Goal: Transaction & Acquisition: Book appointment/travel/reservation

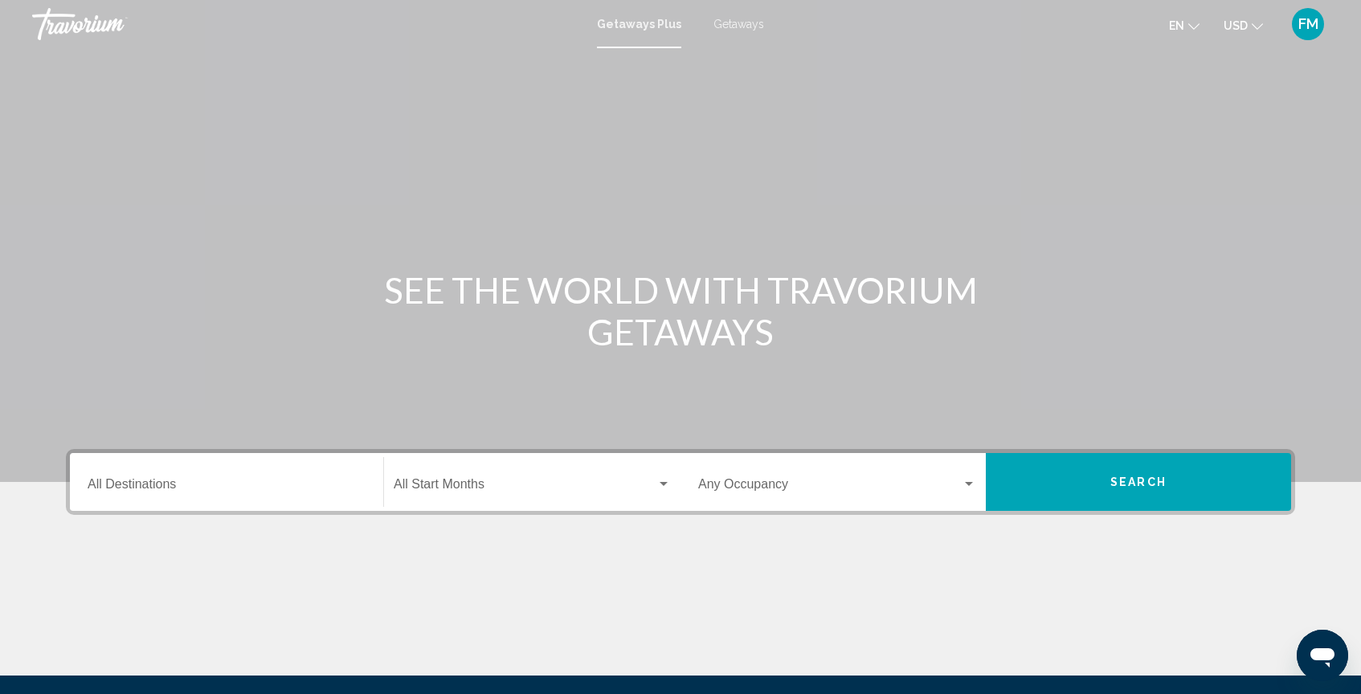
click at [114, 479] on div "Destination All Destinations" at bounding box center [227, 482] width 278 height 51
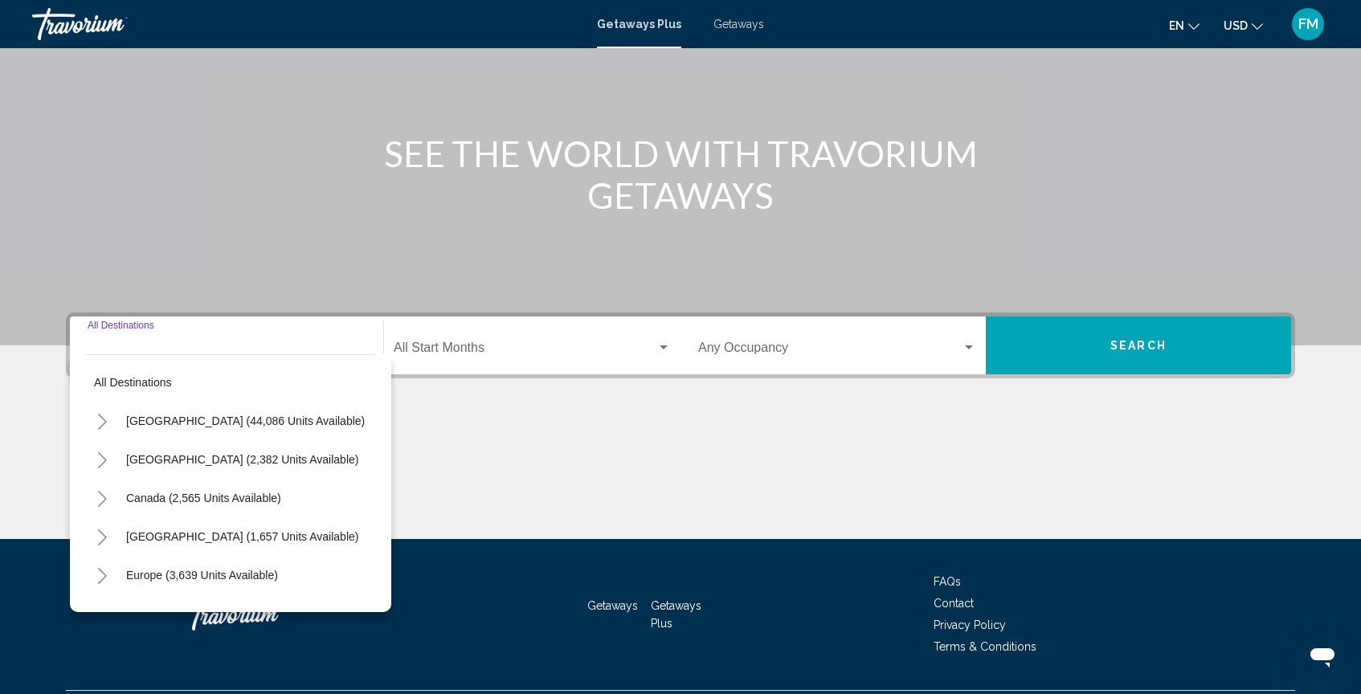
scroll to position [178, 0]
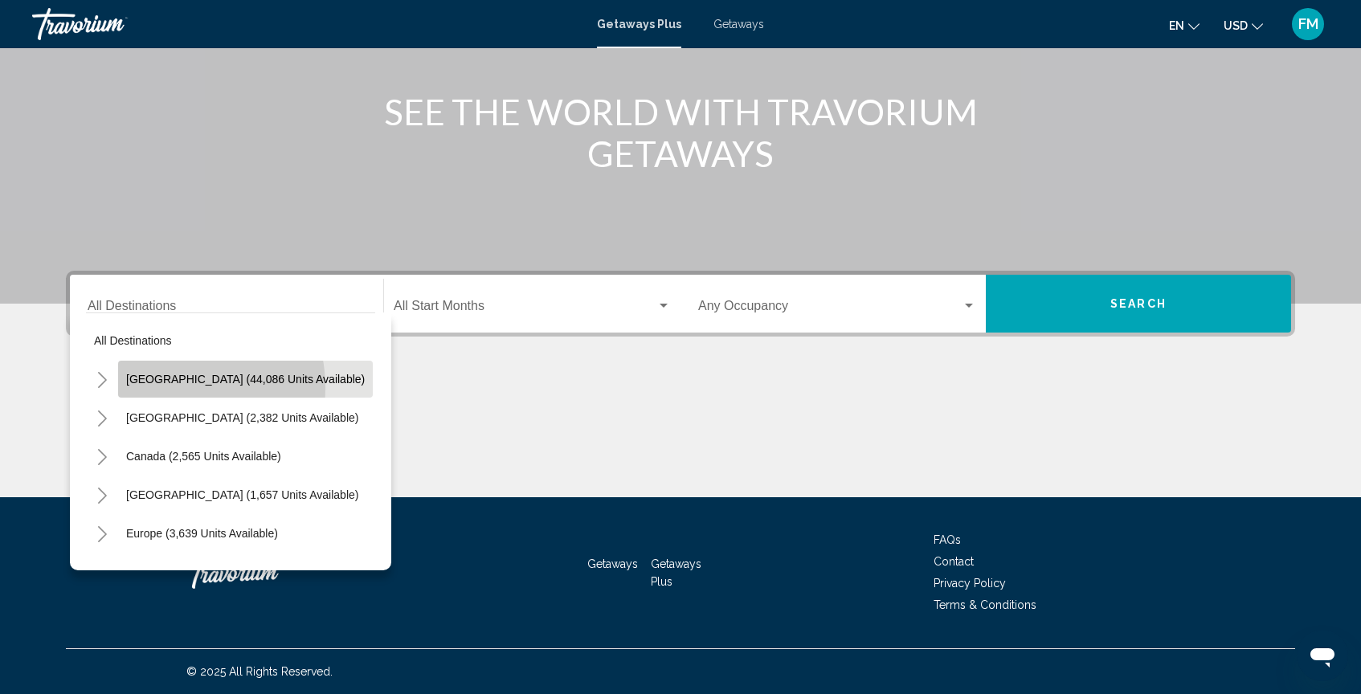
click at [157, 388] on button "[GEOGRAPHIC_DATA] (44,086 units available)" at bounding box center [245, 379] width 255 height 37
type input "**********"
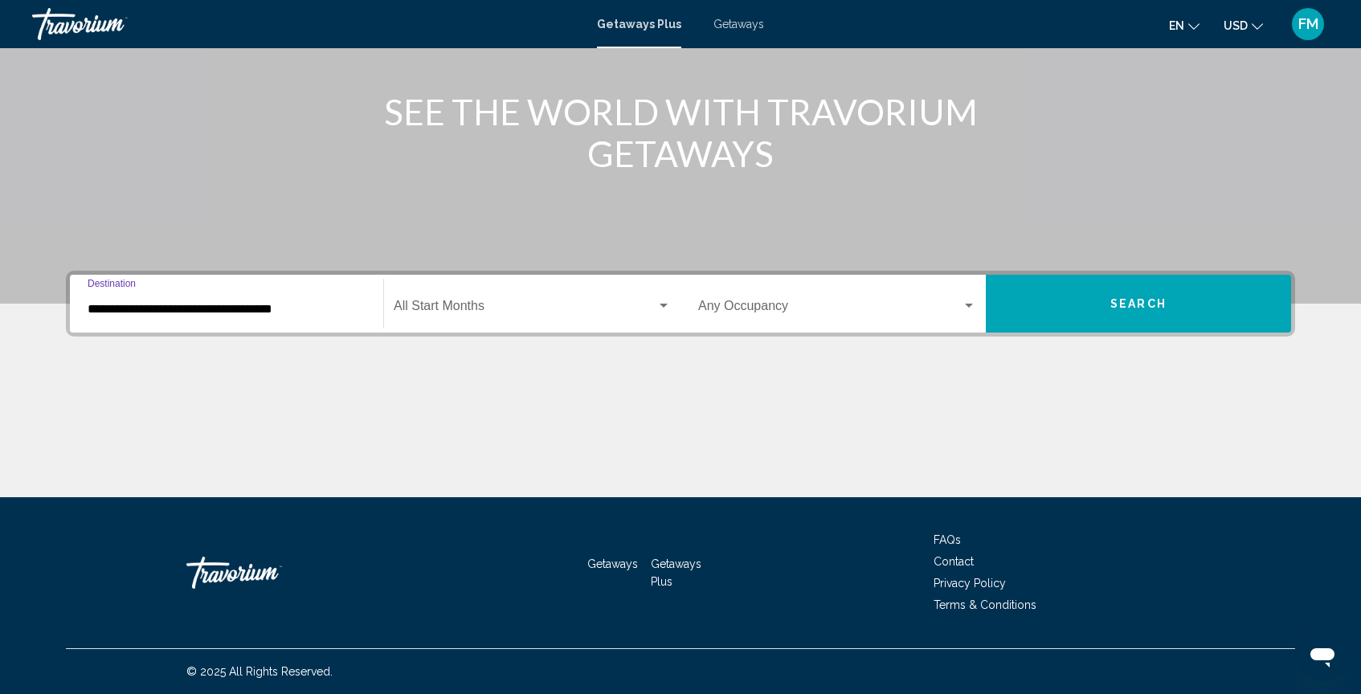
click at [510, 305] on span "Search widget" at bounding box center [525, 309] width 263 height 14
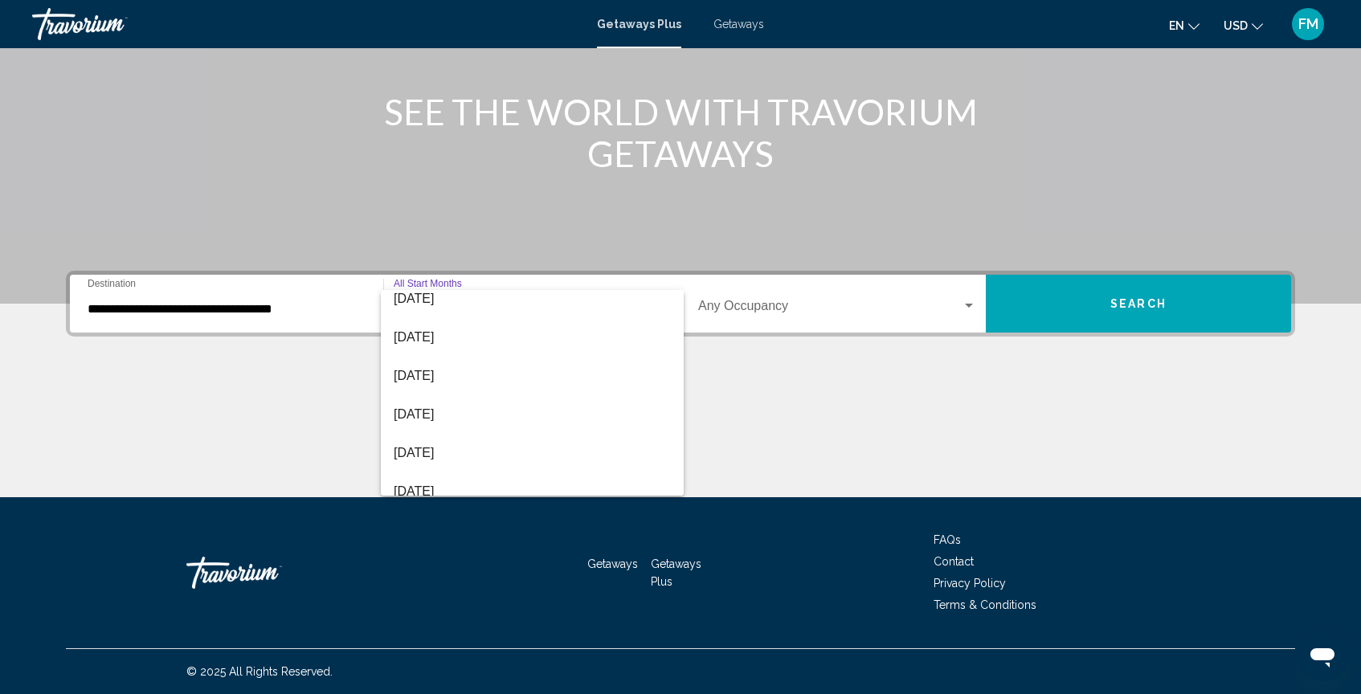
scroll to position [166, 0]
click at [468, 379] on span "[DATE]" at bounding box center [532, 375] width 277 height 39
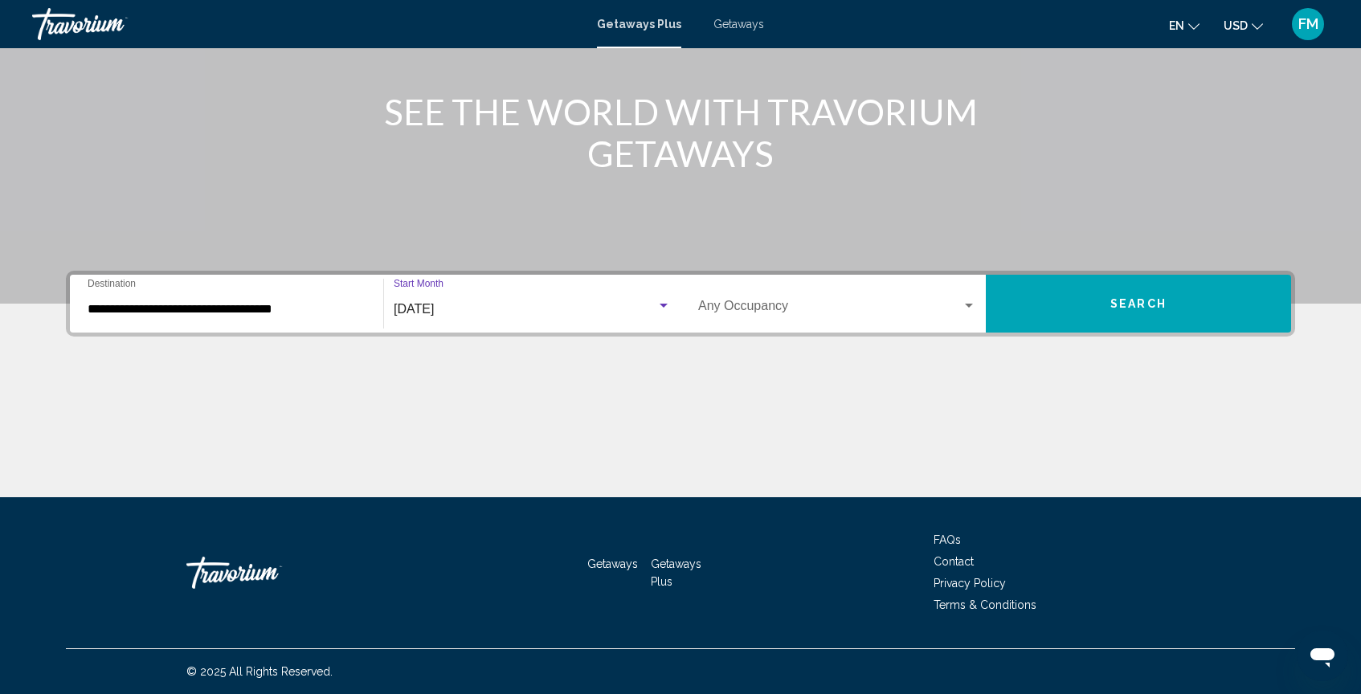
click at [925, 309] on span "Search widget" at bounding box center [830, 309] width 264 height 14
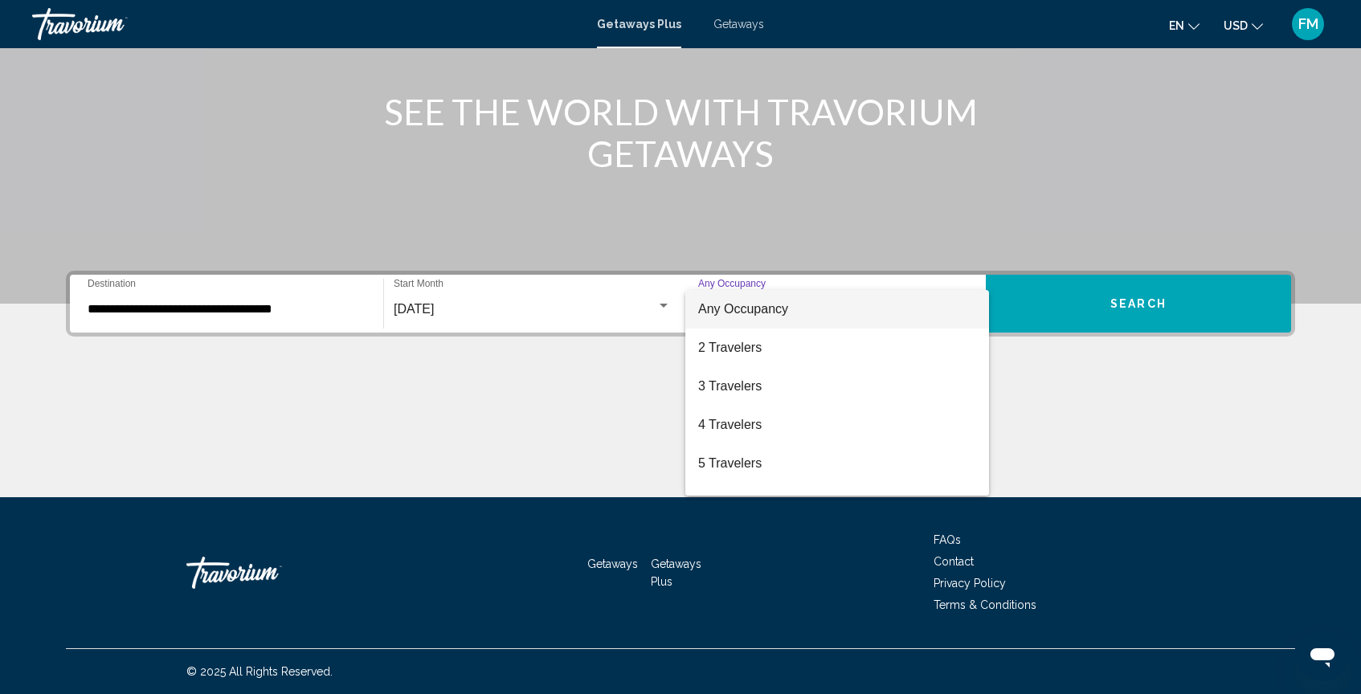
click at [932, 314] on span "Any Occupancy" at bounding box center [837, 309] width 278 height 39
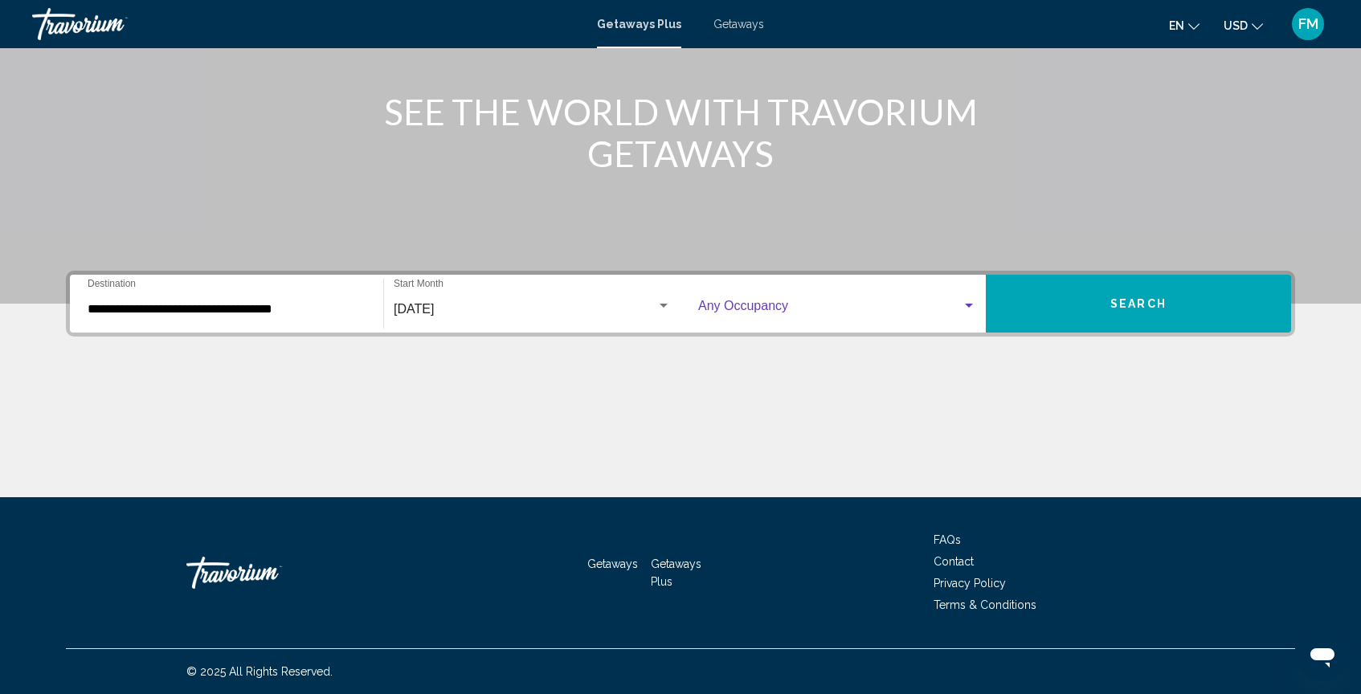
click at [1035, 311] on button "Search" at bounding box center [1138, 304] width 305 height 58
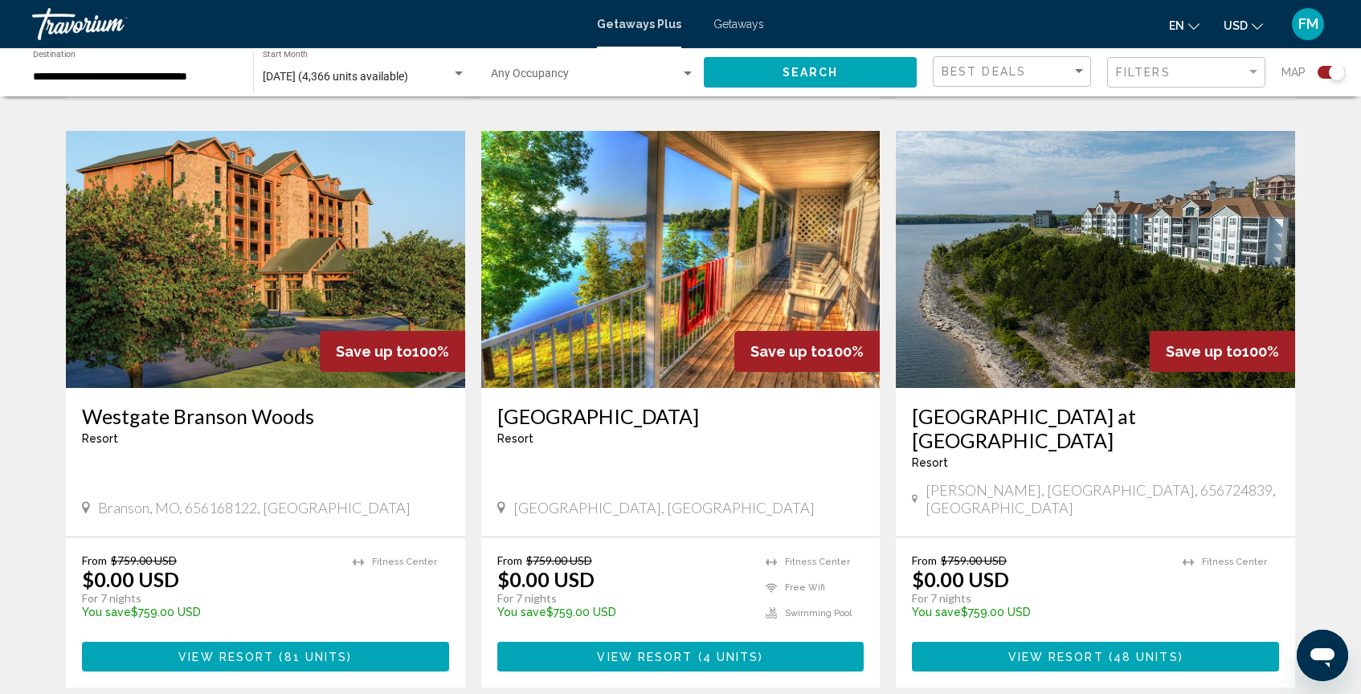
scroll to position [2262, 0]
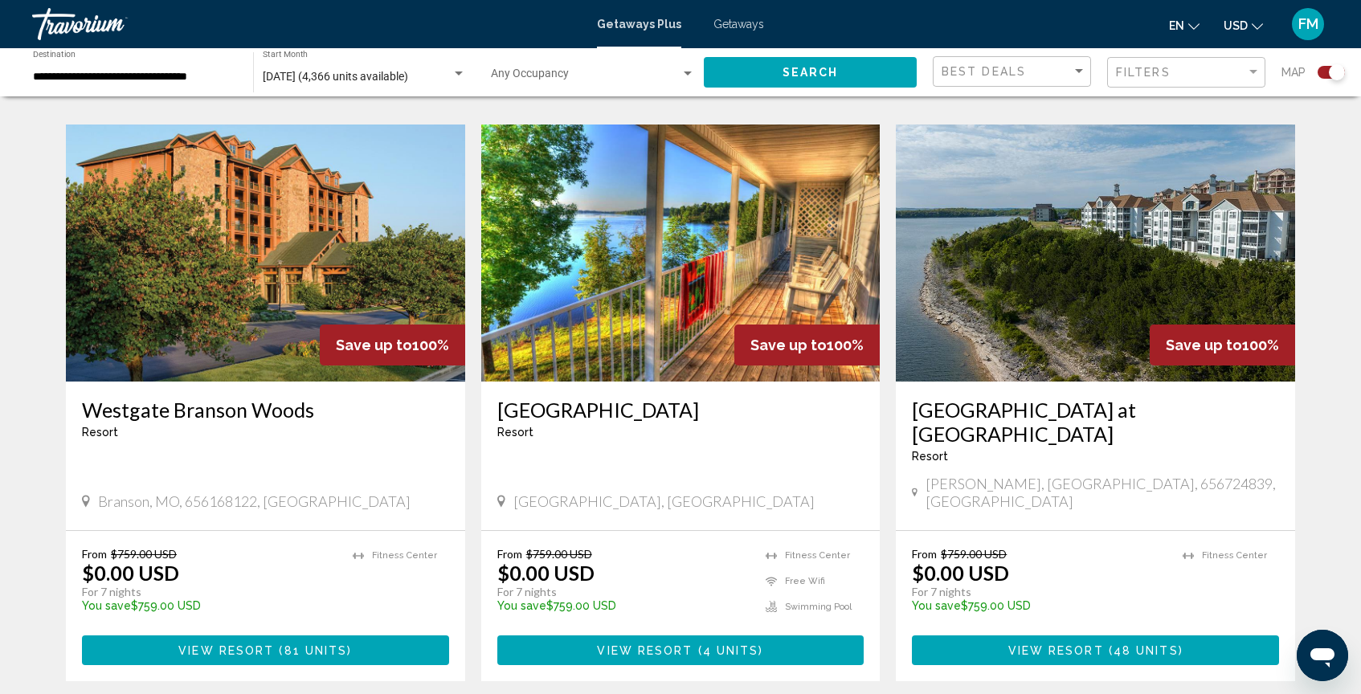
click at [668, 322] on img "Main content" at bounding box center [680, 253] width 399 height 257
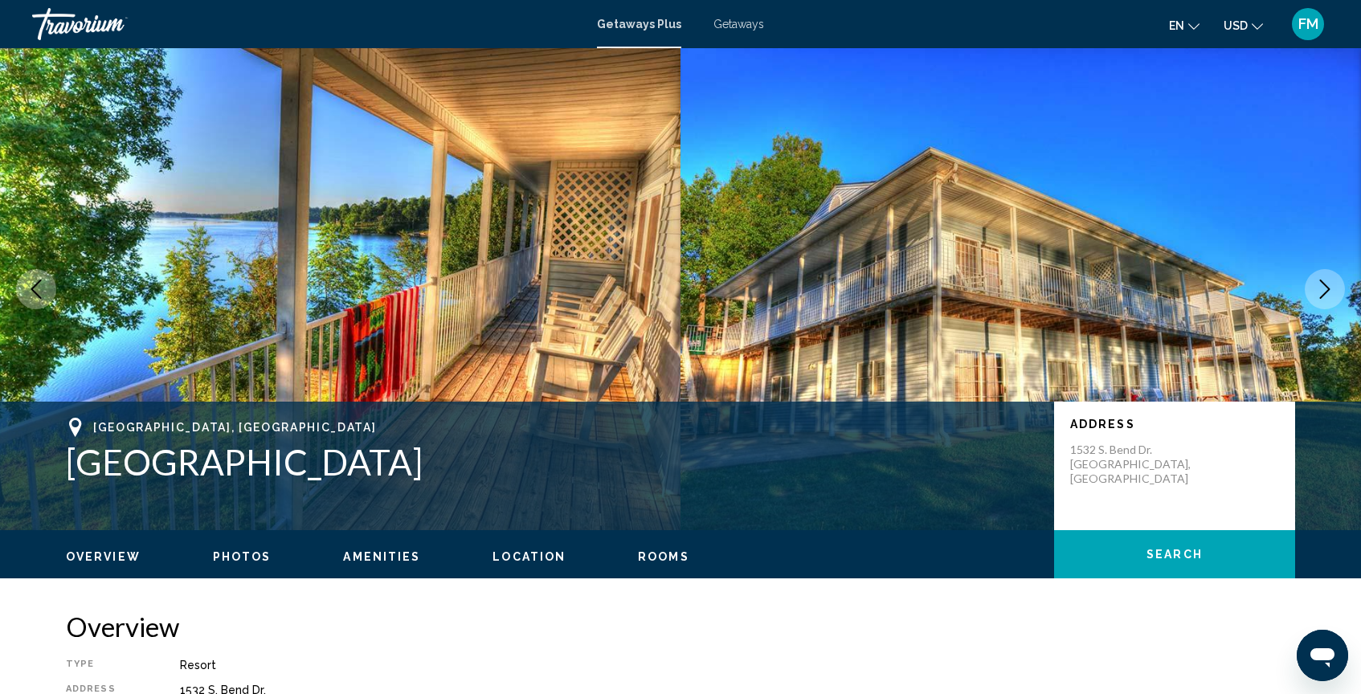
click at [1327, 287] on icon "Next image" at bounding box center [1325, 289] width 10 height 19
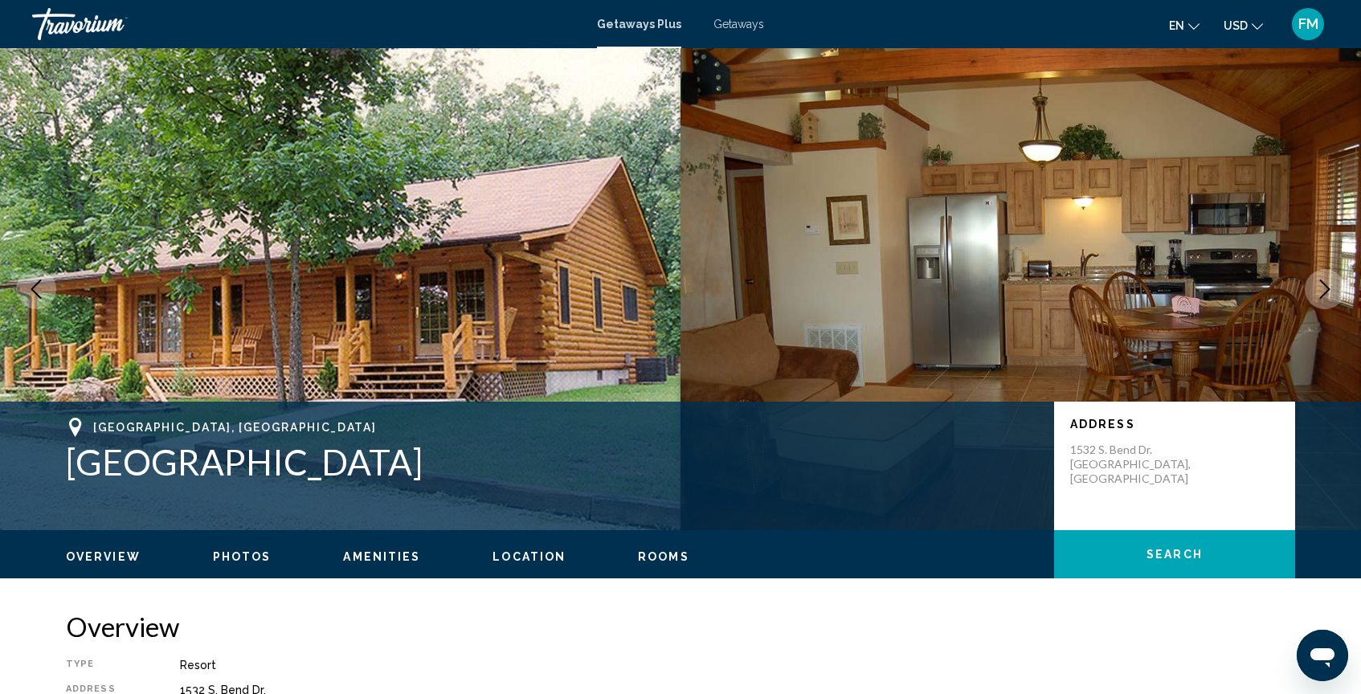
click at [1327, 287] on icon "Next image" at bounding box center [1325, 289] width 10 height 19
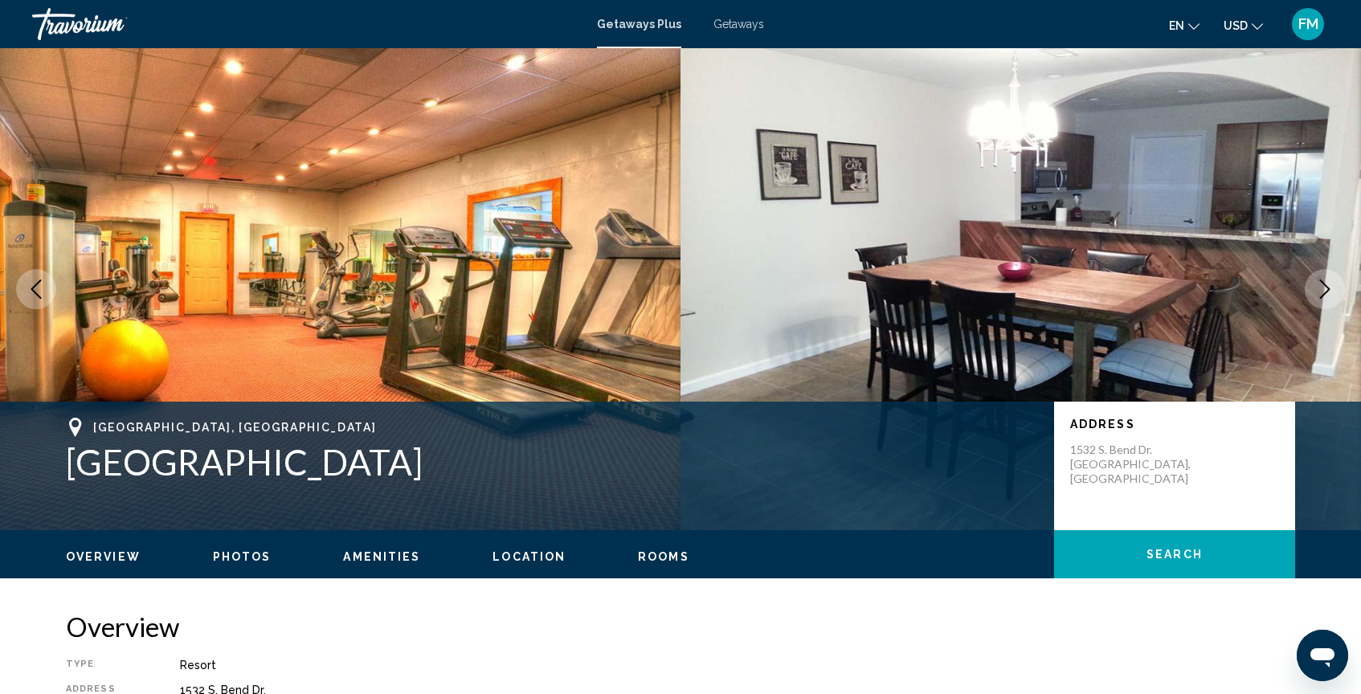
click at [1327, 287] on icon "Next image" at bounding box center [1325, 289] width 10 height 19
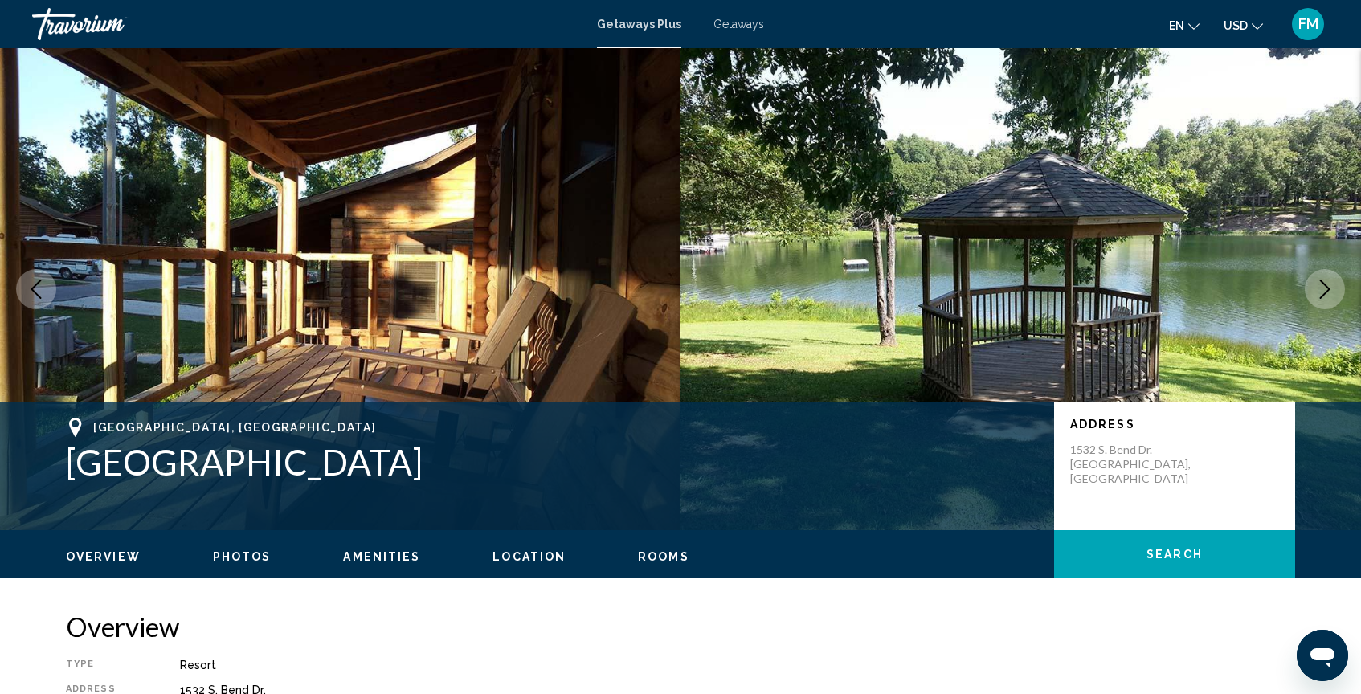
click at [1327, 287] on icon "Next image" at bounding box center [1325, 289] width 10 height 19
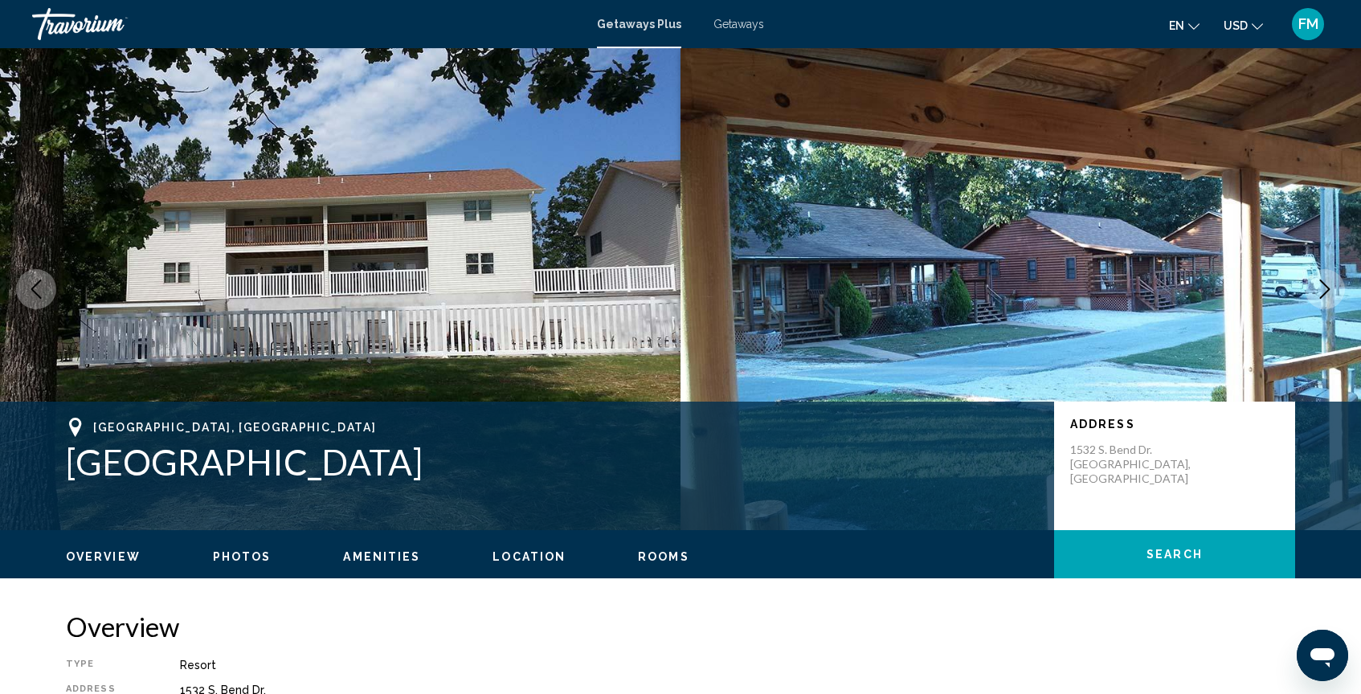
click at [1318, 283] on icon "Next image" at bounding box center [1324, 289] width 19 height 19
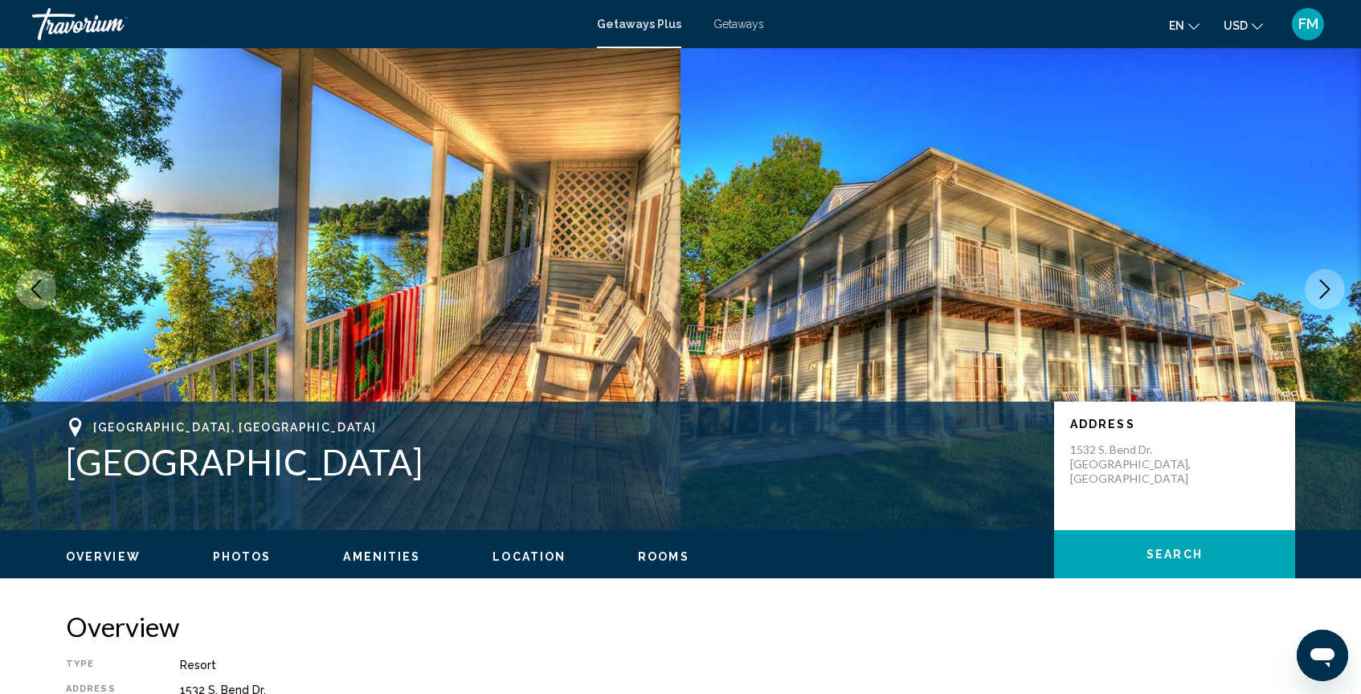
click at [1318, 283] on icon "Next image" at bounding box center [1324, 289] width 19 height 19
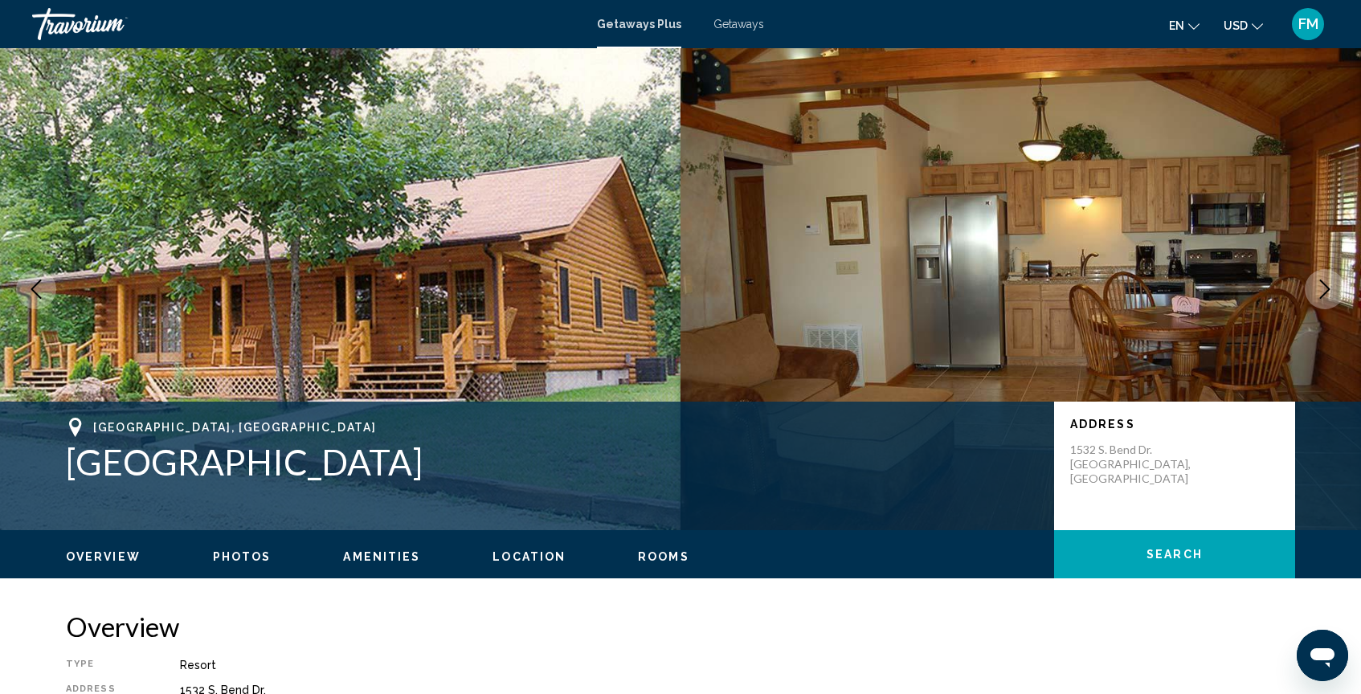
click at [1318, 283] on icon "Next image" at bounding box center [1324, 289] width 19 height 19
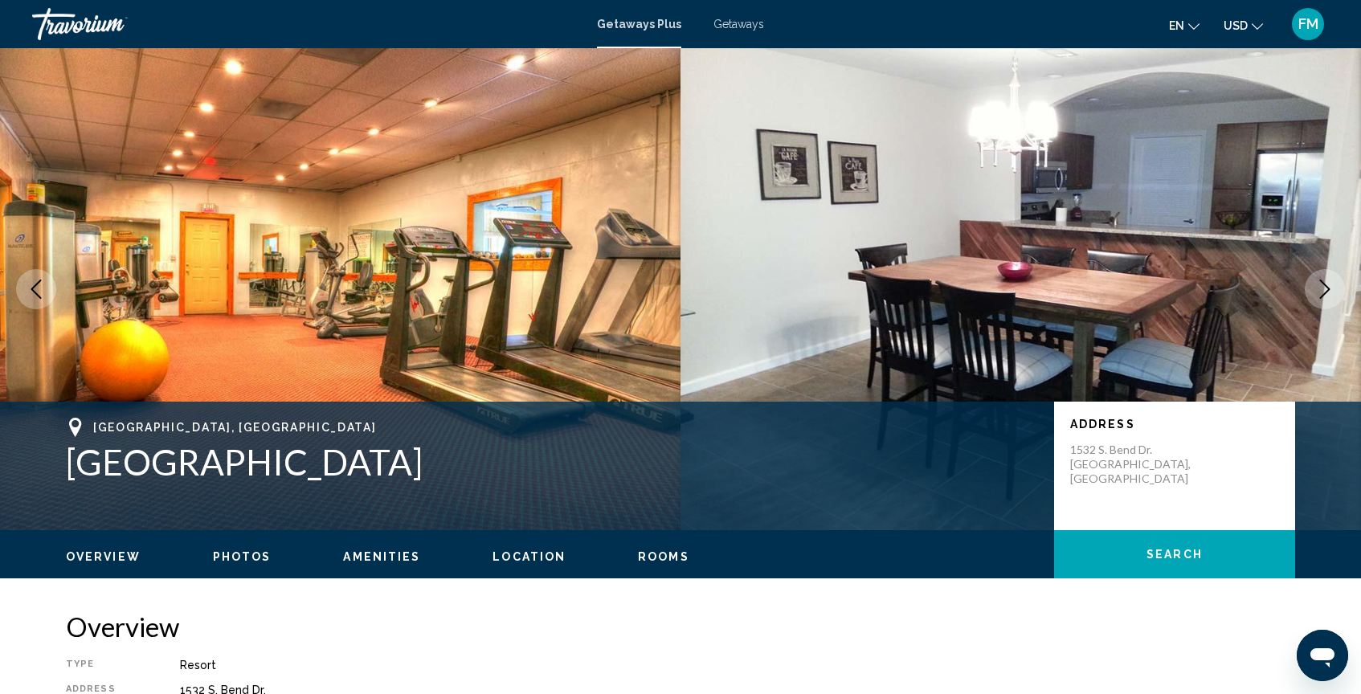
click at [1318, 283] on icon "Next image" at bounding box center [1324, 289] width 19 height 19
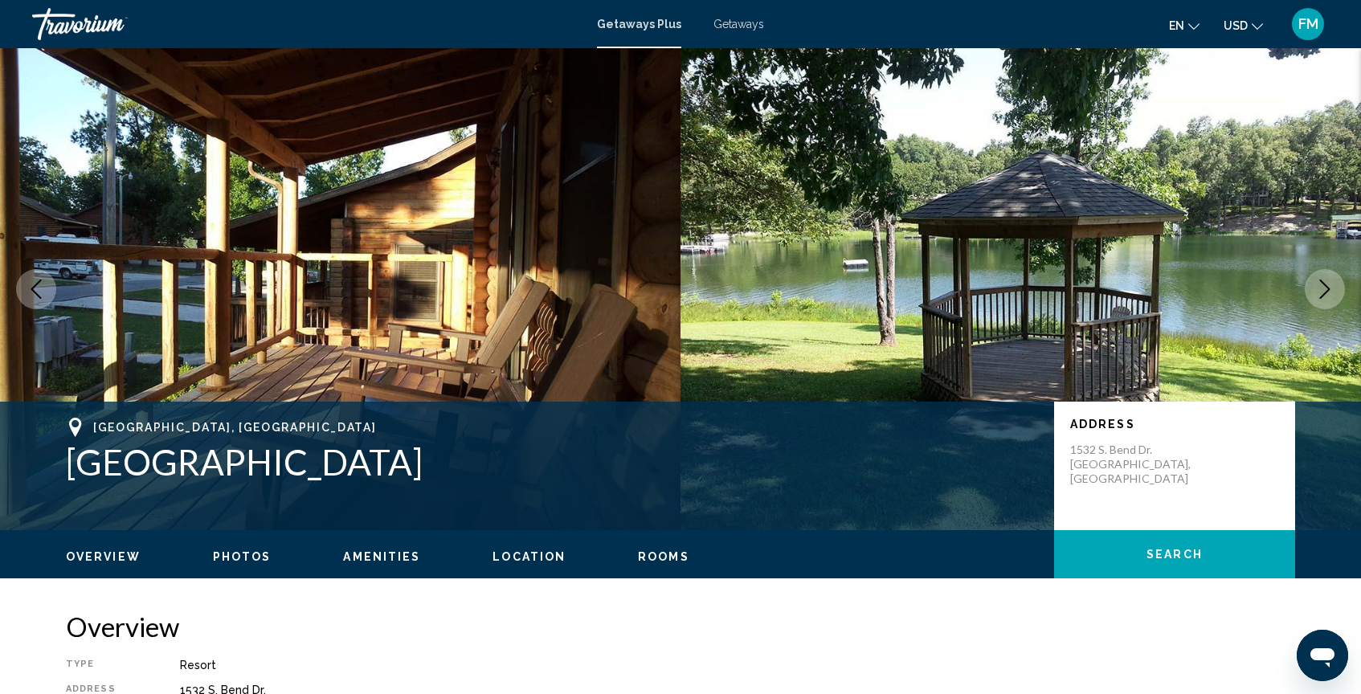
click at [1318, 283] on icon "Next image" at bounding box center [1324, 289] width 19 height 19
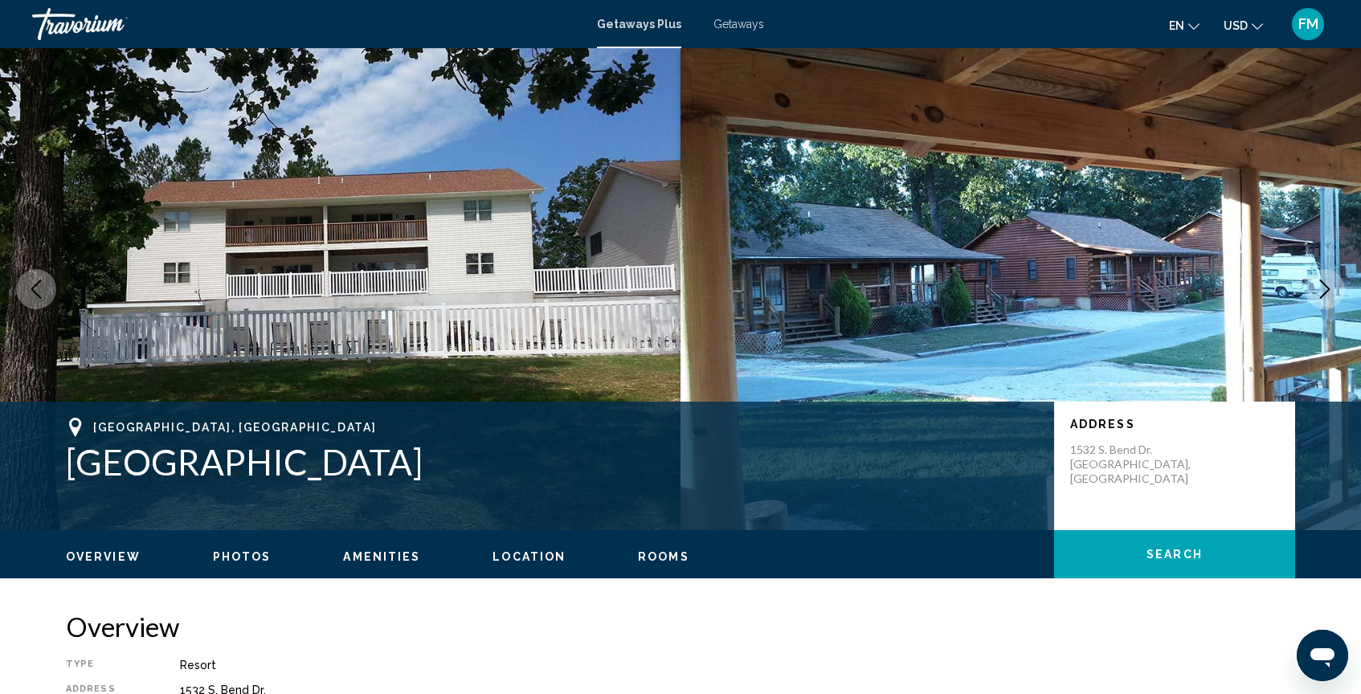
click at [1318, 283] on icon "Next image" at bounding box center [1324, 289] width 19 height 19
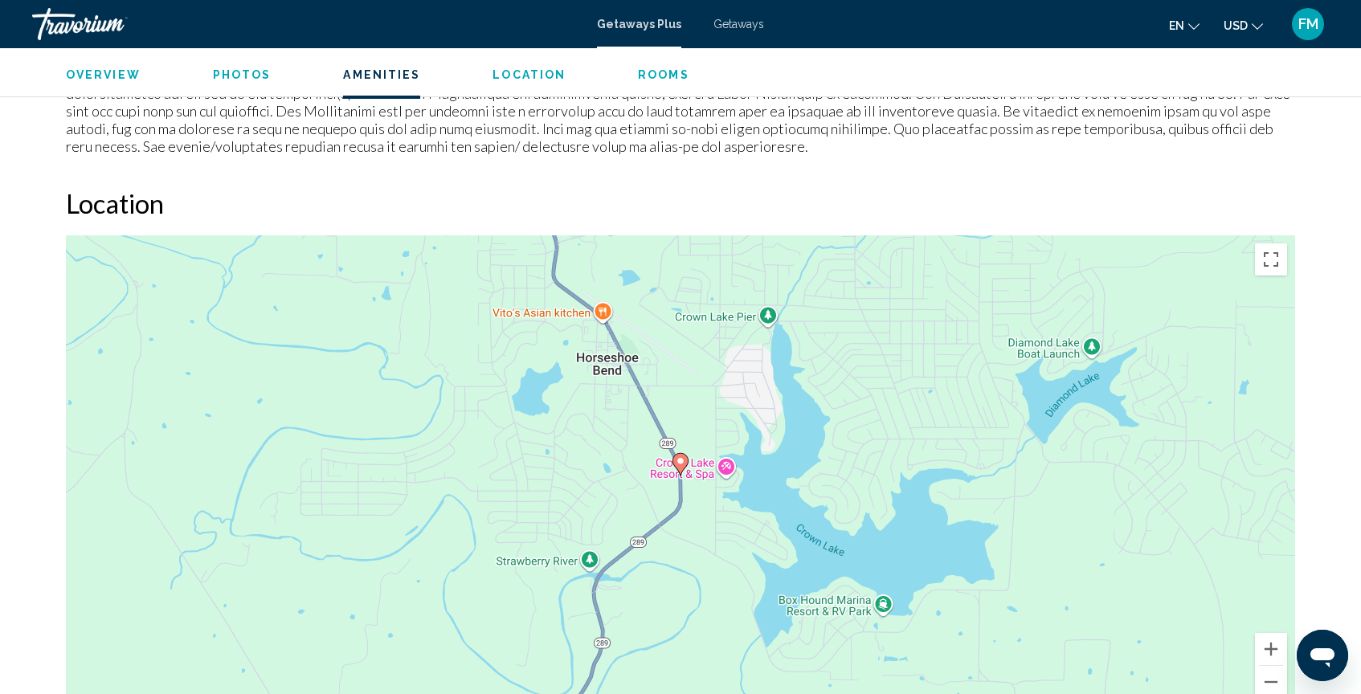
scroll to position [1594, 0]
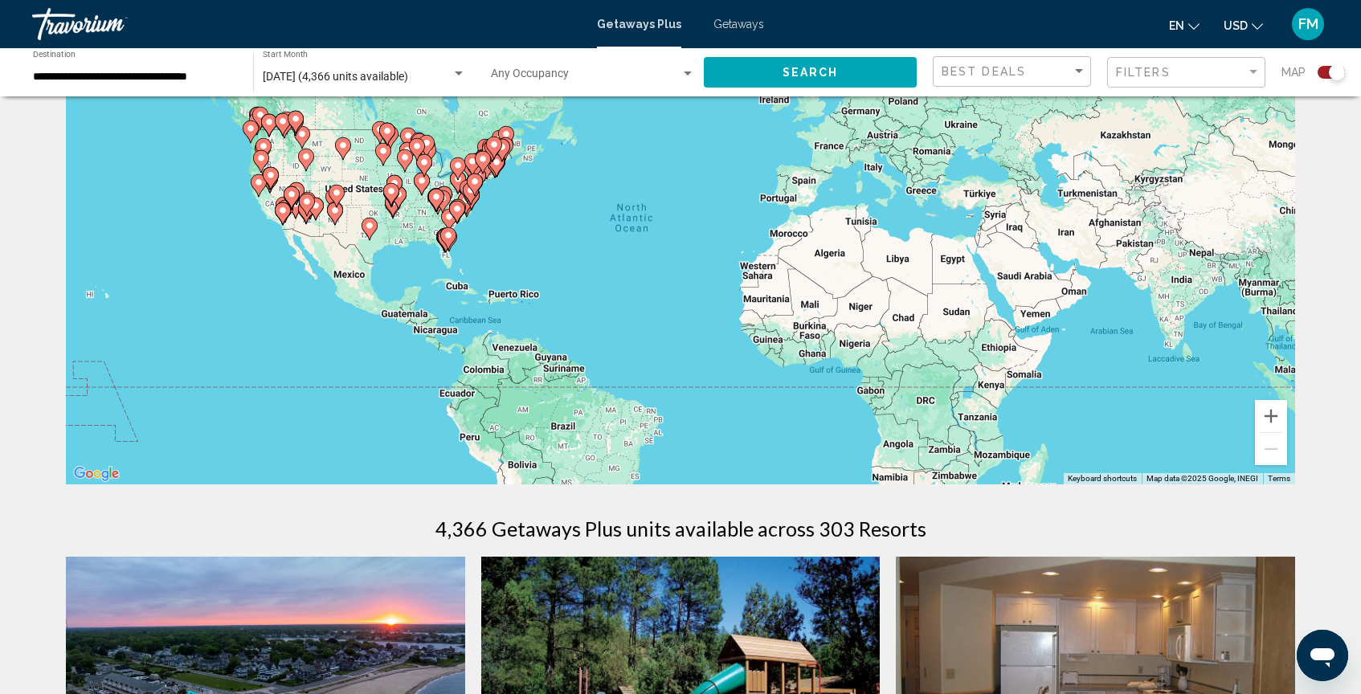
scroll to position [108, 0]
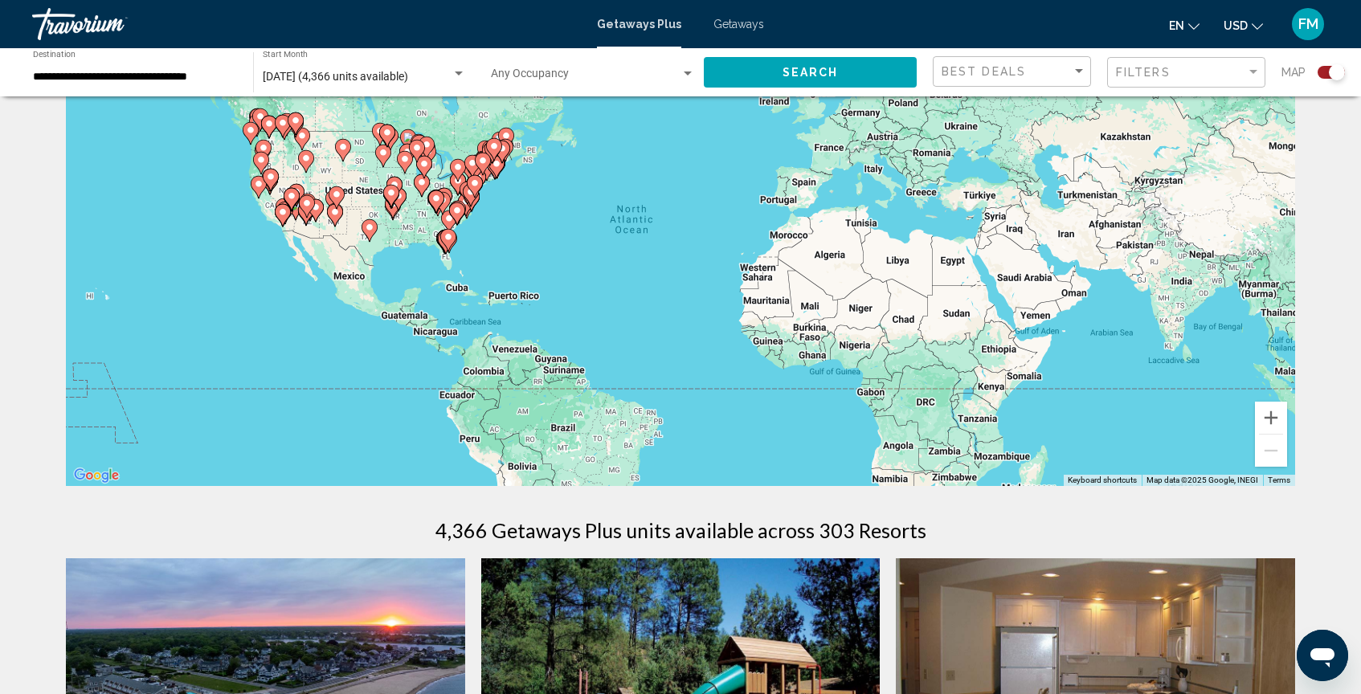
click at [259, 186] on image "Main content" at bounding box center [259, 184] width 10 height 10
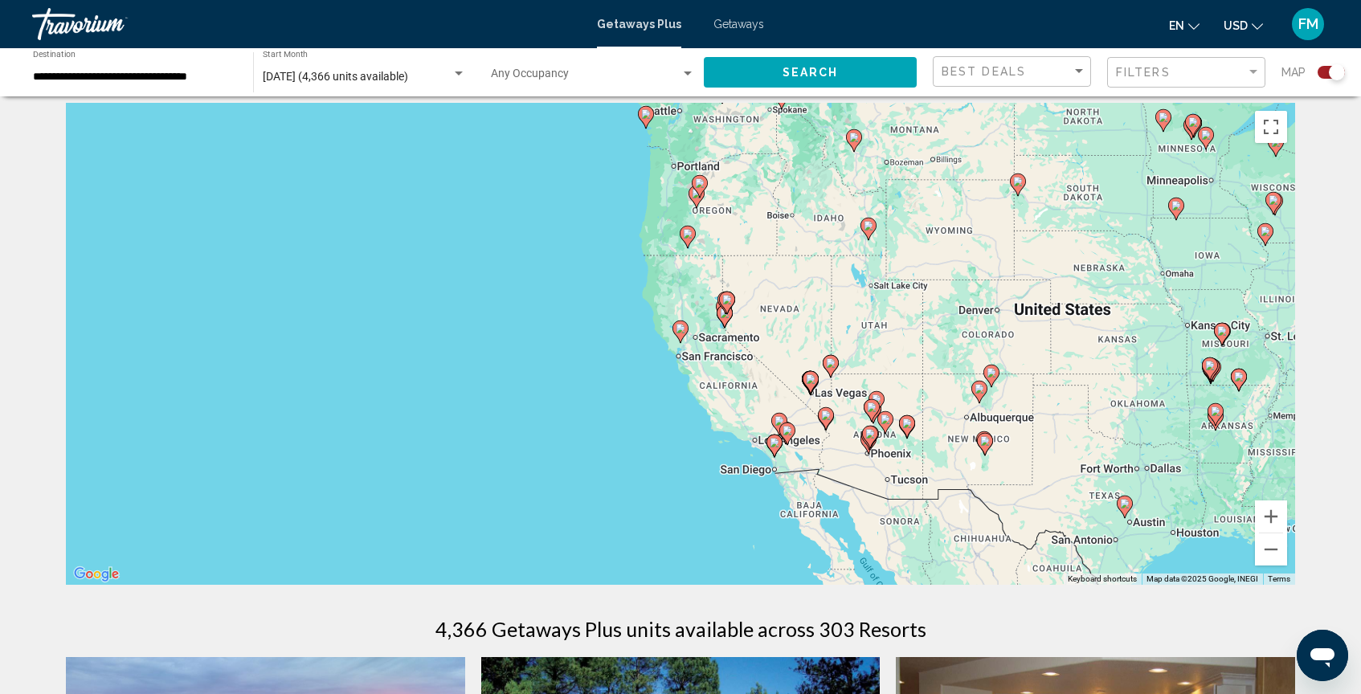
scroll to position [0, 0]
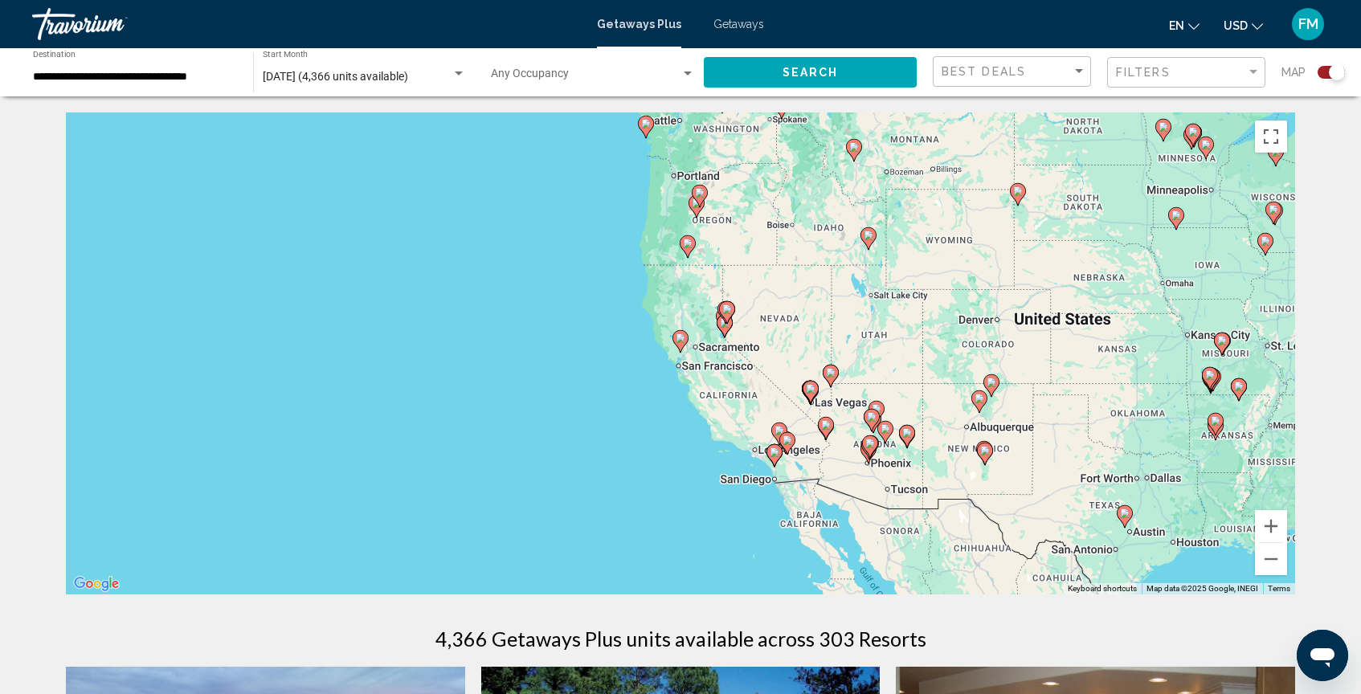
click at [775, 448] on image "Main content" at bounding box center [775, 453] width 10 height 10
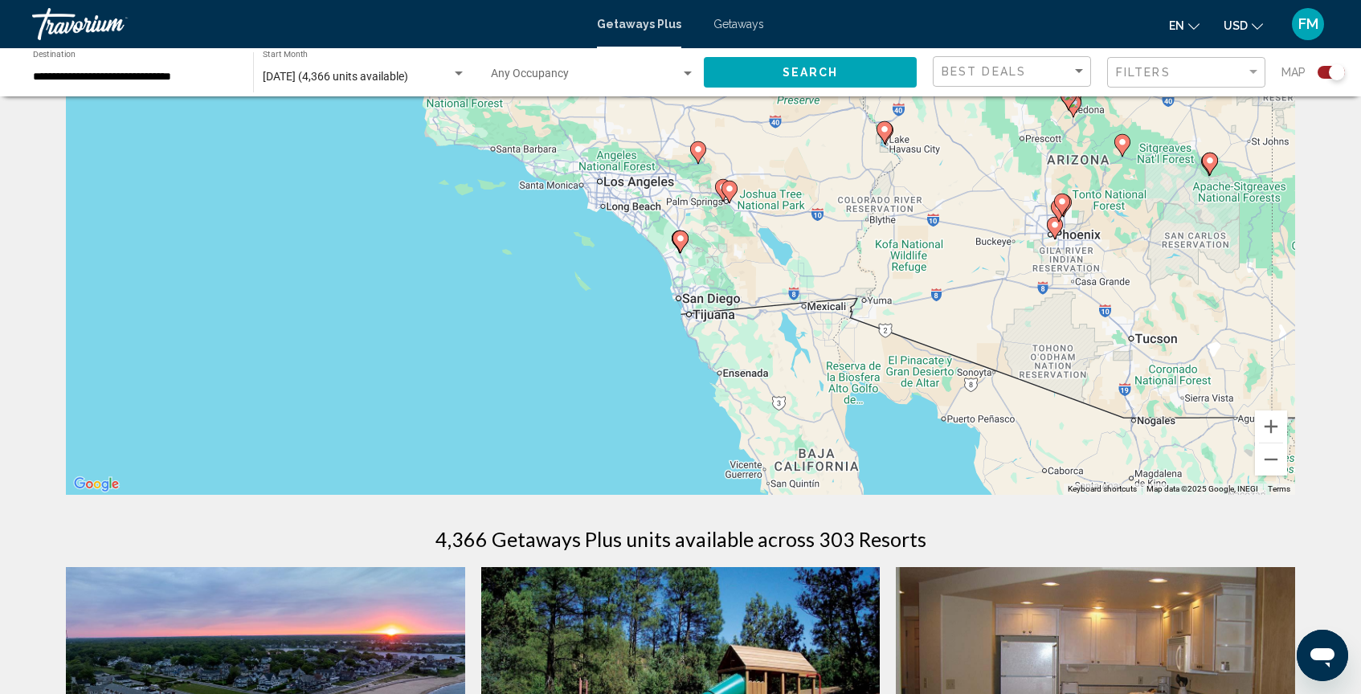
scroll to position [72, 0]
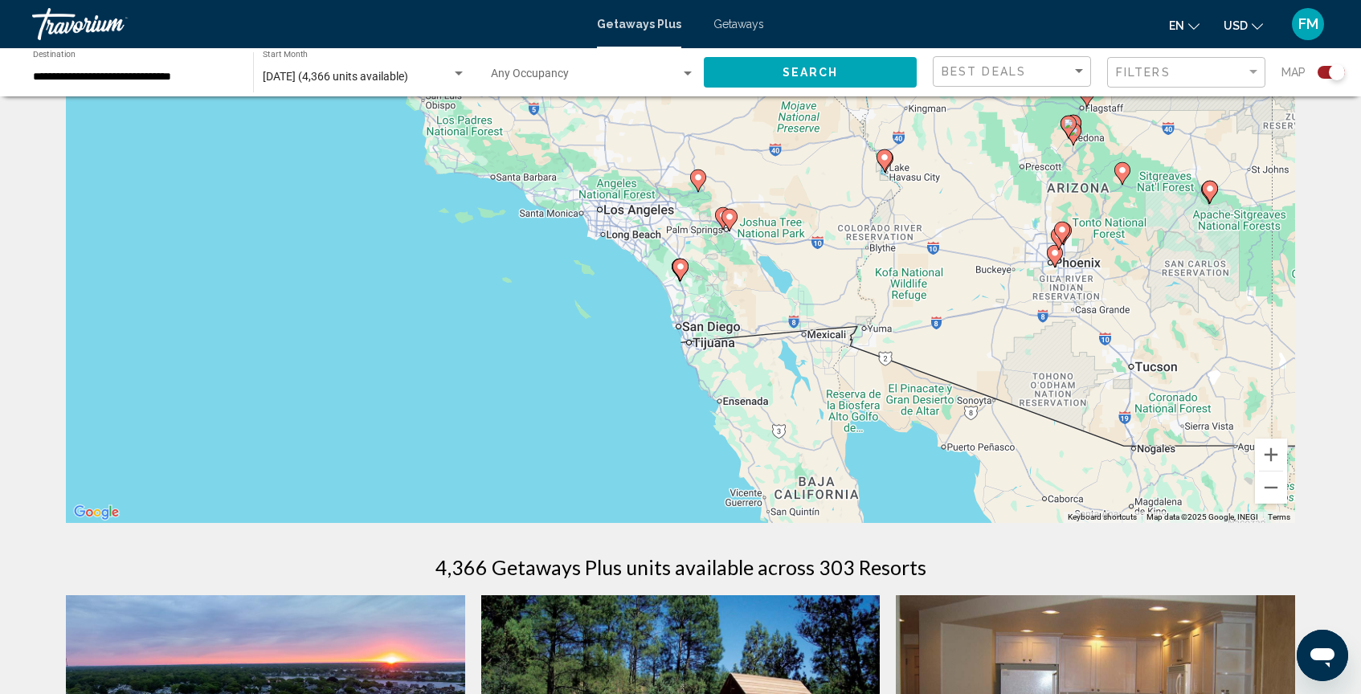
click at [682, 267] on image "Main content" at bounding box center [681, 267] width 10 height 10
type input "**********"
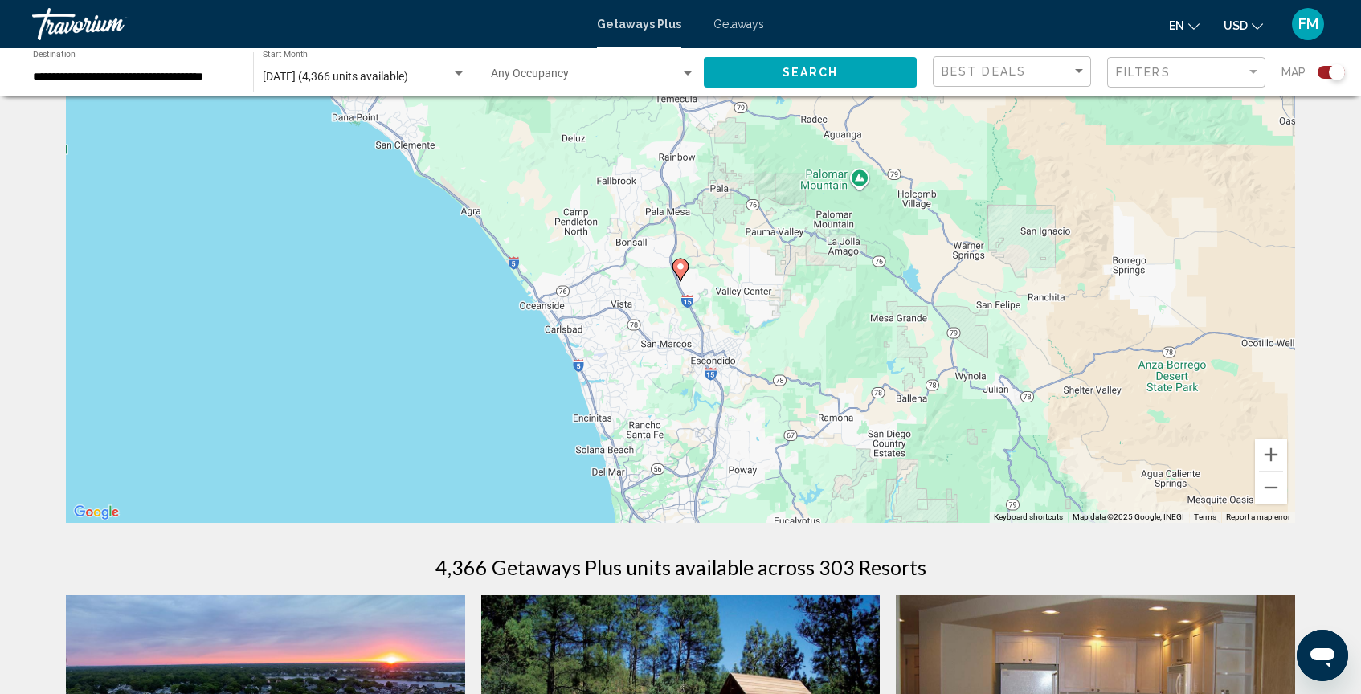
click at [682, 267] on image "Main content" at bounding box center [681, 267] width 10 height 10
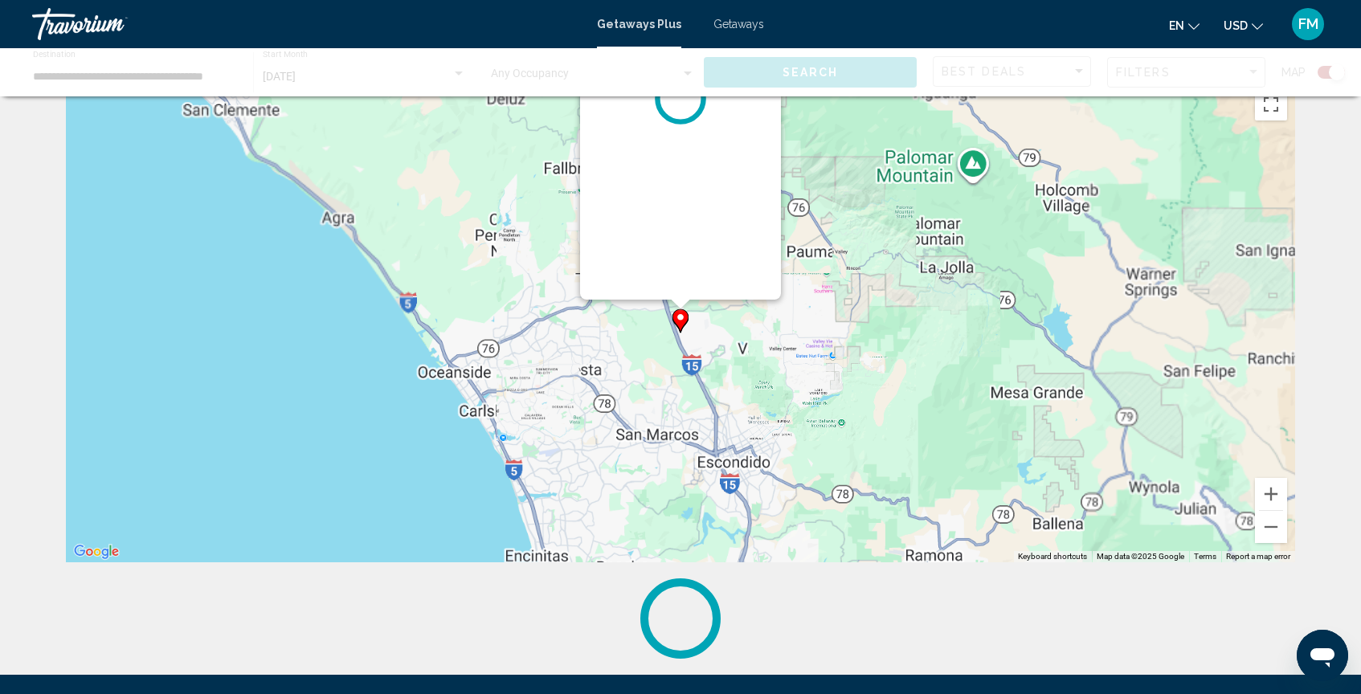
scroll to position [0, 0]
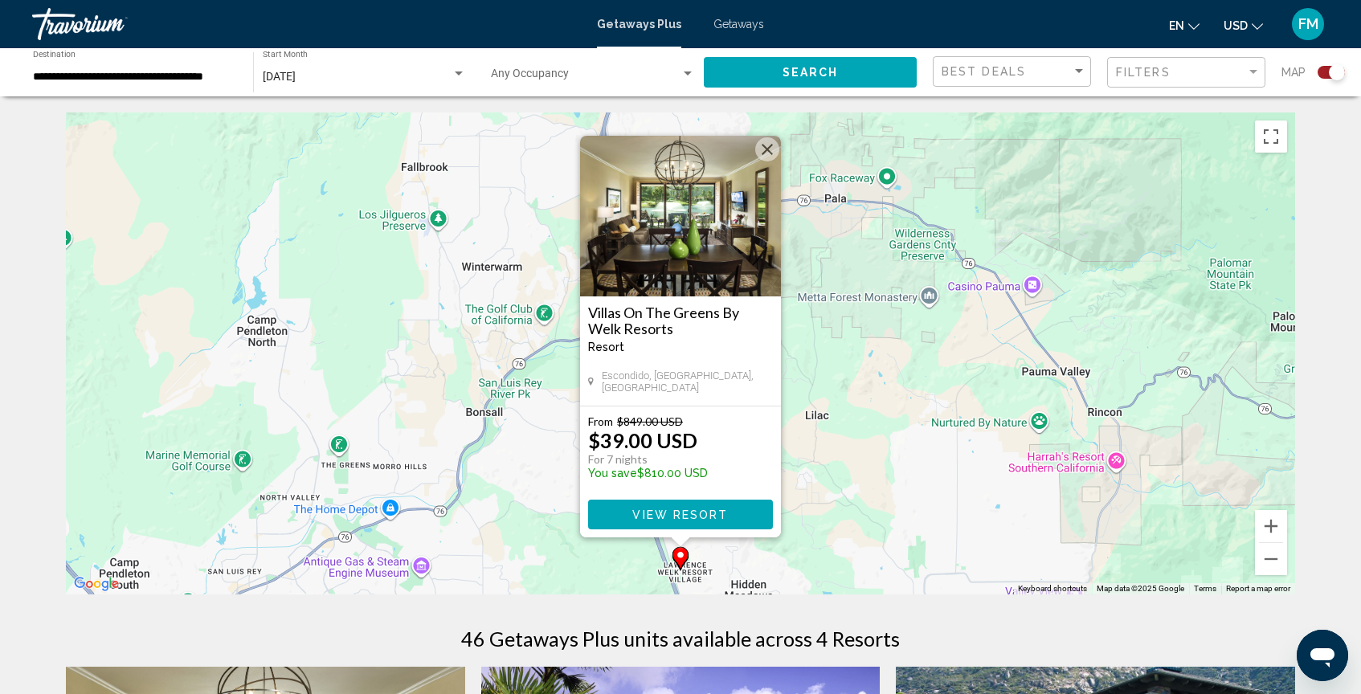
click at [761, 146] on button "Close" at bounding box center [767, 149] width 24 height 24
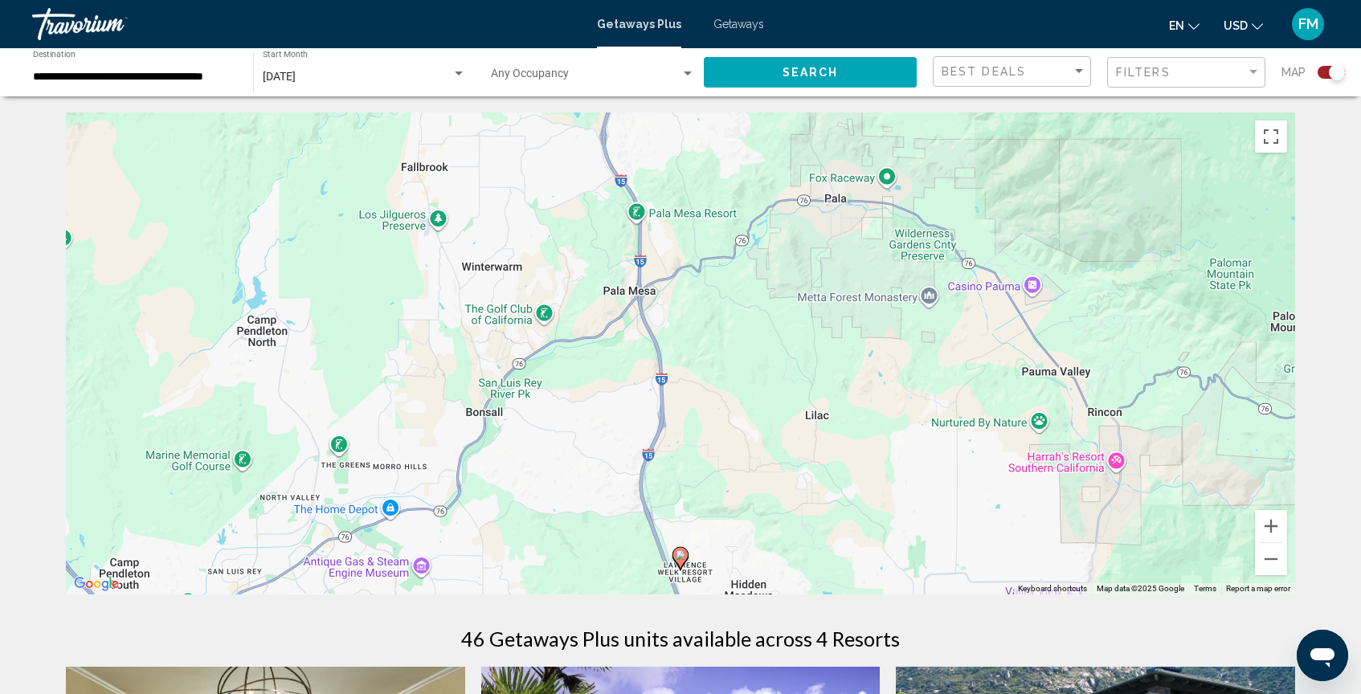
click at [824, 62] on button "Search" at bounding box center [810, 72] width 213 height 30
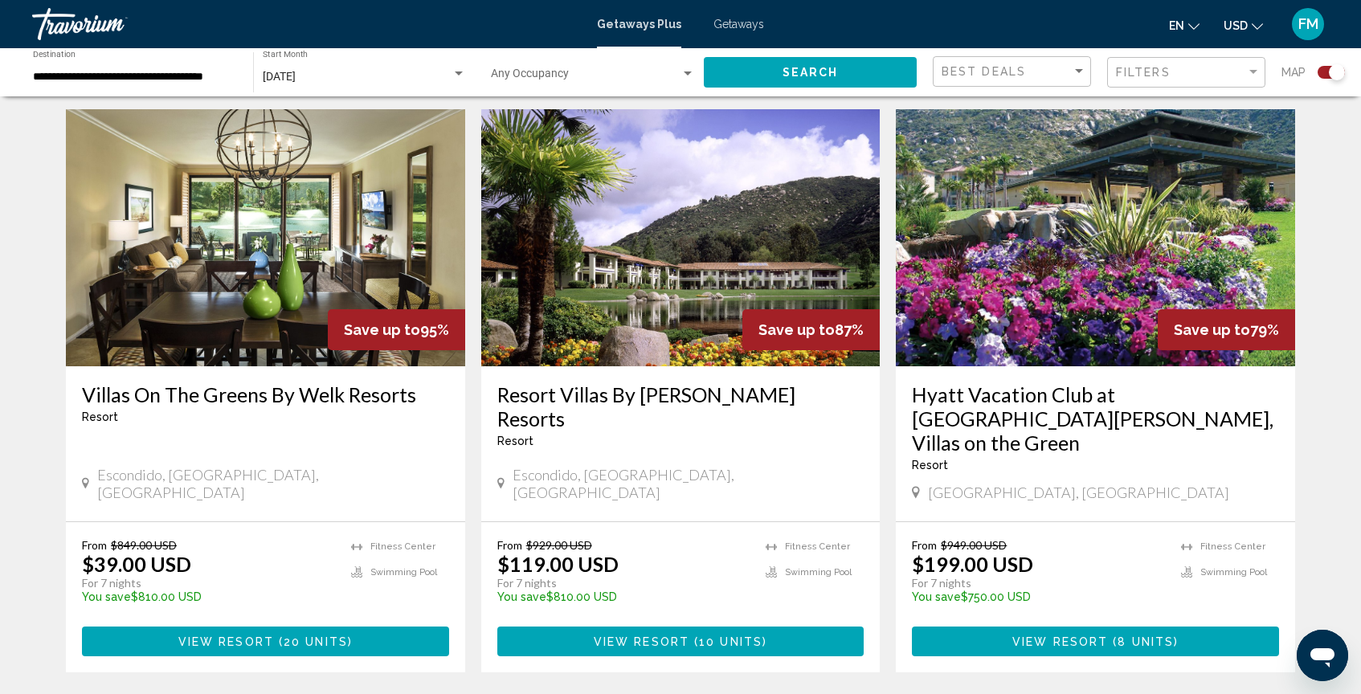
scroll to position [560, 0]
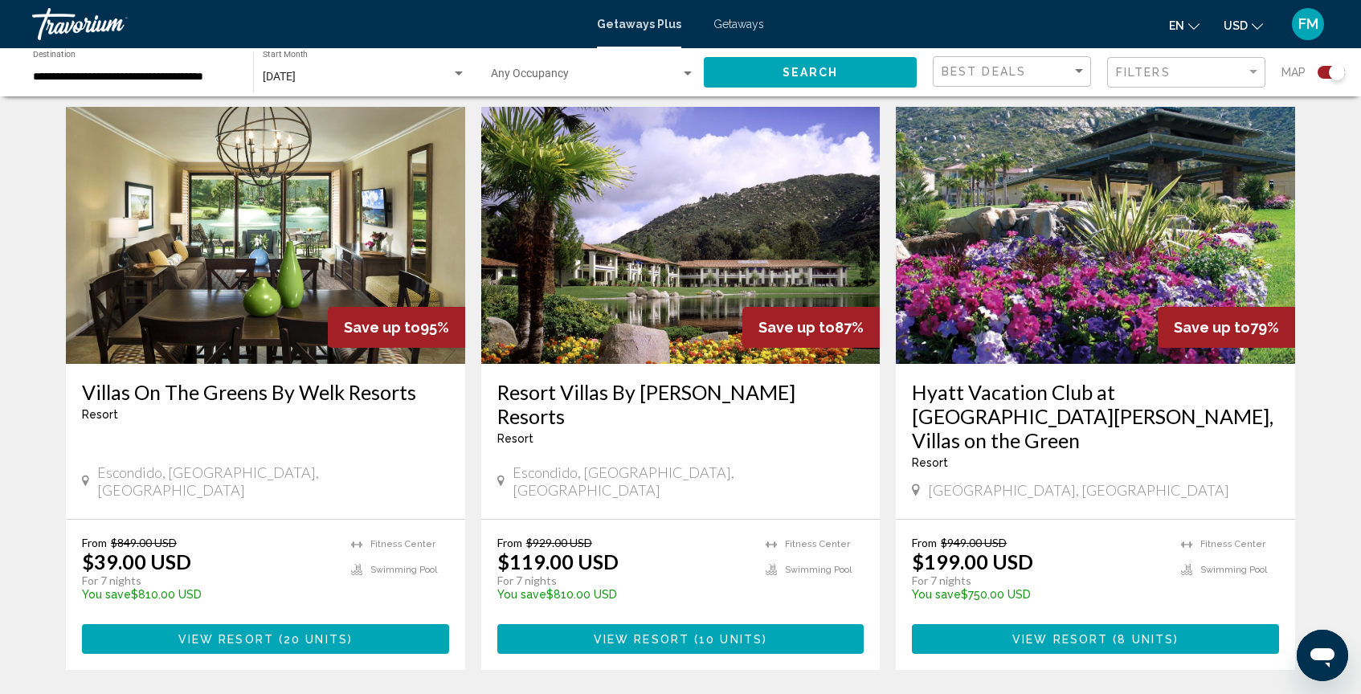
click at [984, 263] on img "Main content" at bounding box center [1095, 235] width 399 height 257
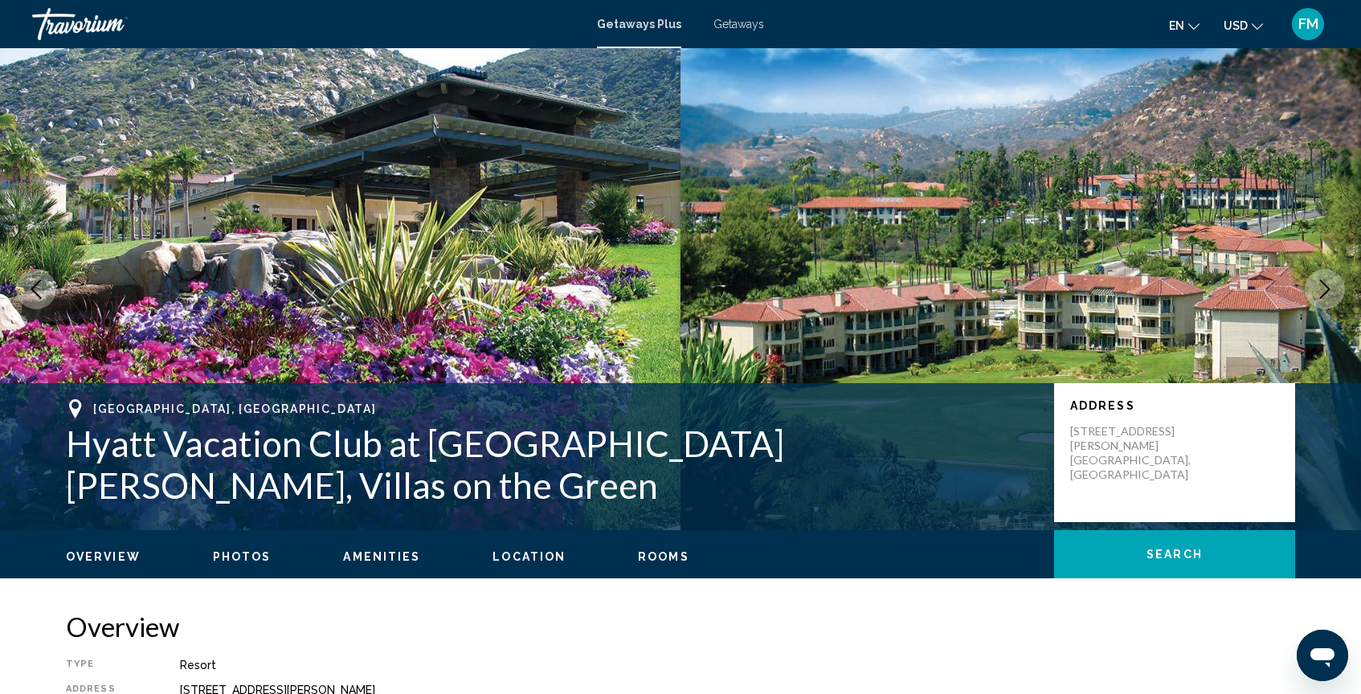
click at [1314, 300] on button "Next image" at bounding box center [1325, 289] width 40 height 40
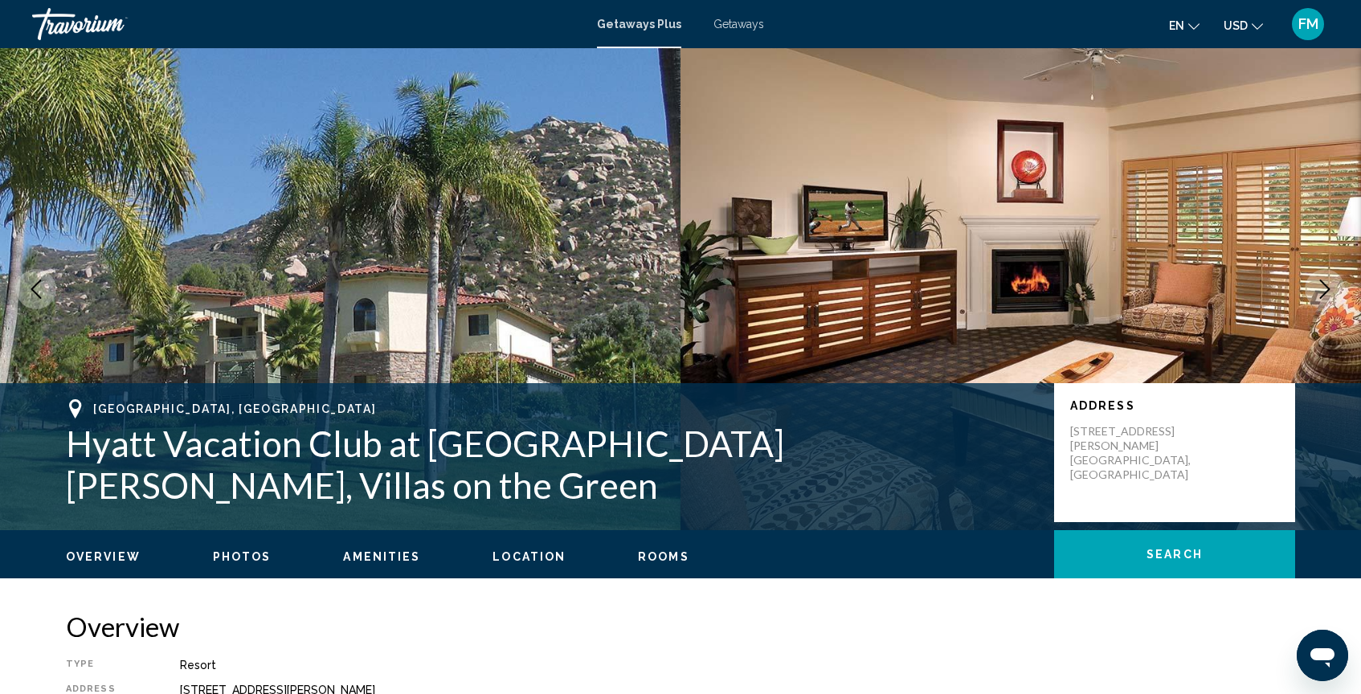
click at [1314, 300] on button "Next image" at bounding box center [1325, 289] width 40 height 40
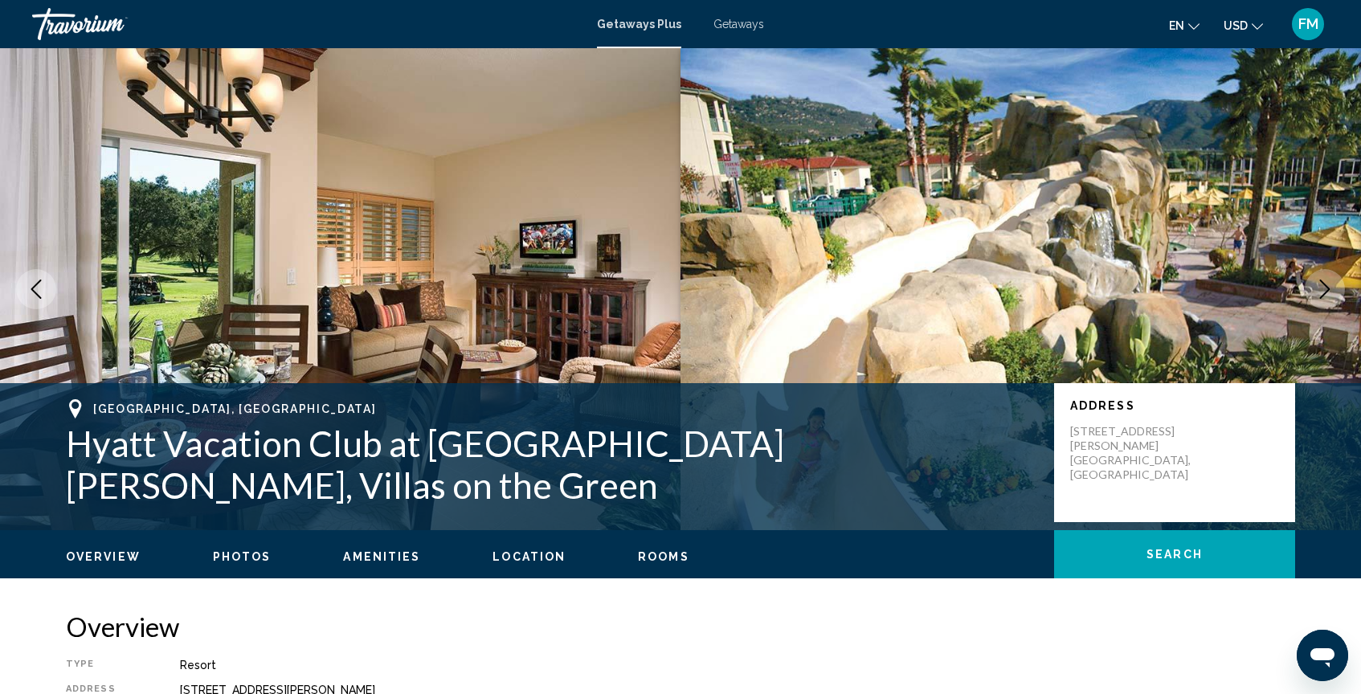
click at [1314, 300] on button "Next image" at bounding box center [1325, 289] width 40 height 40
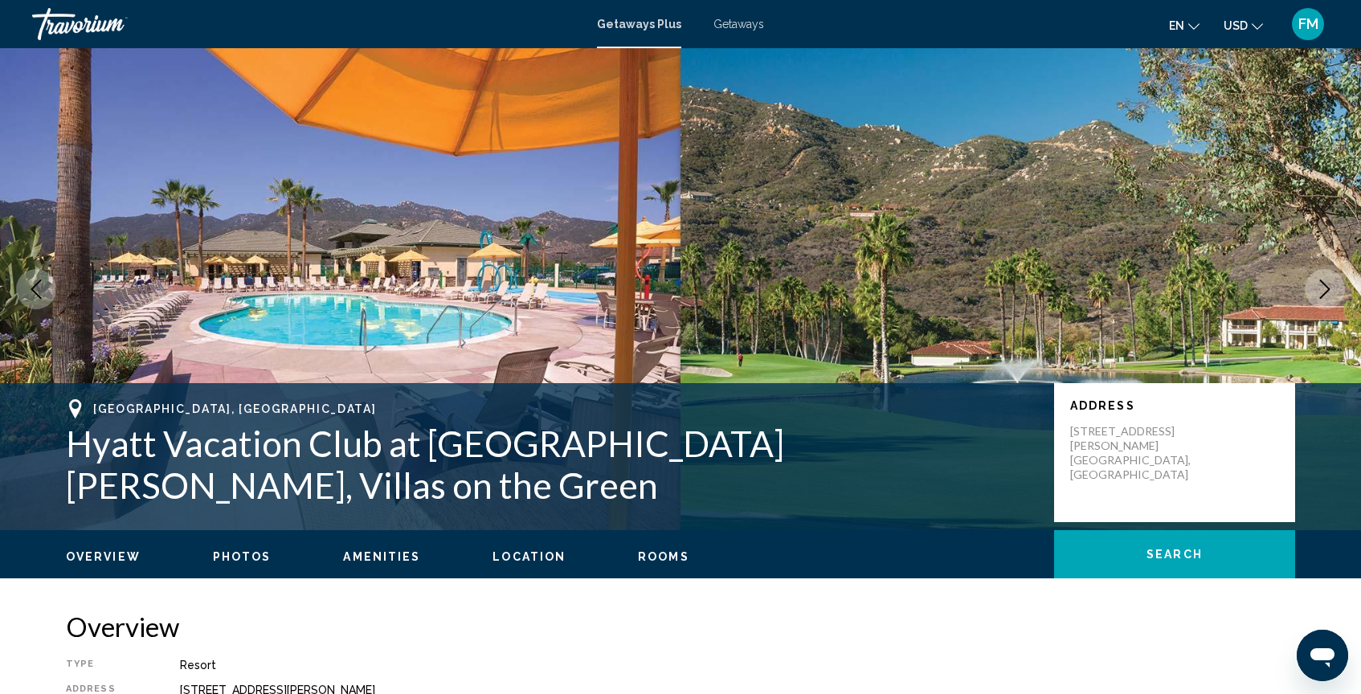
click at [1314, 300] on button "Next image" at bounding box center [1325, 289] width 40 height 40
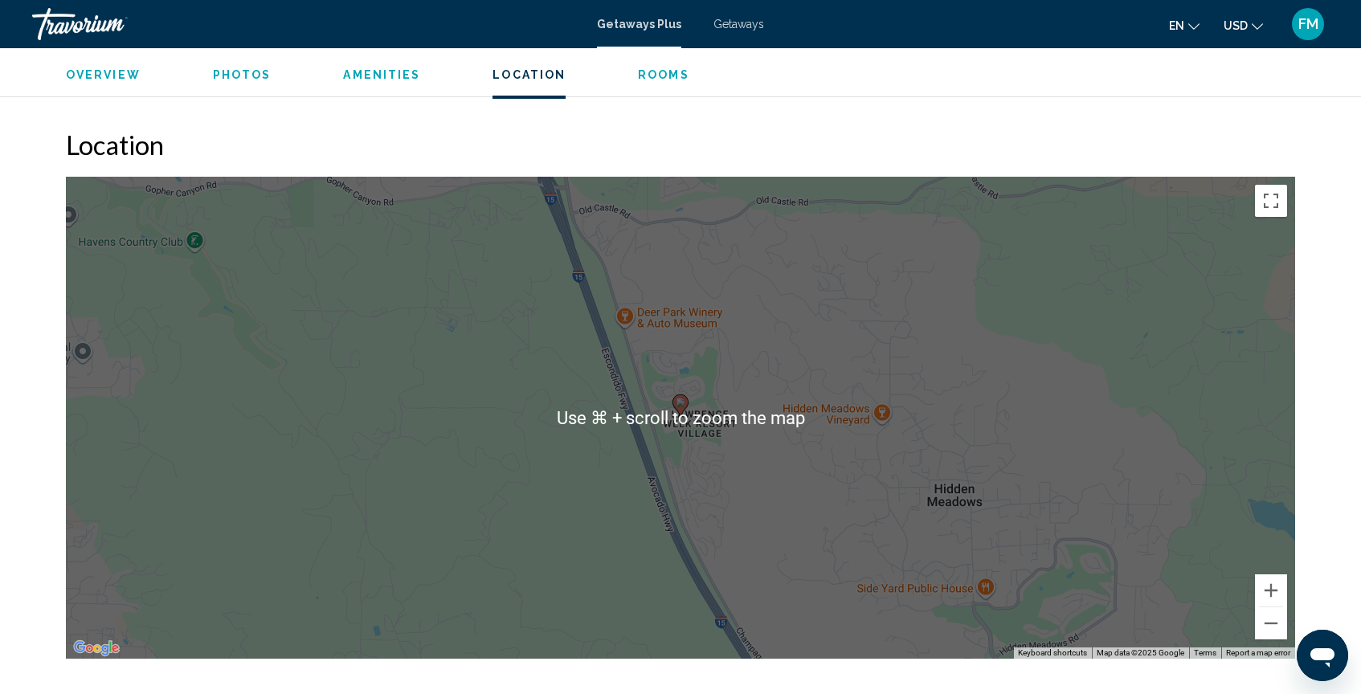
scroll to position [1925, 0]
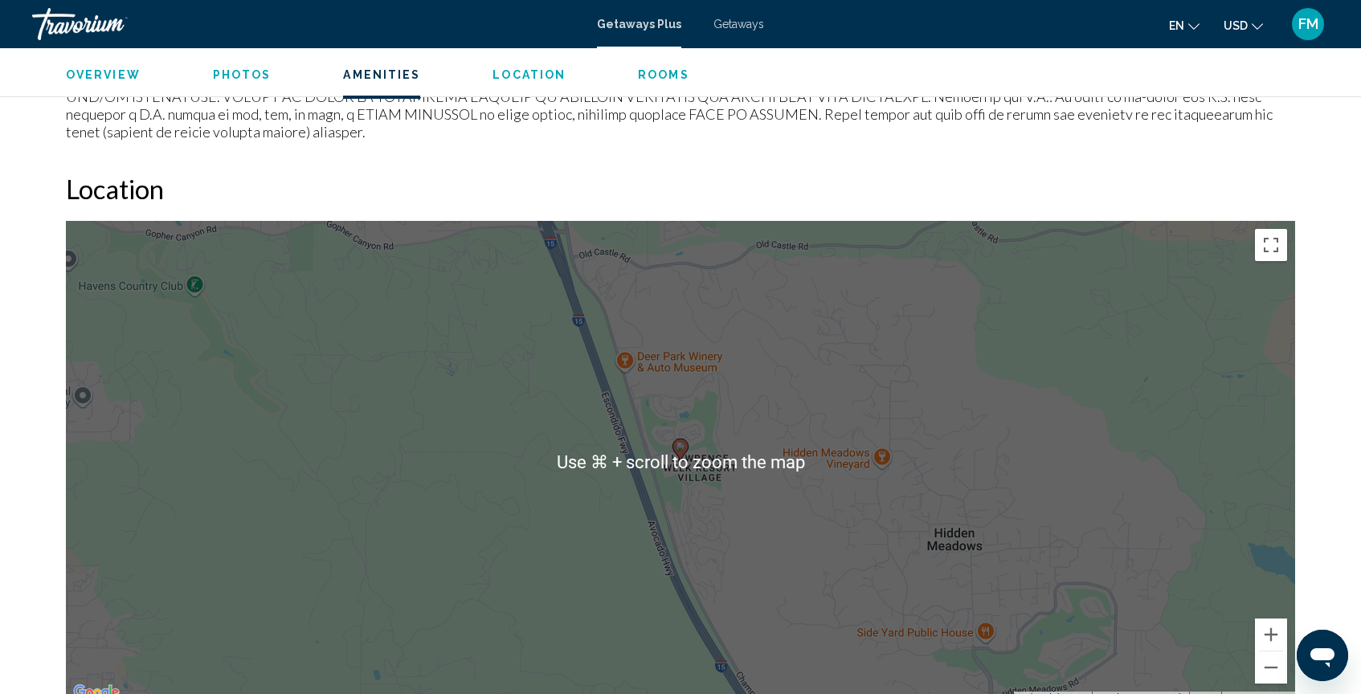
click at [1003, 298] on div "To activate drag with keyboard, press Alt + Enter. Once in keyboard drag state,…" at bounding box center [680, 462] width 1229 height 482
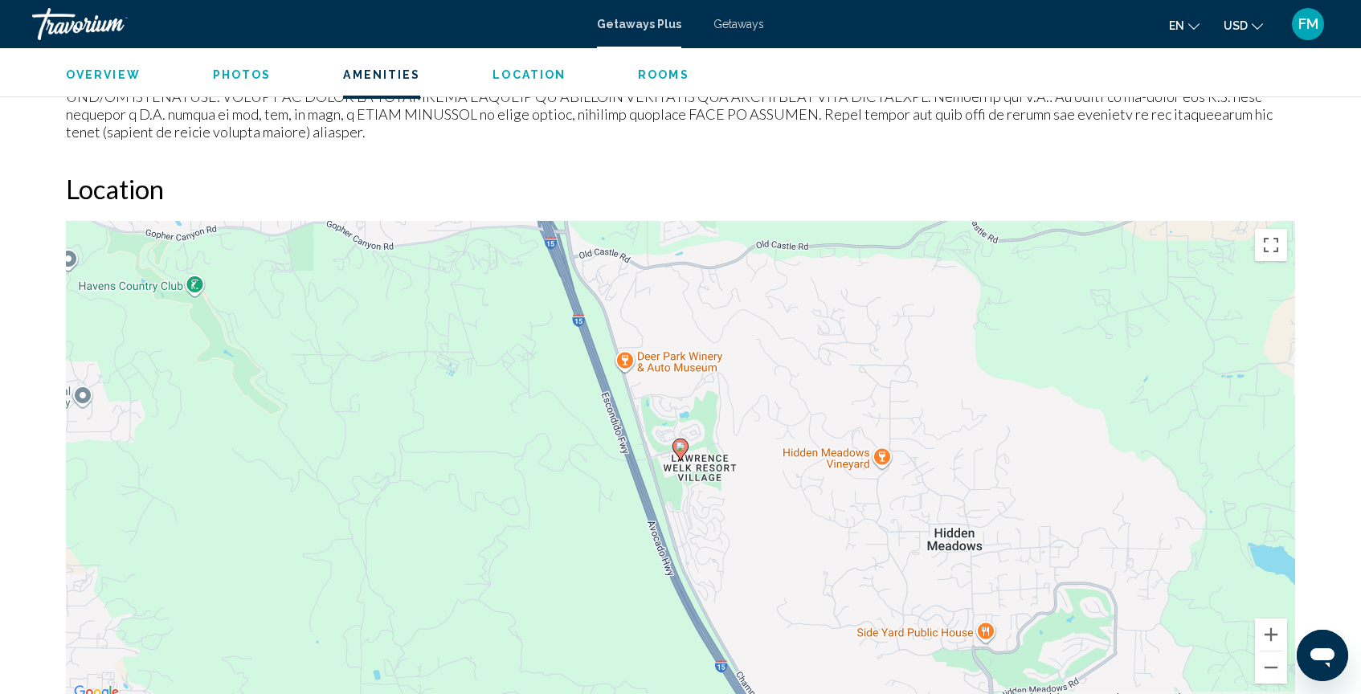
click at [795, 456] on div "To activate drag with keyboard, press Alt + Enter. Once in keyboard drag state,…" at bounding box center [680, 462] width 1229 height 482
click at [1266, 619] on button "Zoom in" at bounding box center [1271, 635] width 32 height 32
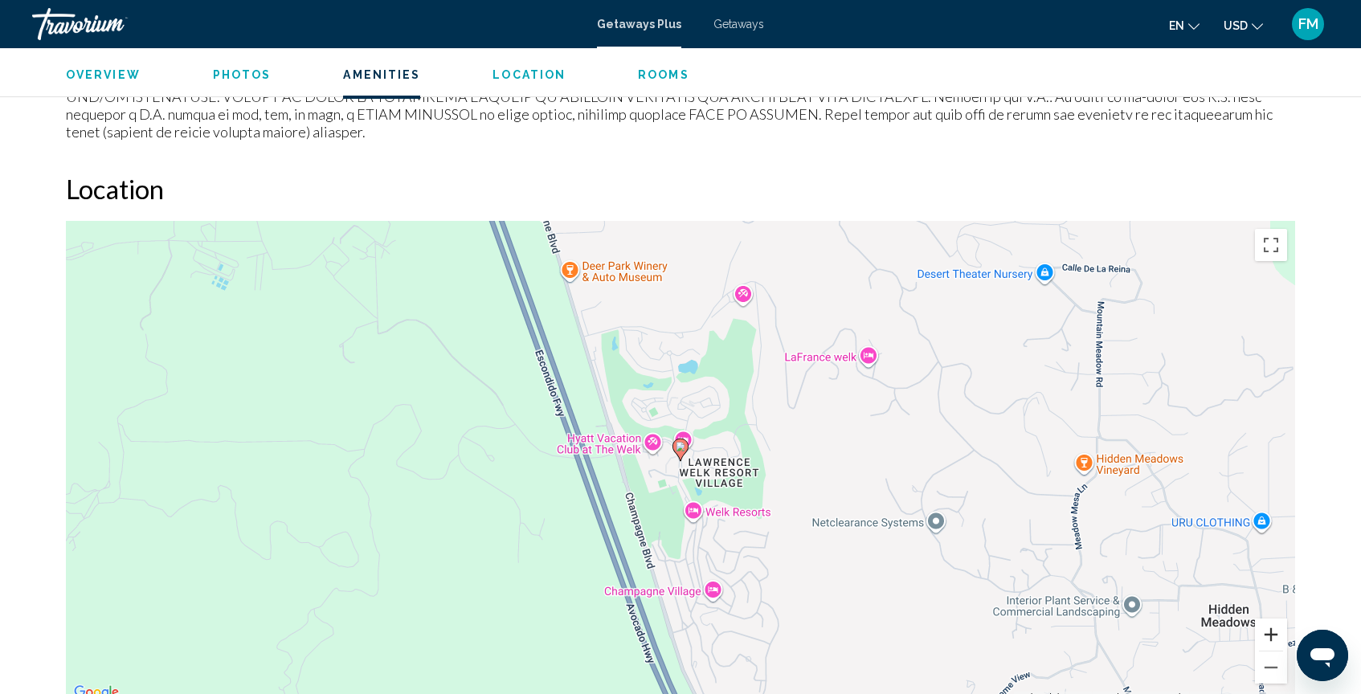
click at [1266, 619] on button "Zoom in" at bounding box center [1271, 635] width 32 height 32
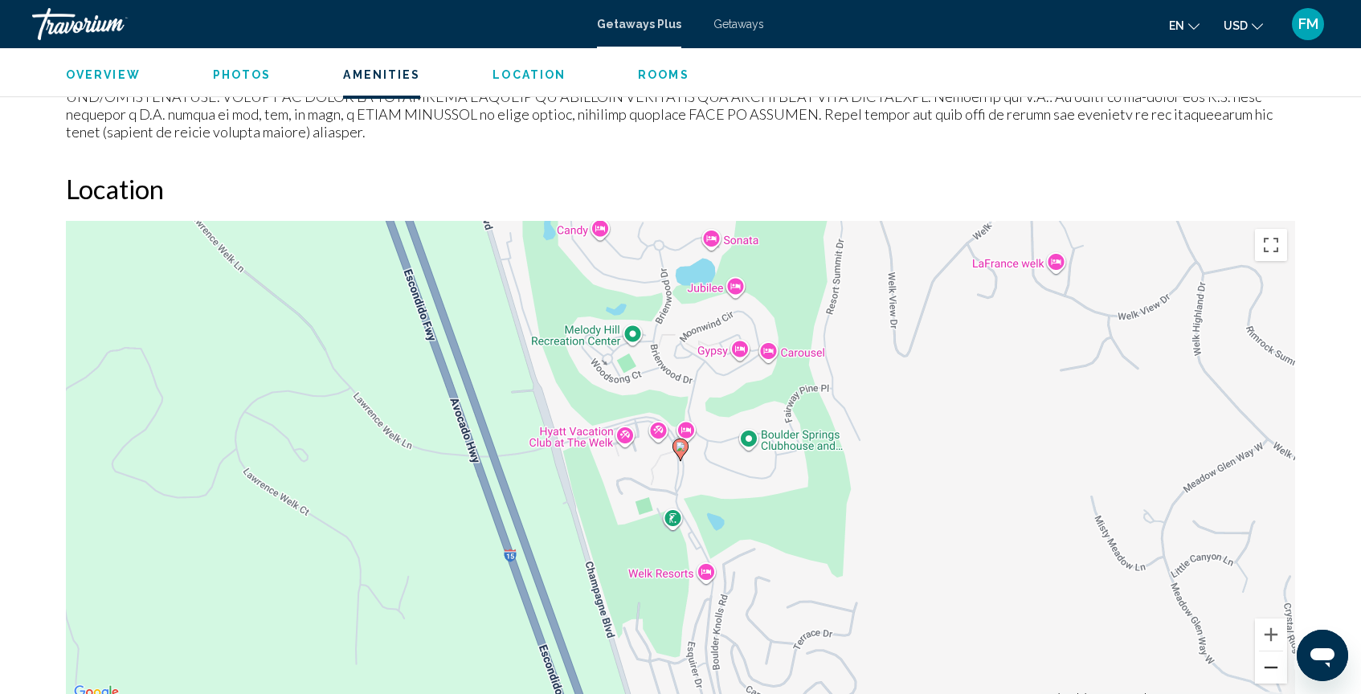
click at [1278, 652] on button "Zoom out" at bounding box center [1271, 668] width 32 height 32
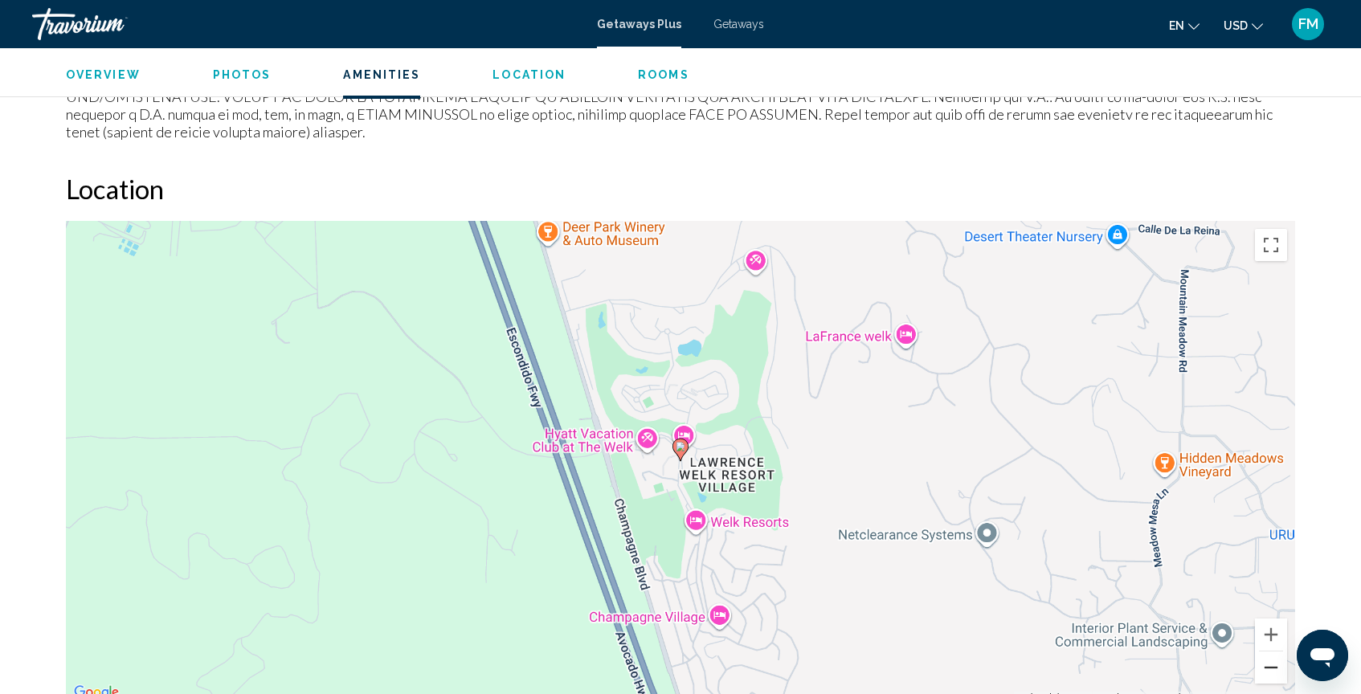
click at [1278, 652] on button "Zoom out" at bounding box center [1271, 668] width 32 height 32
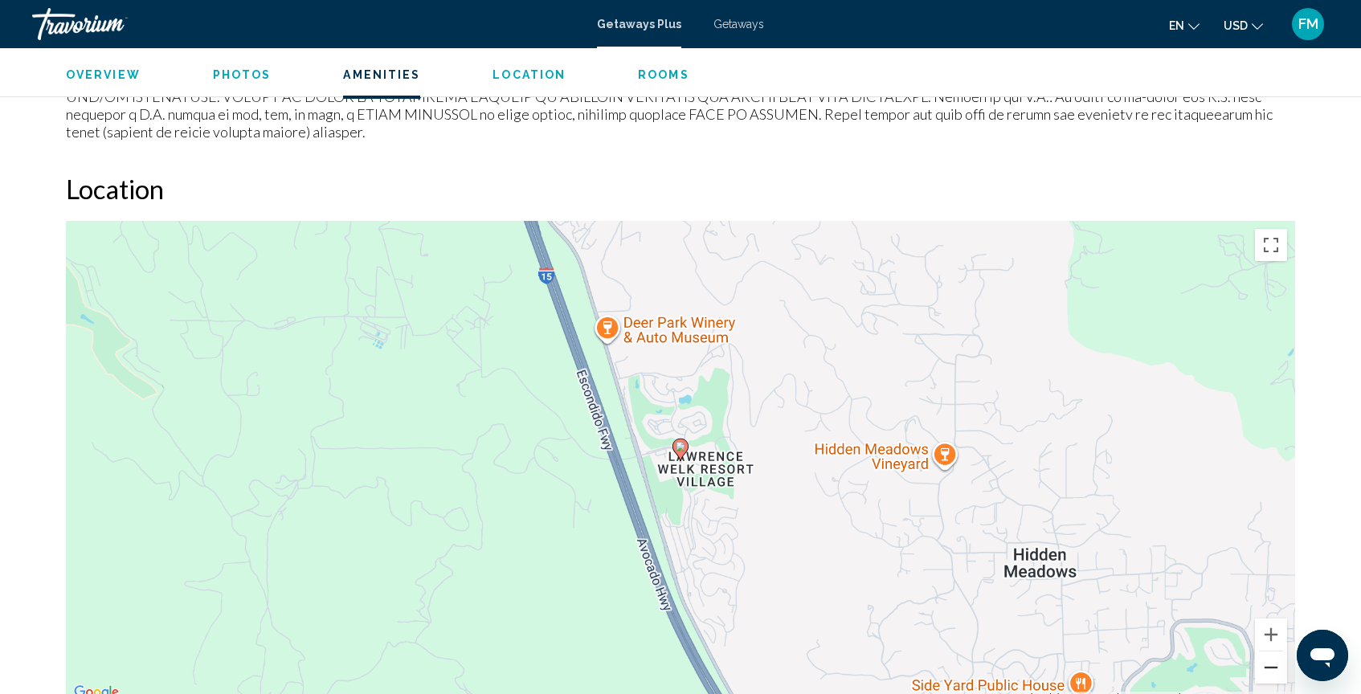
click at [1278, 652] on button "Zoom out" at bounding box center [1271, 668] width 32 height 32
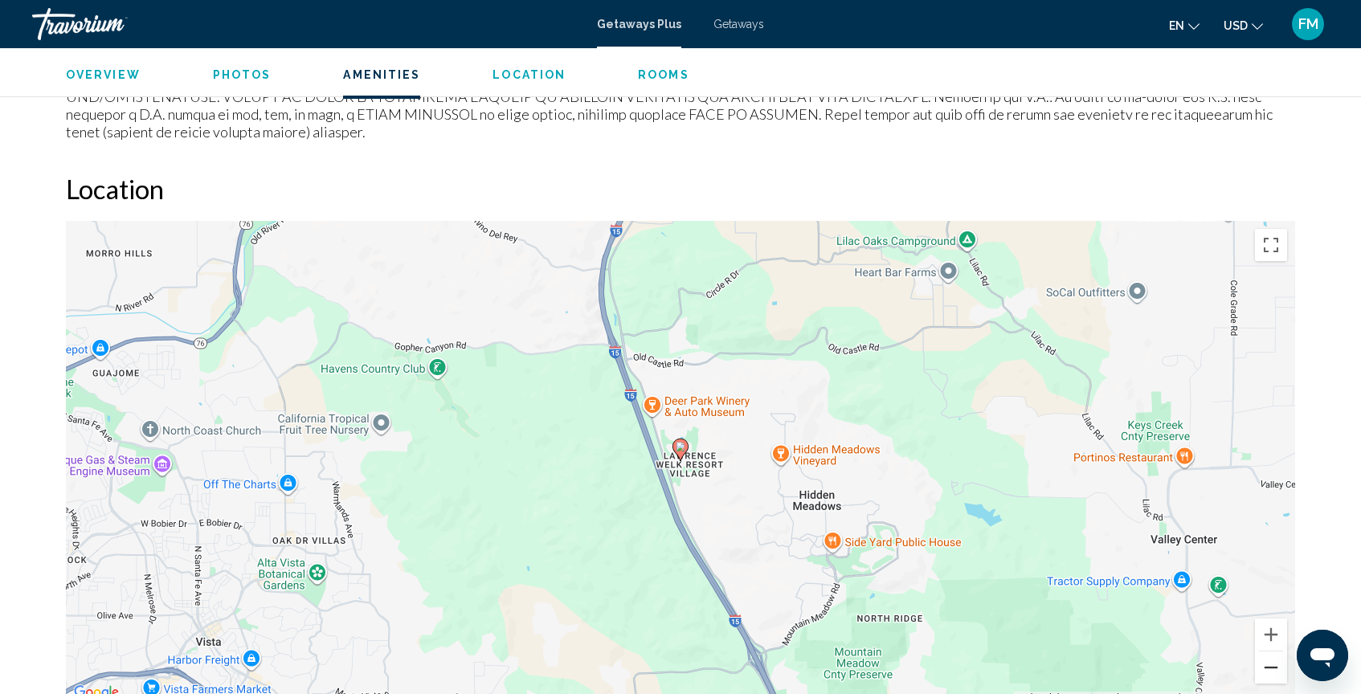
click at [1278, 652] on button "Zoom out" at bounding box center [1271, 668] width 32 height 32
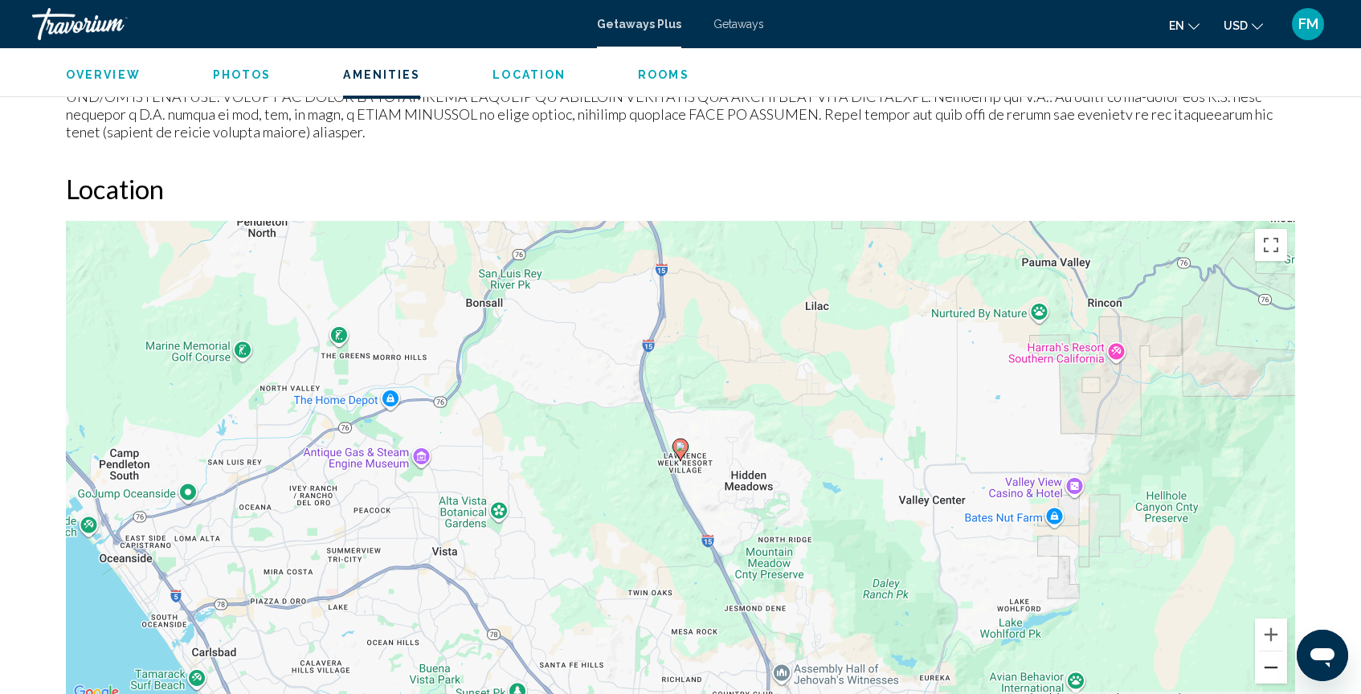
click at [1278, 652] on button "Zoom out" at bounding box center [1271, 668] width 32 height 32
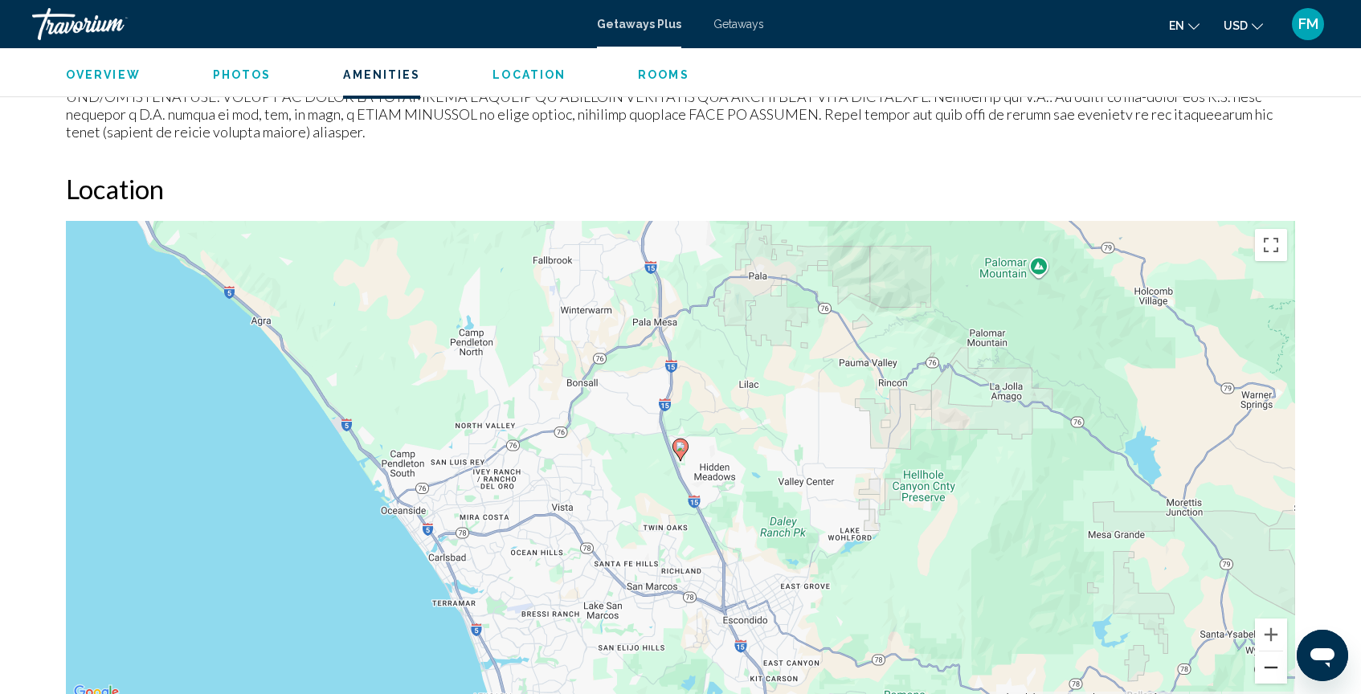
click at [1278, 652] on button "Zoom out" at bounding box center [1271, 668] width 32 height 32
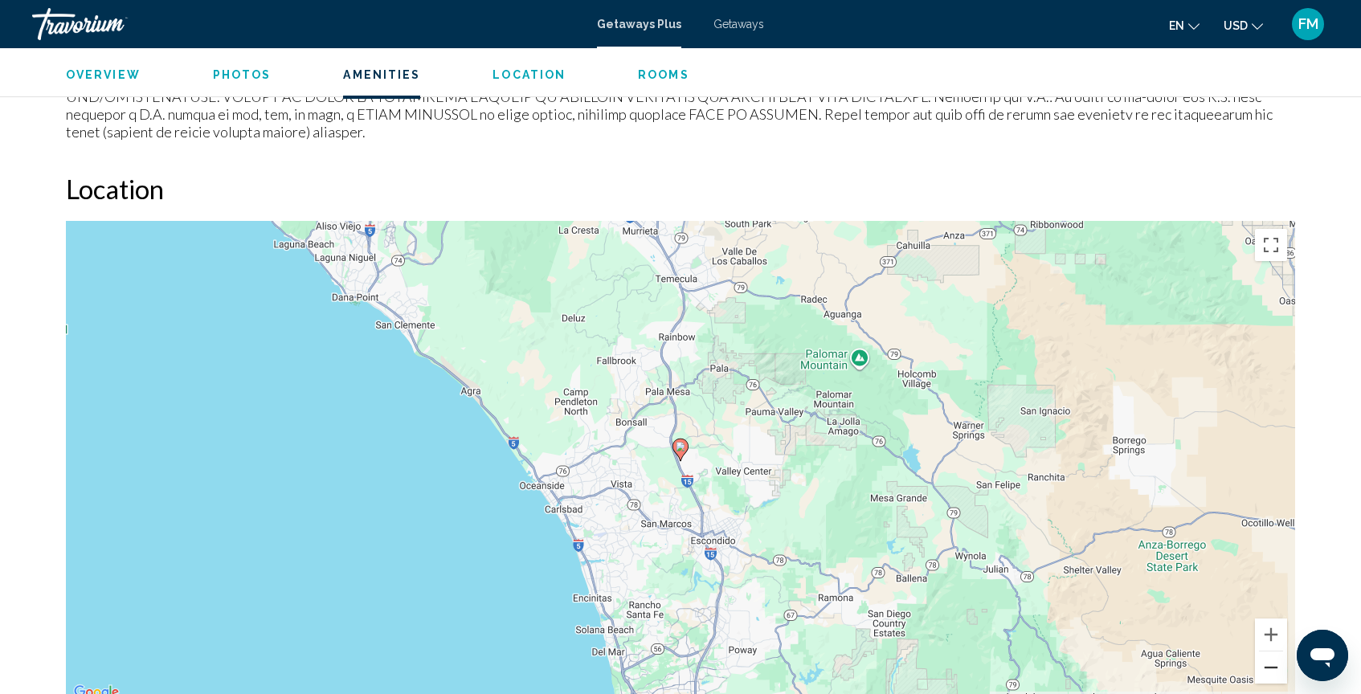
click at [1278, 652] on button "Zoom out" at bounding box center [1271, 668] width 32 height 32
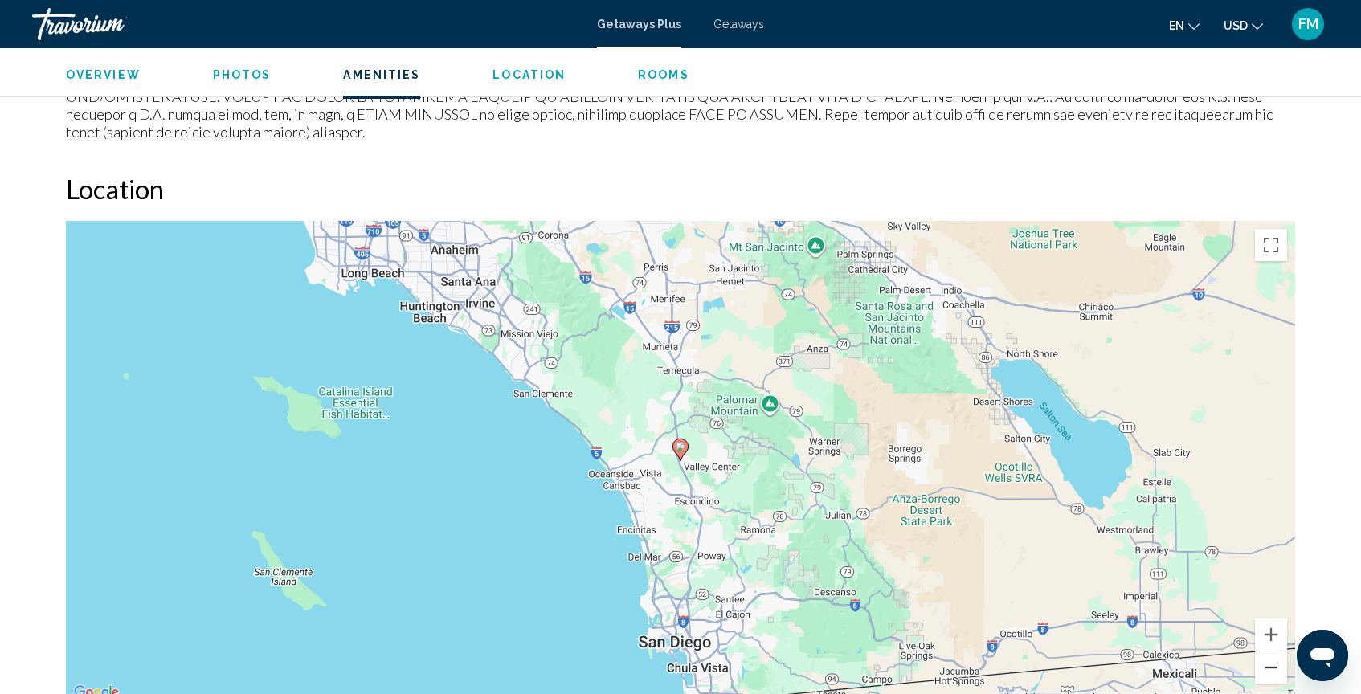
scroll to position [1926, 0]
click at [650, 534] on div "To activate drag with keyboard, press Alt + Enter. Once in keyboard drag state,…" at bounding box center [680, 461] width 1229 height 482
click at [663, 534] on div "To activate drag with keyboard, press Alt + Enter. Once in keyboard drag state,…" at bounding box center [680, 461] width 1229 height 482
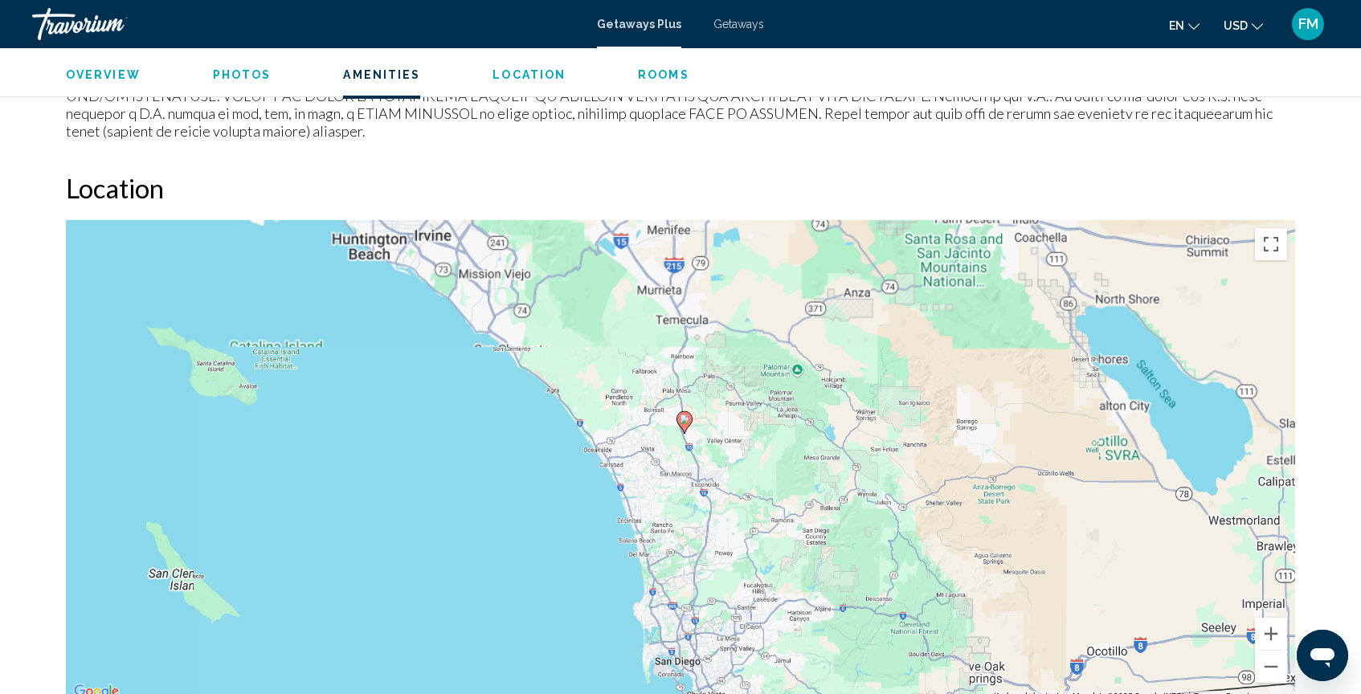
click at [663, 534] on div "To activate drag with keyboard, press Alt + Enter. Once in keyboard drag state,…" at bounding box center [680, 461] width 1229 height 482
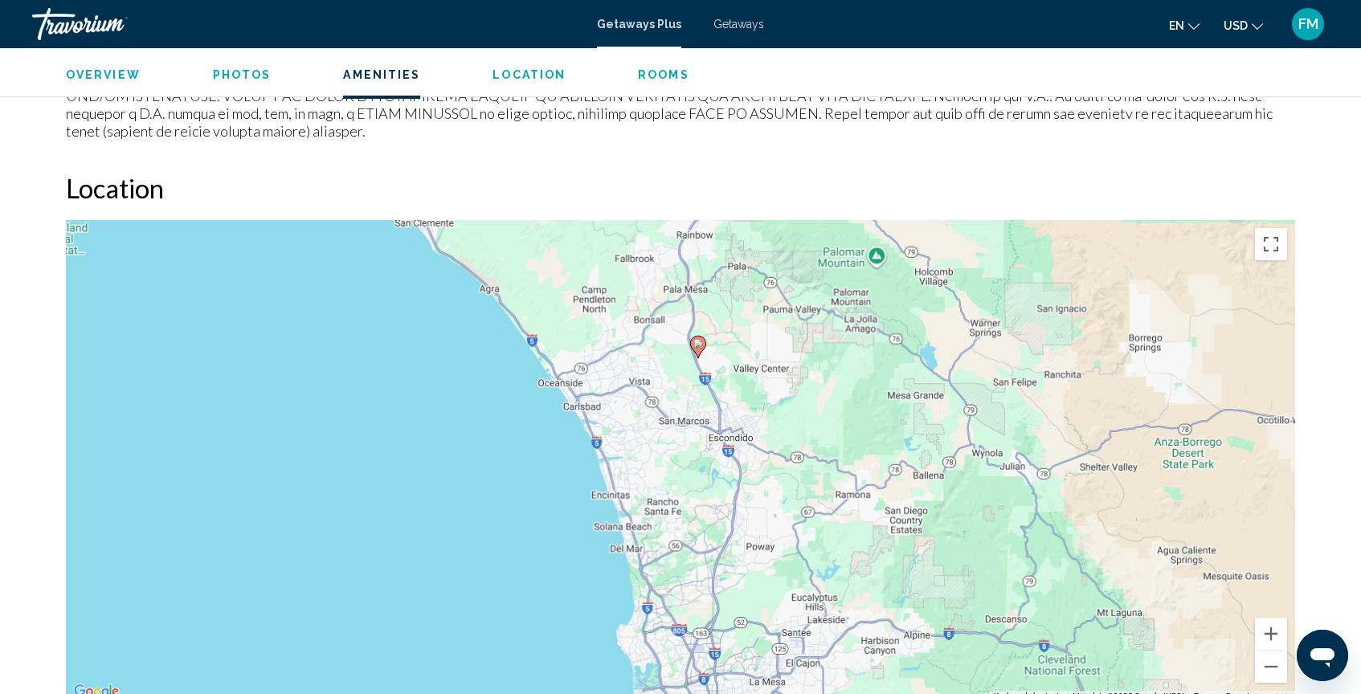
click at [663, 534] on div "To activate drag with keyboard, press Alt + Enter. Once in keyboard drag state,…" at bounding box center [680, 461] width 1229 height 482
click at [655, 518] on div "To activate drag with keyboard, press Alt + Enter. Once in keyboard drag state,…" at bounding box center [680, 461] width 1229 height 482
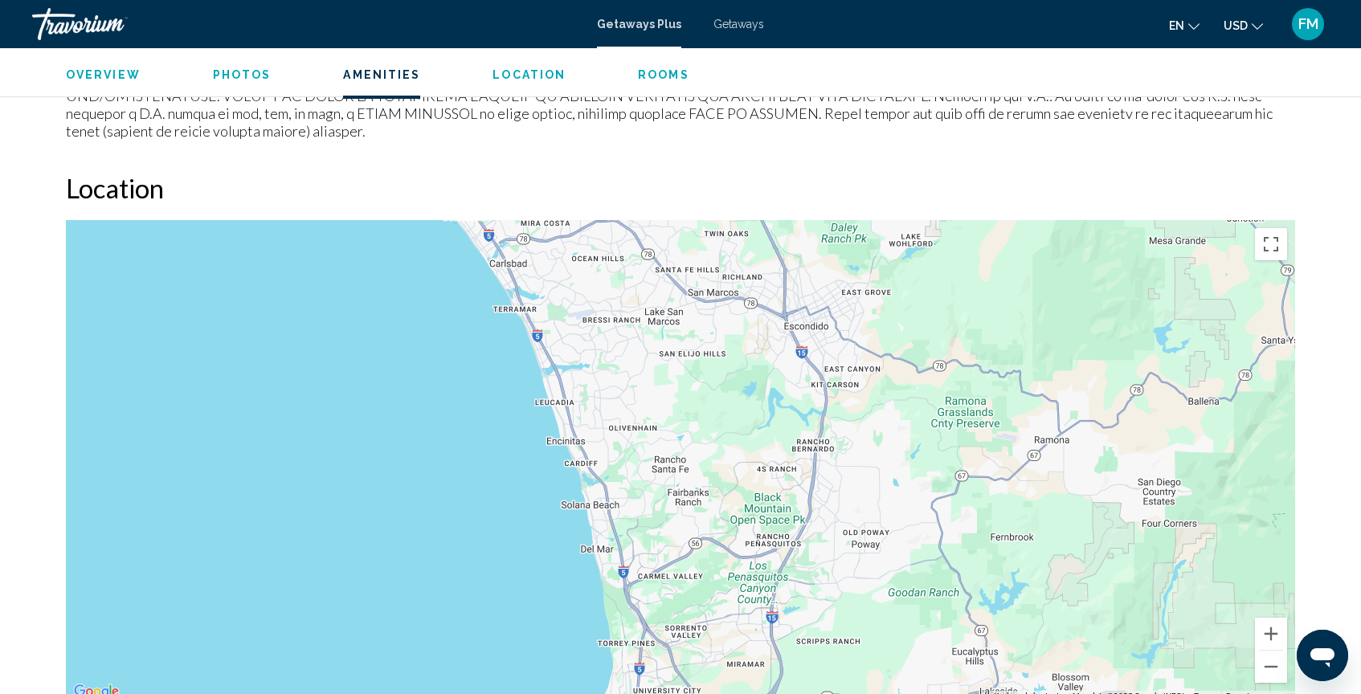
click at [614, 524] on div "To activate drag with keyboard, press Alt + Enter. Once in keyboard drag state,…" at bounding box center [680, 461] width 1229 height 482
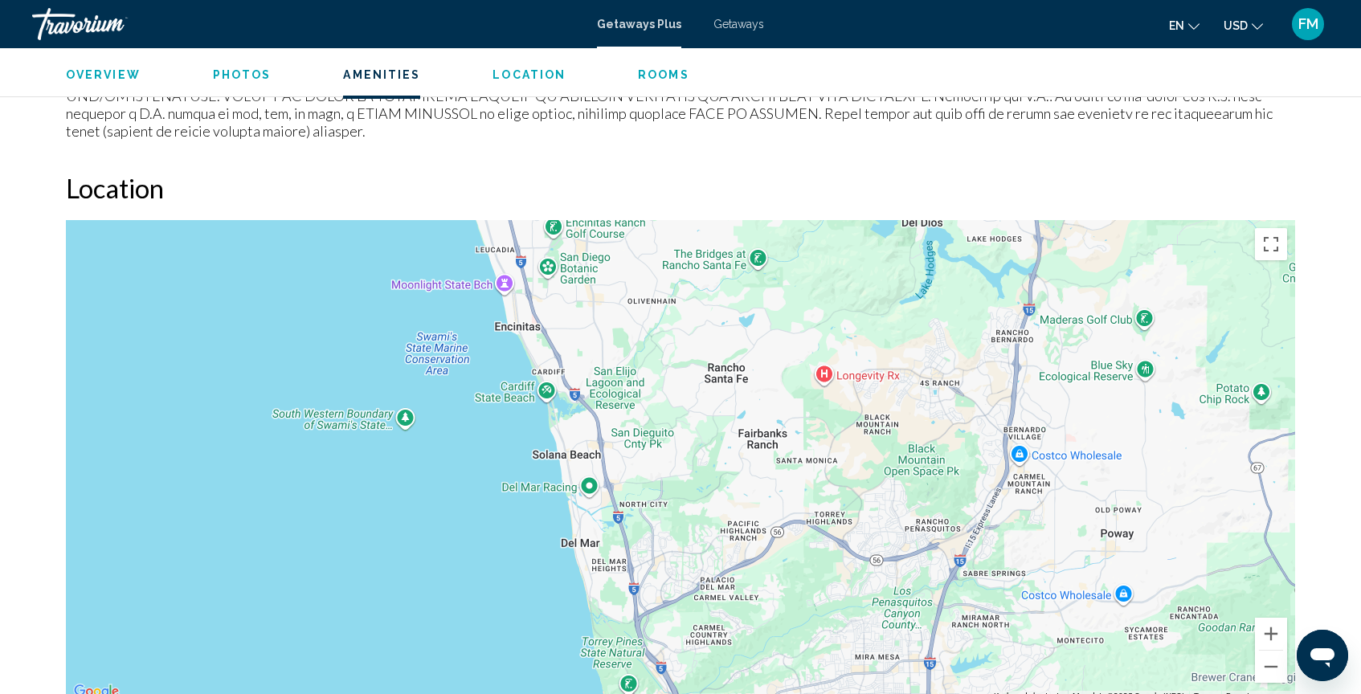
click at [614, 524] on div "Main content" at bounding box center [680, 461] width 1229 height 482
click at [590, 459] on div "Main content" at bounding box center [680, 461] width 1229 height 482
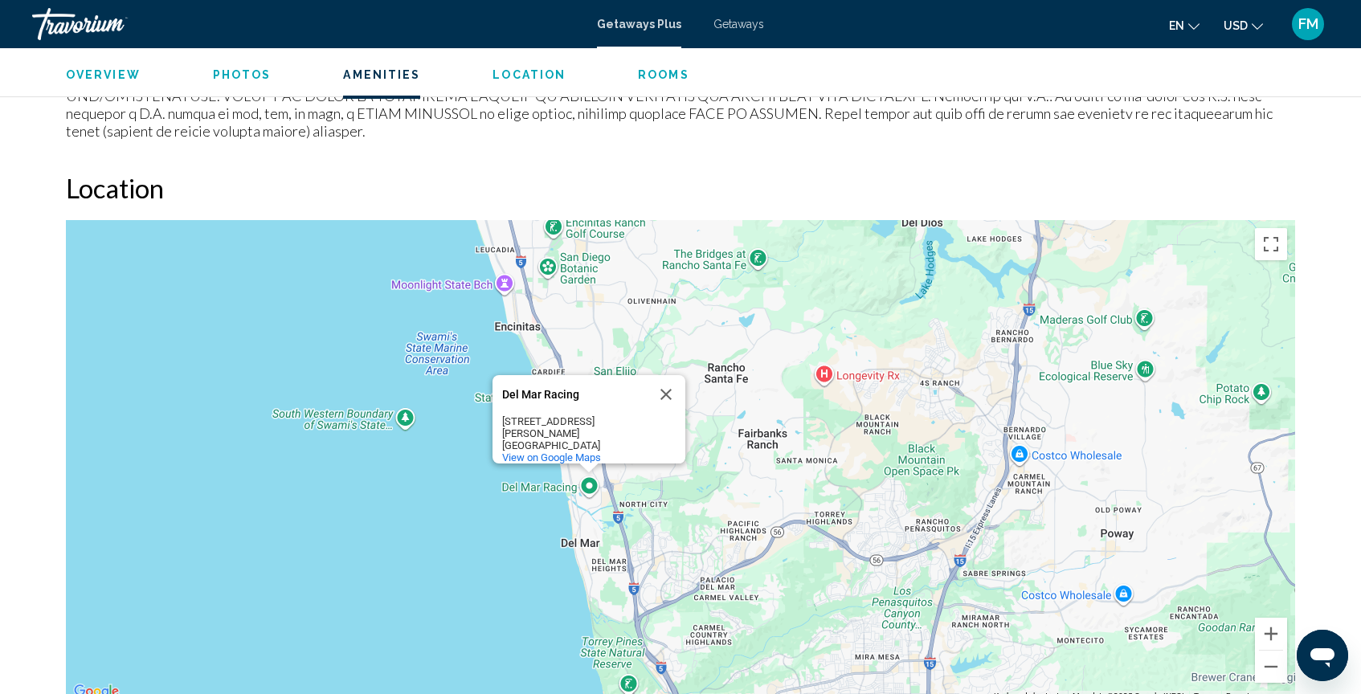
click at [590, 459] on div "Del Mar Racing Del Mar Racing 2260 Jimmy Durante Blvd Del Mar, CA 92014 View on…" at bounding box center [680, 461] width 1229 height 482
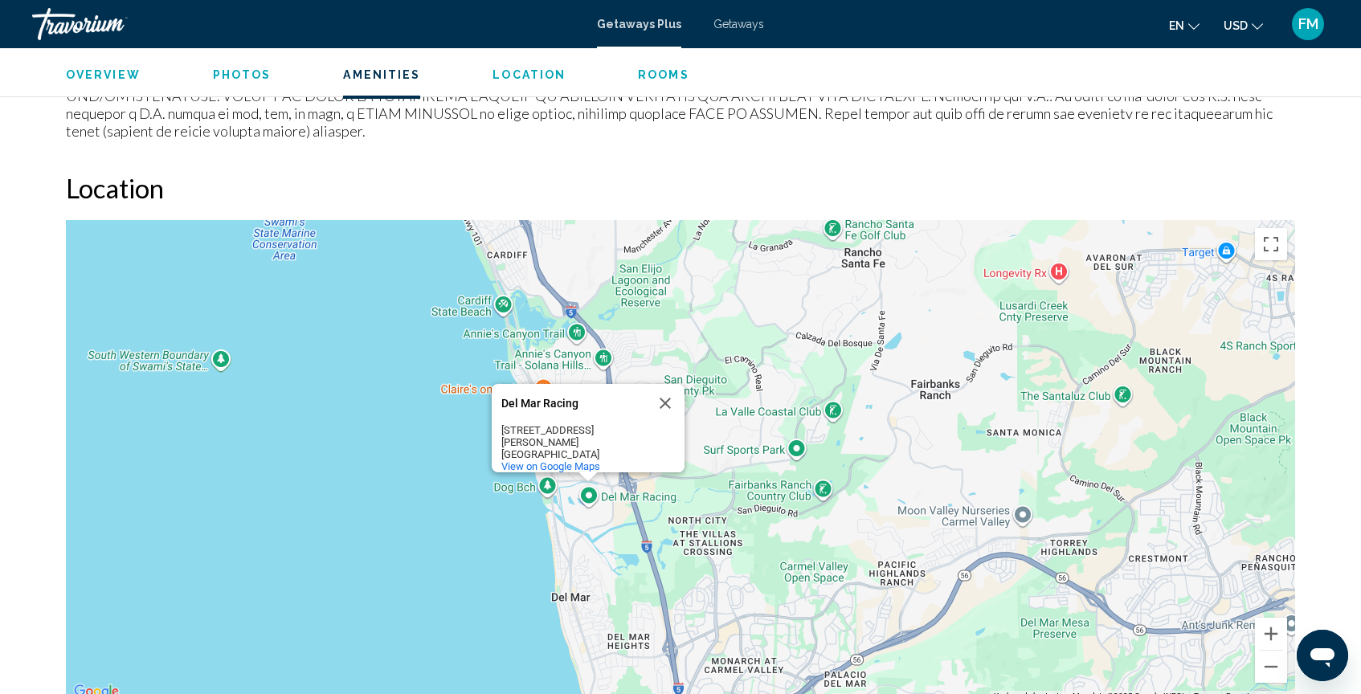
click at [544, 475] on div "Del Mar Racing Del Mar Racing 2260 Jimmy Durante Blvd Del Mar, CA 92014 View on…" at bounding box center [680, 461] width 1229 height 482
click at [591, 468] on div "Del Mar Racing Del Mar Racing 2260 Jimmy Durante Blvd Del Mar, CA 92014 View on…" at bounding box center [680, 461] width 1229 height 482
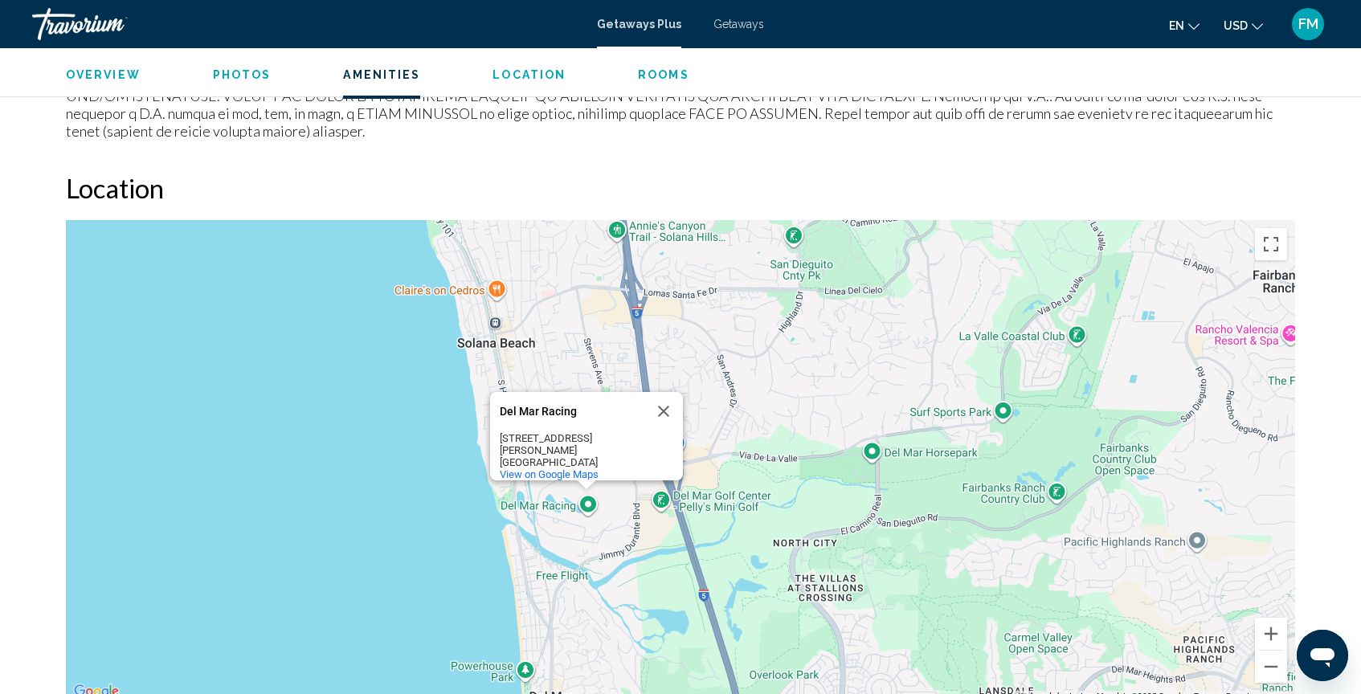
click at [591, 468] on div "Del Mar Racing Del Mar Racing 2260 Jimmy Durante Blvd Del Mar, CA 92014 View on…" at bounding box center [680, 461] width 1229 height 482
click at [662, 394] on button "Close" at bounding box center [664, 413] width 39 height 39
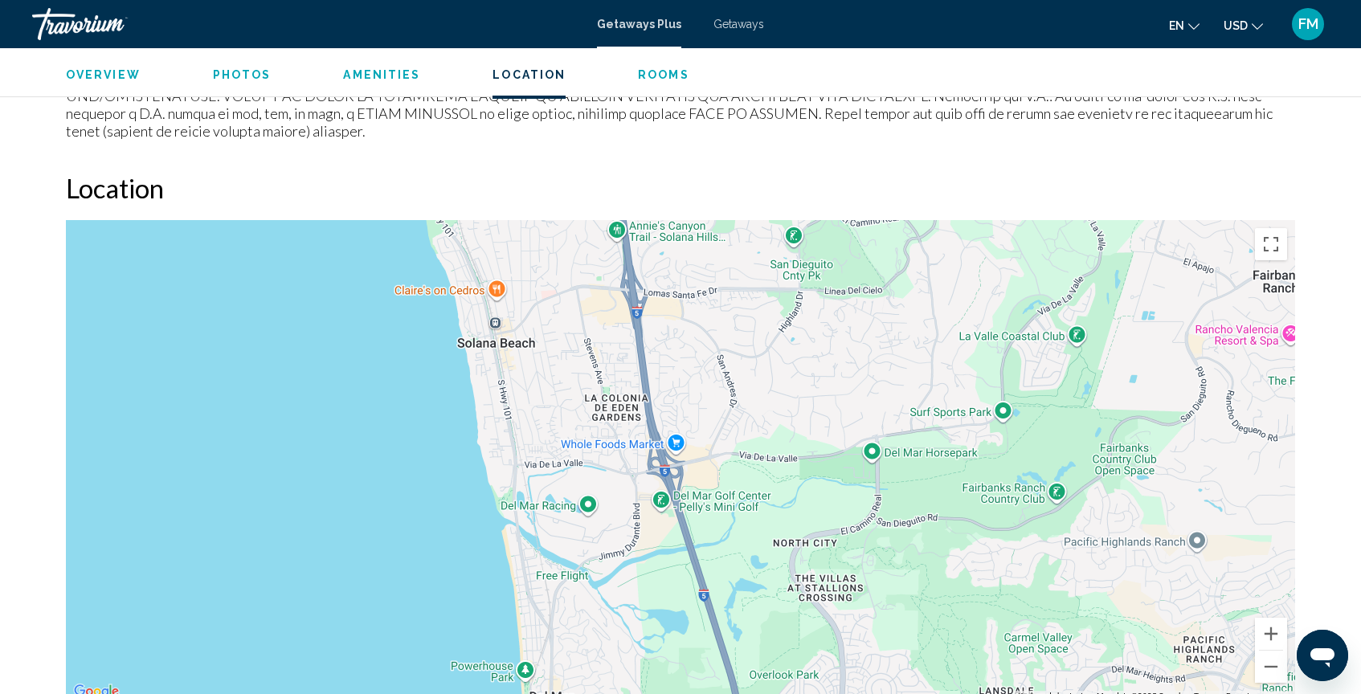
scroll to position [1909, 0]
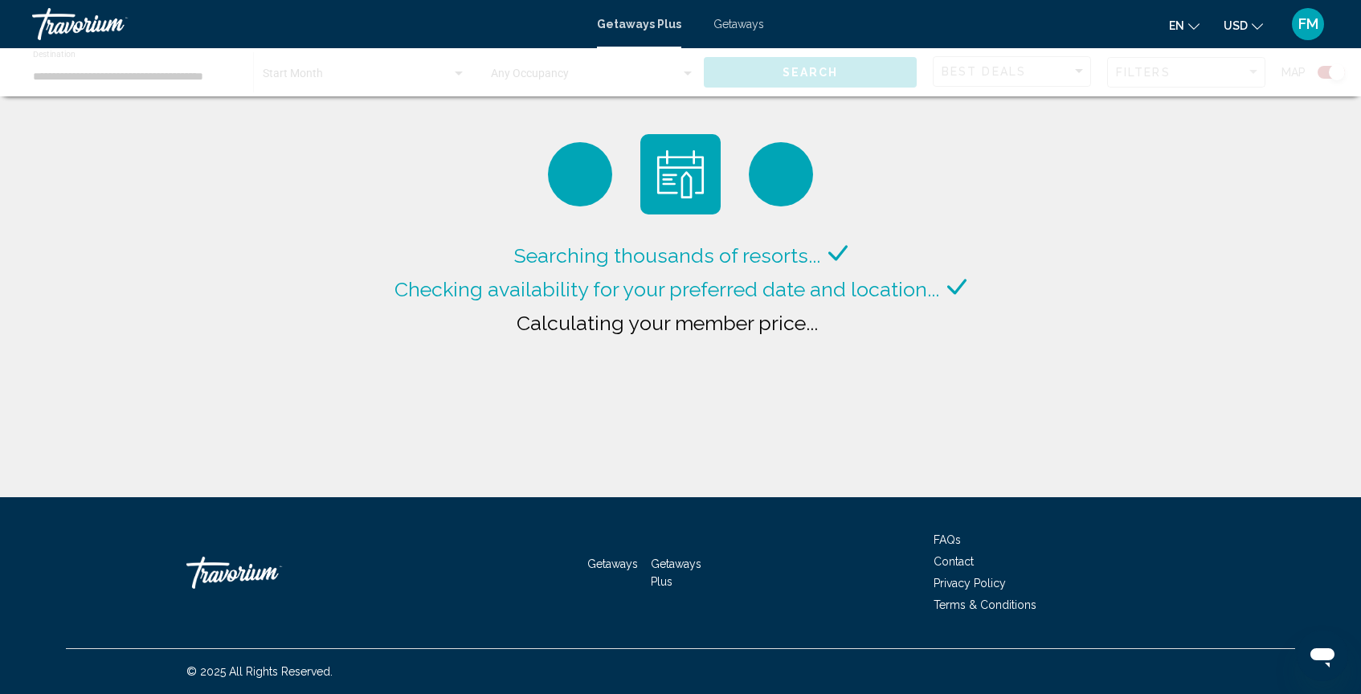
click at [423, 39] on link "Travorium" at bounding box center [306, 24] width 549 height 32
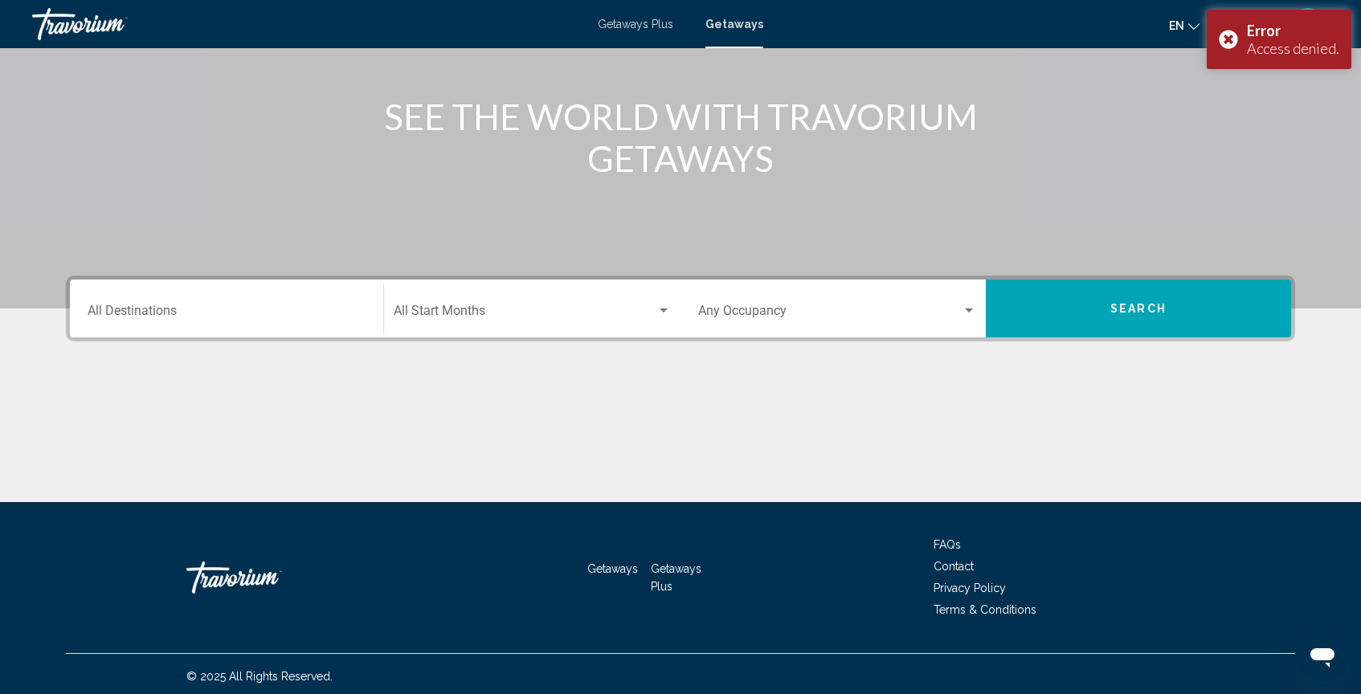
scroll to position [178, 0]
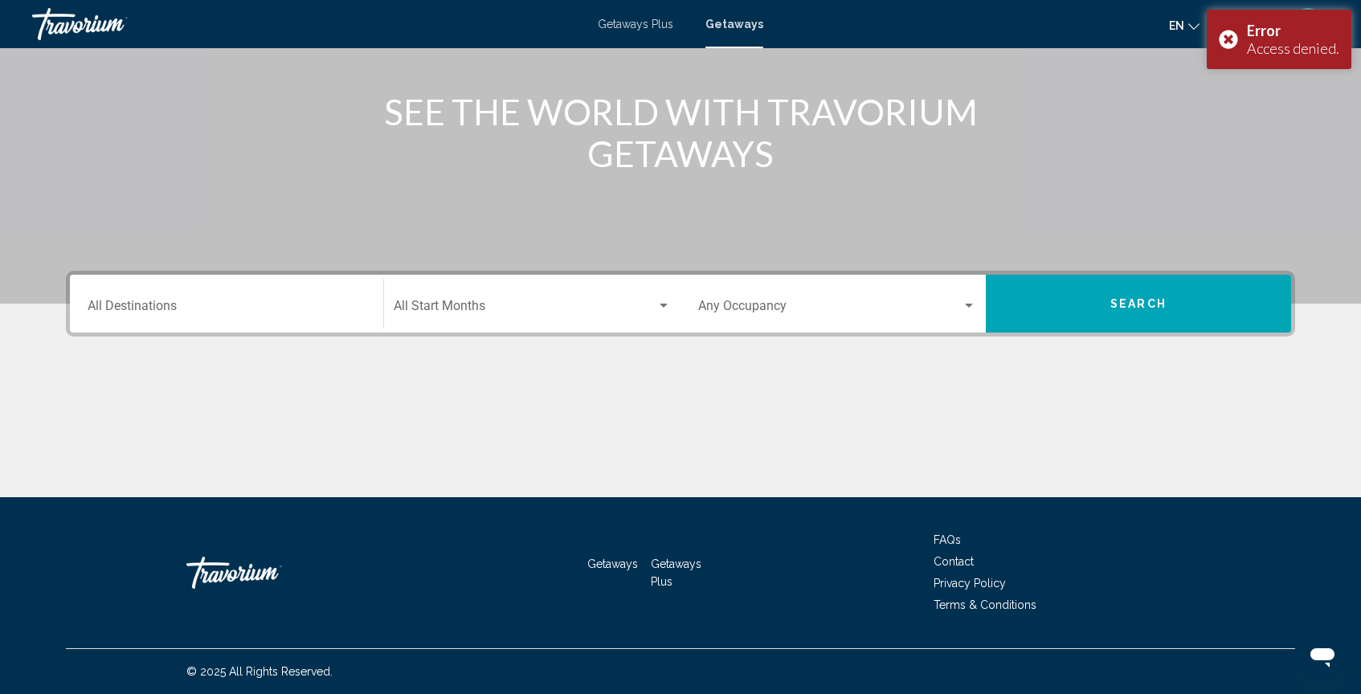
click at [305, 292] on div "Destination All Destinations" at bounding box center [227, 304] width 278 height 51
click at [312, 304] on input "Destination All Destinations" at bounding box center [227, 309] width 278 height 14
click at [318, 305] on input "Destination All Destinations" at bounding box center [227, 309] width 278 height 14
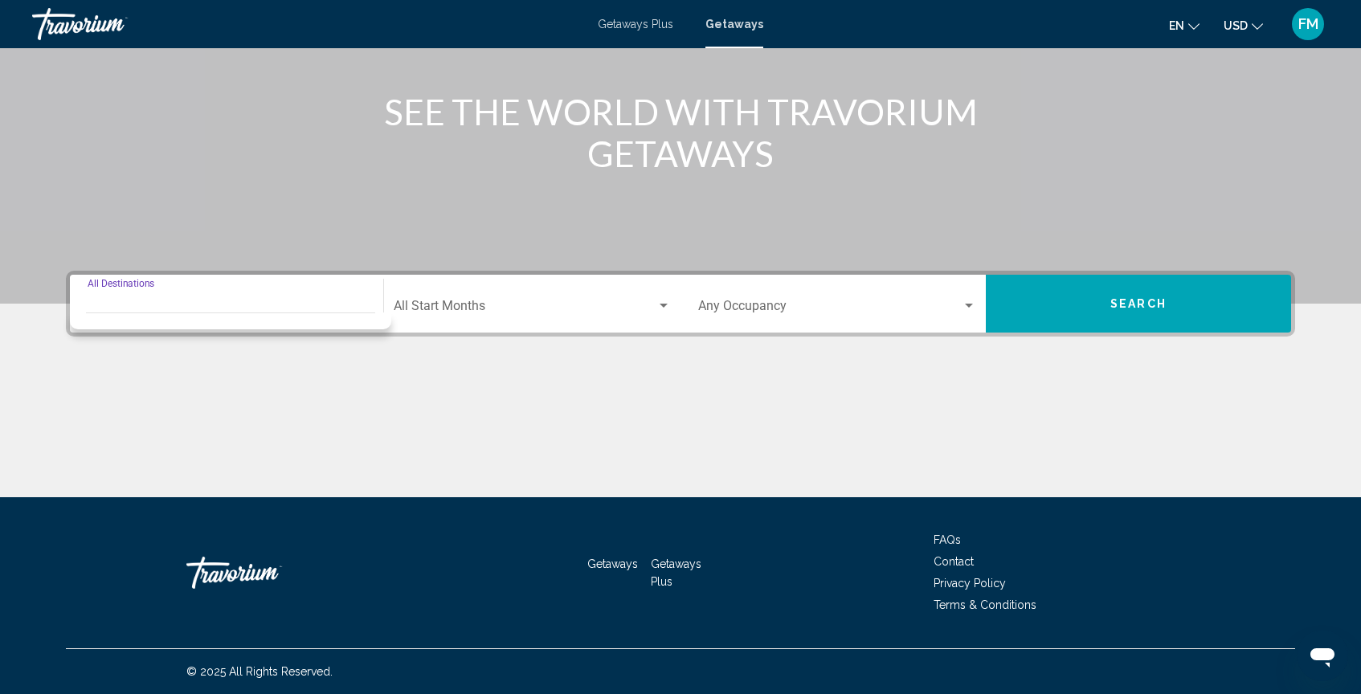
click at [145, 286] on div "Destination All Destinations" at bounding box center [227, 304] width 278 height 51
click at [166, 297] on div "Destination All Destinations" at bounding box center [227, 304] width 278 height 51
drag, startPoint x: 313, startPoint y: 328, endPoint x: 313, endPoint y: 337, distance: 8.8
click at [313, 329] on div "Search widget" at bounding box center [230, 321] width 321 height 17
click at [313, 337] on div "Destination All Destinations Start Month All Start Months Occupancy Any Occupan…" at bounding box center [681, 384] width 1294 height 227
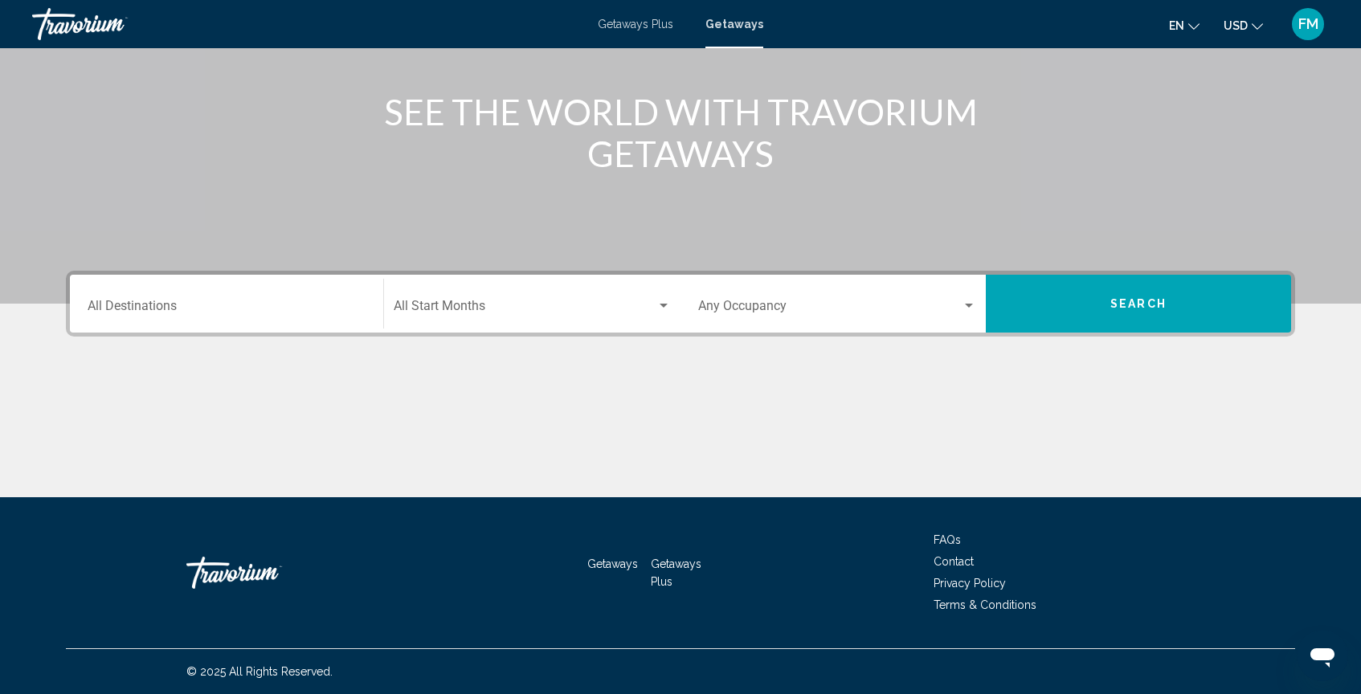
click at [233, 314] on input "Destination All Destinations" at bounding box center [227, 309] width 278 height 14
click at [233, 314] on div "Search widget" at bounding box center [230, 317] width 289 height 8
click at [169, 405] on div "Main content" at bounding box center [680, 437] width 1229 height 121
click at [116, 307] on input "Destination All Destinations" at bounding box center [227, 309] width 278 height 14
click at [127, 280] on div "Destination All Destinations" at bounding box center [227, 304] width 278 height 51
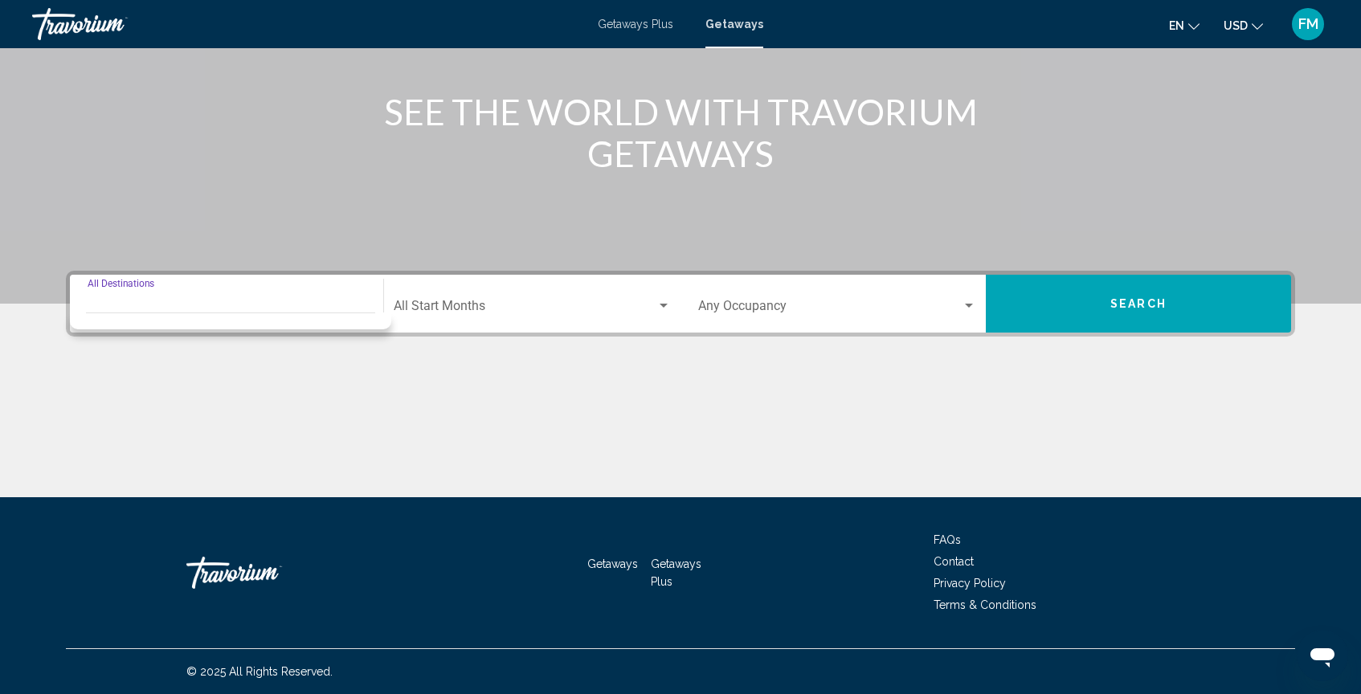
click at [272, 399] on div "Main content" at bounding box center [680, 437] width 1229 height 121
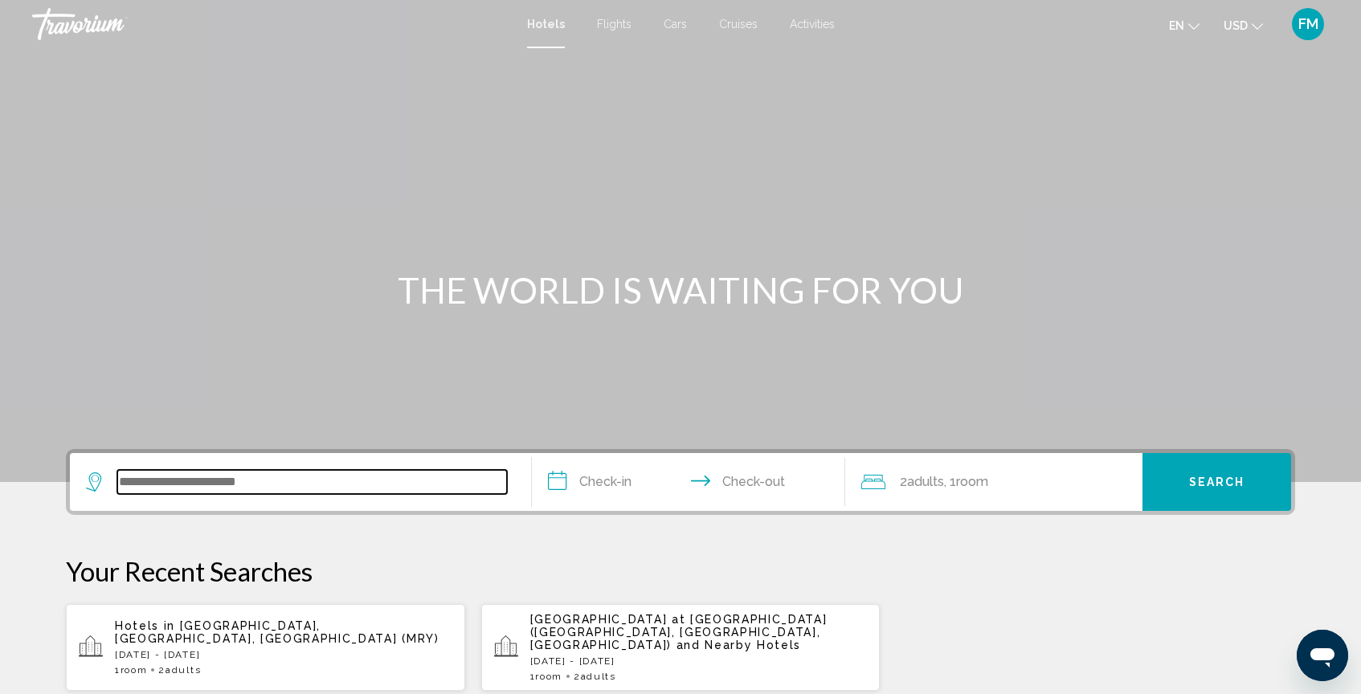
click at [353, 491] on input "Search widget" at bounding box center [312, 482] width 390 height 24
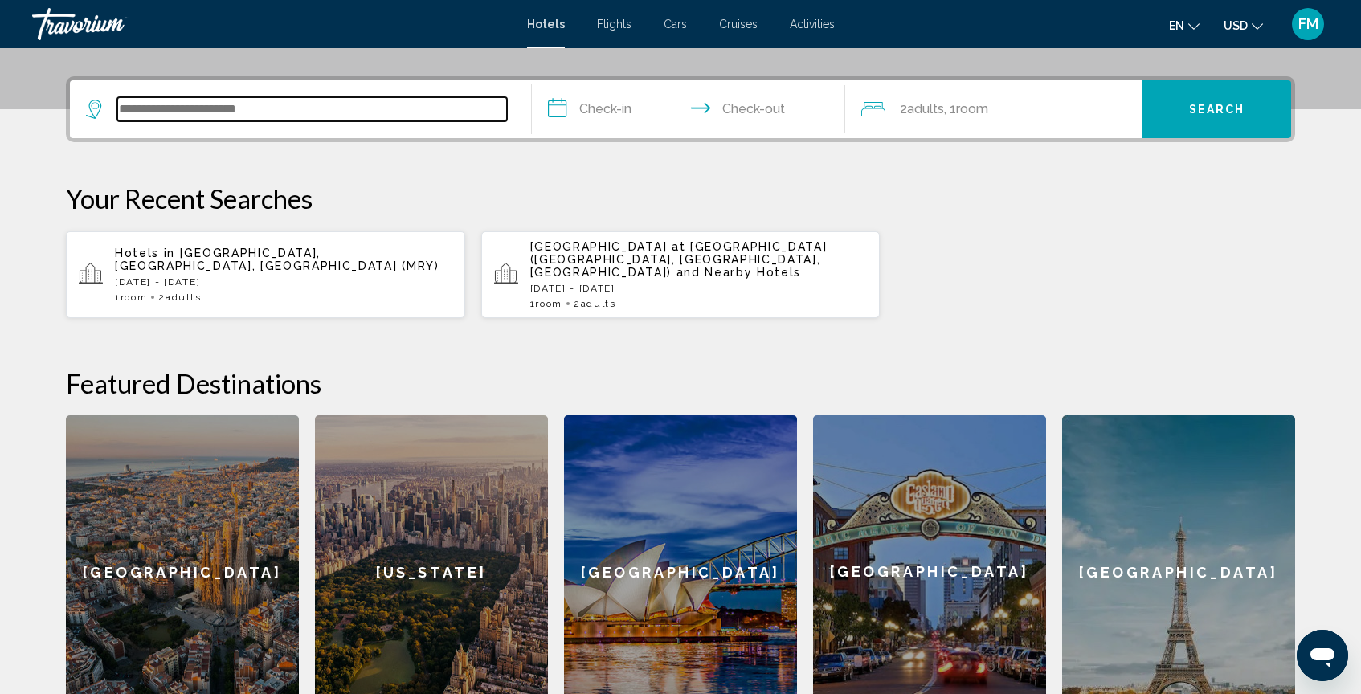
scroll to position [397, 0]
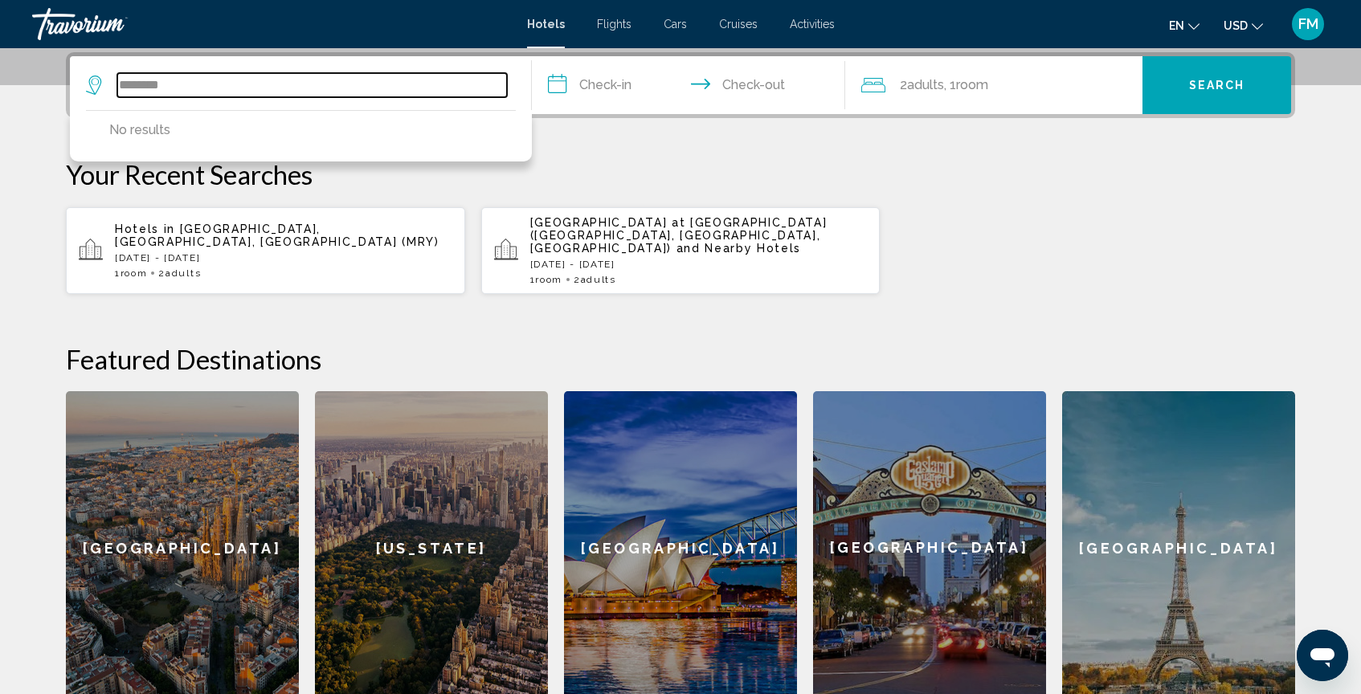
click at [141, 85] on input "********" at bounding box center [312, 85] width 390 height 24
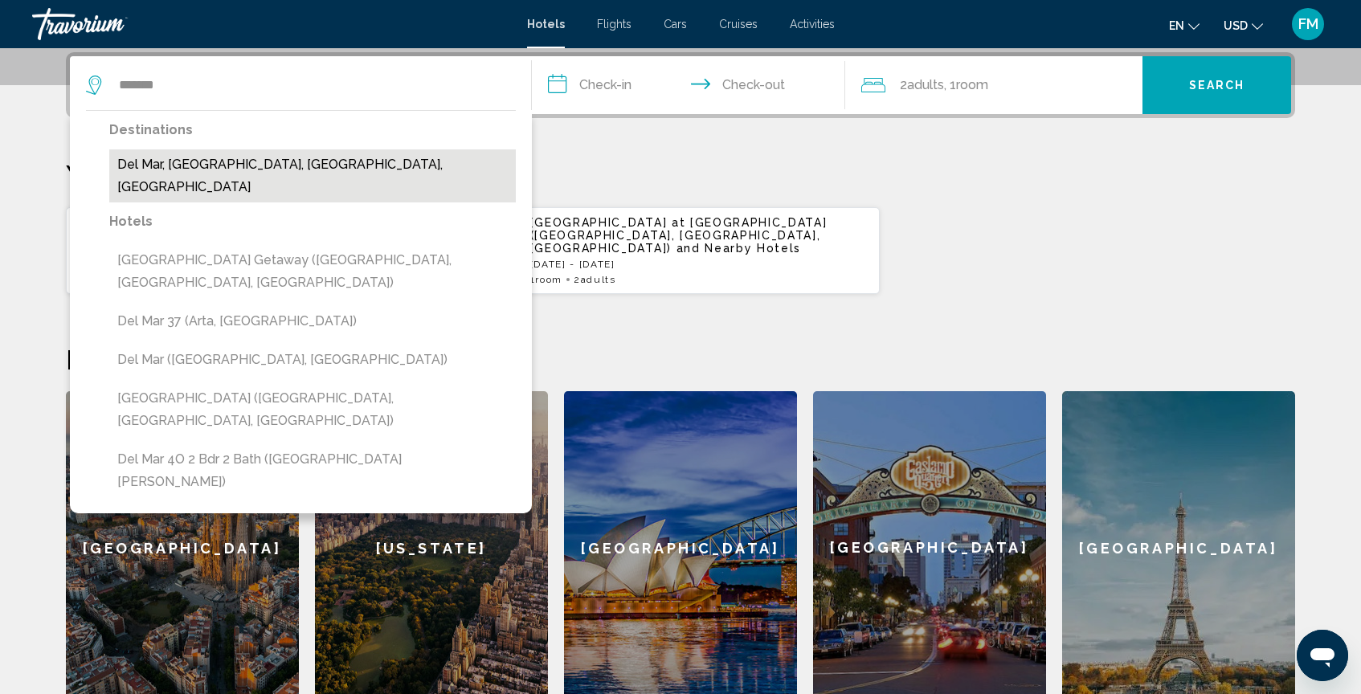
click at [179, 154] on button "Del Mar, San Diego, CA, United States" at bounding box center [312, 175] width 407 height 53
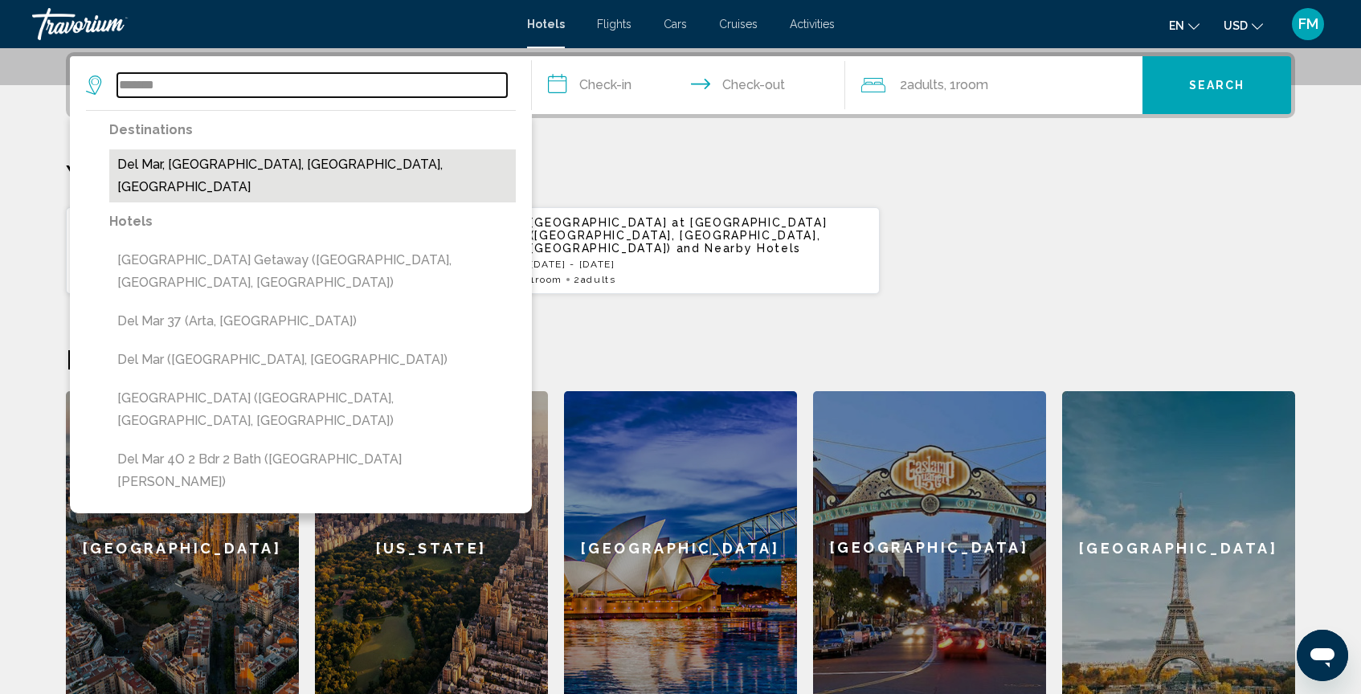
type input "**********"
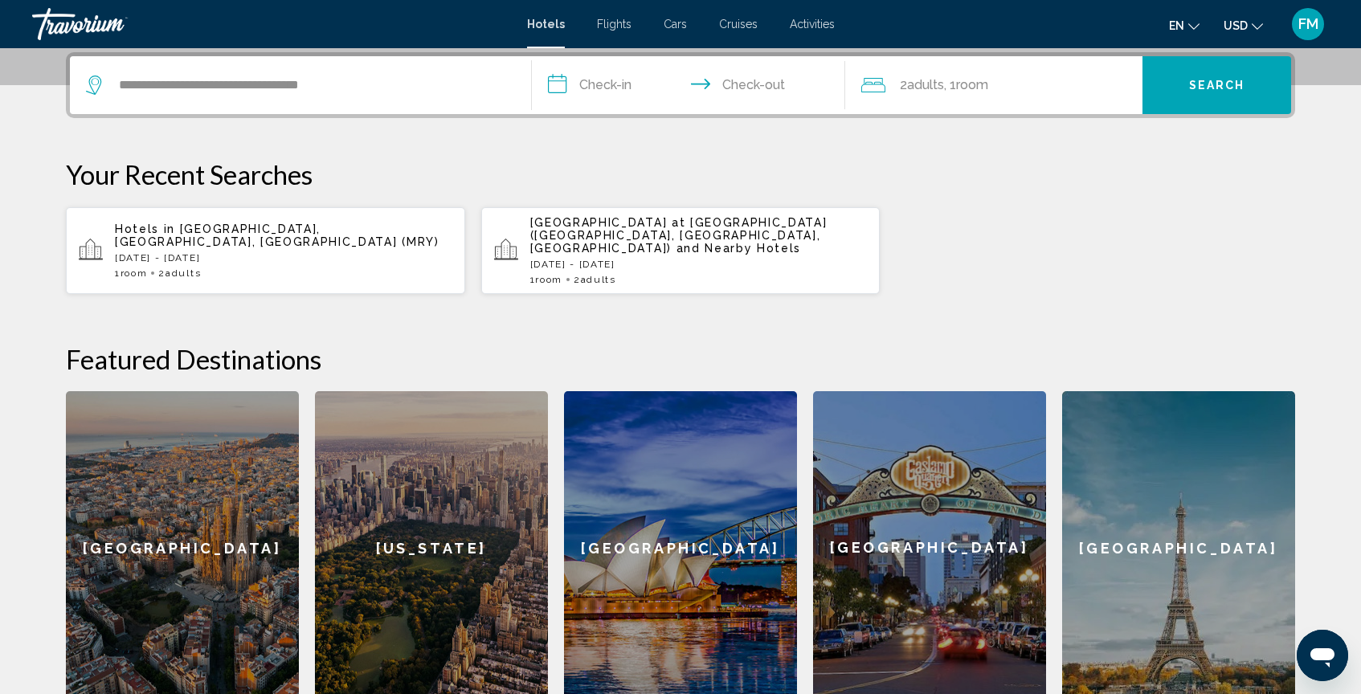
click at [573, 82] on input "**********" at bounding box center [692, 87] width 320 height 63
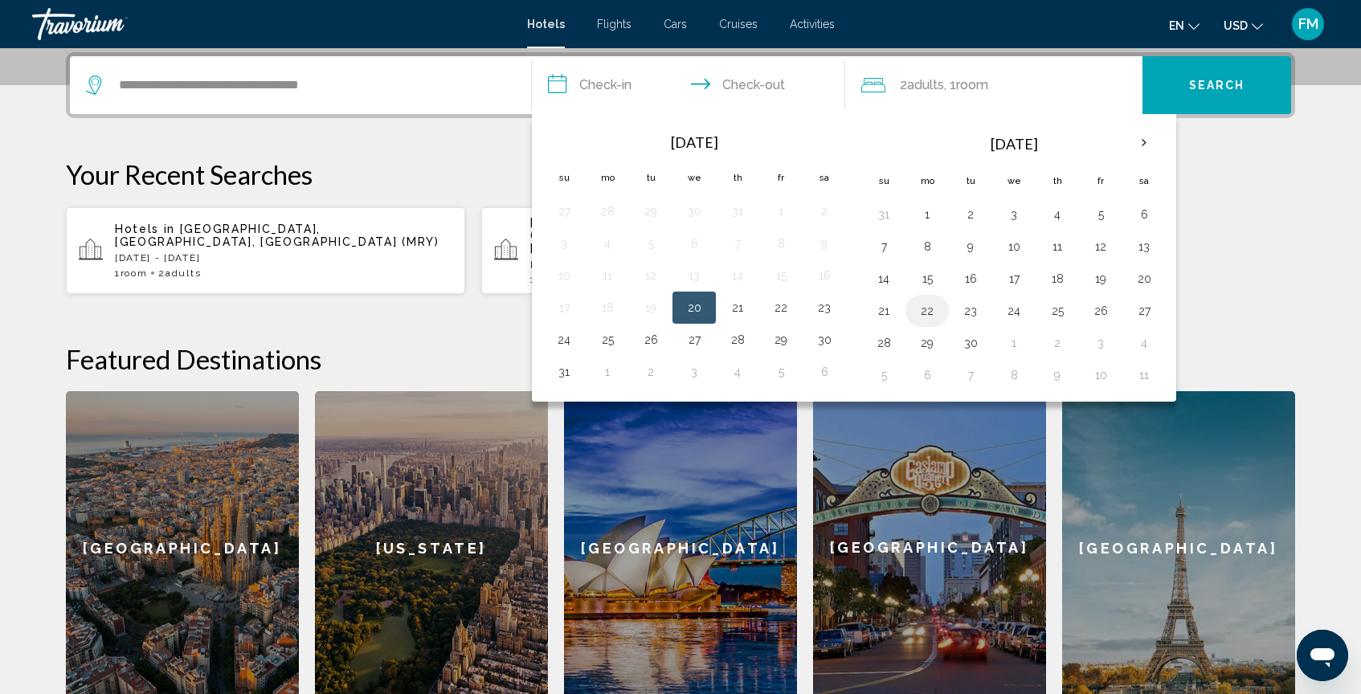
click at [926, 307] on button "22" at bounding box center [927, 311] width 26 height 22
click at [1142, 141] on th "Next month" at bounding box center [1144, 142] width 43 height 35
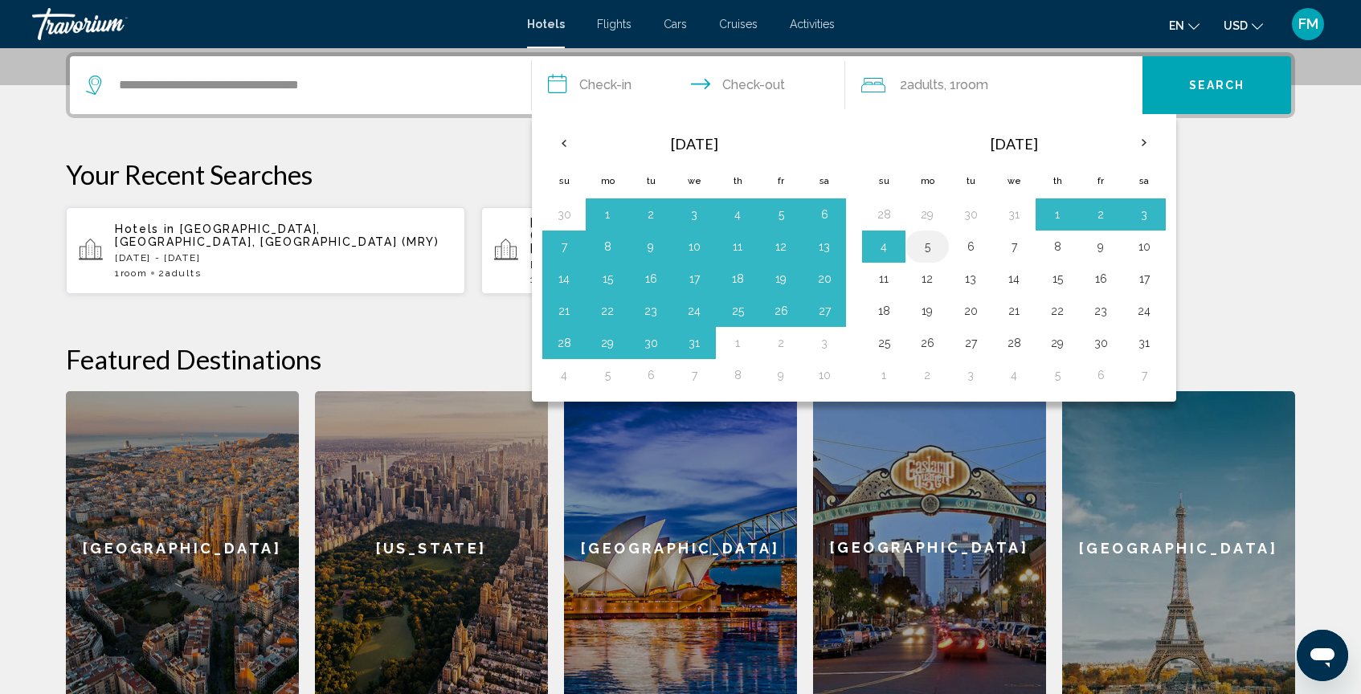
click at [932, 252] on button "5" at bounding box center [927, 246] width 26 height 22
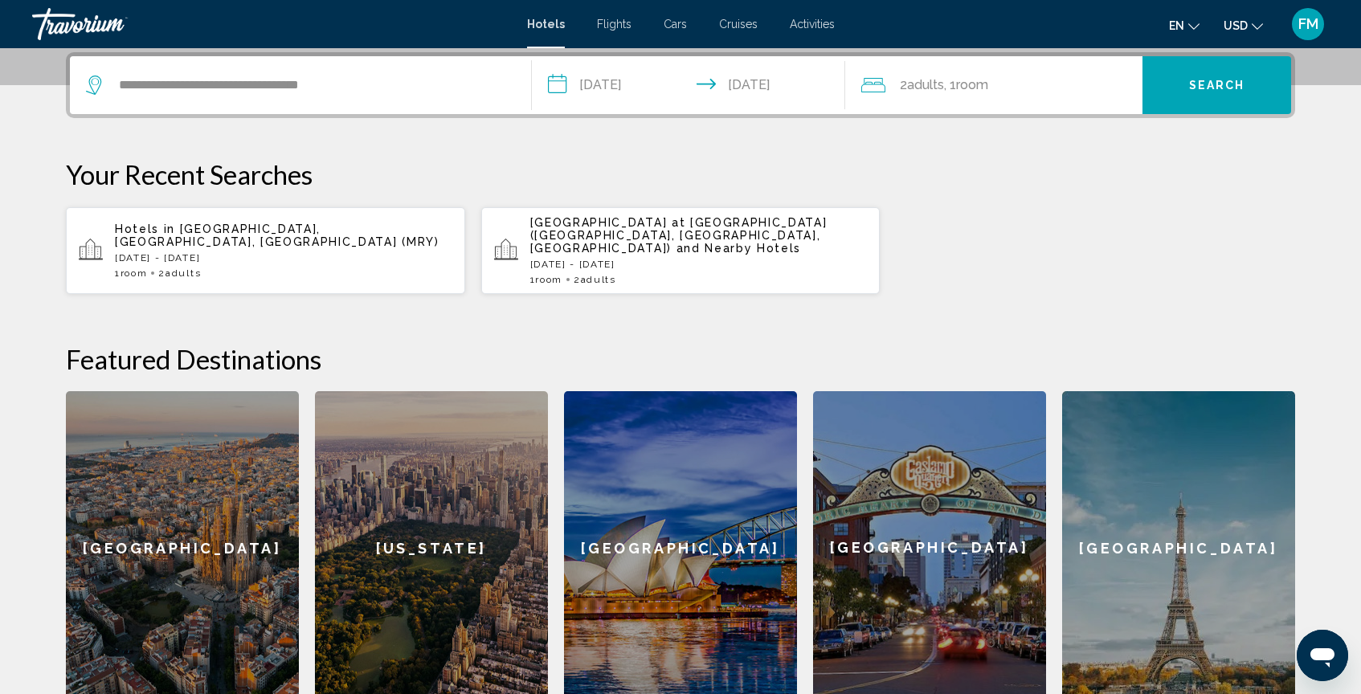
click at [607, 92] on input "**********" at bounding box center [692, 87] width 320 height 63
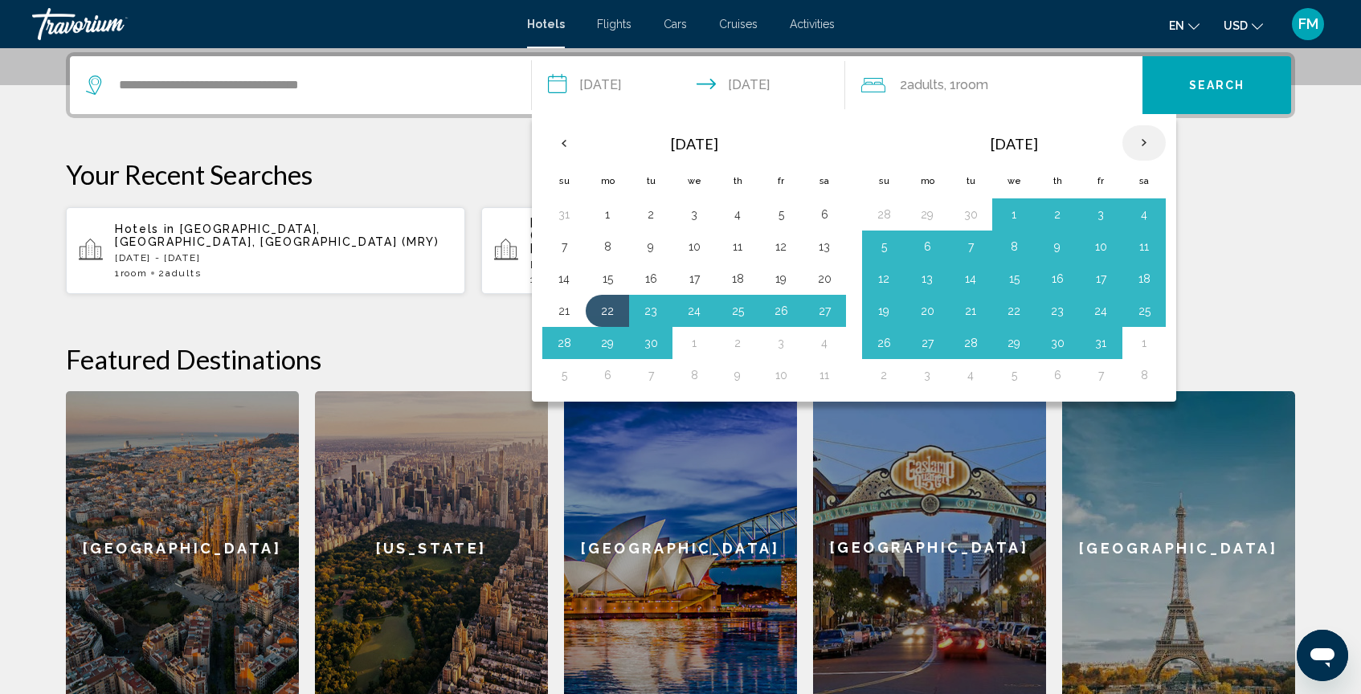
click at [1138, 141] on th "Next month" at bounding box center [1144, 142] width 43 height 35
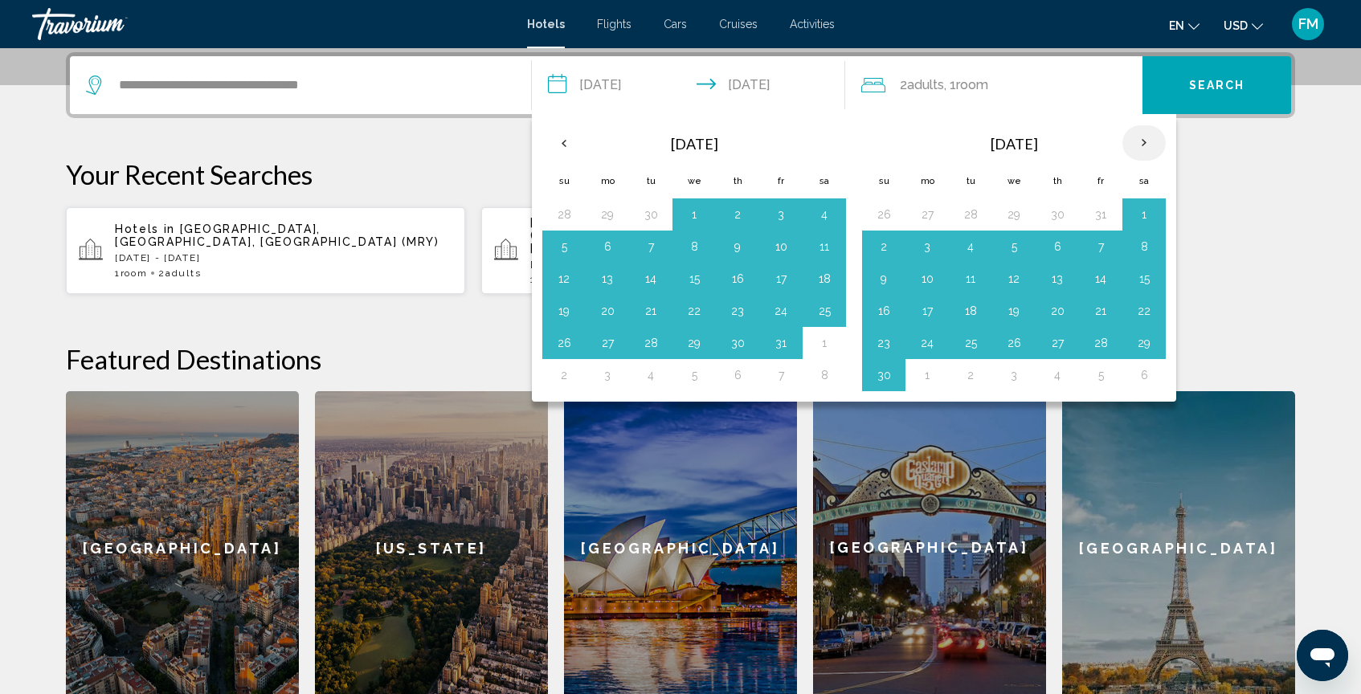
click at [1138, 141] on th "Next month" at bounding box center [1144, 142] width 43 height 35
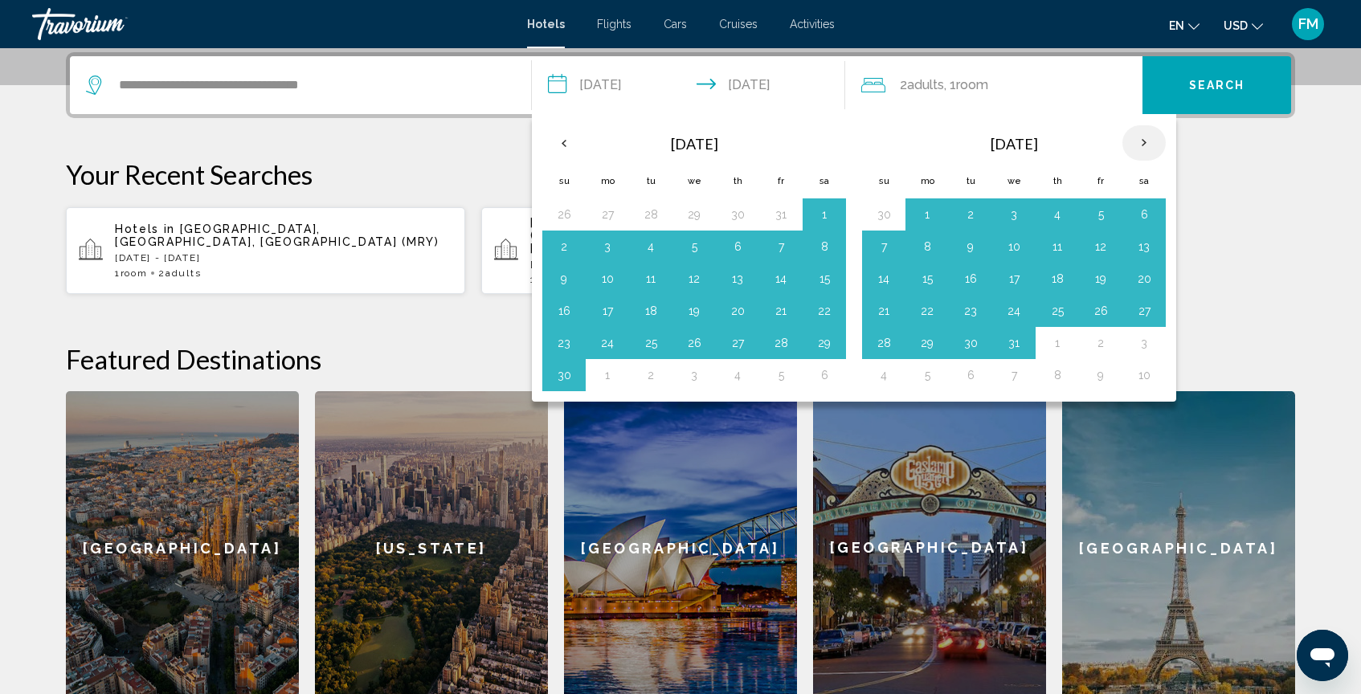
click at [1138, 141] on th "Next month" at bounding box center [1144, 142] width 43 height 35
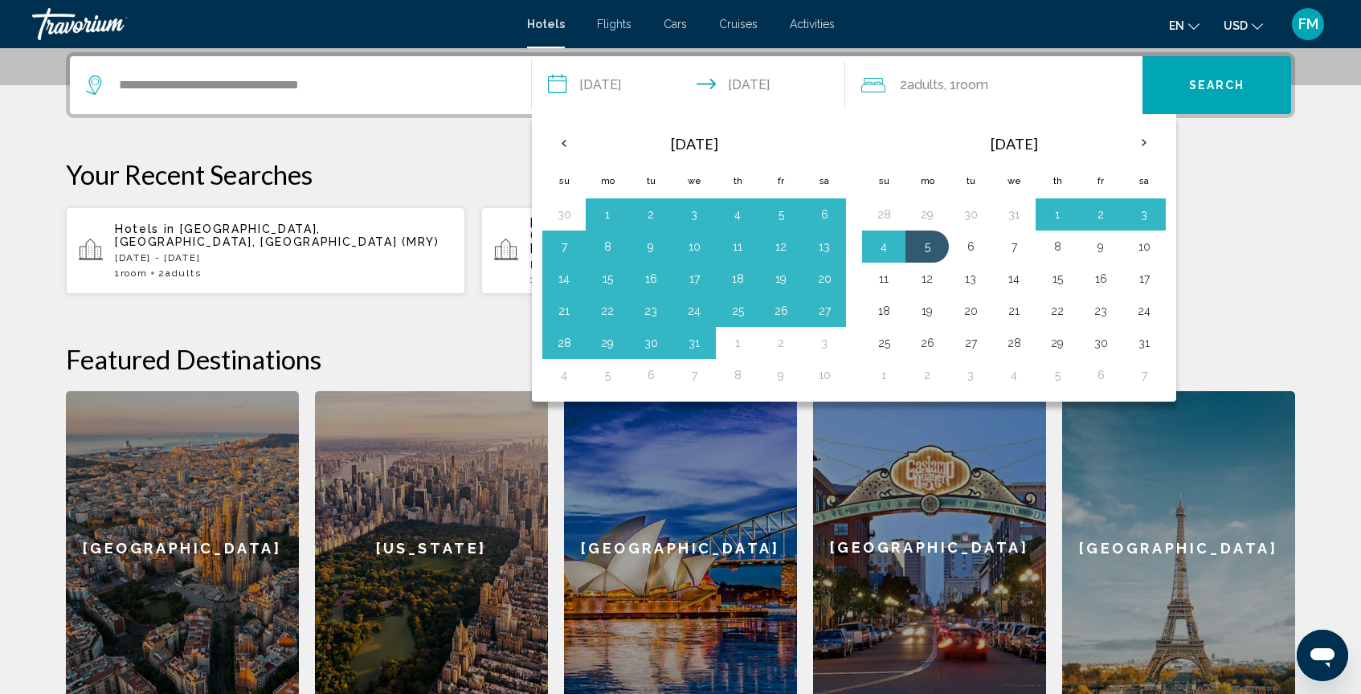
click at [667, 81] on input "**********" at bounding box center [692, 87] width 320 height 63
click at [932, 256] on button "5" at bounding box center [927, 246] width 26 height 22
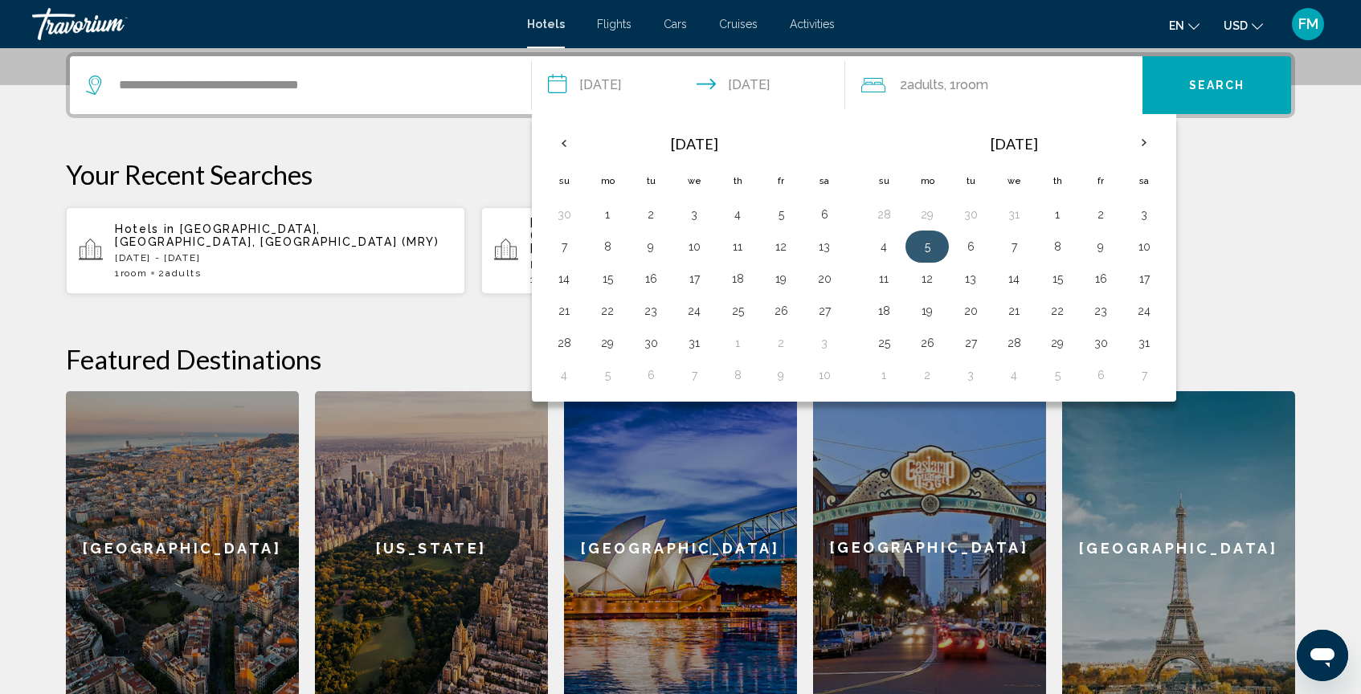
click at [932, 256] on button "5" at bounding box center [927, 246] width 26 height 22
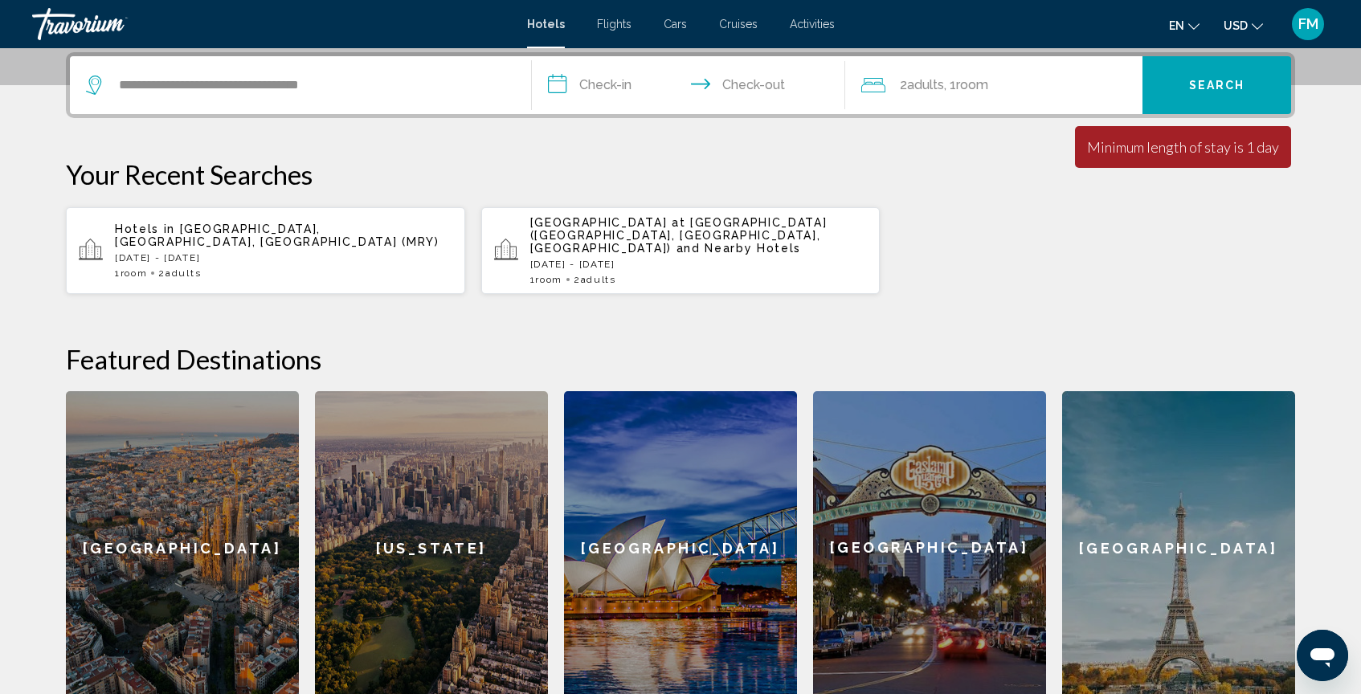
click at [610, 96] on input "**********" at bounding box center [692, 87] width 320 height 63
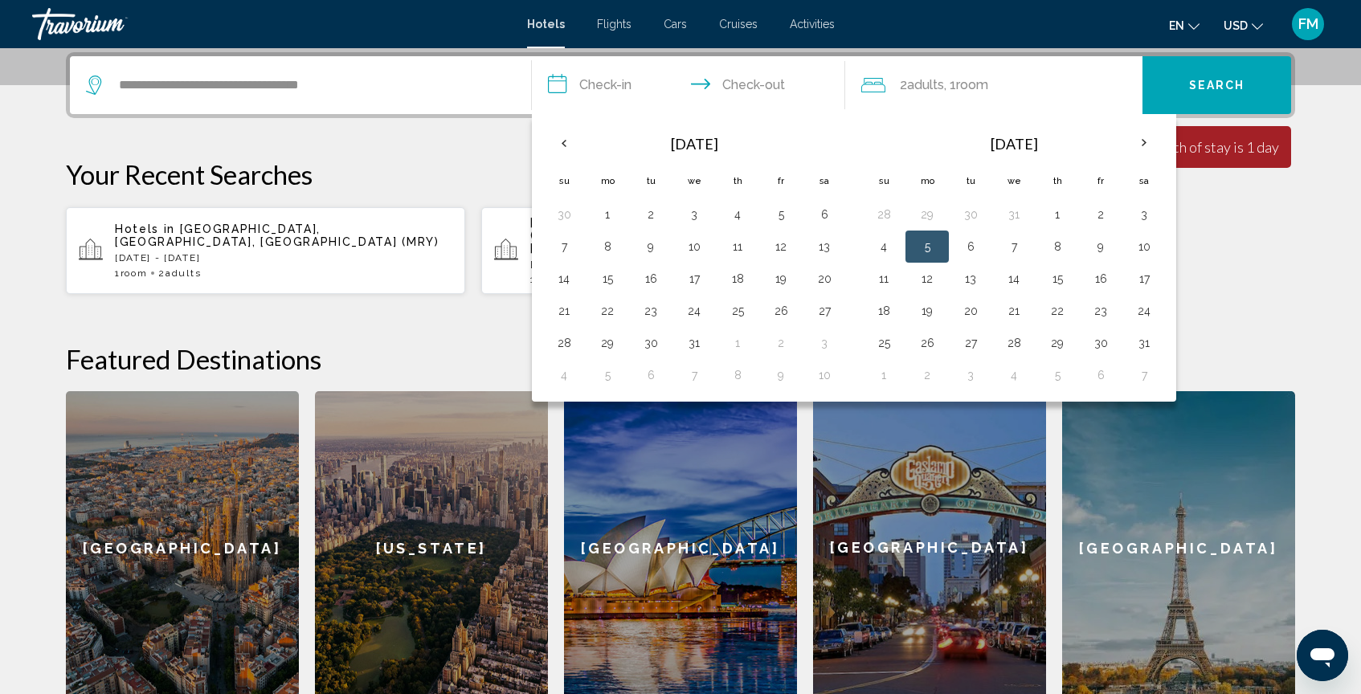
click at [924, 235] on button "5" at bounding box center [927, 246] width 26 height 22
click at [926, 247] on button "5" at bounding box center [927, 246] width 26 height 22
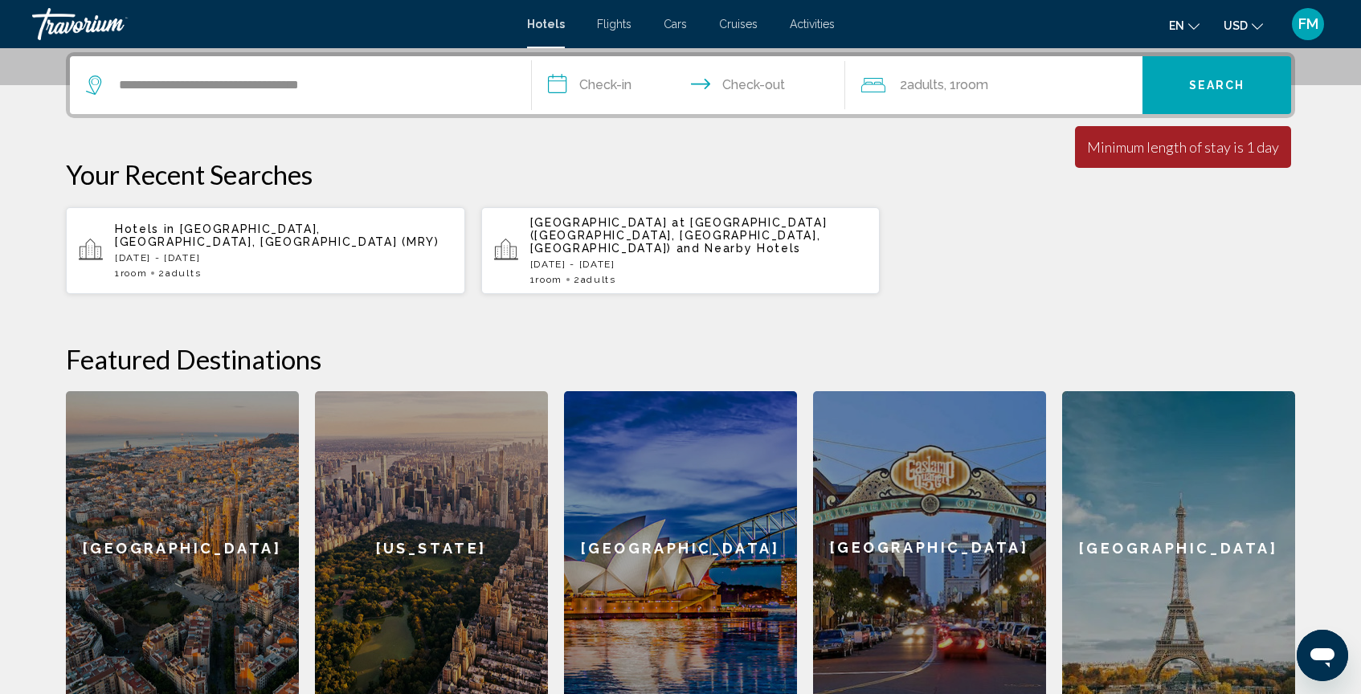
click at [621, 99] on input "**********" at bounding box center [692, 87] width 320 height 63
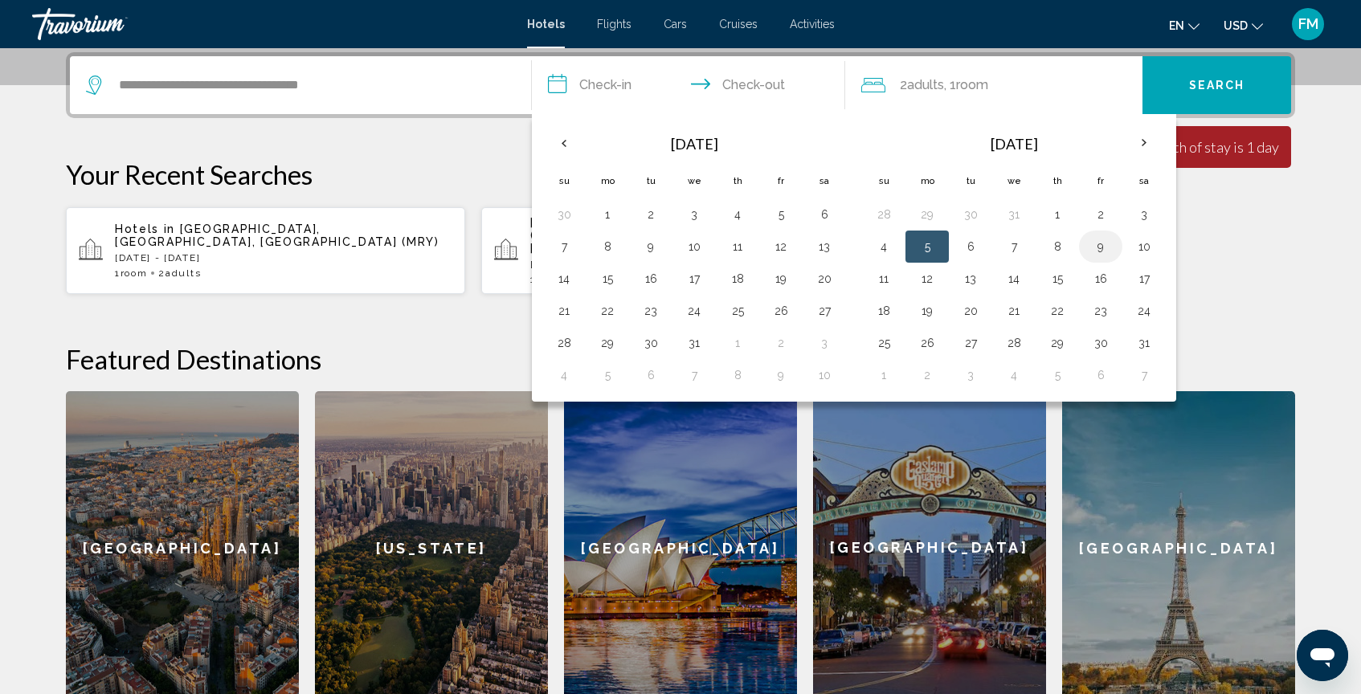
click at [1105, 245] on button "9" at bounding box center [1101, 246] width 26 height 22
click at [926, 243] on button "5" at bounding box center [927, 246] width 26 height 22
type input "**********"
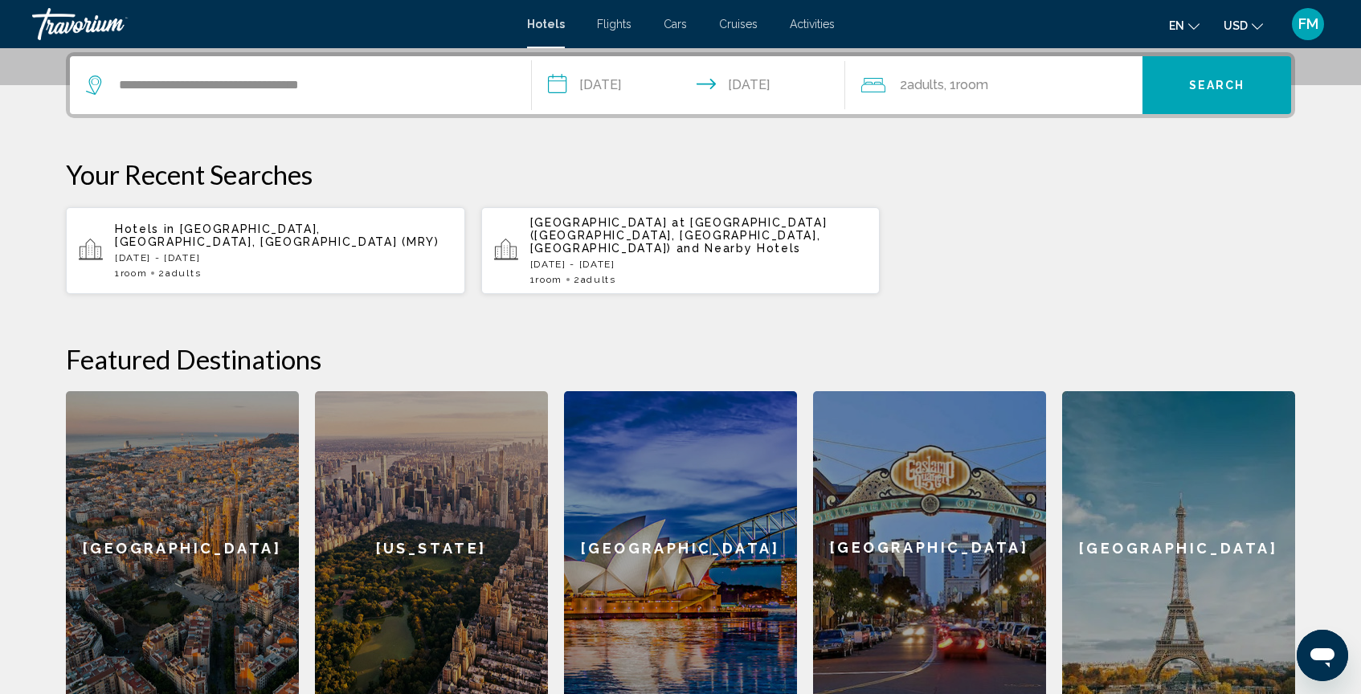
click at [1191, 93] on button "Search" at bounding box center [1217, 85] width 149 height 58
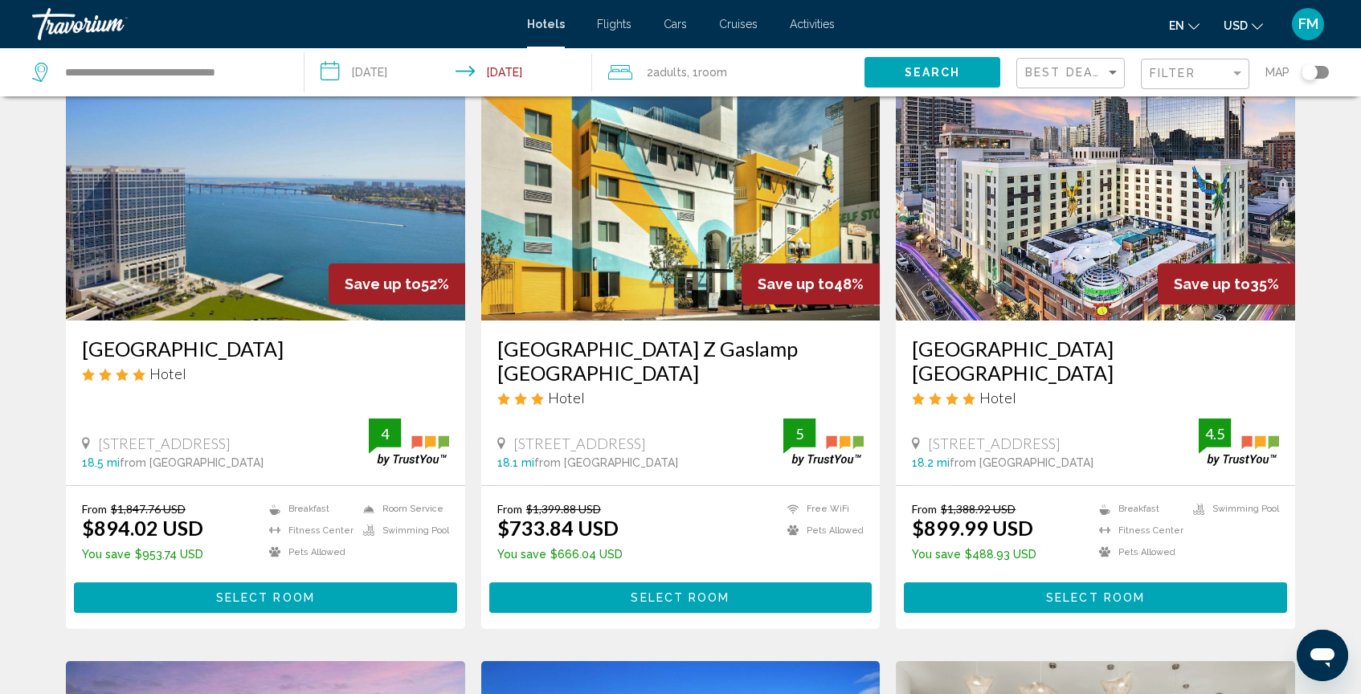
scroll to position [60, 0]
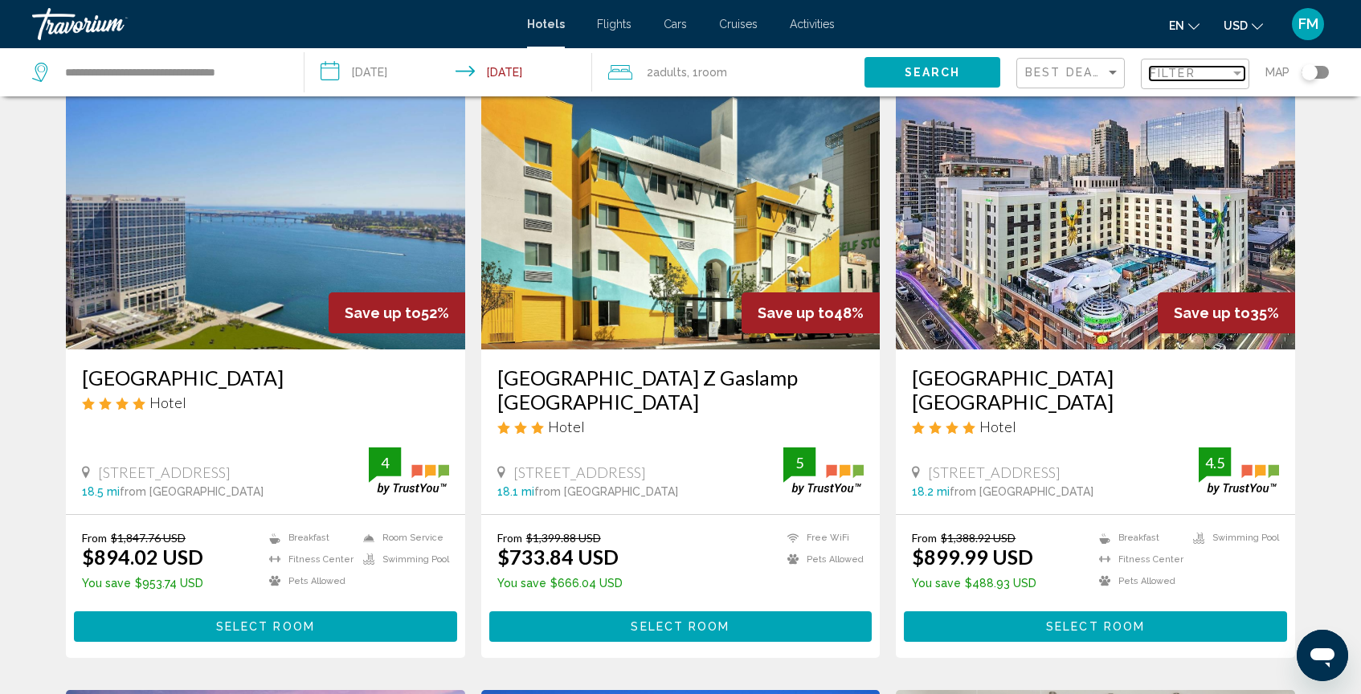
click at [1197, 79] on div "Filter" at bounding box center [1190, 73] width 80 height 13
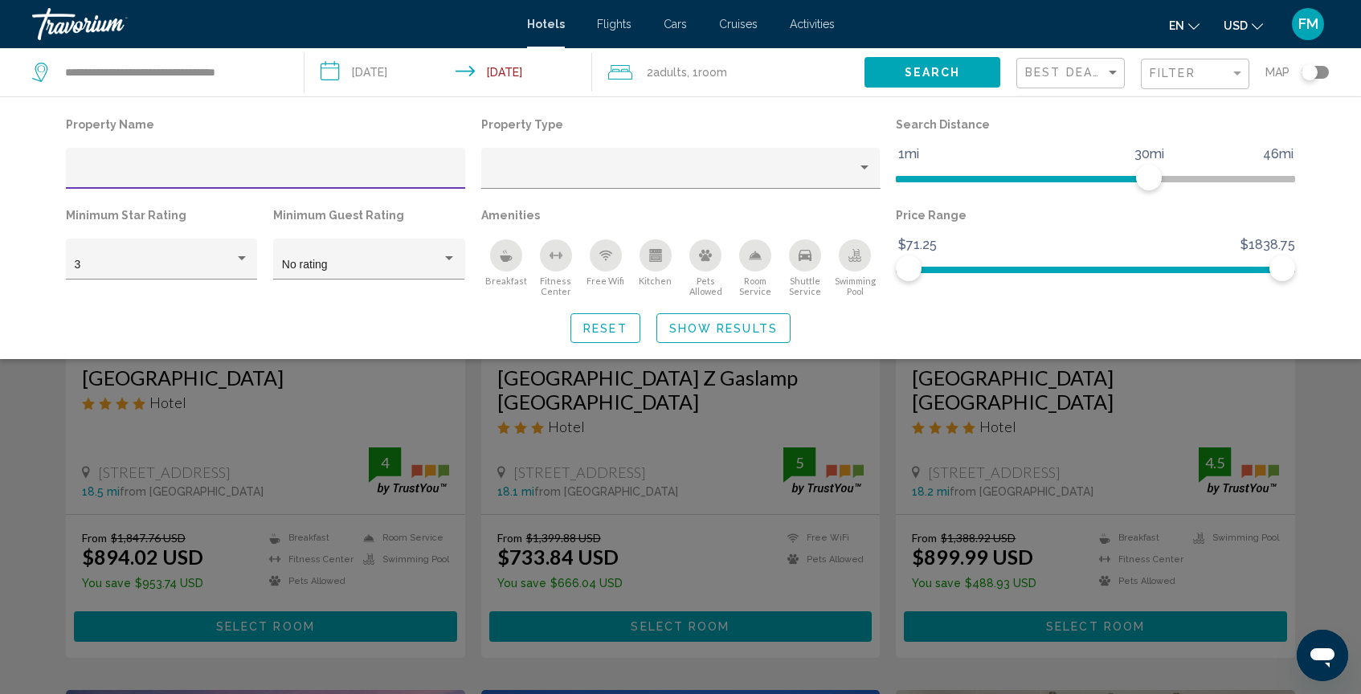
click at [1181, 90] on div "Filter" at bounding box center [1195, 72] width 108 height 48
click at [1180, 81] on div "Filter" at bounding box center [1197, 74] width 95 height 30
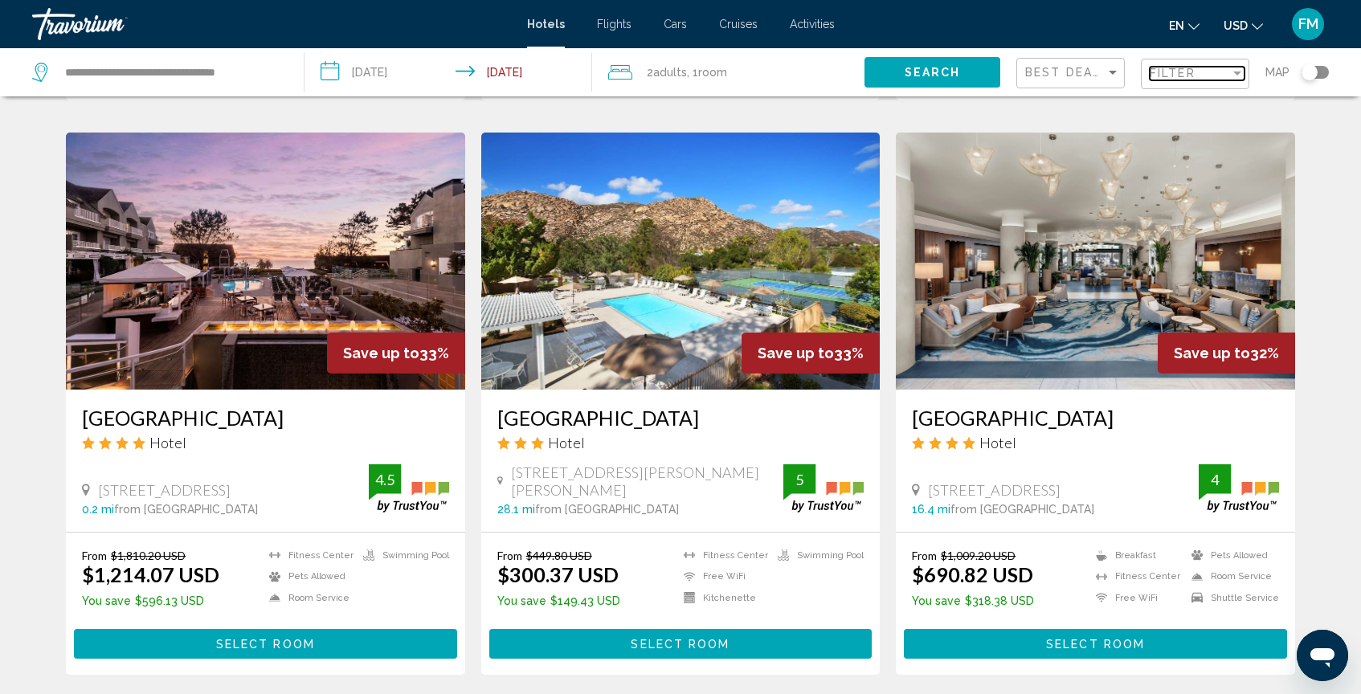
scroll to position [616, 0]
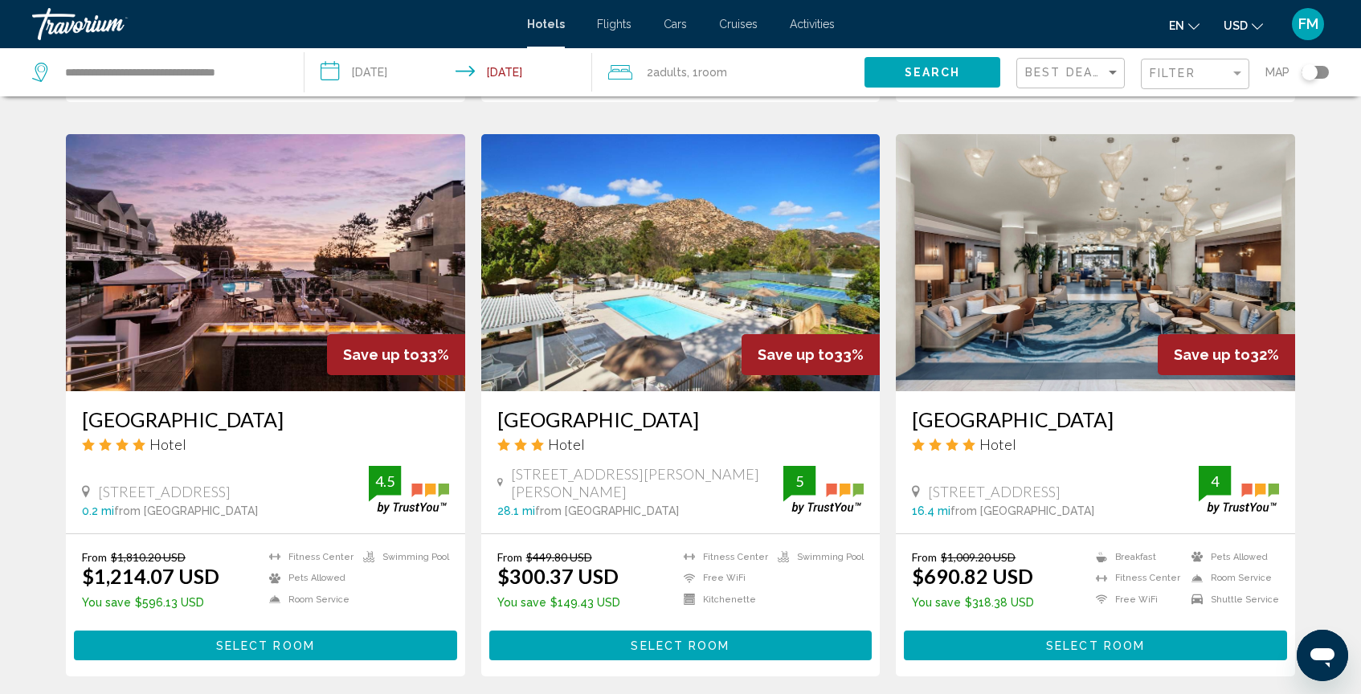
click at [259, 317] on img "Main content" at bounding box center [265, 262] width 399 height 257
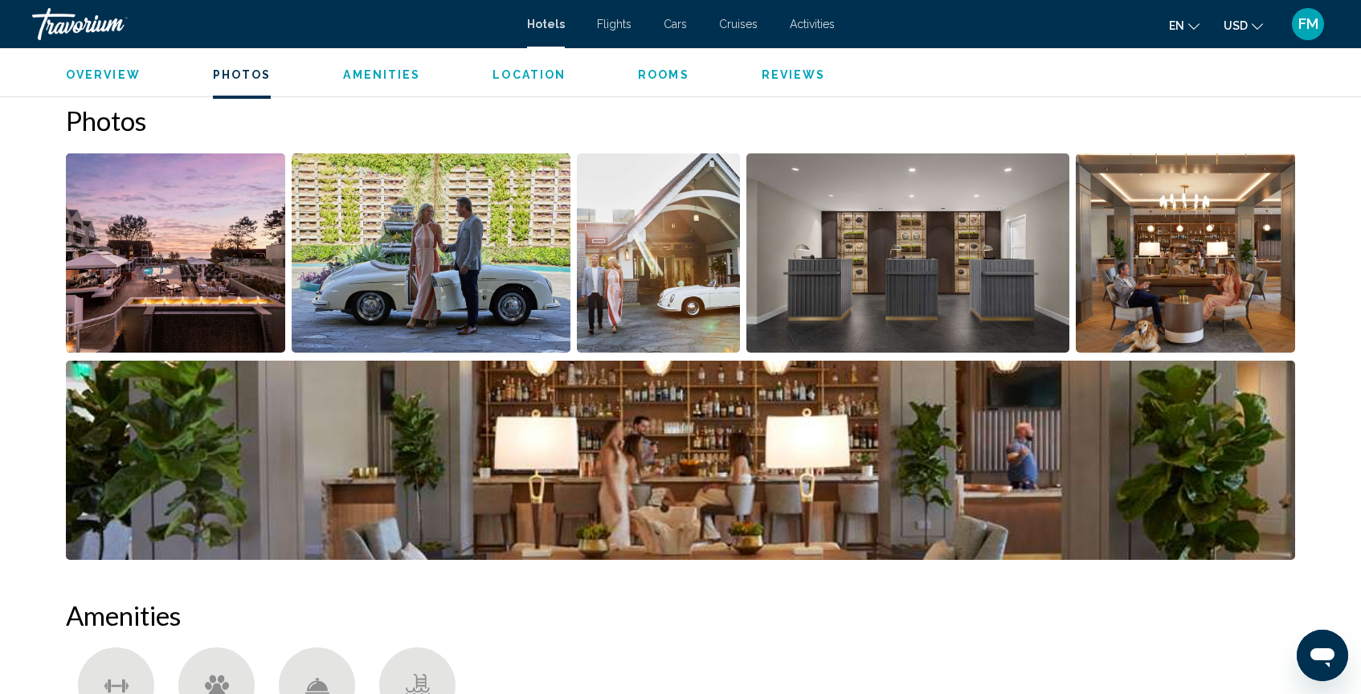
scroll to position [767, 0]
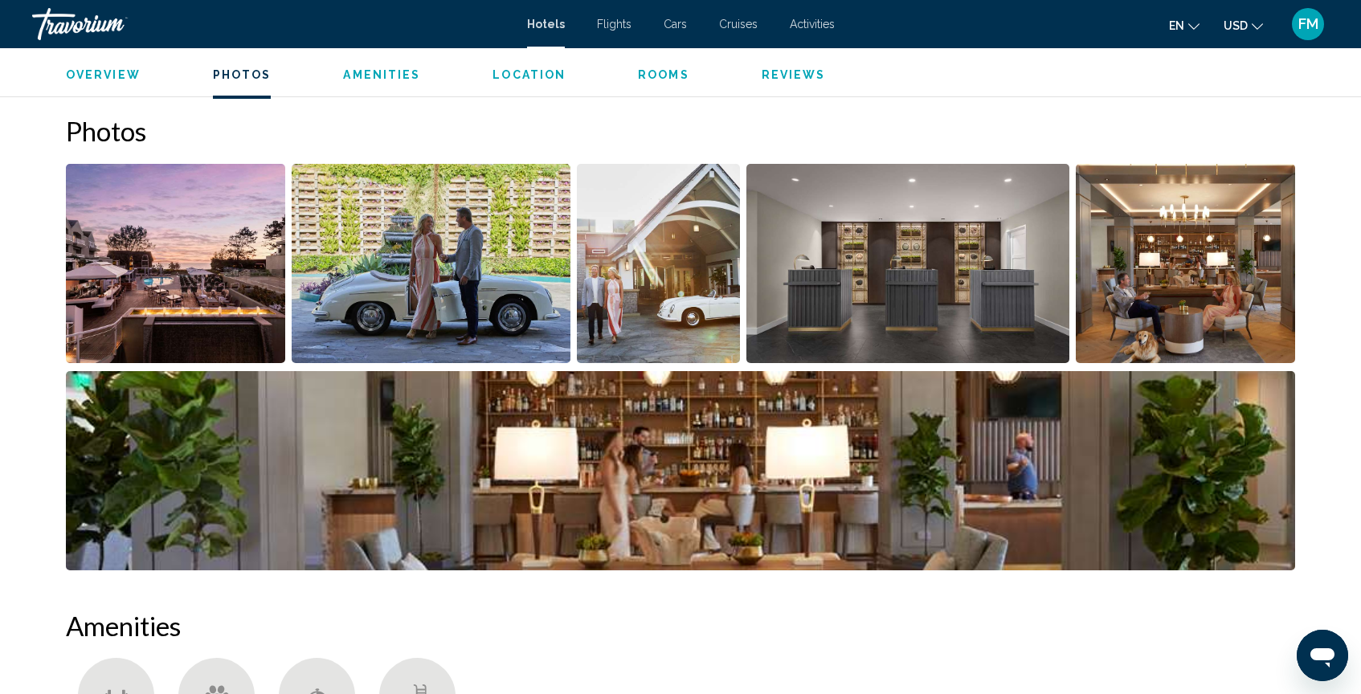
click at [216, 287] on img "Open full-screen image slider" at bounding box center [175, 263] width 219 height 199
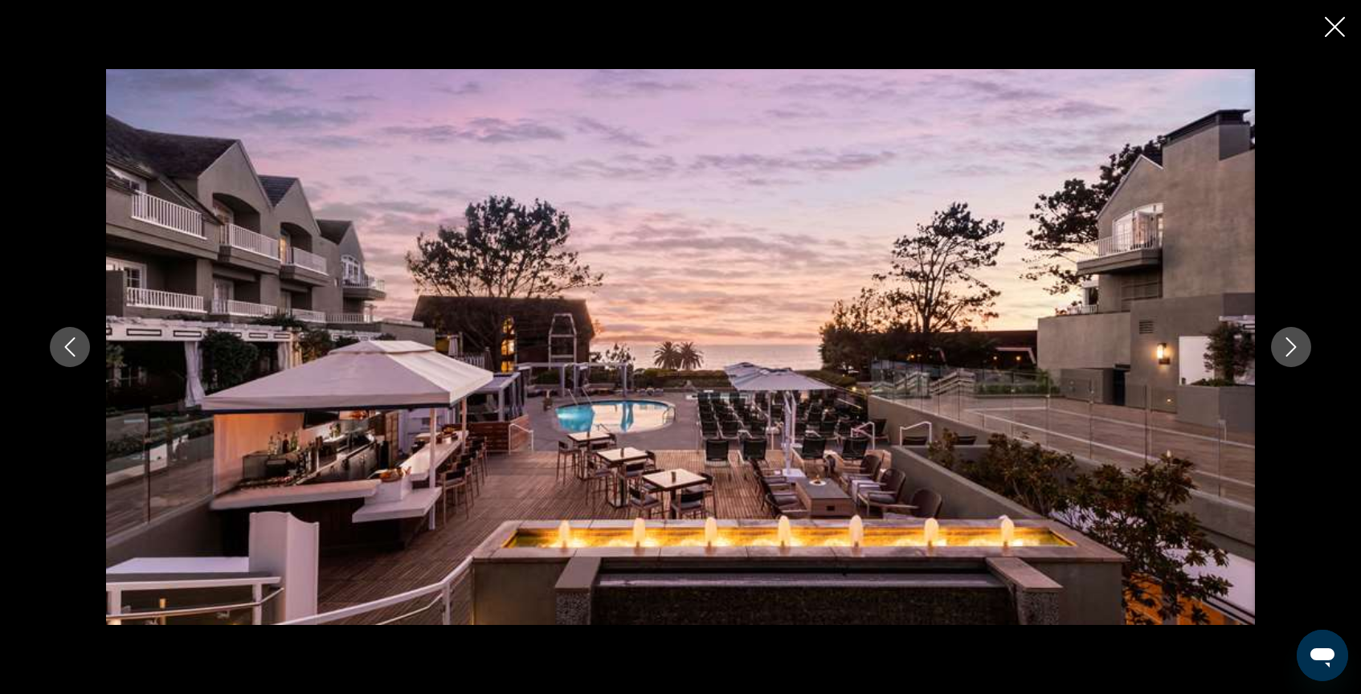
click at [1281, 348] on button "Next image" at bounding box center [1291, 347] width 40 height 40
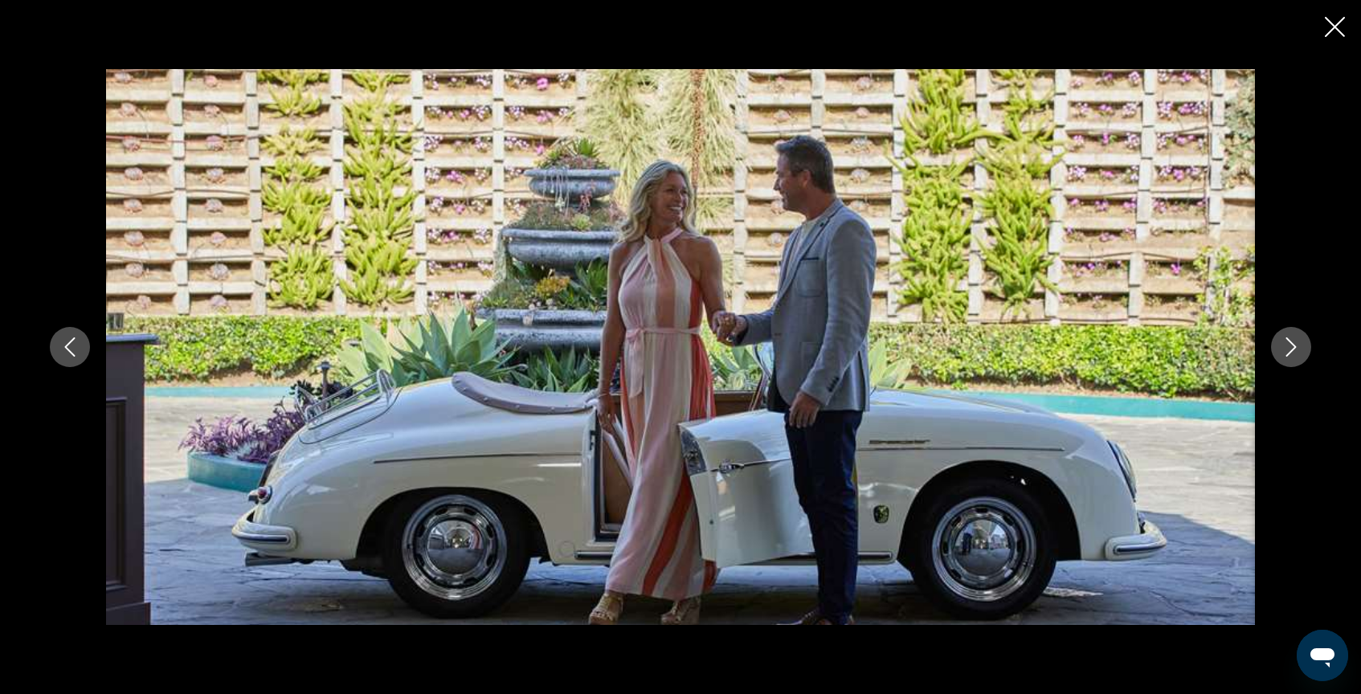
click at [1281, 348] on button "Next image" at bounding box center [1291, 347] width 40 height 40
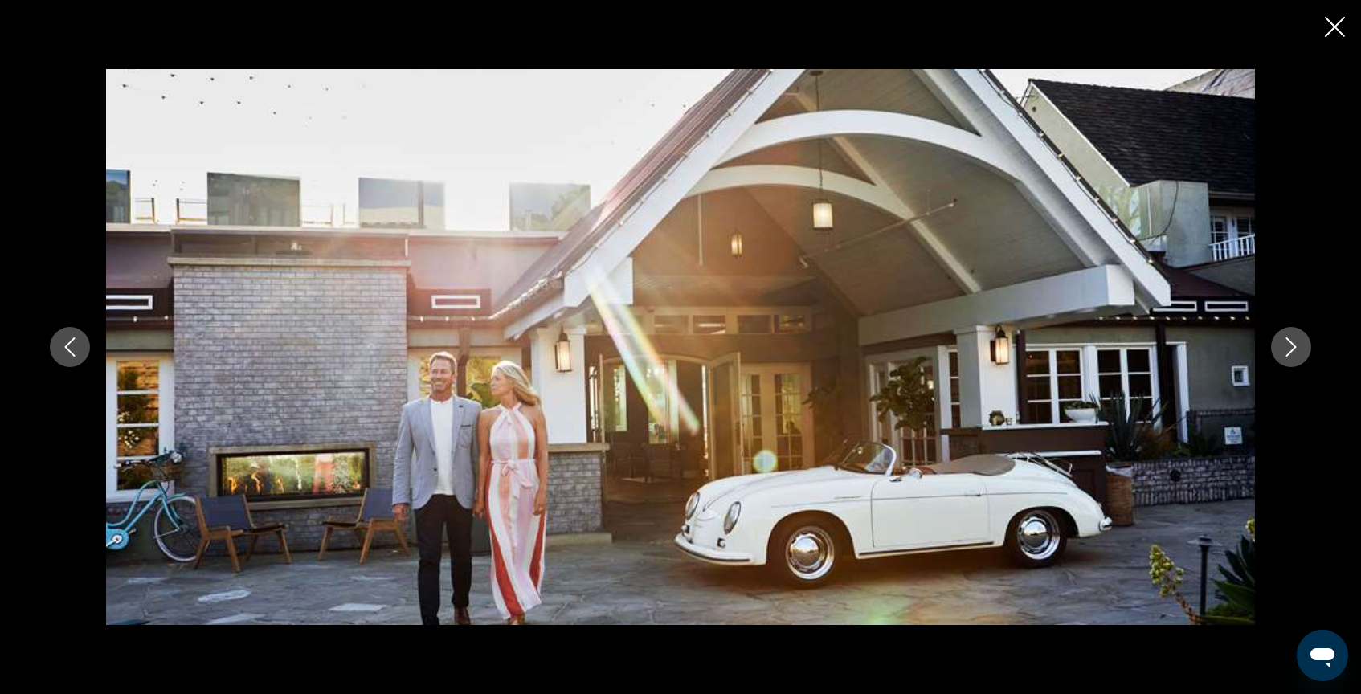
click at [1337, 31] on icon "Close slideshow" at bounding box center [1335, 27] width 20 height 20
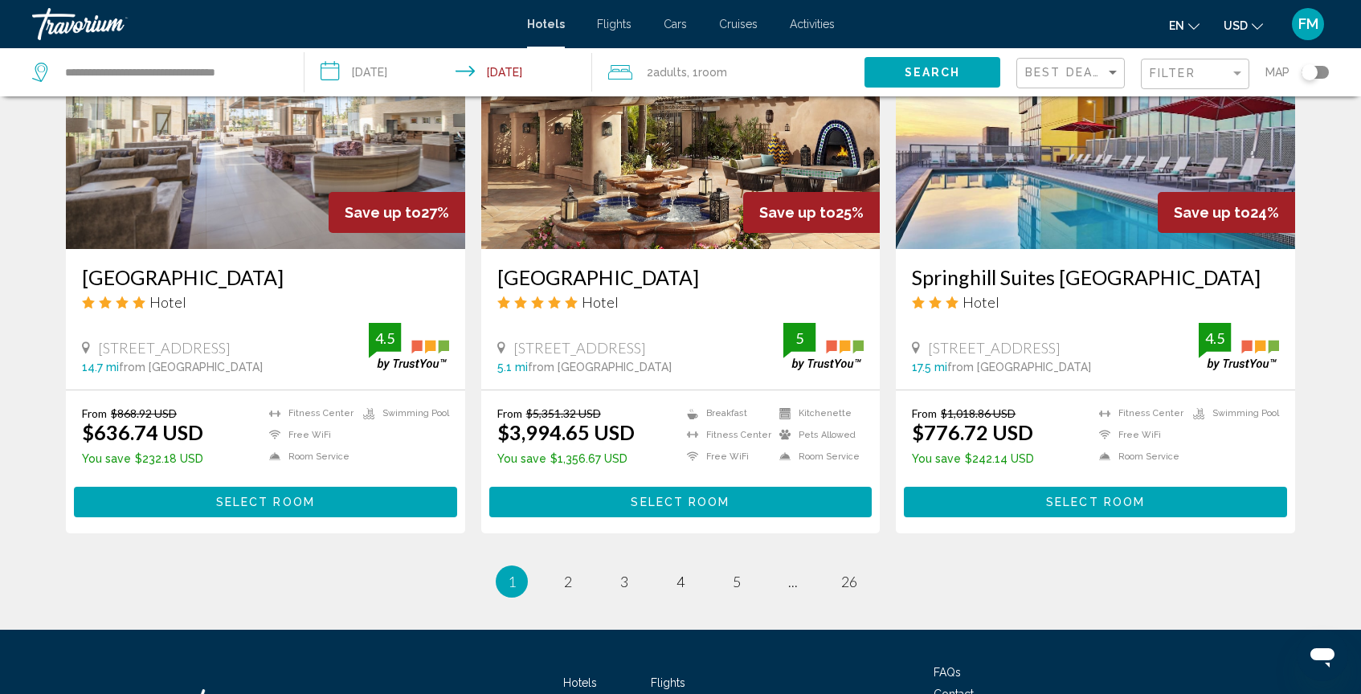
scroll to position [1918, 0]
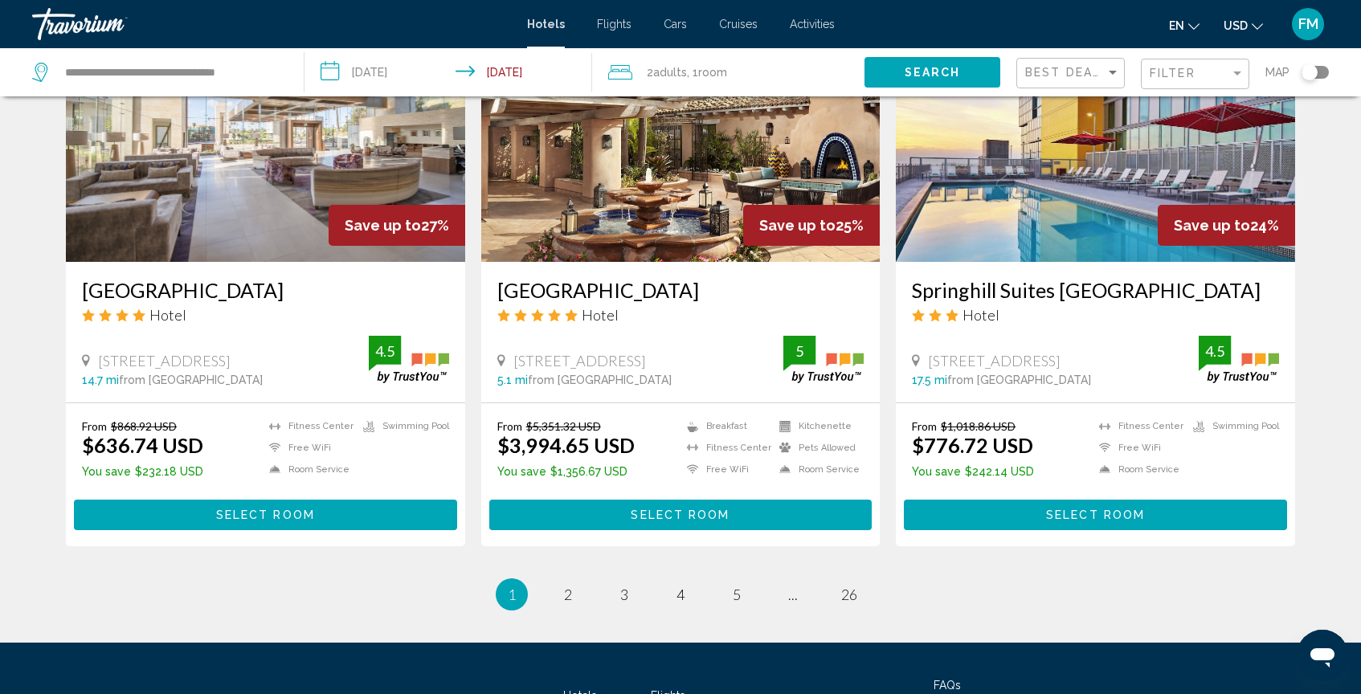
click at [342, 218] on div "Save up to 27%" at bounding box center [397, 225] width 137 height 41
click at [306, 217] on img "Main content" at bounding box center [265, 133] width 399 height 257
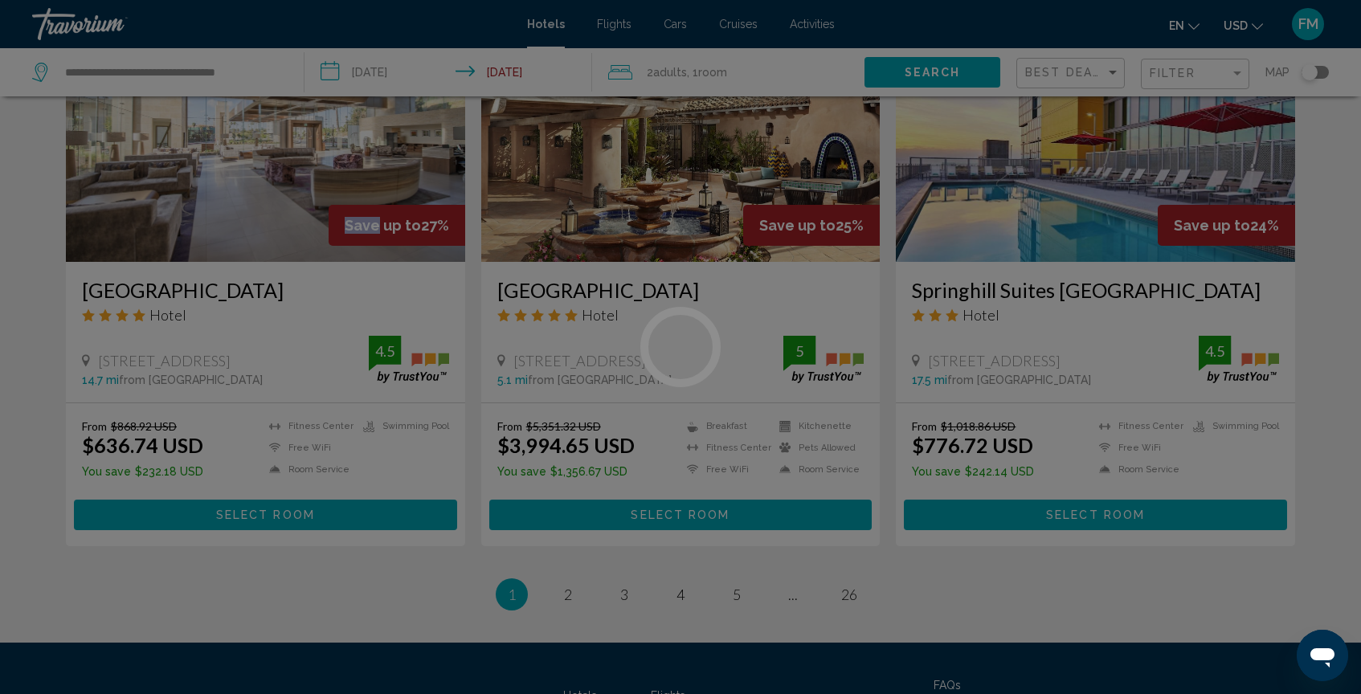
click at [306, 217] on div at bounding box center [680, 347] width 1361 height 694
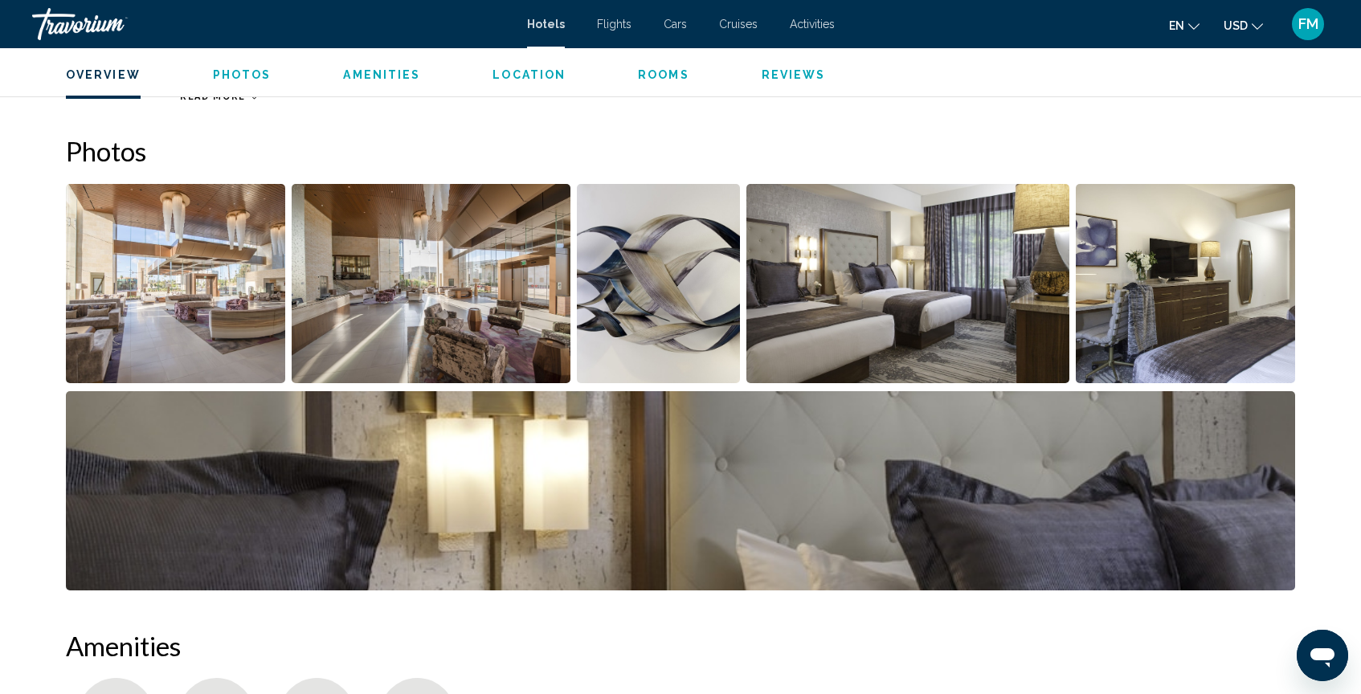
scroll to position [767, 0]
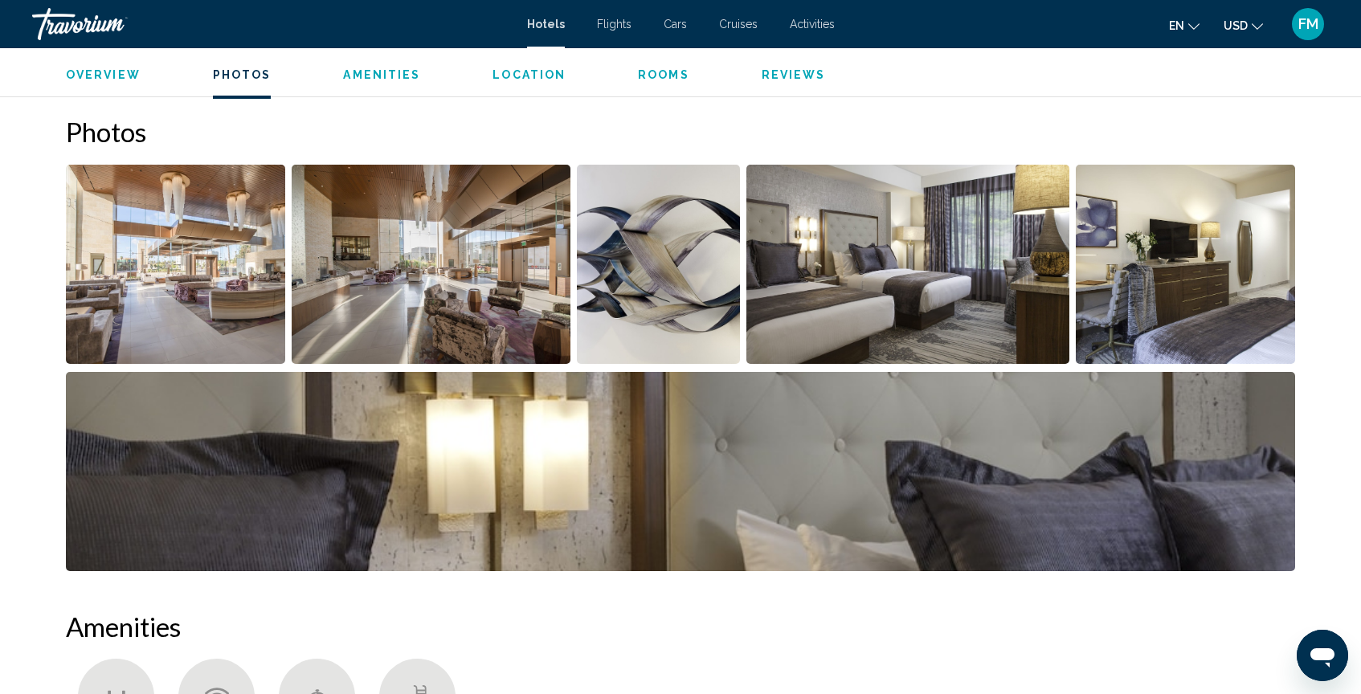
click at [184, 265] on img "Open full-screen image slider" at bounding box center [175, 264] width 219 height 199
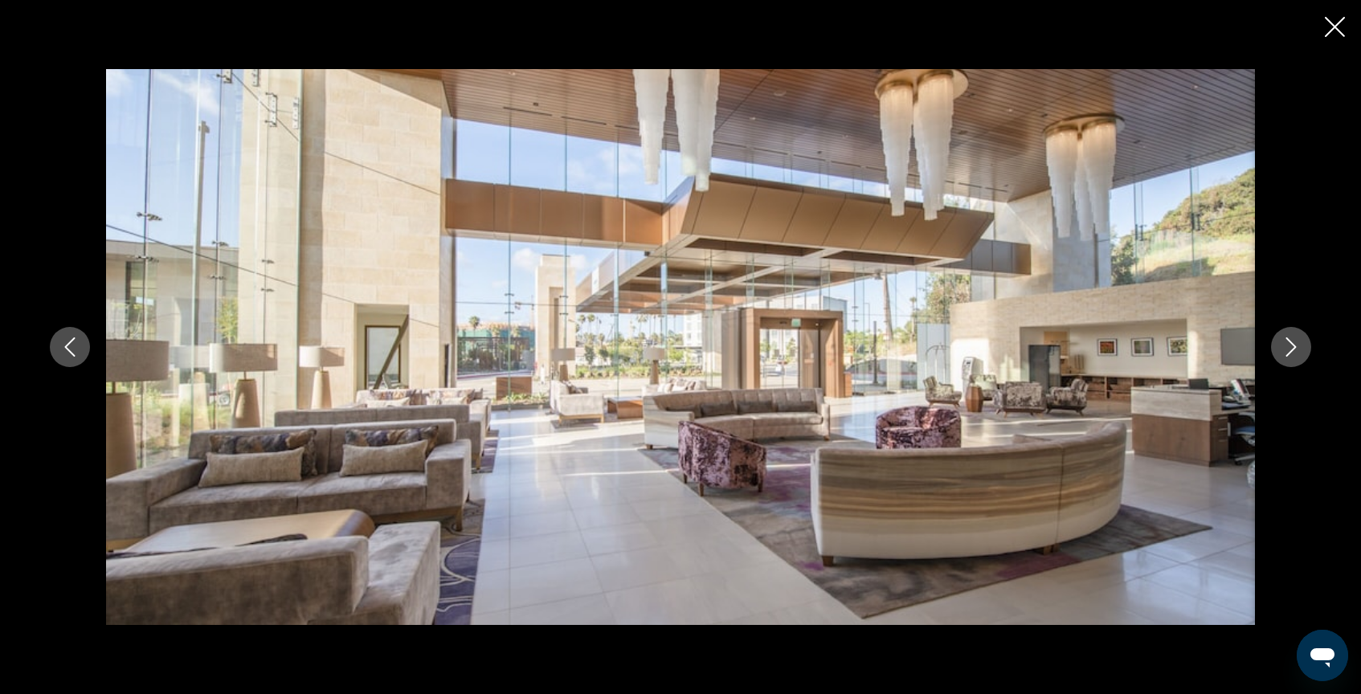
click at [1286, 350] on icon "Next image" at bounding box center [1291, 346] width 19 height 19
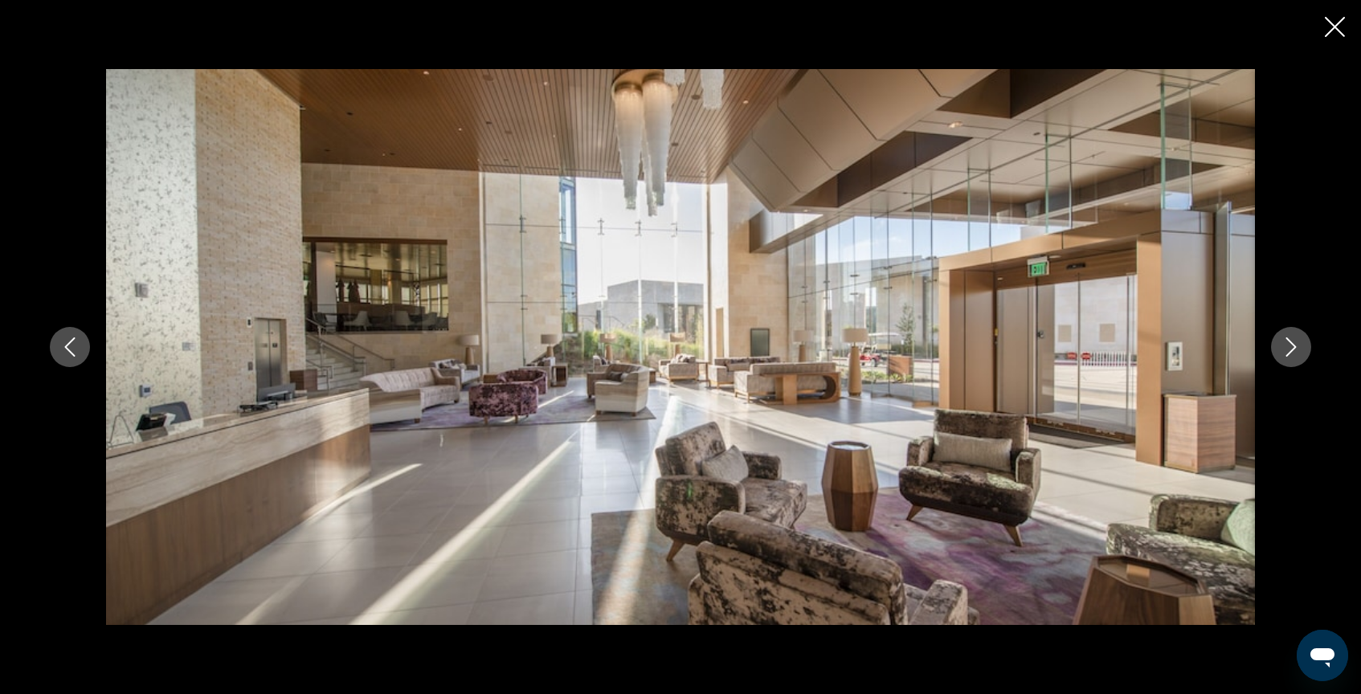
click at [1286, 350] on icon "Next image" at bounding box center [1291, 346] width 19 height 19
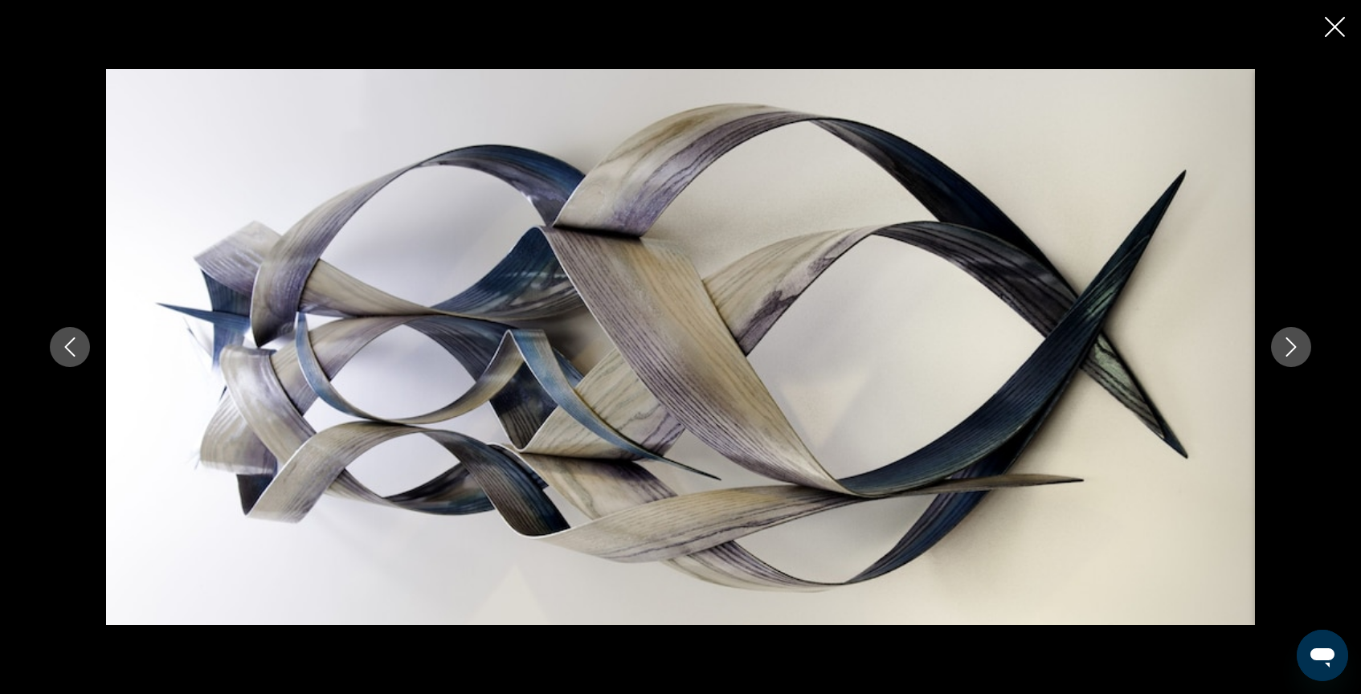
click at [1286, 350] on icon "Next image" at bounding box center [1291, 346] width 19 height 19
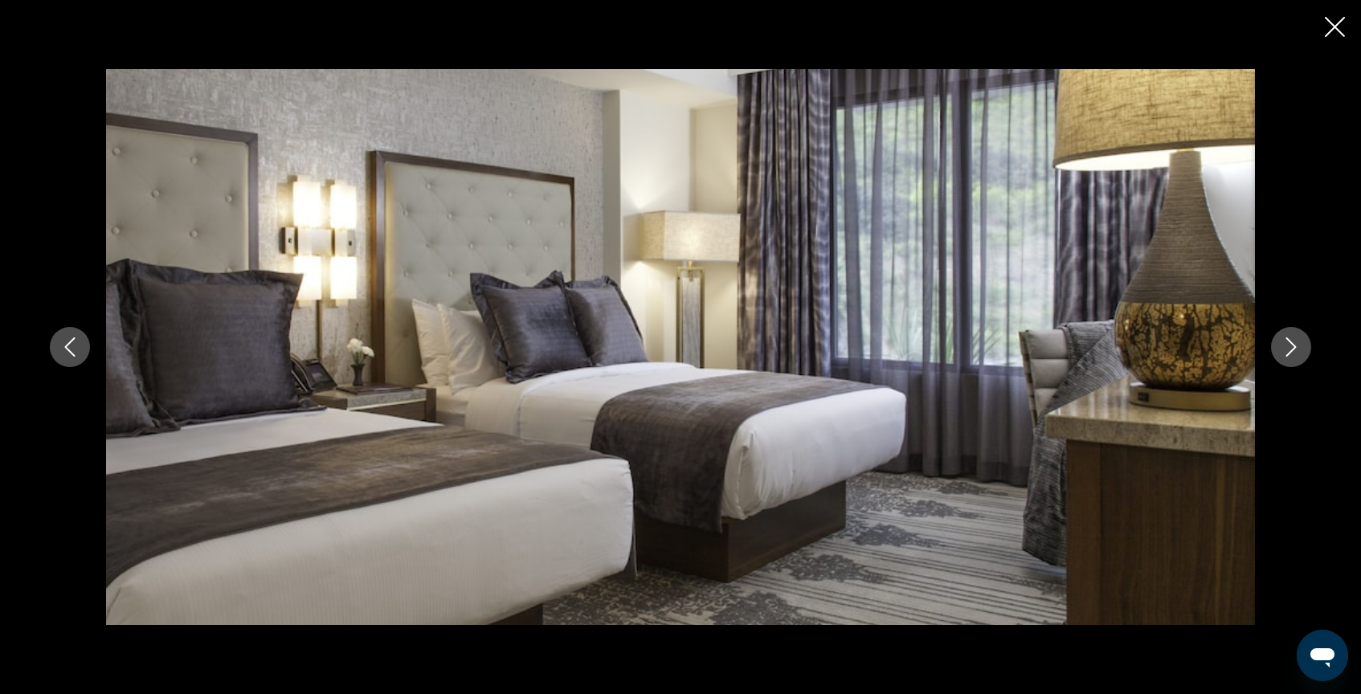
click at [1286, 350] on icon "Next image" at bounding box center [1291, 346] width 19 height 19
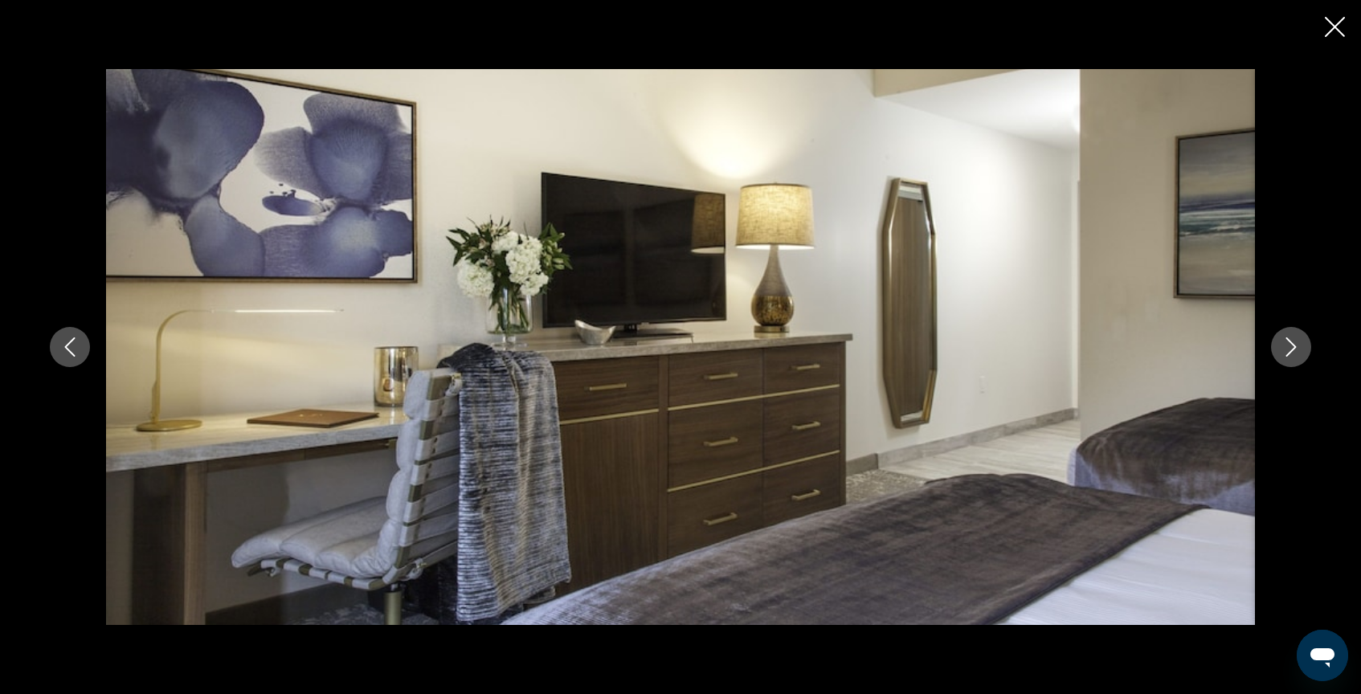
click at [1286, 350] on icon "Next image" at bounding box center [1291, 346] width 19 height 19
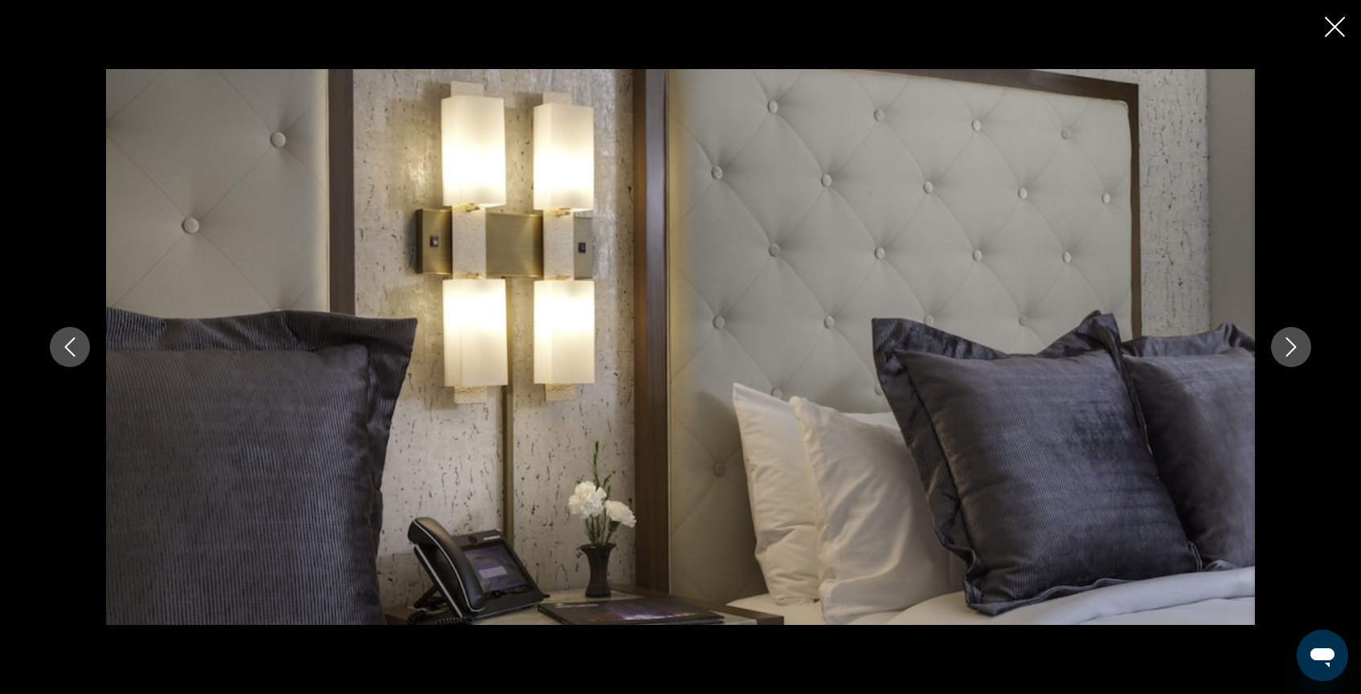
click at [1286, 350] on icon "Next image" at bounding box center [1291, 346] width 19 height 19
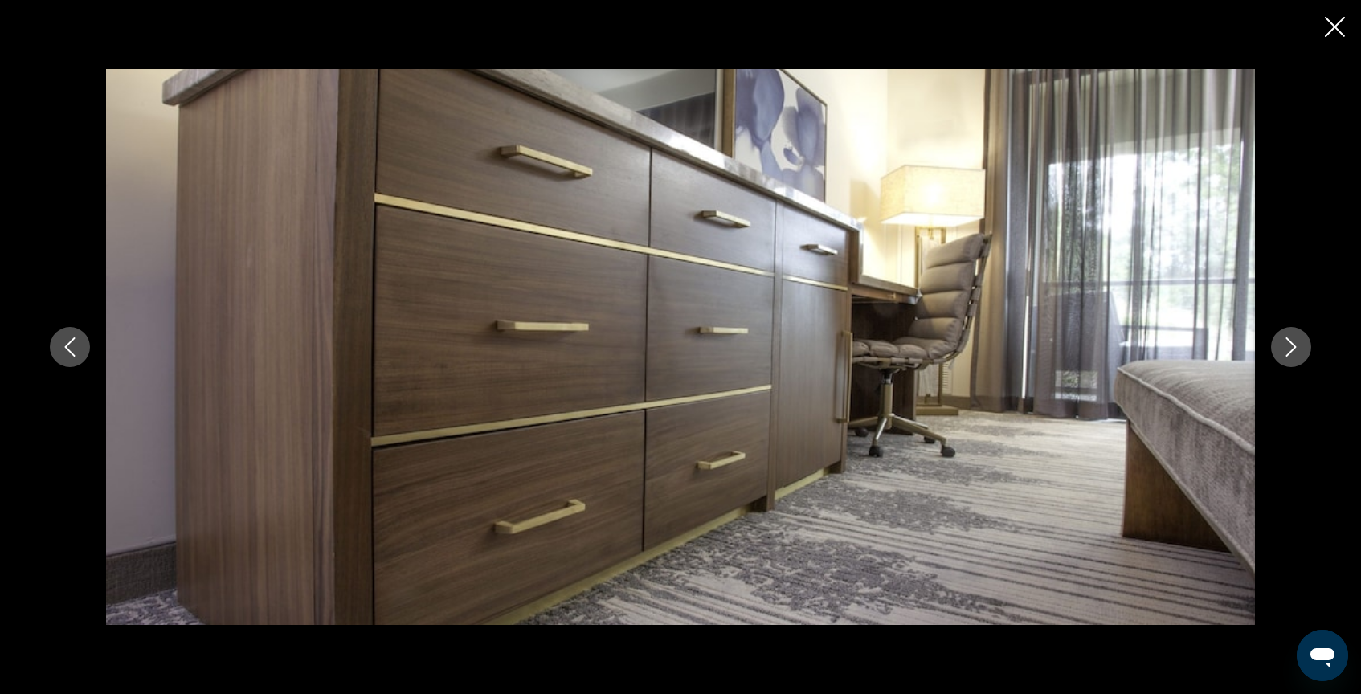
click at [1286, 350] on icon "Next image" at bounding box center [1291, 346] width 19 height 19
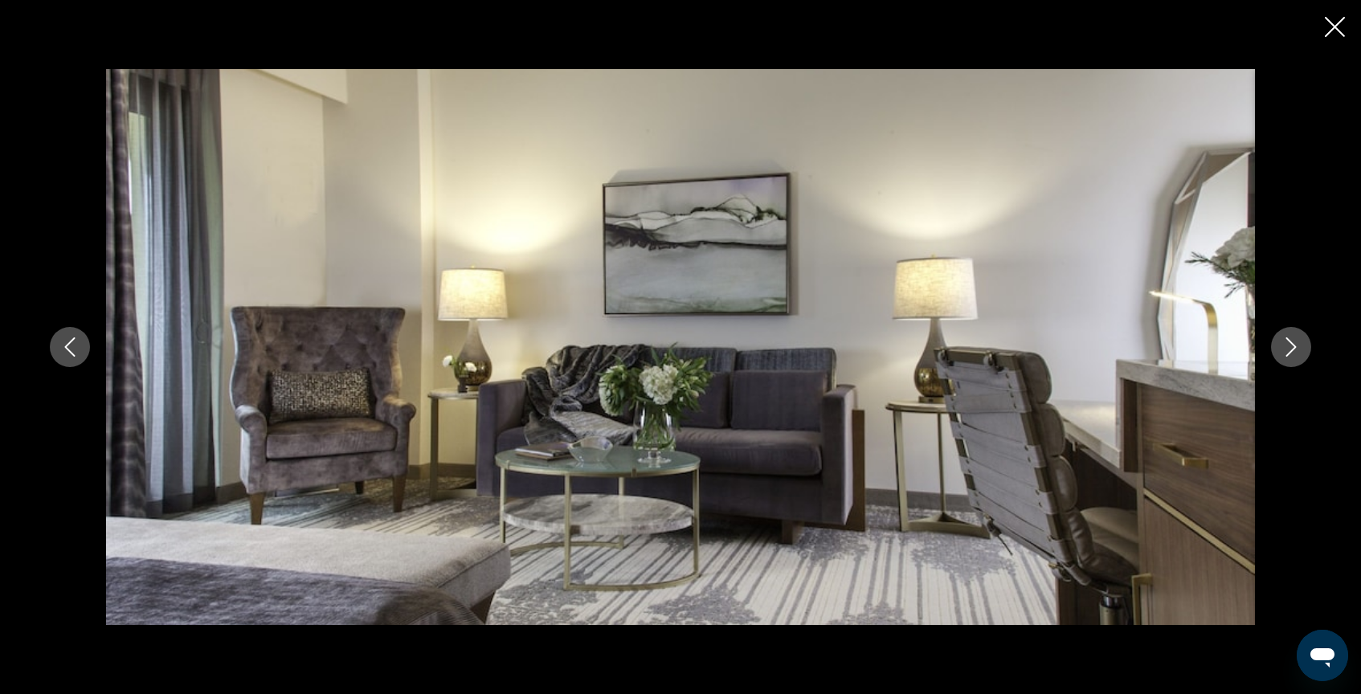
click at [1286, 350] on icon "Next image" at bounding box center [1291, 346] width 19 height 19
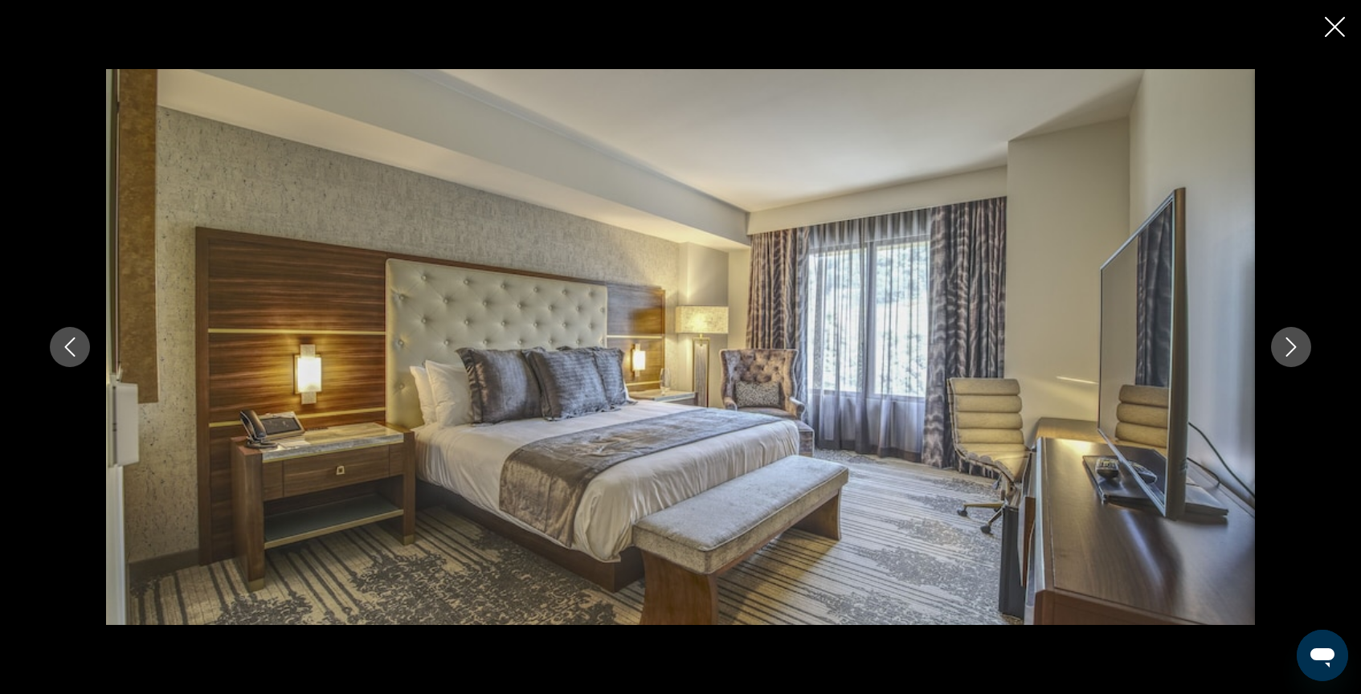
click at [1286, 350] on icon "Next image" at bounding box center [1291, 346] width 19 height 19
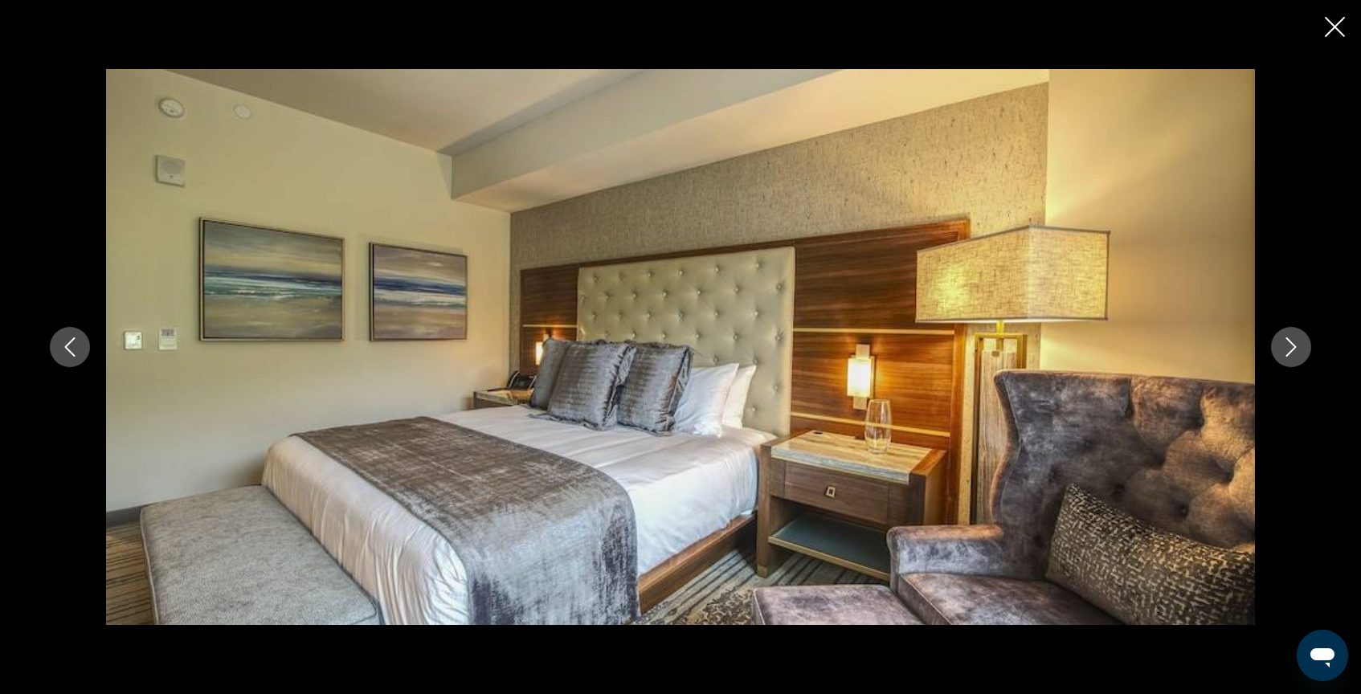
click at [1286, 350] on icon "Next image" at bounding box center [1291, 346] width 19 height 19
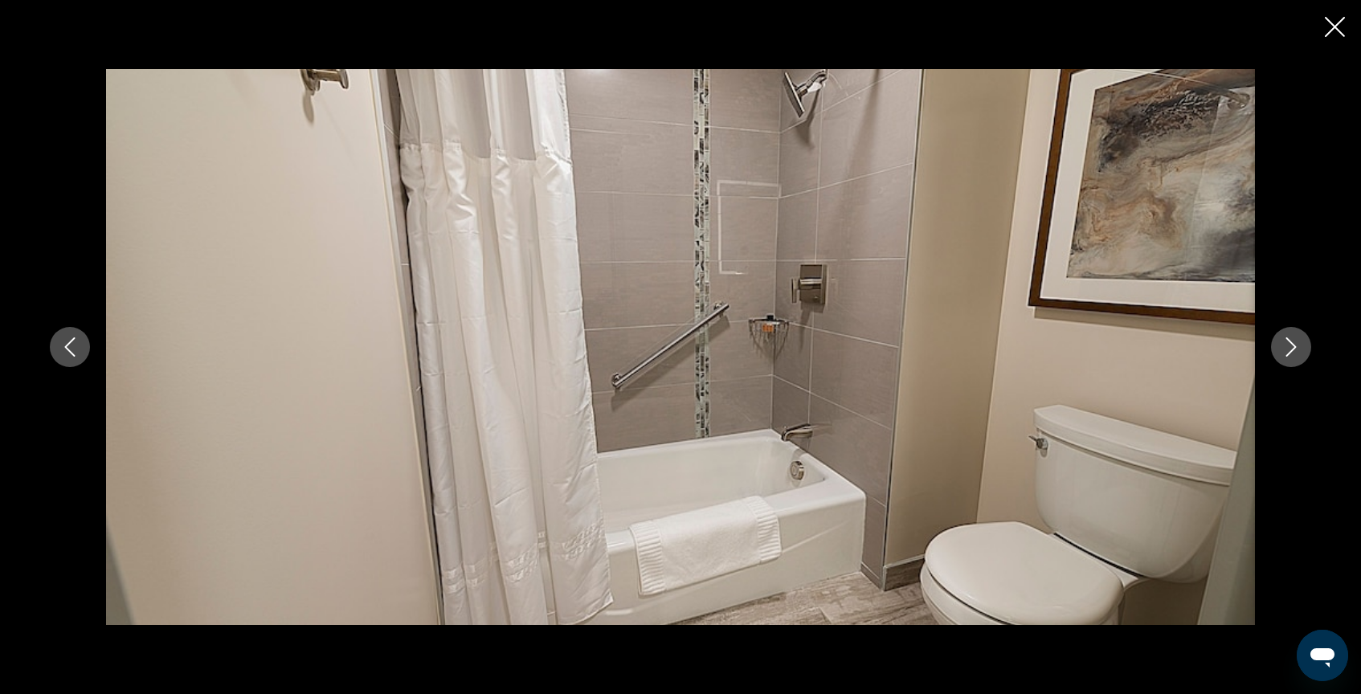
click at [1286, 350] on icon "Next image" at bounding box center [1291, 346] width 19 height 19
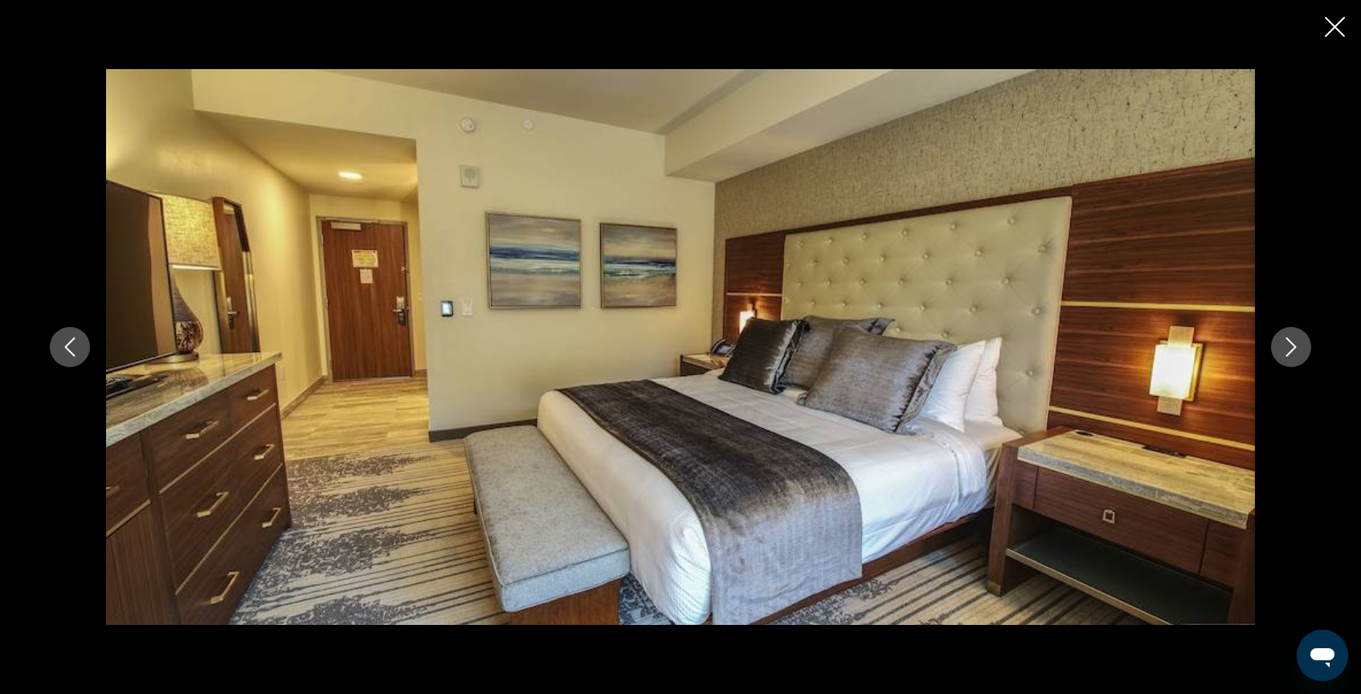
click at [1286, 350] on icon "Next image" at bounding box center [1291, 346] width 19 height 19
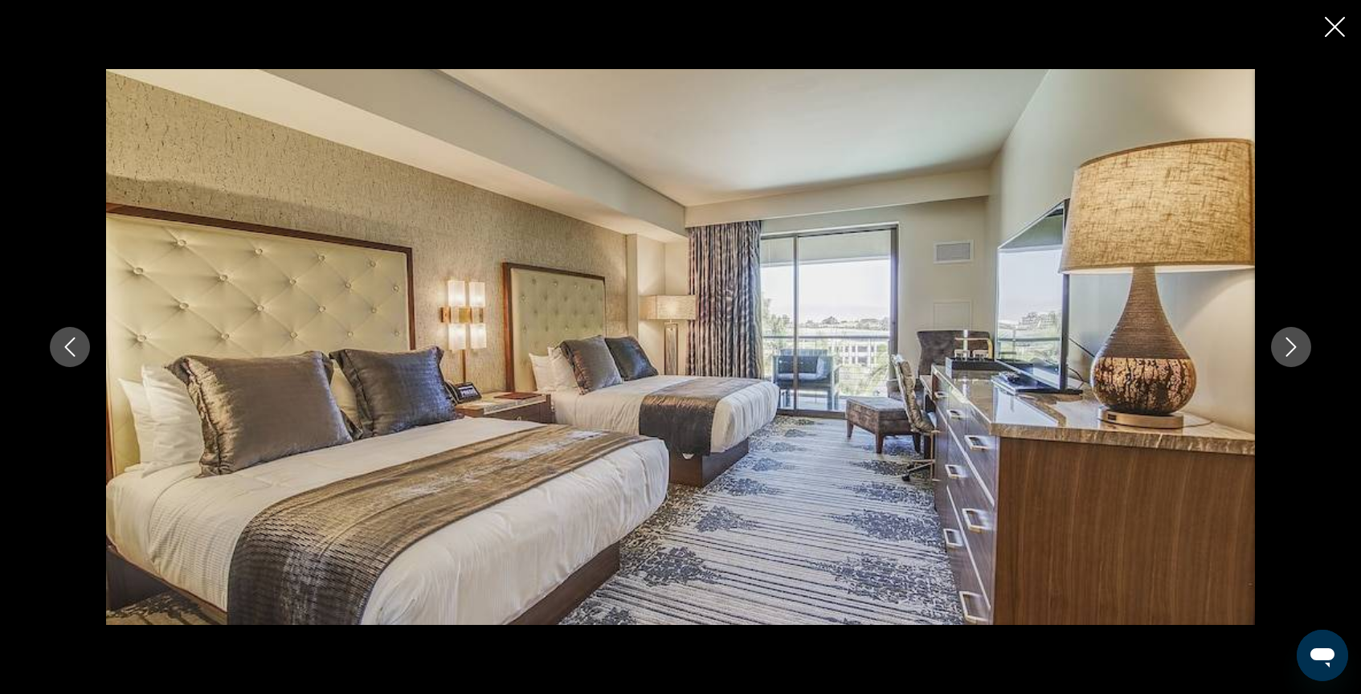
click at [1286, 350] on icon "Next image" at bounding box center [1291, 346] width 19 height 19
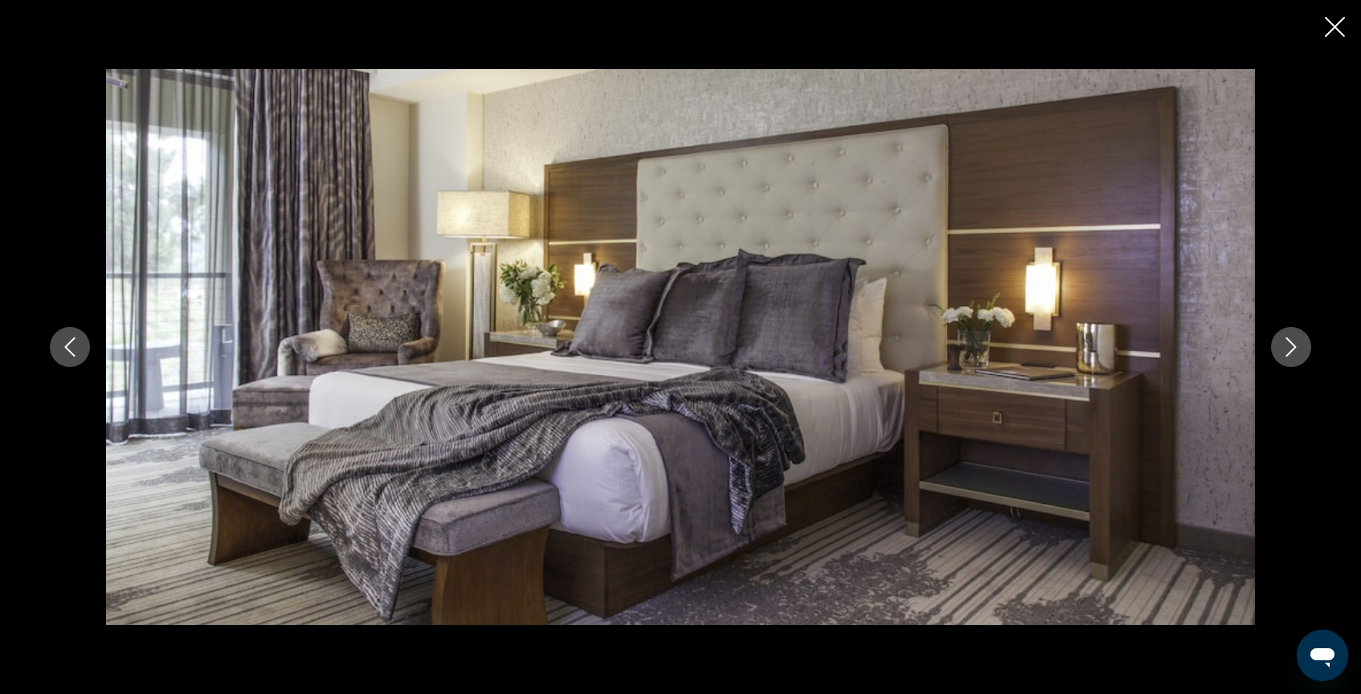
click at [1286, 350] on icon "Next image" at bounding box center [1291, 346] width 19 height 19
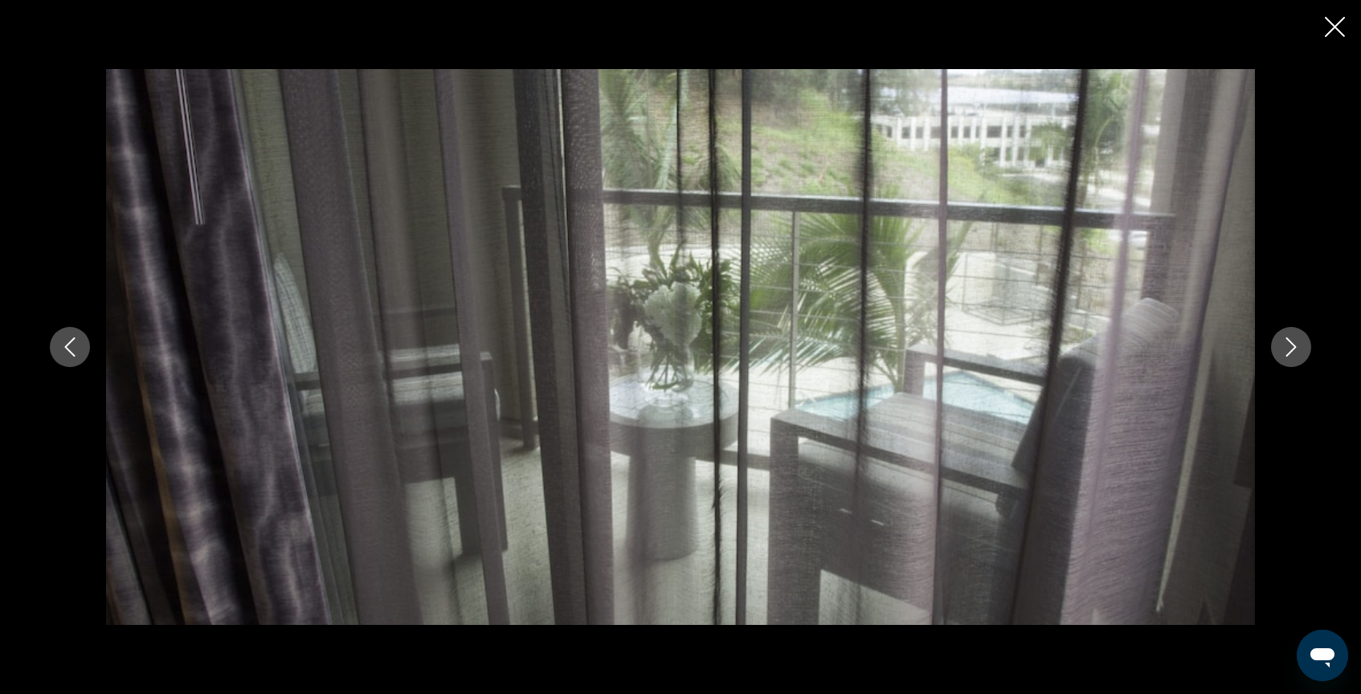
click at [1286, 350] on icon "Next image" at bounding box center [1291, 346] width 19 height 19
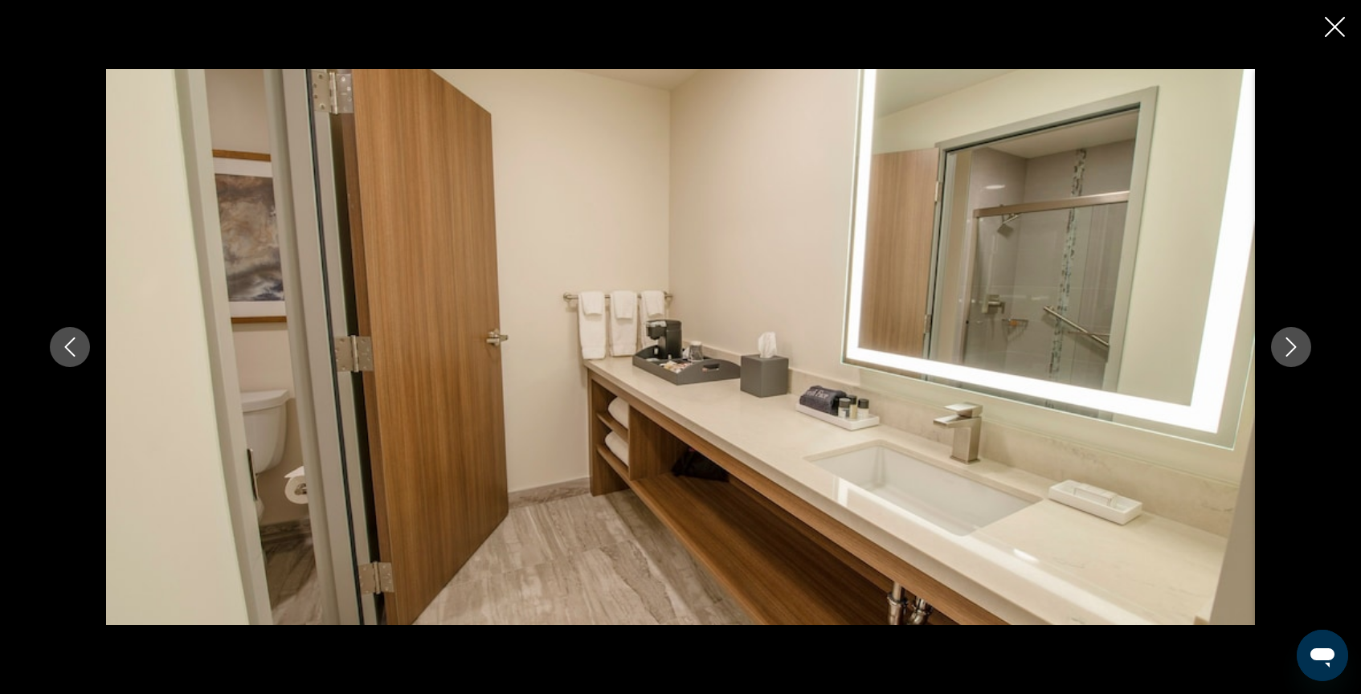
click at [1286, 350] on icon "Next image" at bounding box center [1291, 346] width 19 height 19
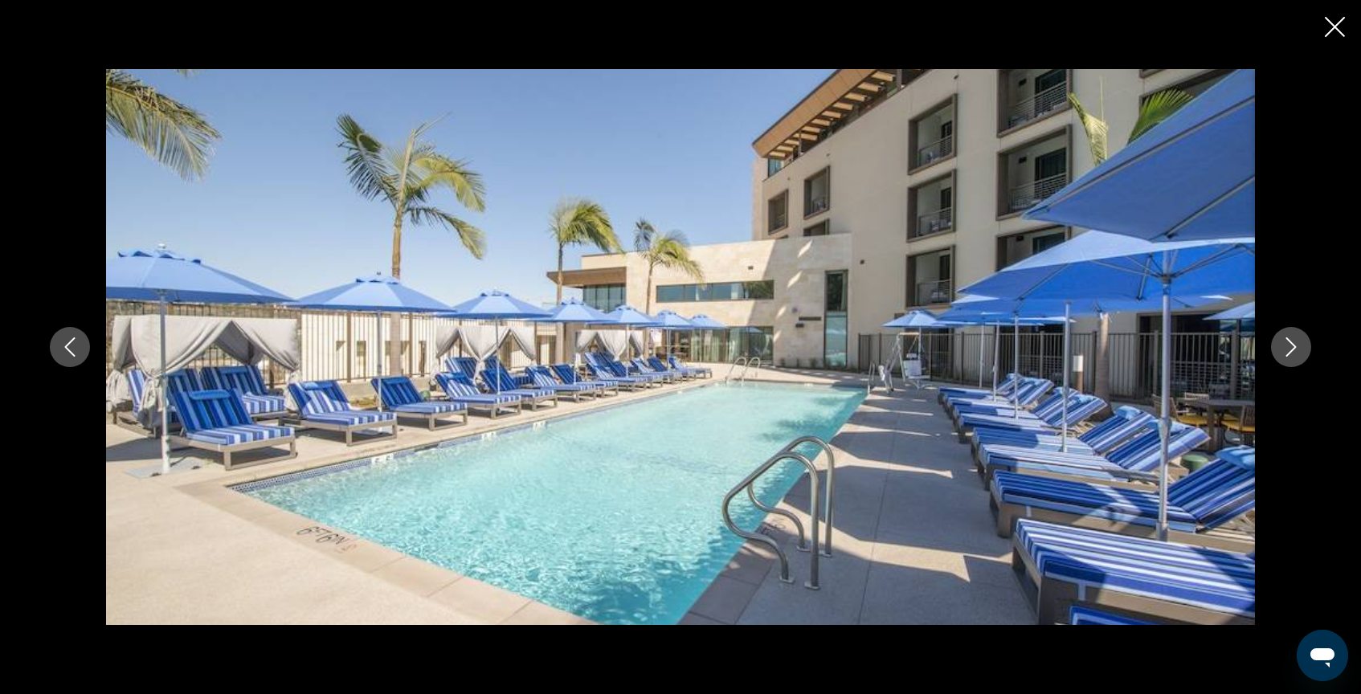
click at [1286, 350] on icon "Next image" at bounding box center [1291, 346] width 19 height 19
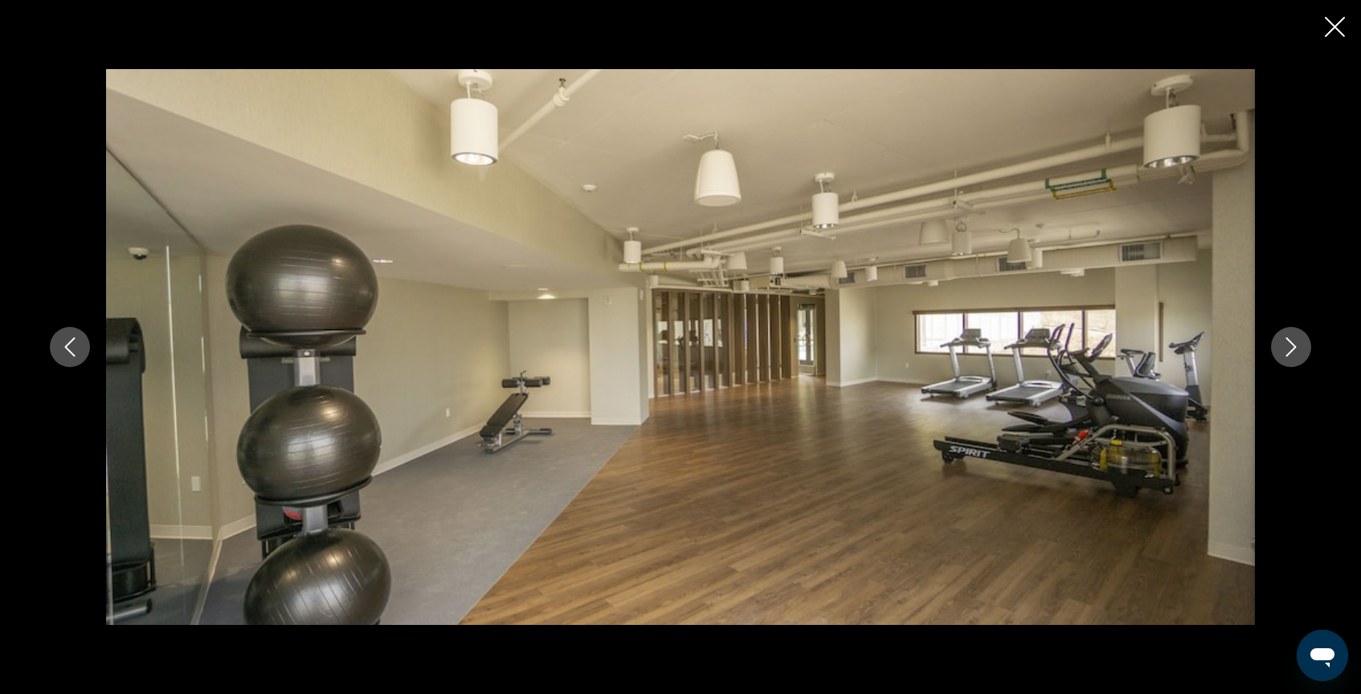
click at [1286, 350] on icon "Next image" at bounding box center [1291, 346] width 19 height 19
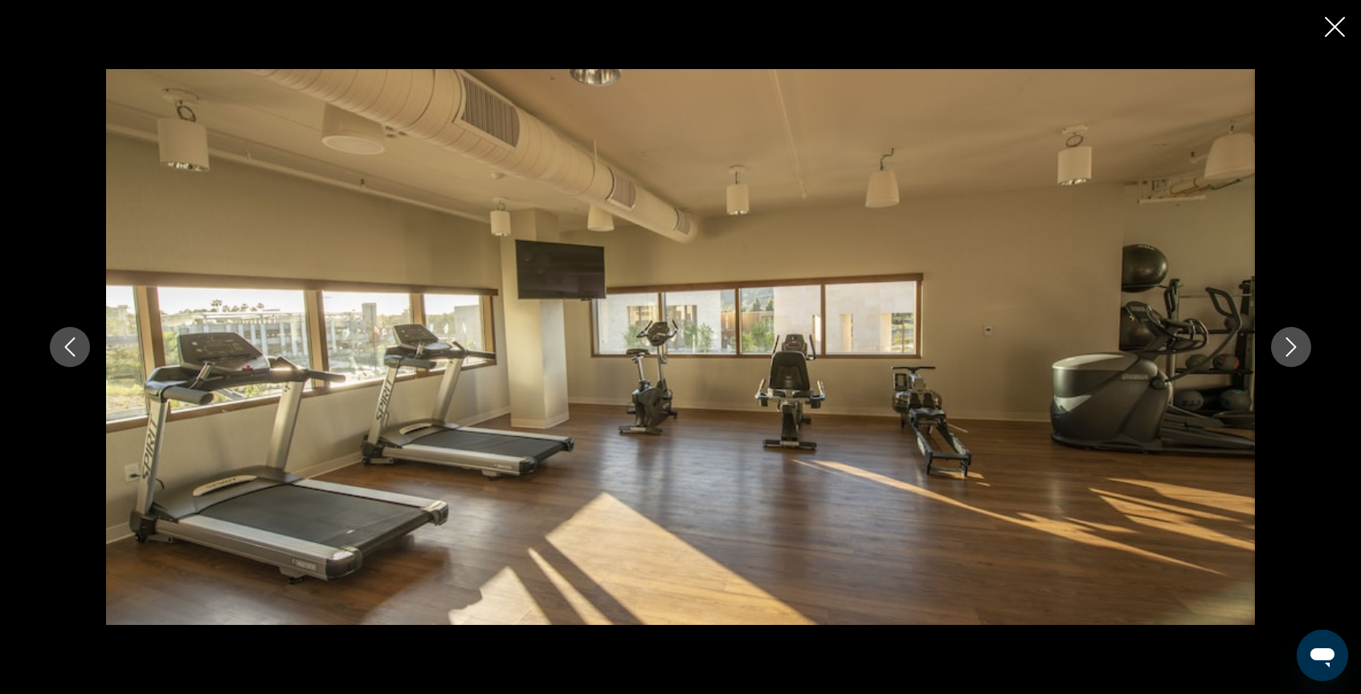
click at [1336, 23] on icon "Close slideshow" at bounding box center [1335, 27] width 20 height 20
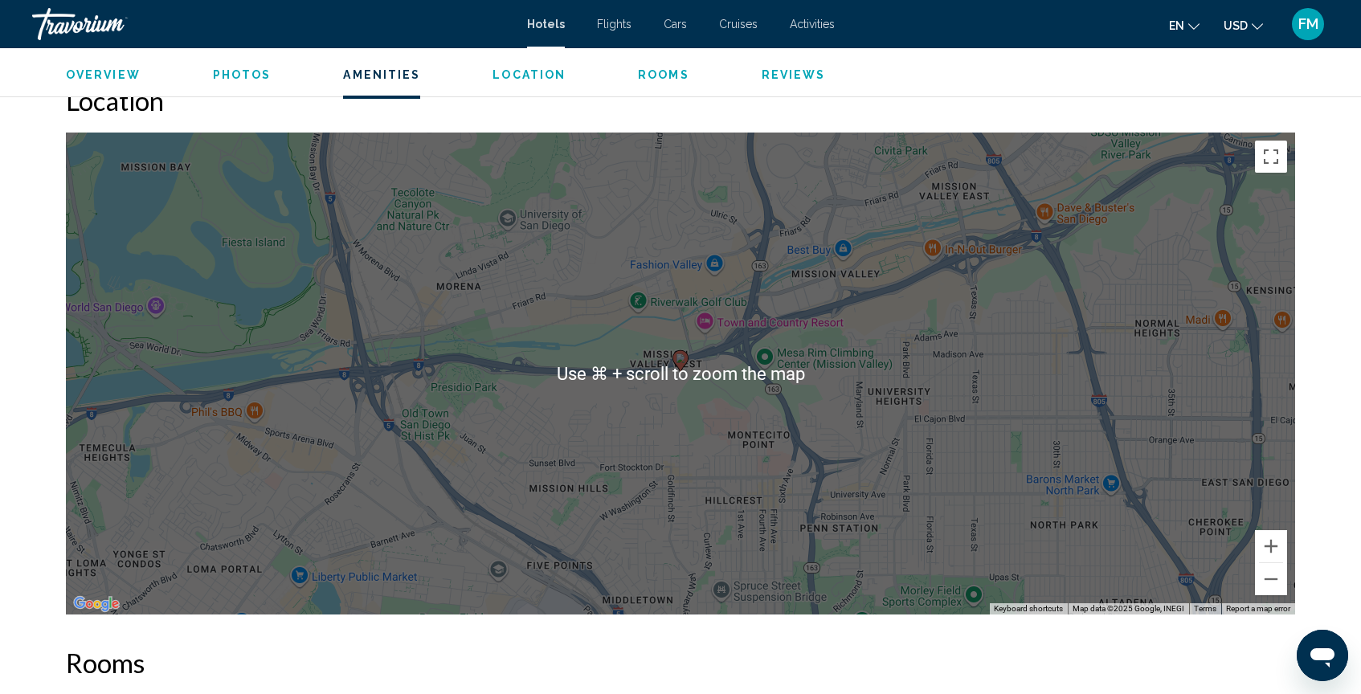
scroll to position [1225, 0]
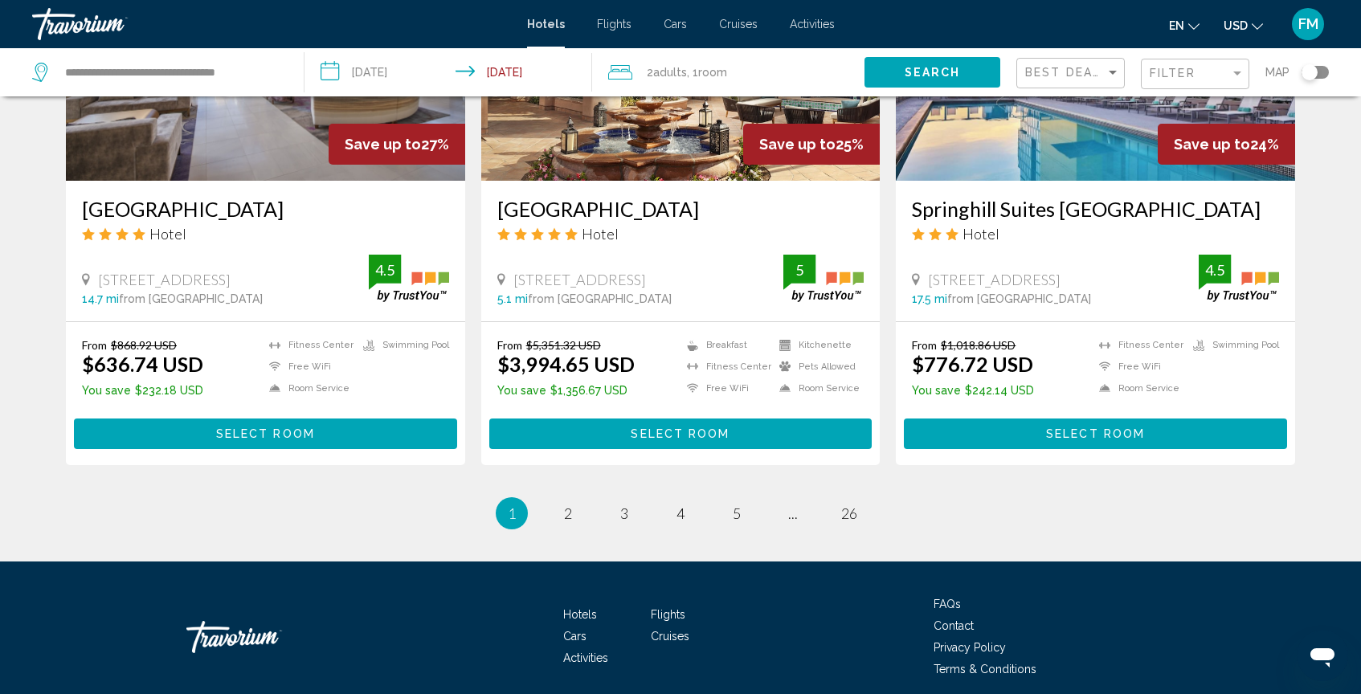
scroll to position [2084, 0]
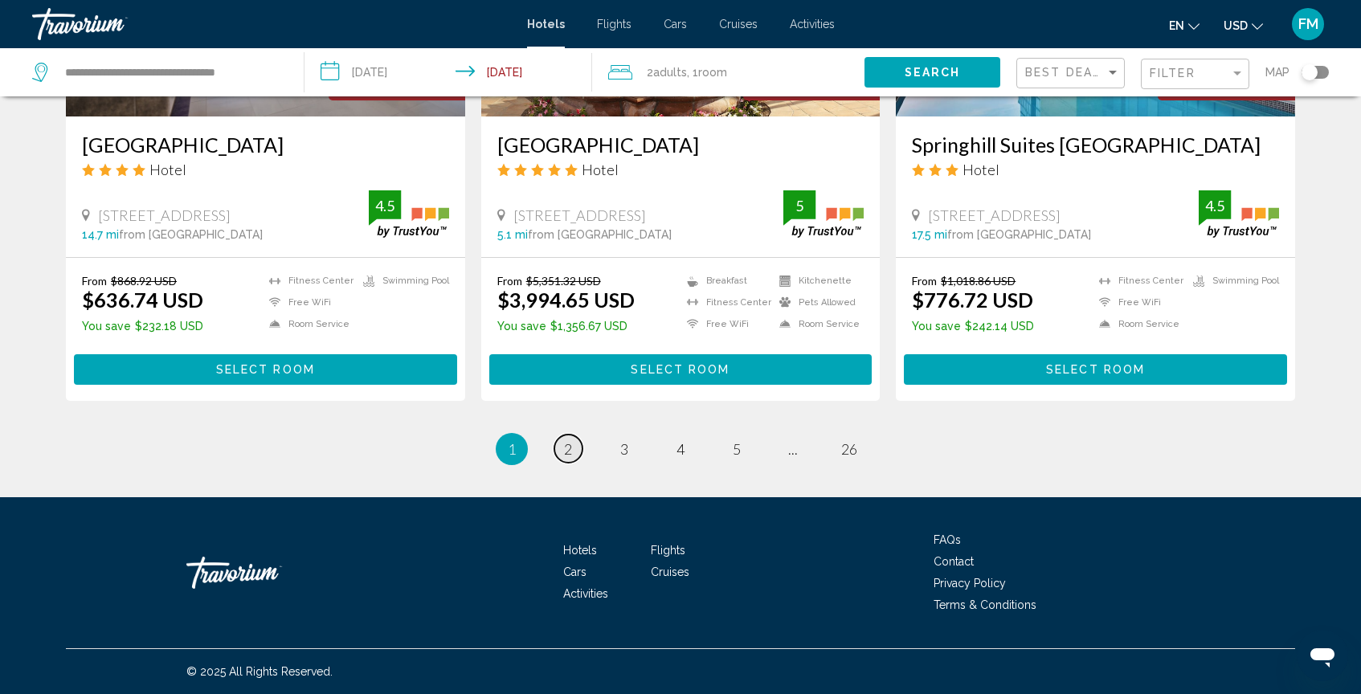
click at [572, 452] on link "page 2" at bounding box center [568, 449] width 28 height 28
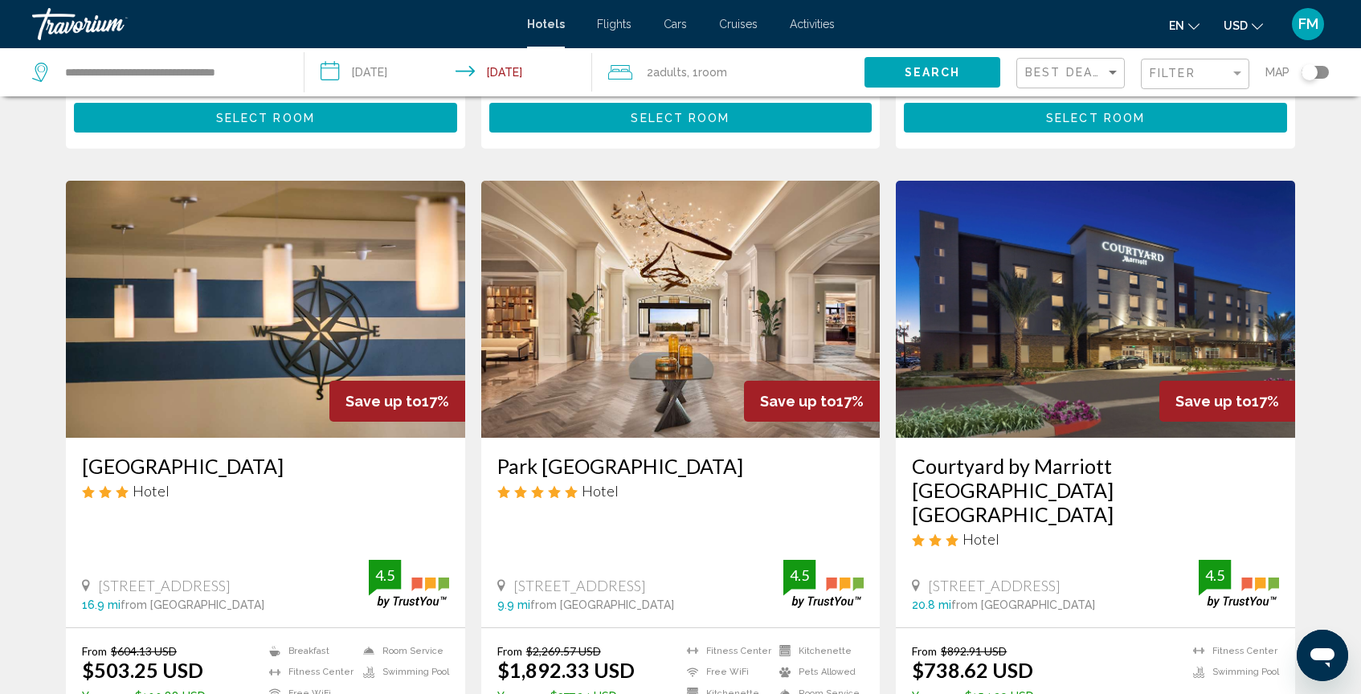
scroll to position [1753, 0]
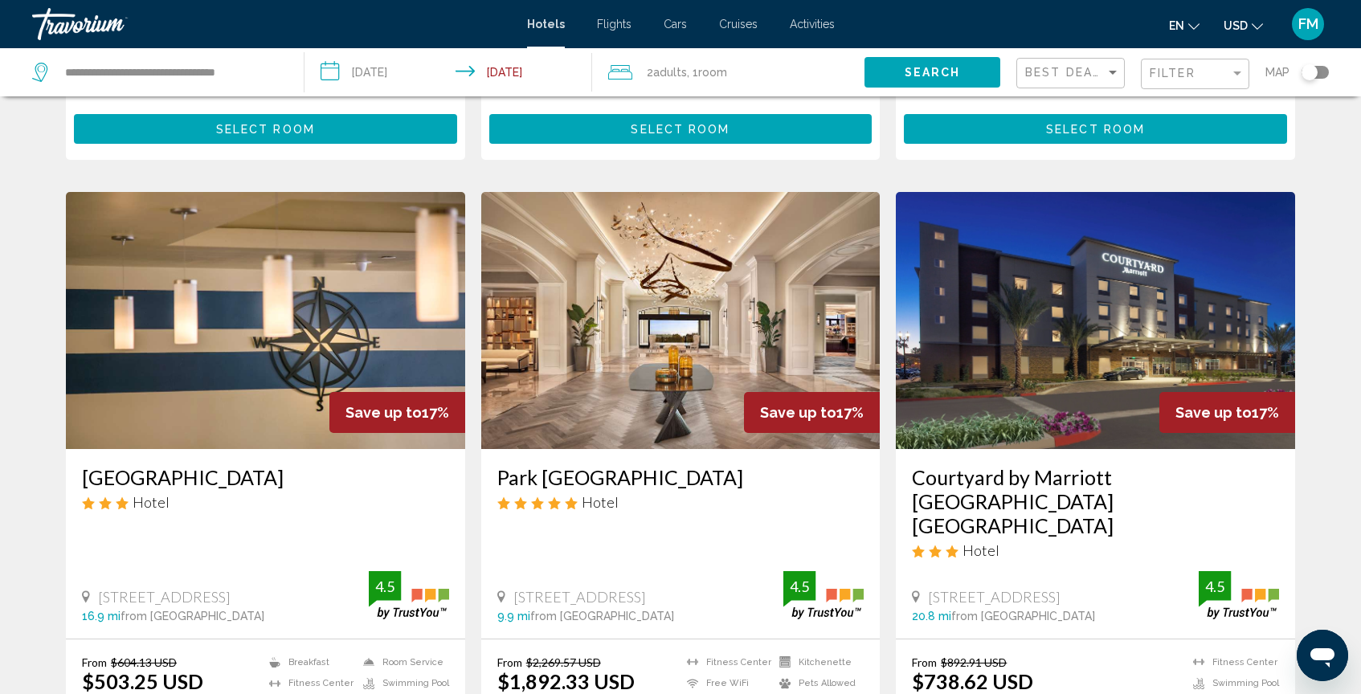
click at [671, 341] on img "Main content" at bounding box center [680, 320] width 399 height 257
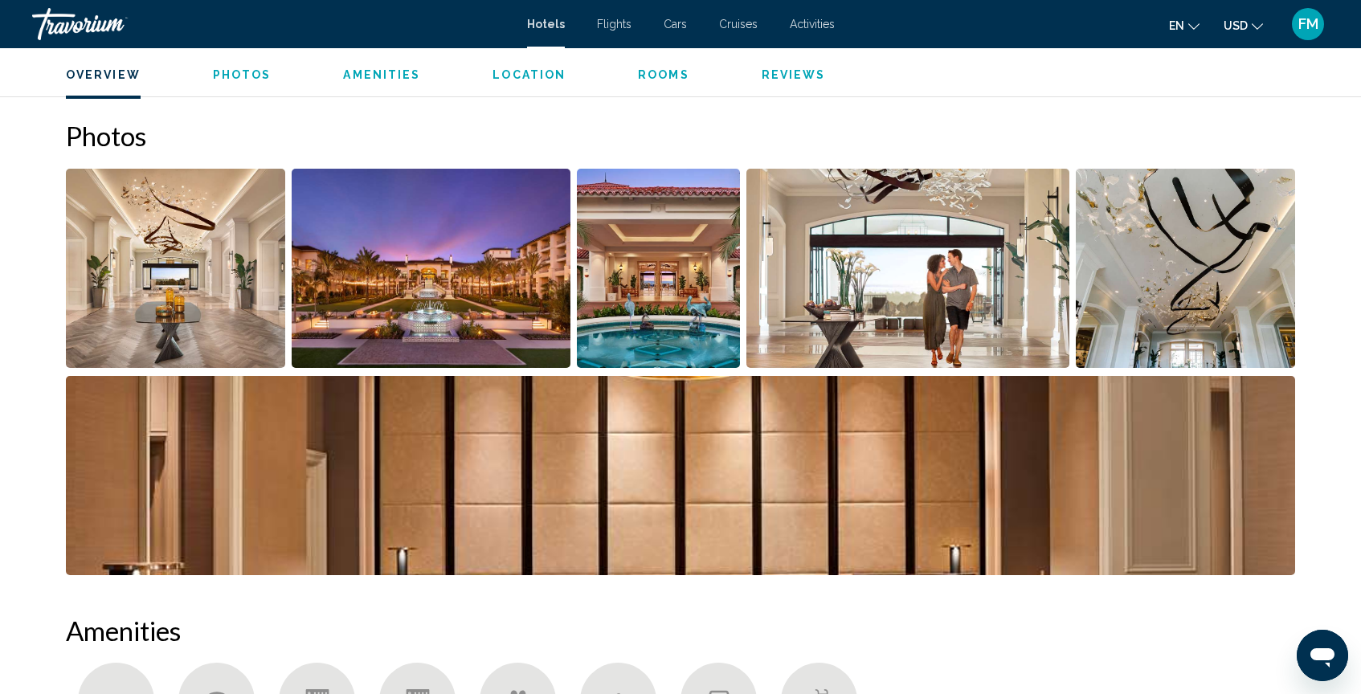
scroll to position [810, 0]
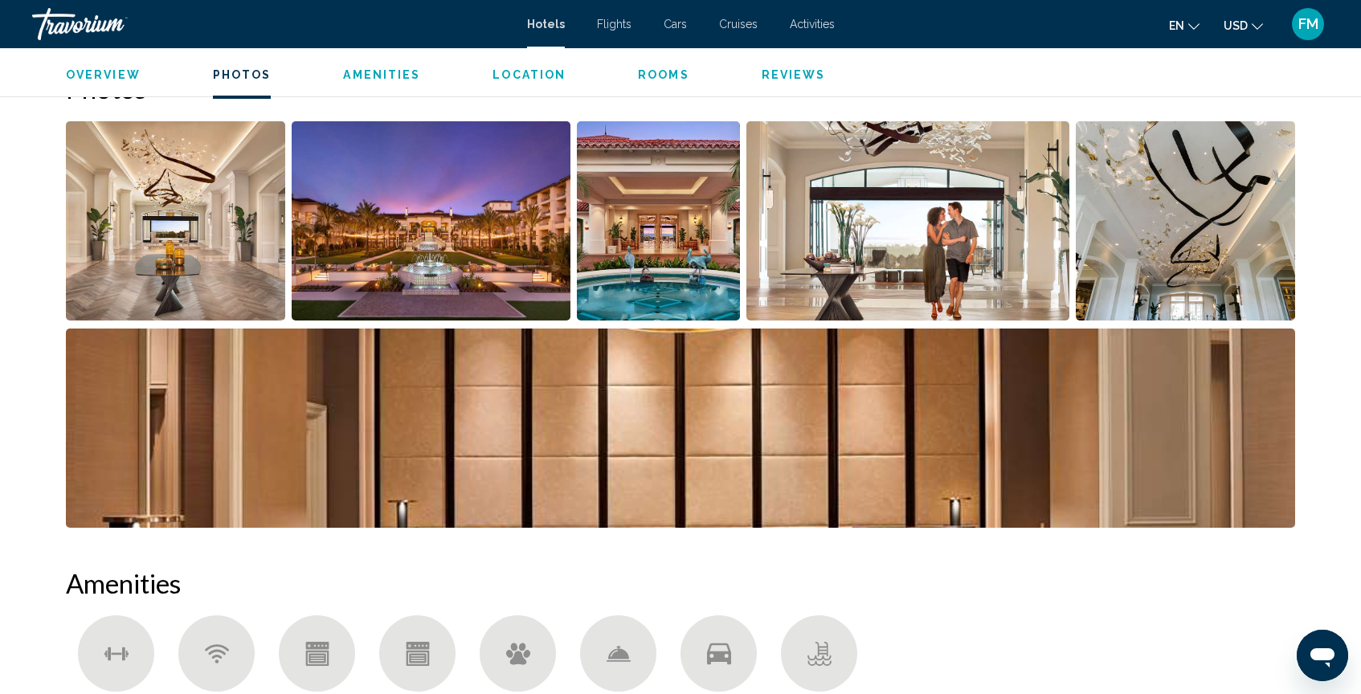
click at [249, 249] on img "Open full-screen image slider" at bounding box center [175, 220] width 219 height 199
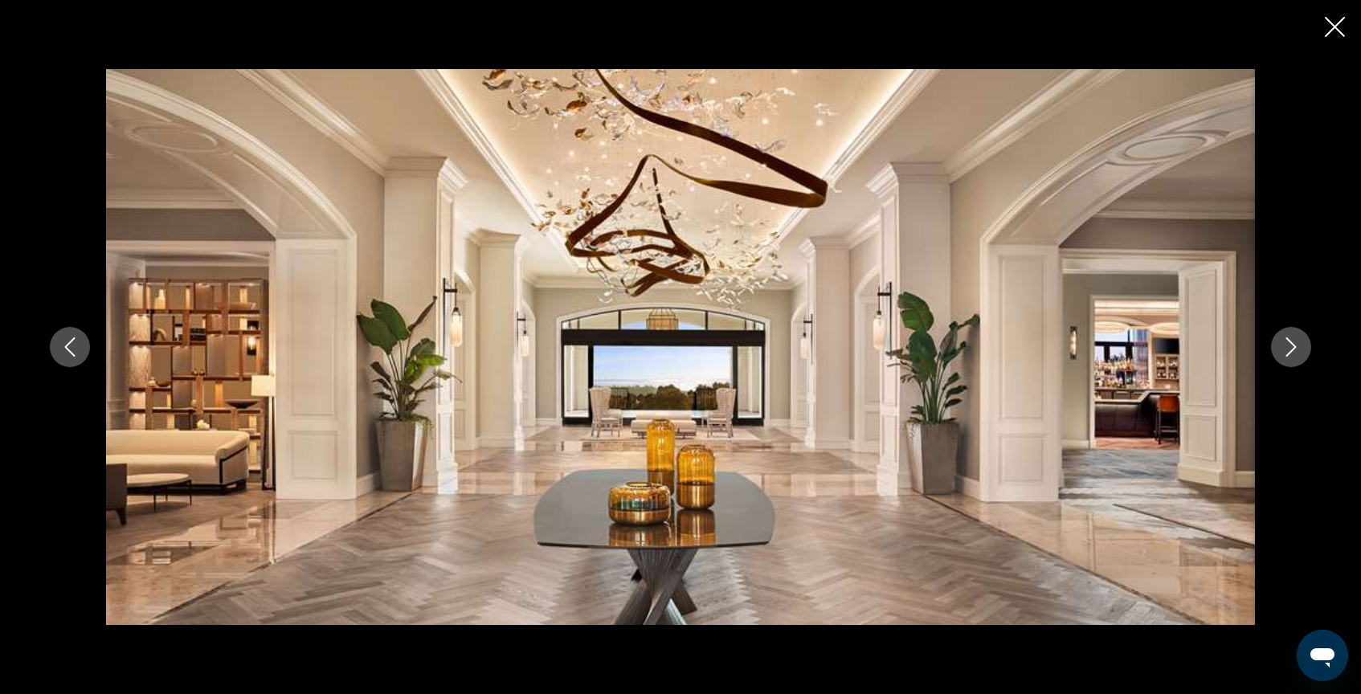
click at [1291, 336] on button "Next image" at bounding box center [1291, 347] width 40 height 40
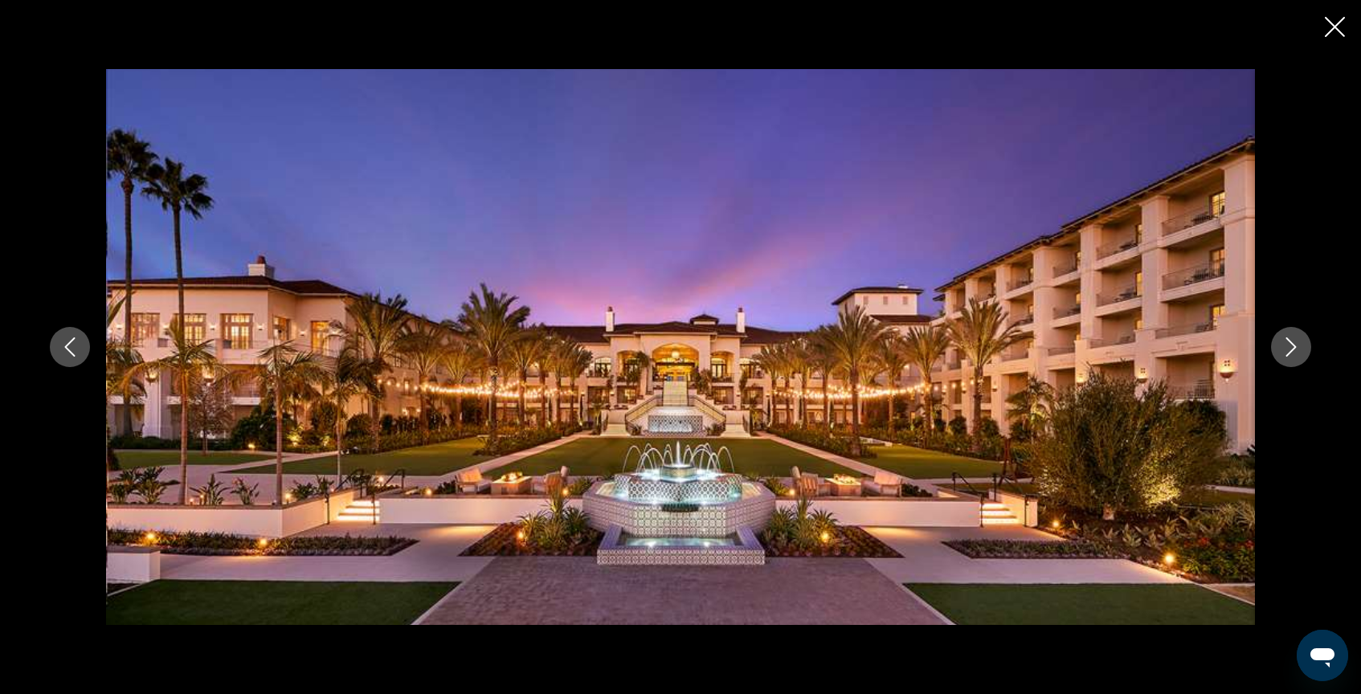
click at [1291, 336] on button "Next image" at bounding box center [1291, 347] width 40 height 40
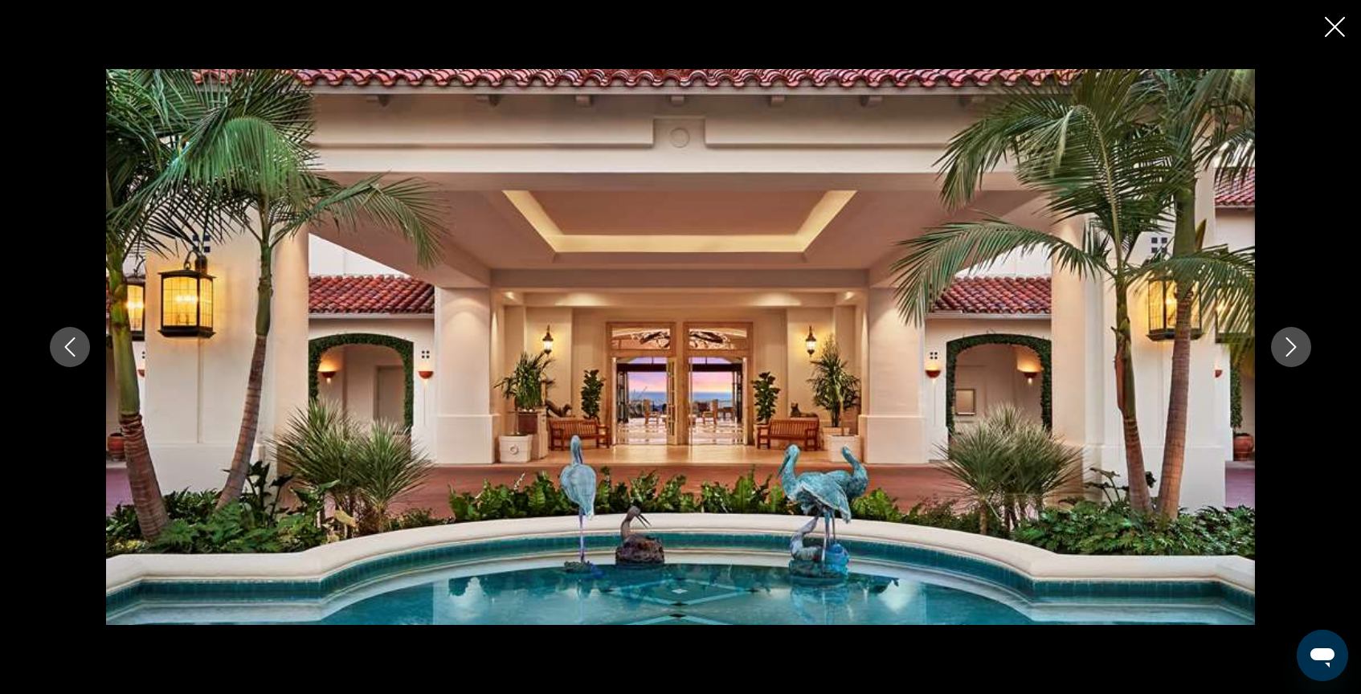
click at [1291, 336] on button "Next image" at bounding box center [1291, 347] width 40 height 40
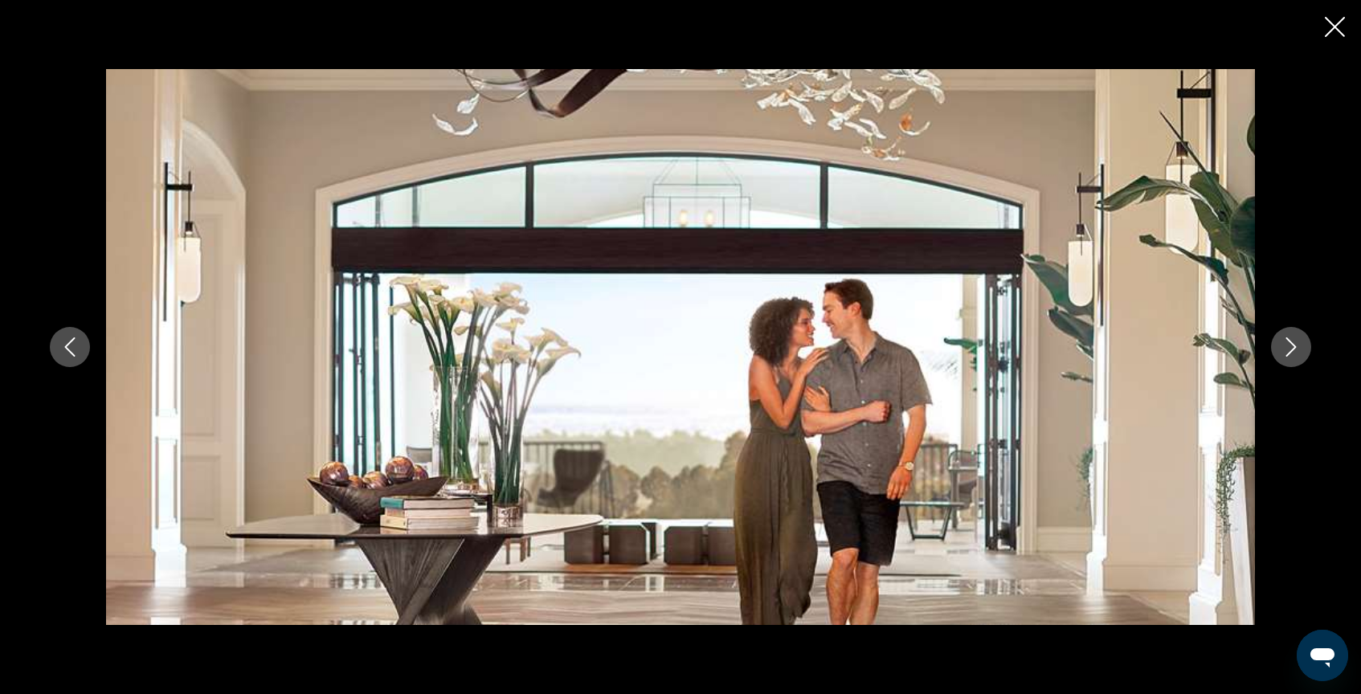
click at [1291, 336] on button "Next image" at bounding box center [1291, 347] width 40 height 40
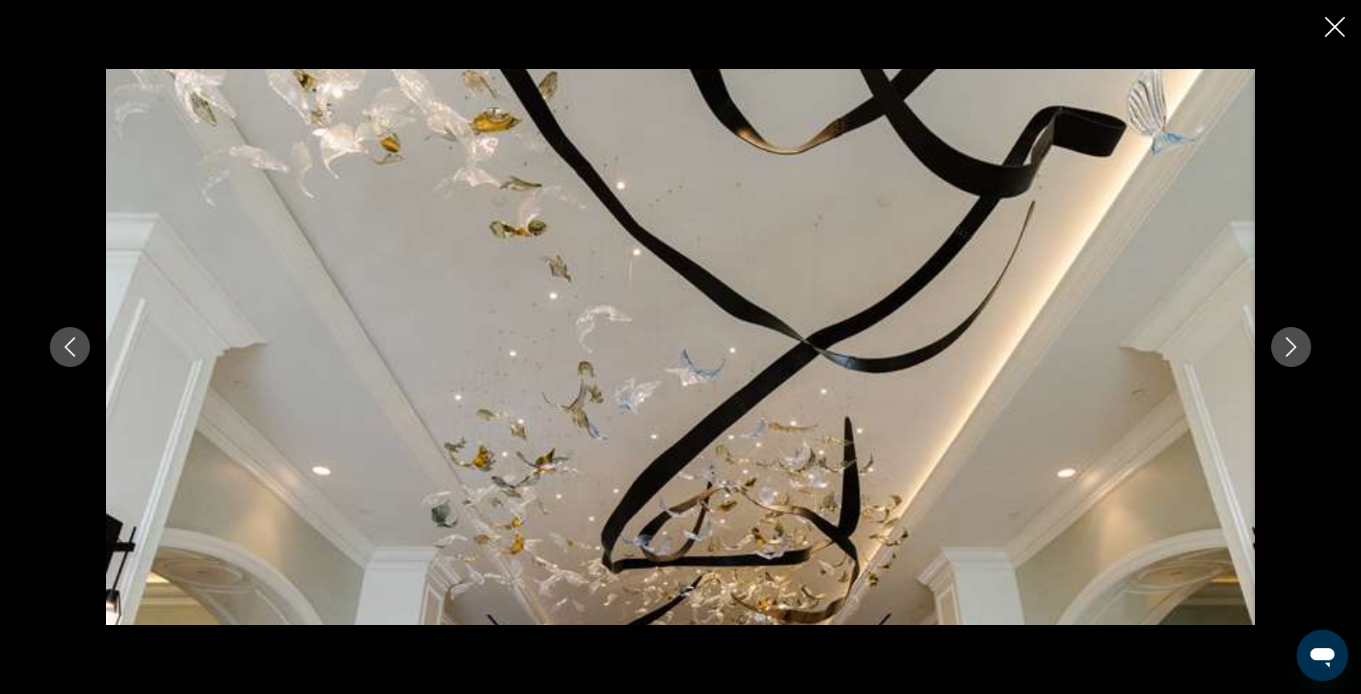
click at [1291, 336] on button "Next image" at bounding box center [1291, 347] width 40 height 40
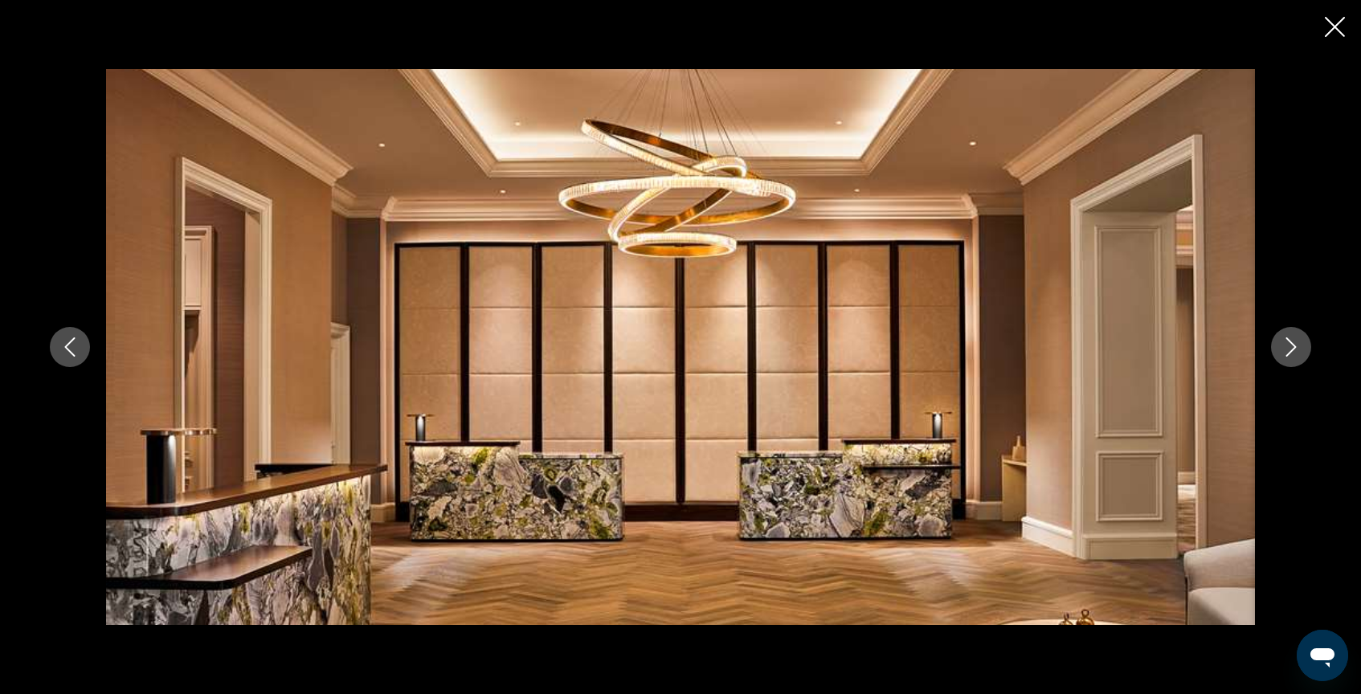
click at [1291, 336] on button "Next image" at bounding box center [1291, 347] width 40 height 40
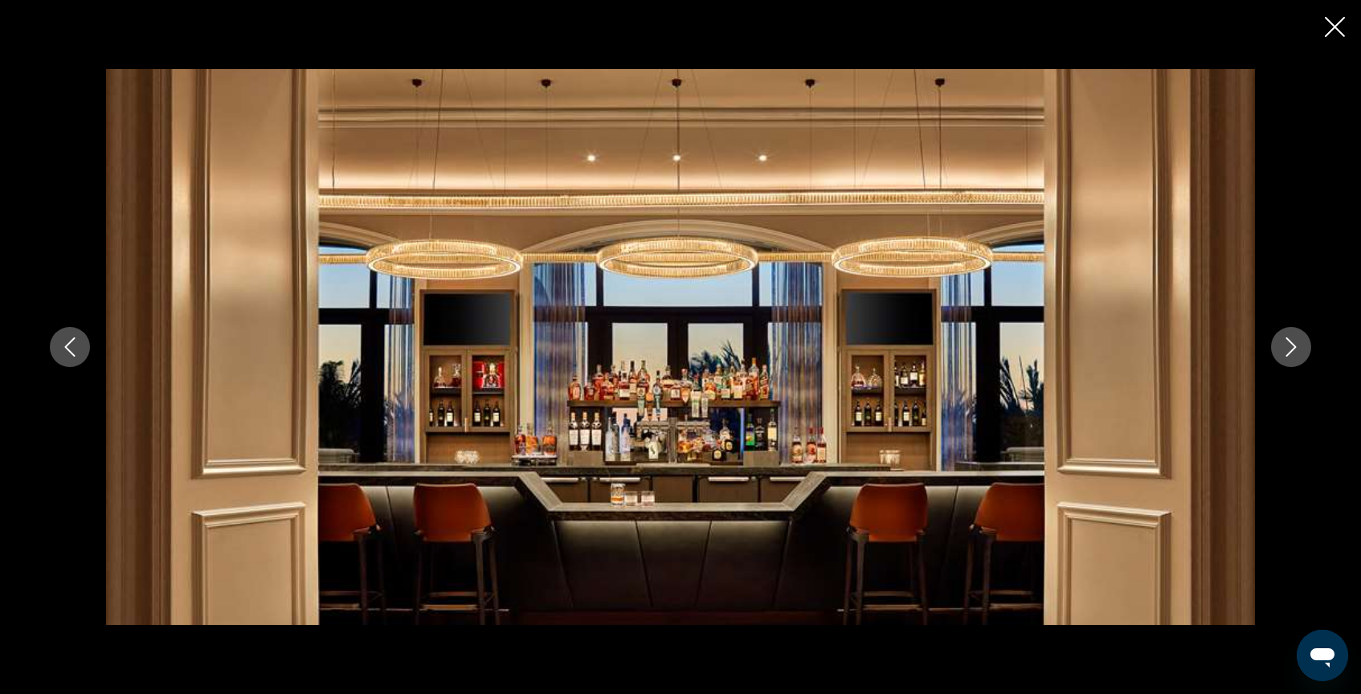
click at [1291, 336] on button "Next image" at bounding box center [1291, 347] width 40 height 40
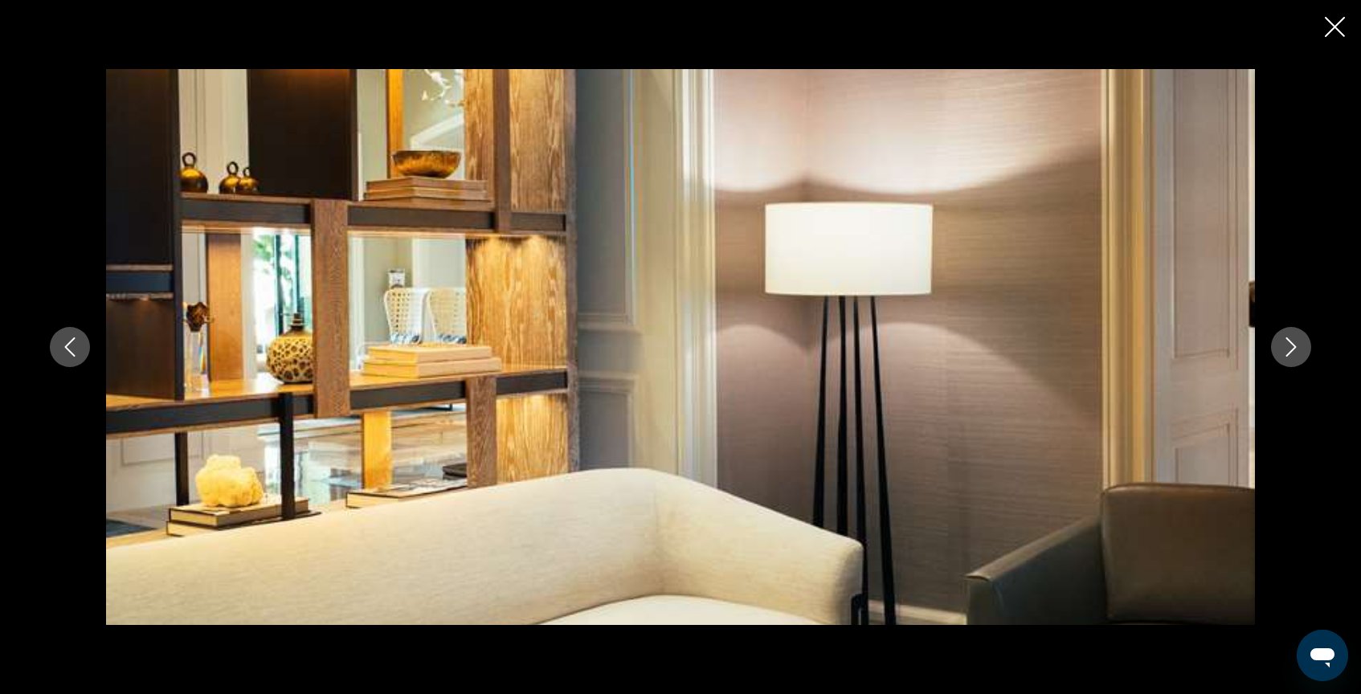
click at [1291, 336] on button "Next image" at bounding box center [1291, 347] width 40 height 40
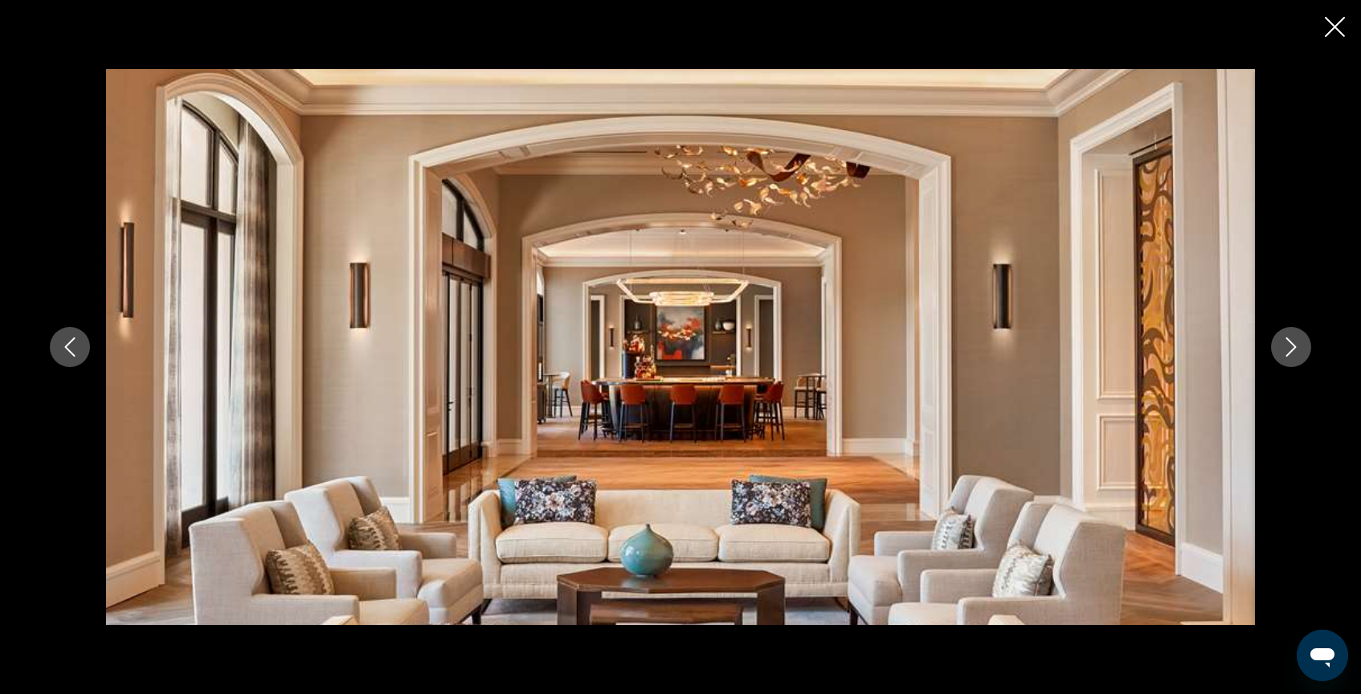
click at [1291, 336] on button "Next image" at bounding box center [1291, 347] width 40 height 40
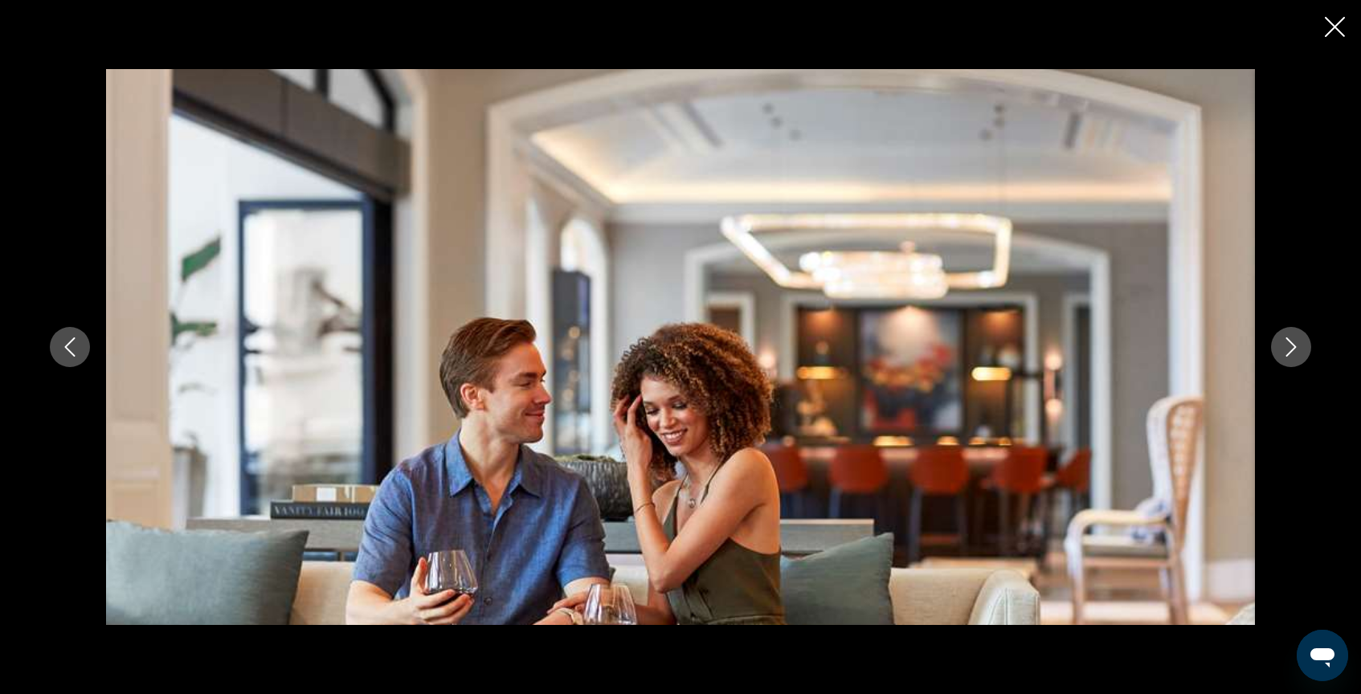
click at [1291, 336] on button "Next image" at bounding box center [1291, 347] width 40 height 40
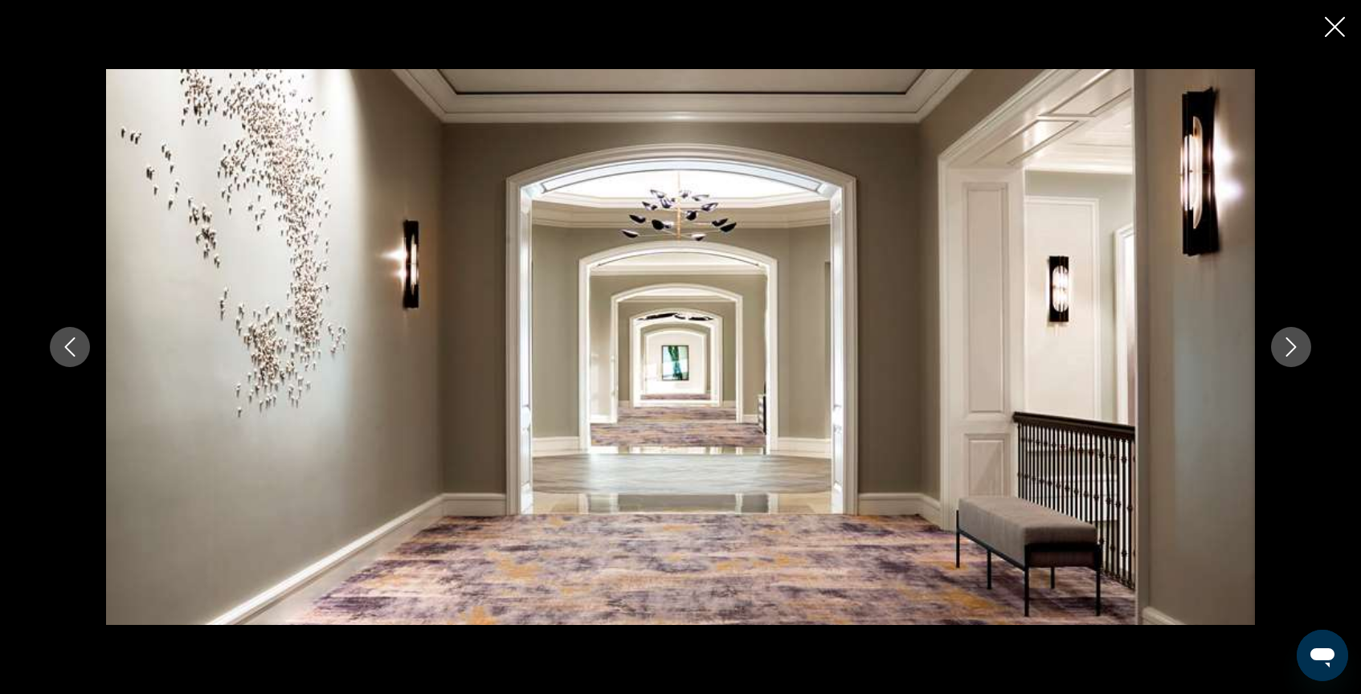
click at [1291, 336] on button "Next image" at bounding box center [1291, 347] width 40 height 40
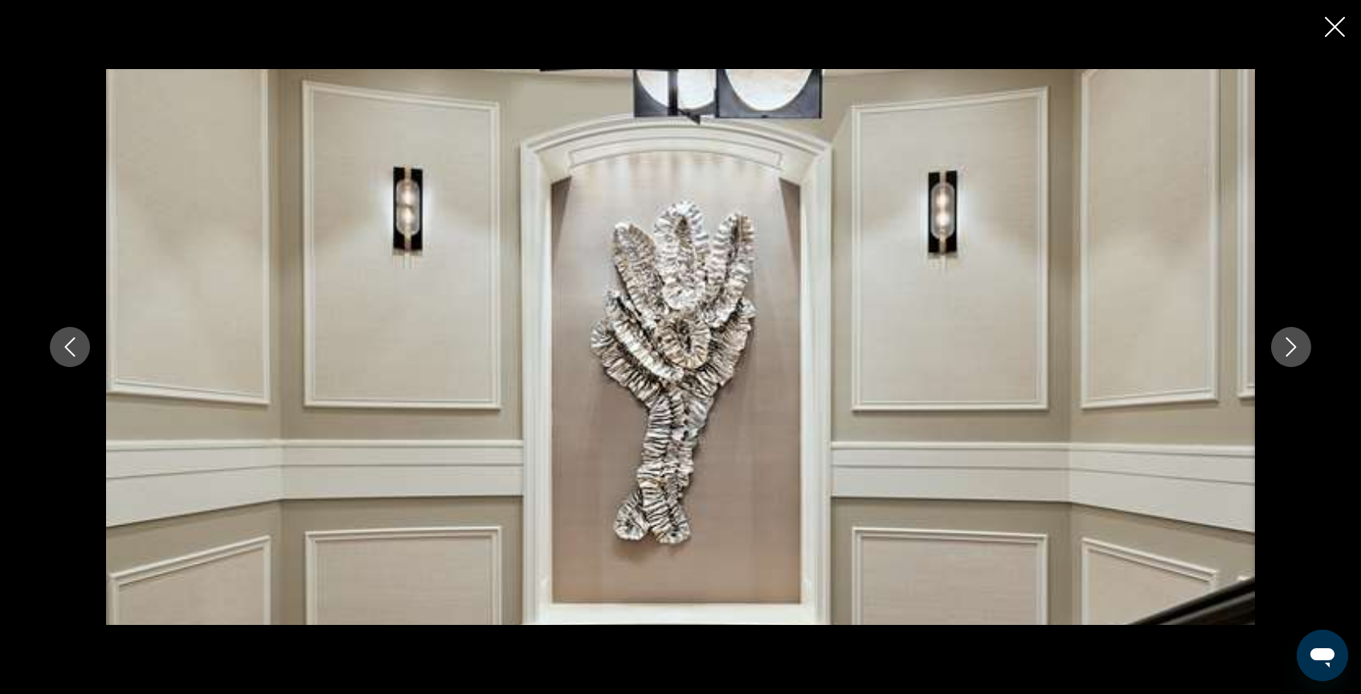
click at [1291, 336] on button "Next image" at bounding box center [1291, 347] width 40 height 40
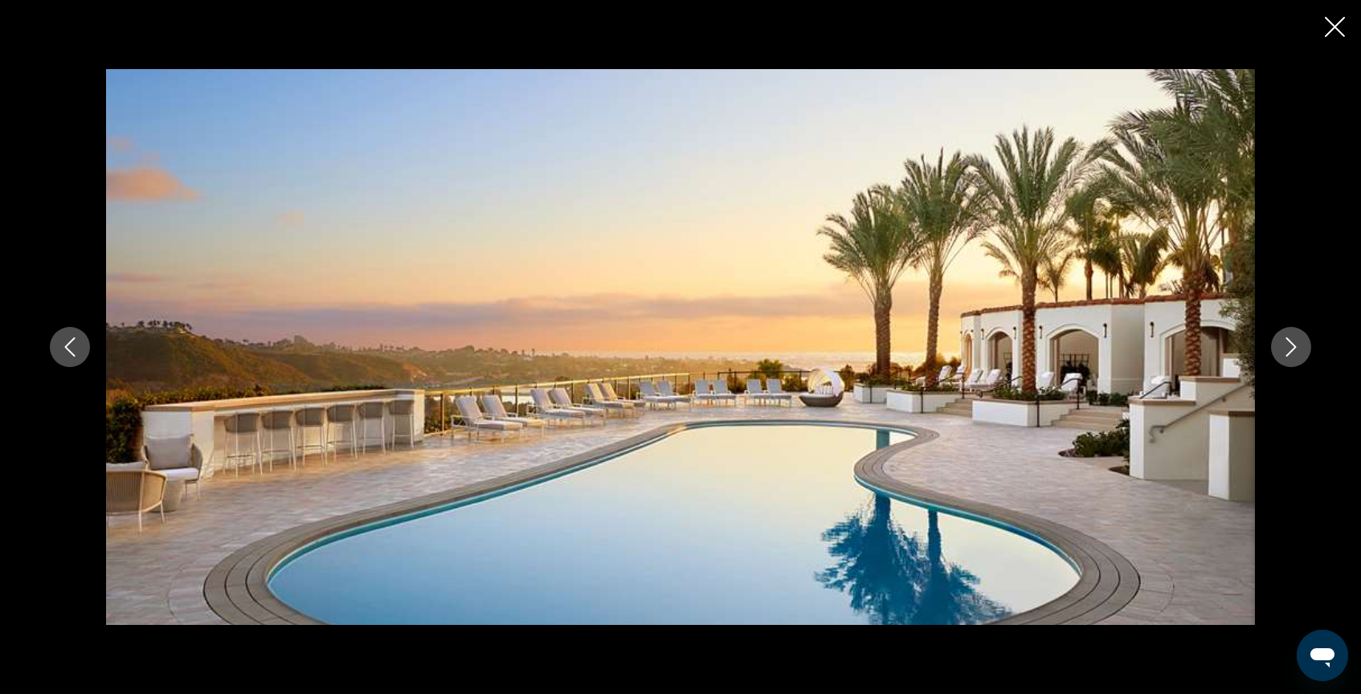
click at [1291, 336] on button "Next image" at bounding box center [1291, 347] width 40 height 40
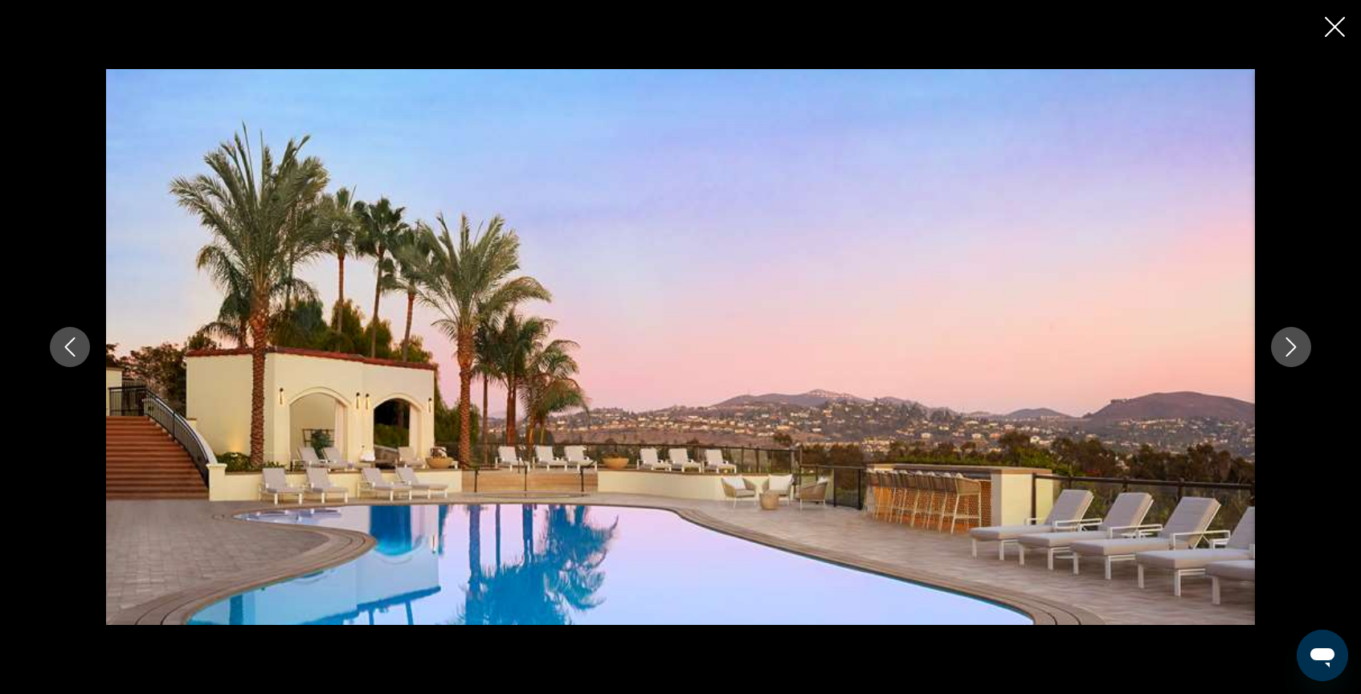
click at [1286, 340] on icon "Next image" at bounding box center [1291, 346] width 19 height 19
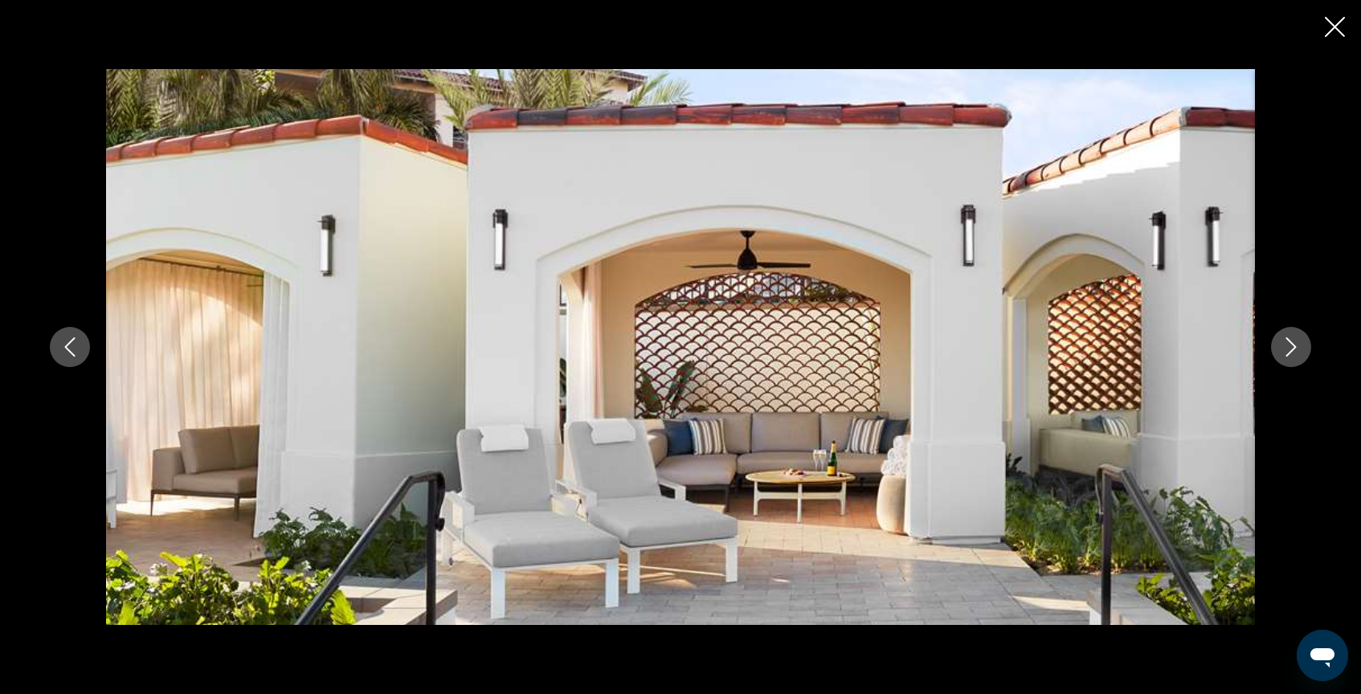
click at [1286, 340] on icon "Next image" at bounding box center [1291, 346] width 19 height 19
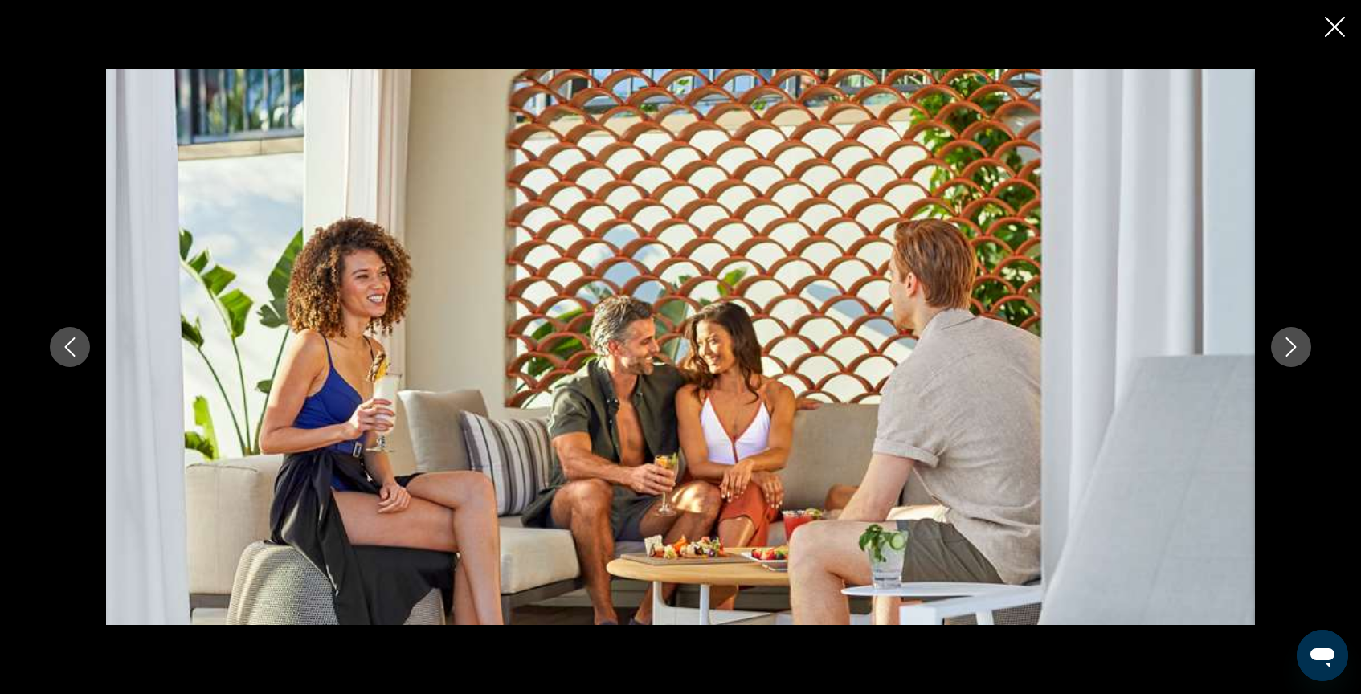
click at [1286, 340] on icon "Next image" at bounding box center [1291, 346] width 19 height 19
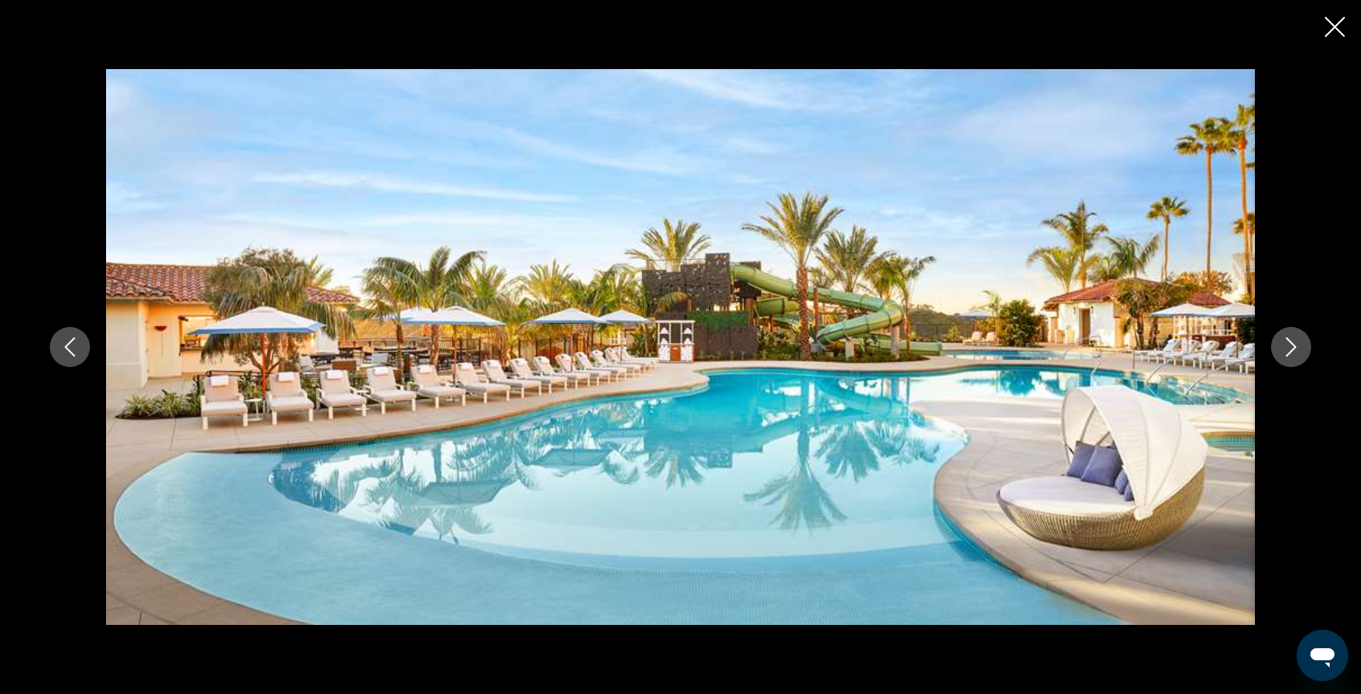
click at [1286, 340] on icon "Next image" at bounding box center [1291, 346] width 19 height 19
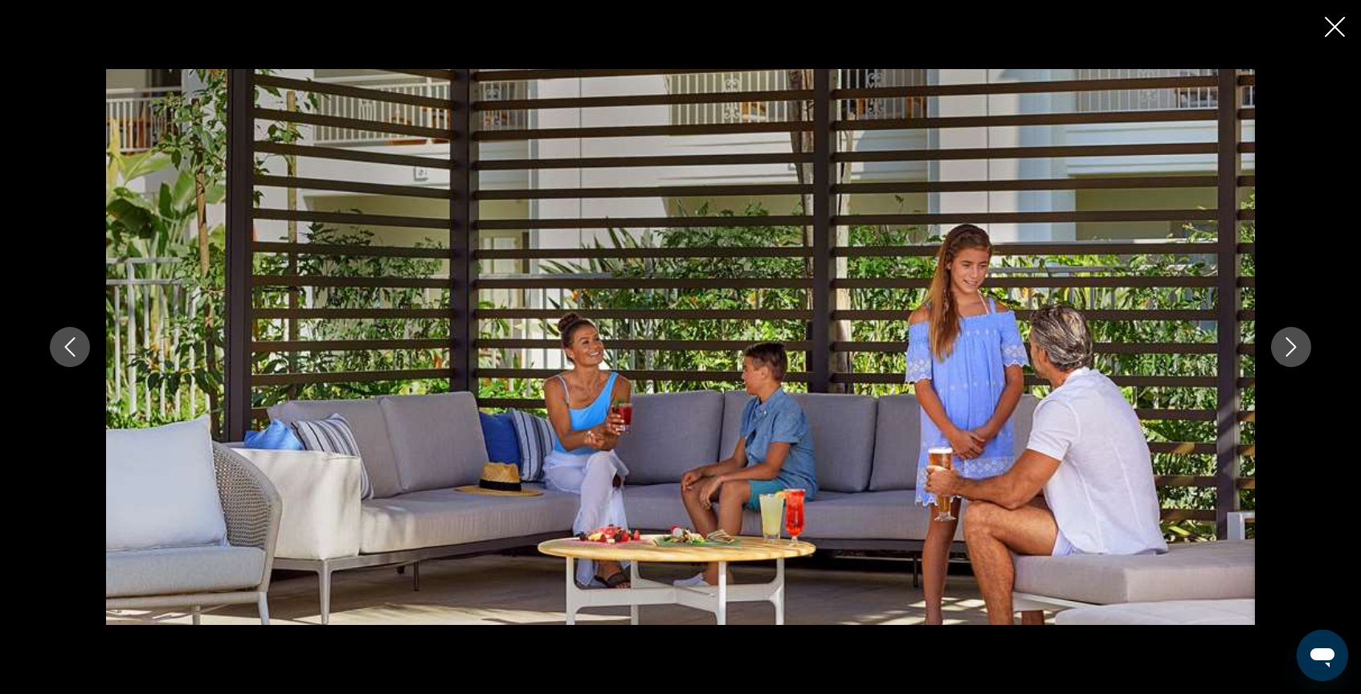
click at [1286, 340] on icon "Next image" at bounding box center [1291, 346] width 19 height 19
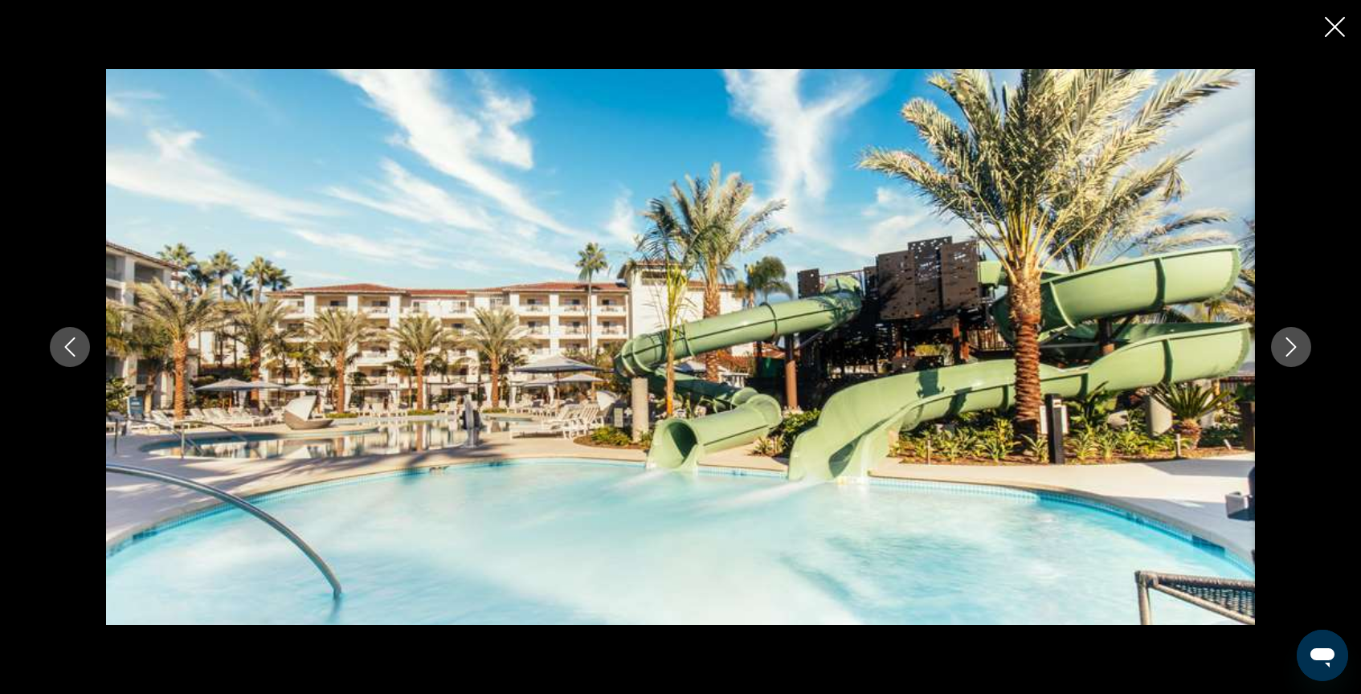
click at [83, 357] on button "Previous image" at bounding box center [70, 347] width 40 height 40
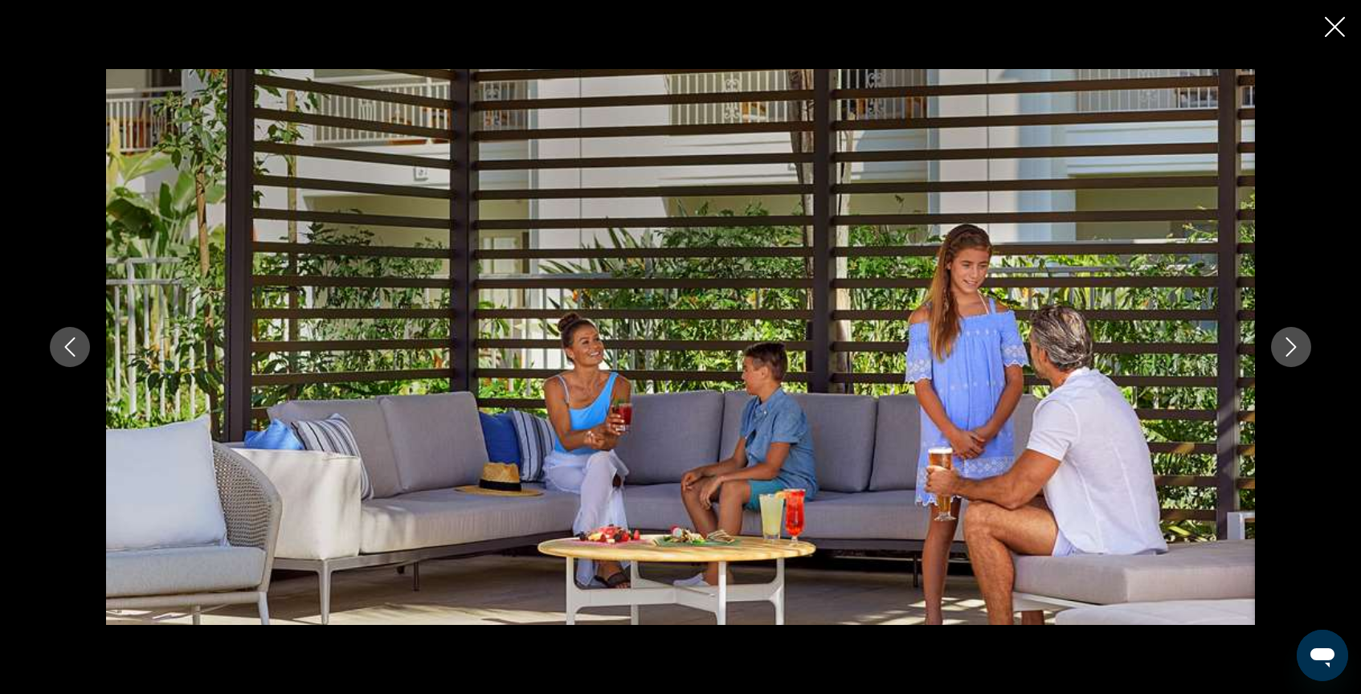
click at [1291, 345] on icon "Next image" at bounding box center [1291, 346] width 19 height 19
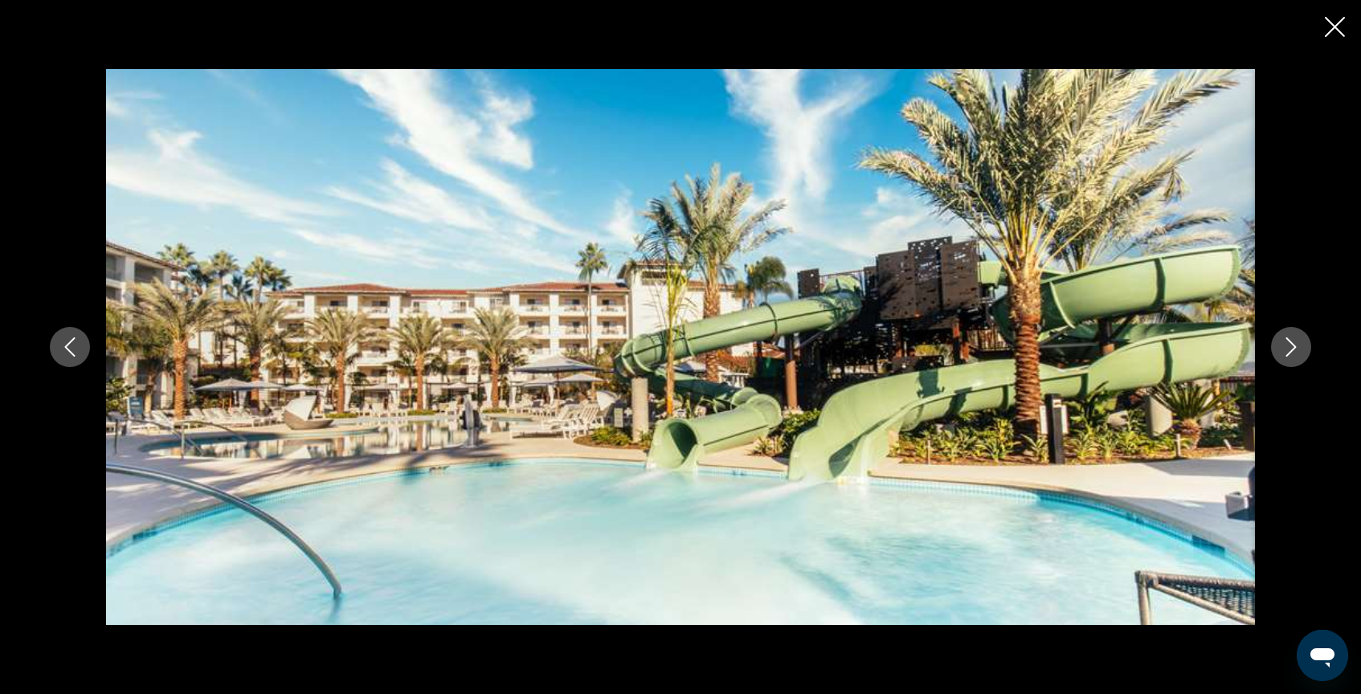
click at [1291, 345] on icon "Next image" at bounding box center [1291, 346] width 19 height 19
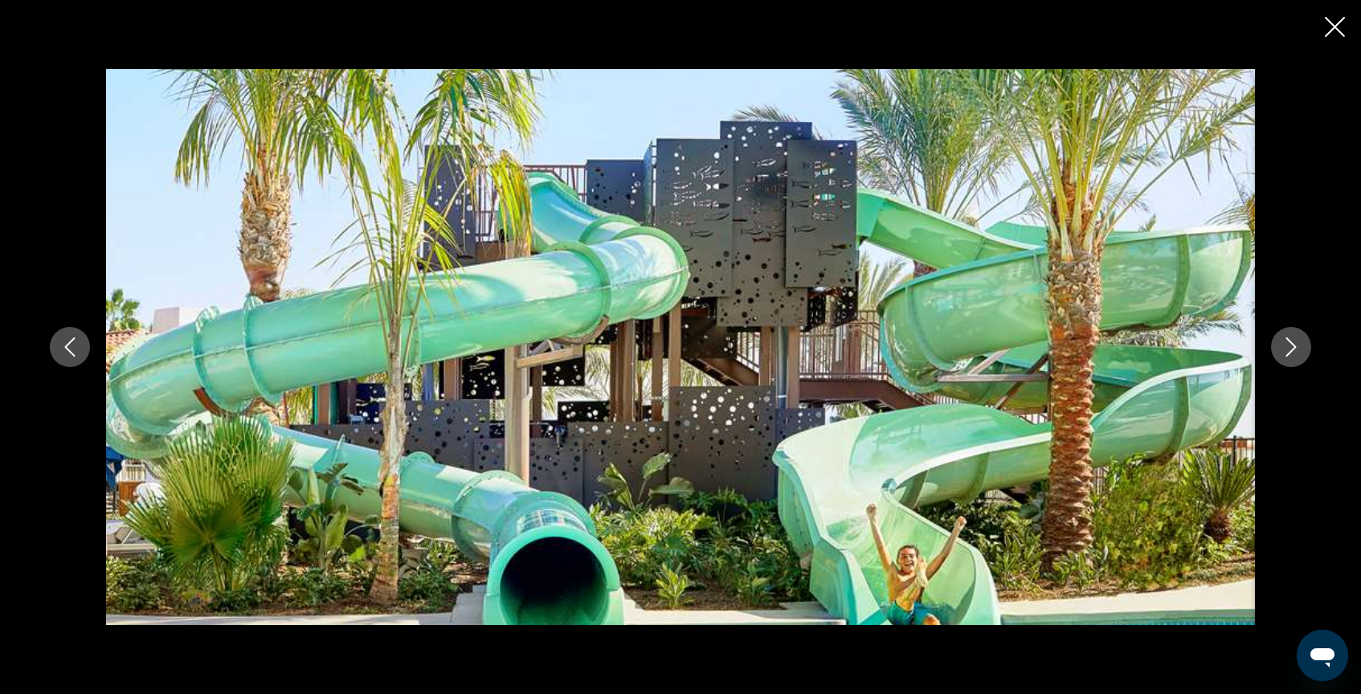
click at [1291, 345] on icon "Next image" at bounding box center [1291, 346] width 19 height 19
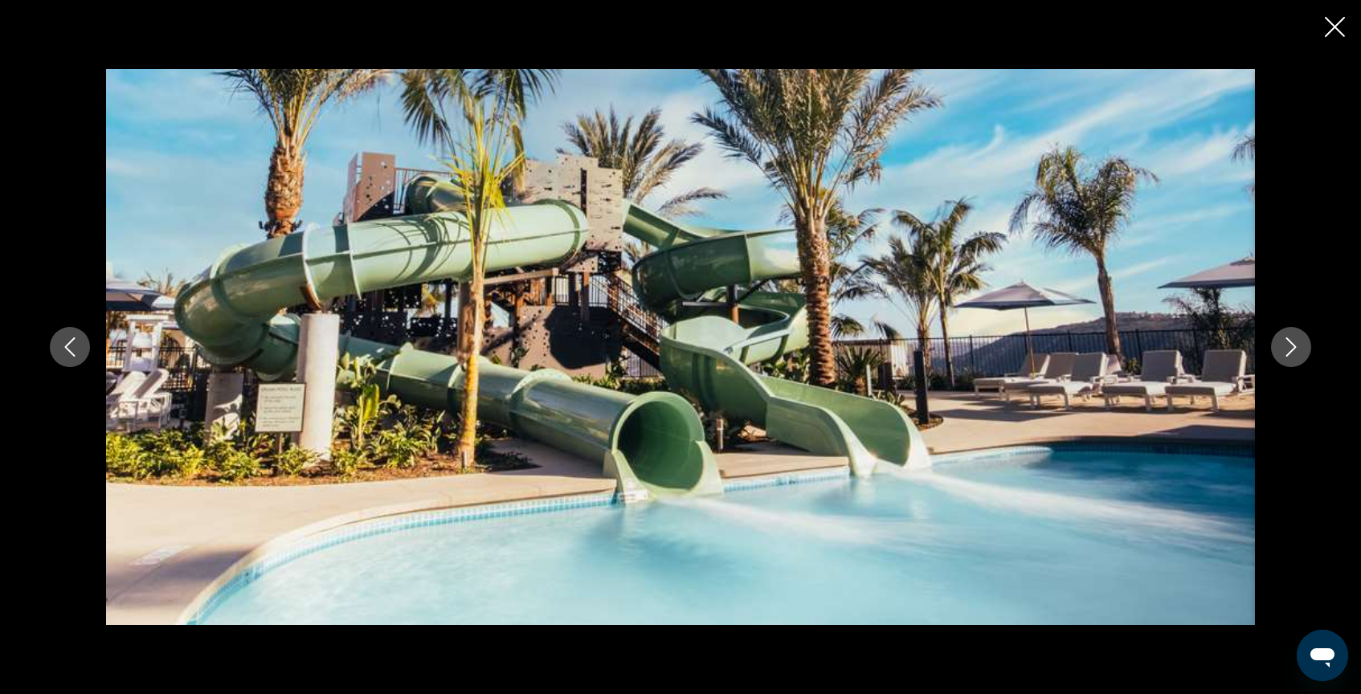
click at [1291, 345] on icon "Next image" at bounding box center [1291, 346] width 19 height 19
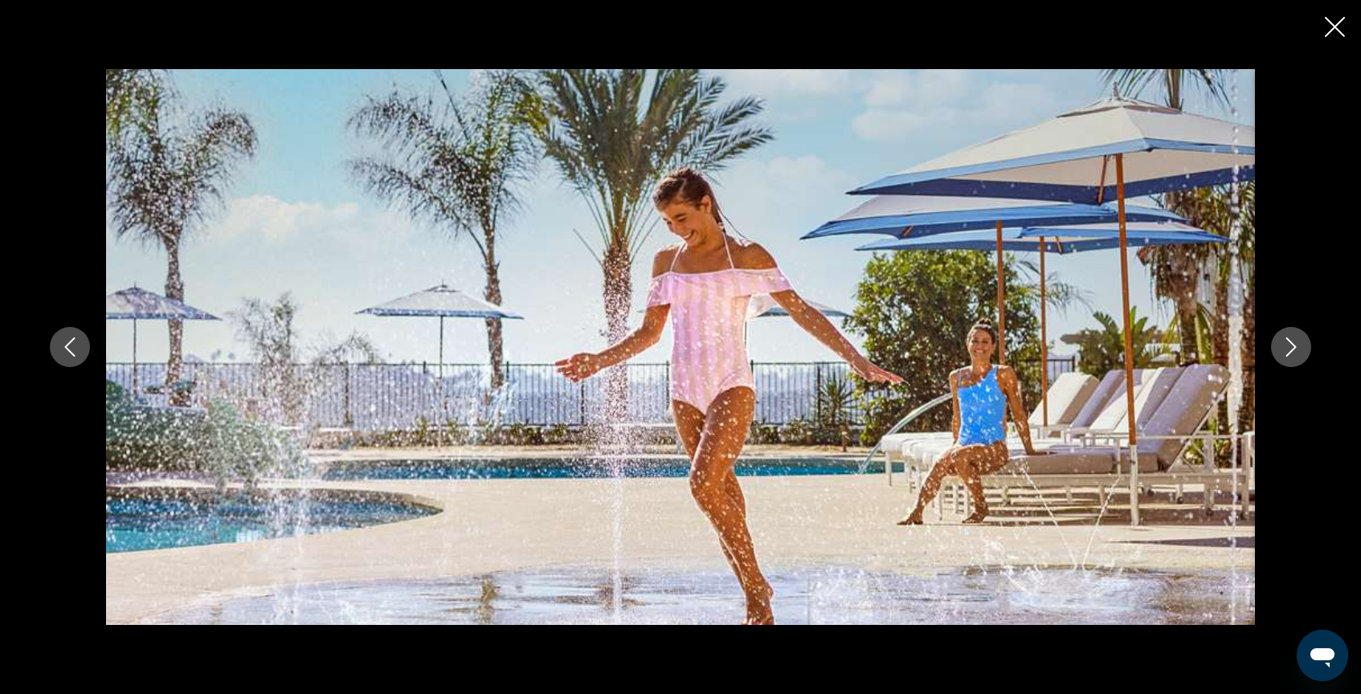
click at [1291, 345] on icon "Next image" at bounding box center [1291, 346] width 19 height 19
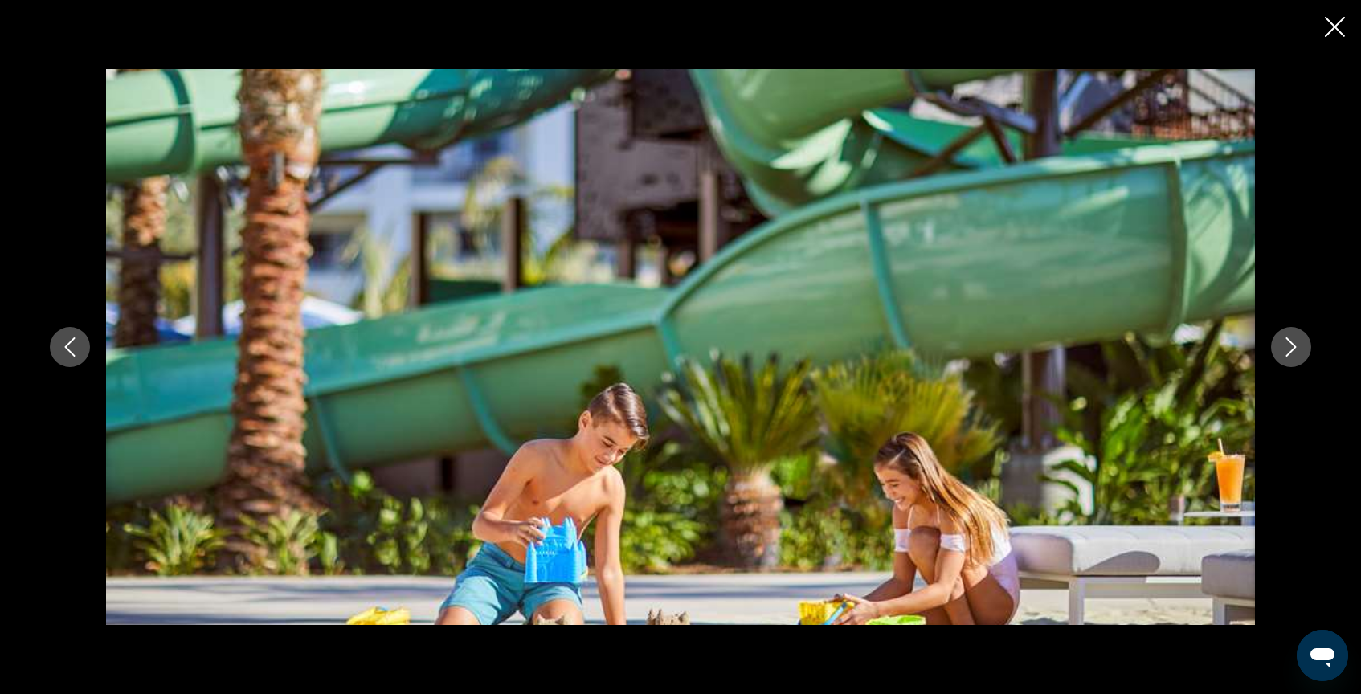
click at [1291, 345] on icon "Next image" at bounding box center [1291, 346] width 19 height 19
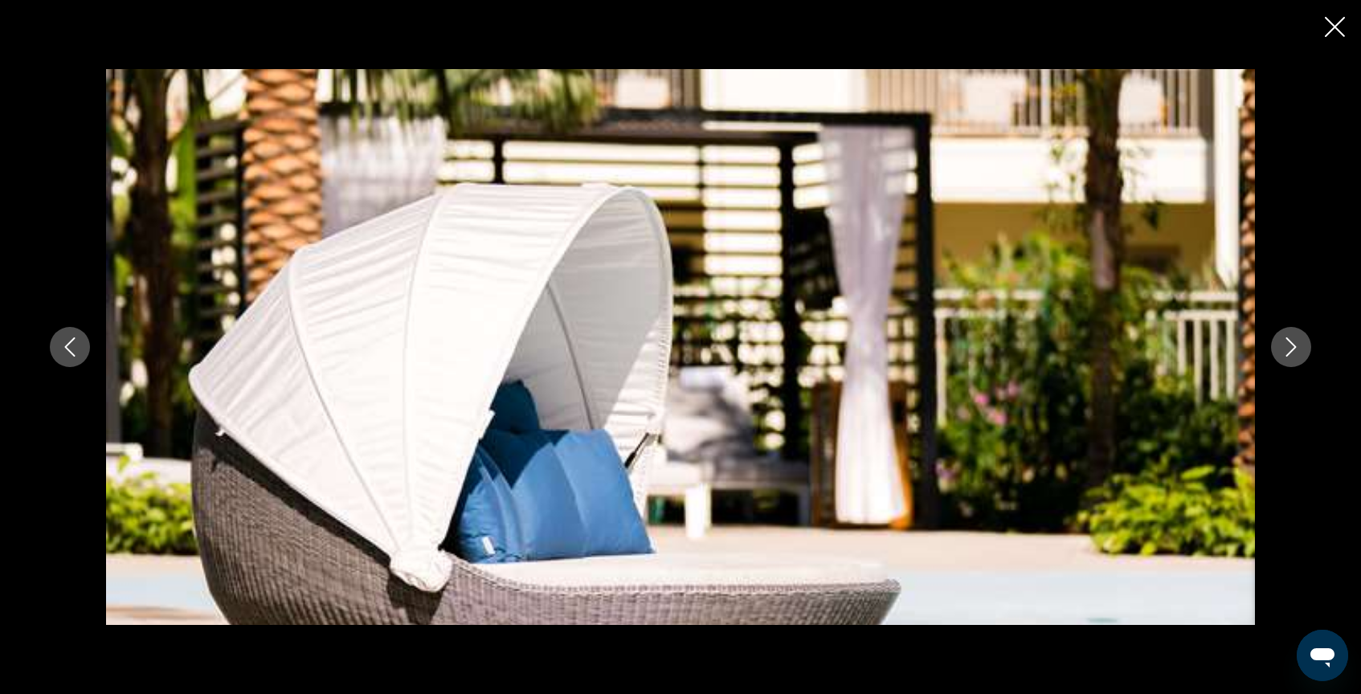
click at [1291, 345] on icon "Next image" at bounding box center [1291, 346] width 19 height 19
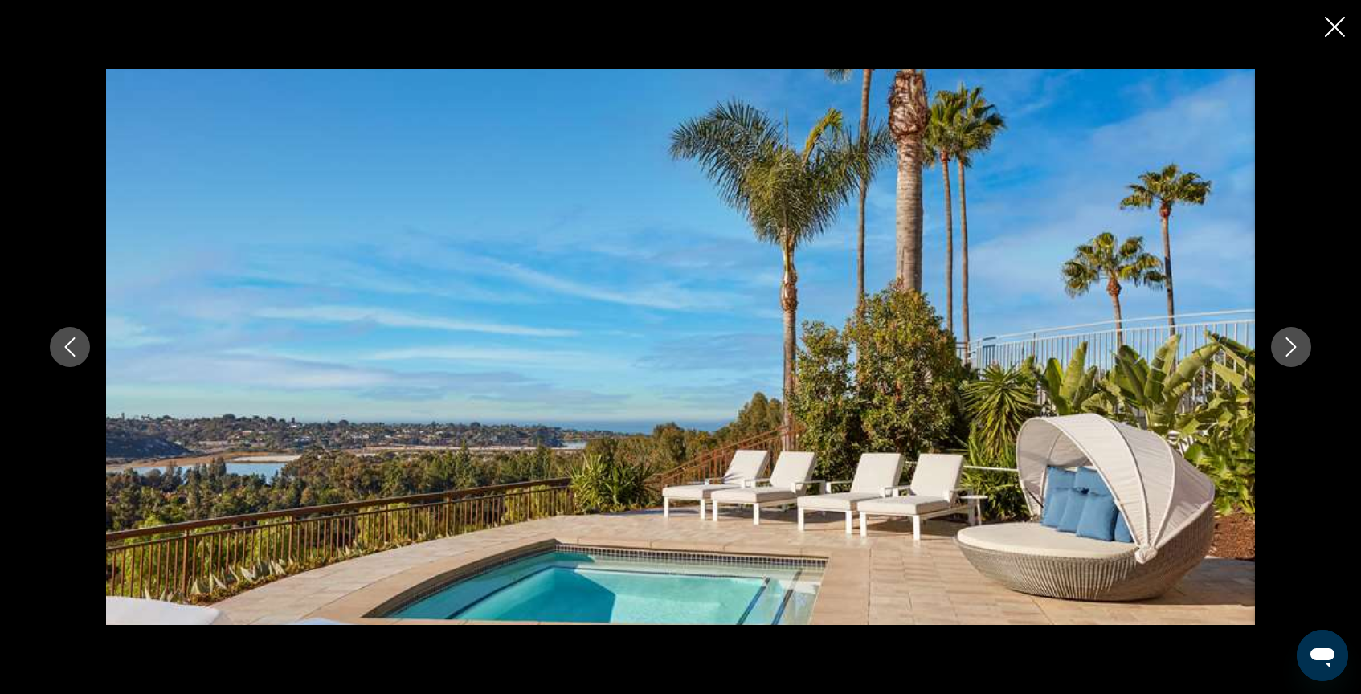
click at [1291, 345] on icon "Next image" at bounding box center [1291, 346] width 19 height 19
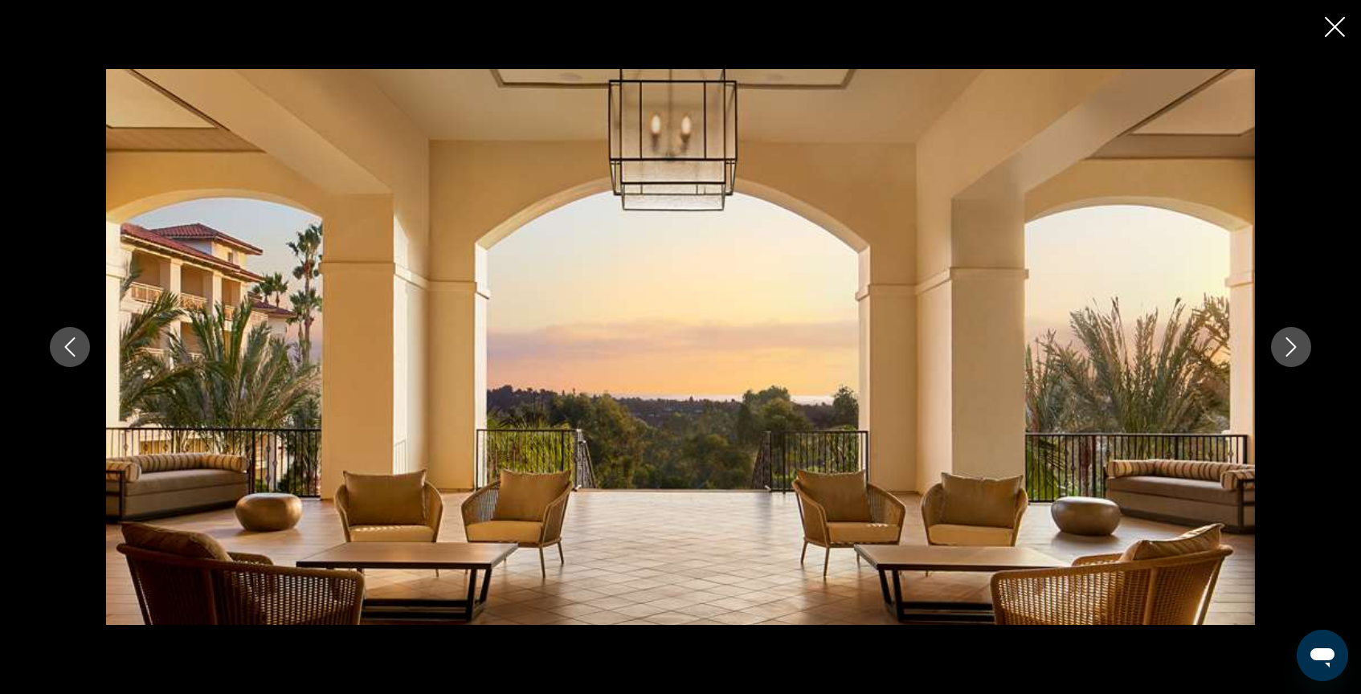
click at [1291, 345] on icon "Next image" at bounding box center [1291, 346] width 19 height 19
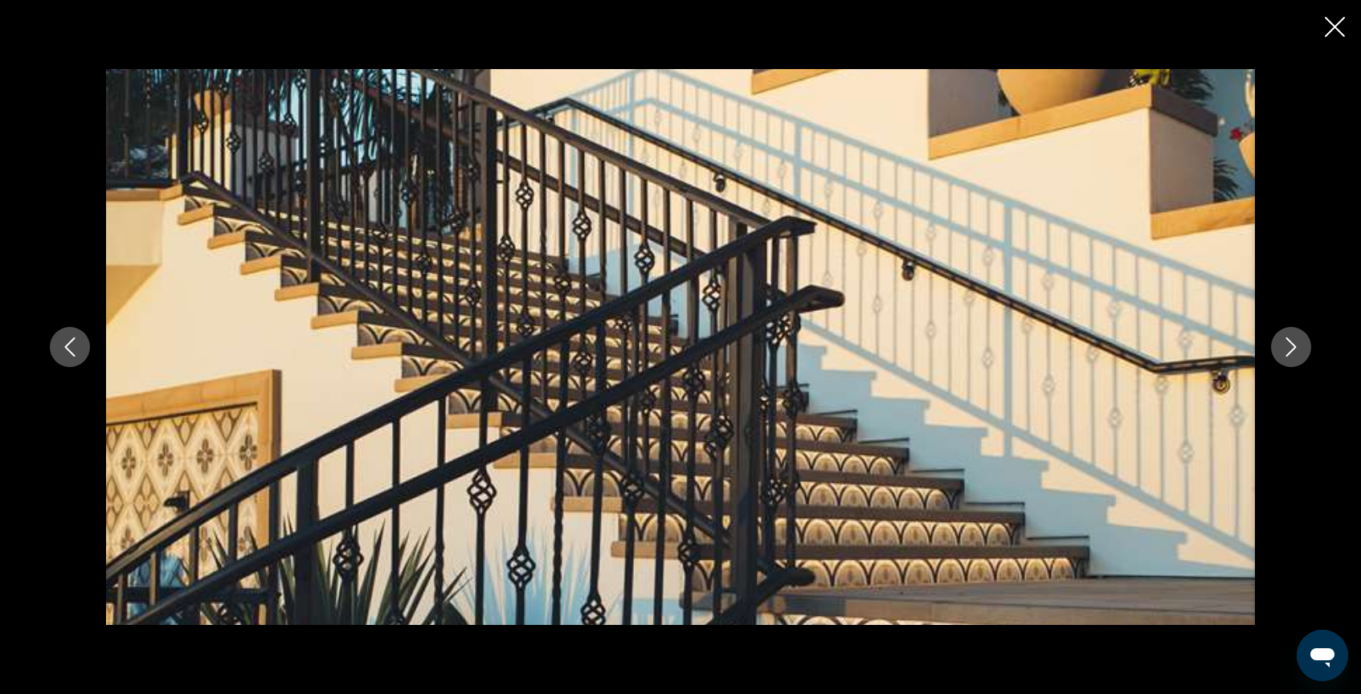
click at [1291, 345] on icon "Next image" at bounding box center [1291, 346] width 19 height 19
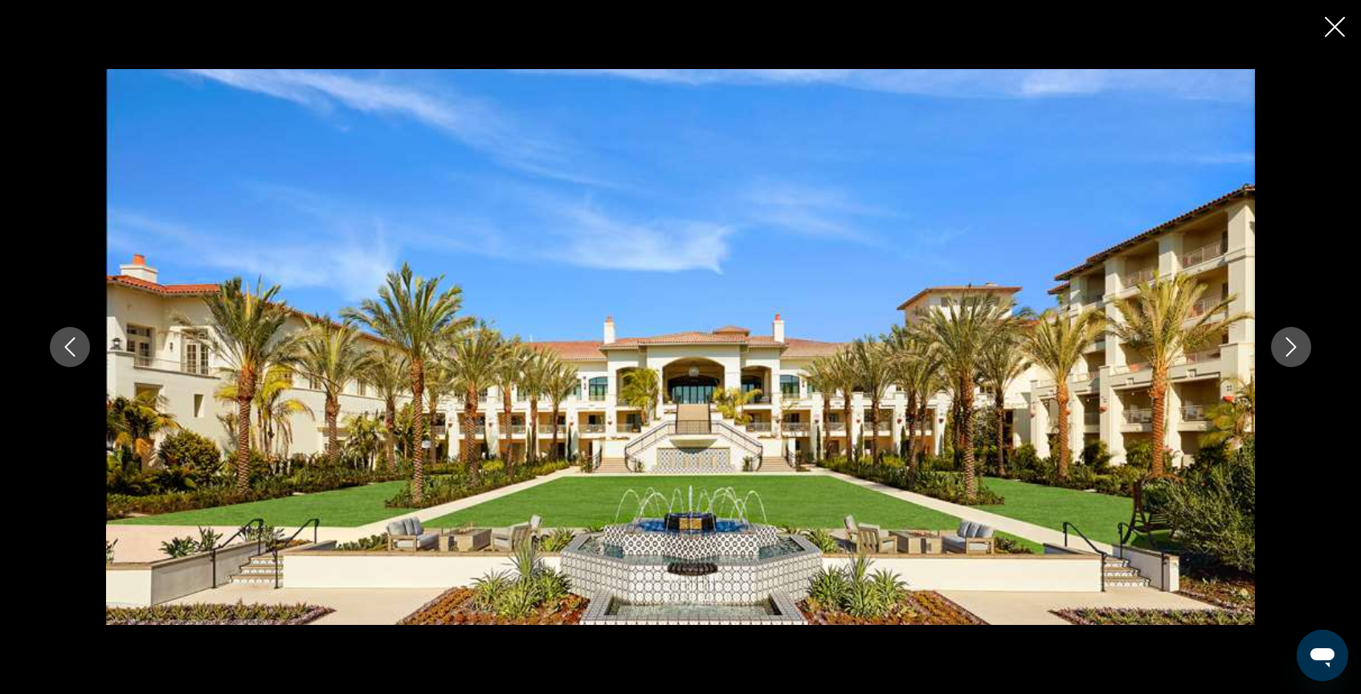
click at [1291, 345] on icon "Next image" at bounding box center [1291, 346] width 19 height 19
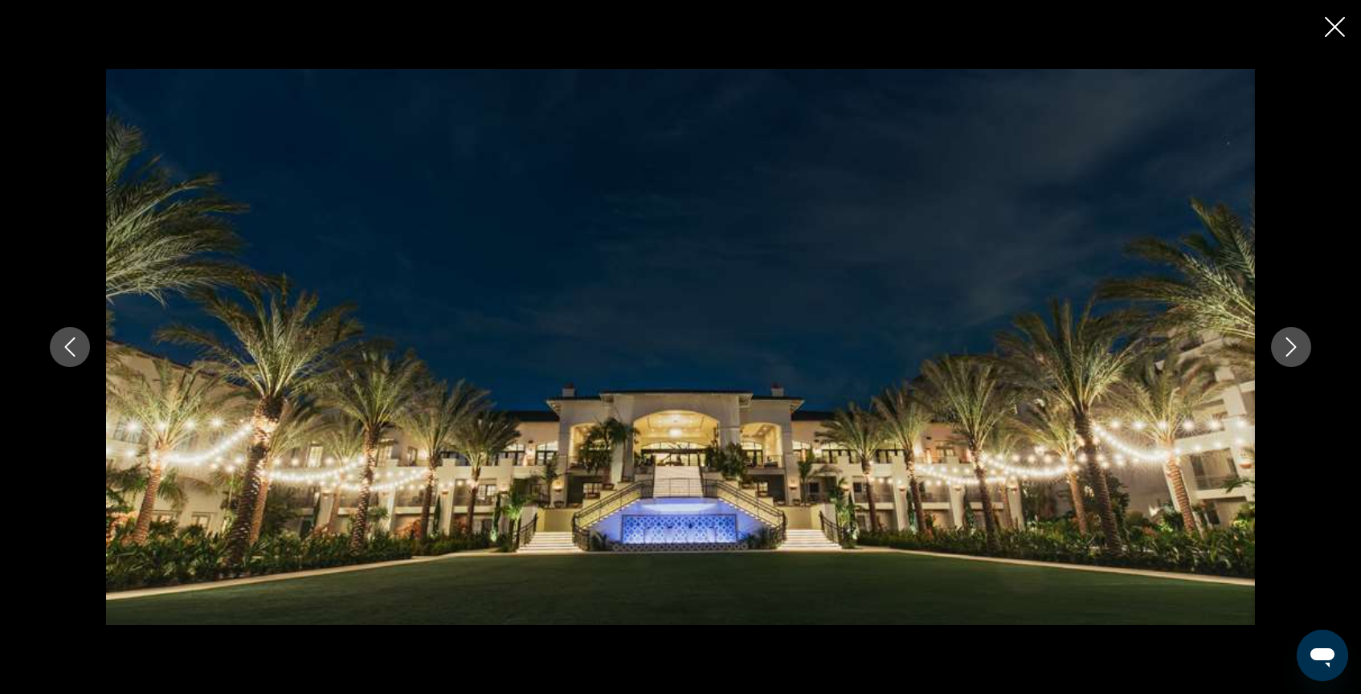
click at [1291, 345] on icon "Next image" at bounding box center [1291, 346] width 19 height 19
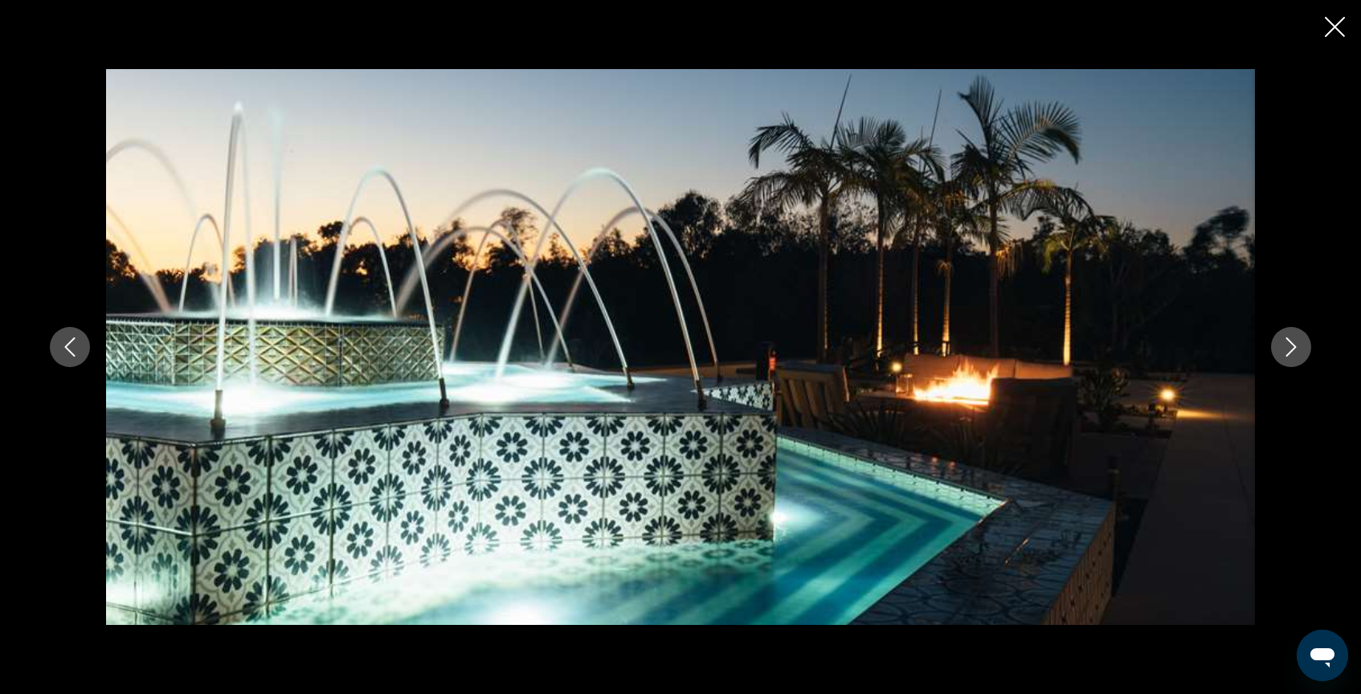
click at [1291, 345] on icon "Next image" at bounding box center [1291, 346] width 19 height 19
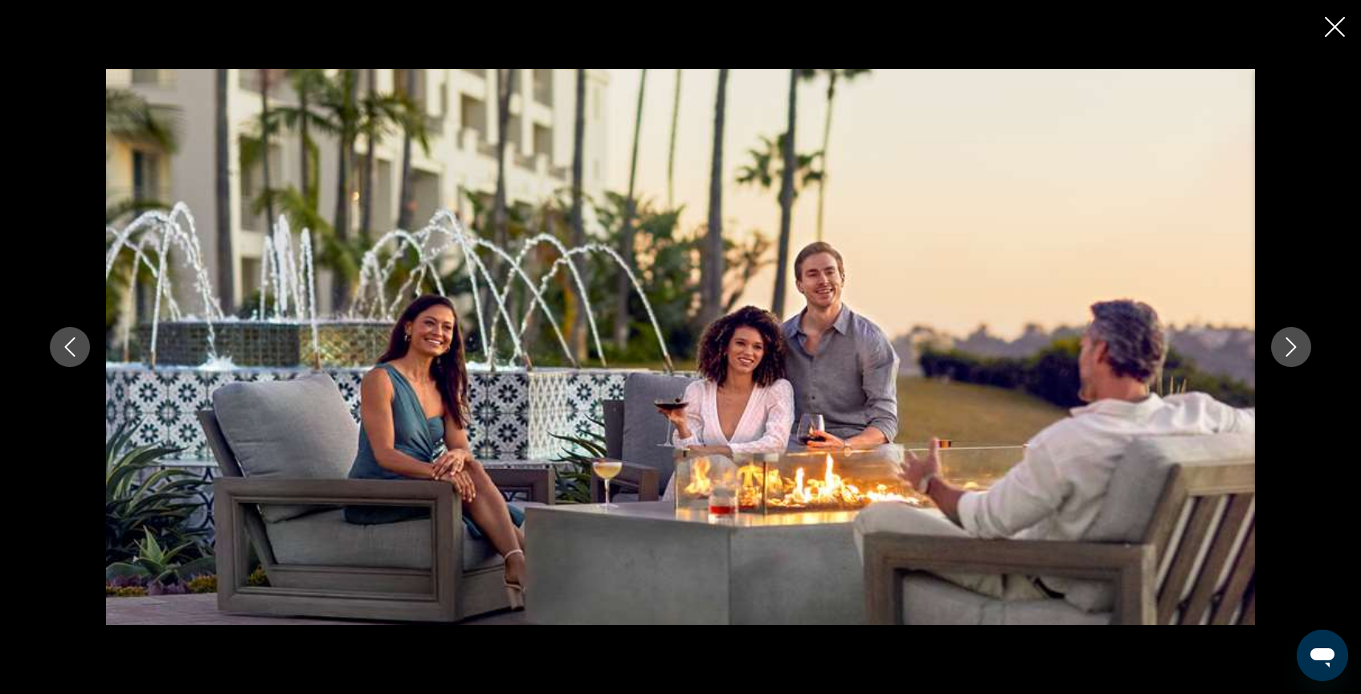
click at [1291, 345] on icon "Next image" at bounding box center [1291, 346] width 19 height 19
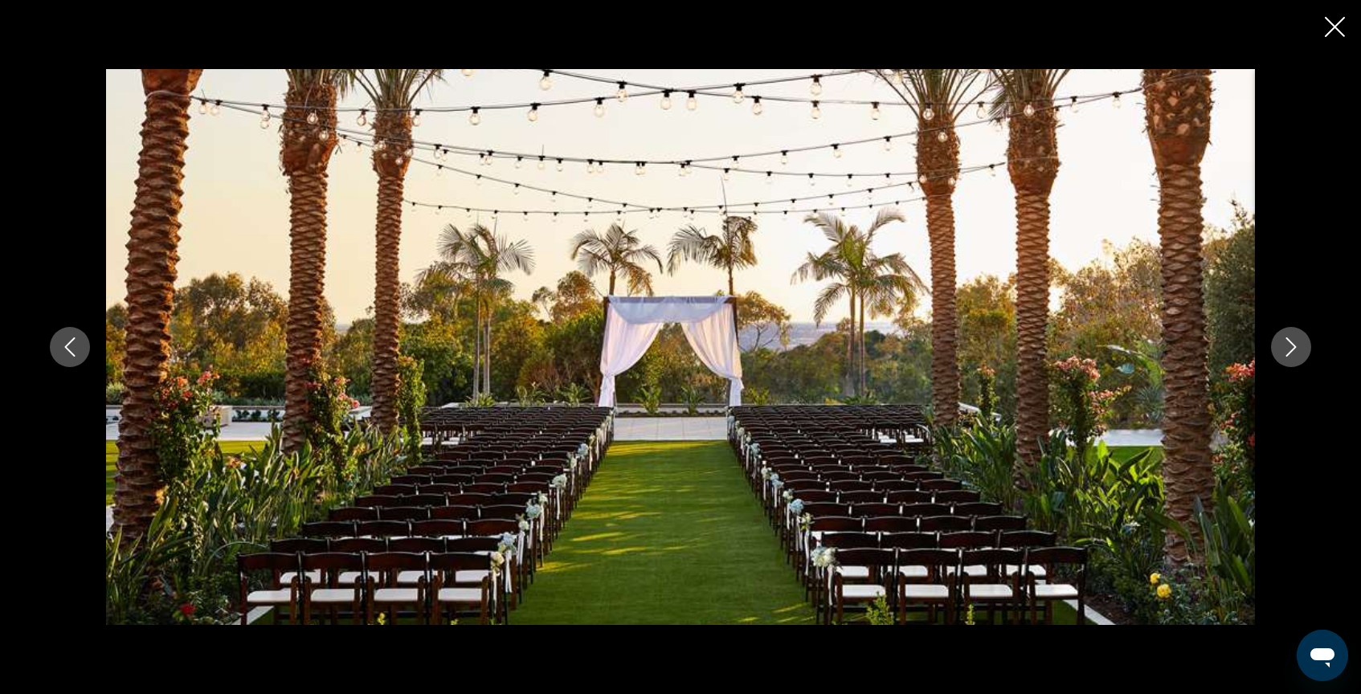
scroll to position [734, 0]
click at [1286, 343] on icon "Next image" at bounding box center [1291, 346] width 19 height 19
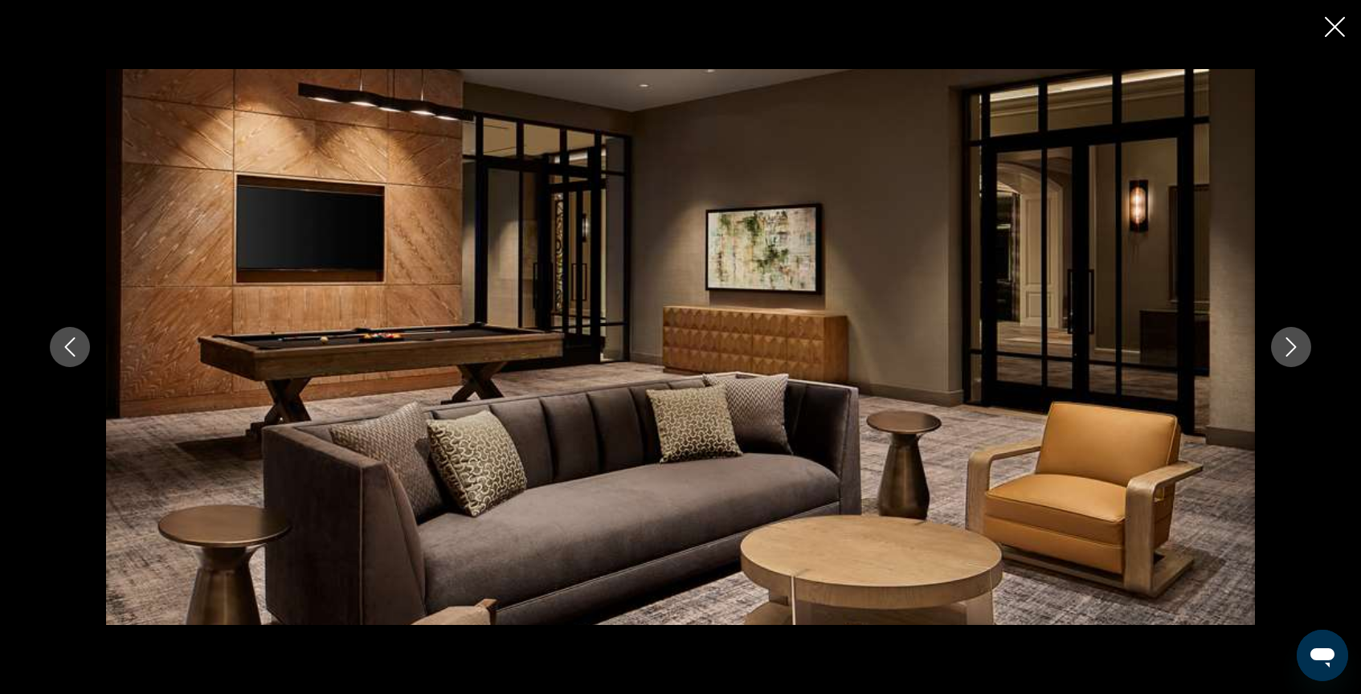
click at [1286, 343] on icon "Next image" at bounding box center [1291, 346] width 19 height 19
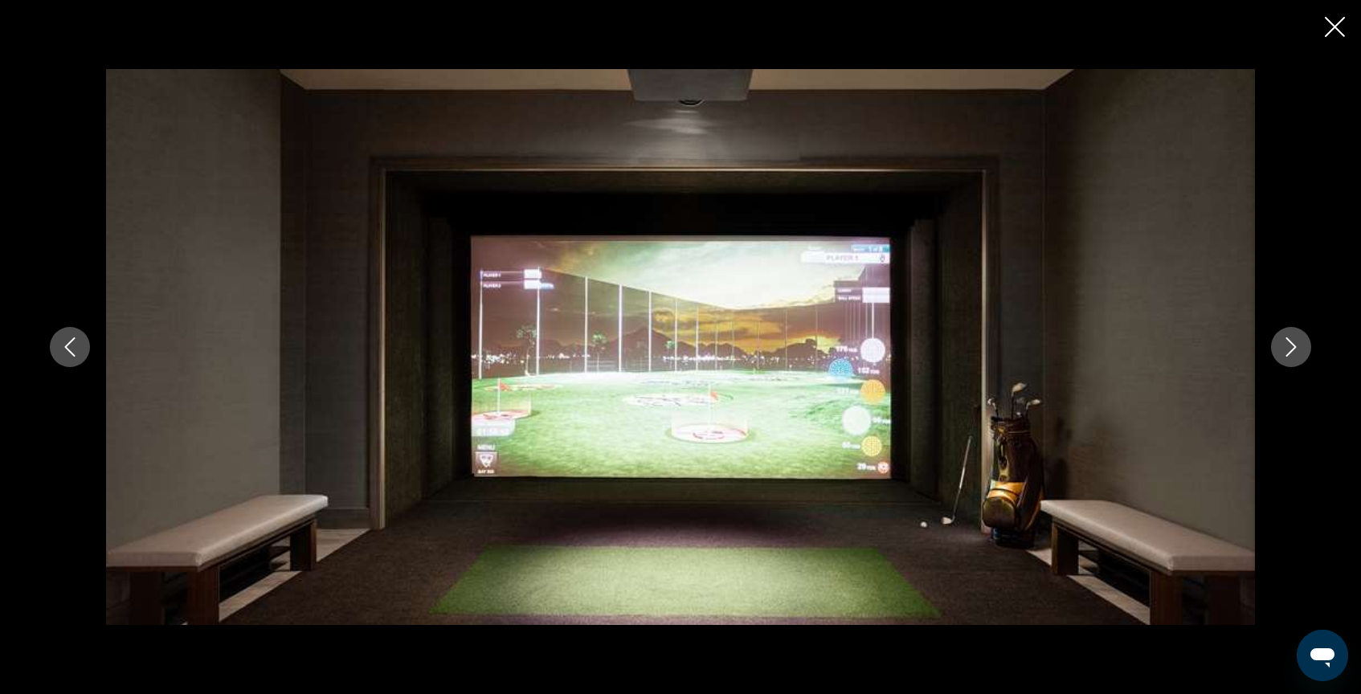
click at [1292, 343] on icon "Next image" at bounding box center [1291, 346] width 10 height 19
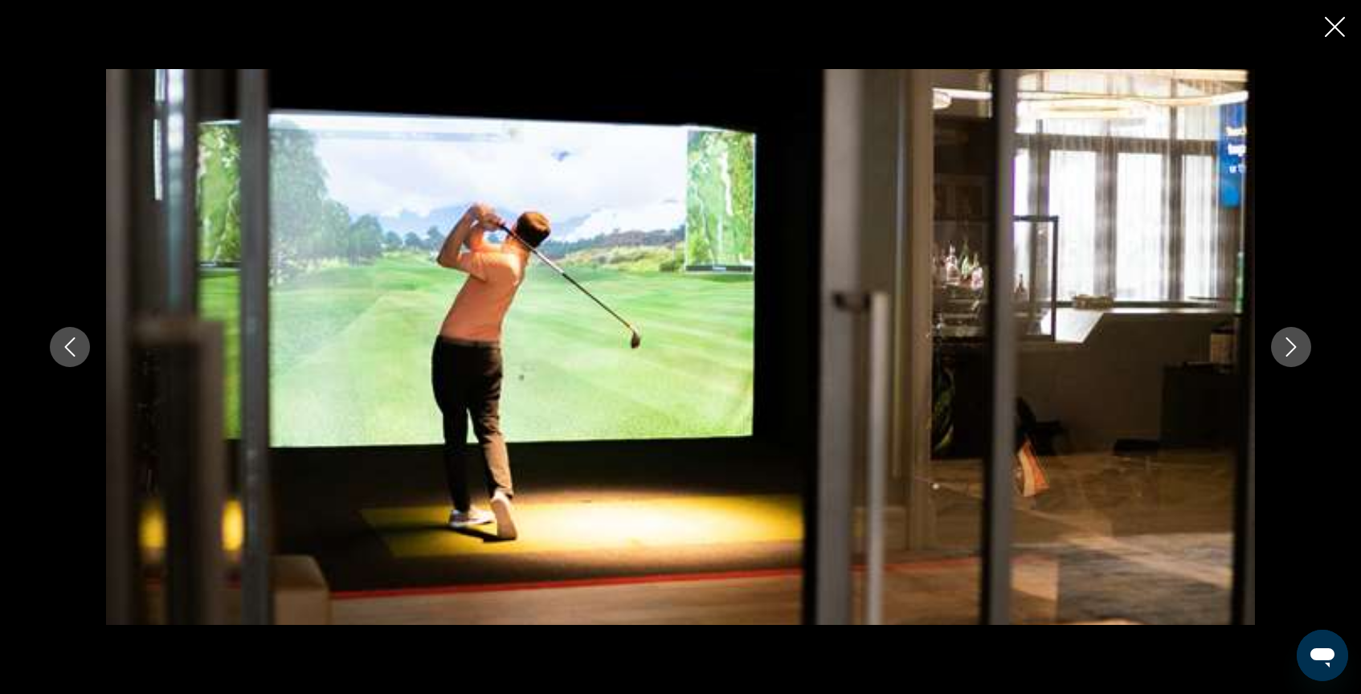
click at [1292, 343] on icon "Next image" at bounding box center [1291, 346] width 10 height 19
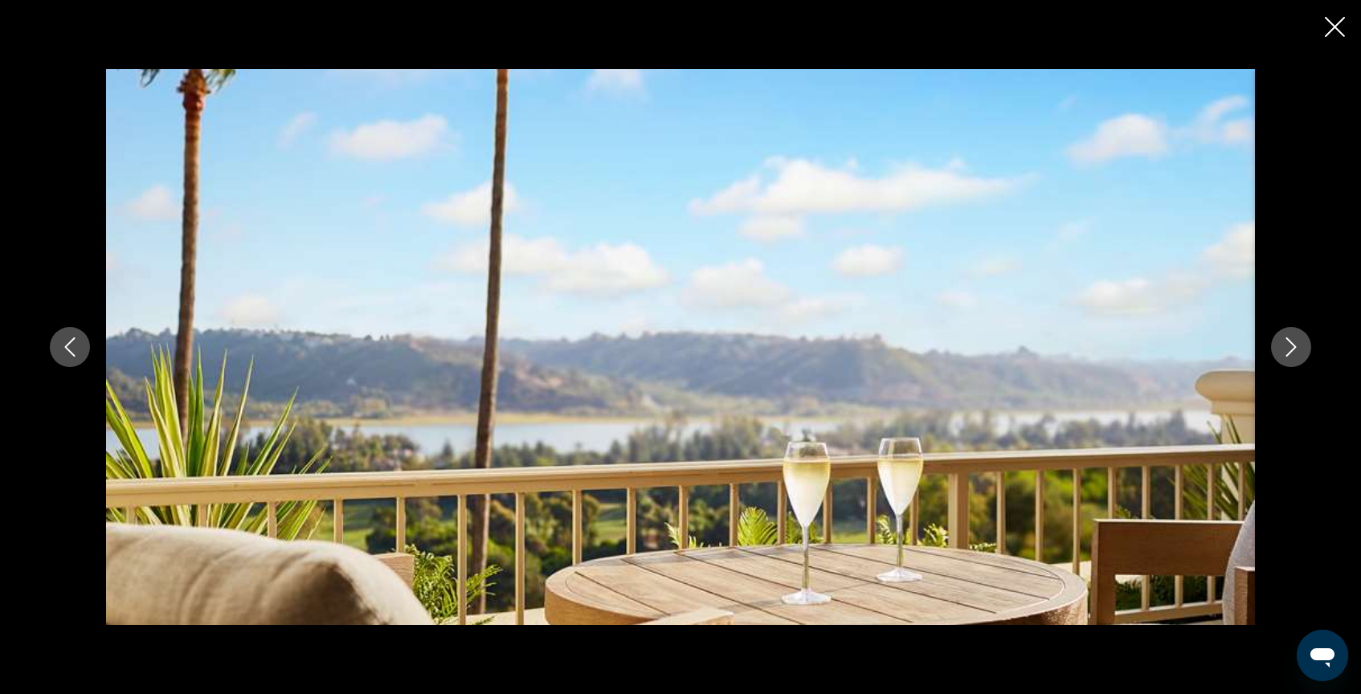
click at [1344, 27] on icon "Close slideshow" at bounding box center [1335, 27] width 20 height 20
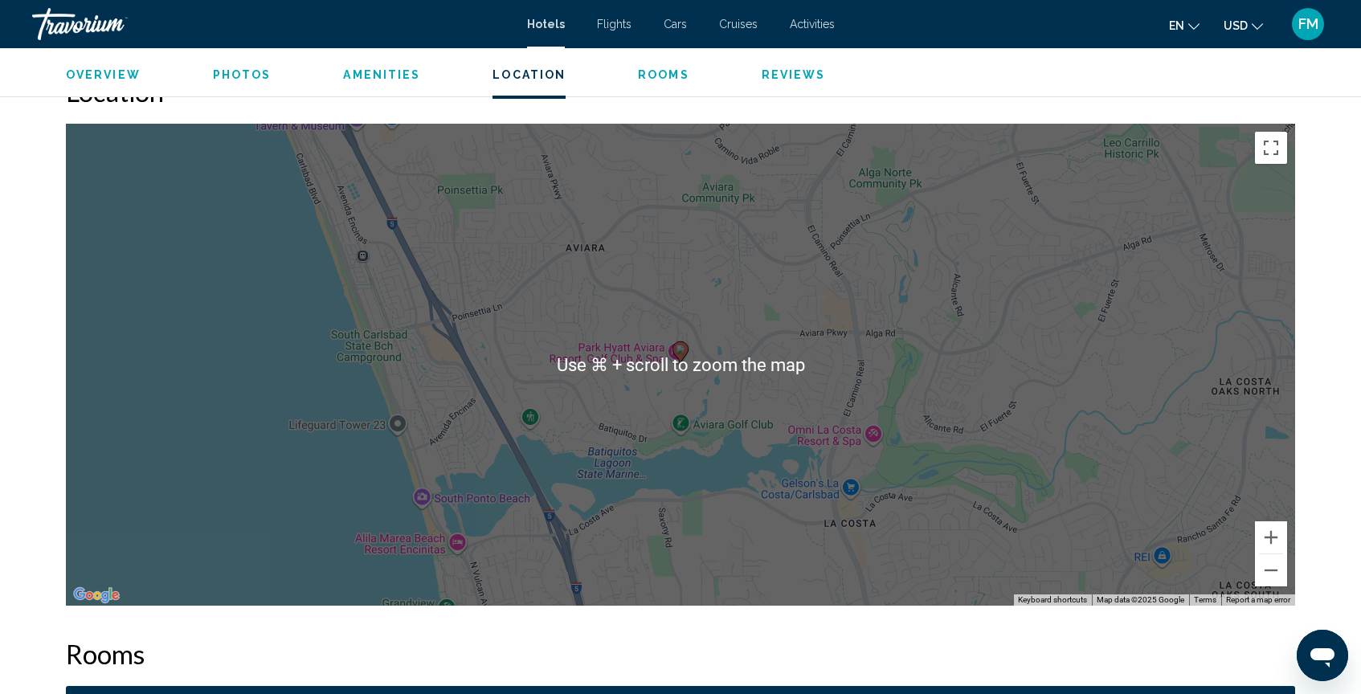
scroll to position [1471, 0]
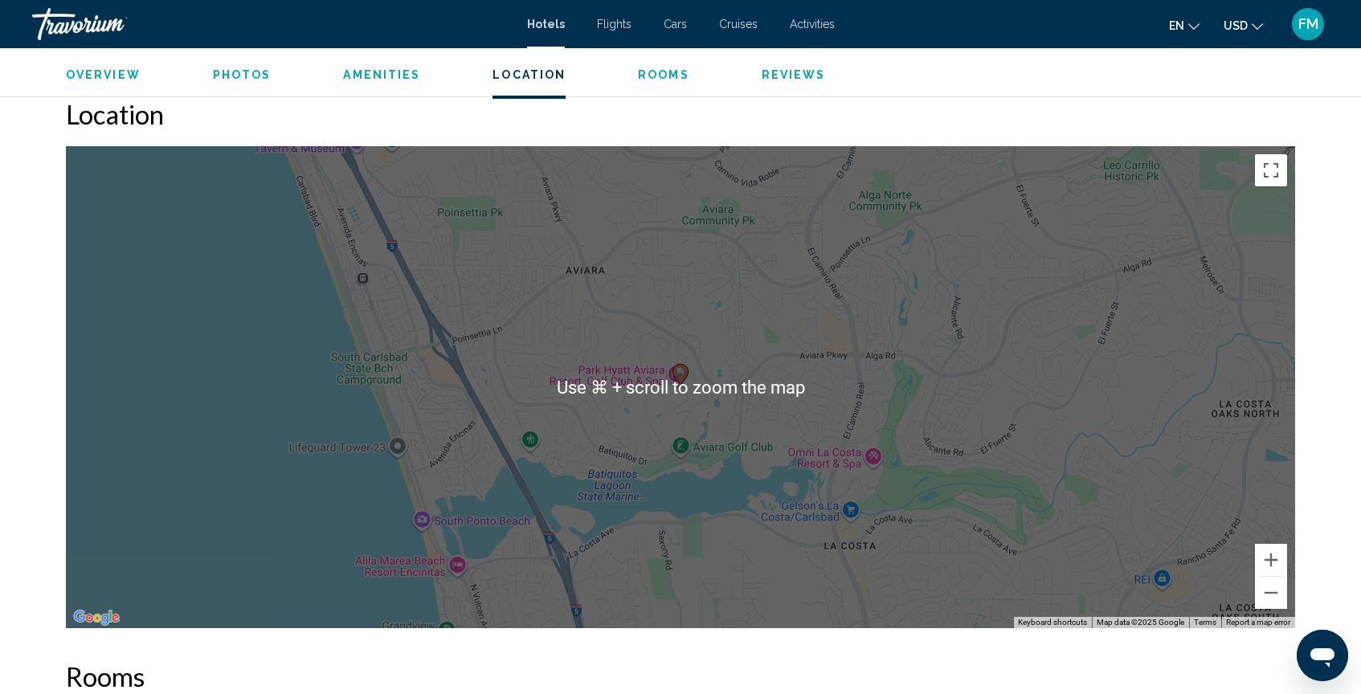
click at [530, 383] on div "To activate drag with keyboard, press Alt + Enter. Once in keyboard drag state,…" at bounding box center [680, 387] width 1229 height 482
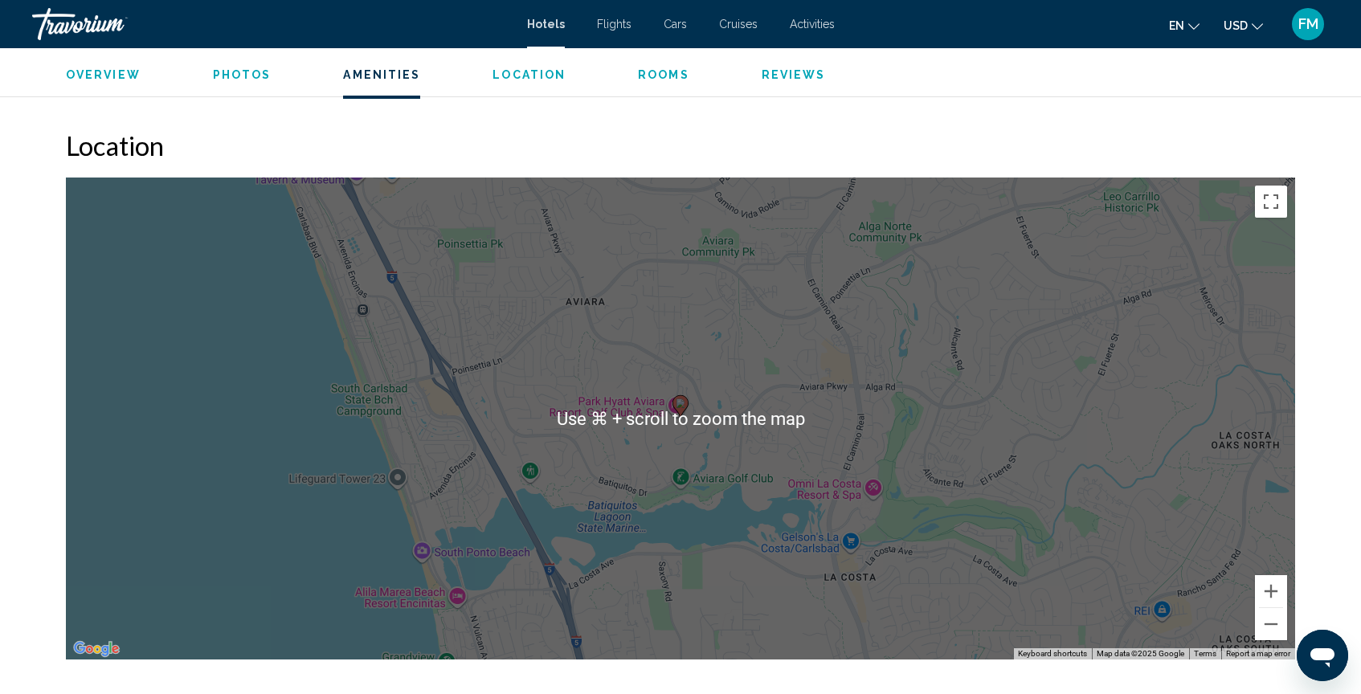
scroll to position [1446, 0]
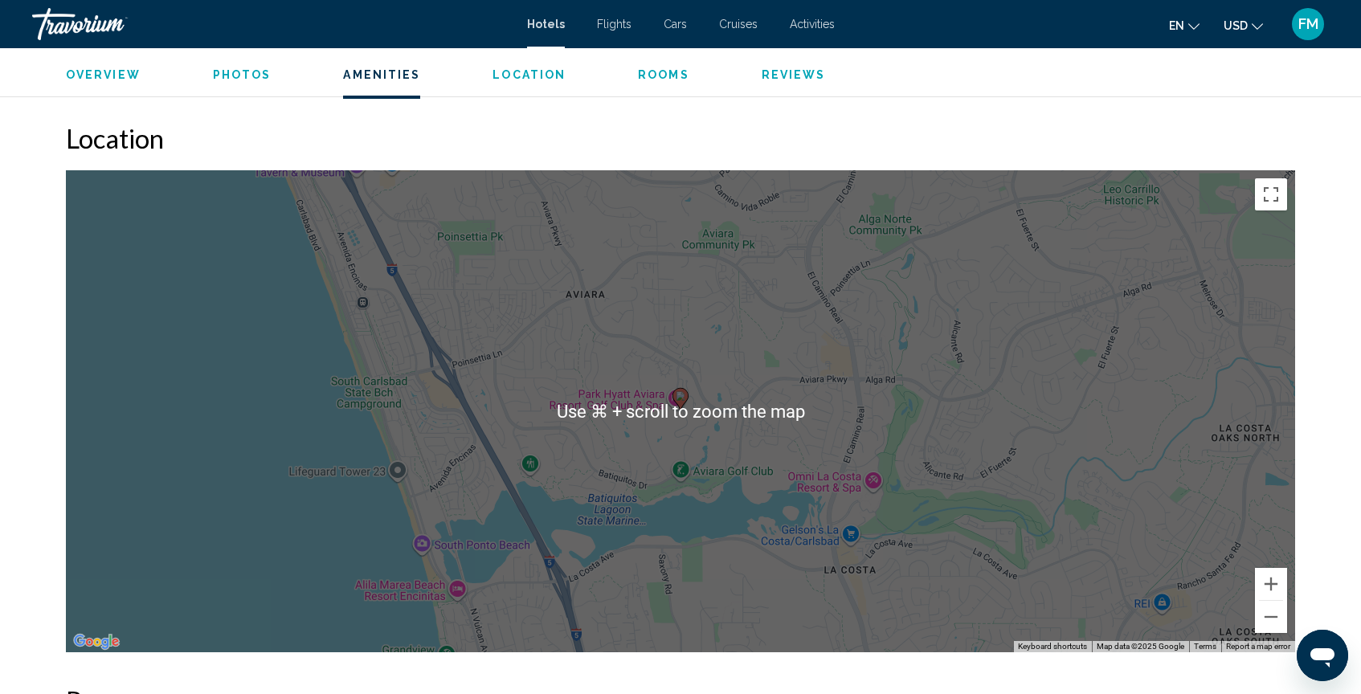
click at [509, 399] on div "To activate drag with keyboard, press Alt + Enter. Once in keyboard drag state,…" at bounding box center [680, 411] width 1229 height 482
click at [526, 399] on div "To activate drag with keyboard, press Alt + Enter. Once in keyboard drag state,…" at bounding box center [680, 411] width 1229 height 482
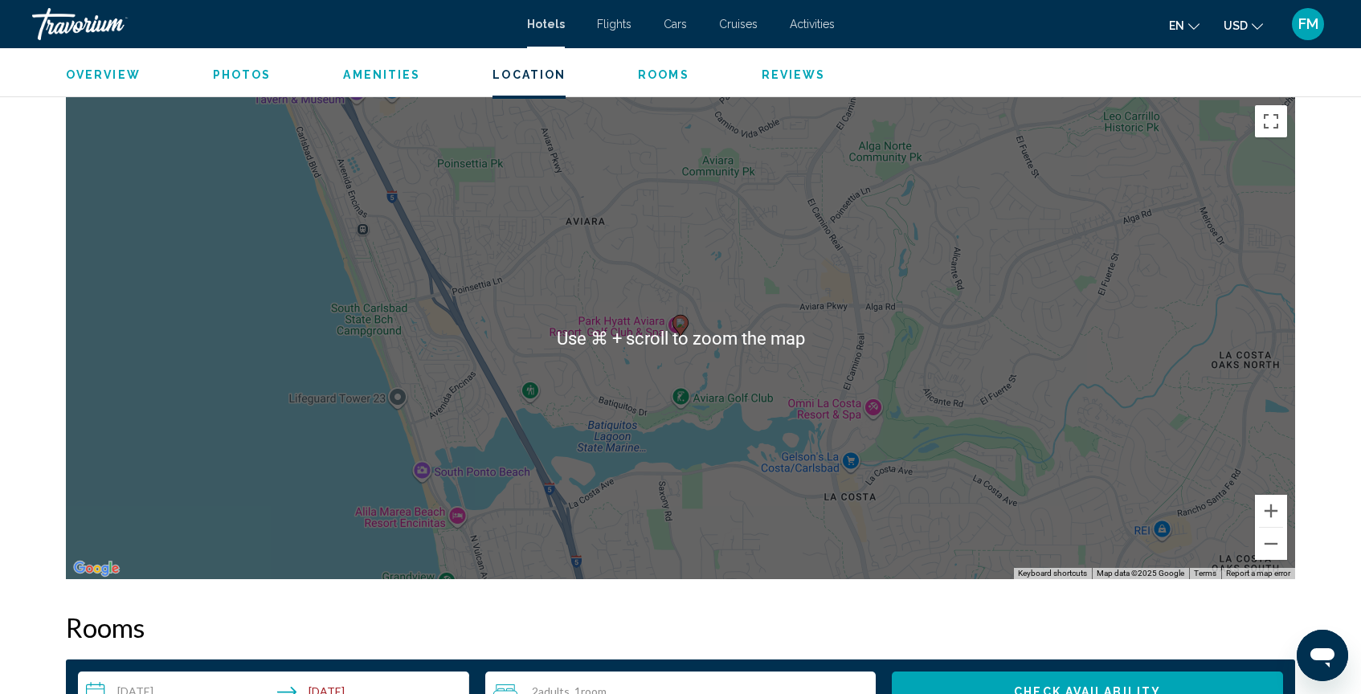
scroll to position [1520, 0]
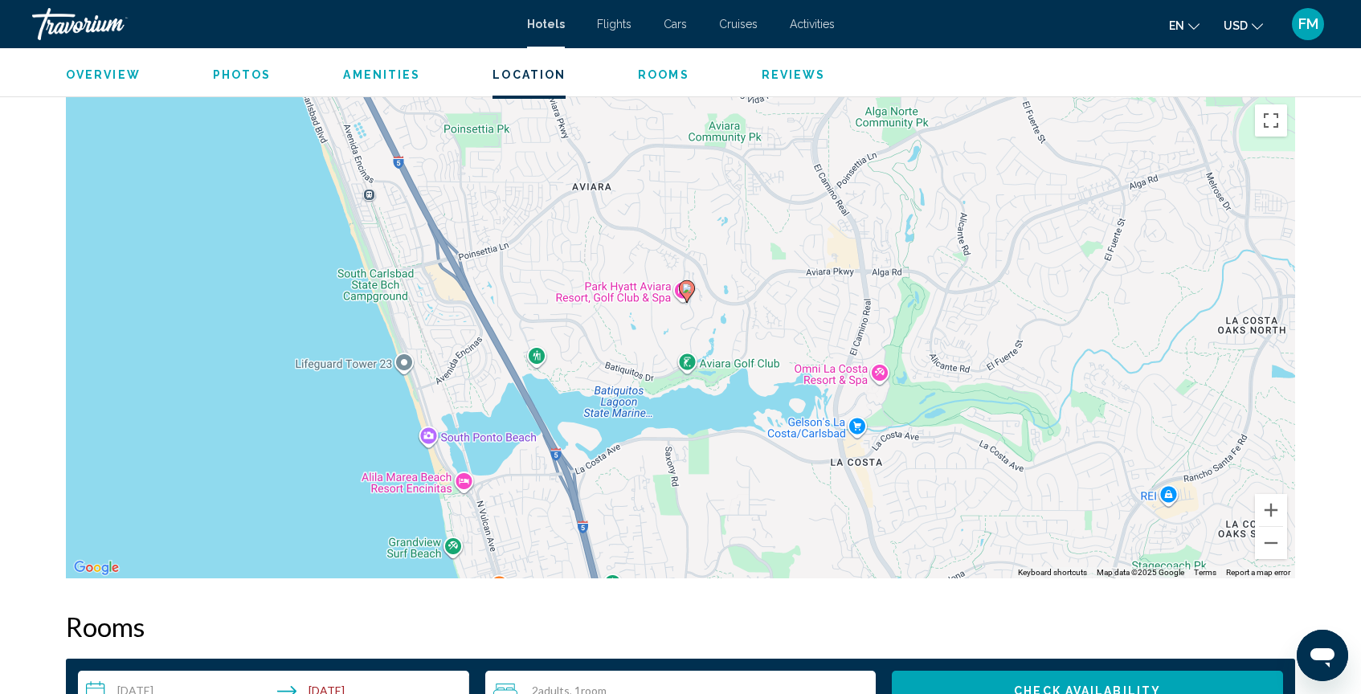
drag, startPoint x: 497, startPoint y: 321, endPoint x: 503, endPoint y: 286, distance: 35.9
click at [503, 286] on div "To activate drag with keyboard, press Alt + Enter. Once in keyboard drag state,…" at bounding box center [680, 337] width 1229 height 482
click at [1270, 517] on button "Zoom in" at bounding box center [1271, 510] width 32 height 32
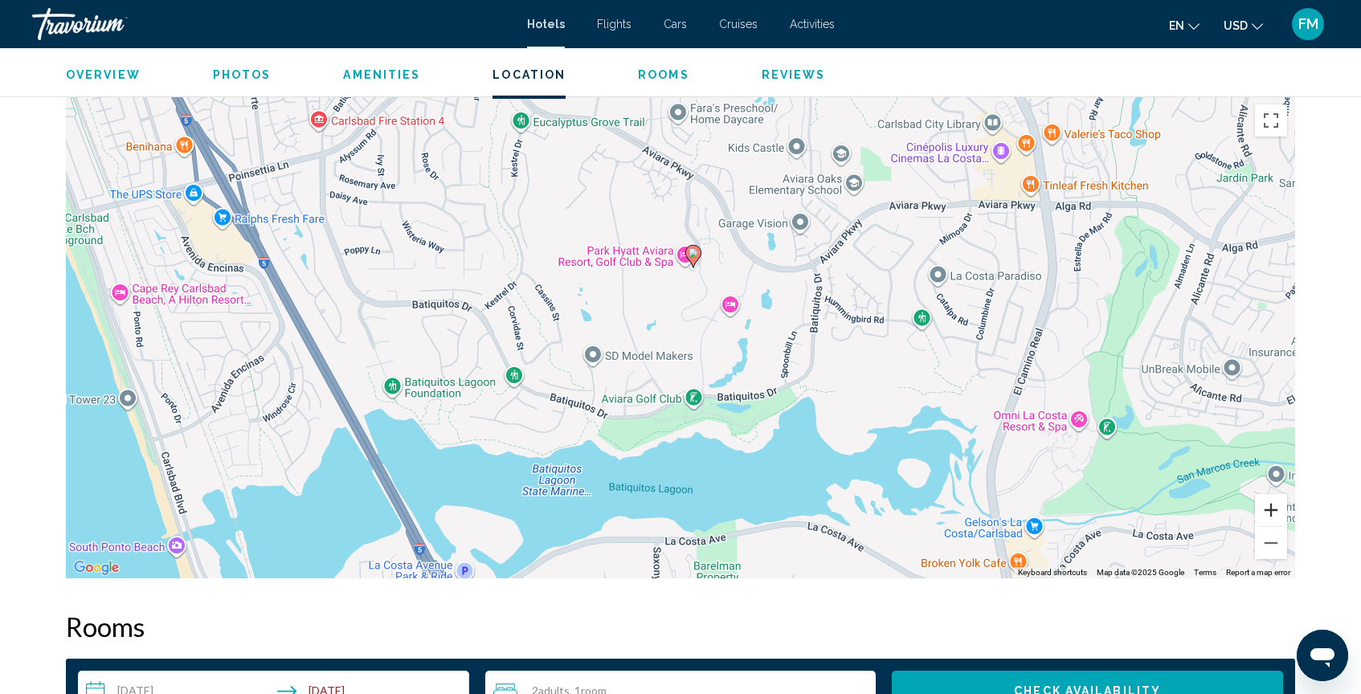
click at [1265, 500] on button "Zoom in" at bounding box center [1271, 510] width 32 height 32
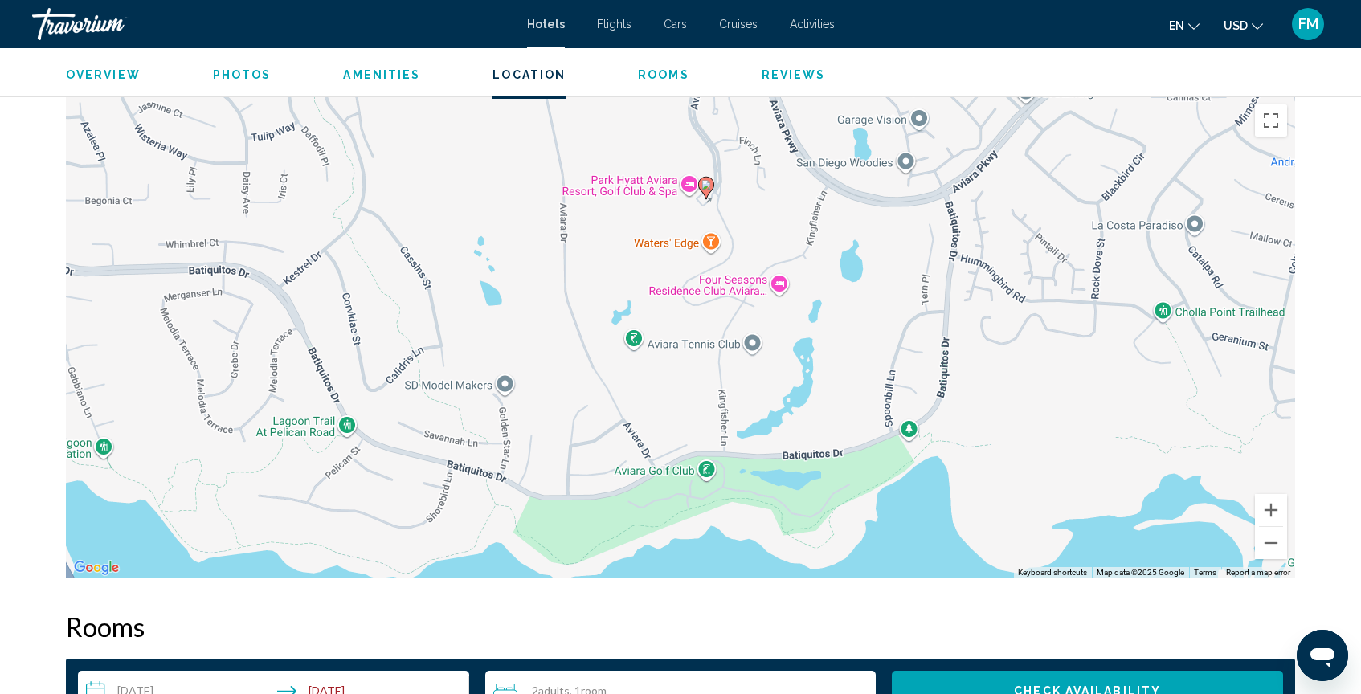
click at [882, 380] on div "To activate drag with keyboard, press Alt + Enter. Once in keyboard drag state,…" at bounding box center [680, 337] width 1229 height 482
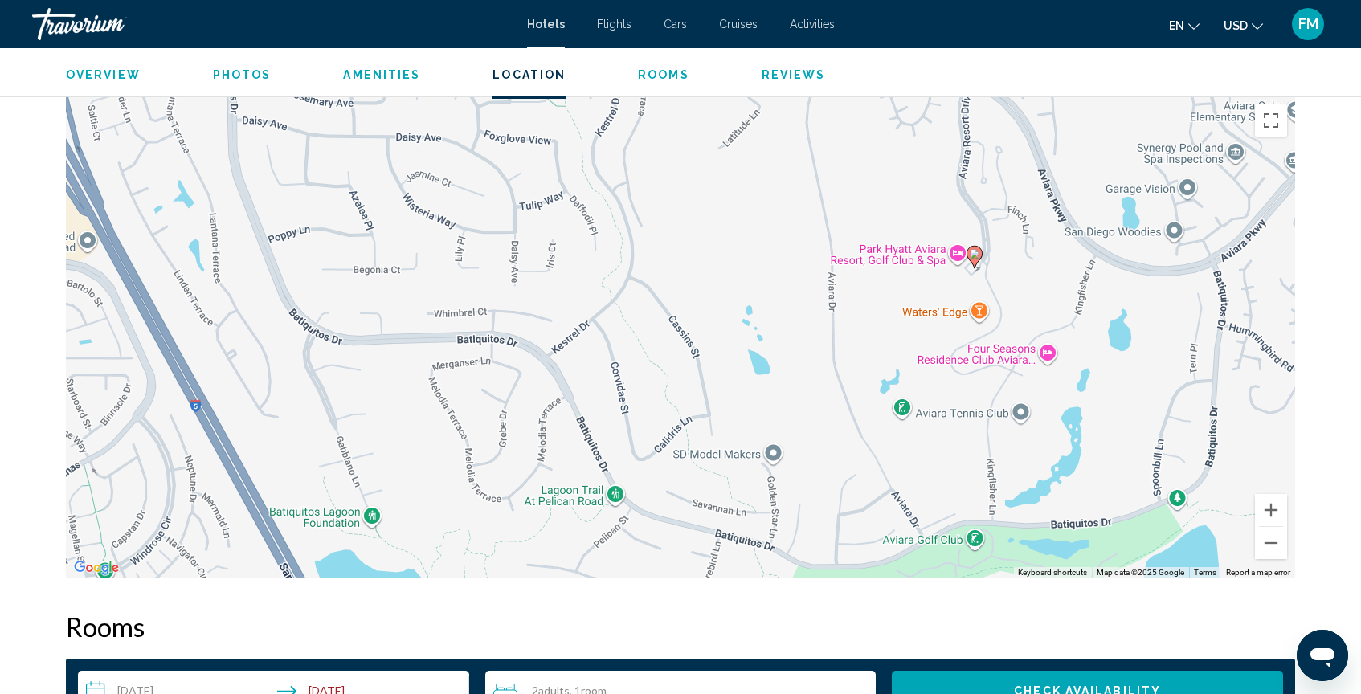
drag, startPoint x: 882, startPoint y: 380, endPoint x: 1164, endPoint y: 443, distance: 288.1
click at [1164, 443] on div "To activate drag with keyboard, press Alt + Enter. Once in keyboard drag state,…" at bounding box center [680, 337] width 1229 height 482
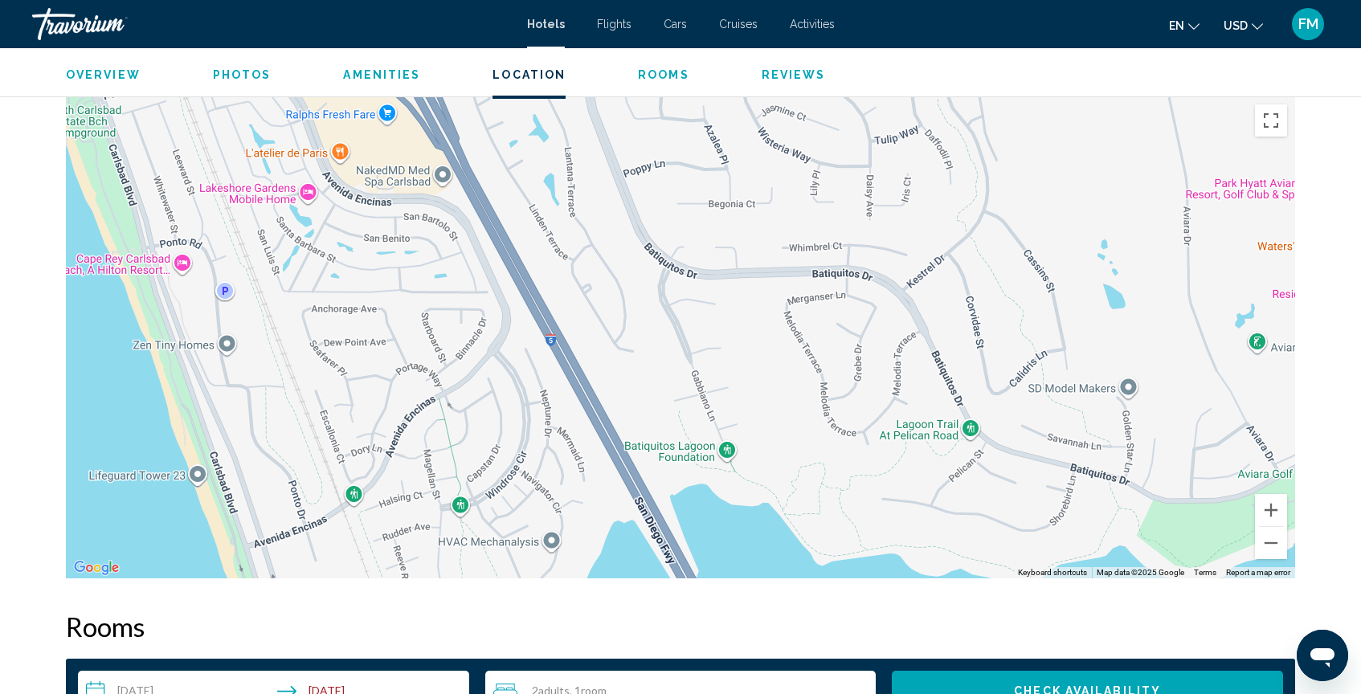
drag, startPoint x: 392, startPoint y: 424, endPoint x: 738, endPoint y: 366, distance: 351.1
click at [738, 366] on div "To activate drag with keyboard, press Alt + Enter. Once in keyboard drag state,…" at bounding box center [680, 337] width 1229 height 482
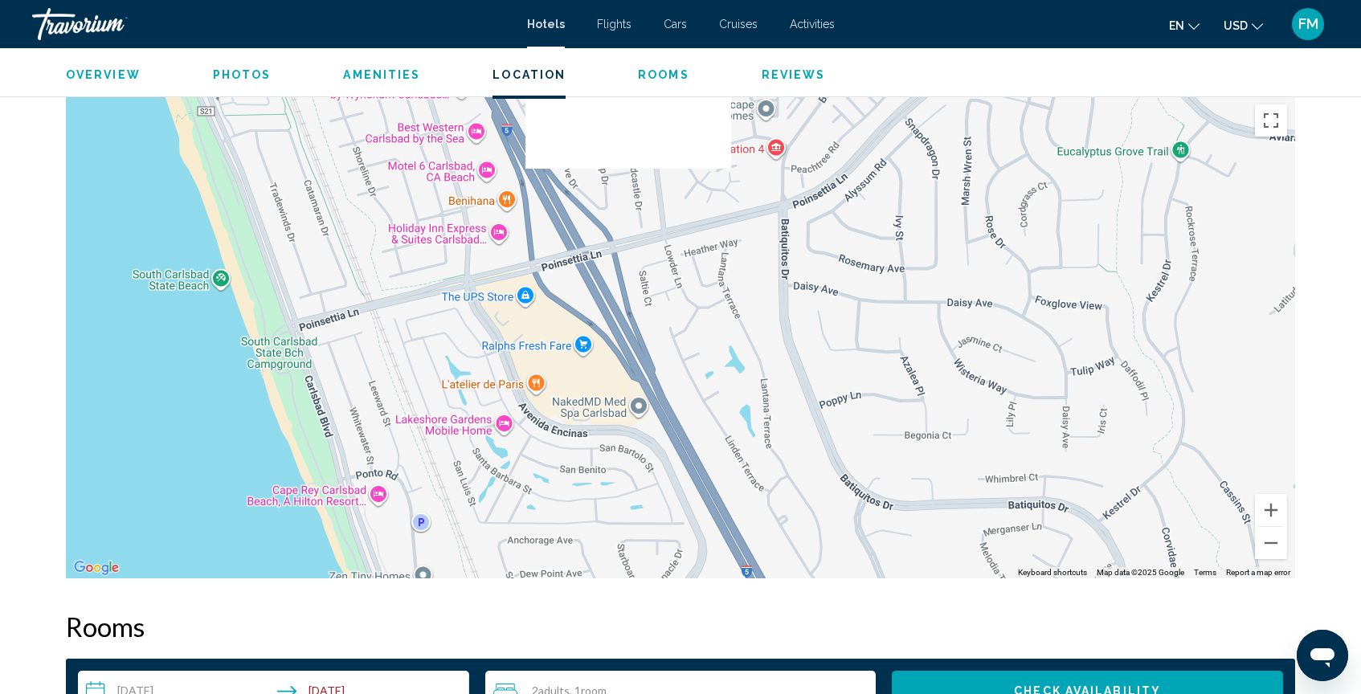
drag, startPoint x: 465, startPoint y: 444, endPoint x: 675, endPoint y: 698, distance: 329.3
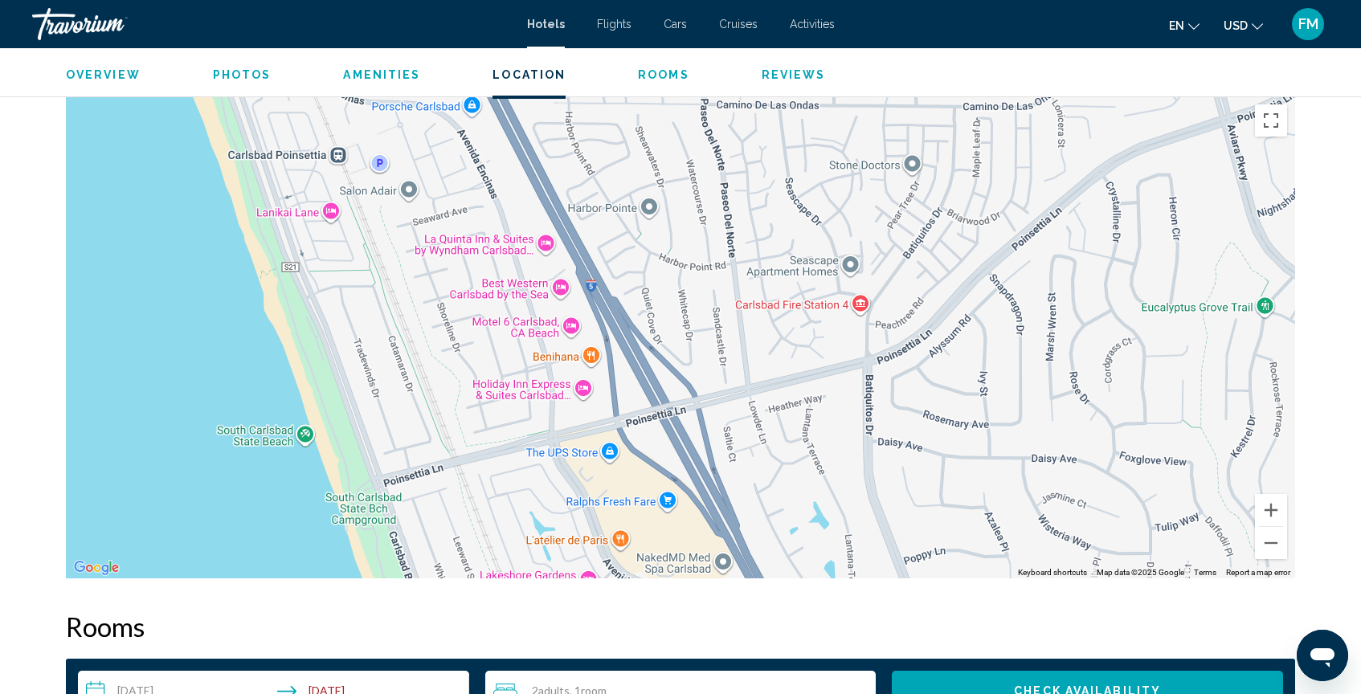
drag, startPoint x: 500, startPoint y: 412, endPoint x: 556, endPoint y: 513, distance: 115.1
click at [556, 517] on div "To activate drag with keyboard, press Alt + Enter. Once in keyboard drag state,…" at bounding box center [680, 337] width 1229 height 482
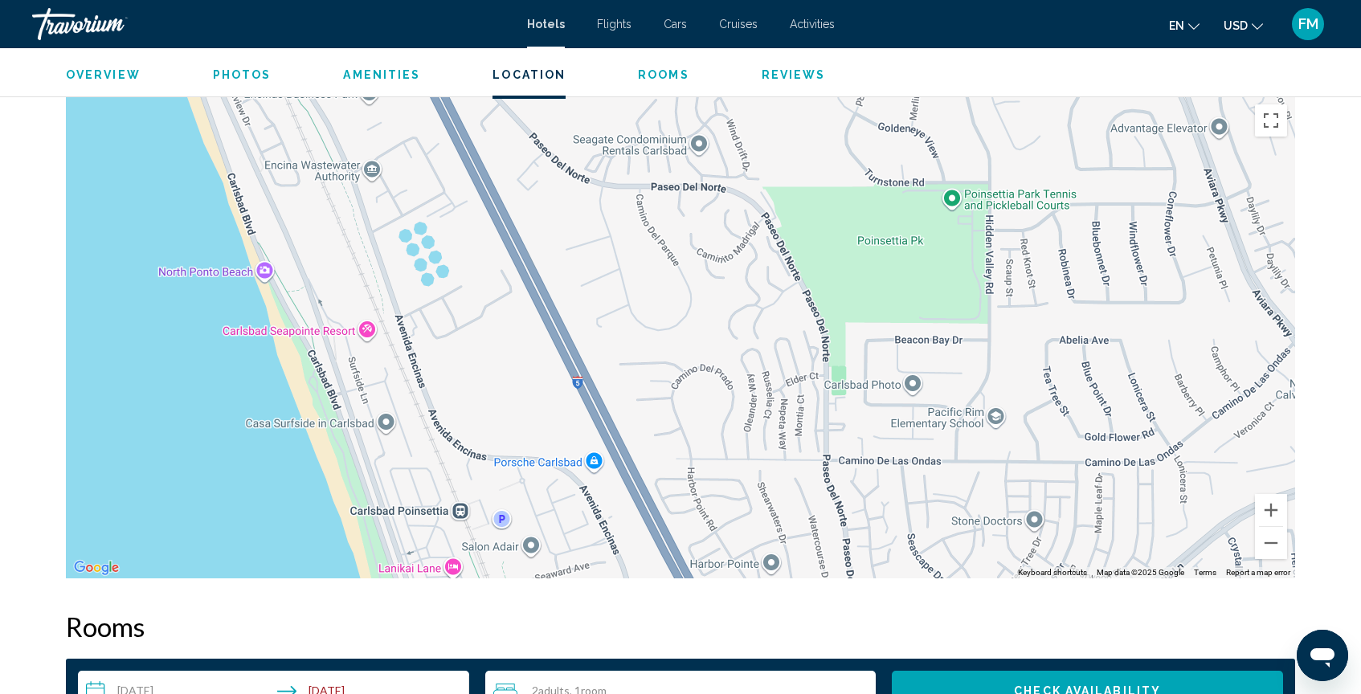
drag, startPoint x: 378, startPoint y: 204, endPoint x: 499, endPoint y: 572, distance: 387.5
click at [499, 575] on div "To activate drag with keyboard, press Alt + Enter. Once in keyboard drag state,…" at bounding box center [680, 337] width 1229 height 482
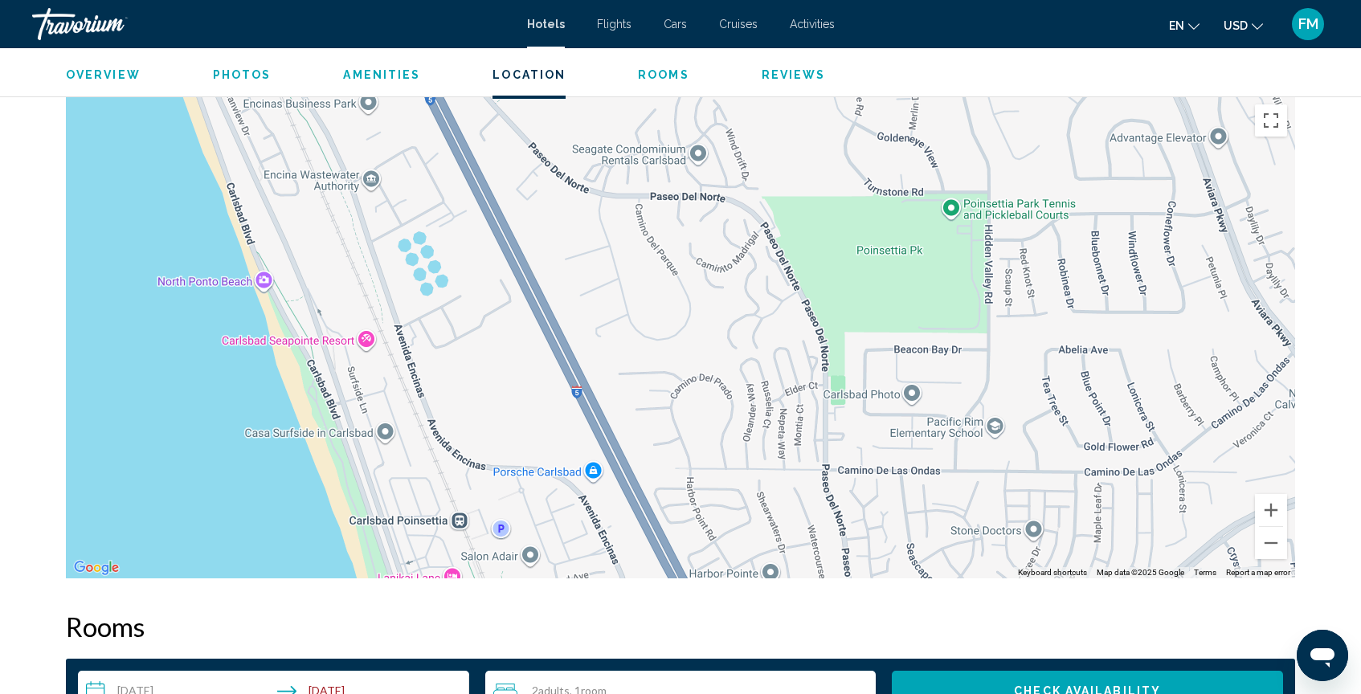
click at [415, 292] on div "Main content" at bounding box center [680, 337] width 1229 height 482
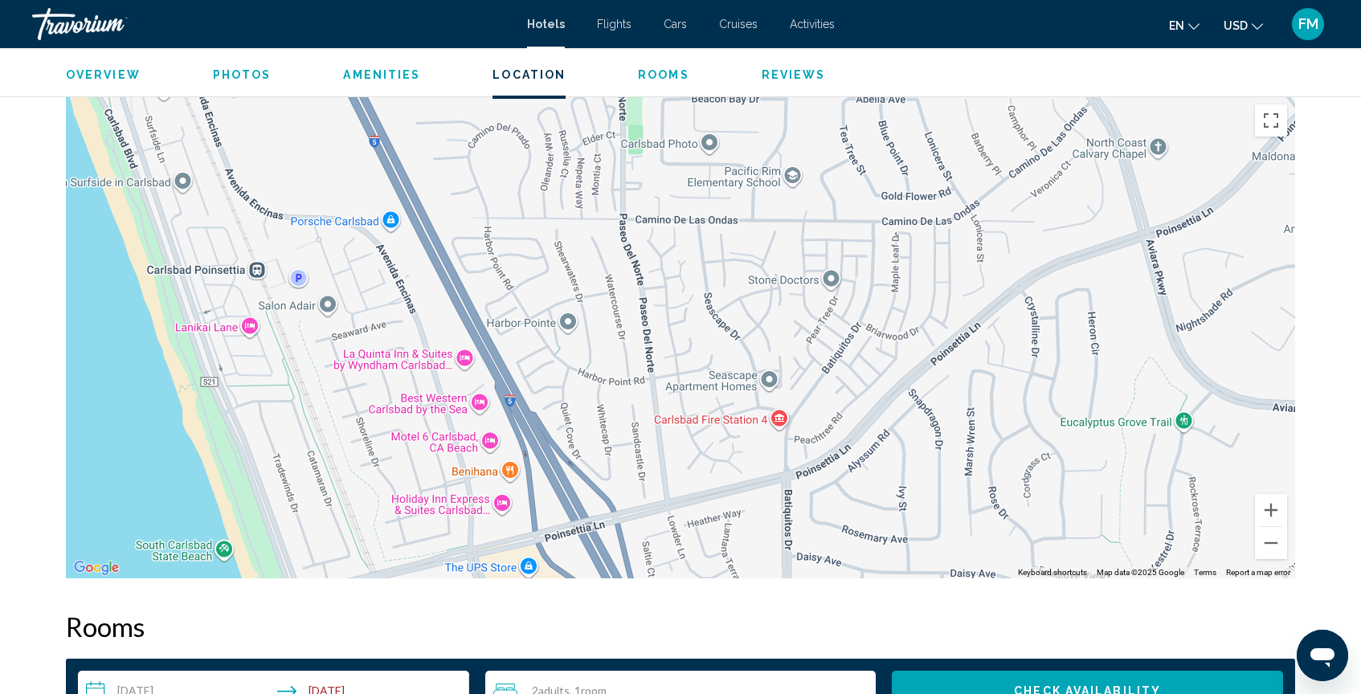
drag, startPoint x: 415, startPoint y: 292, endPoint x: 212, endPoint y: 46, distance: 318.5
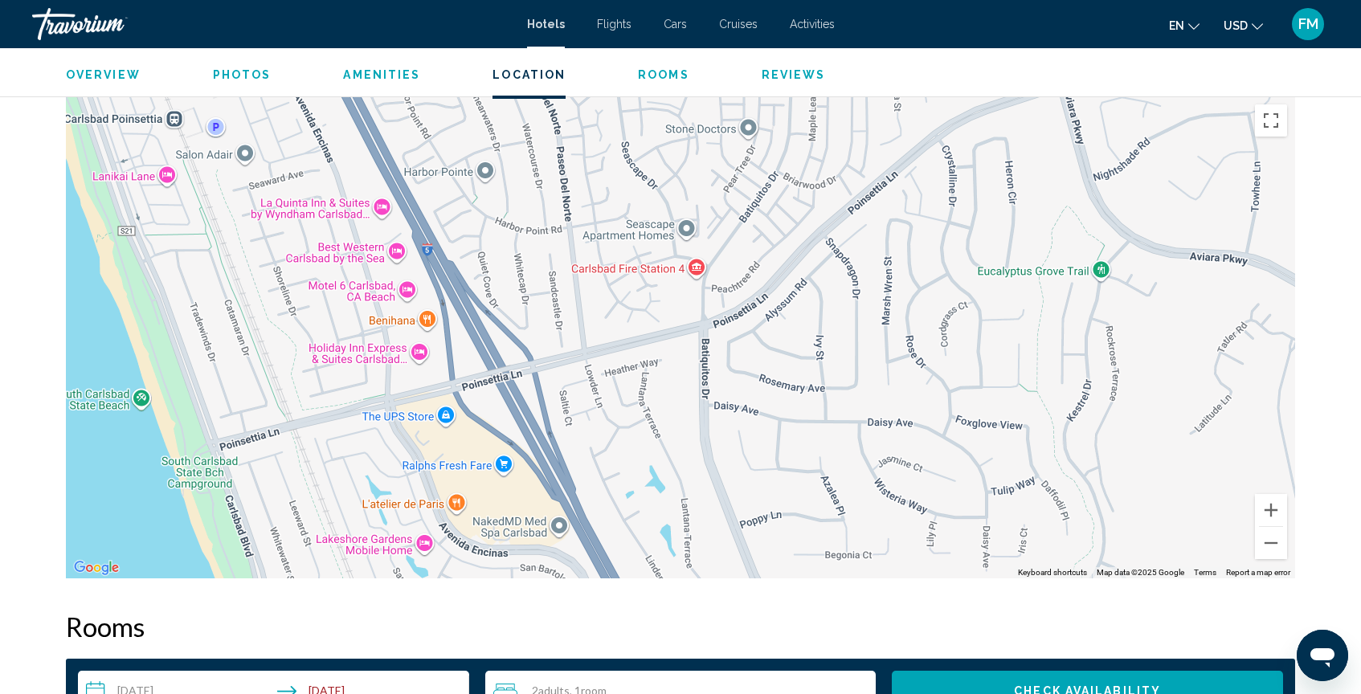
drag, startPoint x: 301, startPoint y: 280, endPoint x: 212, endPoint y: 94, distance: 205.9
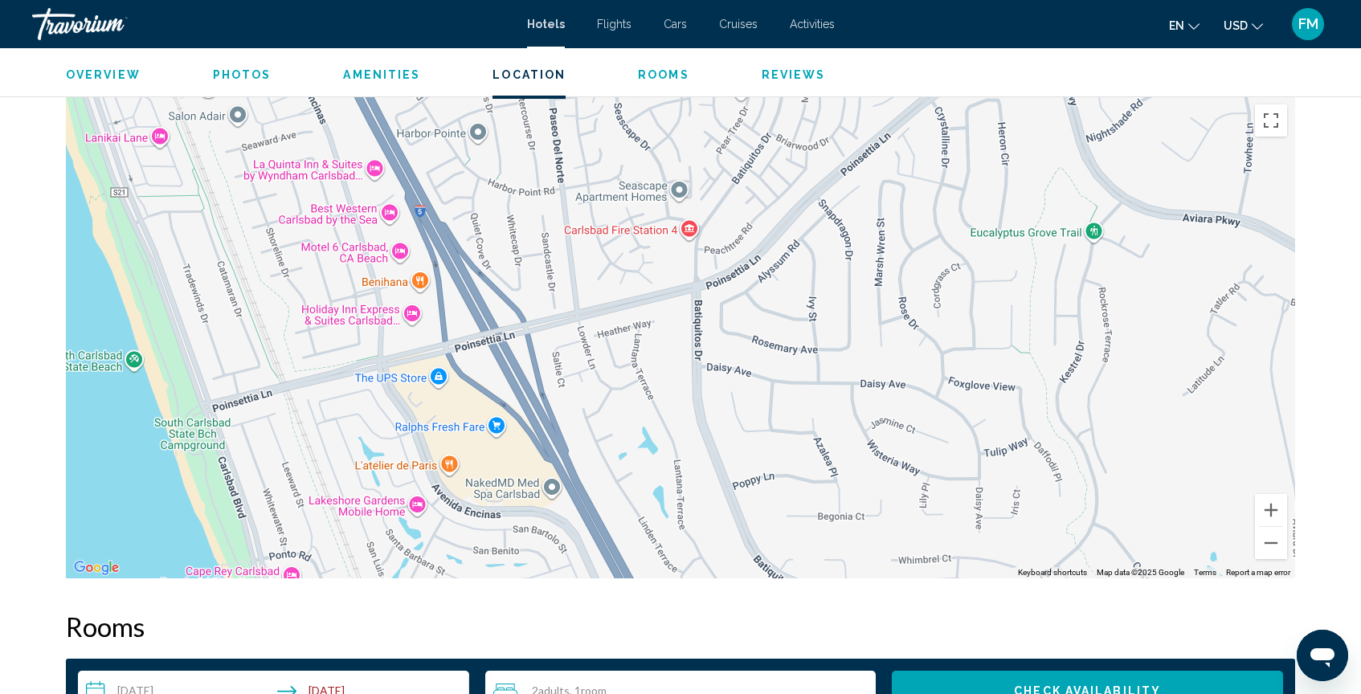
click at [274, 314] on div "To activate drag with keyboard, press Alt + Enter. Once in keyboard drag state,…" at bounding box center [680, 337] width 1229 height 482
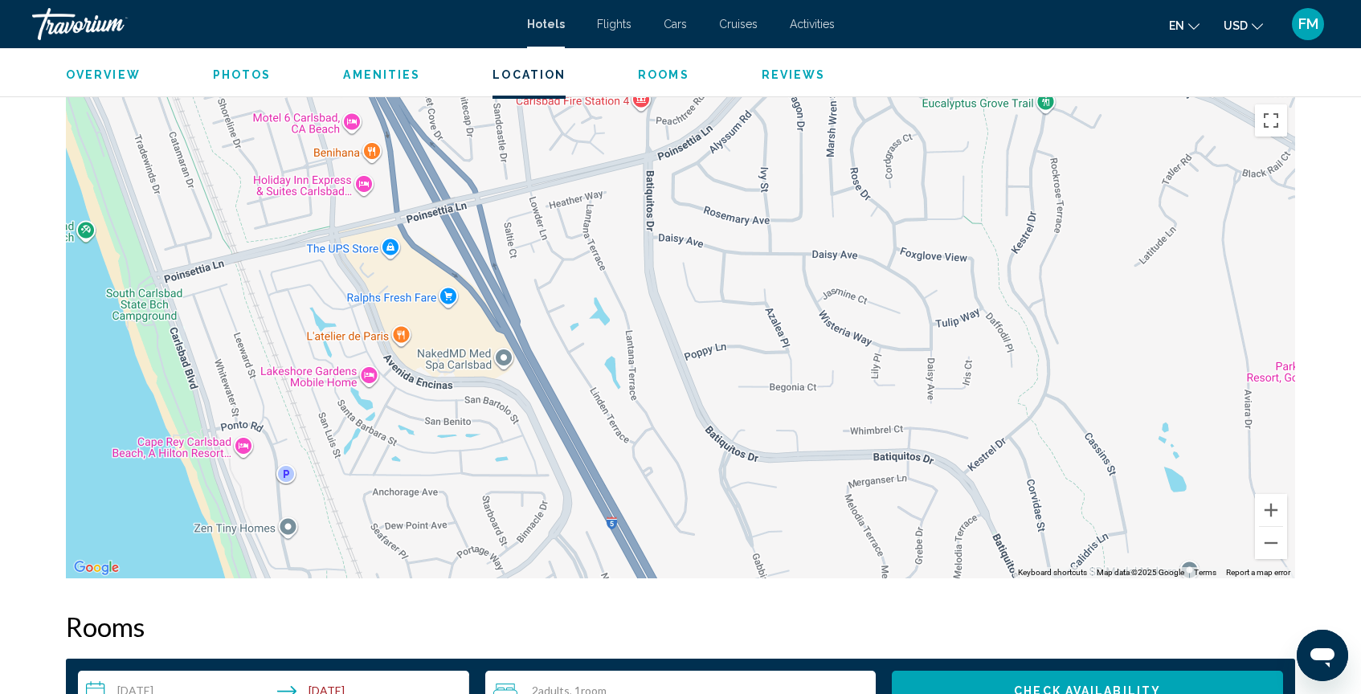
drag, startPoint x: 274, startPoint y: 314, endPoint x: 223, endPoint y: 175, distance: 147.9
click at [223, 174] on div "To activate drag with keyboard, press Alt + Enter. Once in keyboard drag state,…" at bounding box center [680, 337] width 1229 height 482
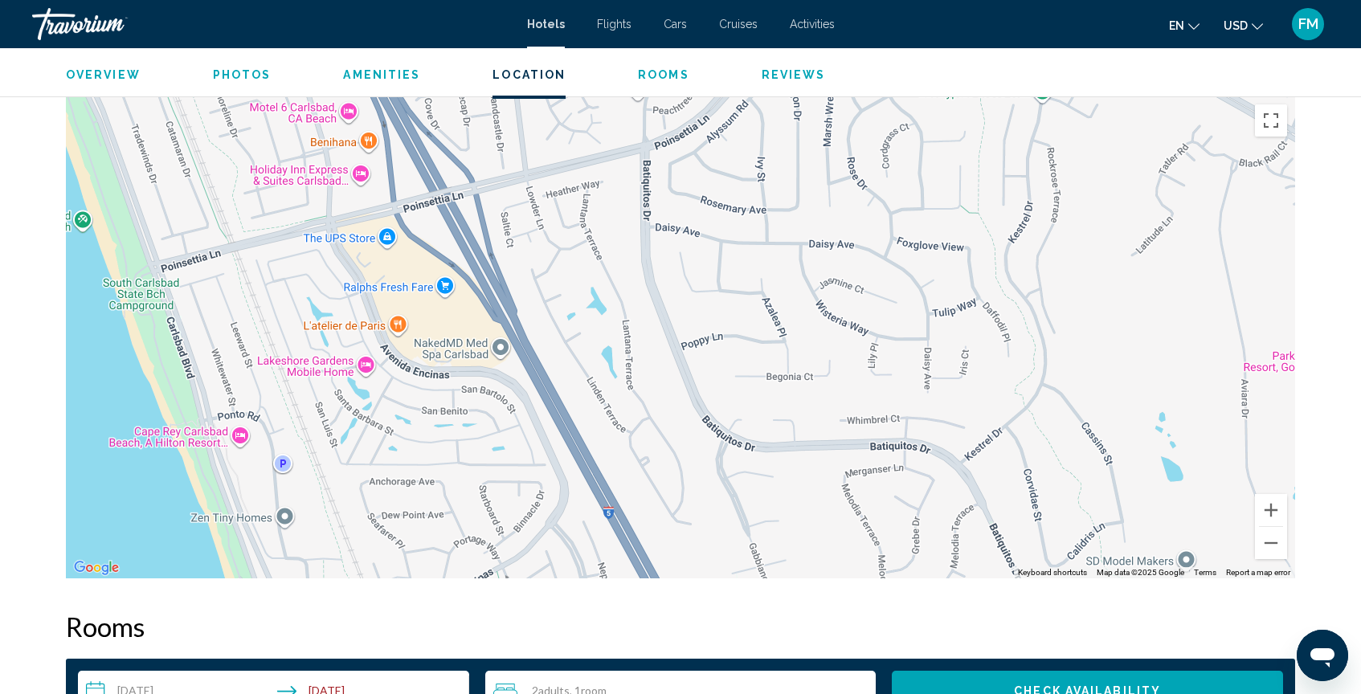
click at [314, 366] on div "To activate drag with keyboard, press Alt + Enter. Once in keyboard drag state,…" at bounding box center [680, 337] width 1229 height 482
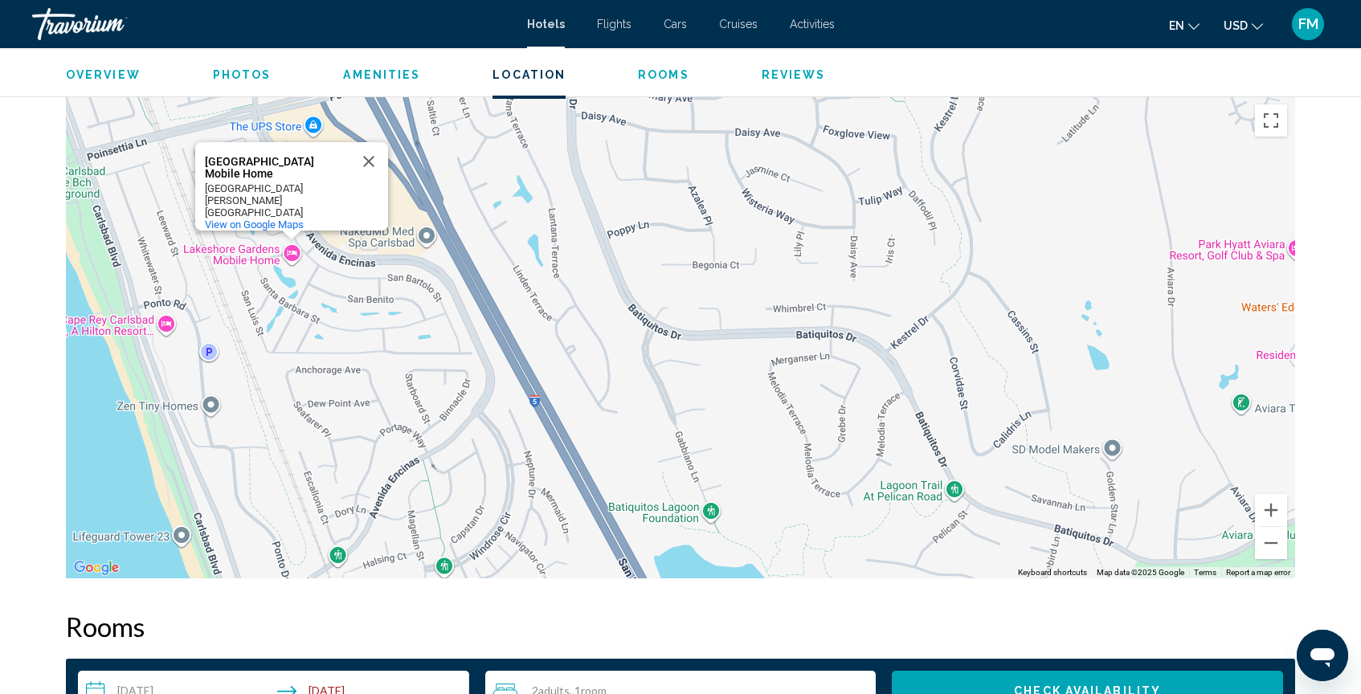
drag, startPoint x: 314, startPoint y: 366, endPoint x: 241, endPoint y: 172, distance: 207.0
click at [241, 172] on div "To activate drag with keyboard, press Alt + Enter. Once in keyboard drag state,…" at bounding box center [680, 337] width 1229 height 482
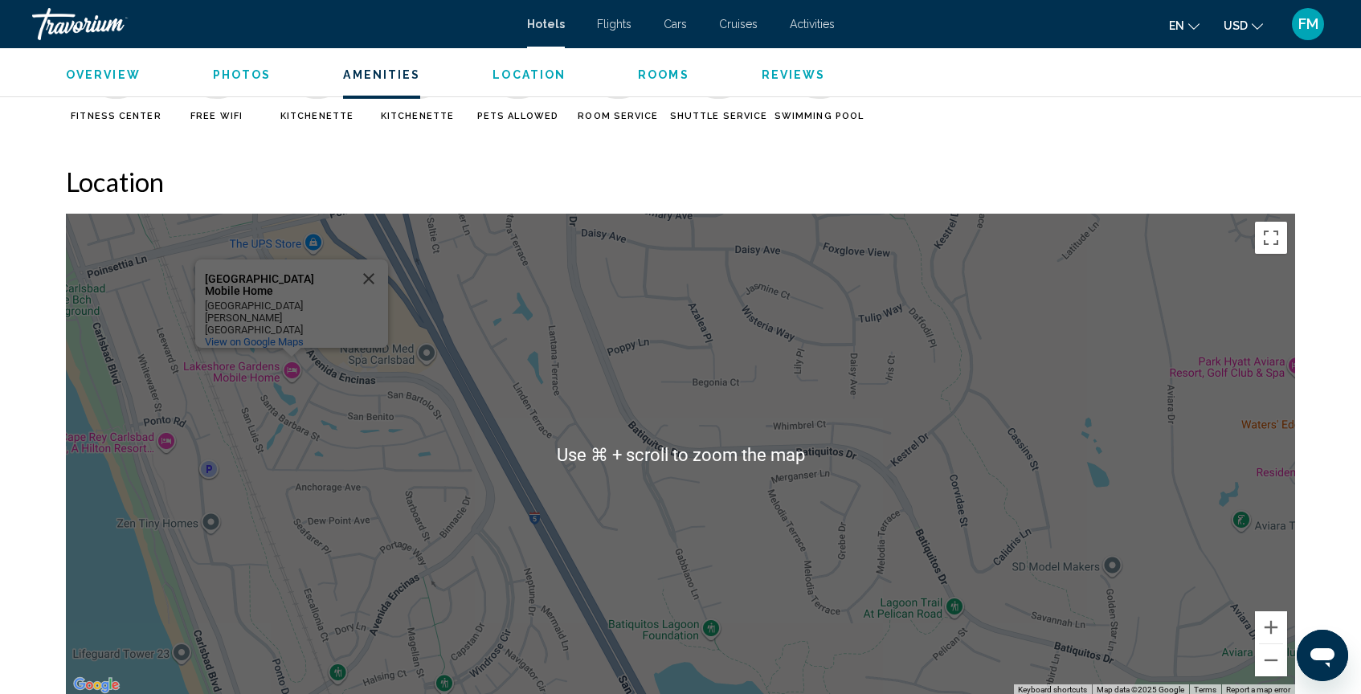
scroll to position [1389, 0]
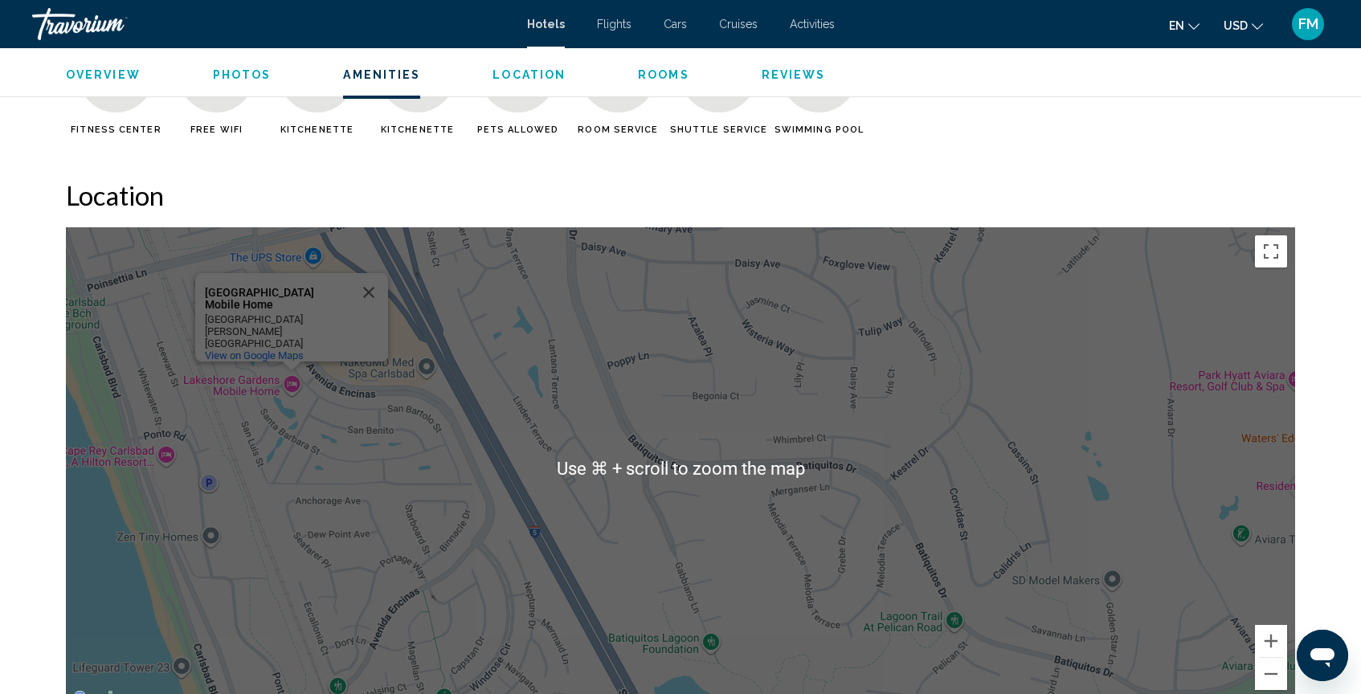
drag, startPoint x: 448, startPoint y: 278, endPoint x: 772, endPoint y: 277, distance: 323.8
click at [772, 277] on div "To activate drag with keyboard, press Alt + Enter. Once in keyboard drag state,…" at bounding box center [680, 468] width 1229 height 482
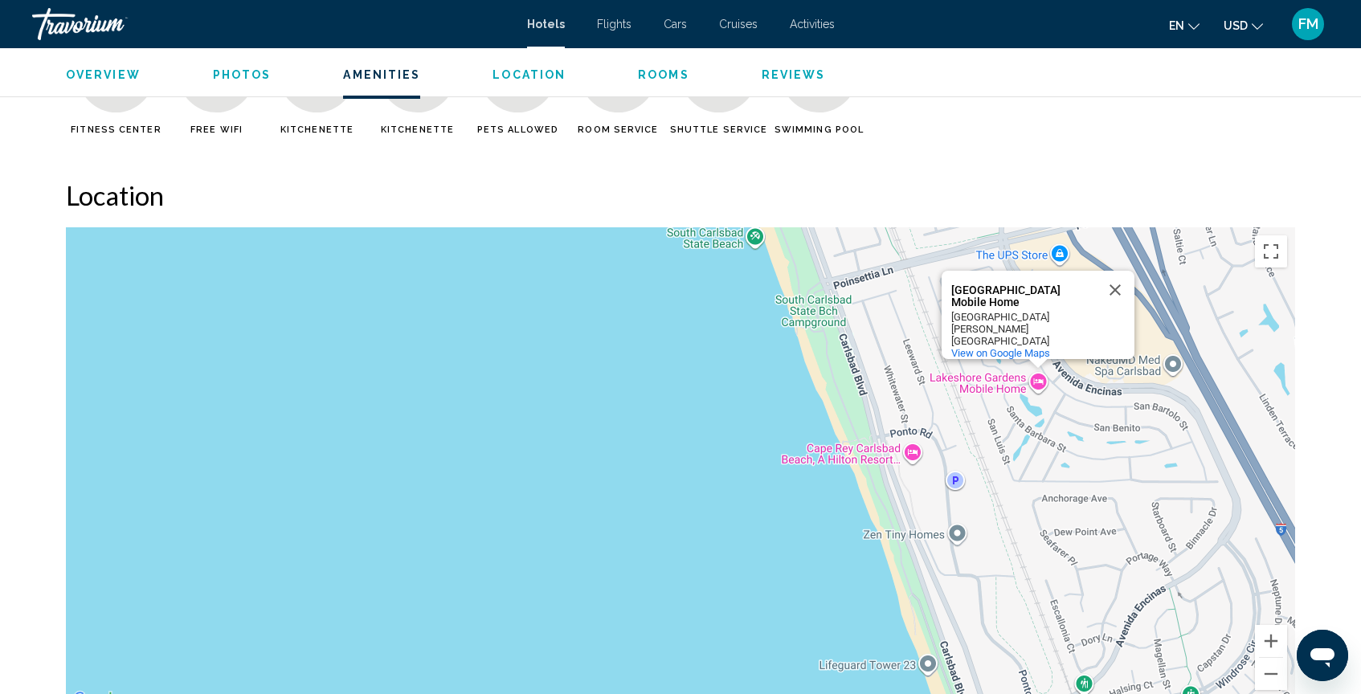
drag, startPoint x: 772, startPoint y: 277, endPoint x: 392, endPoint y: 231, distance: 382.8
click at [398, 235] on div "To activate drag with keyboard, press Alt + Enter. Once in keyboard drag state,…" at bounding box center [680, 468] width 1229 height 482
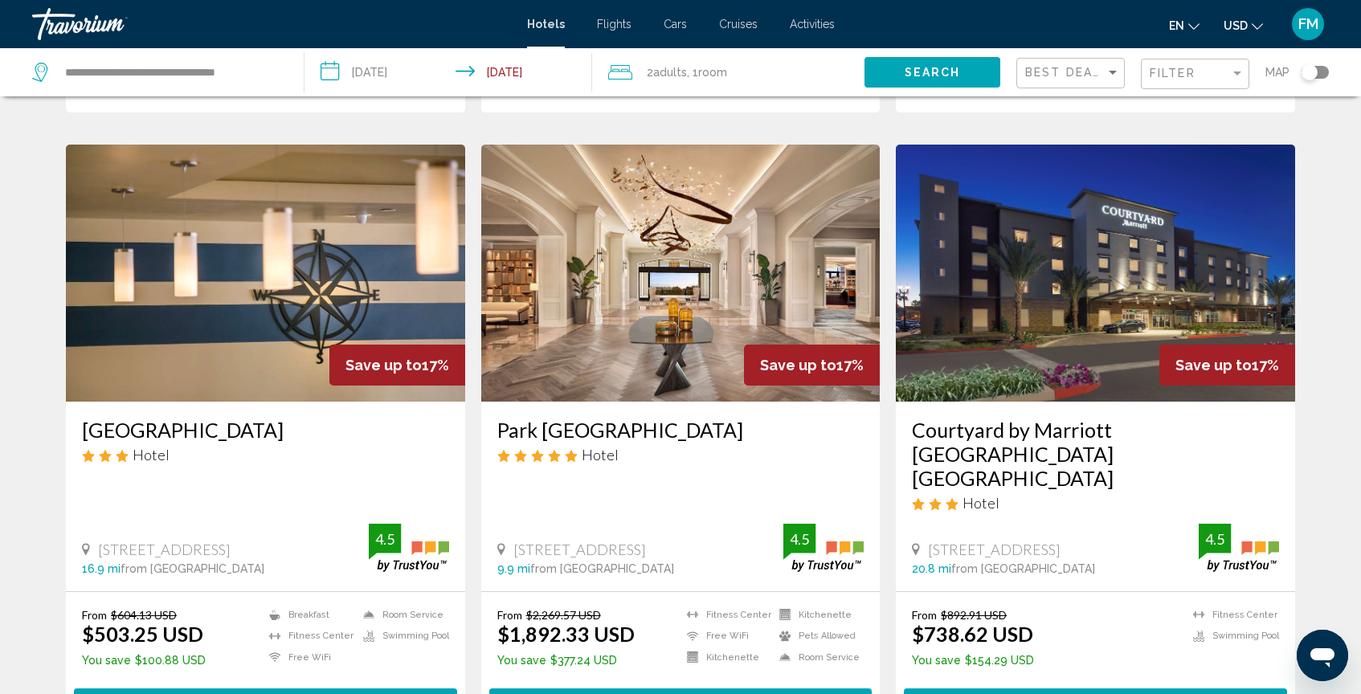
scroll to position [1764, 0]
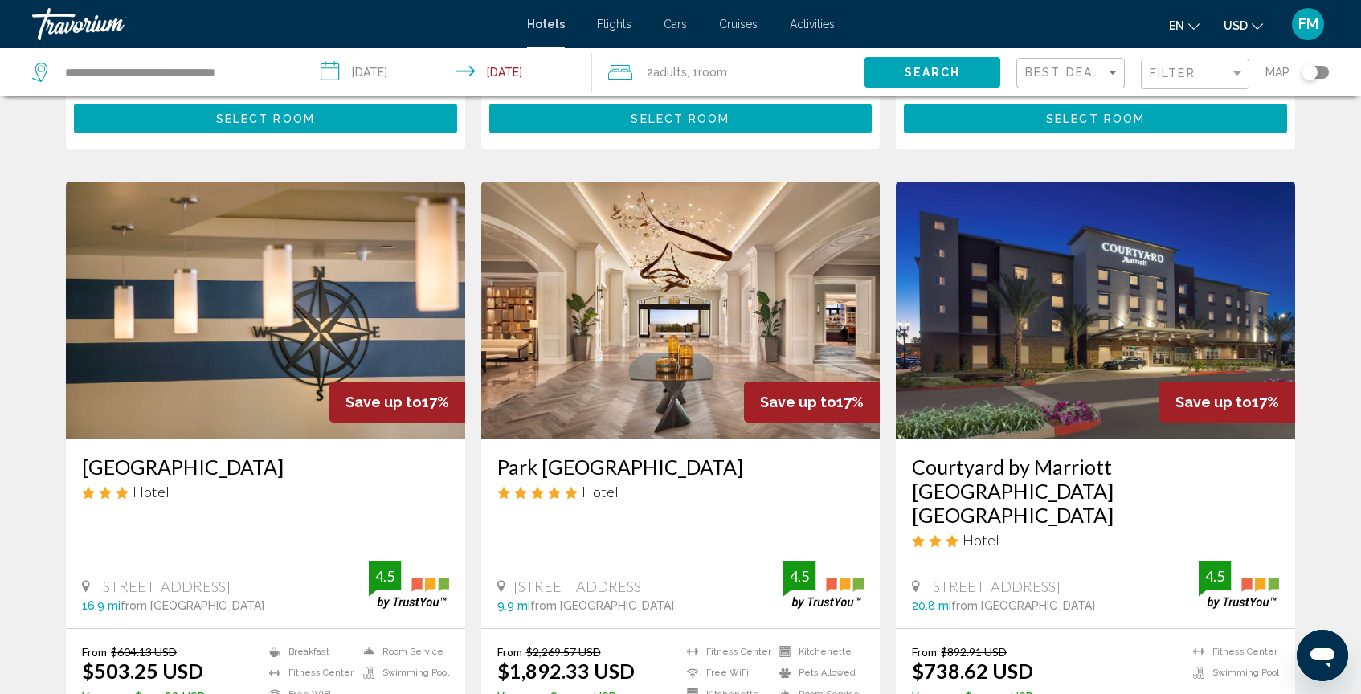
click at [652, 256] on img "Main content" at bounding box center [680, 310] width 399 height 257
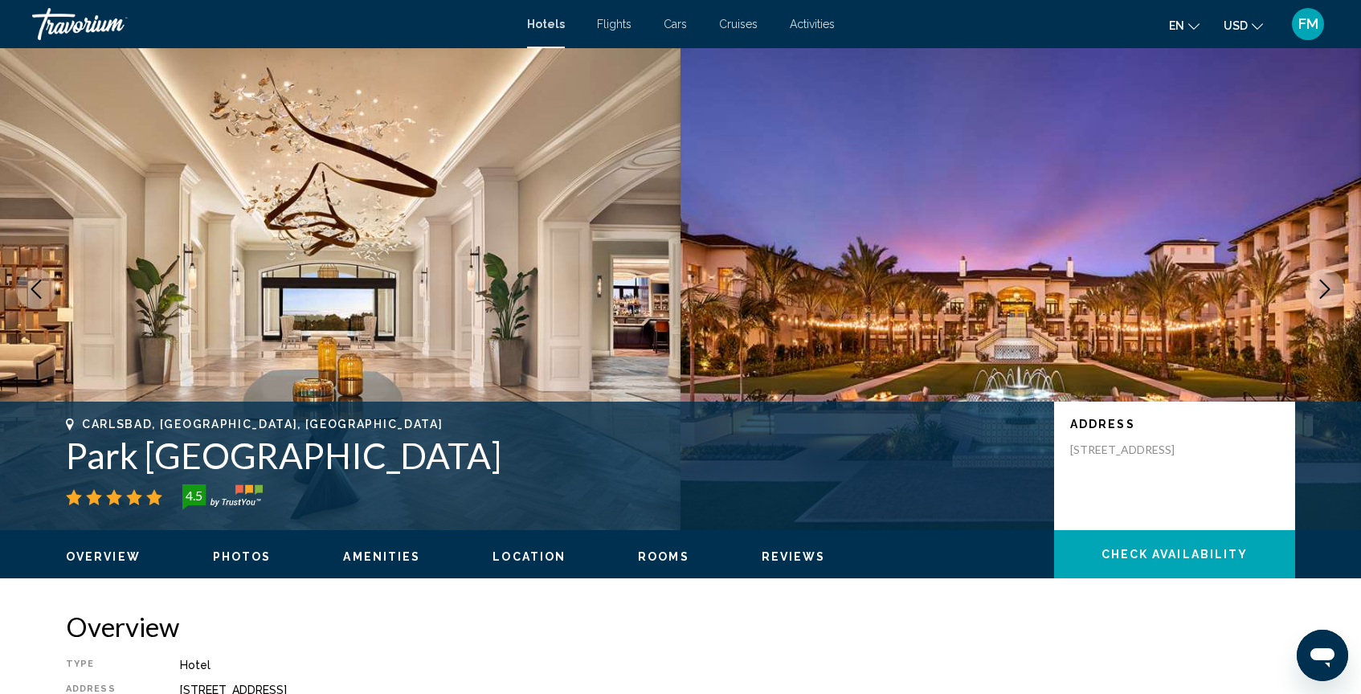
click at [377, 558] on span "Amenities" at bounding box center [381, 556] width 77 height 13
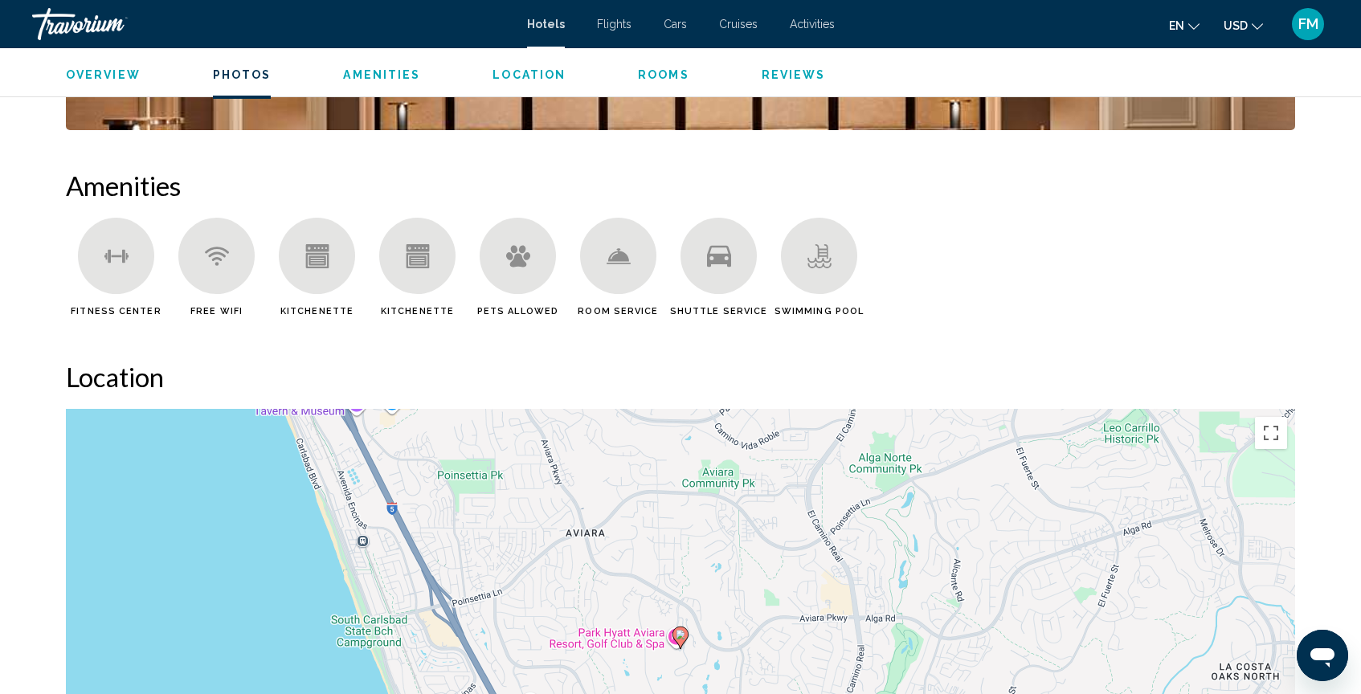
scroll to position [1280, 0]
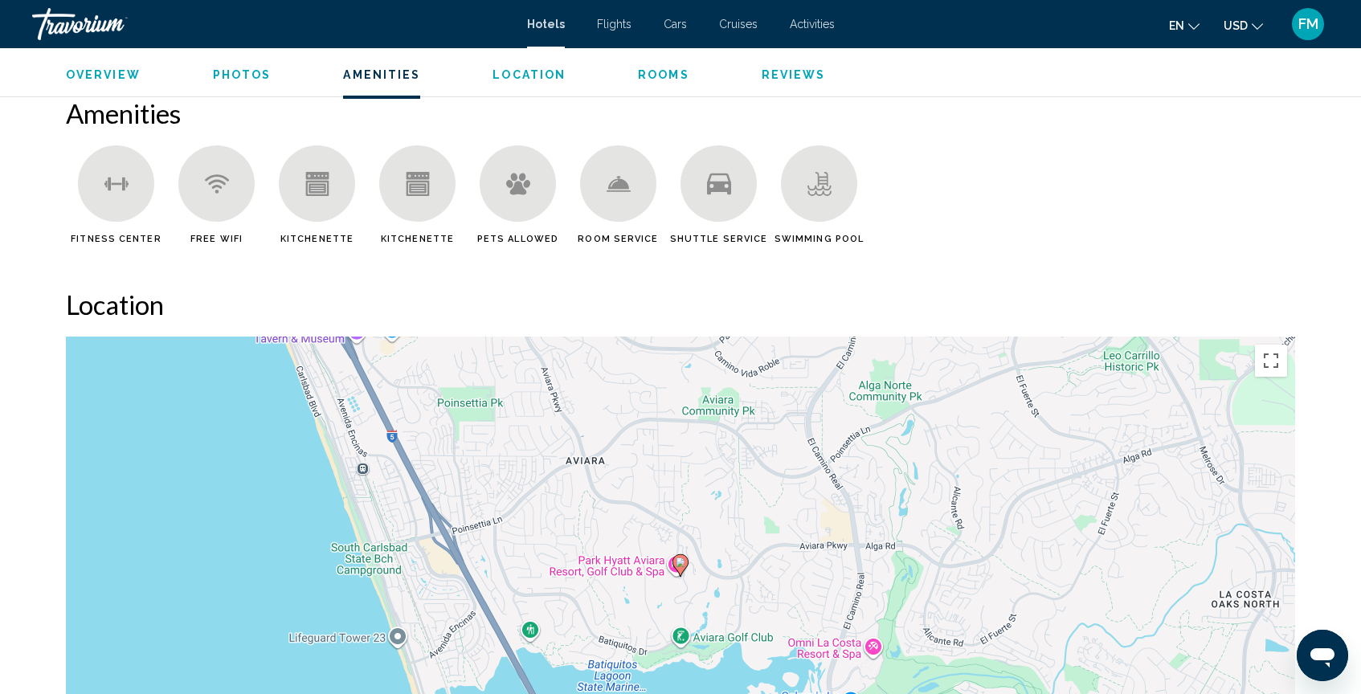
click at [796, 206] on div "Main content" at bounding box center [819, 183] width 76 height 76
click at [811, 202] on div "Main content" at bounding box center [819, 183] width 76 height 76
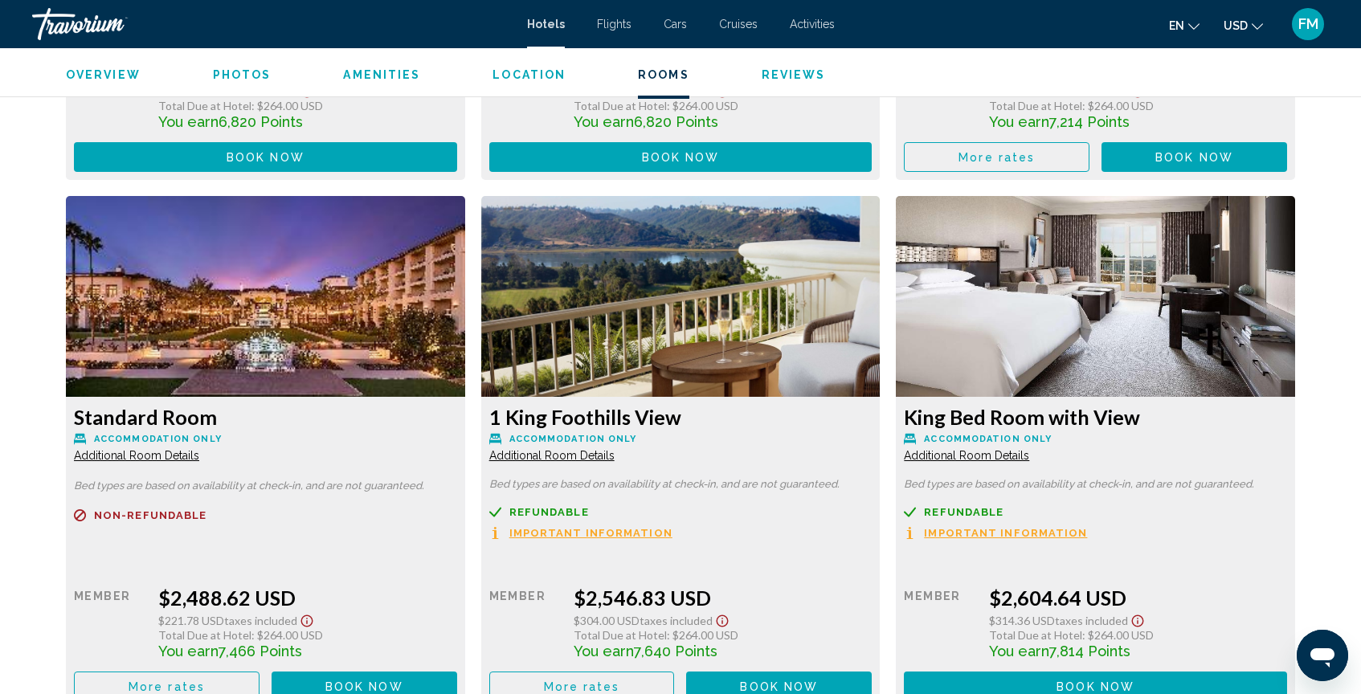
scroll to position [3737, 0]
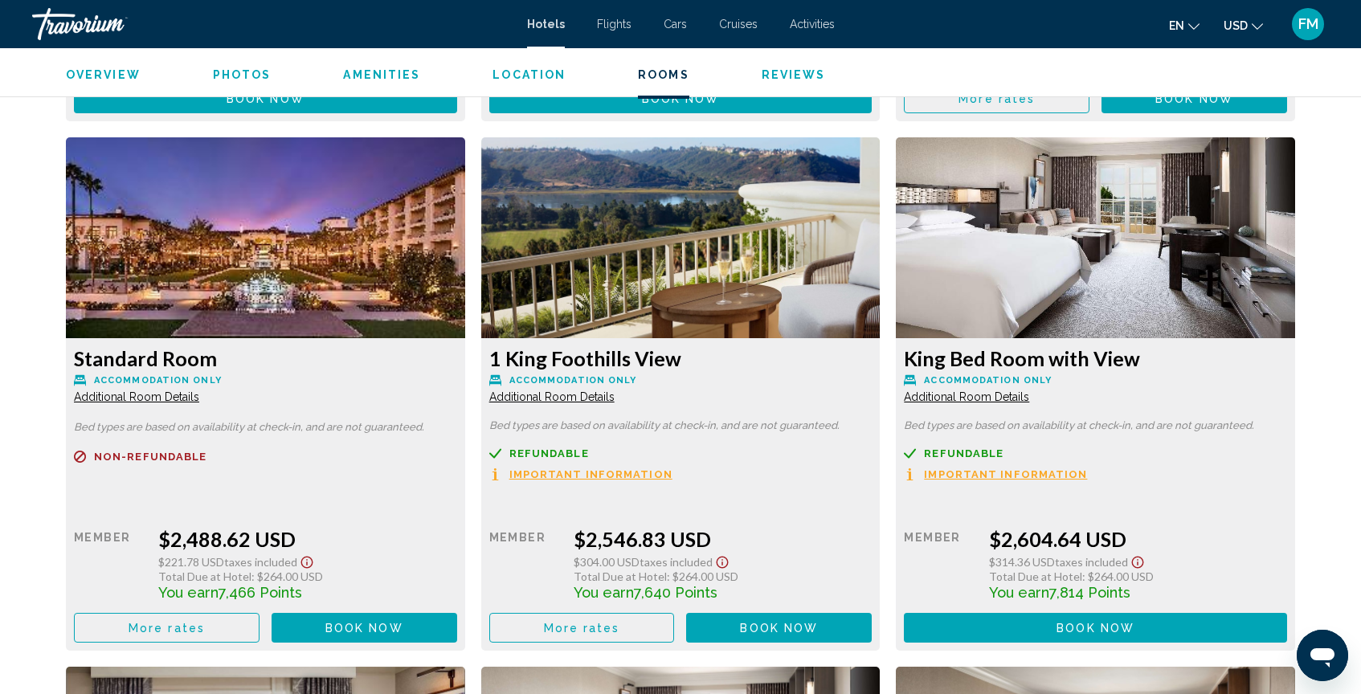
scroll to position [3818, 0]
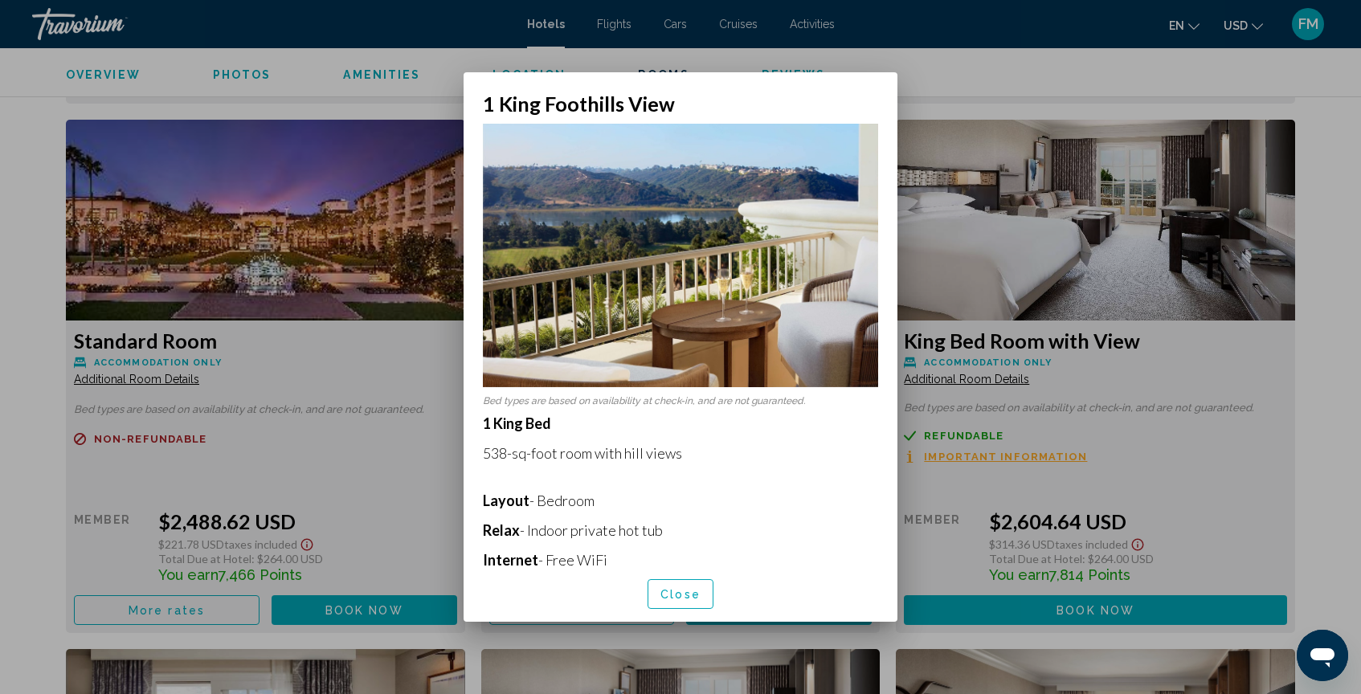
scroll to position [0, 0]
click at [657, 594] on button "Close" at bounding box center [681, 594] width 66 height 30
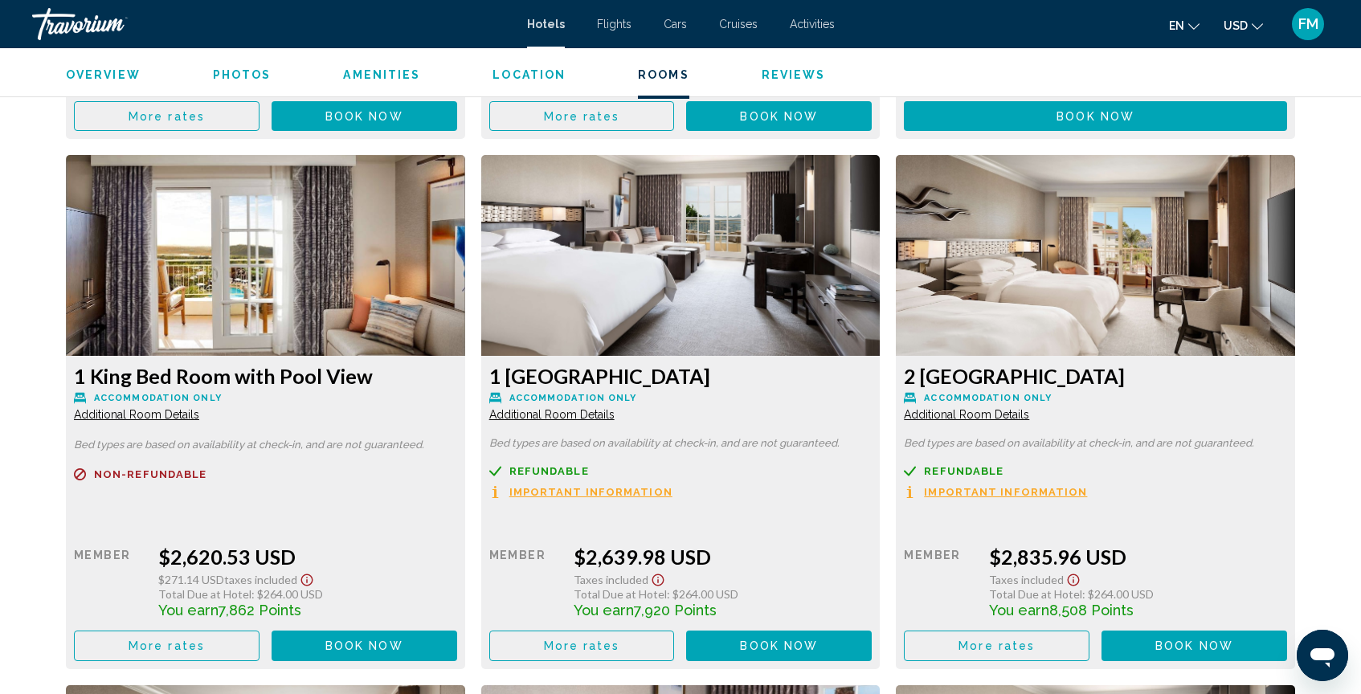
scroll to position [4316, 0]
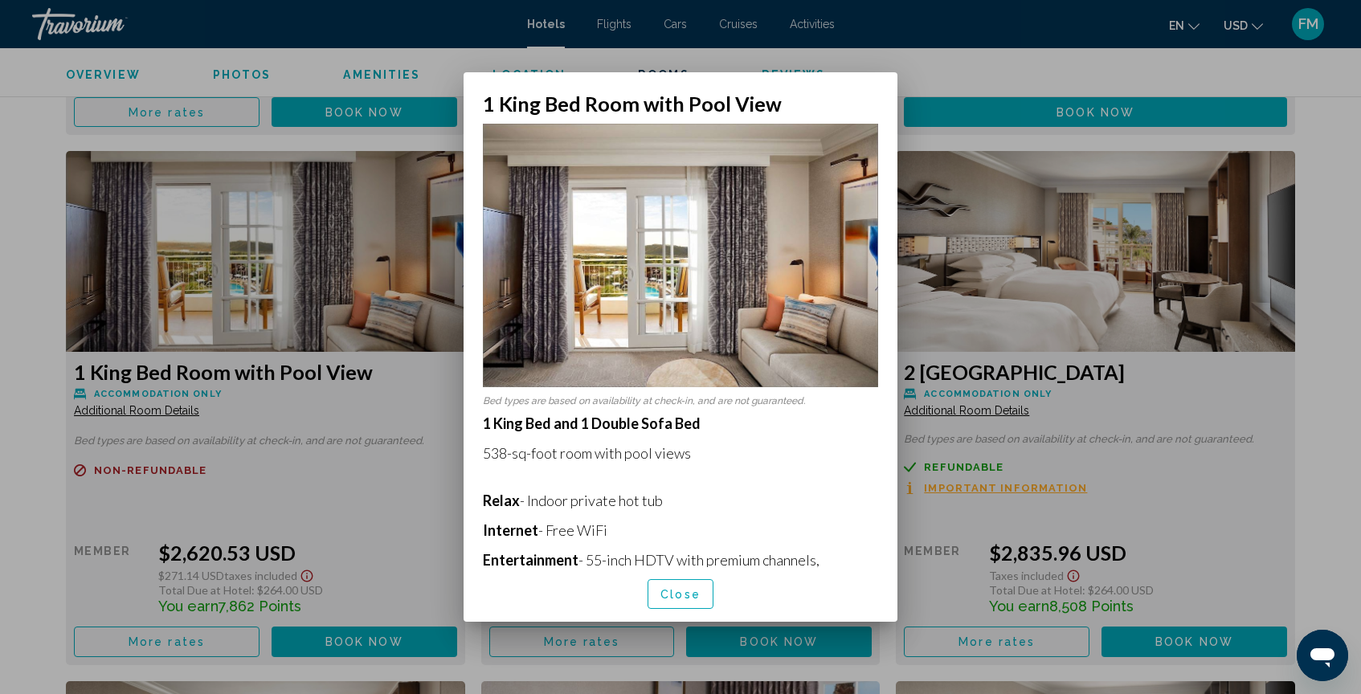
scroll to position [0, 0]
click at [670, 594] on span "Close" at bounding box center [681, 594] width 40 height 13
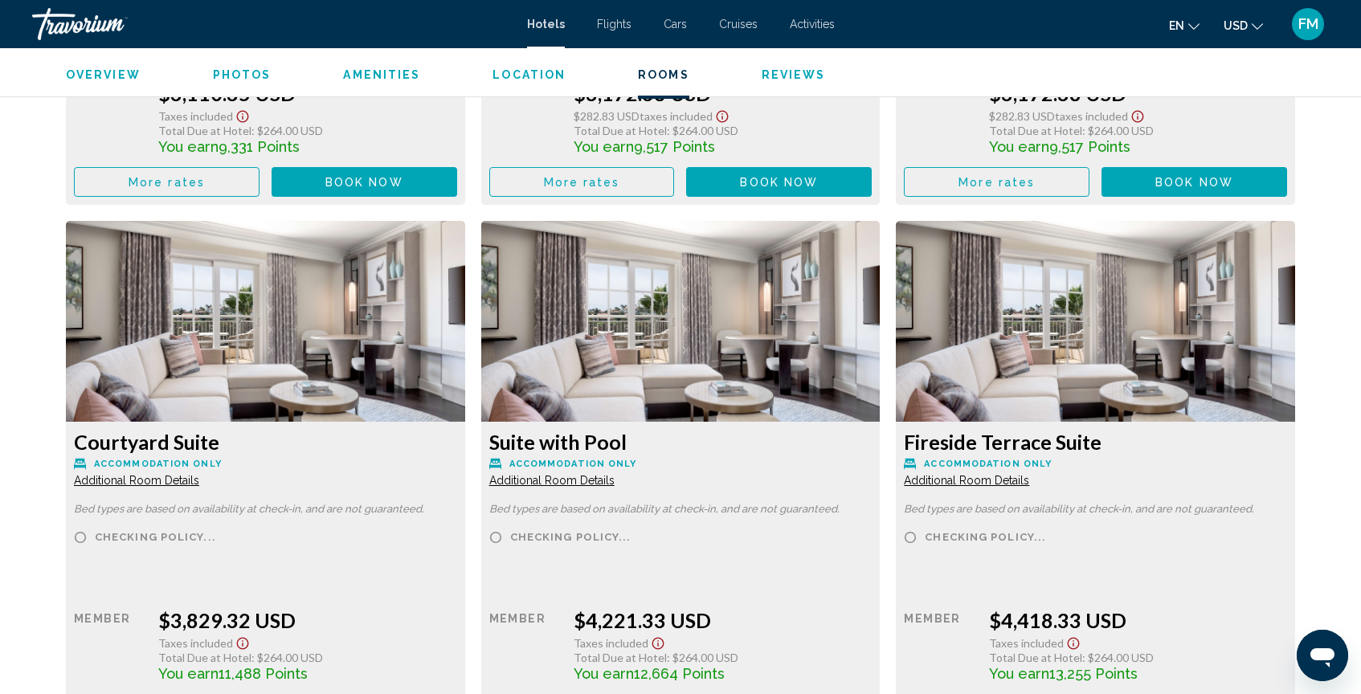
scroll to position [6375, 0]
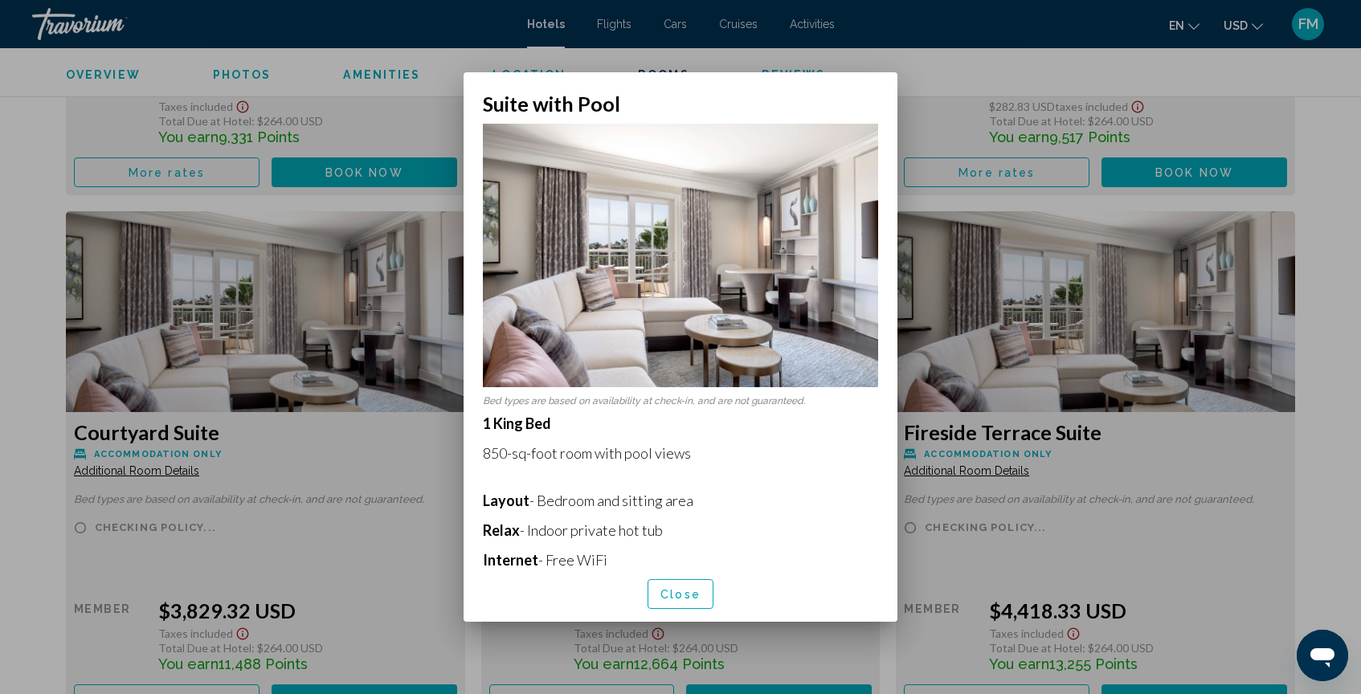
scroll to position [0, 0]
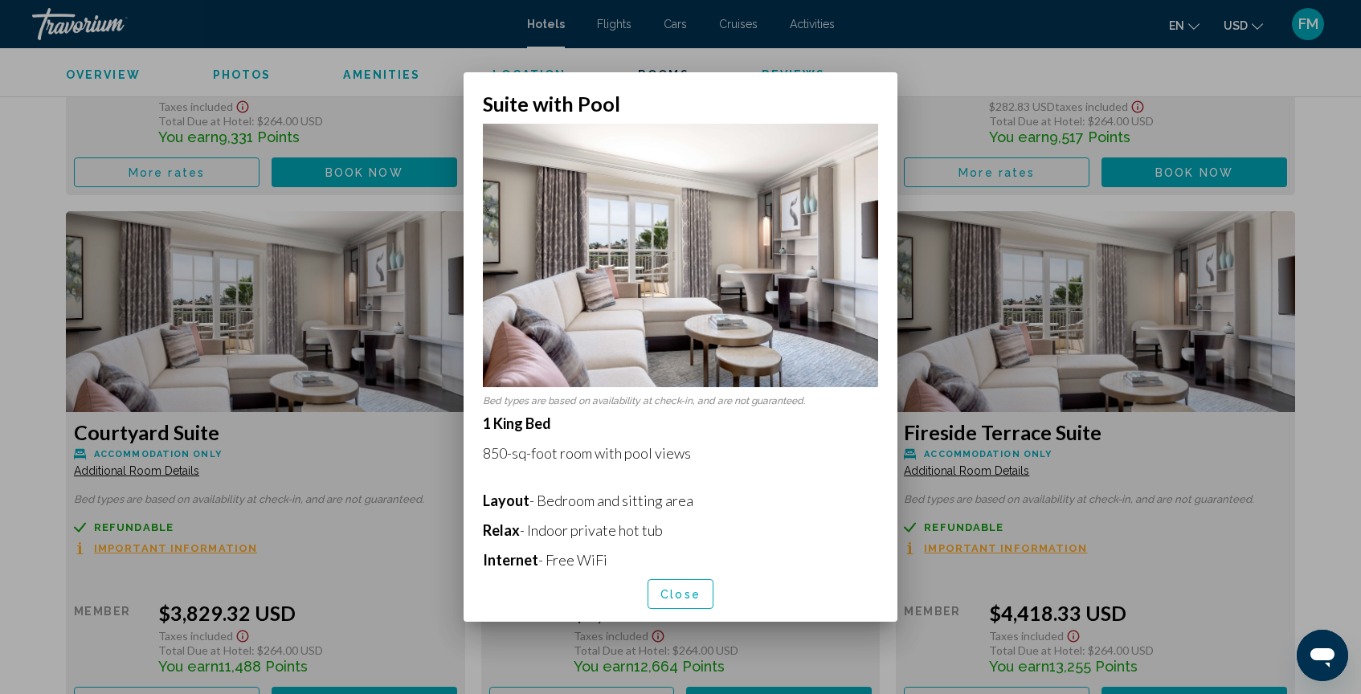
click at [644, 360] on img at bounding box center [680, 256] width 395 height 264
click at [673, 595] on span "Close" at bounding box center [681, 594] width 40 height 13
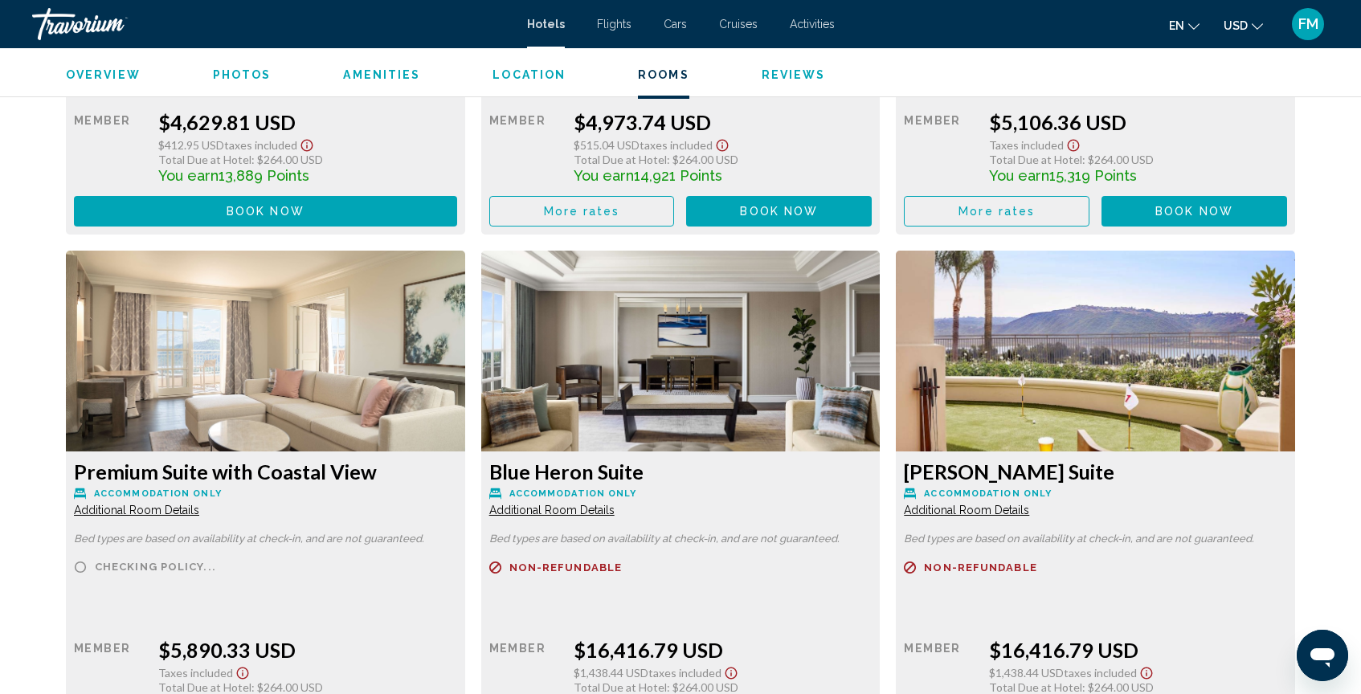
scroll to position [7397, 0]
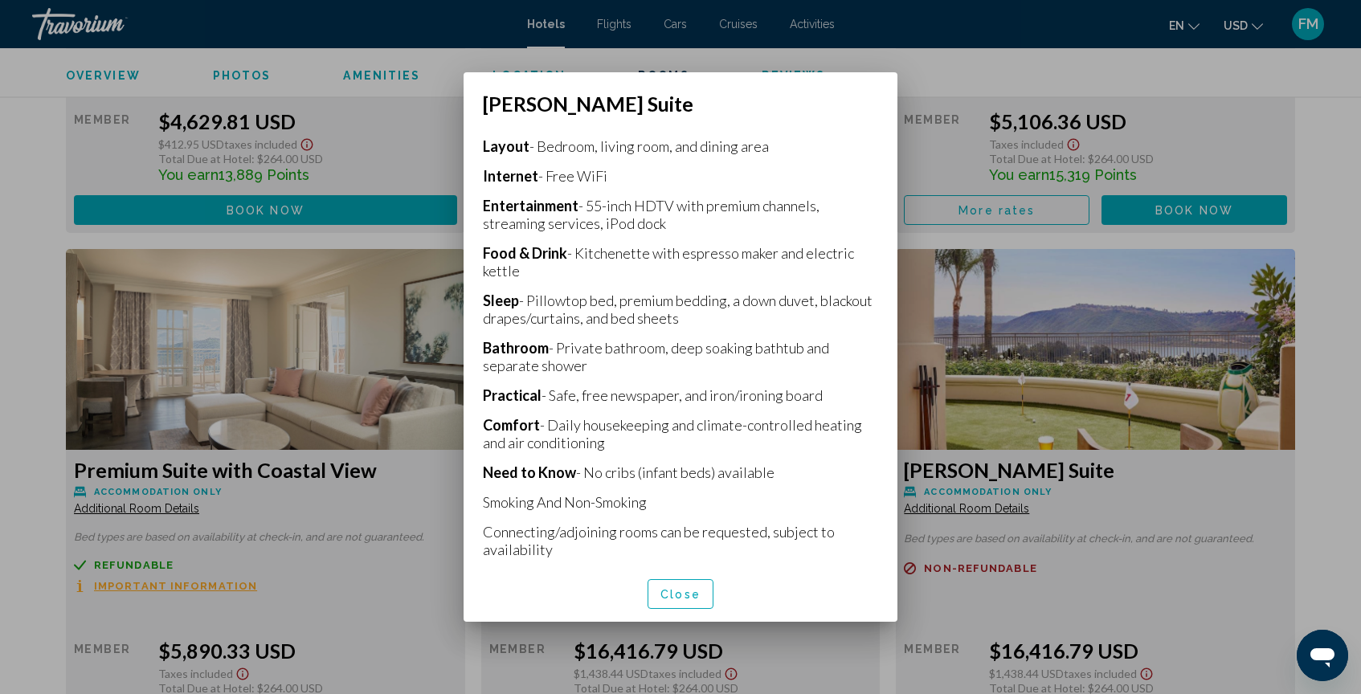
scroll to position [362, 0]
click at [668, 585] on button "Close" at bounding box center [681, 594] width 66 height 30
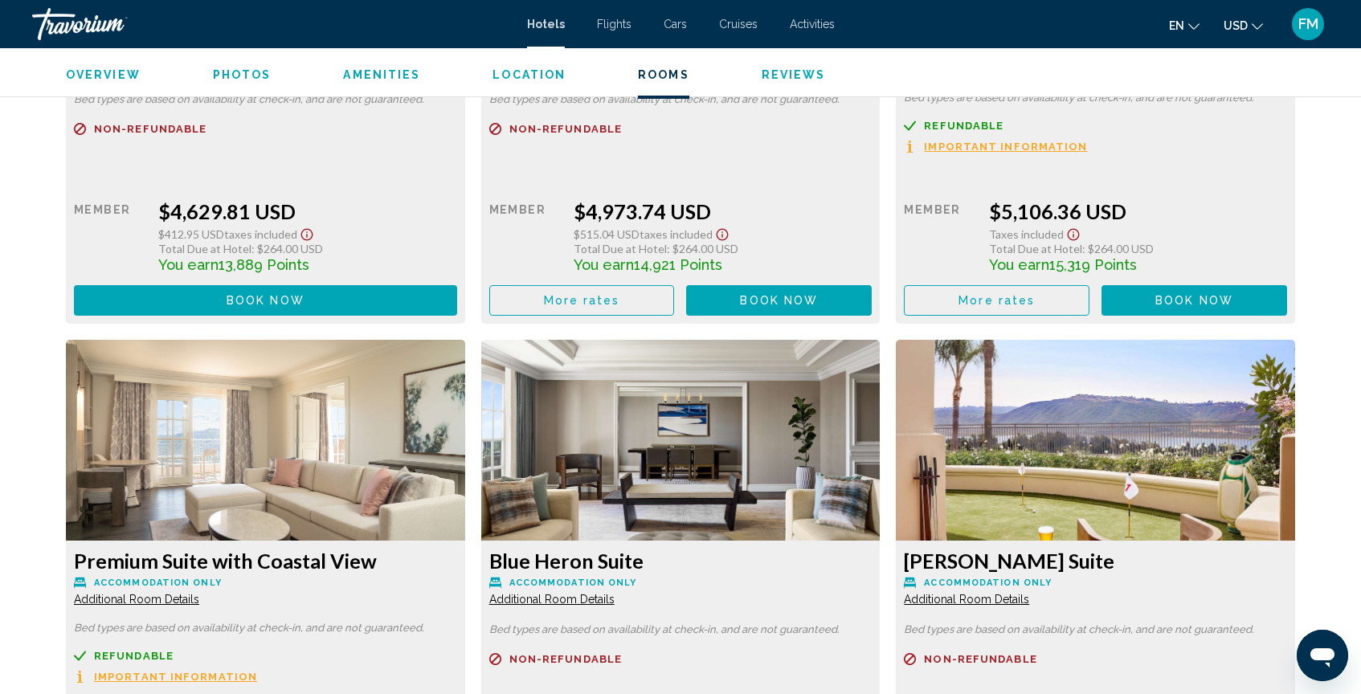
scroll to position [7340, 0]
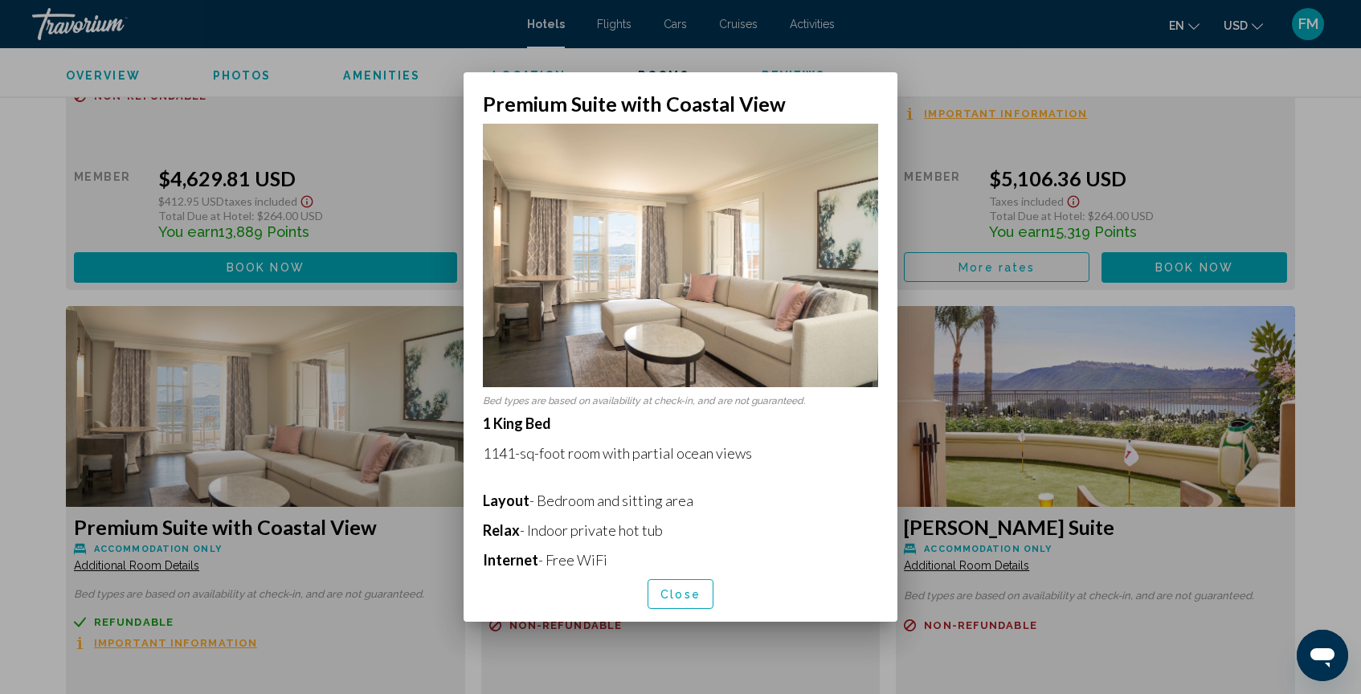
scroll to position [0, 0]
click at [661, 588] on span "Close" at bounding box center [681, 594] width 40 height 13
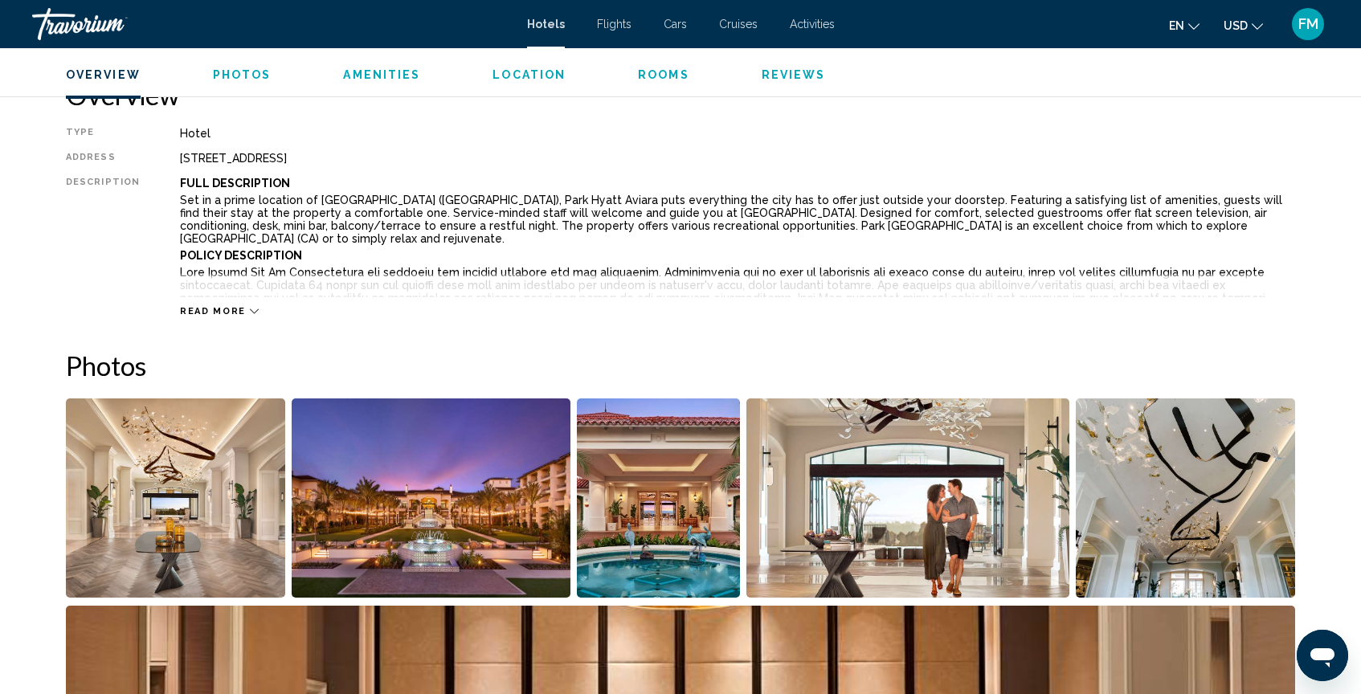
scroll to position [526, 0]
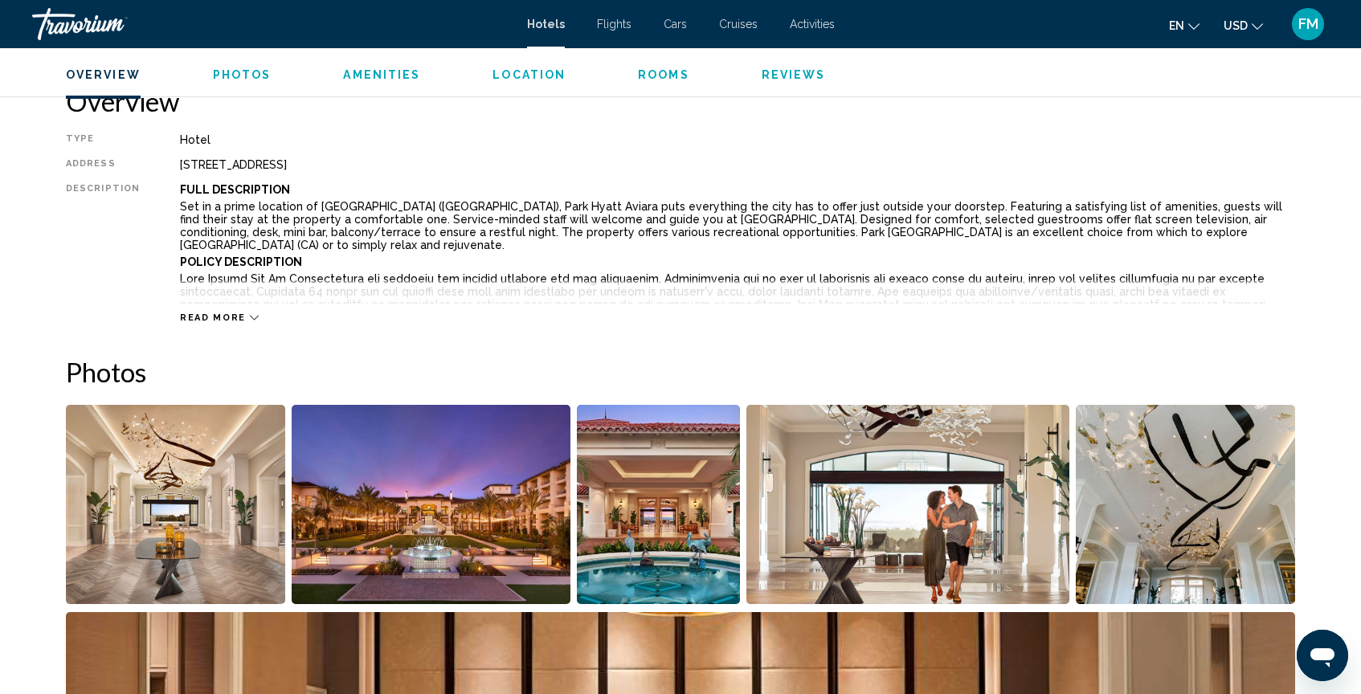
click at [399, 78] on span "Amenities" at bounding box center [381, 74] width 77 height 13
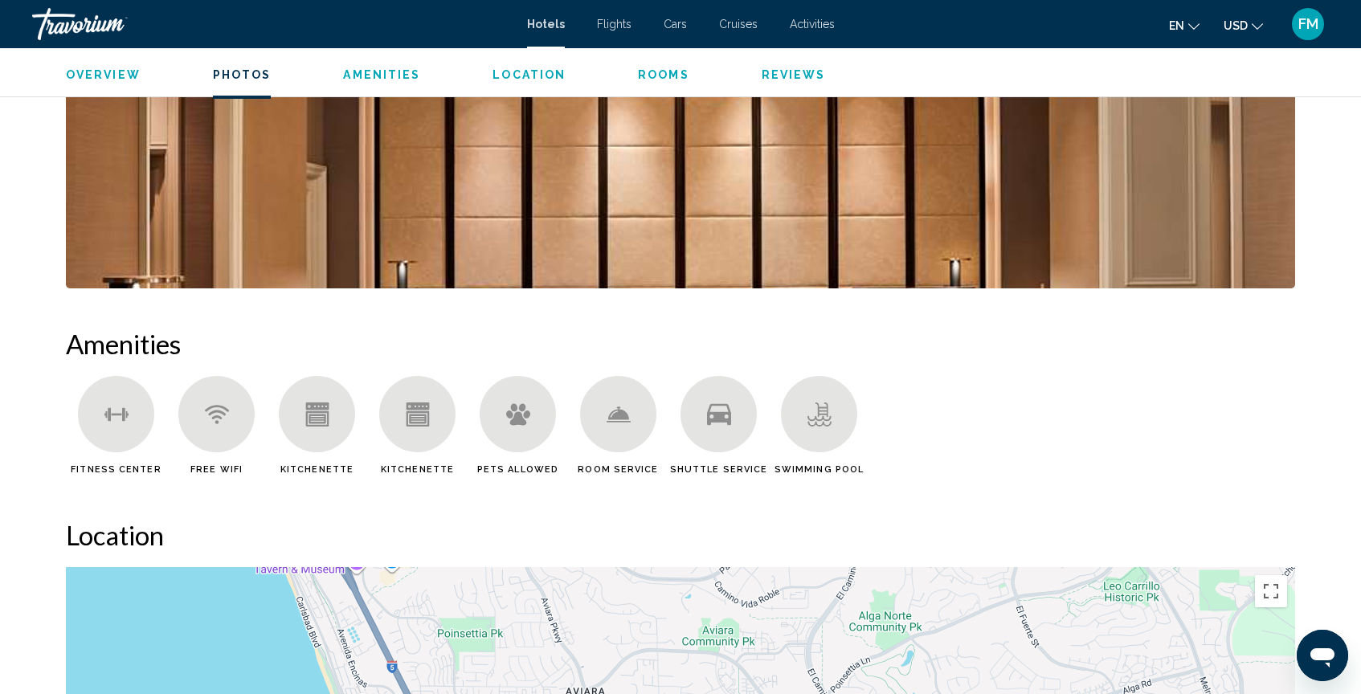
scroll to position [1049, 0]
click at [767, 79] on span "Reviews" at bounding box center [794, 74] width 64 height 13
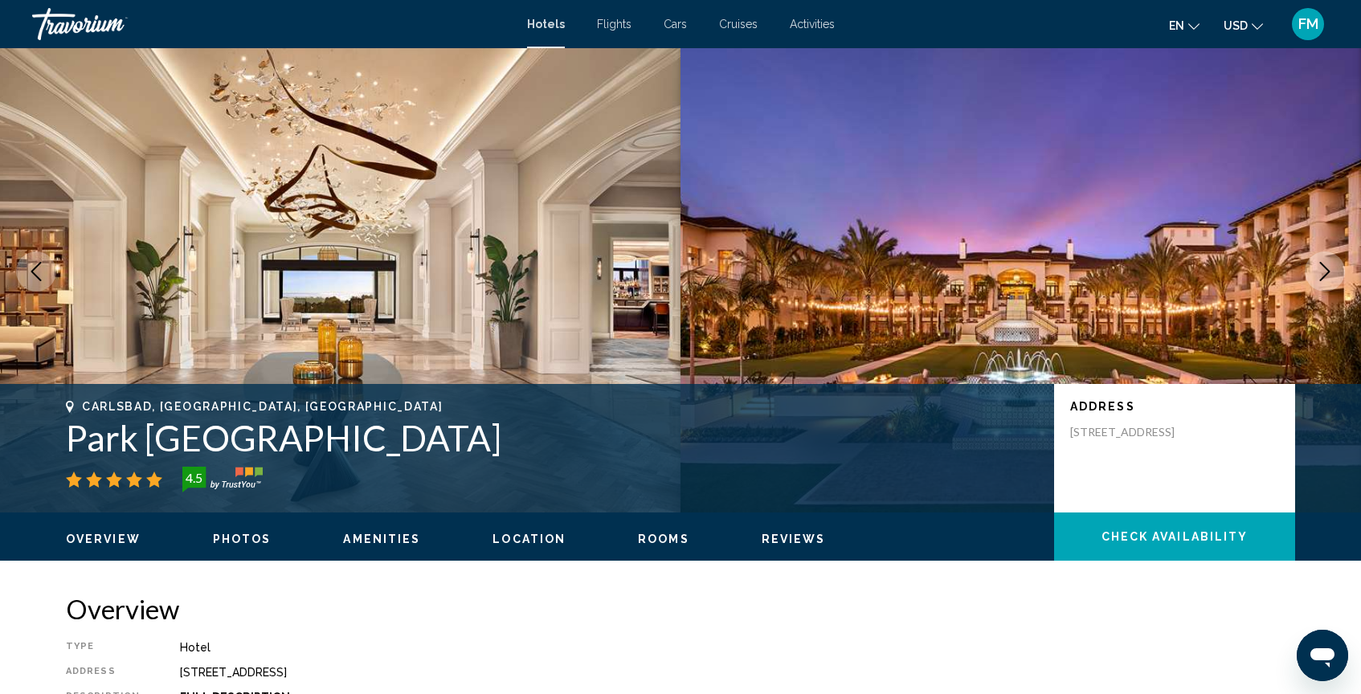
scroll to position [0, 0]
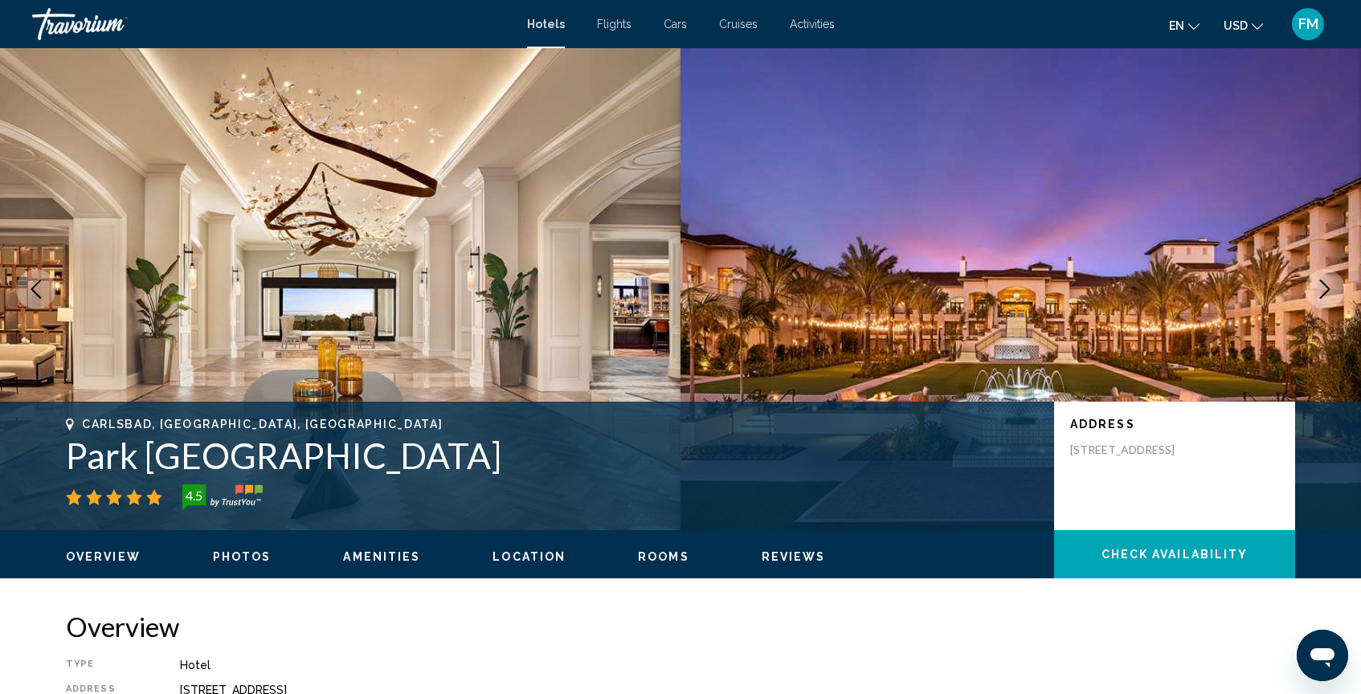
click at [818, 23] on span "Activities" at bounding box center [812, 24] width 45 height 13
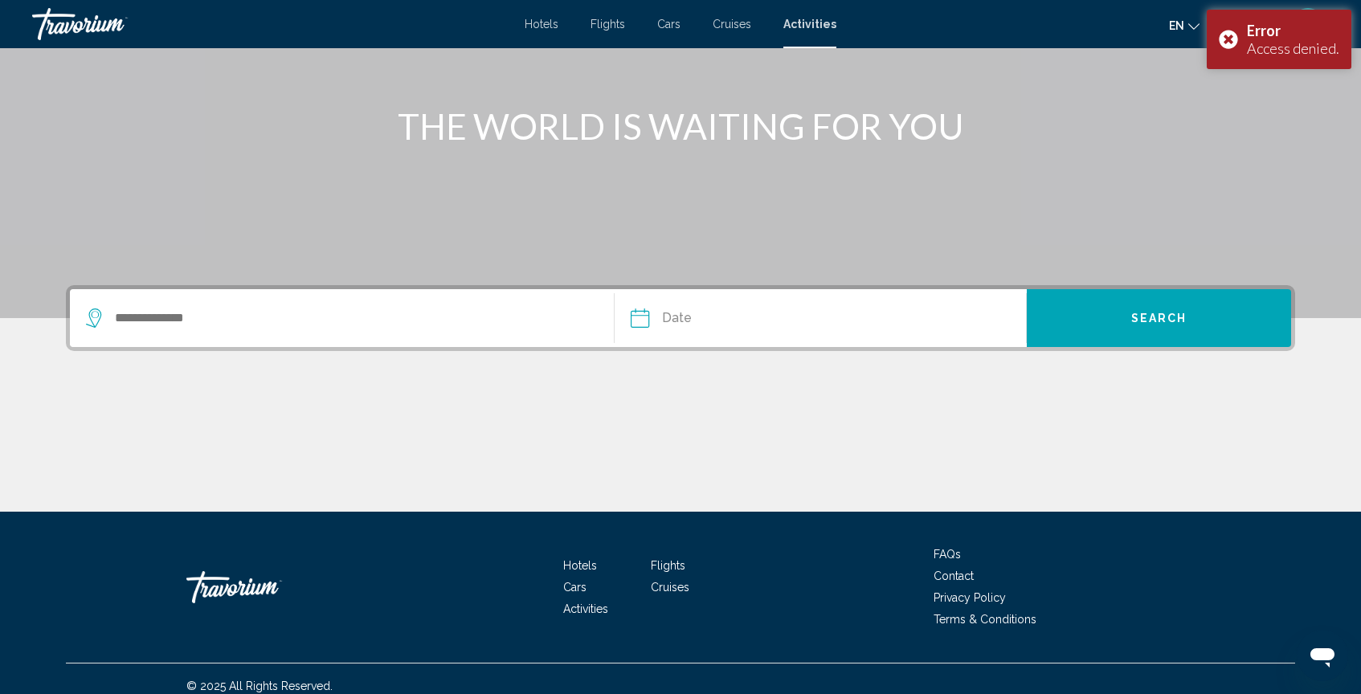
scroll to position [178, 0]
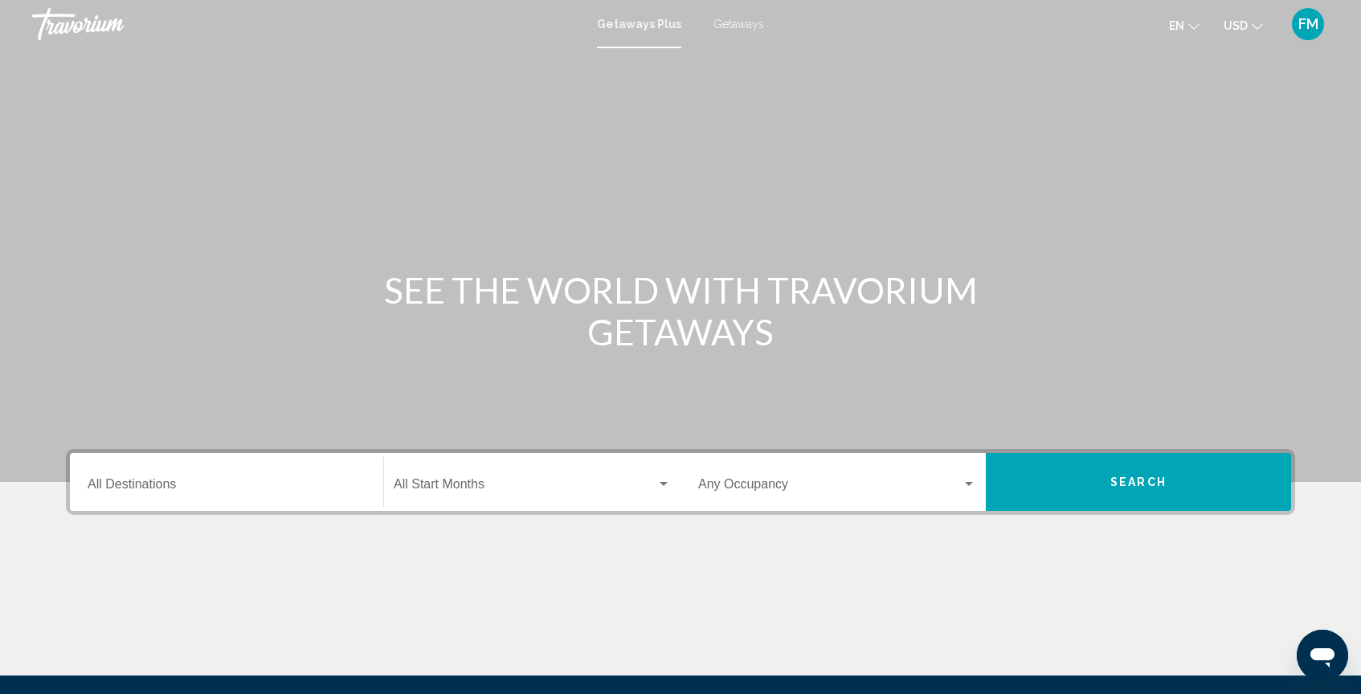
click at [137, 485] on input "Destination All Destinations" at bounding box center [227, 488] width 278 height 14
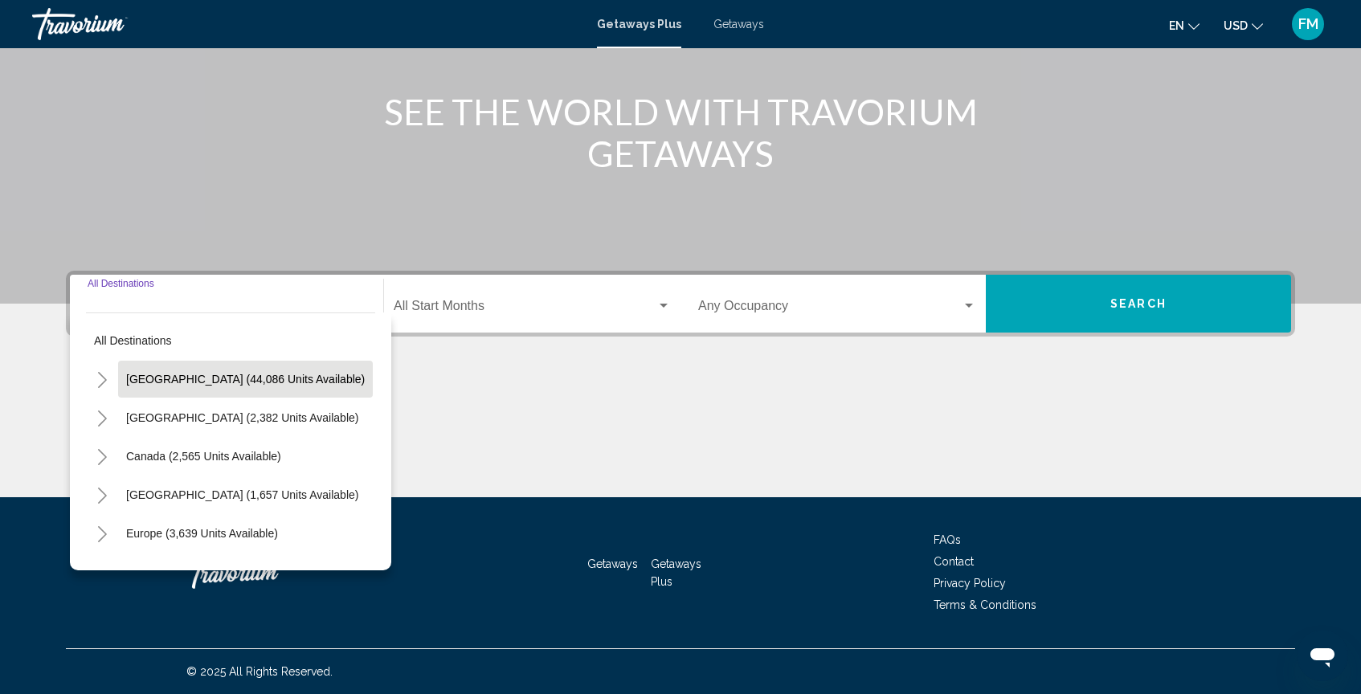
click at [174, 385] on span "[GEOGRAPHIC_DATA] (44,086 units available)" at bounding box center [245, 379] width 239 height 13
type input "**********"
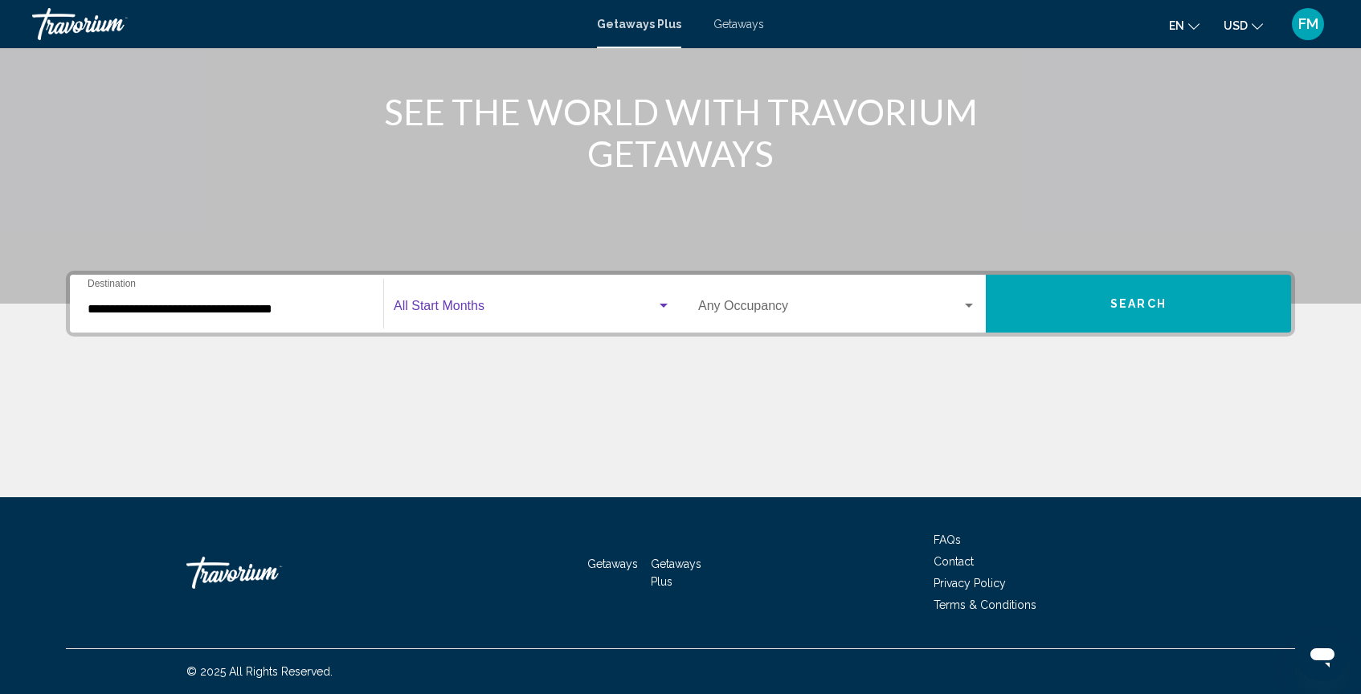
click at [544, 304] on span "Search widget" at bounding box center [525, 309] width 263 height 14
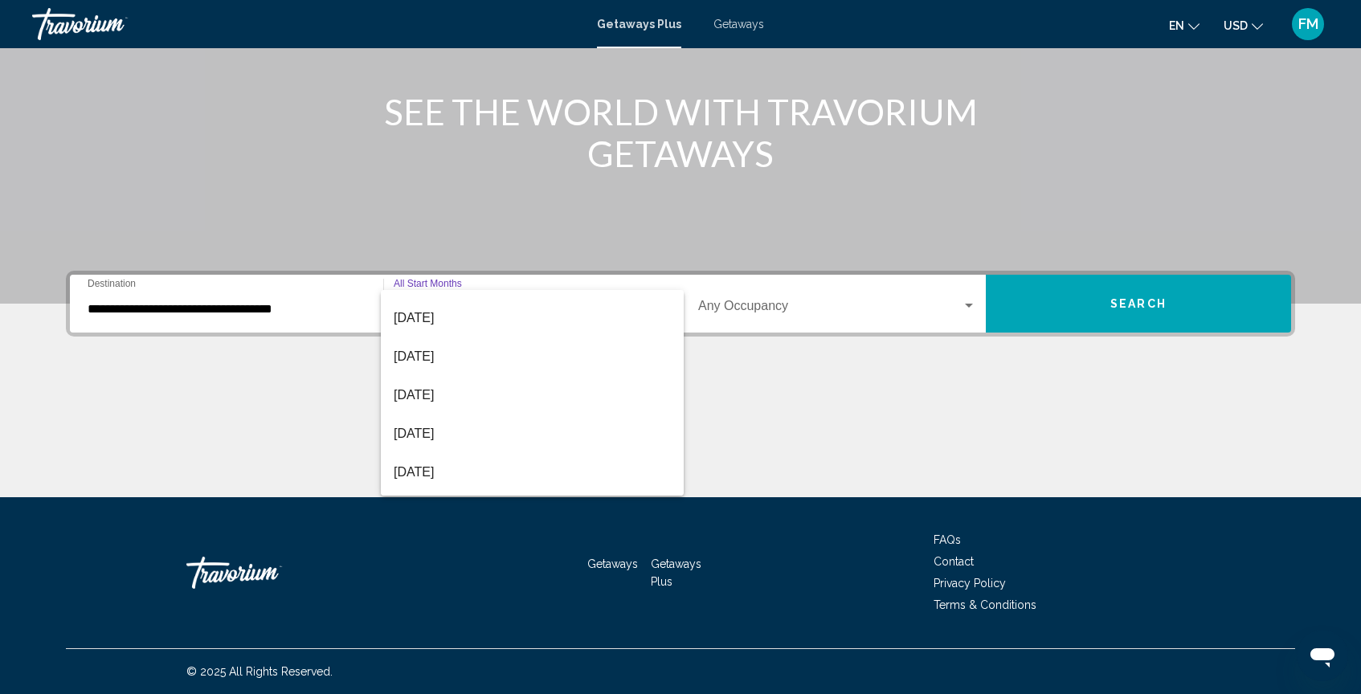
scroll to position [236, 0]
click at [470, 314] on span "[DATE]" at bounding box center [532, 304] width 277 height 39
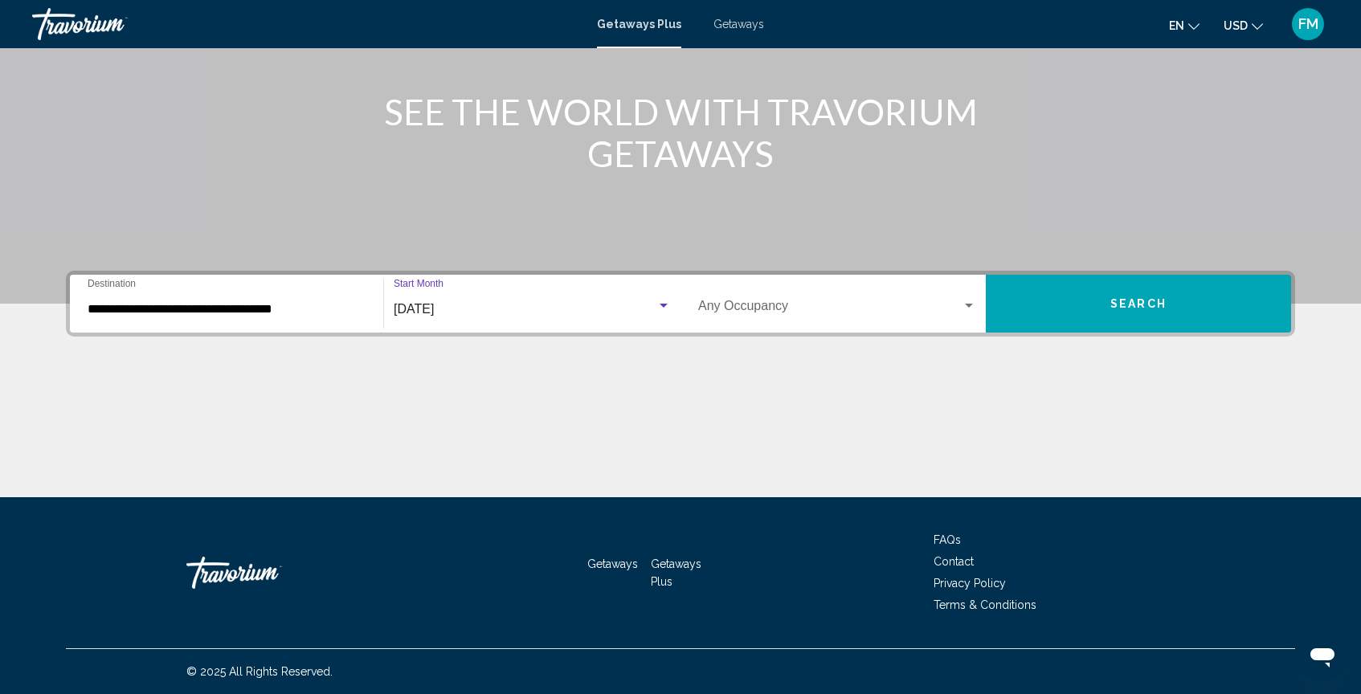
scroll to position [231, 0]
click at [1092, 313] on button "Search" at bounding box center [1138, 304] width 305 height 58
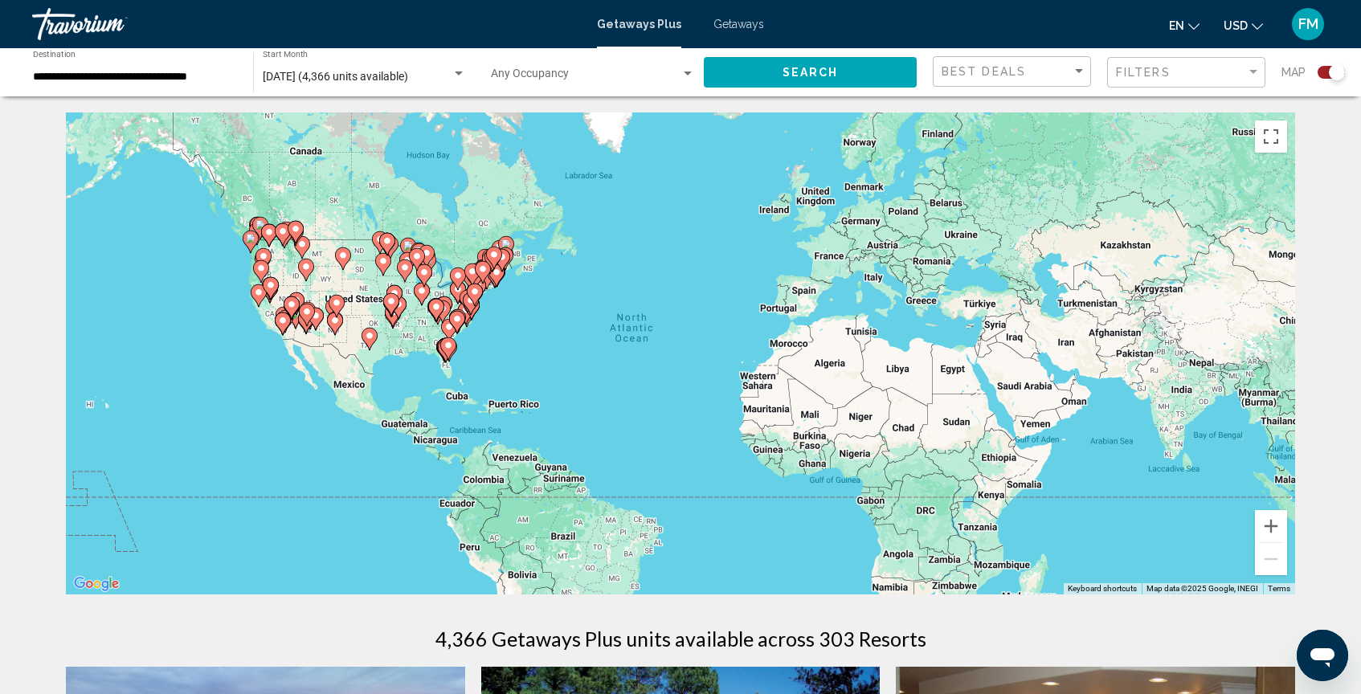
click at [491, 255] on image "Main content" at bounding box center [494, 255] width 10 height 10
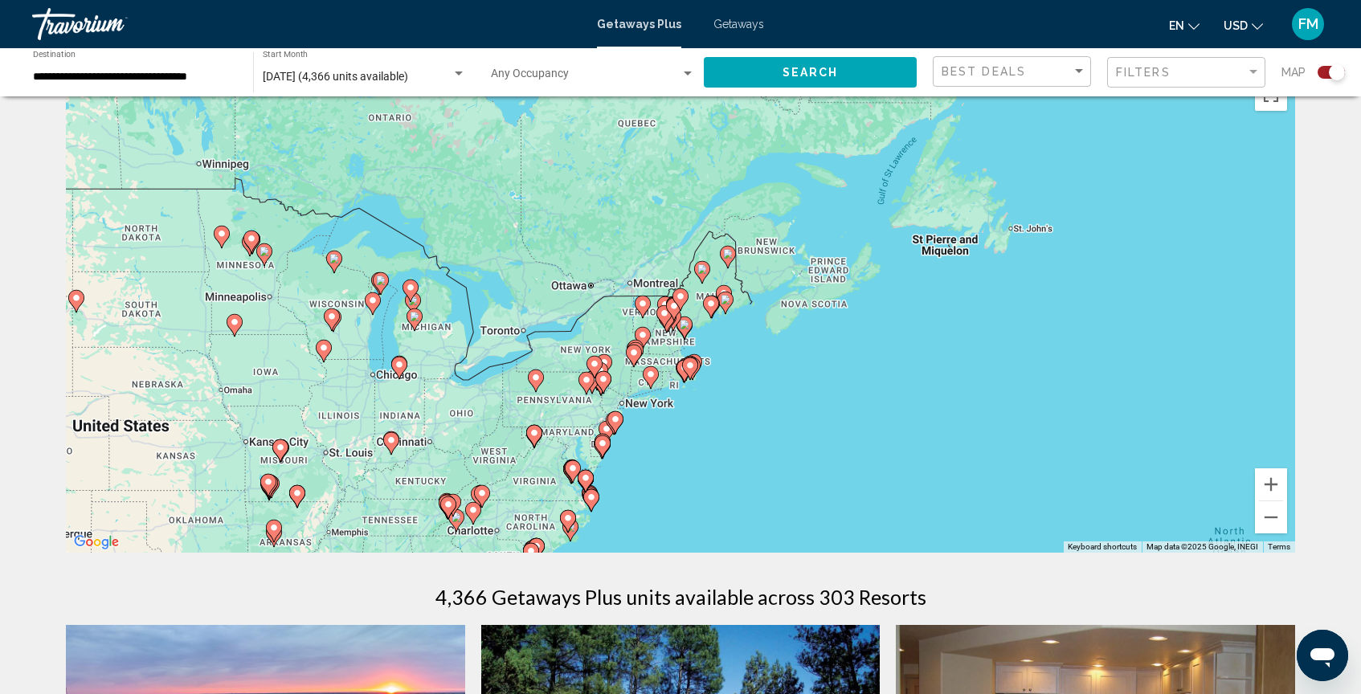
scroll to position [43, 0]
click at [708, 387] on div "To activate drag with keyboard, press Alt + Enter. Once in keyboard drag state,…" at bounding box center [680, 311] width 1229 height 482
click at [1266, 489] on button "Zoom in" at bounding box center [1271, 484] width 32 height 32
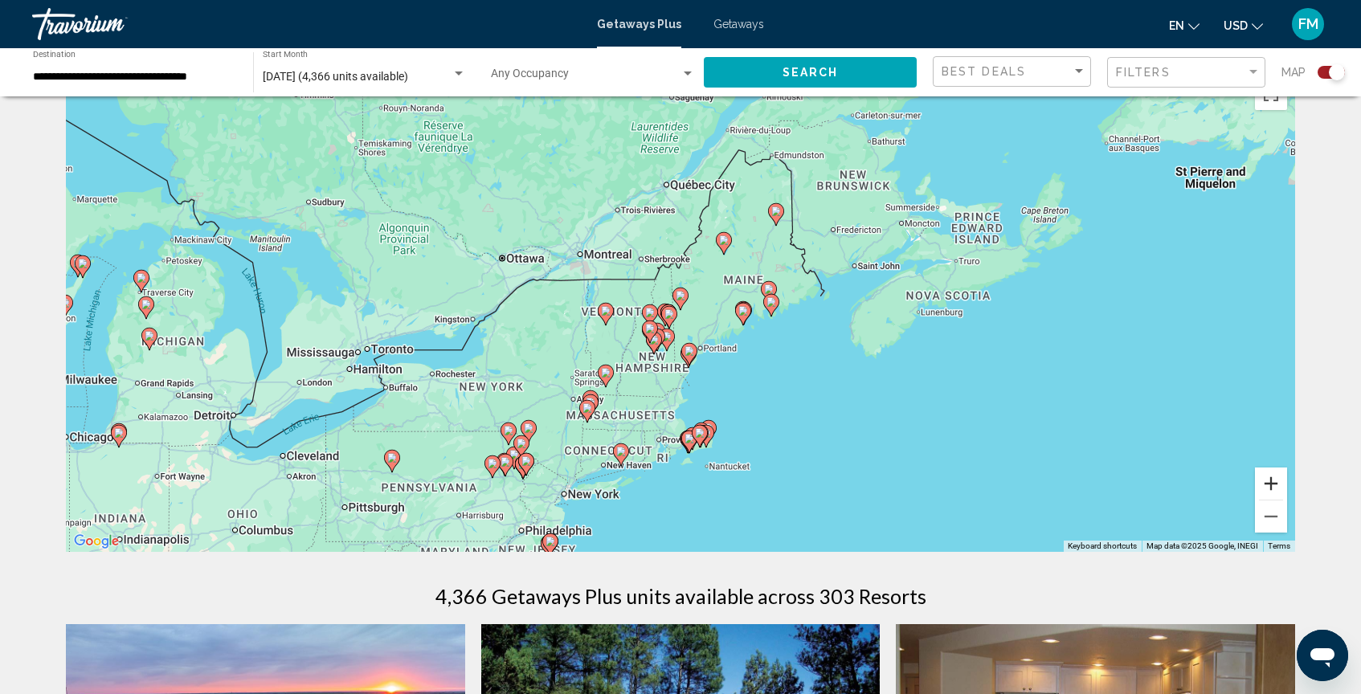
click at [1266, 489] on button "Zoom in" at bounding box center [1271, 484] width 32 height 32
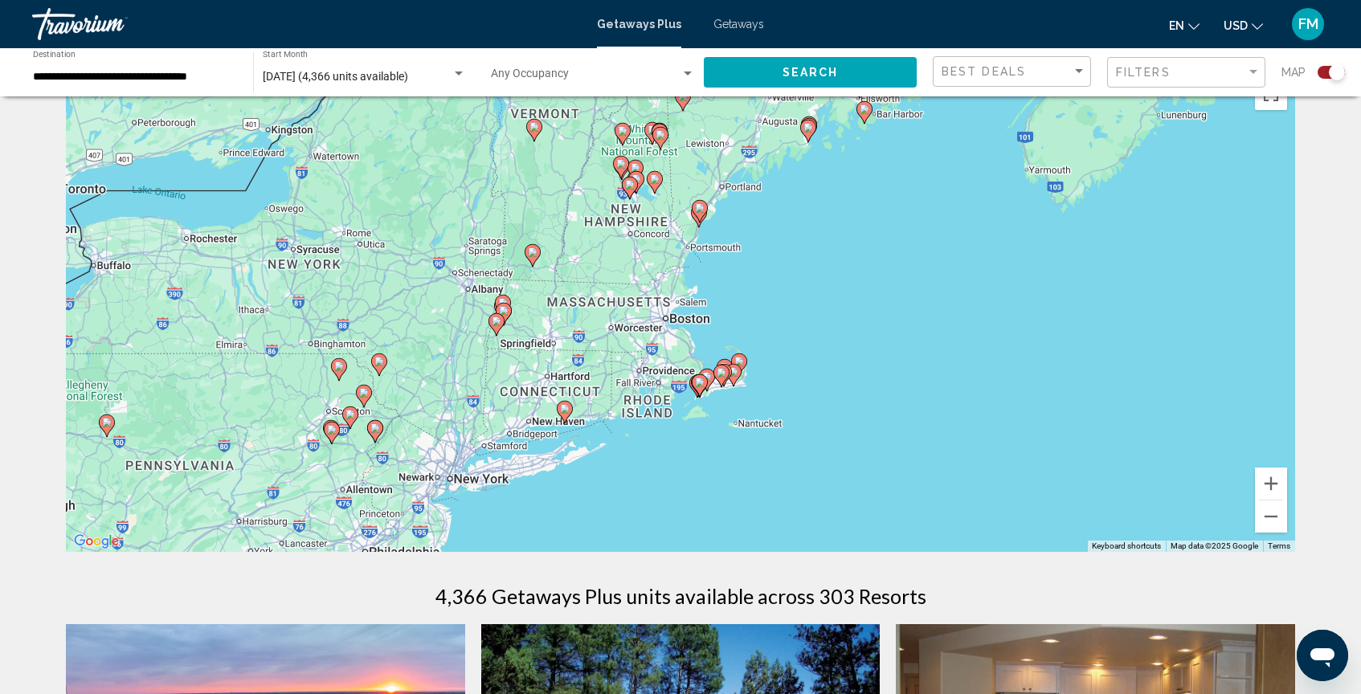
drag, startPoint x: 873, startPoint y: 390, endPoint x: 876, endPoint y: 182, distance: 208.1
click at [876, 182] on div "To activate drag with keyboard, press Alt + Enter. Once in keyboard drag state,…" at bounding box center [680, 311] width 1229 height 482
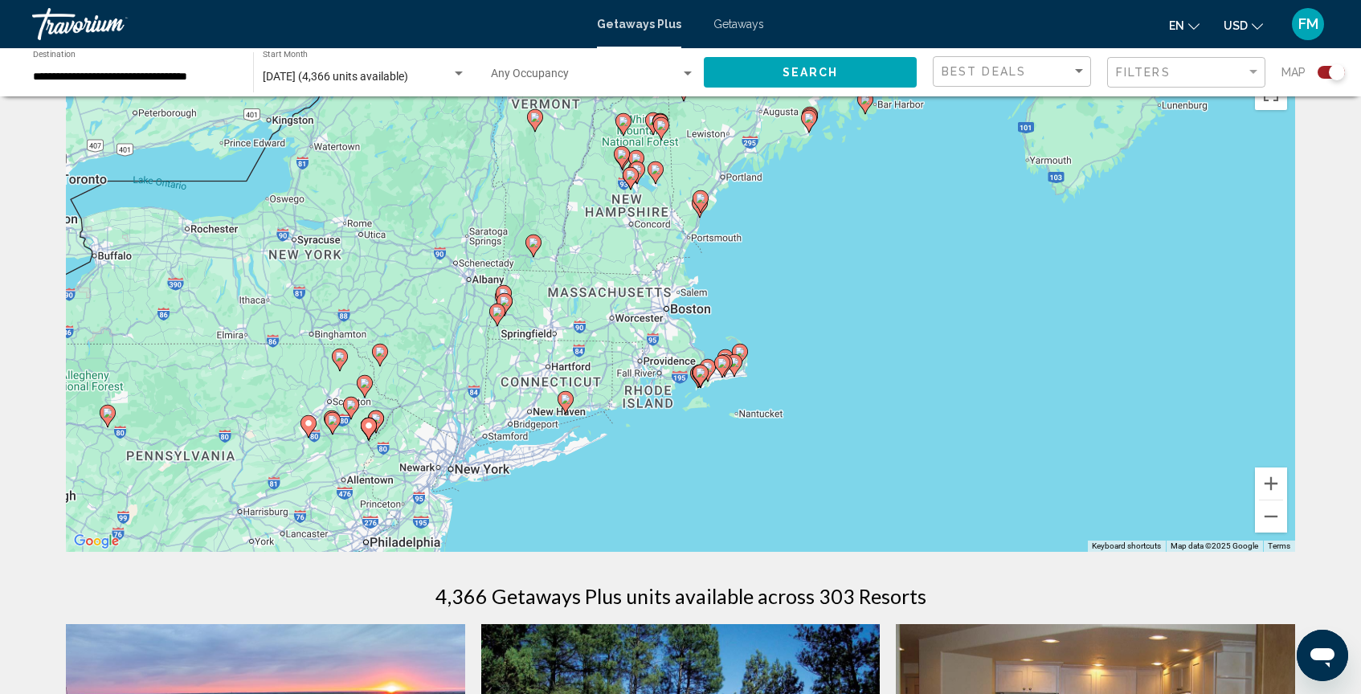
click at [706, 364] on gmp-advanced-marker "Main content" at bounding box center [701, 376] width 16 height 24
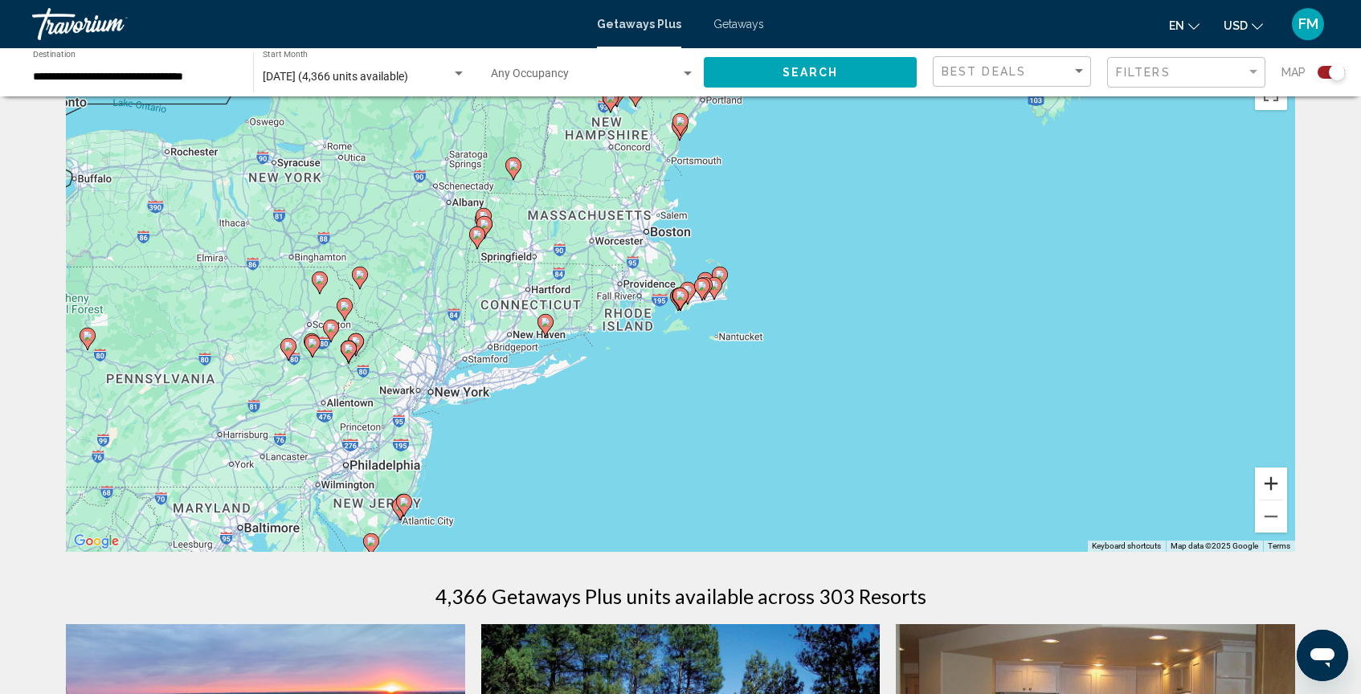
click at [1278, 482] on button "Zoom in" at bounding box center [1271, 484] width 32 height 32
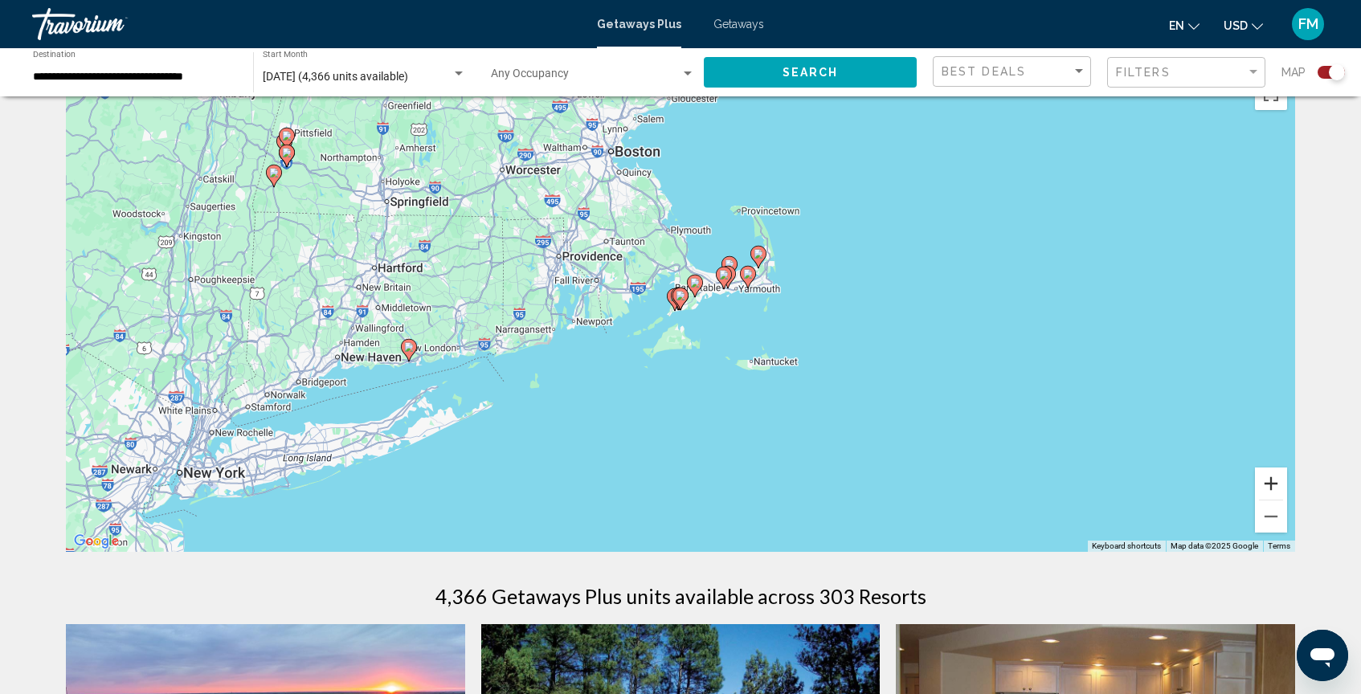
click at [1278, 482] on button "Zoom in" at bounding box center [1271, 484] width 32 height 32
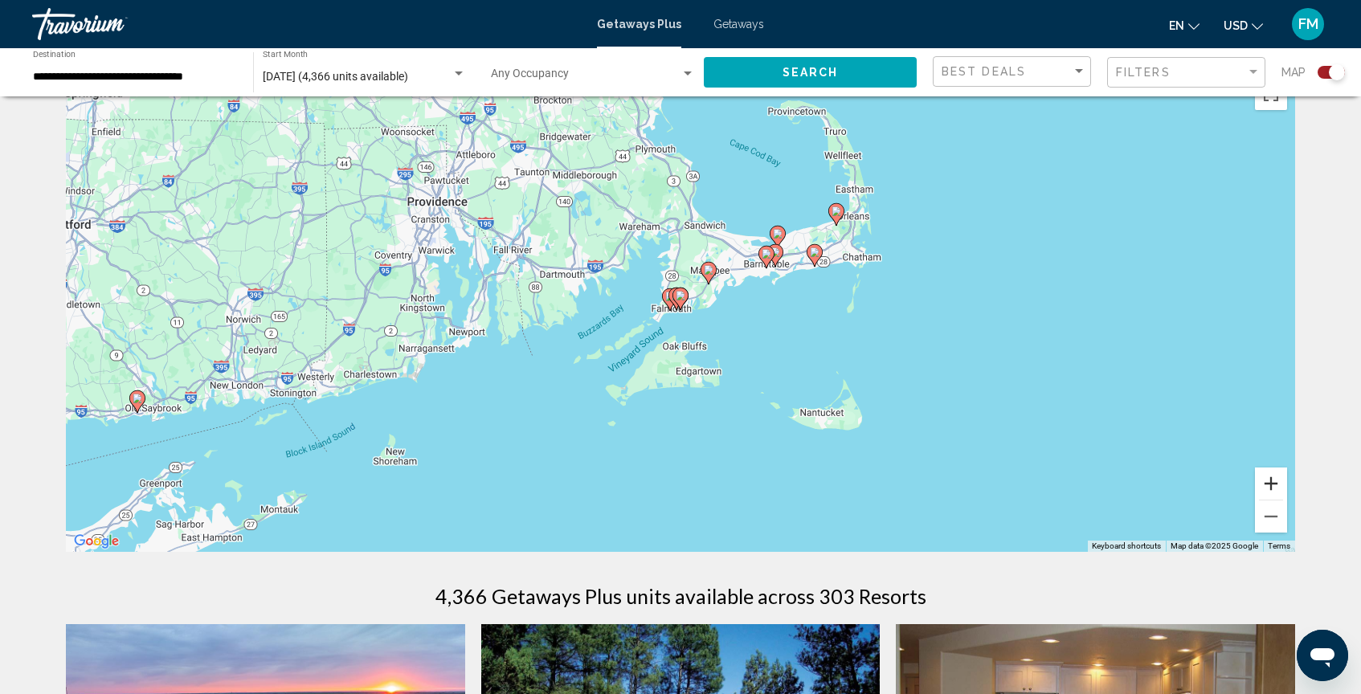
click at [1278, 482] on button "Zoom in" at bounding box center [1271, 484] width 32 height 32
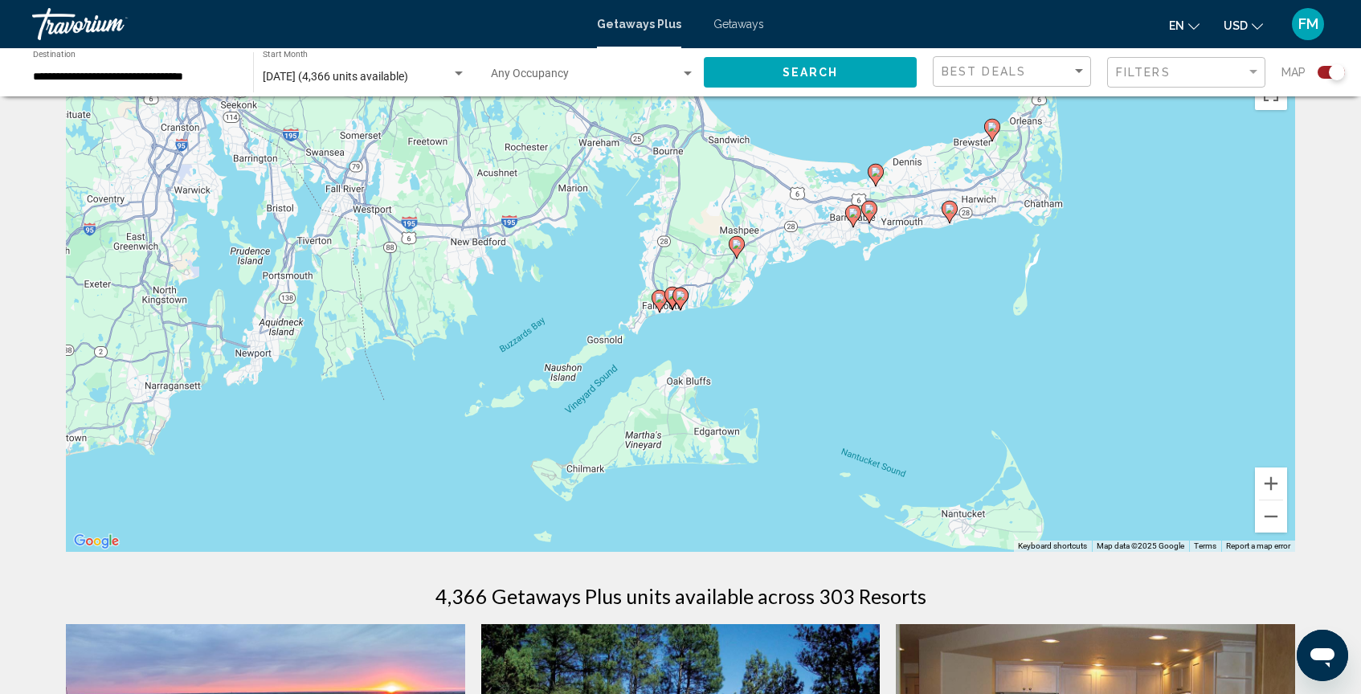
drag, startPoint x: 917, startPoint y: 244, endPoint x: 906, endPoint y: 228, distance: 19.6
click at [909, 231] on div "To activate drag with keyboard, press Alt + Enter. Once in keyboard drag state,…" at bounding box center [680, 311] width 1229 height 482
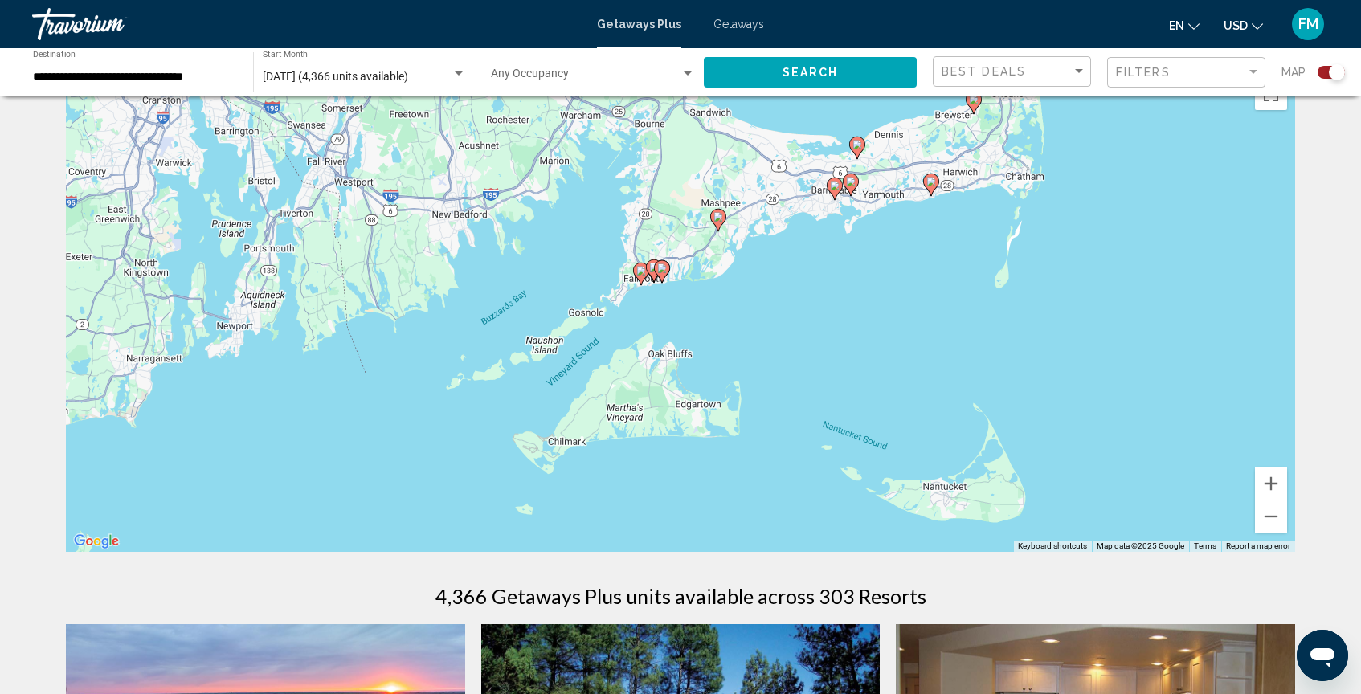
click at [856, 186] on icon "Main content" at bounding box center [851, 184] width 14 height 21
type input "**********"
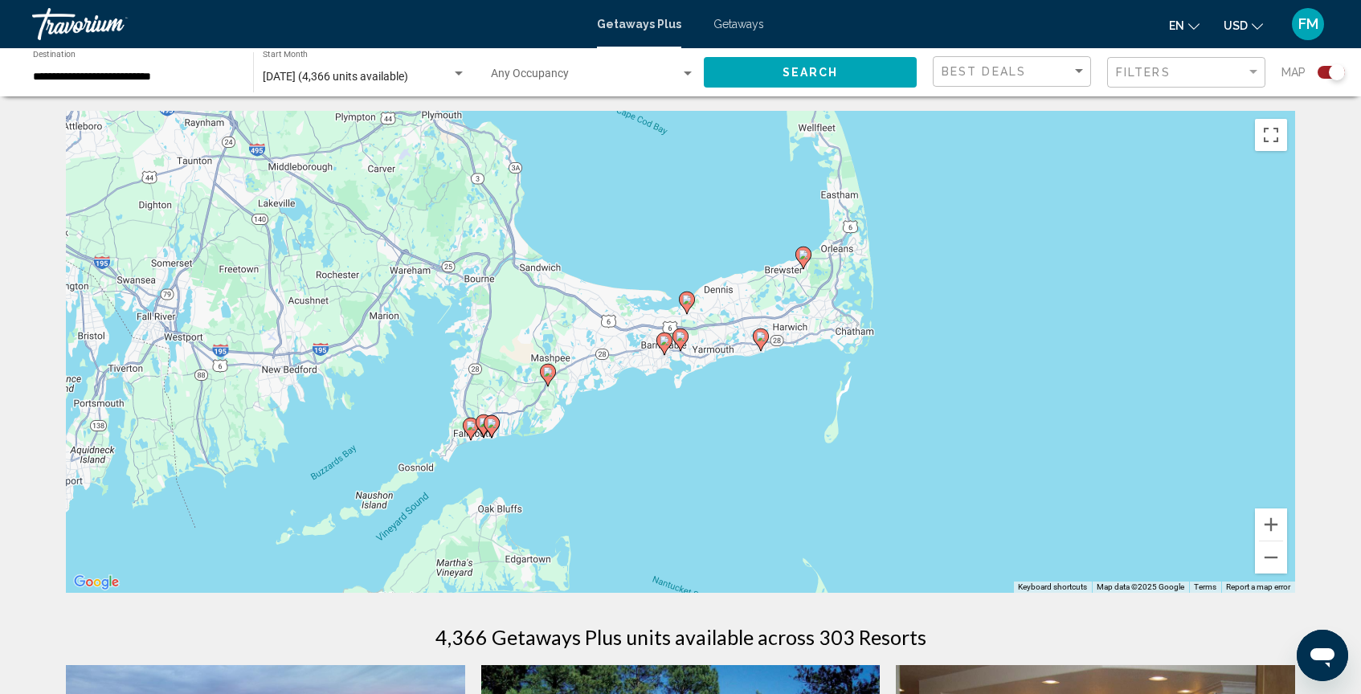
scroll to position [0, 0]
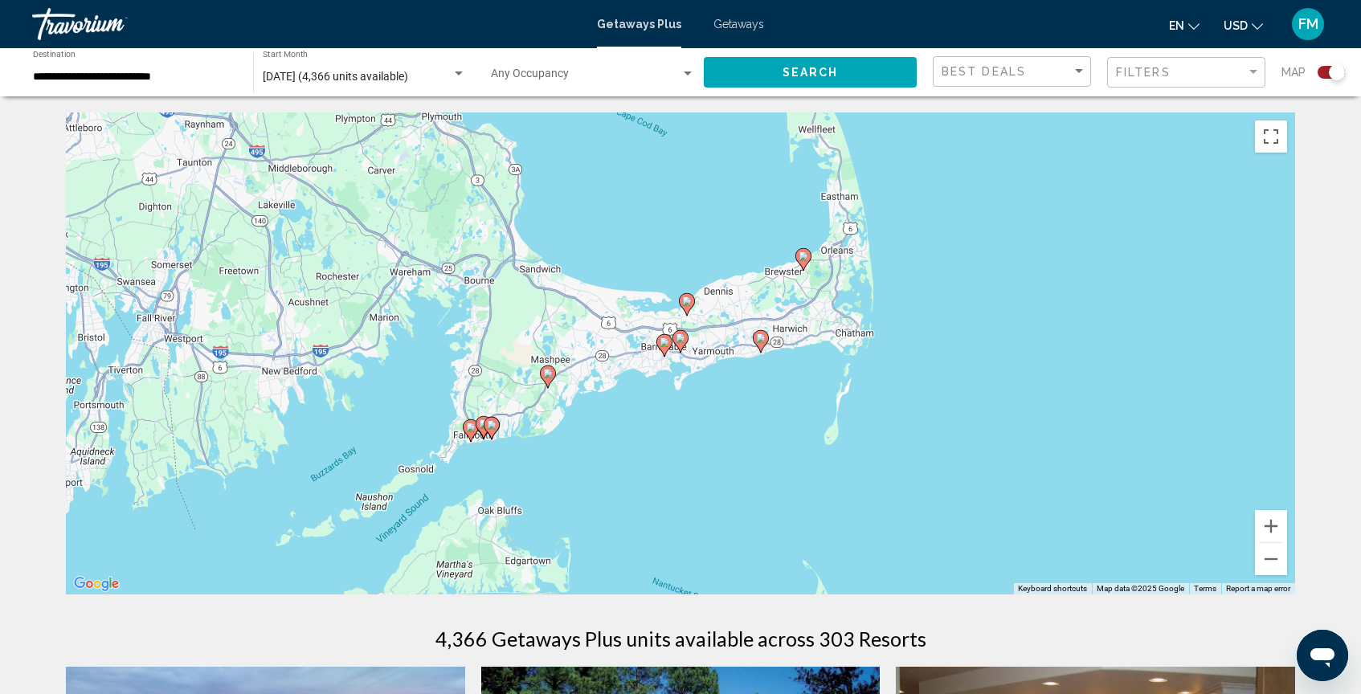
click at [680, 337] on image "Main content" at bounding box center [681, 338] width 10 height 10
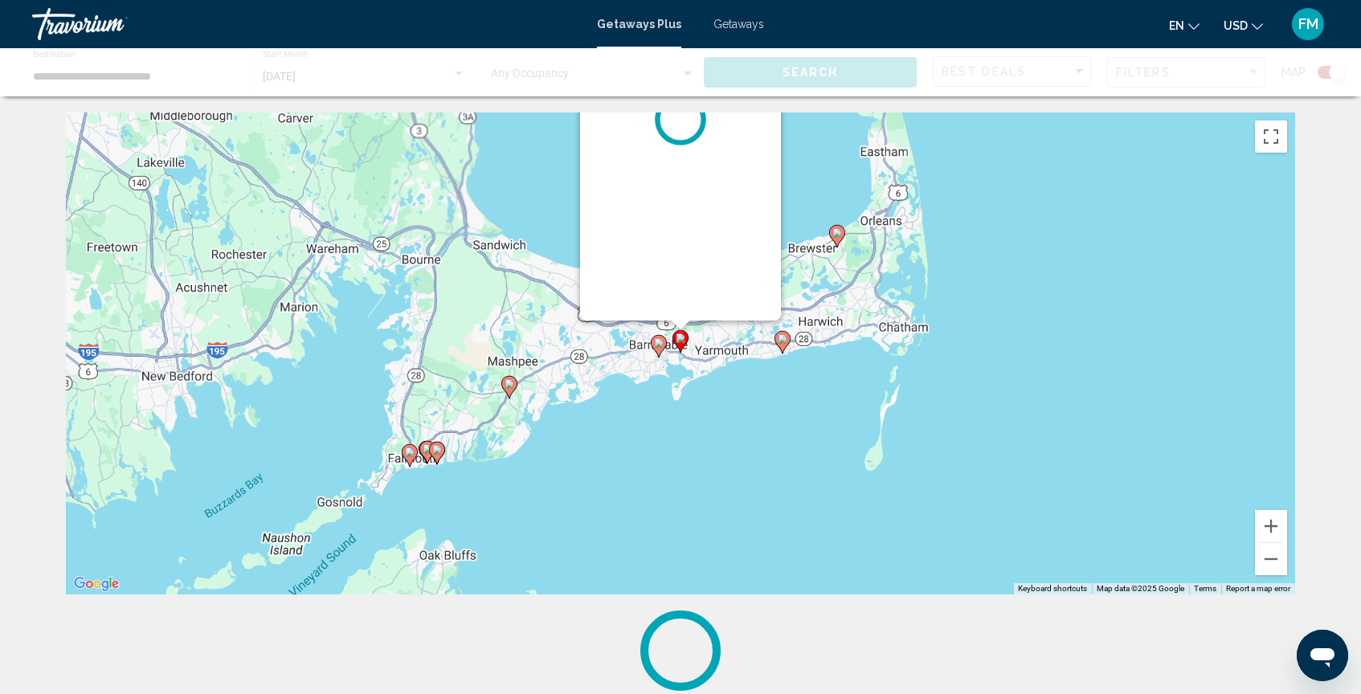
click at [680, 337] on image "Main content" at bounding box center [681, 338] width 10 height 10
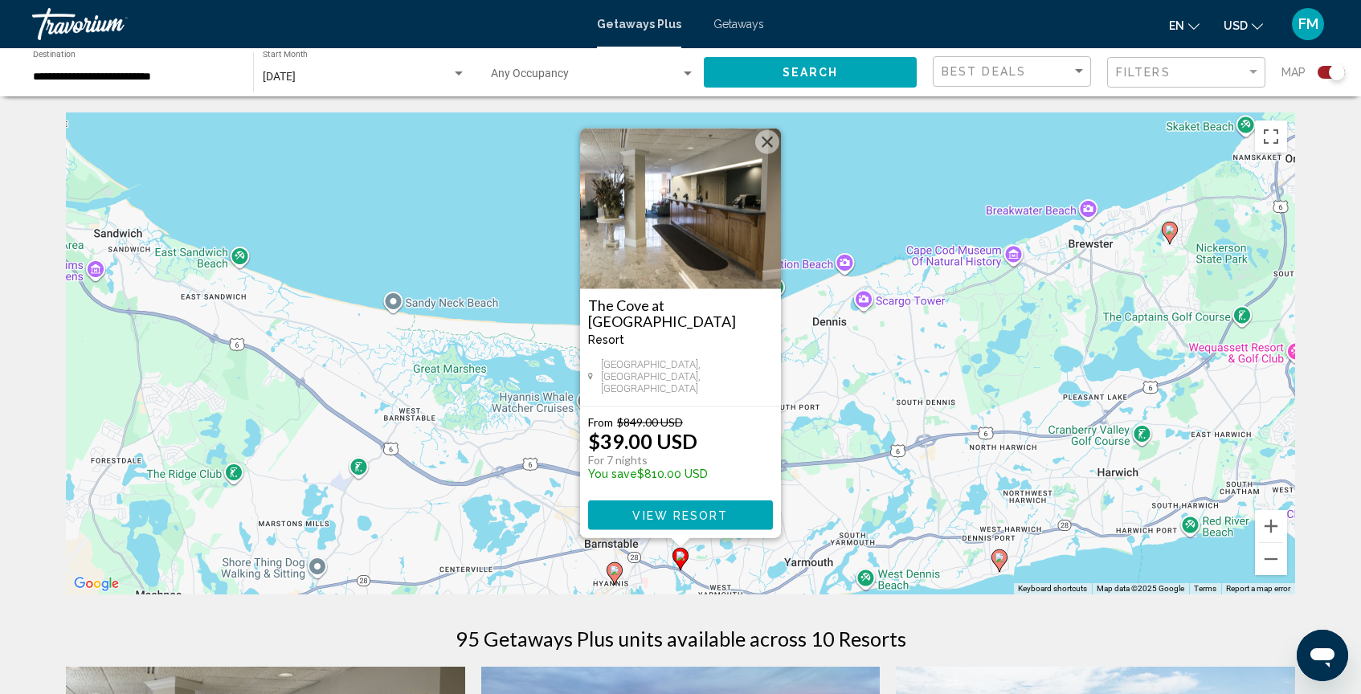
click at [678, 509] on span "View Resort" at bounding box center [680, 515] width 96 height 13
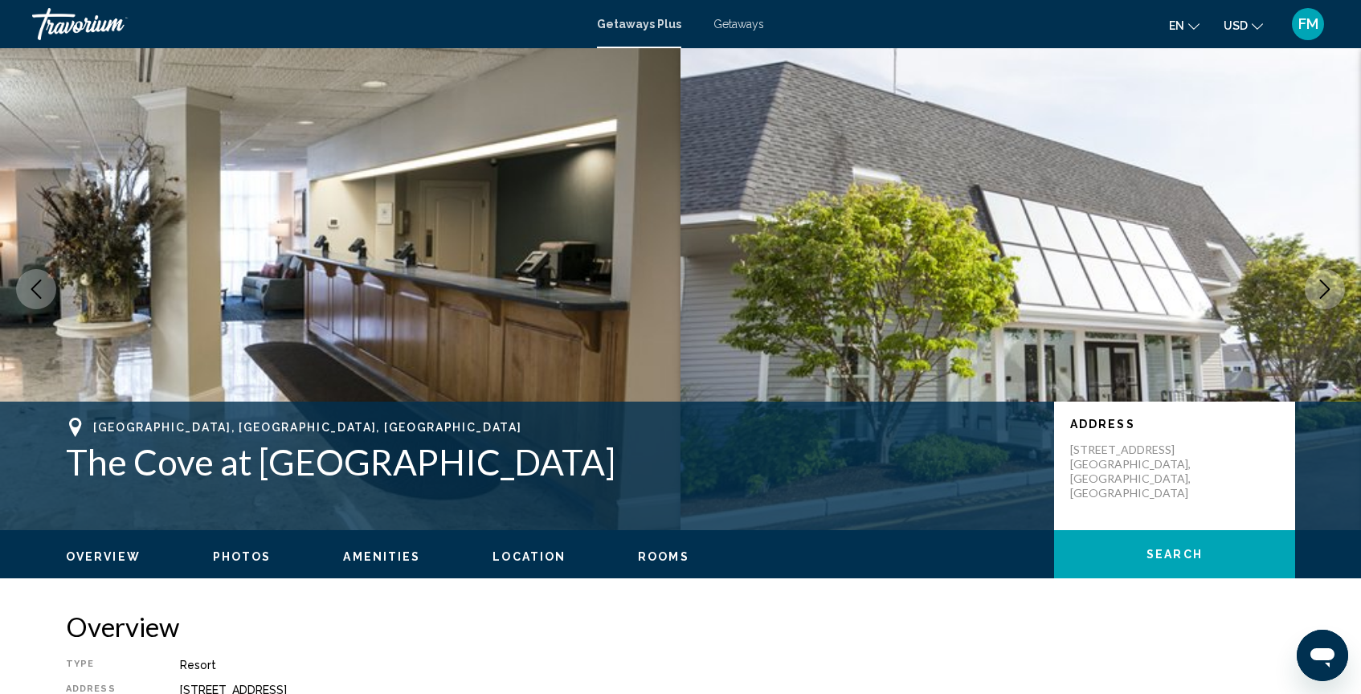
click at [1316, 287] on icon "Next image" at bounding box center [1324, 289] width 19 height 19
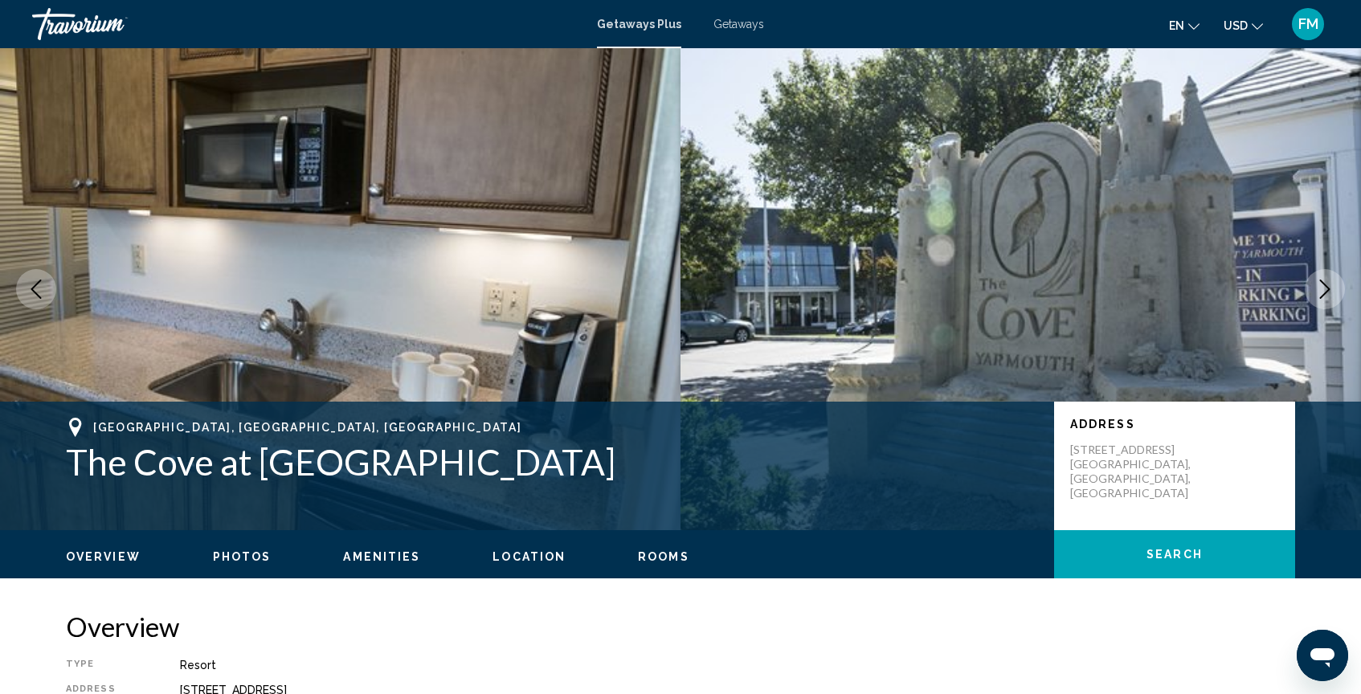
click at [1316, 287] on icon "Next image" at bounding box center [1324, 289] width 19 height 19
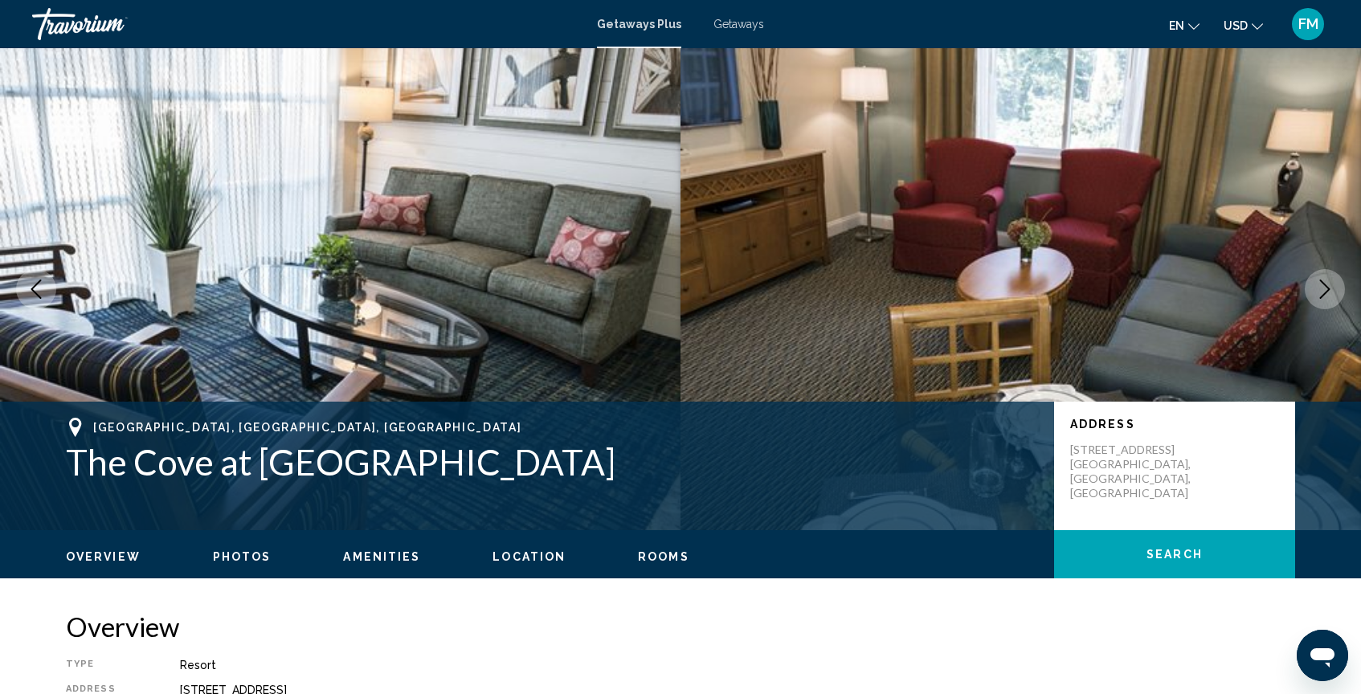
click at [1316, 287] on icon "Next image" at bounding box center [1324, 289] width 19 height 19
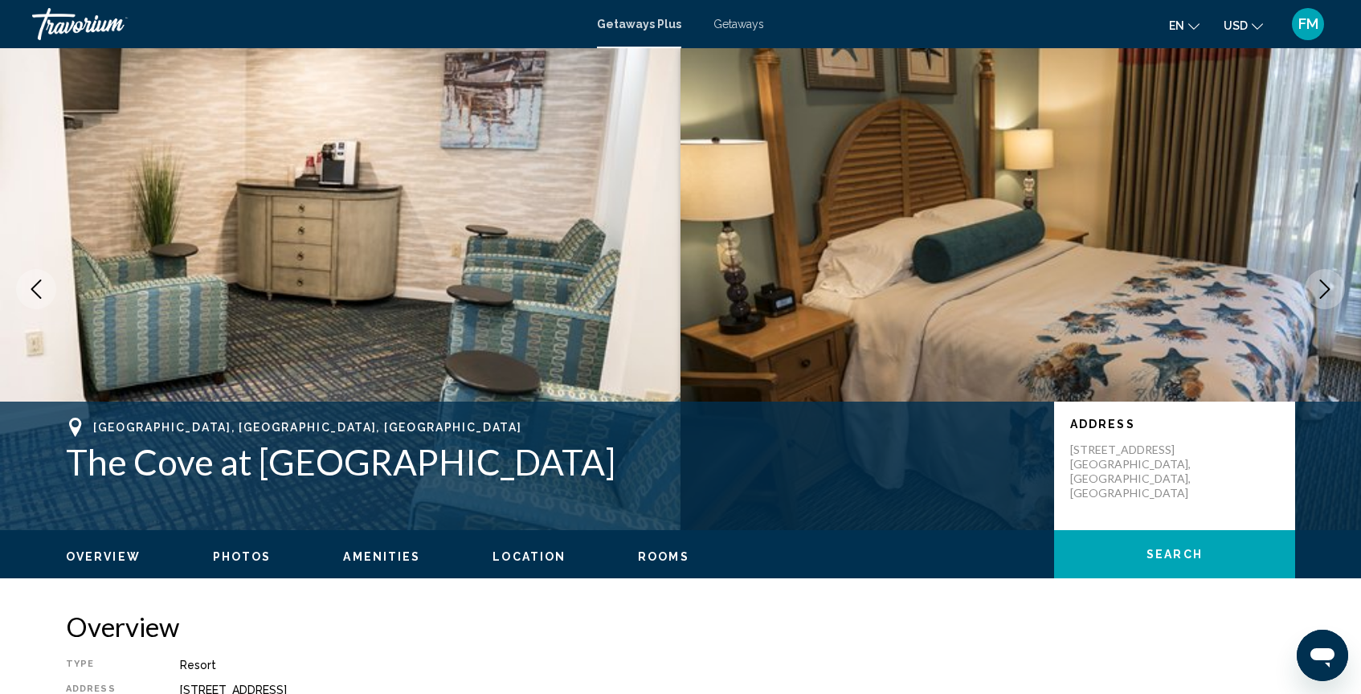
click at [1316, 287] on icon "Next image" at bounding box center [1324, 289] width 19 height 19
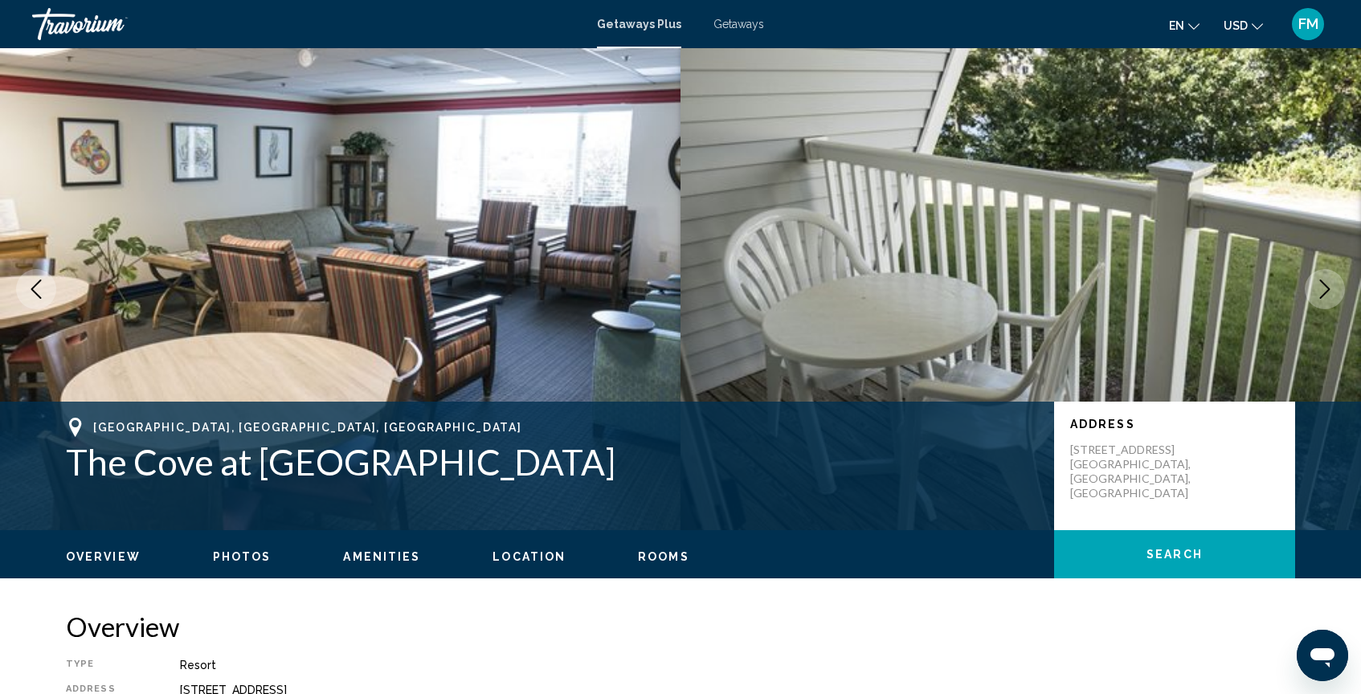
click at [1316, 287] on icon "Next image" at bounding box center [1324, 289] width 19 height 19
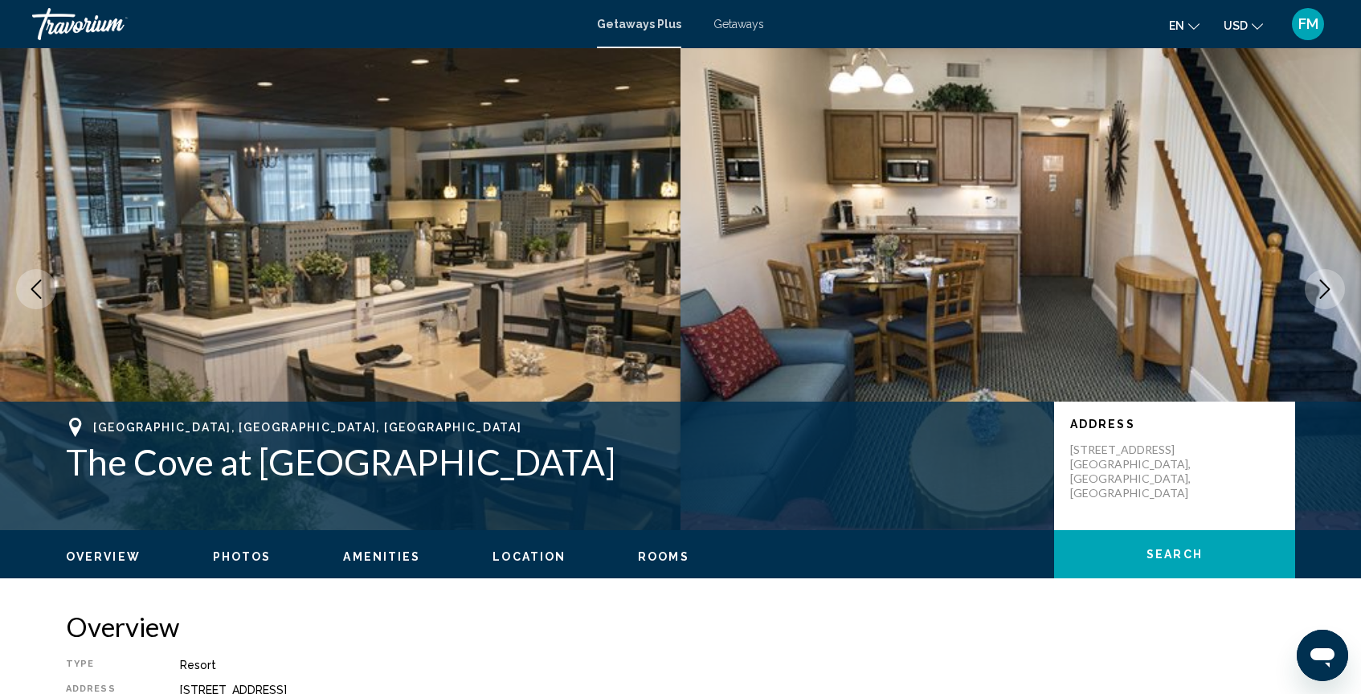
click at [1316, 287] on icon "Next image" at bounding box center [1324, 289] width 19 height 19
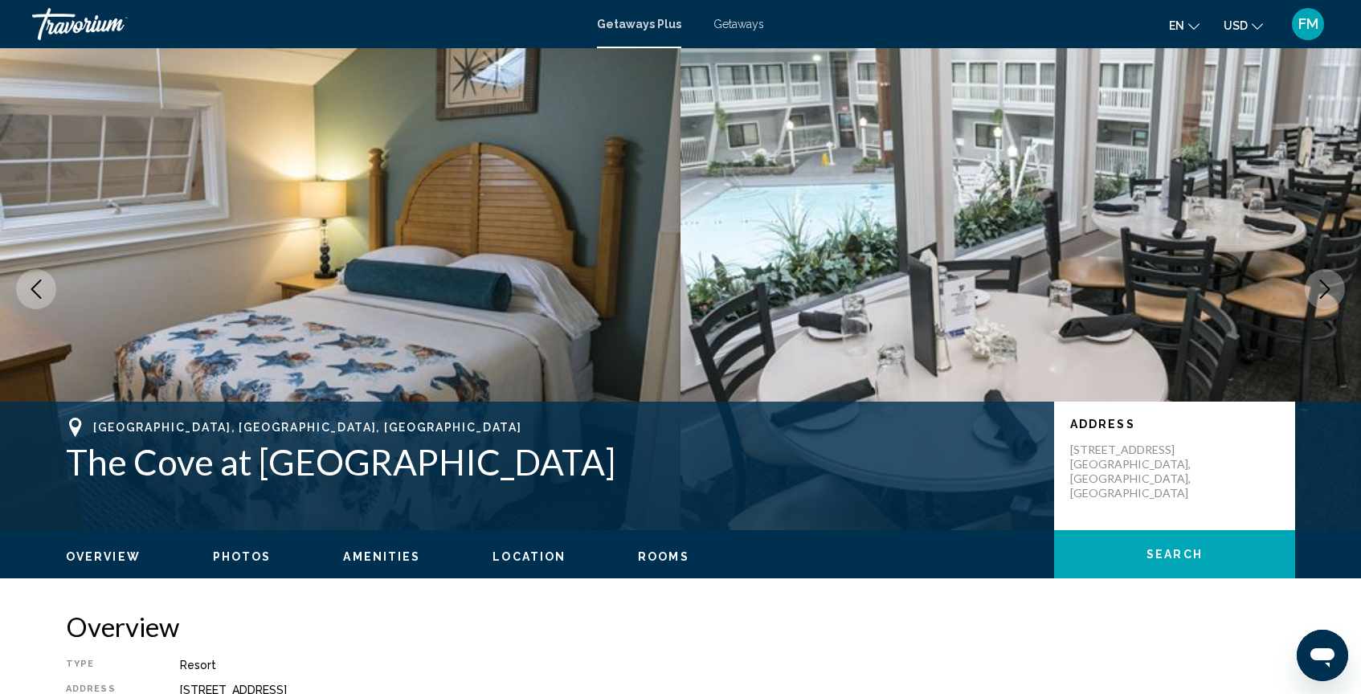
click at [1316, 287] on icon "Next image" at bounding box center [1324, 289] width 19 height 19
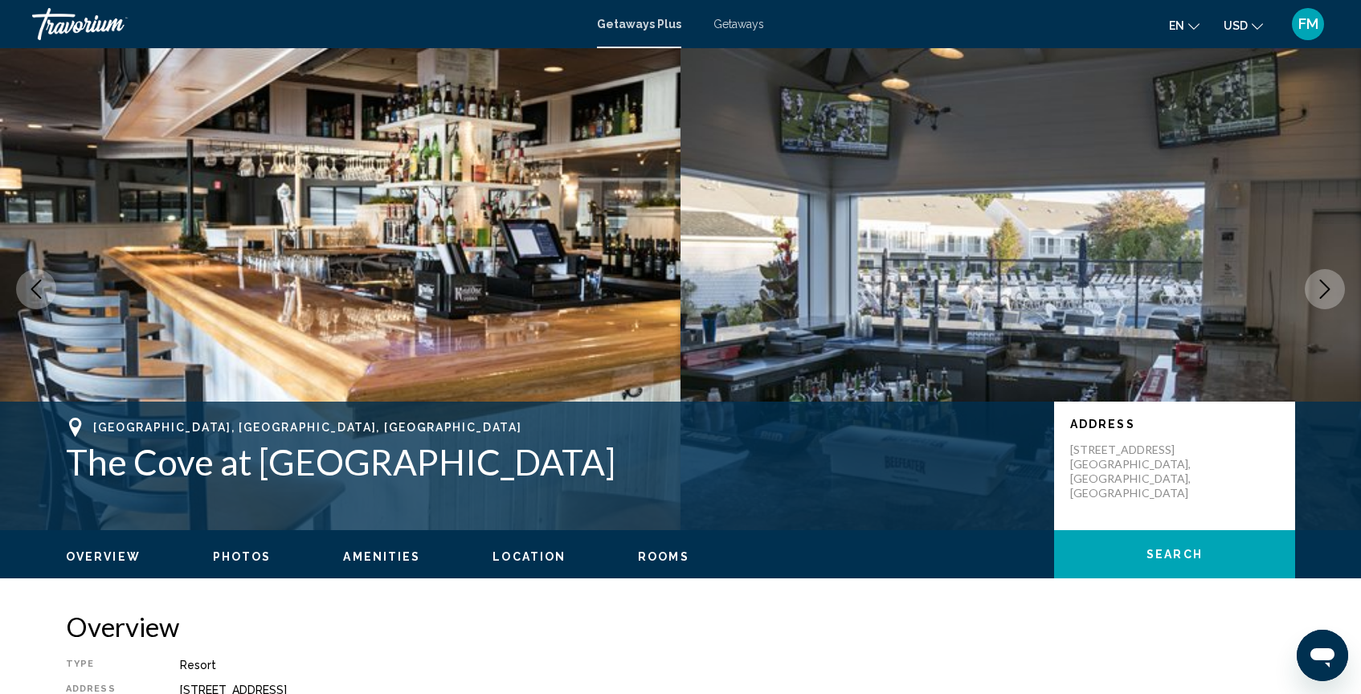
click at [1316, 287] on icon "Next image" at bounding box center [1324, 289] width 19 height 19
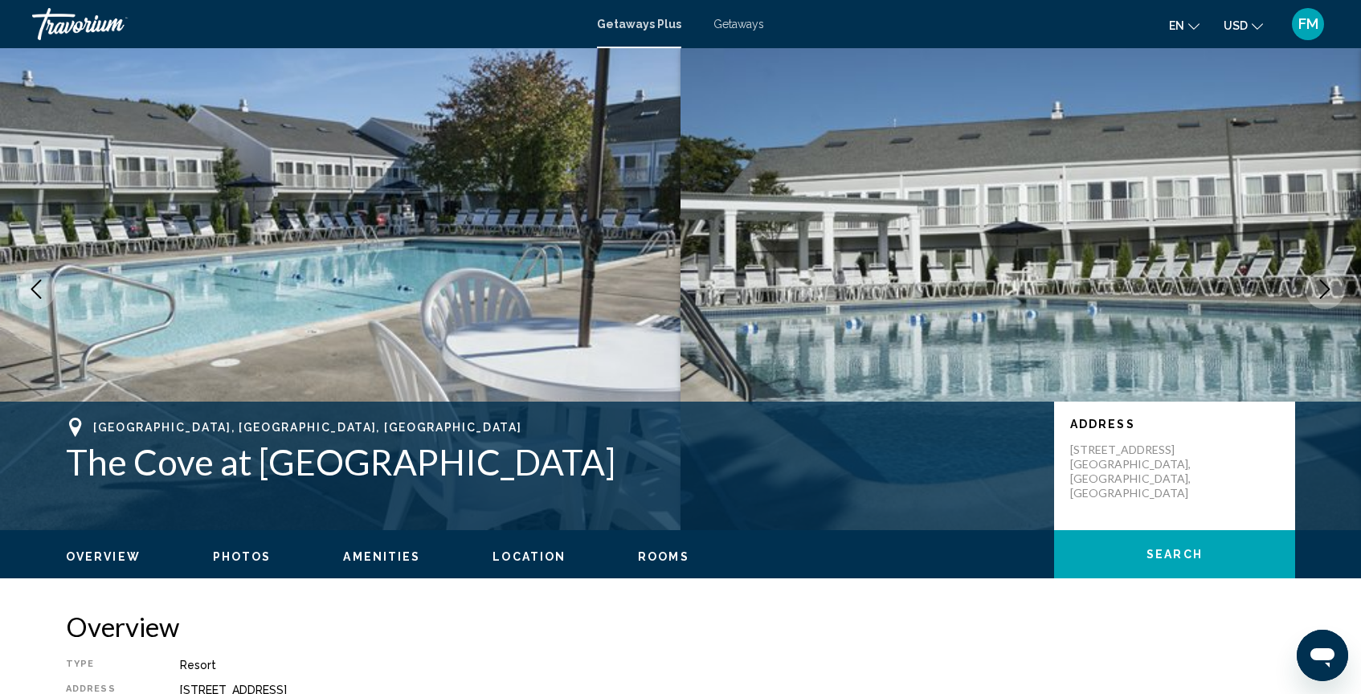
click at [1323, 280] on icon "Next image" at bounding box center [1324, 289] width 19 height 19
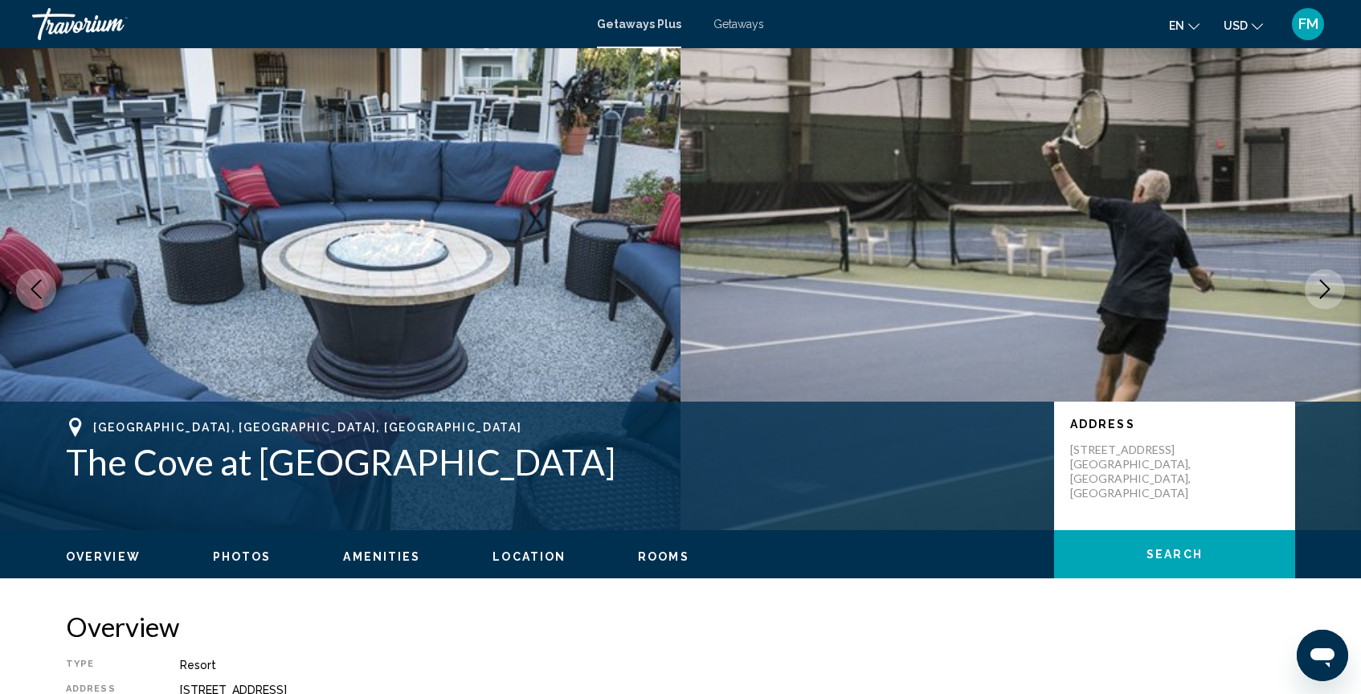
click at [1323, 280] on icon "Next image" at bounding box center [1324, 289] width 19 height 19
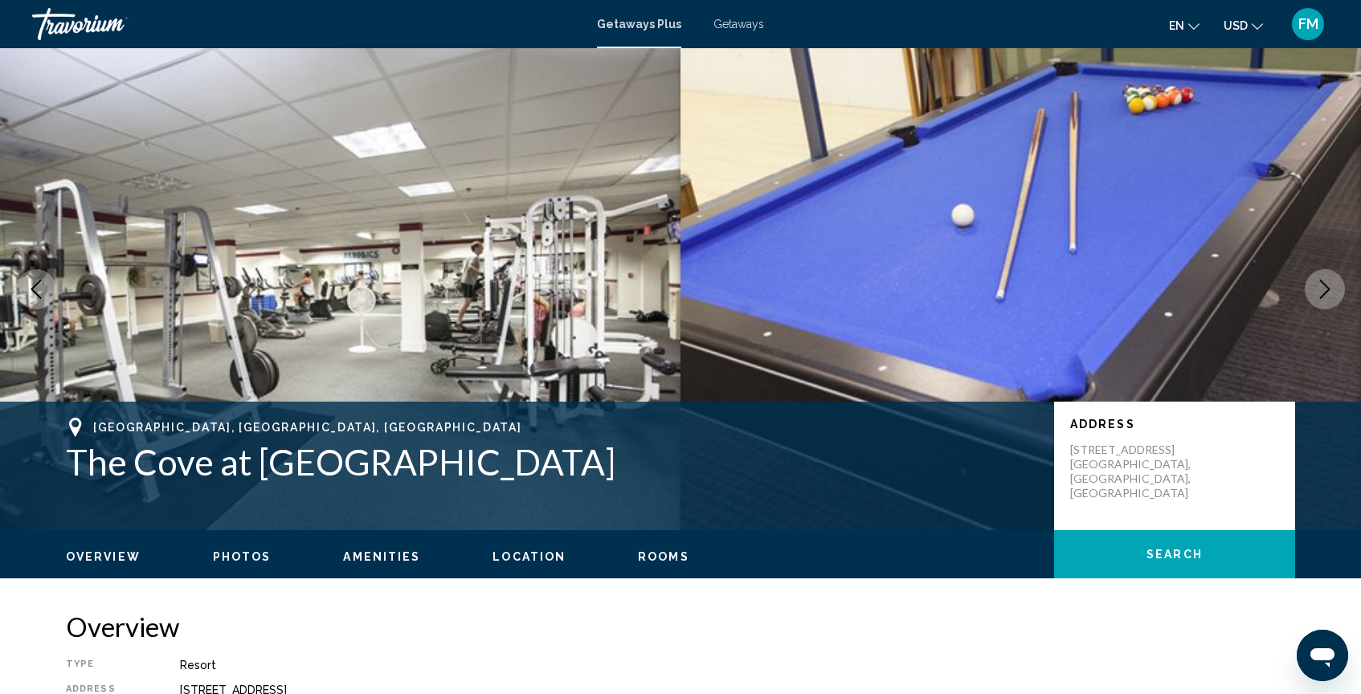
click at [1323, 280] on icon "Next image" at bounding box center [1324, 289] width 19 height 19
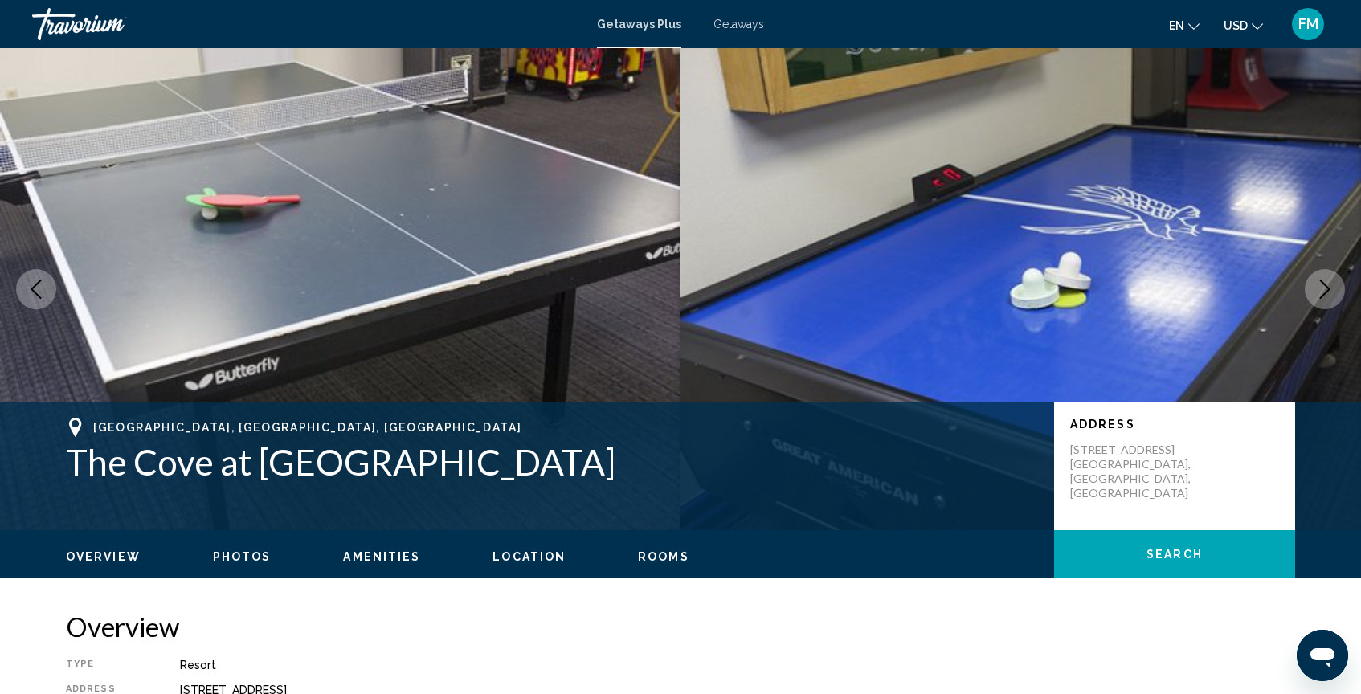
click at [1323, 280] on icon "Next image" at bounding box center [1324, 289] width 19 height 19
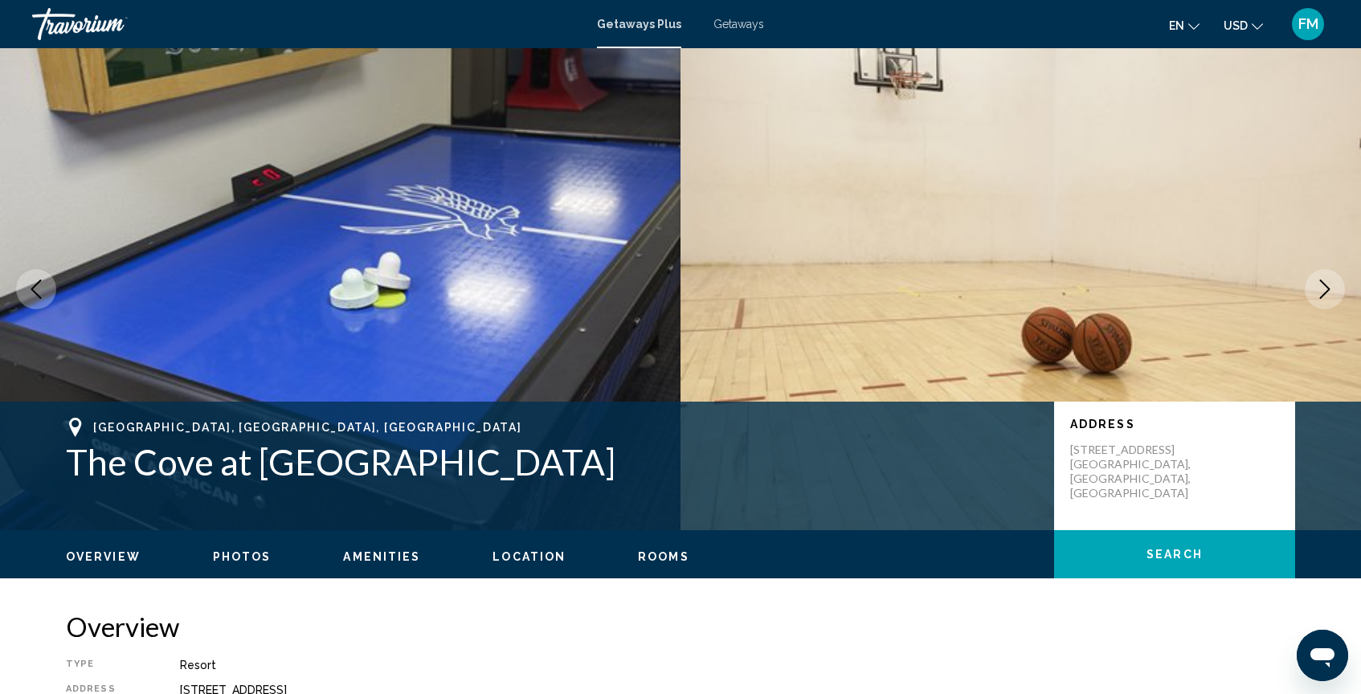
click at [1323, 280] on icon "Next image" at bounding box center [1324, 289] width 19 height 19
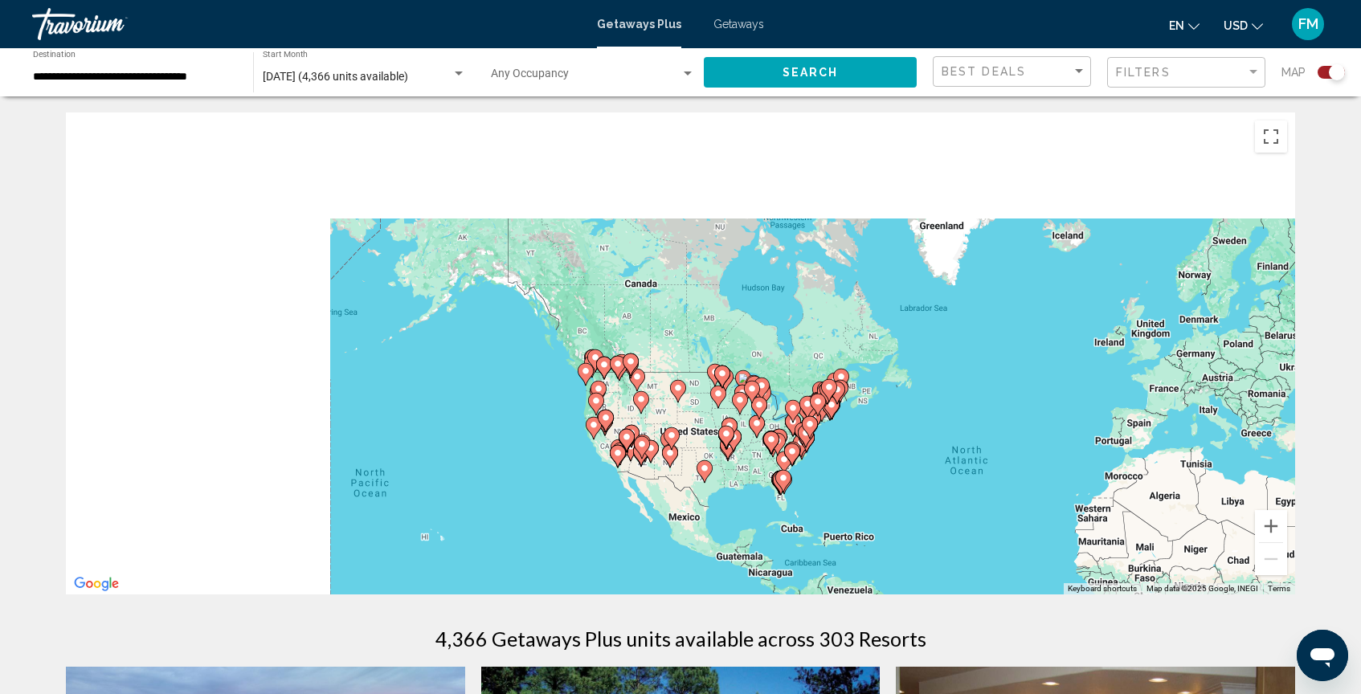
drag, startPoint x: 601, startPoint y: 303, endPoint x: 956, endPoint y: 443, distance: 381.7
click at [955, 443] on div "To activate drag with keyboard, press Alt + Enter. Once in keyboard drag state,…" at bounding box center [680, 353] width 1229 height 482
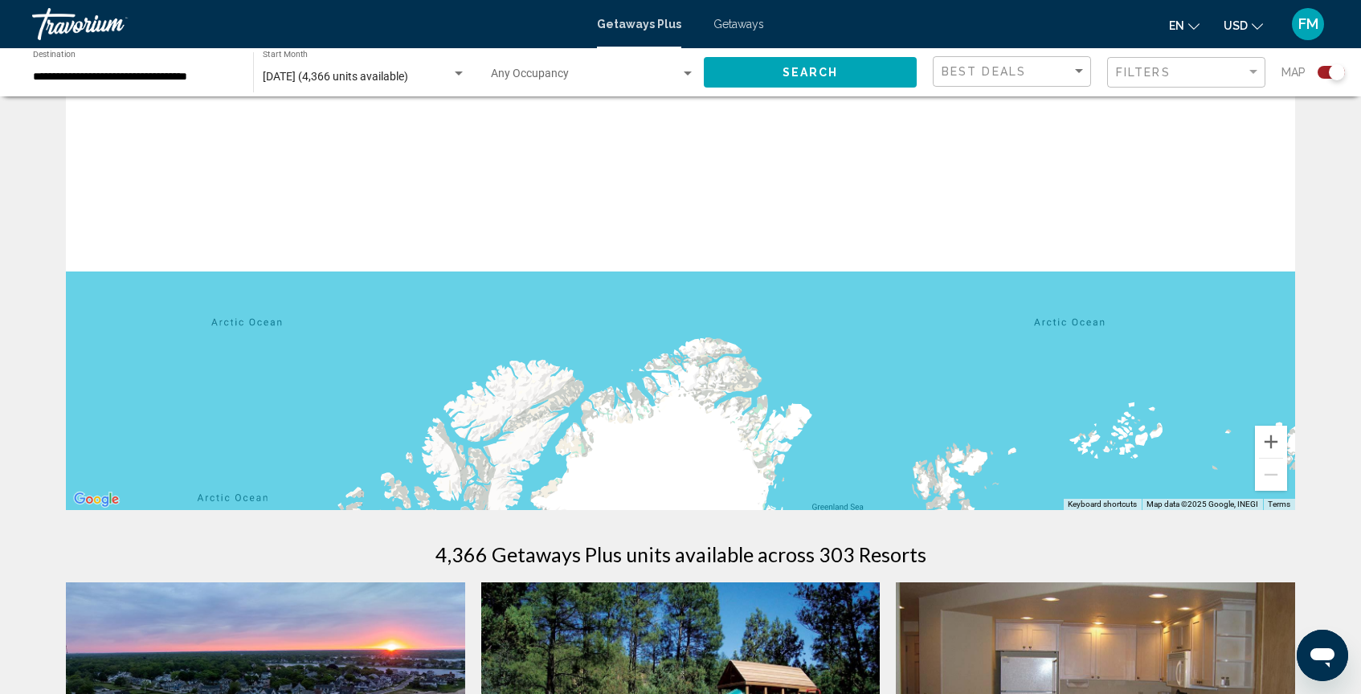
scroll to position [82, 0]
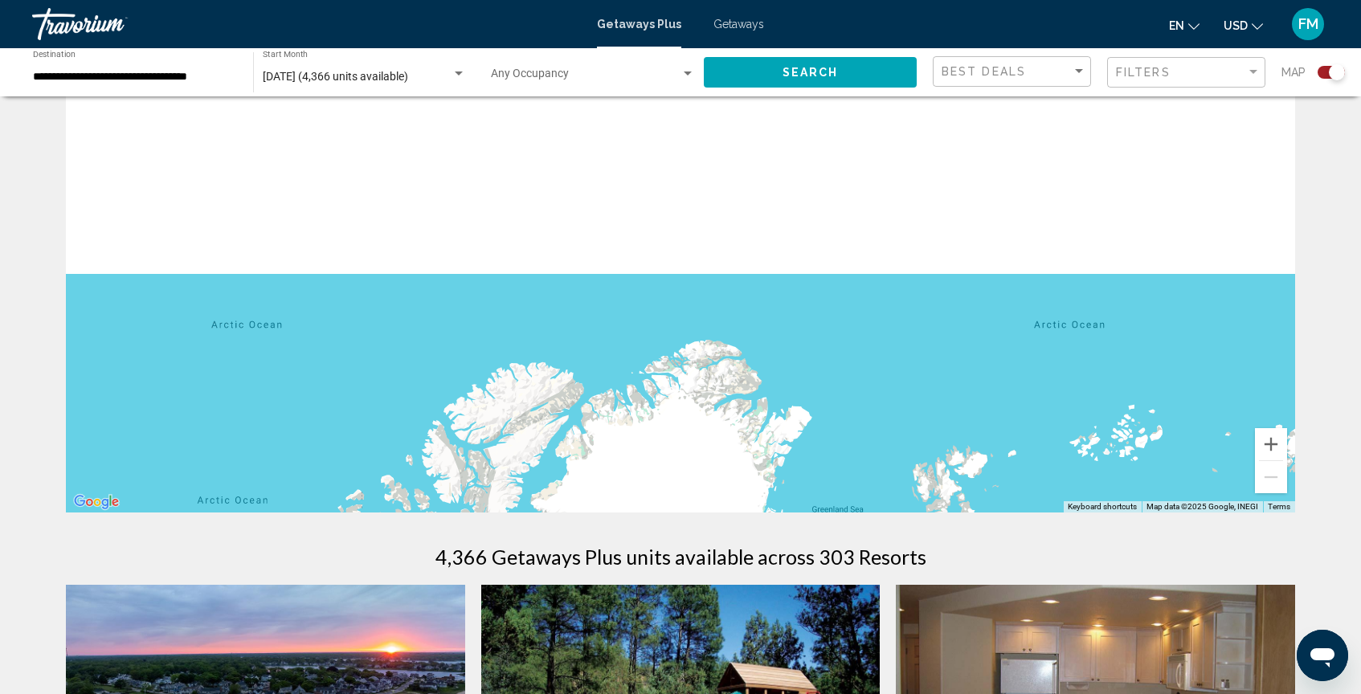
click at [891, 387] on div "Main content" at bounding box center [680, 272] width 1229 height 482
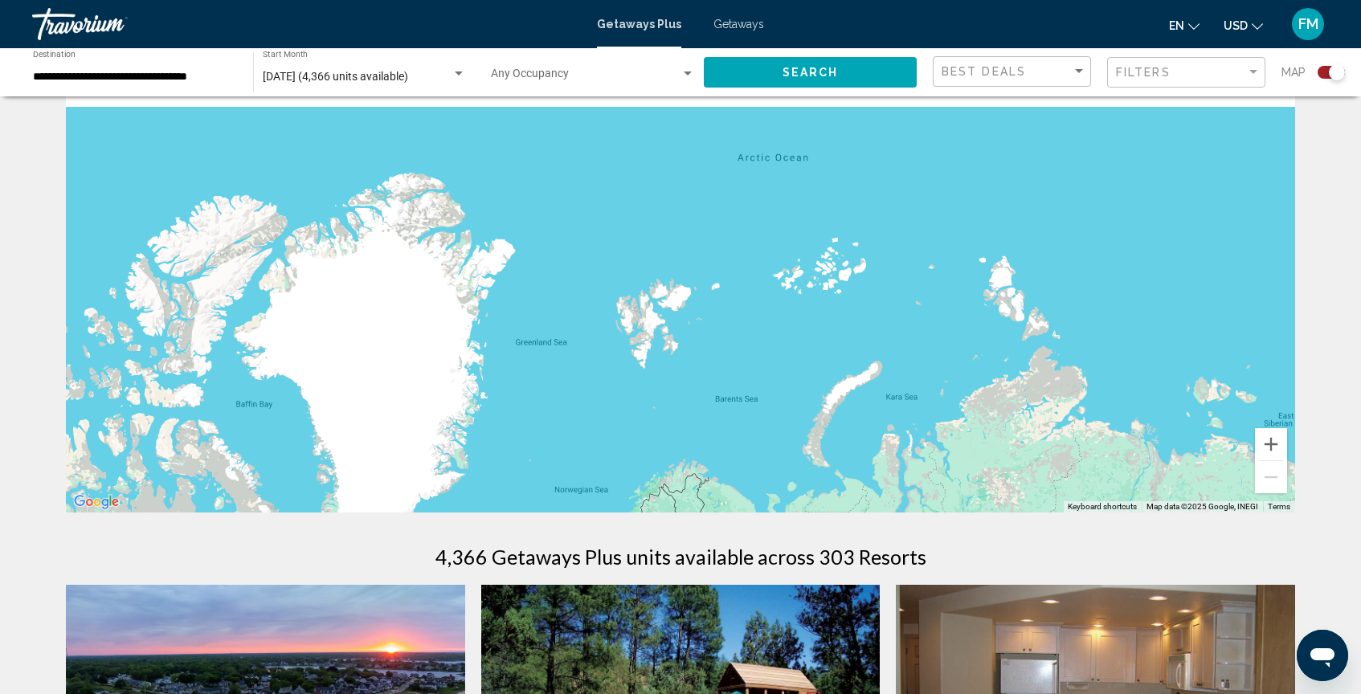
drag, startPoint x: 891, startPoint y: 387, endPoint x: 560, endPoint y: 115, distance: 428.2
click at [560, 115] on div "Main content" at bounding box center [680, 272] width 1229 height 482
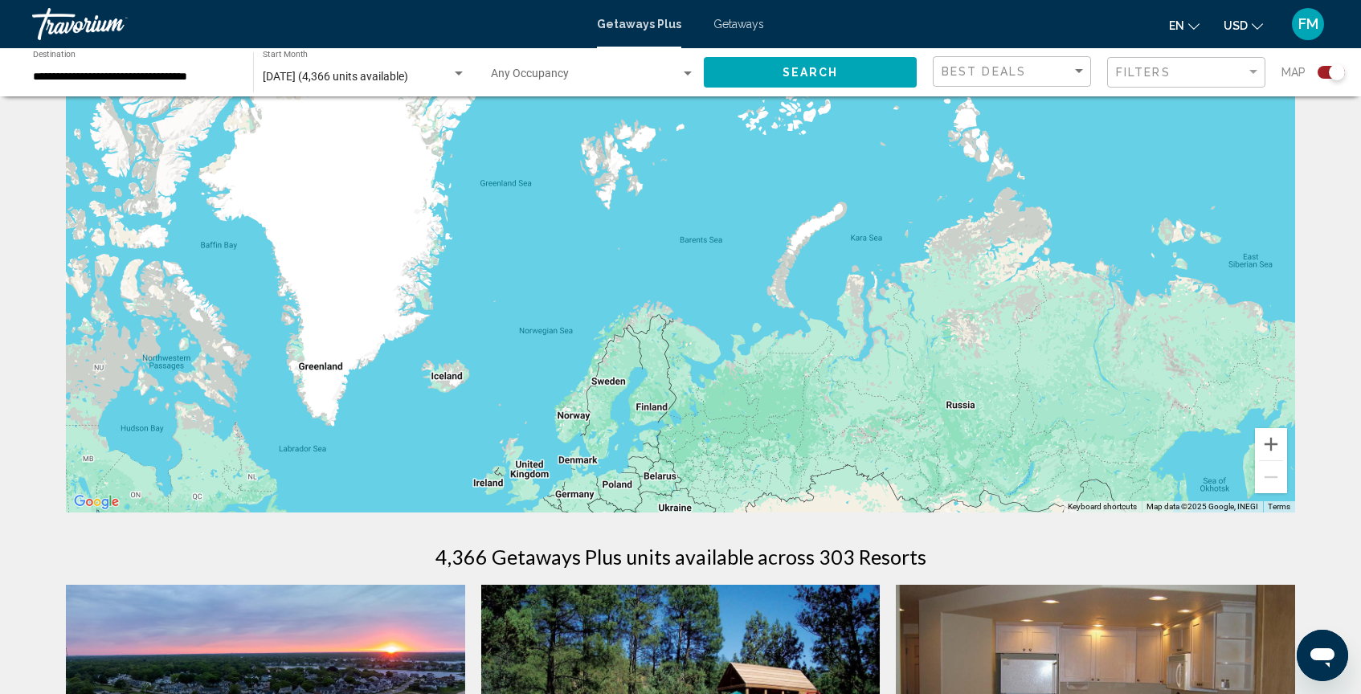
click at [662, 267] on div "Main content" at bounding box center [680, 272] width 1229 height 482
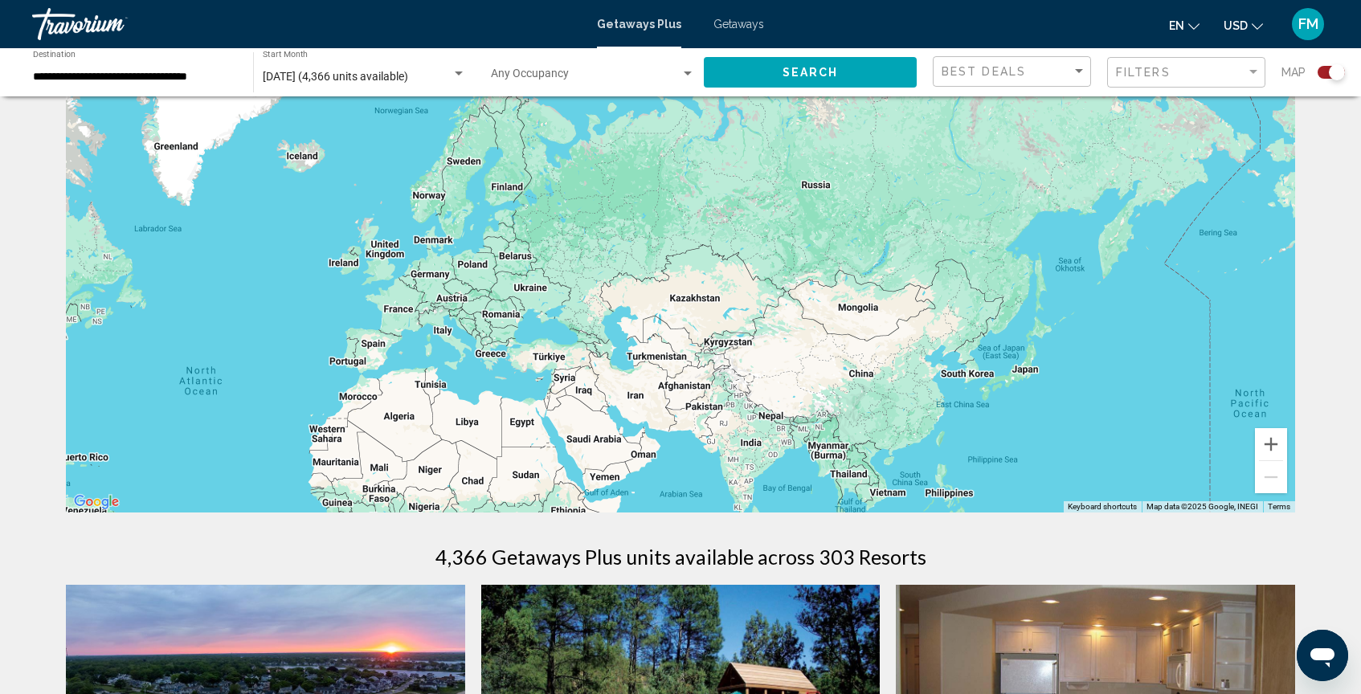
drag, startPoint x: 662, startPoint y: 267, endPoint x: 518, endPoint y: 43, distance: 265.7
click at [517, 43] on div "**********" at bounding box center [680, 265] width 1361 height 694
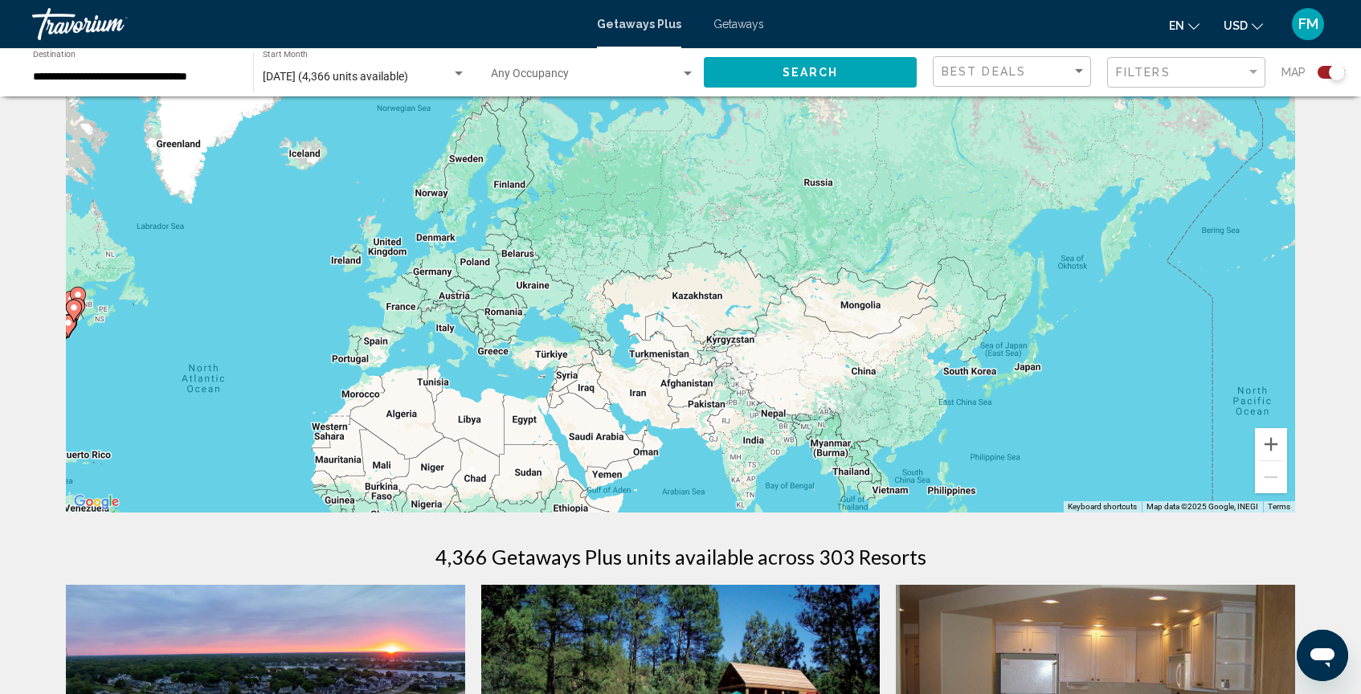
click at [523, 225] on div "To activate drag with keyboard, press Alt + Enter. Once in keyboard drag state,…" at bounding box center [680, 272] width 1229 height 482
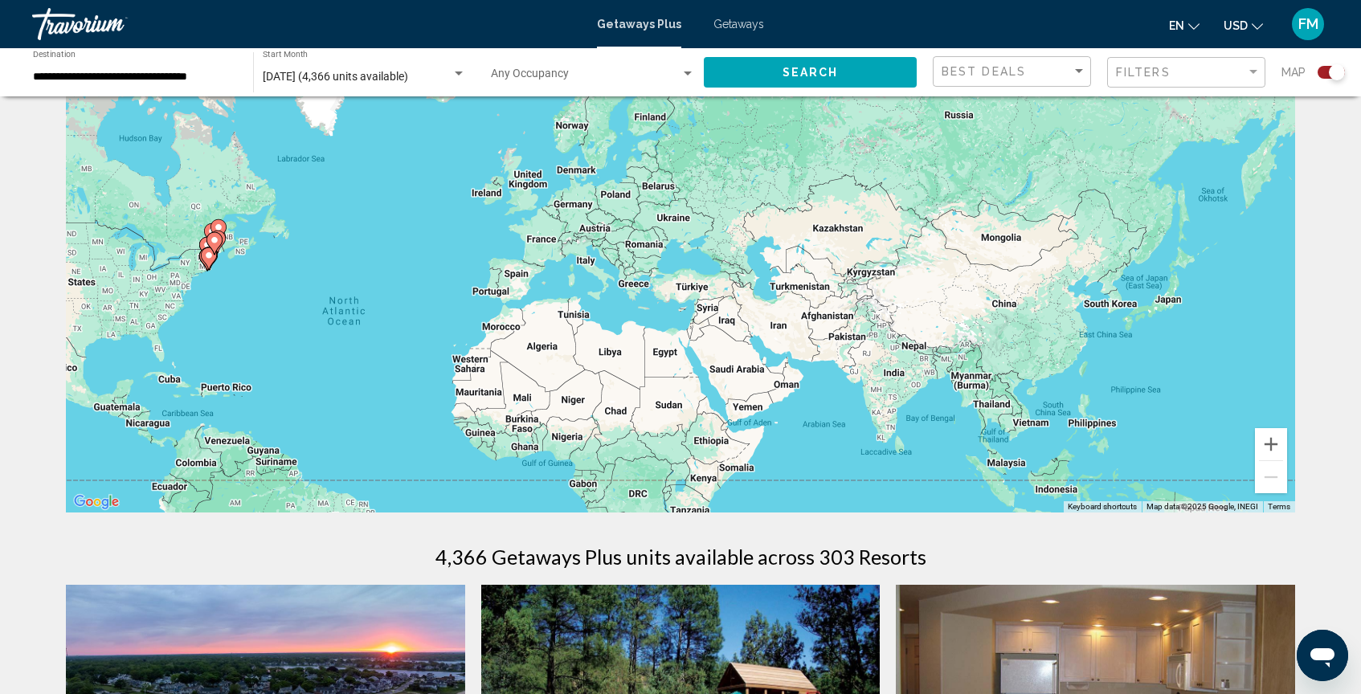
drag, startPoint x: 523, startPoint y: 225, endPoint x: 780, endPoint y: 90, distance: 290.4
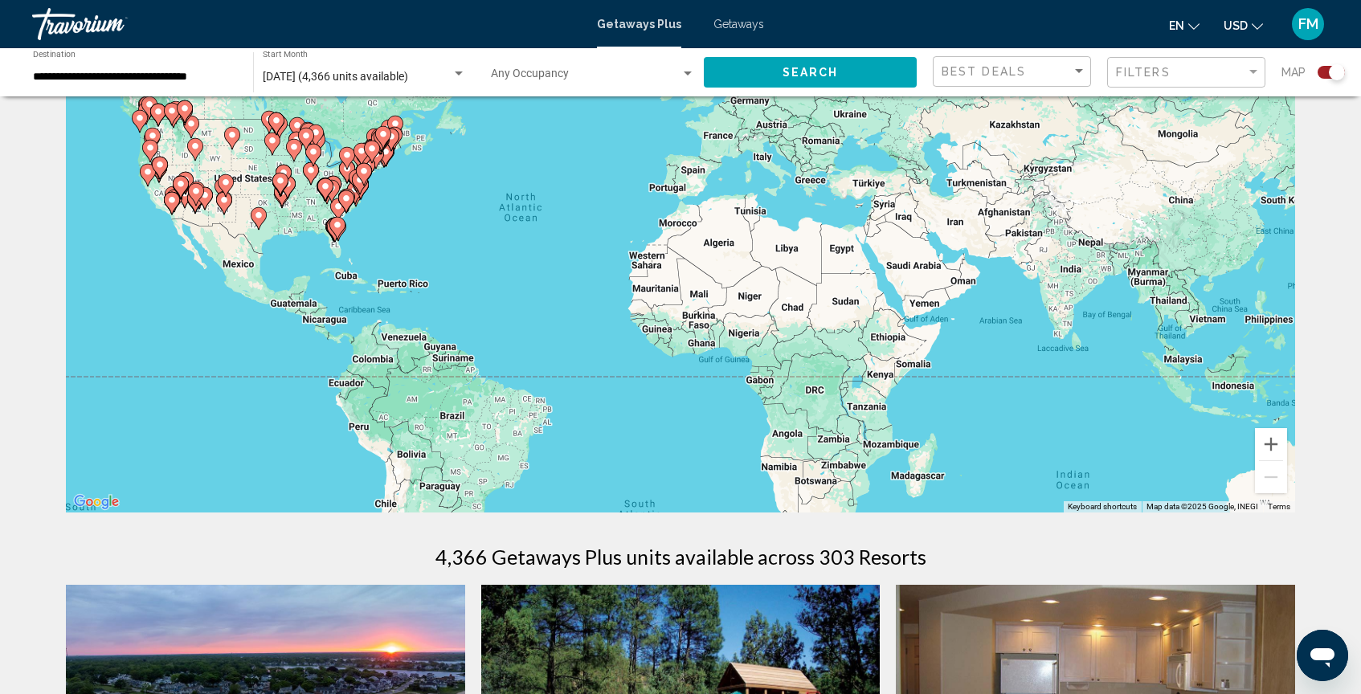
click at [562, 247] on div "To activate drag with keyboard, press Alt + Enter. Once in keyboard drag state,…" at bounding box center [680, 272] width 1229 height 482
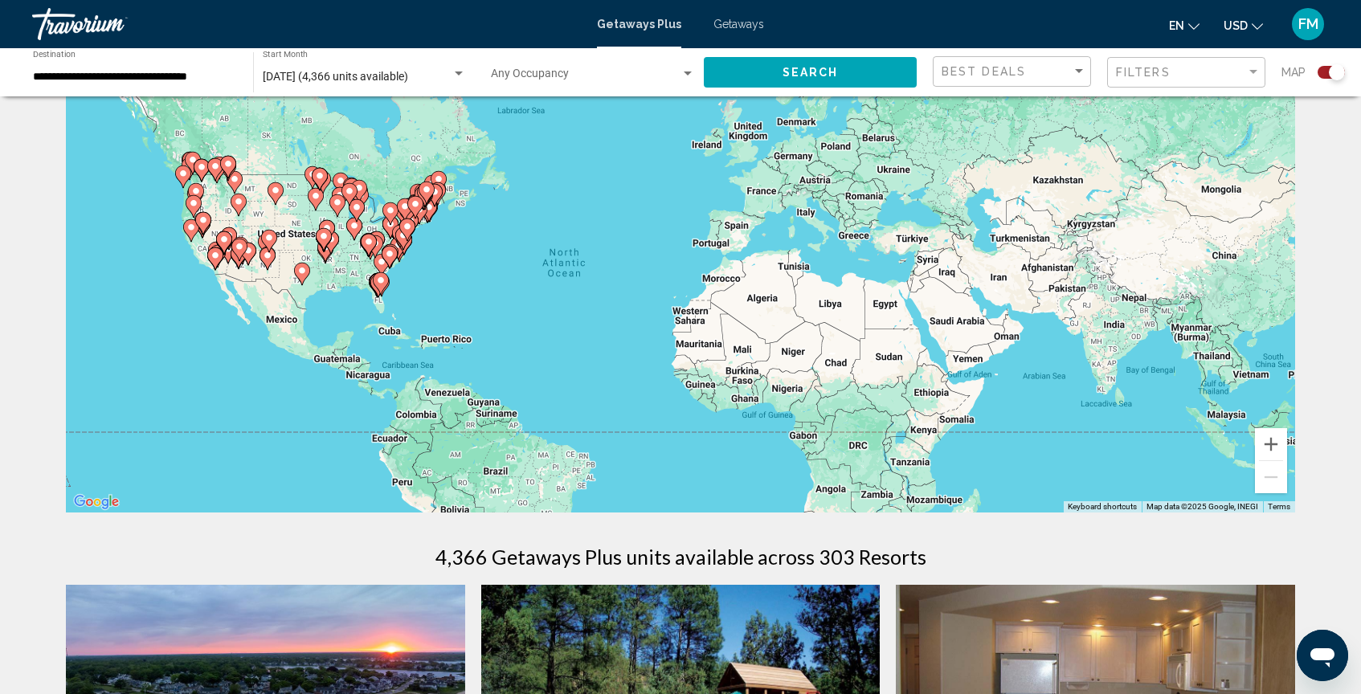
drag, startPoint x: 564, startPoint y: 247, endPoint x: 703, endPoint y: 442, distance: 239.7
click at [703, 442] on div "To activate drag with keyboard, press Alt + Enter. Once in keyboard drag state,…" at bounding box center [680, 272] width 1229 height 482
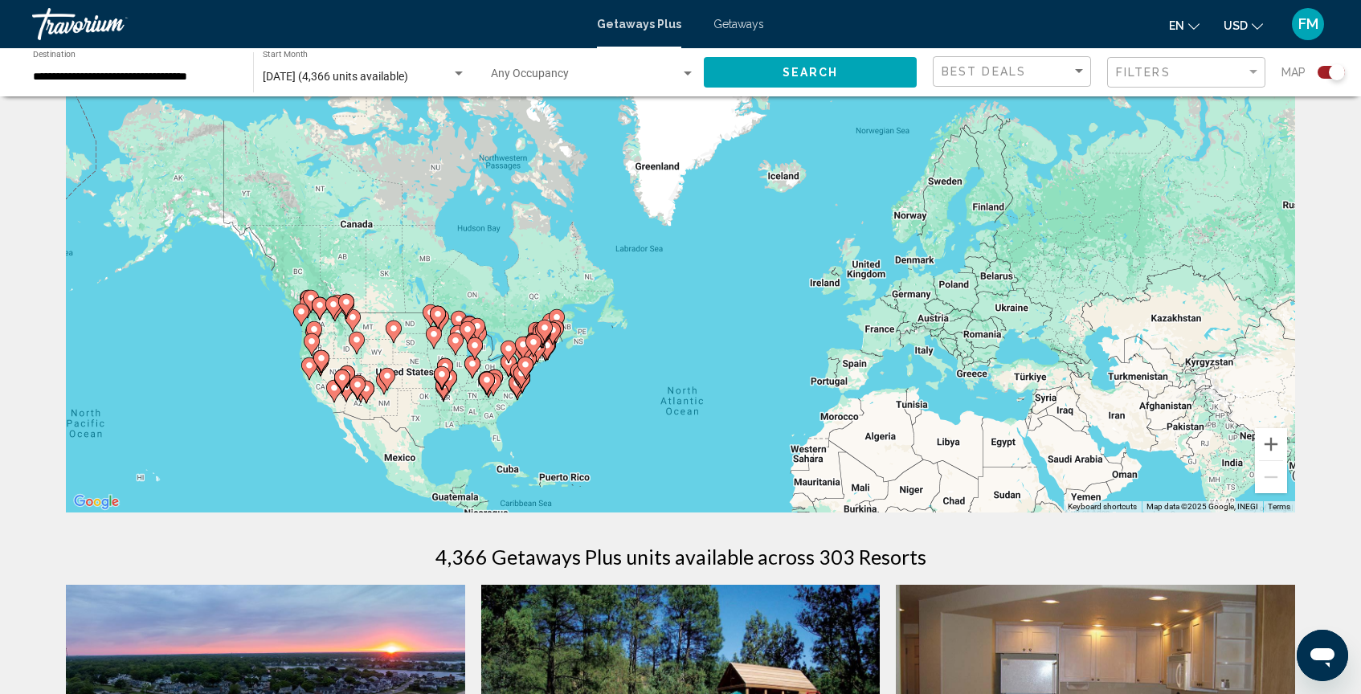
drag, startPoint x: 704, startPoint y: 432, endPoint x: 616, endPoint y: 272, distance: 182.7
click at [616, 272] on div "To activate drag with keyboard, press Alt + Enter. Once in keyboard drag state,…" at bounding box center [680, 272] width 1229 height 482
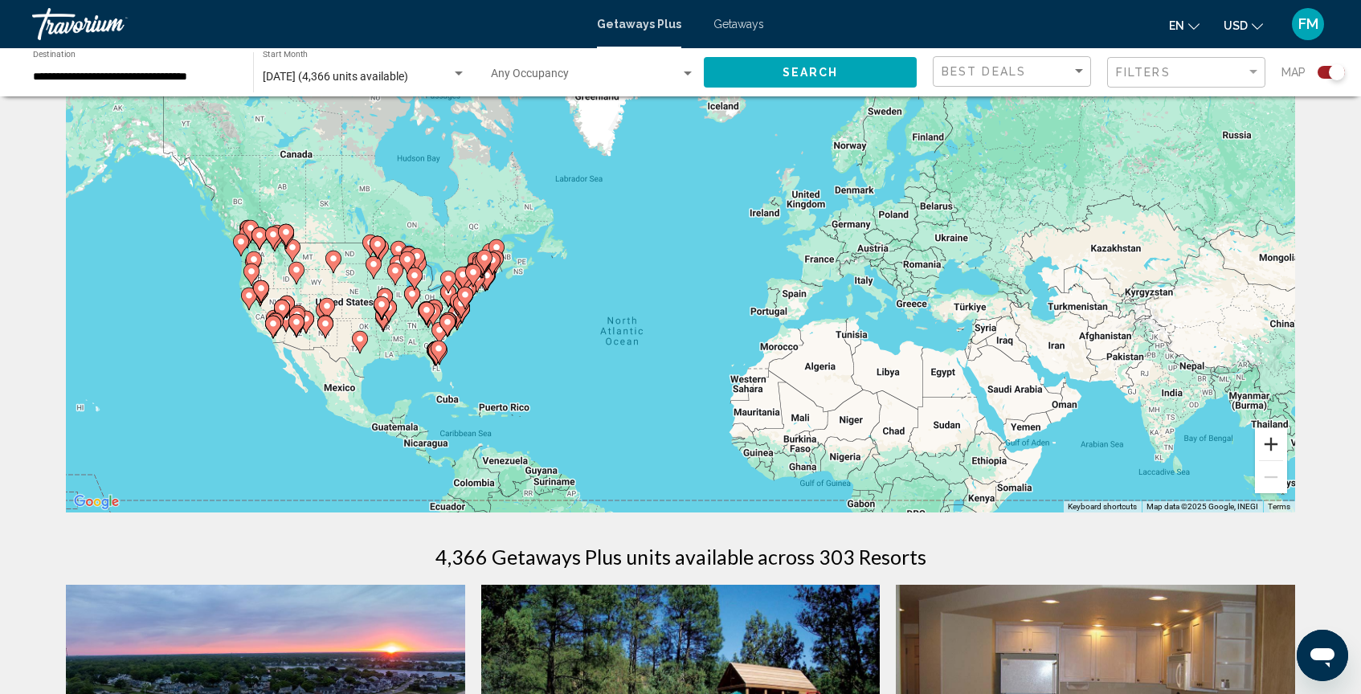
click at [1275, 453] on button "Zoom in" at bounding box center [1271, 444] width 32 height 32
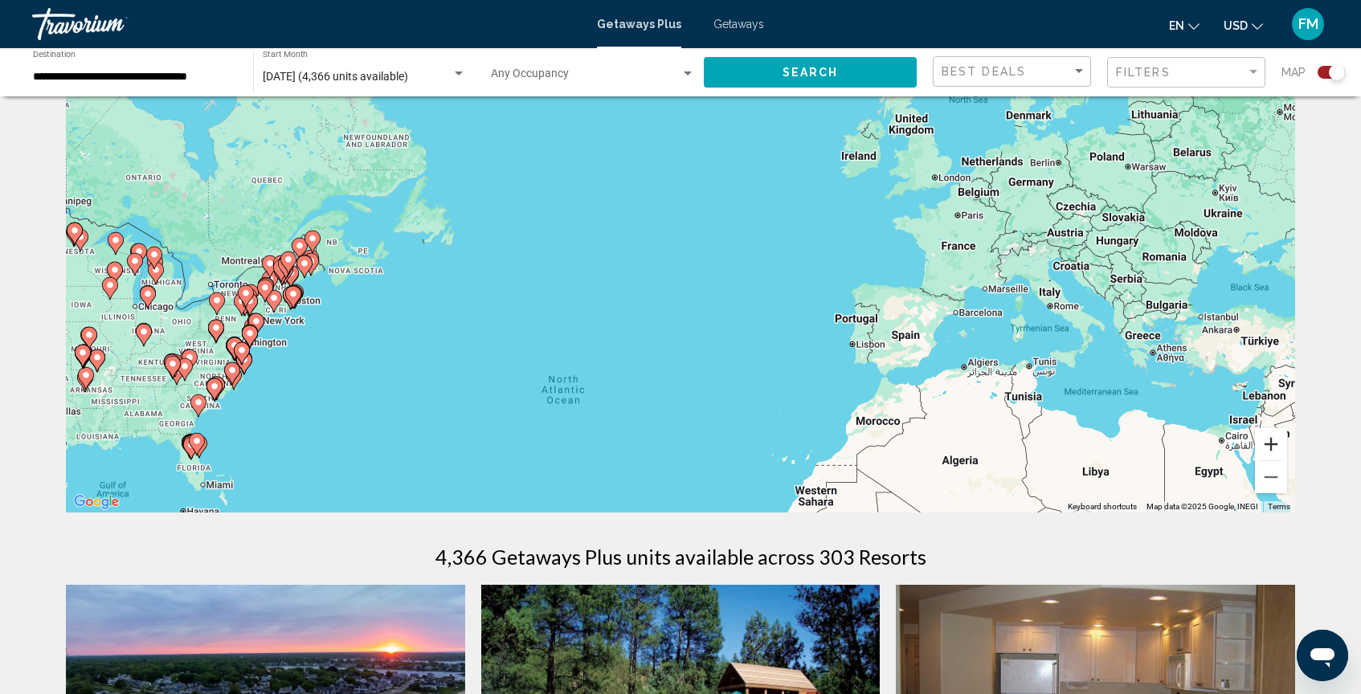
click at [1275, 453] on button "Zoom in" at bounding box center [1271, 444] width 32 height 32
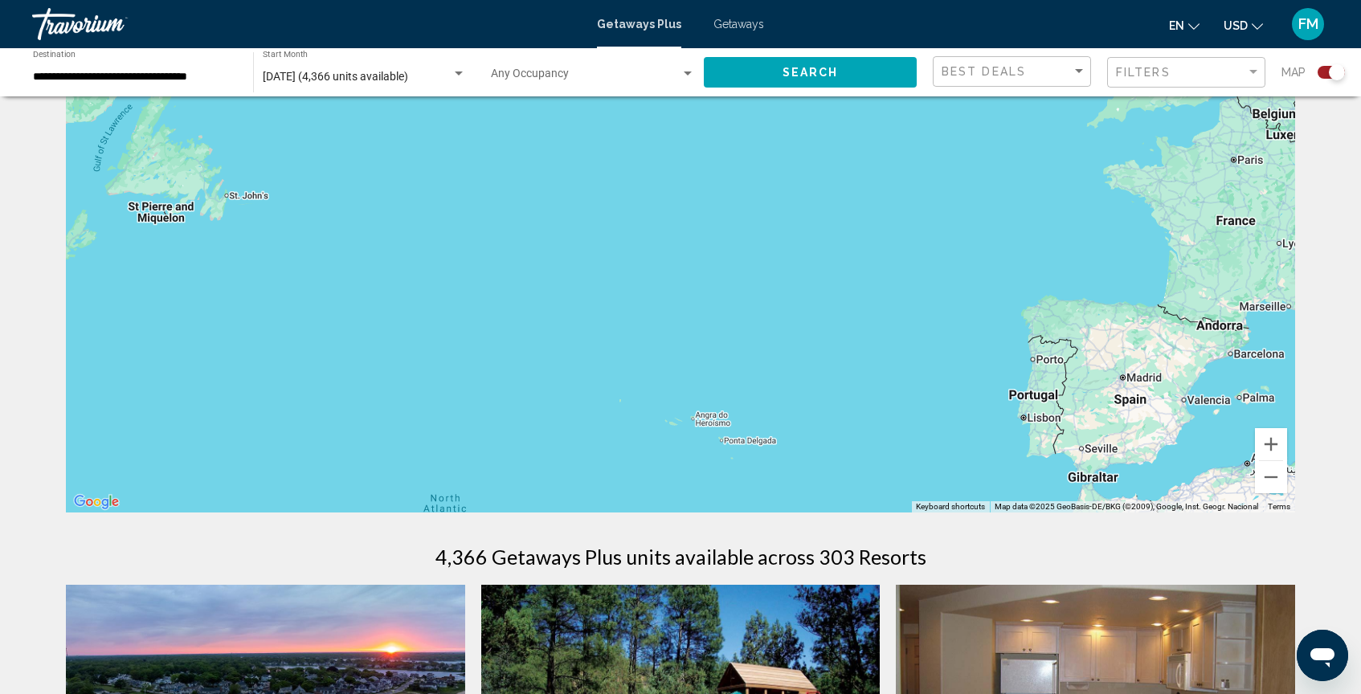
click at [628, 378] on div "To activate drag with keyboard, press Alt + Enter. Once in keyboard drag state,…" at bounding box center [680, 272] width 1229 height 482
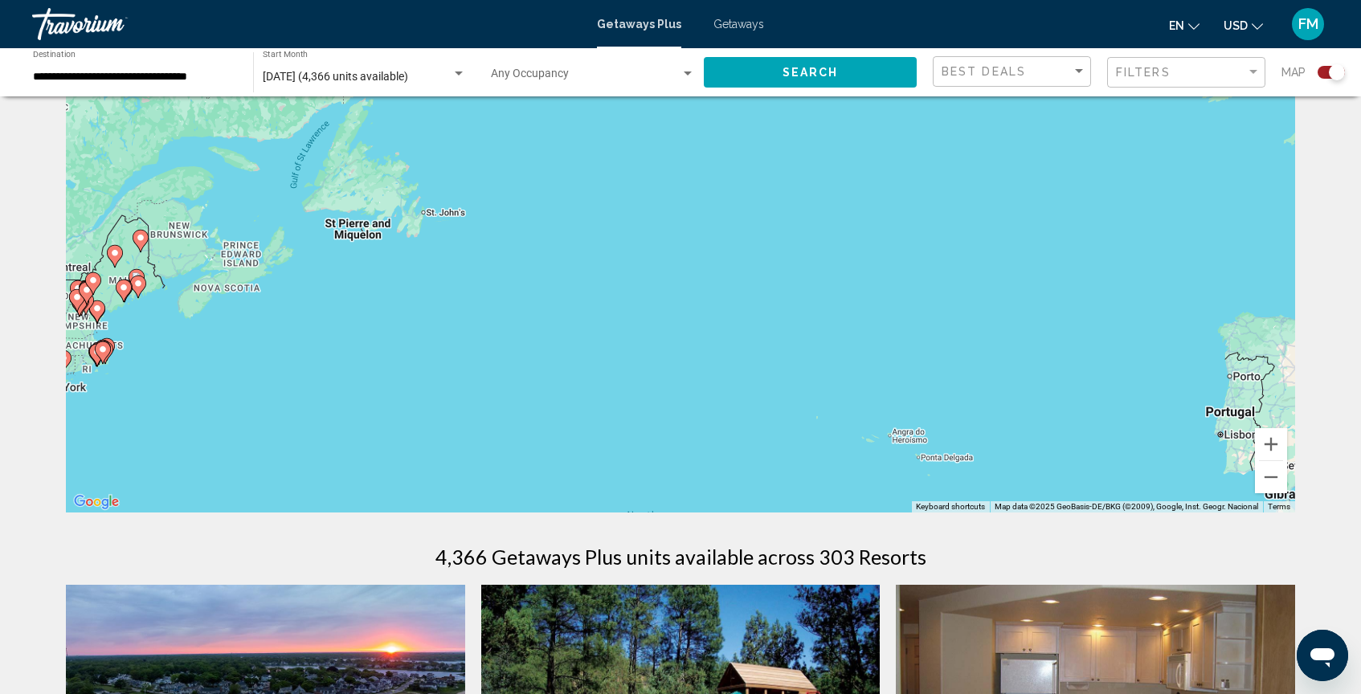
drag, startPoint x: 628, startPoint y: 378, endPoint x: 1012, endPoint y: 406, distance: 385.9
click at [1012, 406] on div "To activate drag with keyboard, press Alt + Enter. Once in keyboard drag state,…" at bounding box center [680, 272] width 1229 height 482
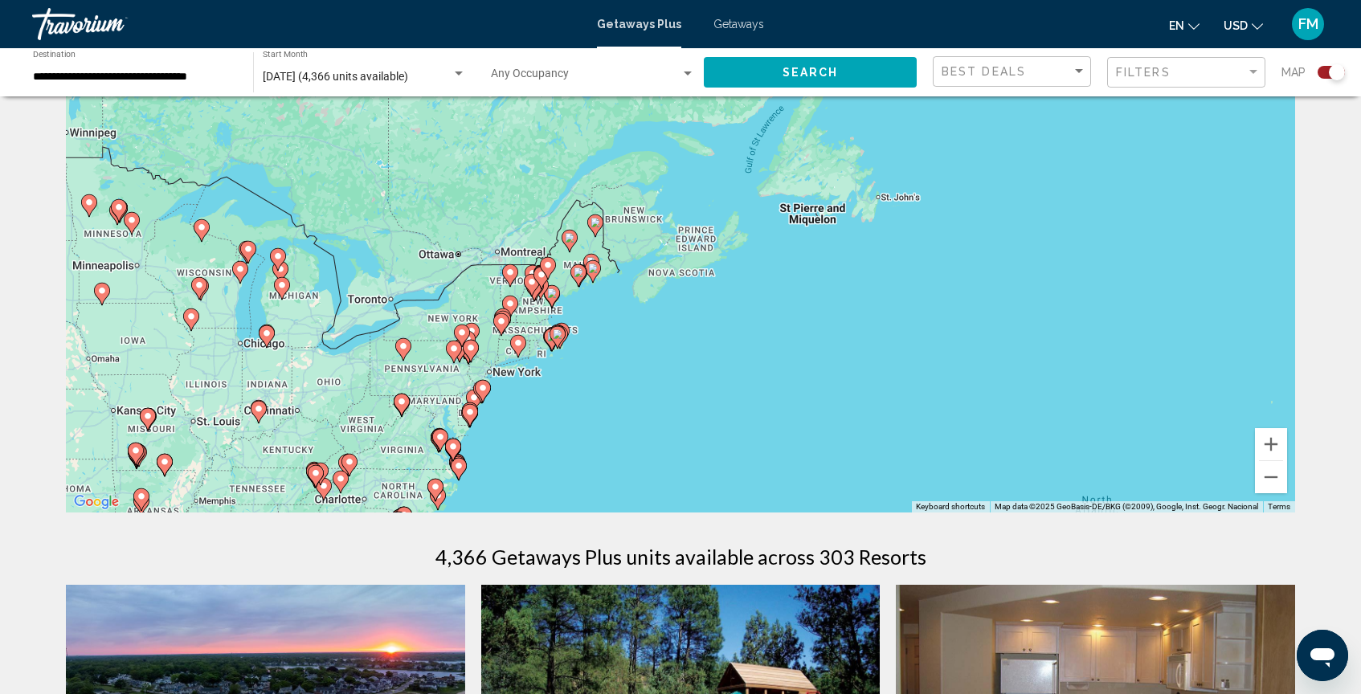
drag, startPoint x: 808, startPoint y: 325, endPoint x: 992, endPoint y: 252, distance: 198.3
click at [991, 251] on div "To activate drag with keyboard, press Alt + Enter. Once in keyboard drag state,…" at bounding box center [680, 272] width 1229 height 482
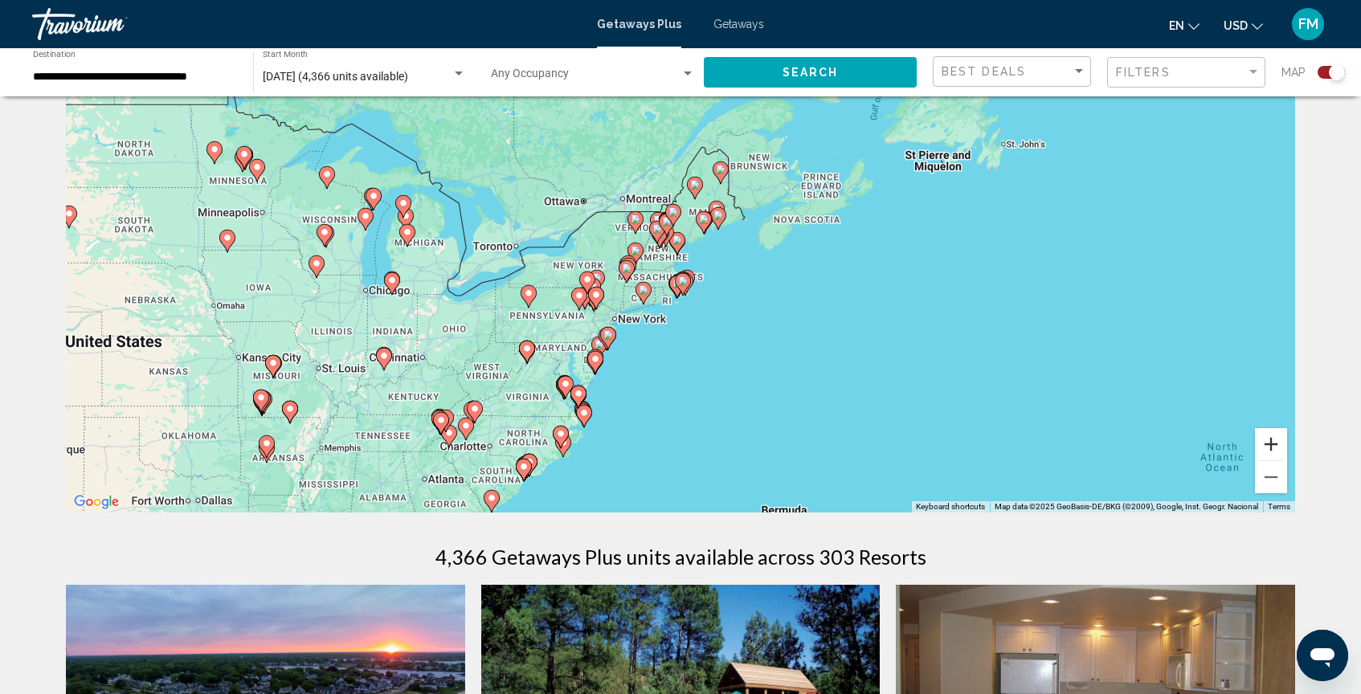
click at [1273, 451] on button "Zoom in" at bounding box center [1271, 444] width 32 height 32
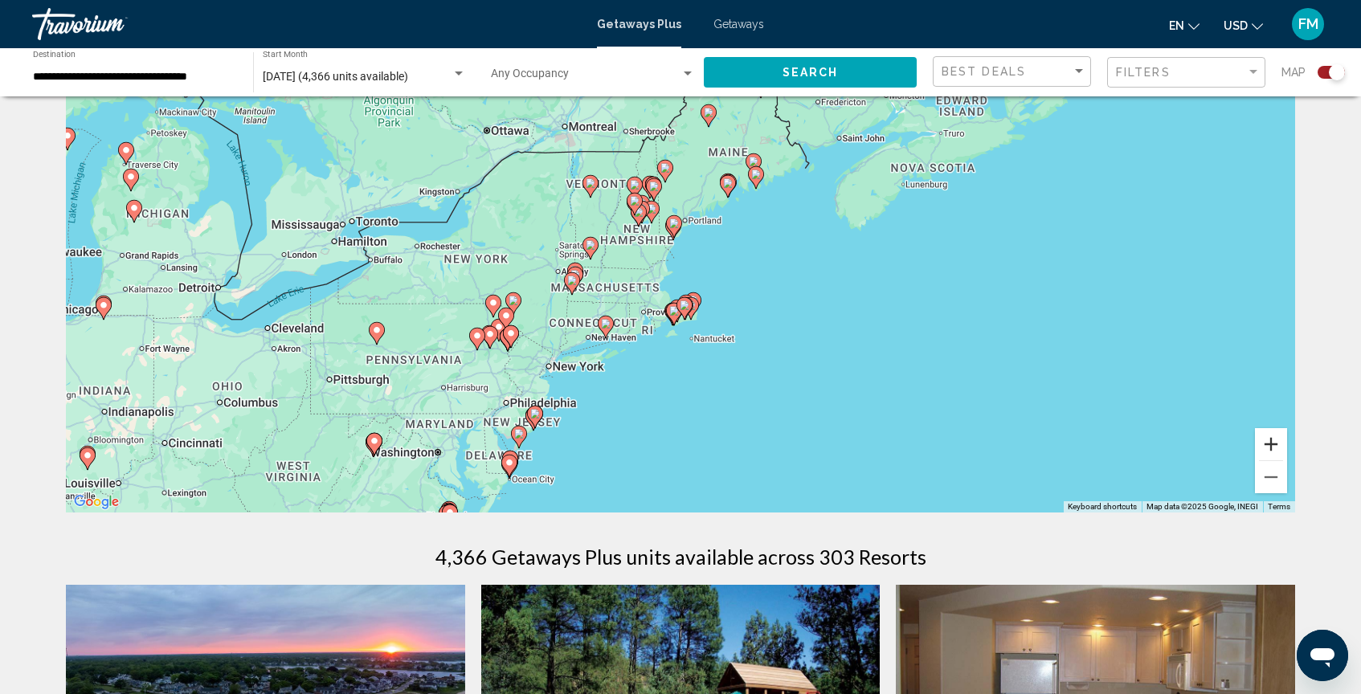
click at [1273, 451] on button "Zoom in" at bounding box center [1271, 444] width 32 height 32
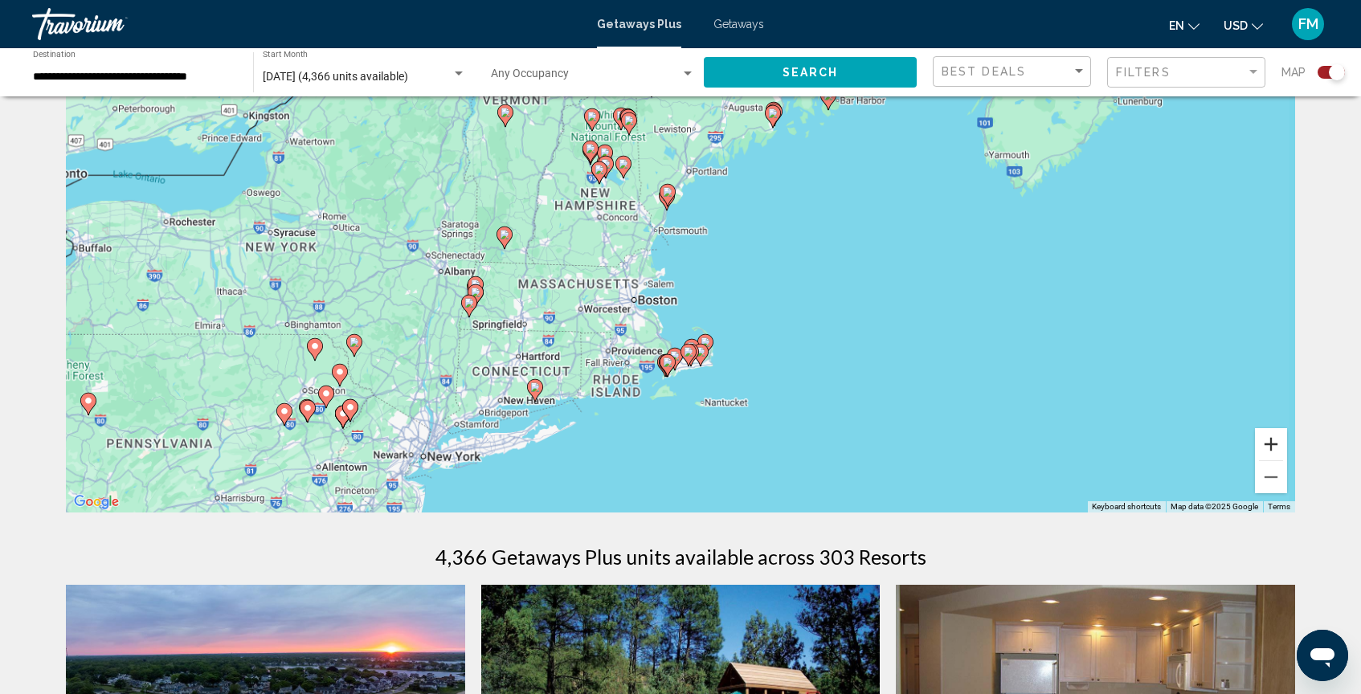
click at [1273, 451] on button "Zoom in" at bounding box center [1271, 444] width 32 height 32
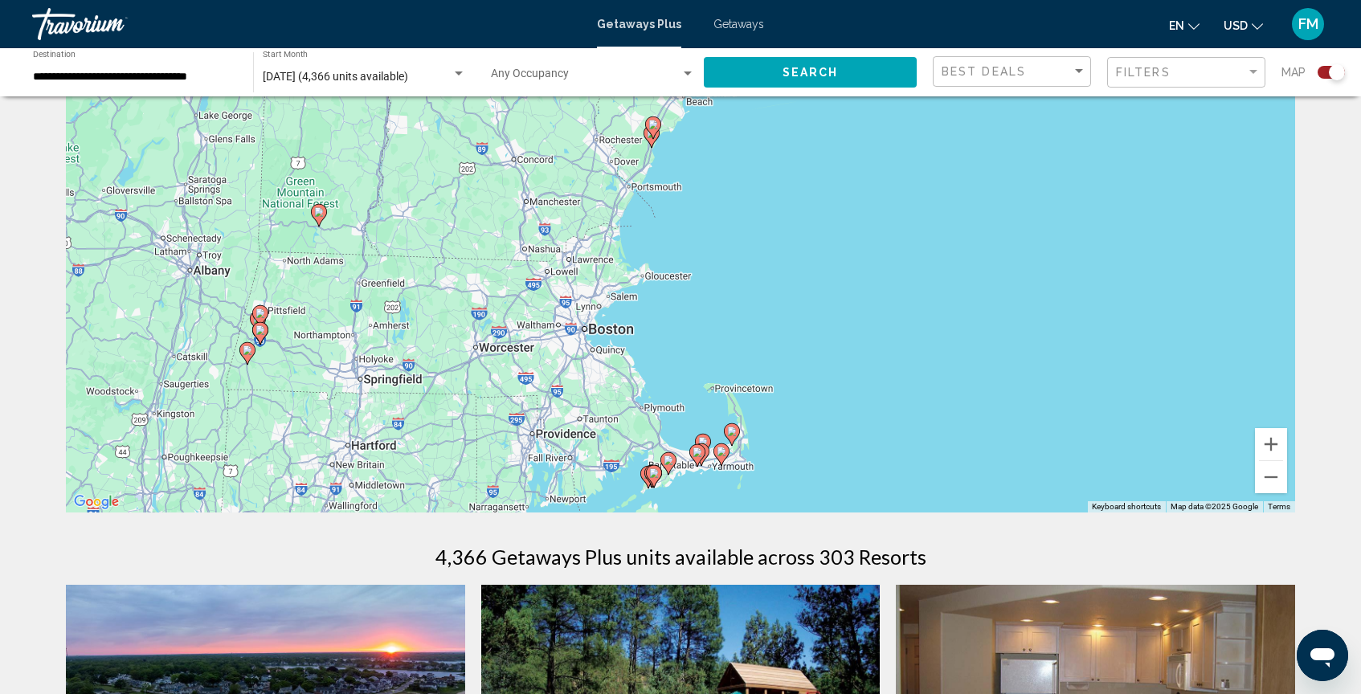
click at [1004, 388] on div "To activate drag with keyboard, press Alt + Enter. Once in keyboard drag state,…" at bounding box center [680, 272] width 1229 height 482
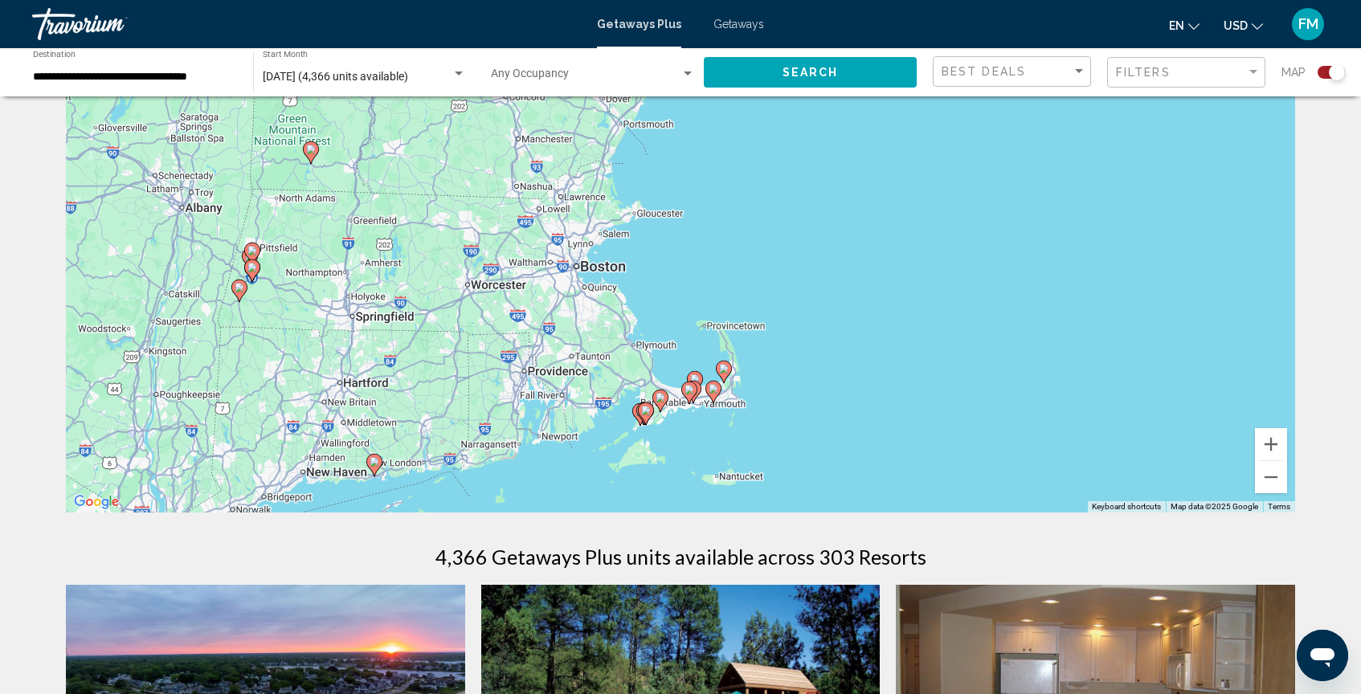
drag, startPoint x: 1004, startPoint y: 388, endPoint x: 992, endPoint y: 285, distance: 103.6
click at [992, 285] on div "To activate drag with keyboard, press Alt + Enter. Once in keyboard drag state,…" at bounding box center [680, 272] width 1229 height 482
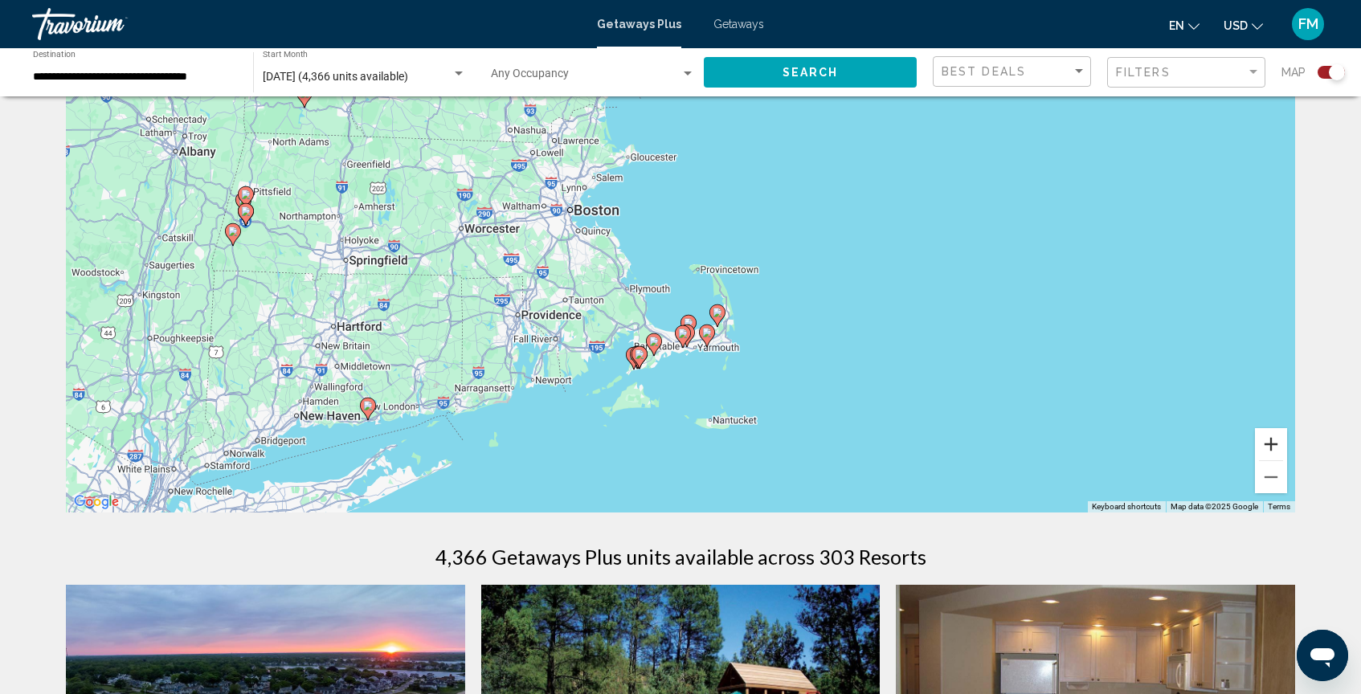
click at [1277, 440] on button "Zoom in" at bounding box center [1271, 444] width 32 height 32
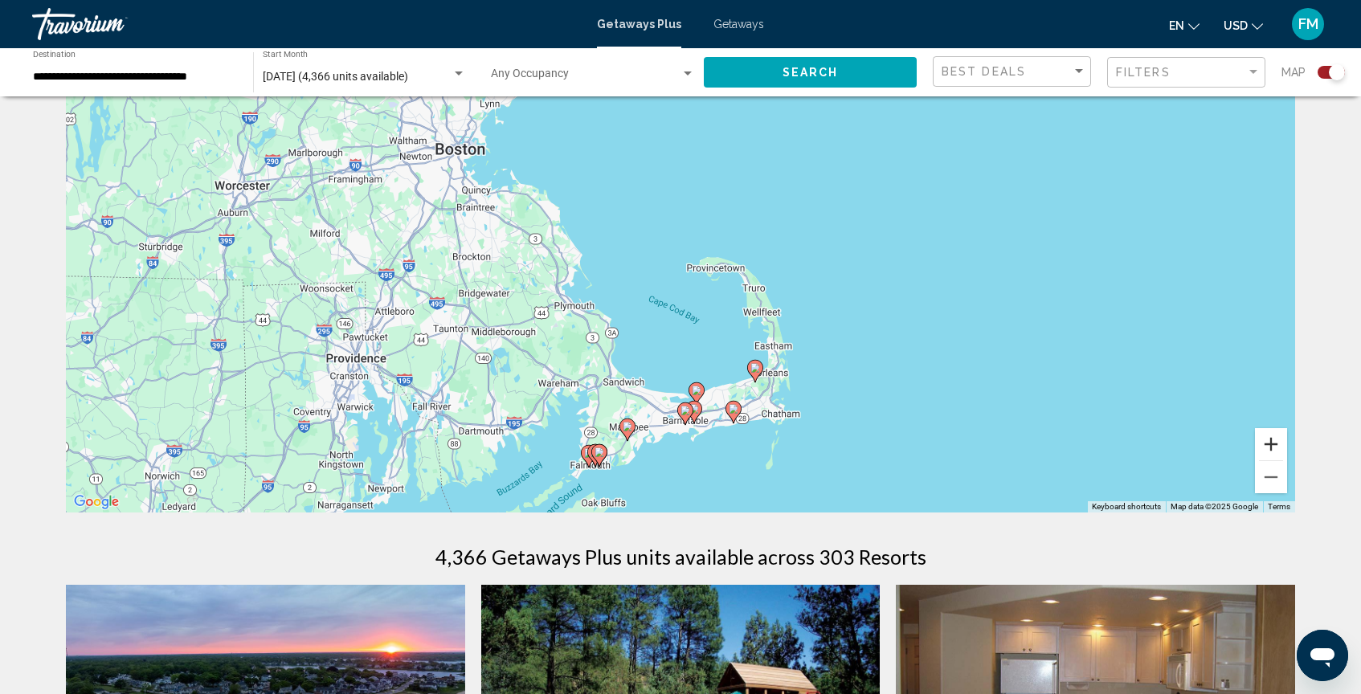
click at [1277, 440] on button "Zoom in" at bounding box center [1271, 444] width 32 height 32
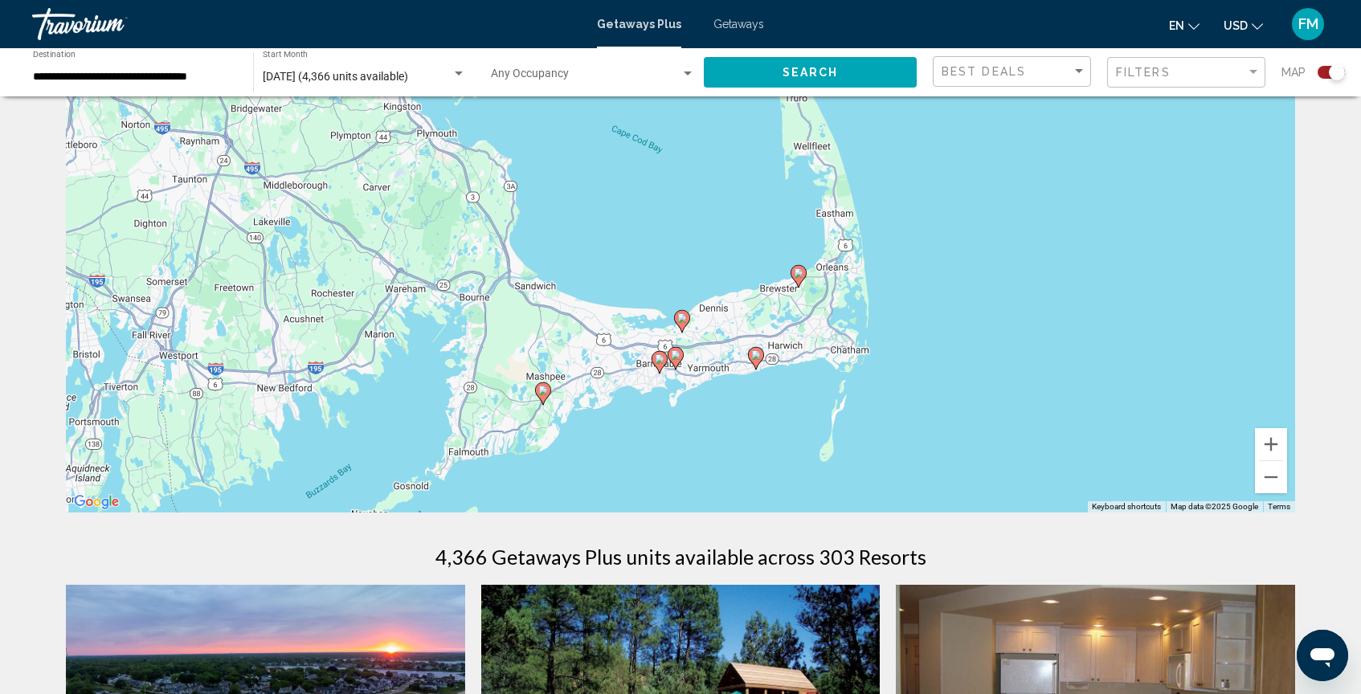
drag, startPoint x: 1074, startPoint y: 355, endPoint x: 1043, endPoint y: 145, distance: 212.1
click at [1043, 145] on div "To activate drag with keyboard, press Alt + Enter. Once in keyboard drag state,…" at bounding box center [680, 272] width 1229 height 482
click at [661, 355] on image "Main content" at bounding box center [660, 359] width 10 height 10
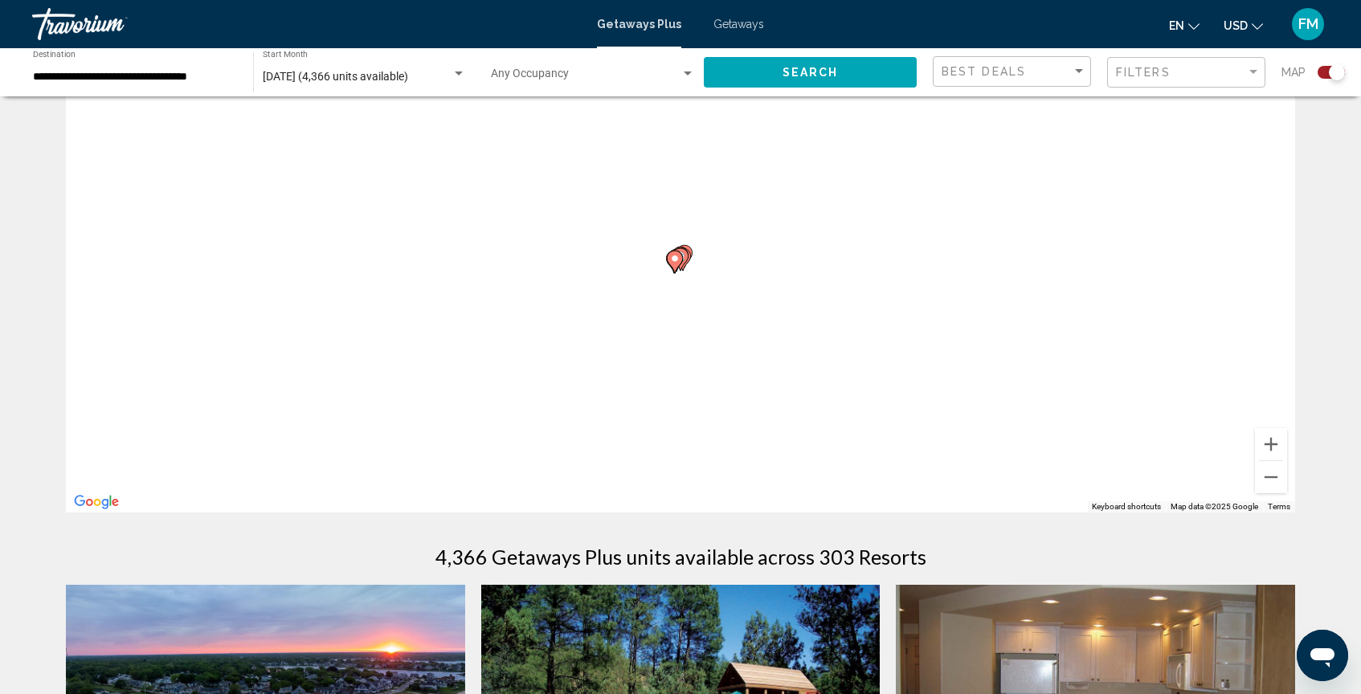
click at [661, 355] on div "To activate drag with keyboard, press Alt + Enter. Once in keyboard drag state,…" at bounding box center [680, 272] width 1229 height 482
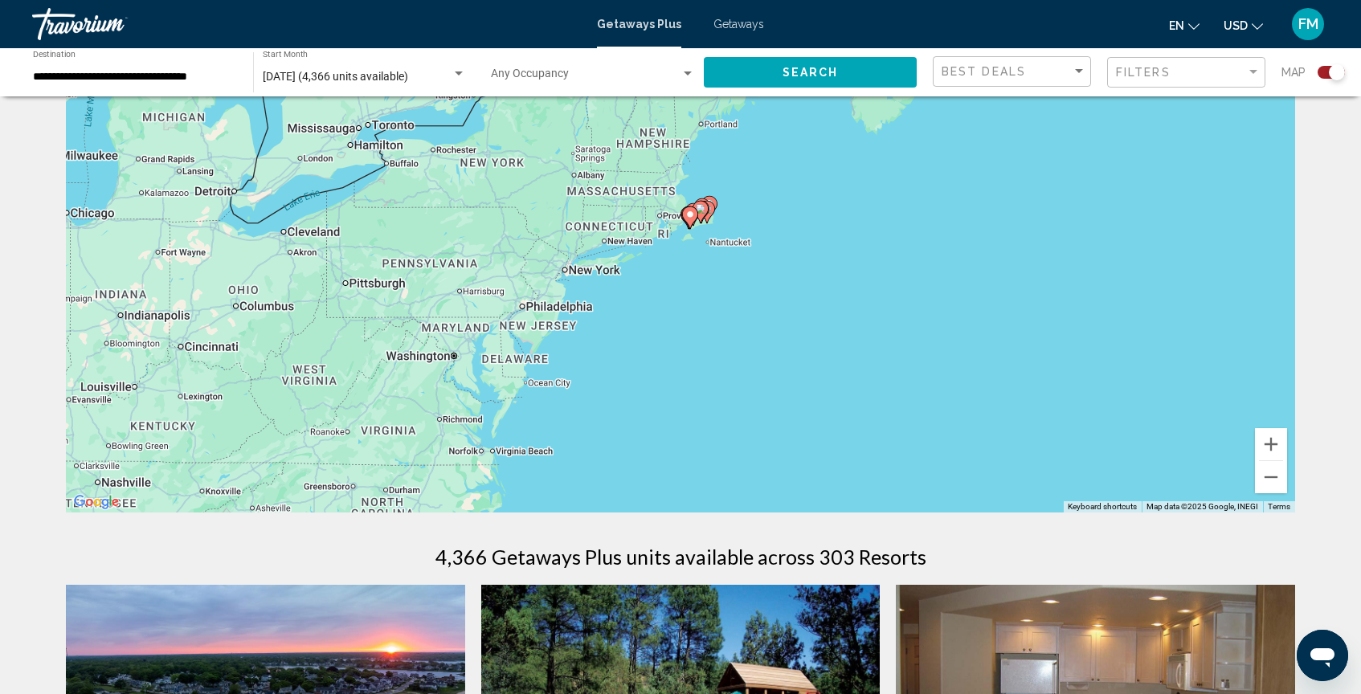
drag, startPoint x: 988, startPoint y: 340, endPoint x: 983, endPoint y: 431, distance: 90.9
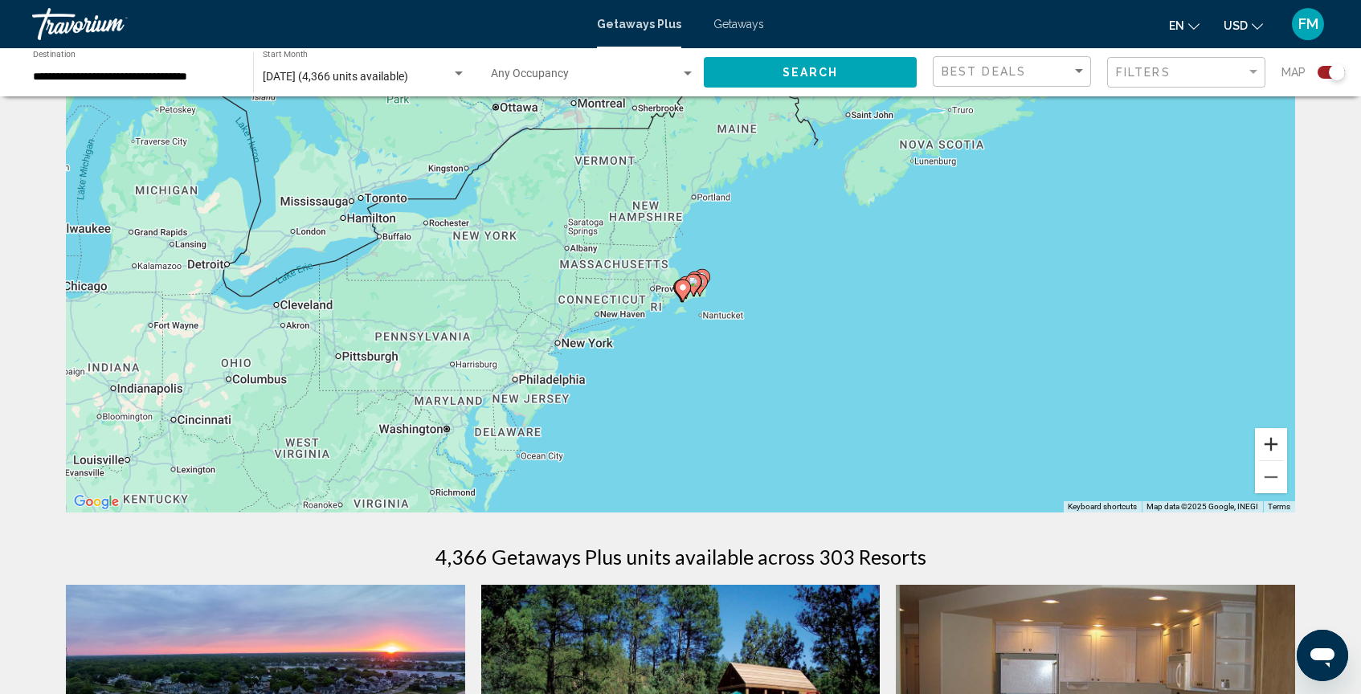
click at [1265, 454] on button "Zoom in" at bounding box center [1271, 444] width 32 height 32
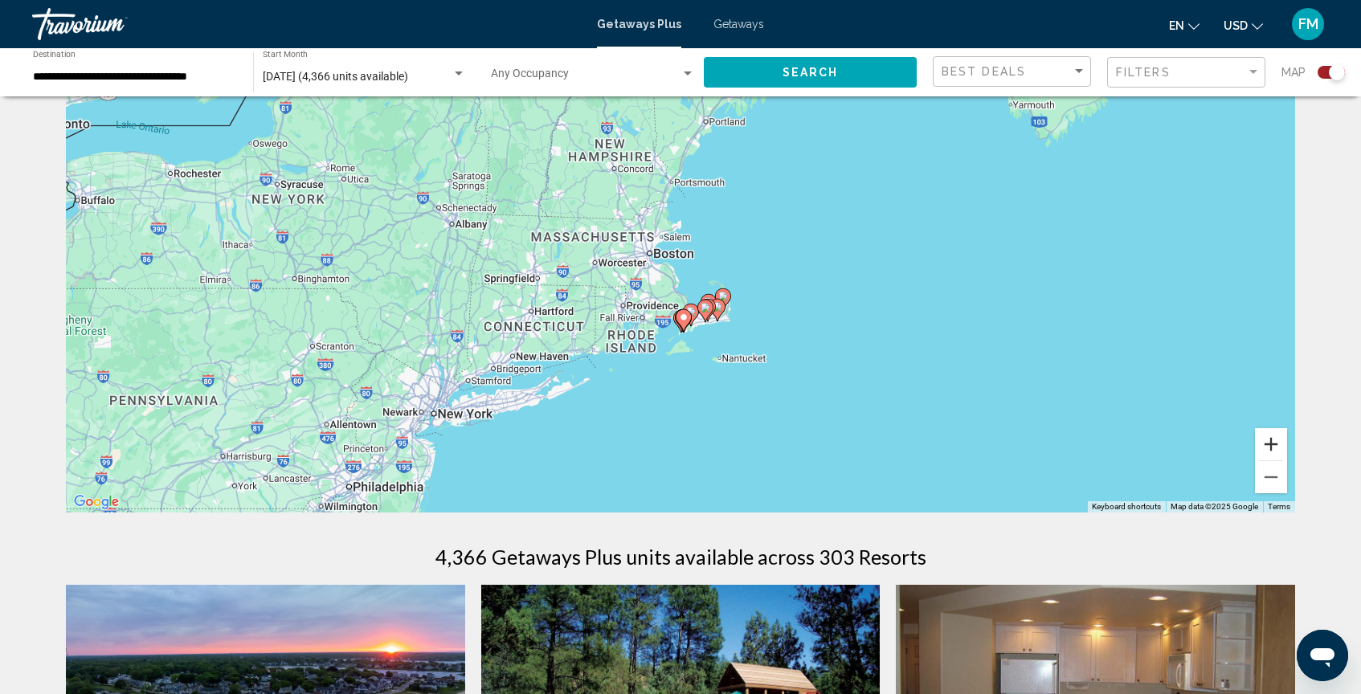
click at [1265, 454] on button "Zoom in" at bounding box center [1271, 444] width 32 height 32
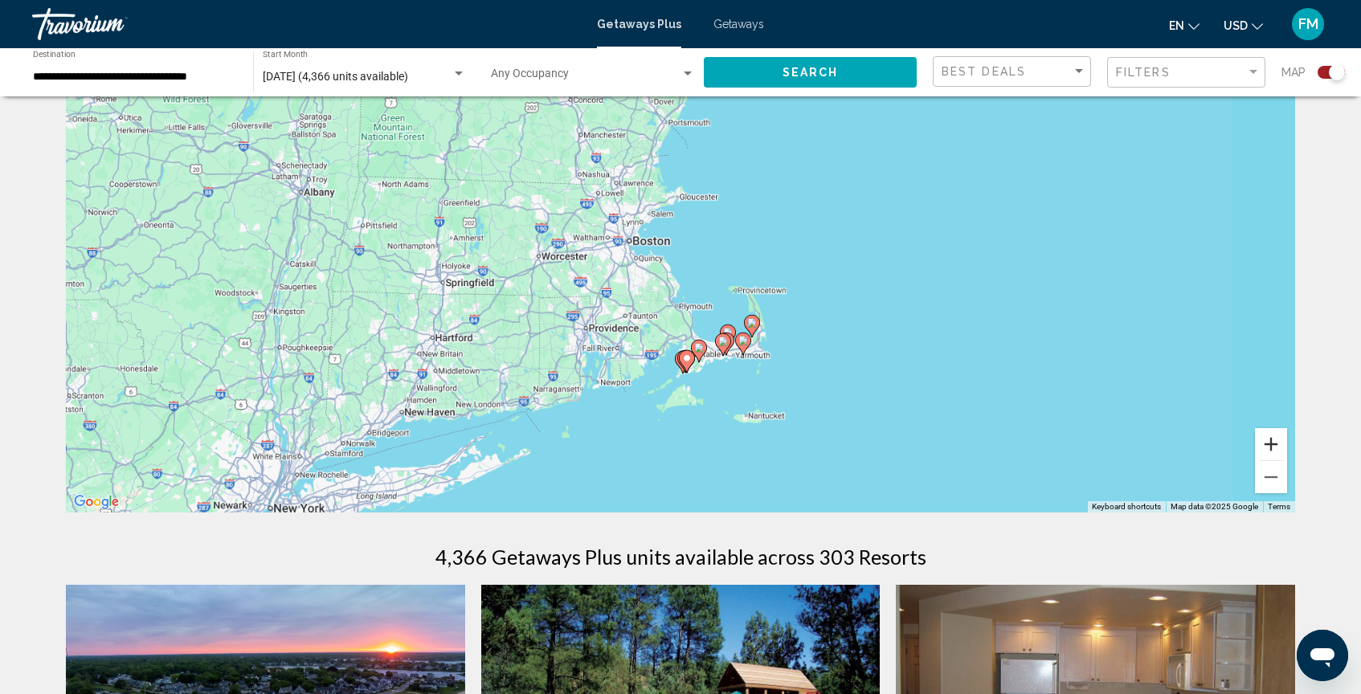
click at [1265, 454] on button "Zoom in" at bounding box center [1271, 444] width 32 height 32
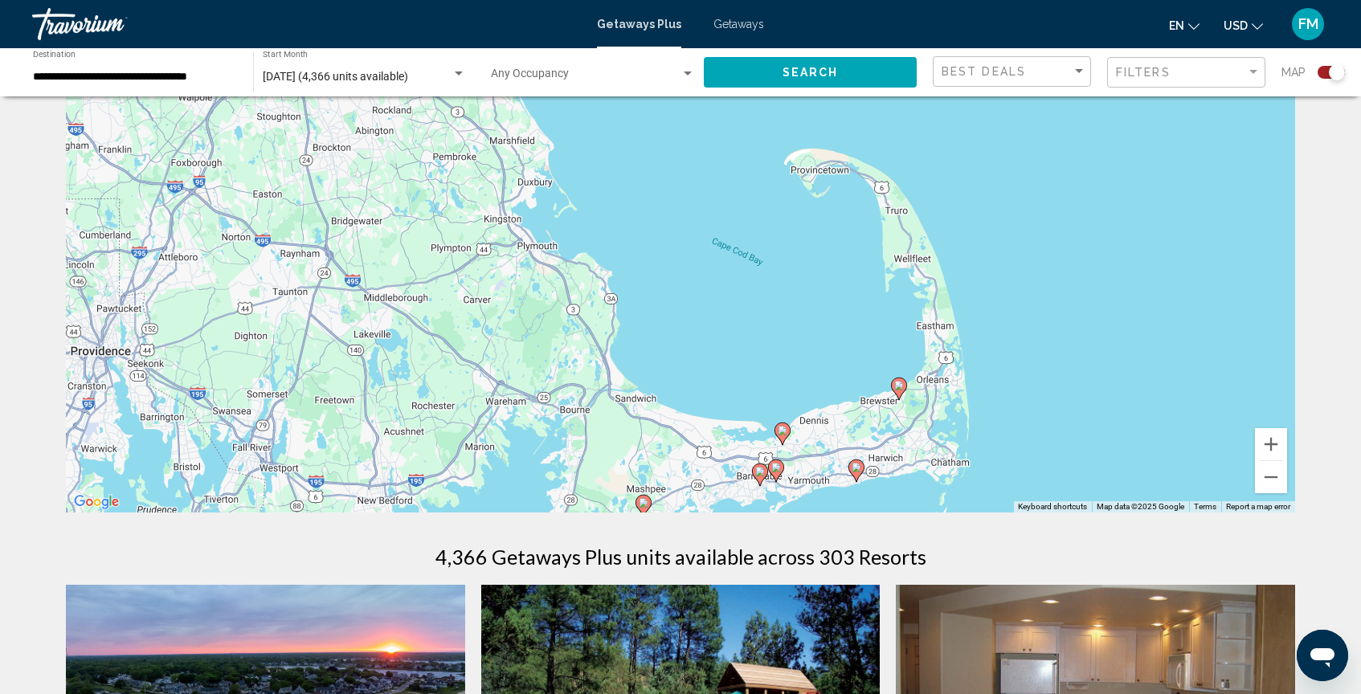
drag, startPoint x: 1127, startPoint y: 382, endPoint x: 981, endPoint y: 178, distance: 251.7
click at [981, 178] on div "To activate drag with keyboard, press Alt + Enter. Once in keyboard drag state,…" at bounding box center [680, 272] width 1229 height 482
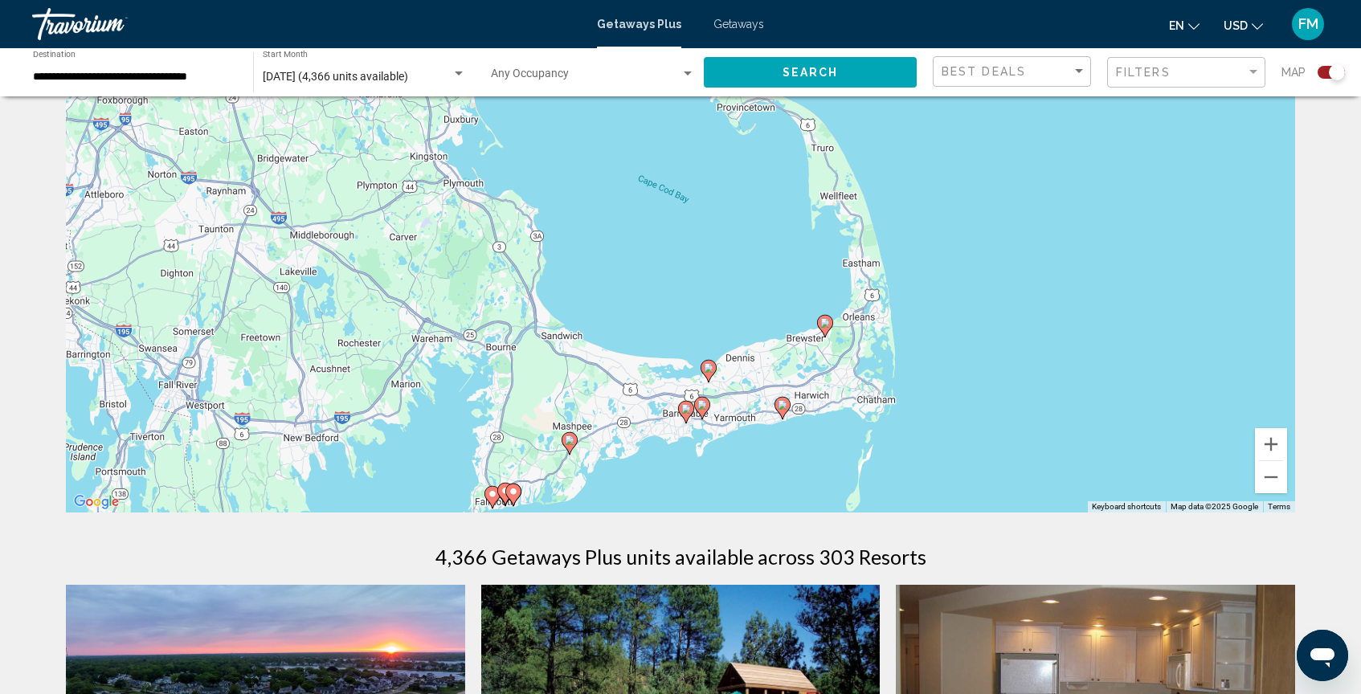
drag, startPoint x: 1007, startPoint y: 268, endPoint x: 951, endPoint y: 204, distance: 84.3
click at [951, 204] on div "To activate drag with keyboard, press Alt + Enter. Once in keyboard drag state,…" at bounding box center [680, 272] width 1229 height 482
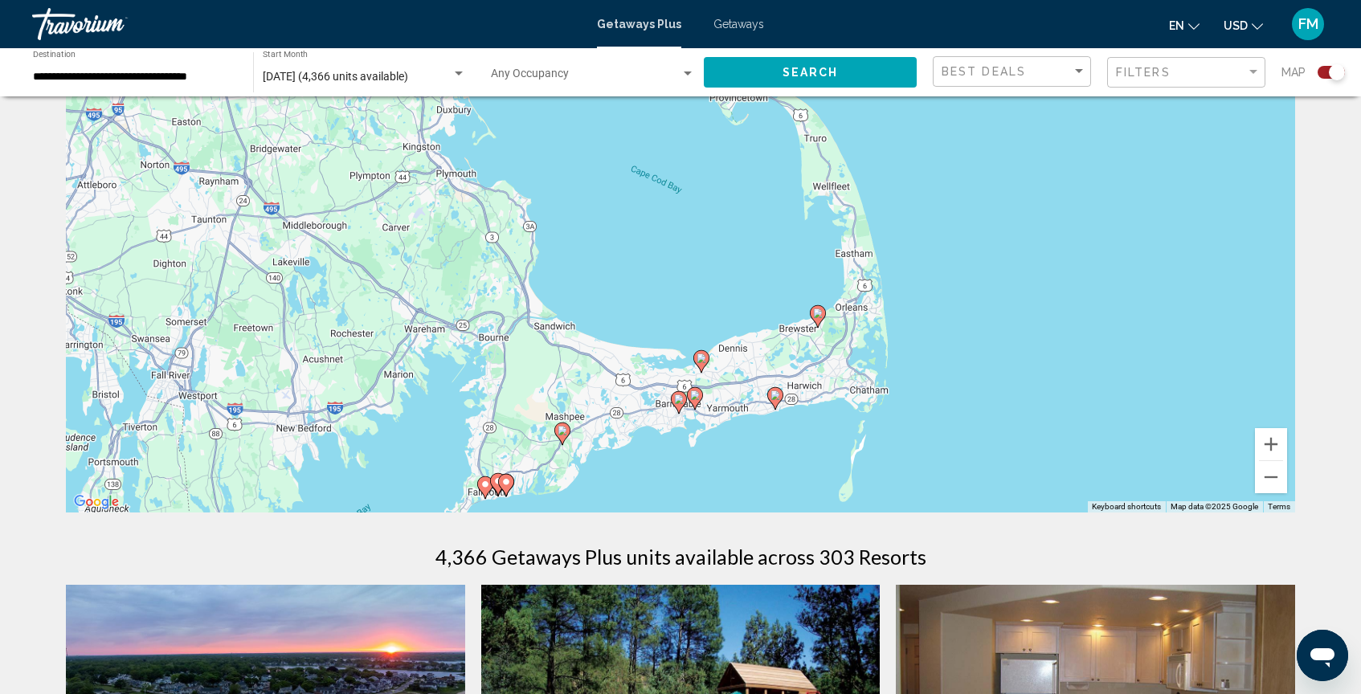
click at [679, 401] on image "Main content" at bounding box center [679, 400] width 10 height 10
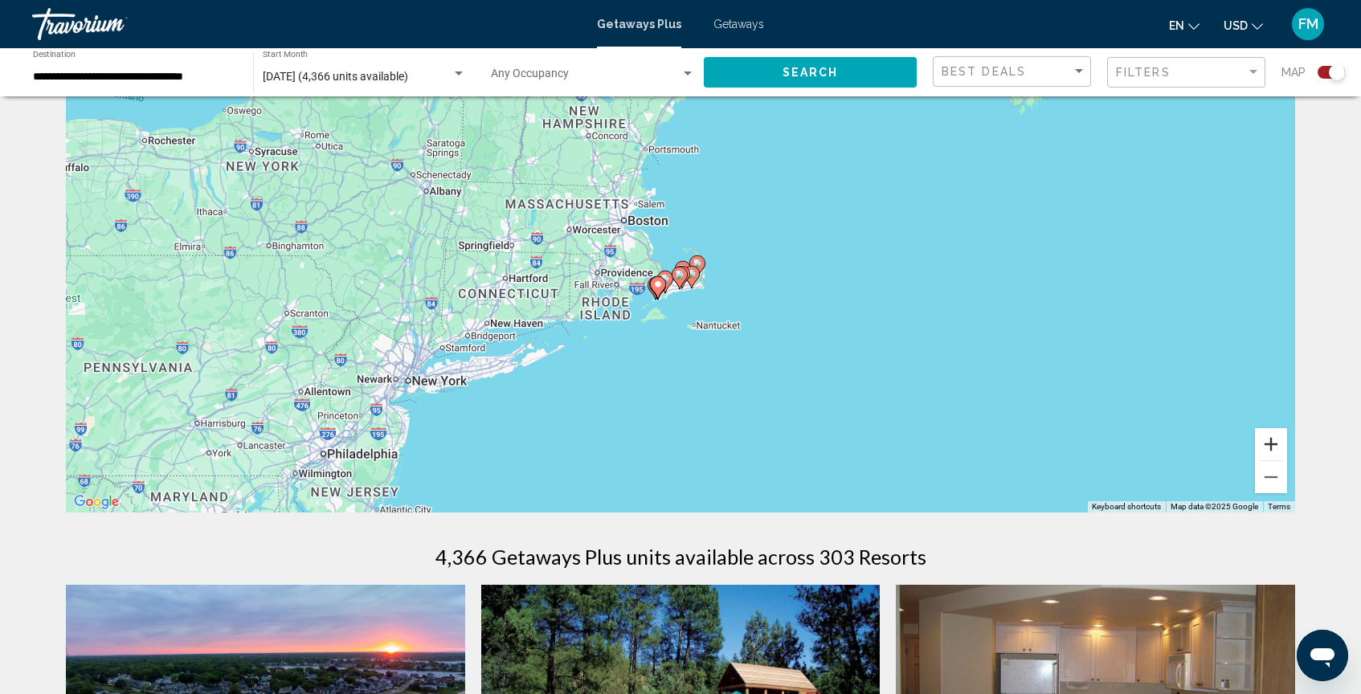
click at [1278, 437] on button "Zoom in" at bounding box center [1271, 444] width 32 height 32
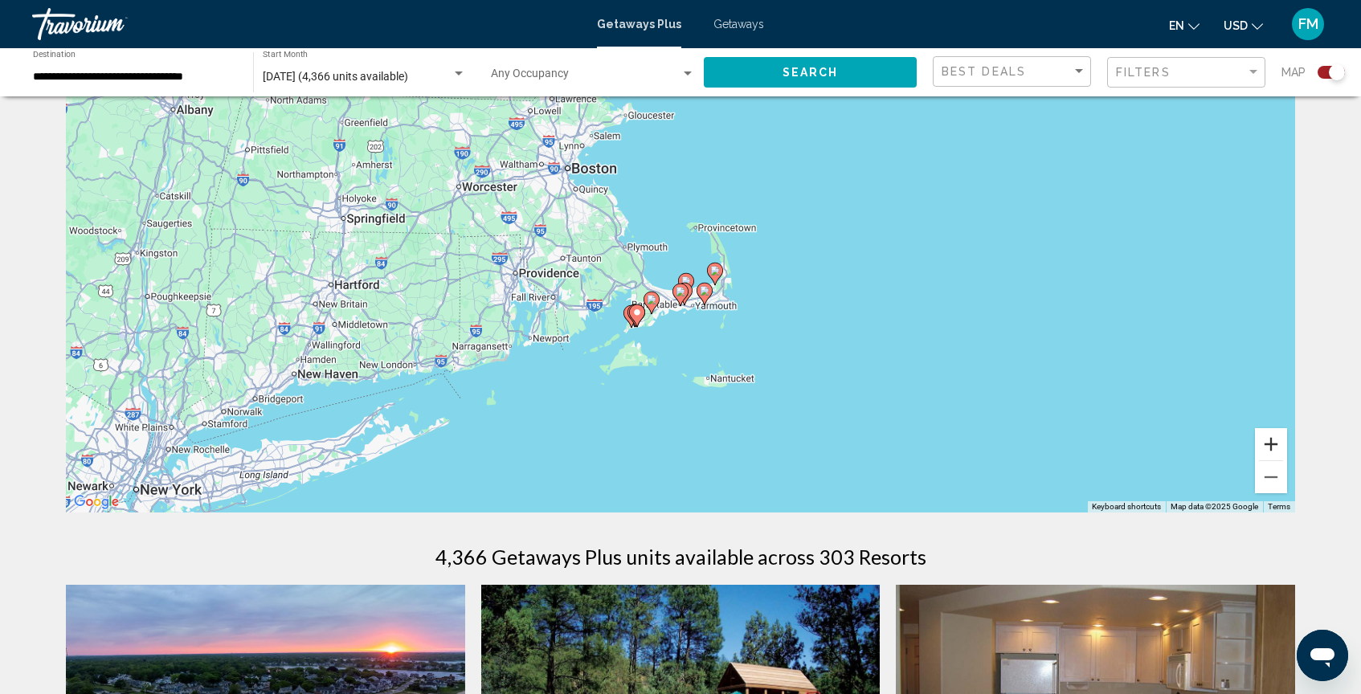
click at [1278, 437] on button "Zoom in" at bounding box center [1271, 444] width 32 height 32
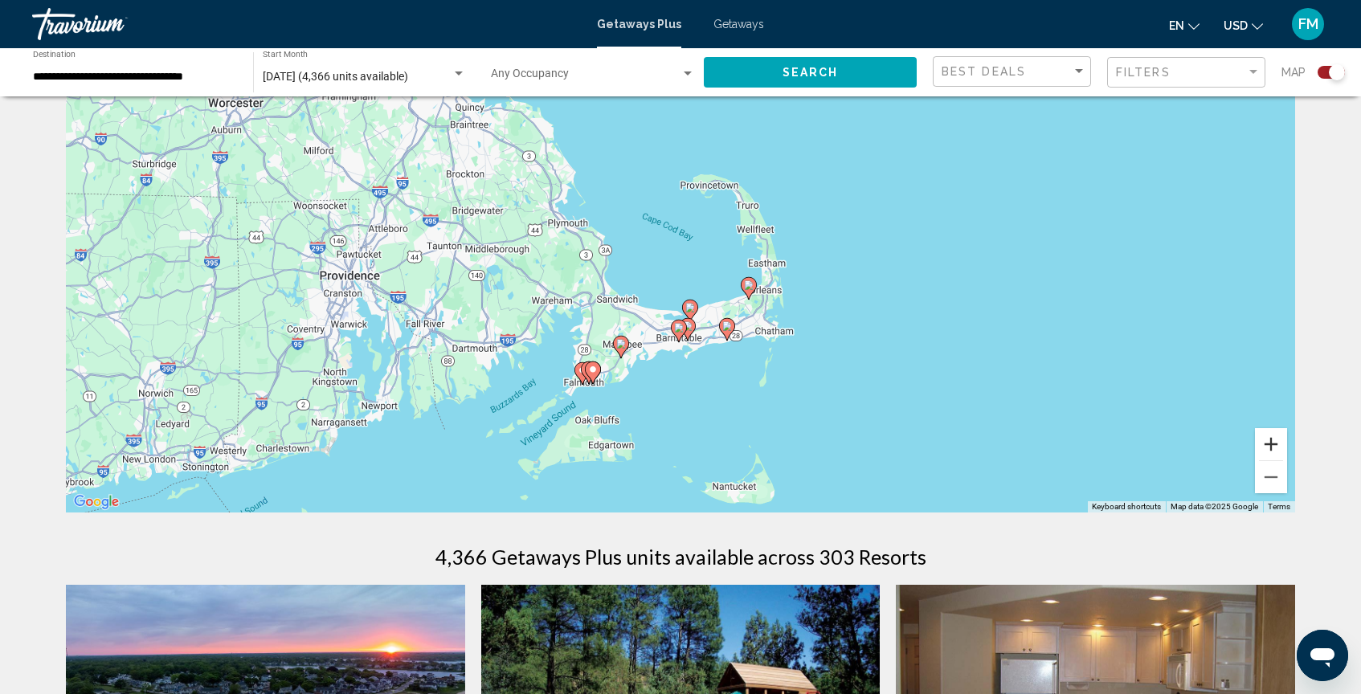
click at [1278, 437] on button "Zoom in" at bounding box center [1271, 444] width 32 height 32
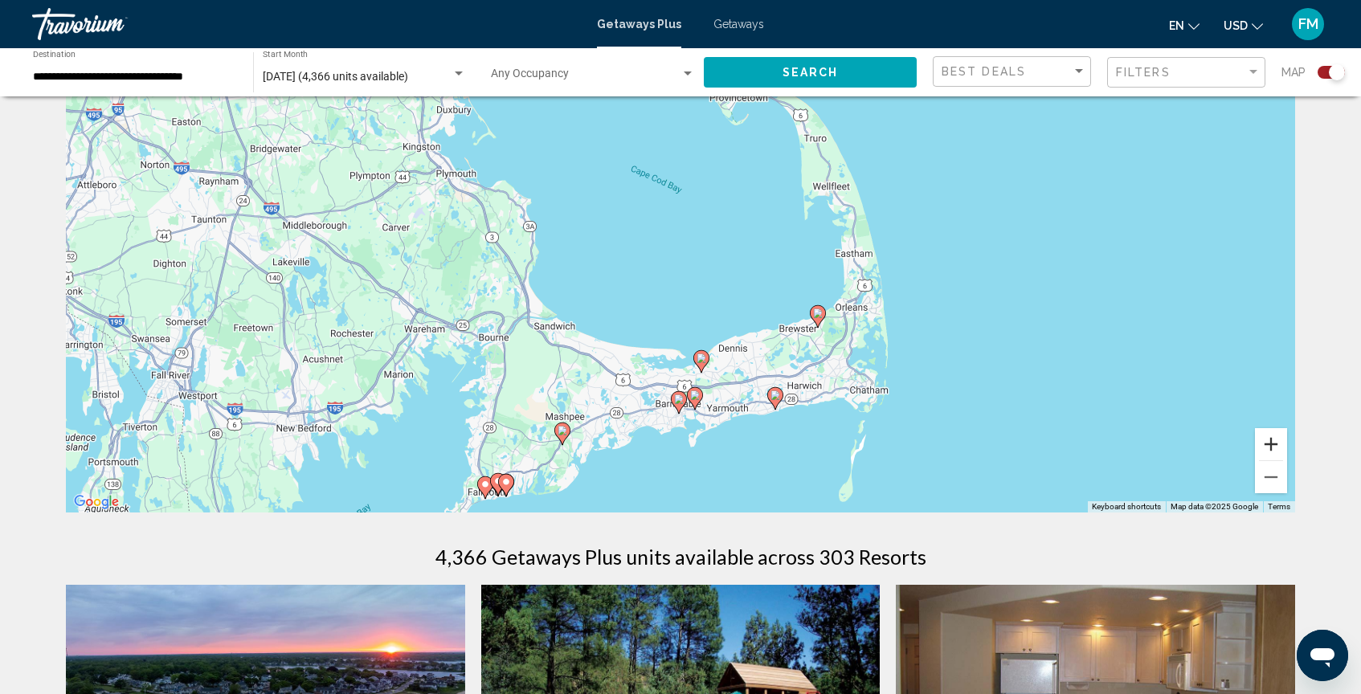
click at [1278, 437] on button "Zoom in" at bounding box center [1271, 444] width 32 height 32
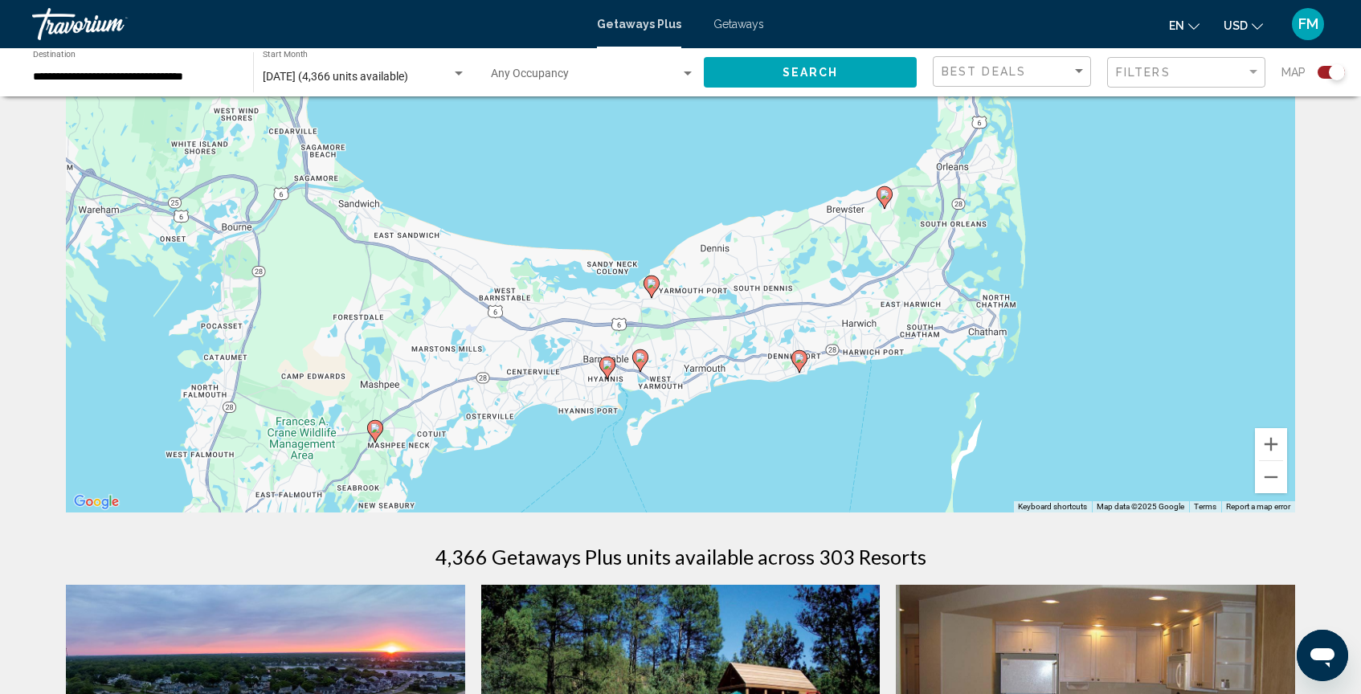
drag, startPoint x: 873, startPoint y: 365, endPoint x: 803, endPoint y: 186, distance: 192.3
click at [803, 186] on div "To activate drag with keyboard, press Alt + Enter. Once in keyboard drag state,…" at bounding box center [680, 272] width 1229 height 482
click at [798, 355] on image "Main content" at bounding box center [799, 358] width 10 height 10
type input "**********"
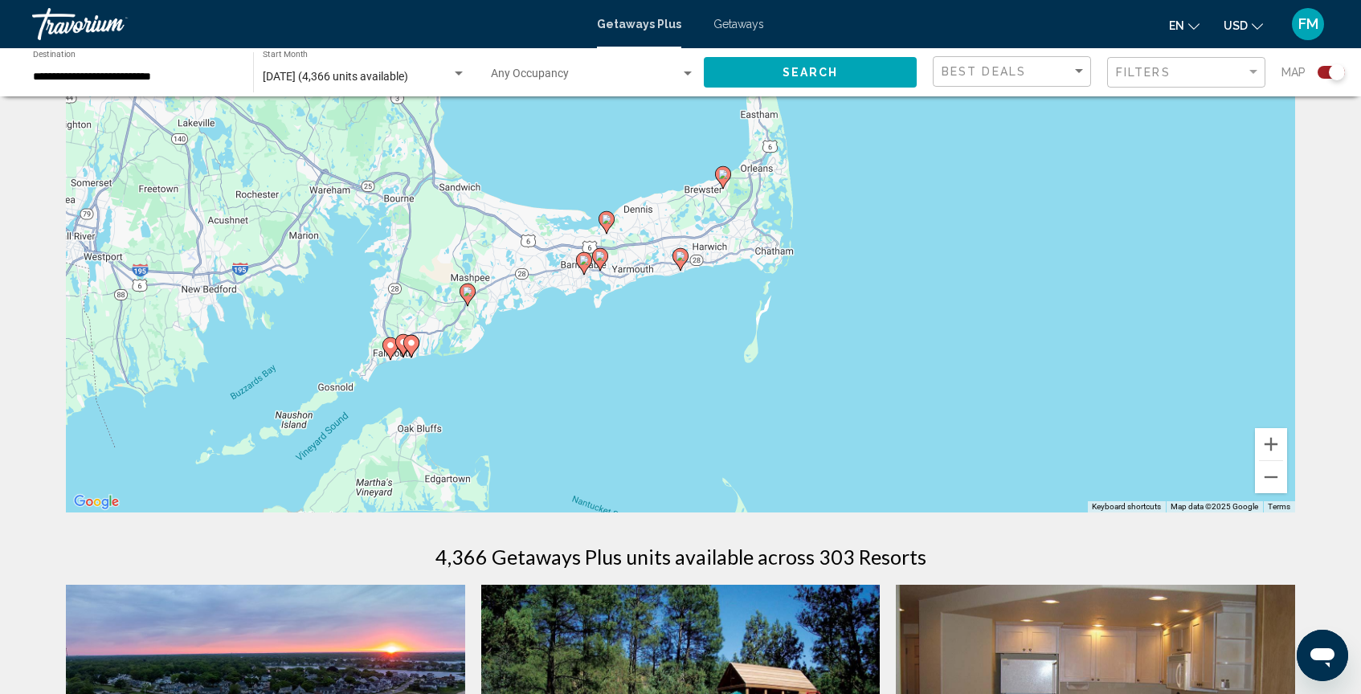
click at [679, 264] on icon "Main content" at bounding box center [680, 259] width 14 height 21
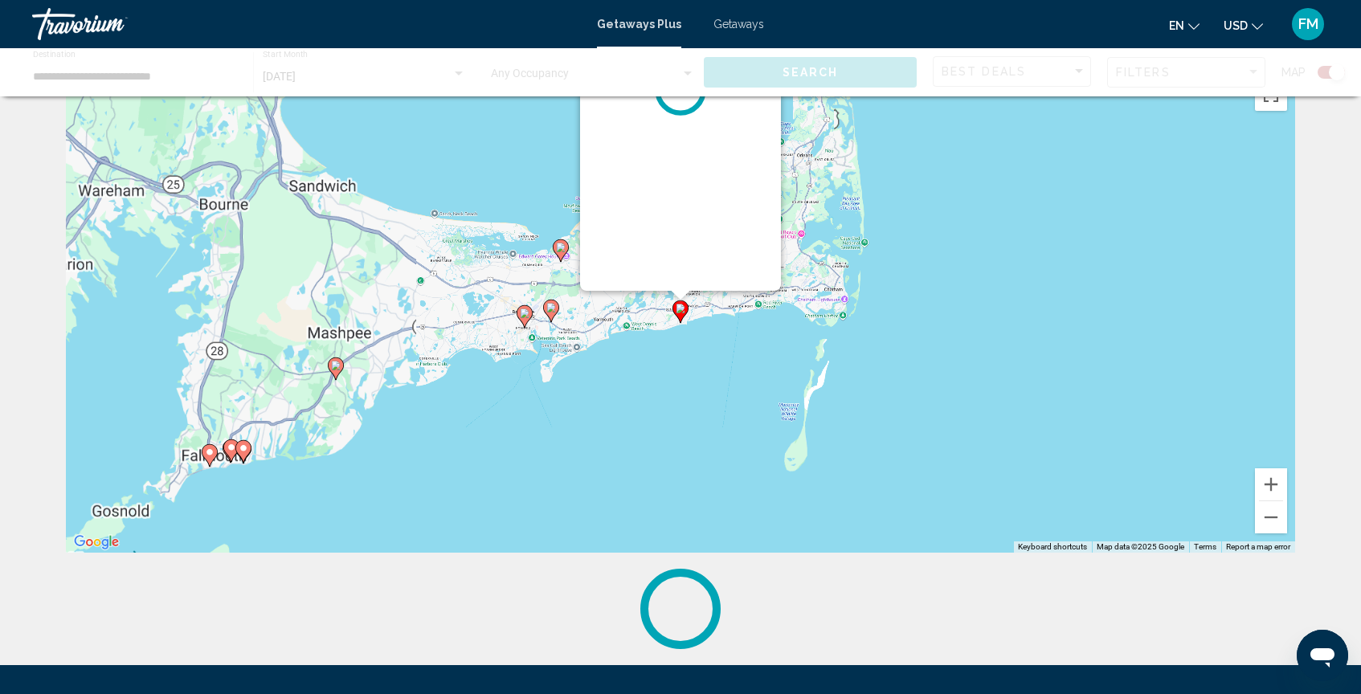
scroll to position [0, 0]
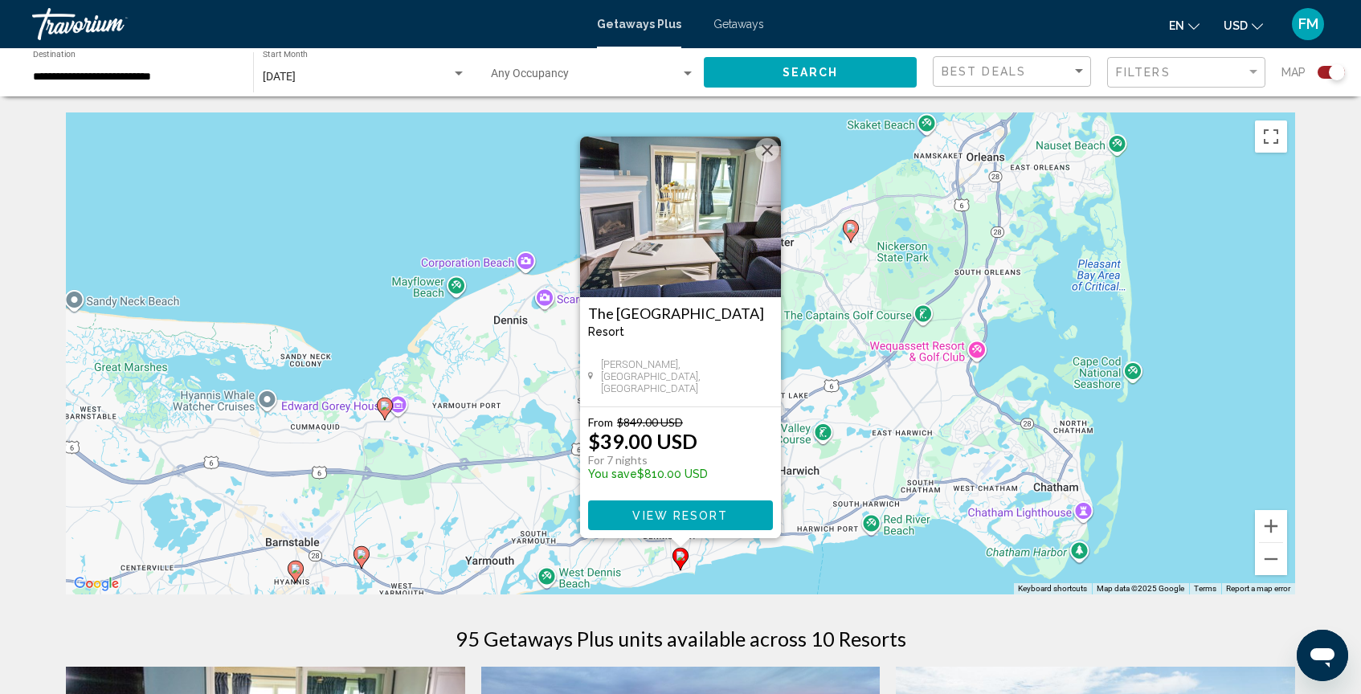
click at [686, 515] on span "View Resort" at bounding box center [680, 515] width 96 height 13
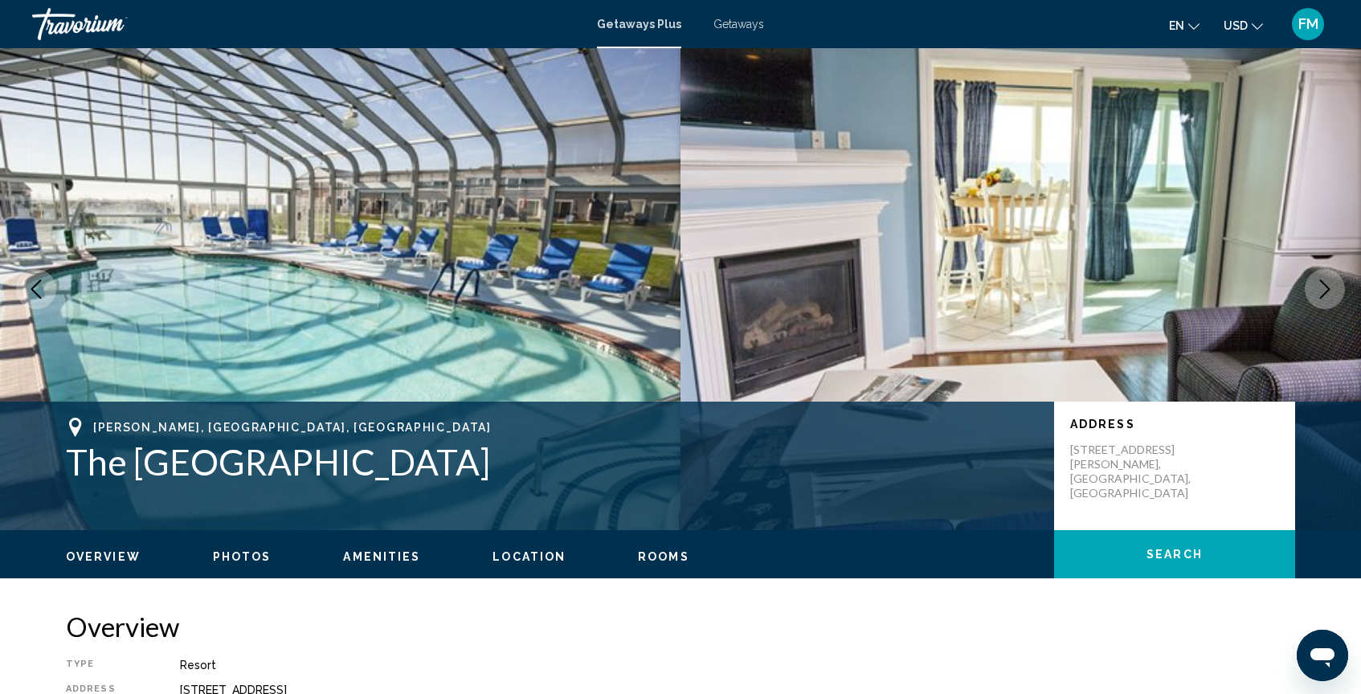
click at [1311, 283] on button "Next image" at bounding box center [1325, 289] width 40 height 40
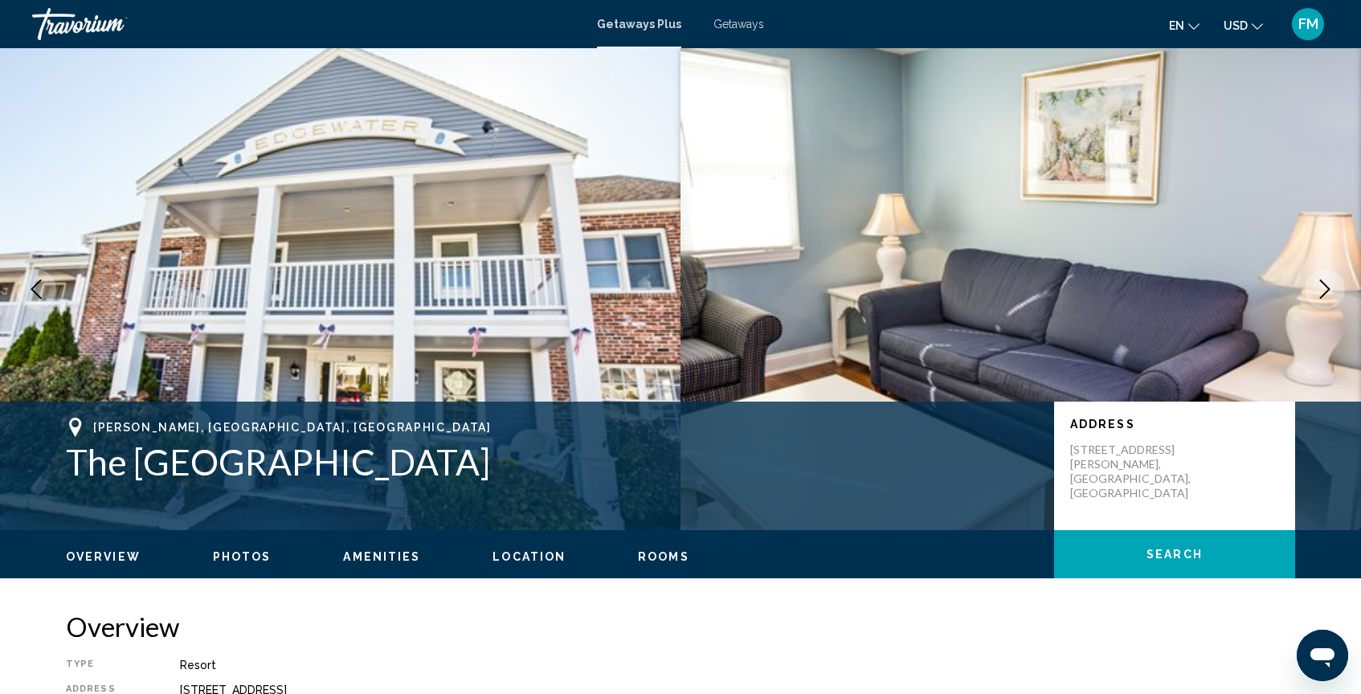
click at [1311, 283] on button "Next image" at bounding box center [1325, 289] width 40 height 40
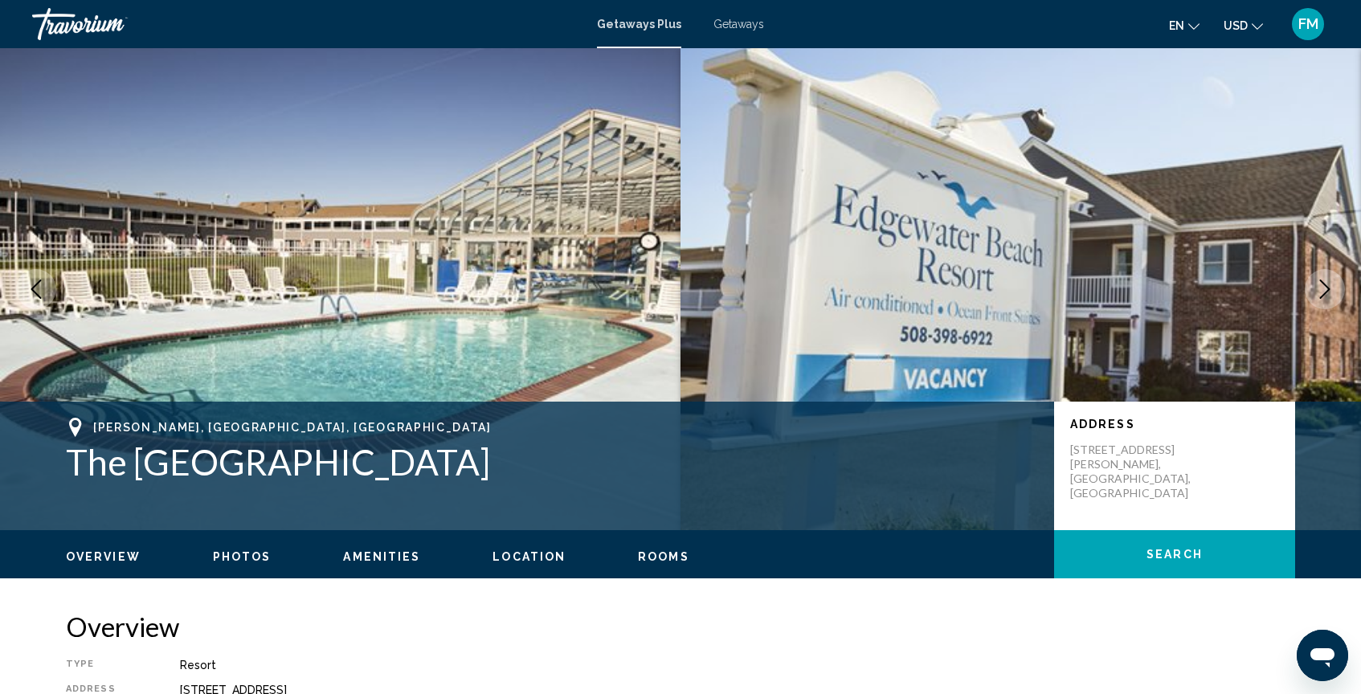
click at [1311, 283] on button "Next image" at bounding box center [1325, 289] width 40 height 40
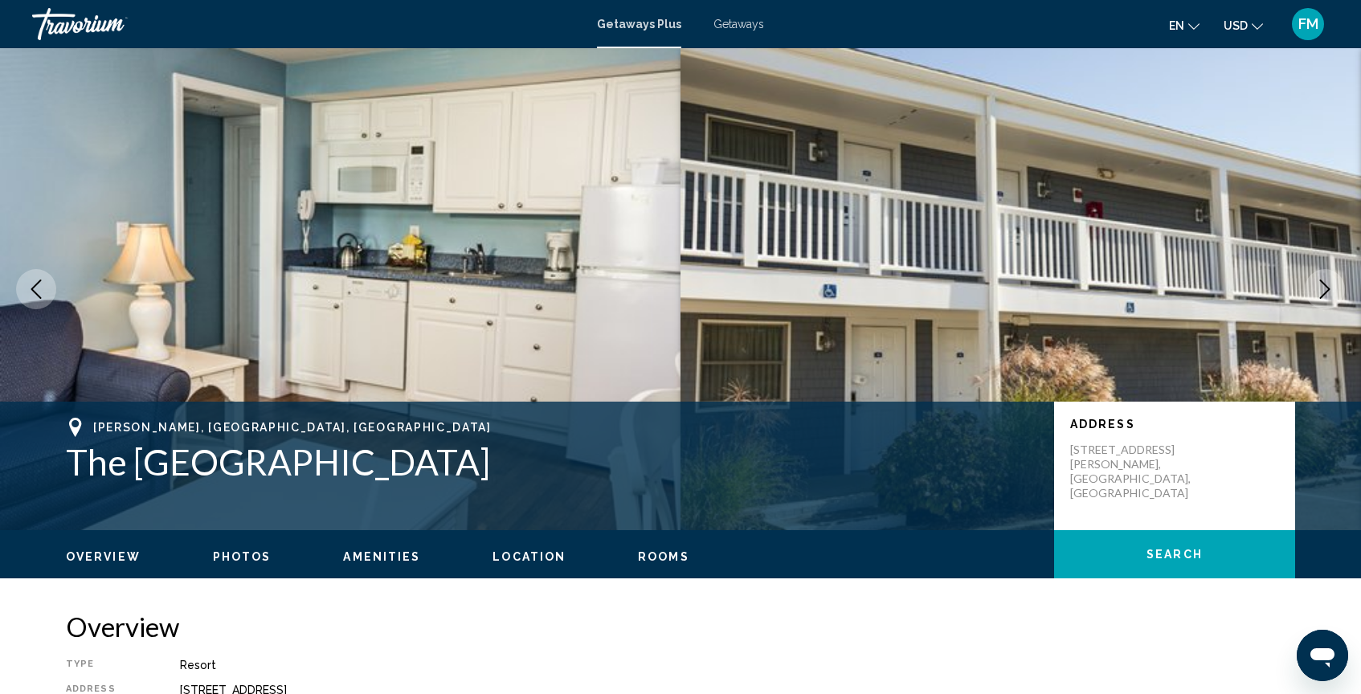
click at [1311, 283] on button "Next image" at bounding box center [1325, 289] width 40 height 40
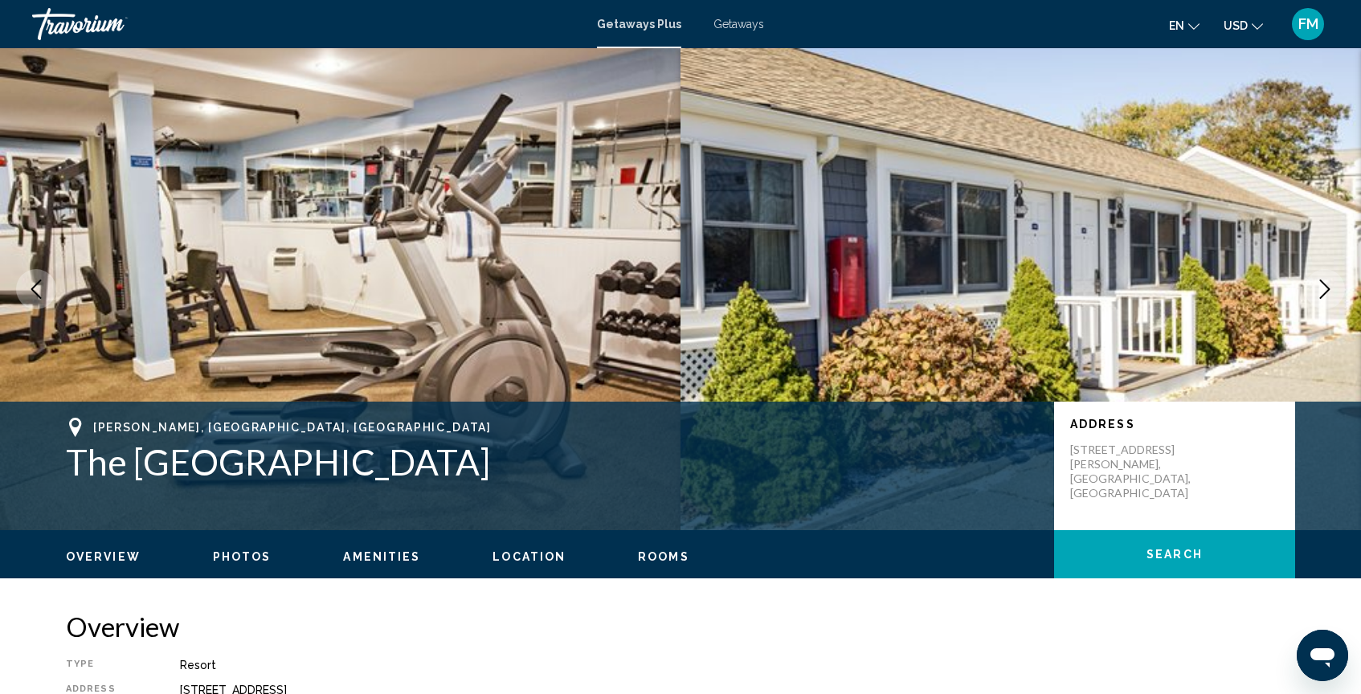
click at [1311, 283] on button "Next image" at bounding box center [1325, 289] width 40 height 40
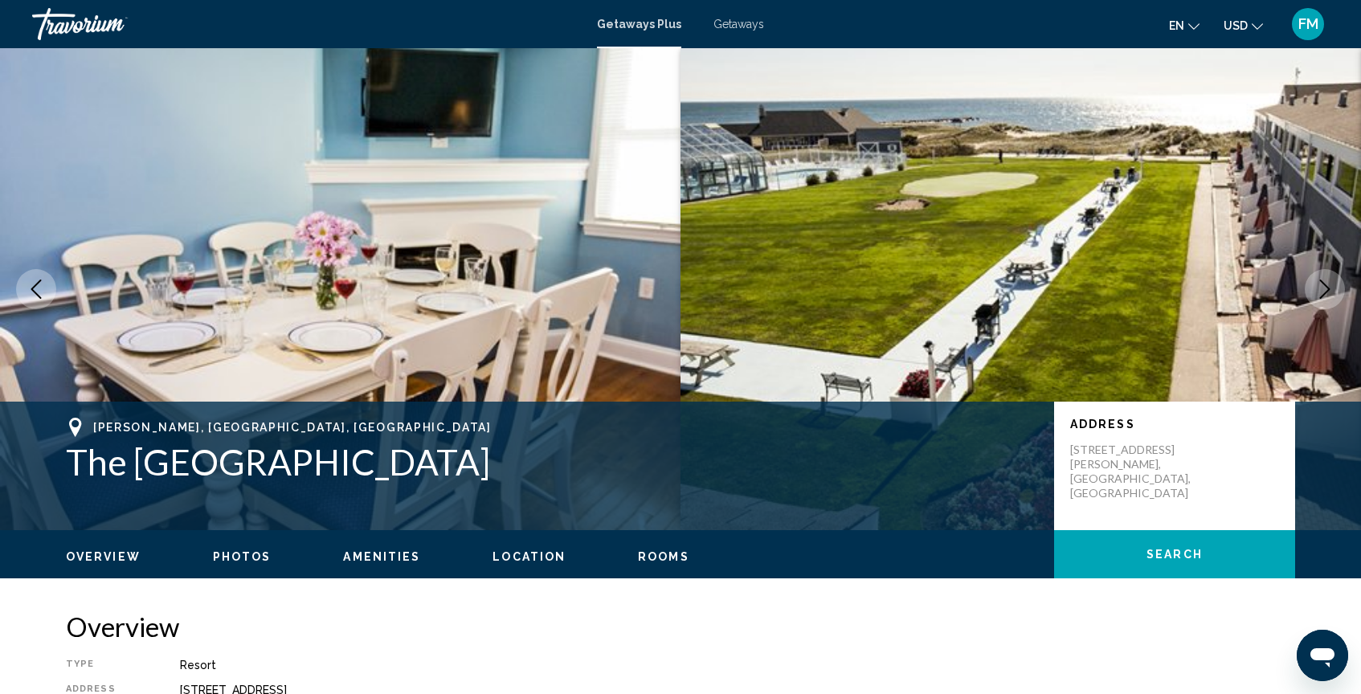
click at [1311, 283] on button "Next image" at bounding box center [1325, 289] width 40 height 40
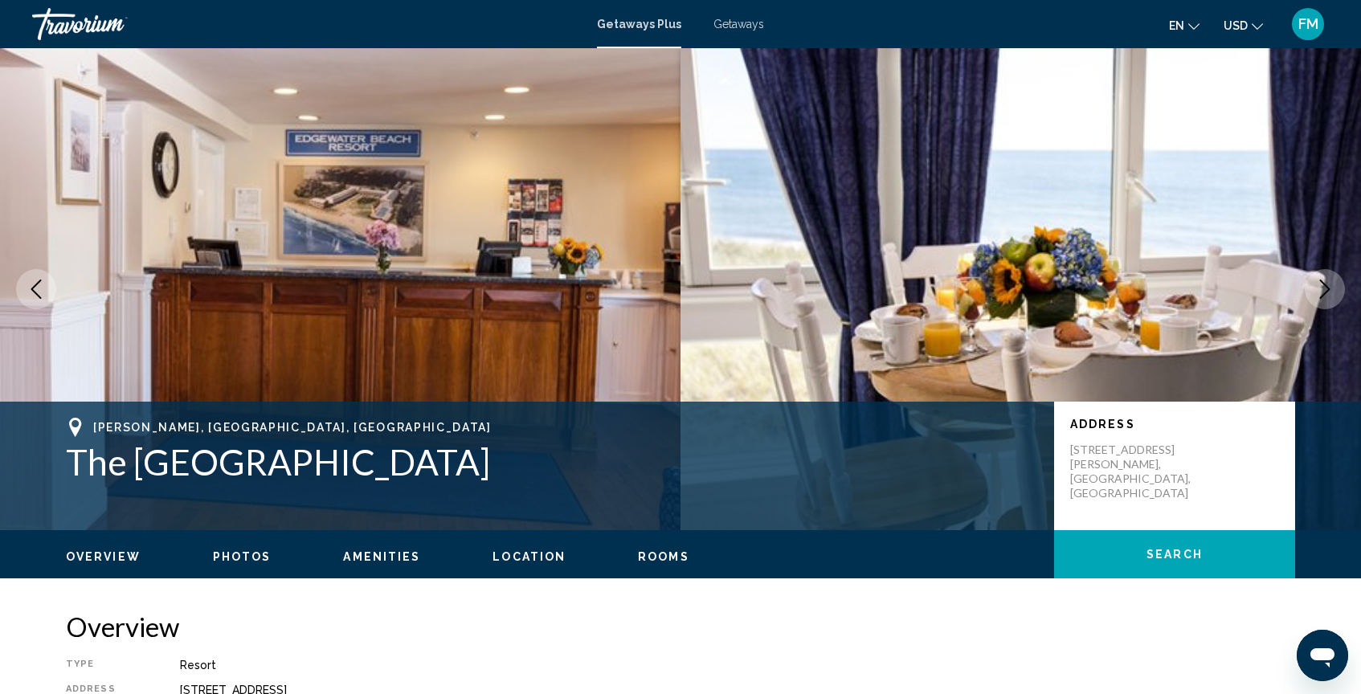
click at [1327, 294] on icon "Next image" at bounding box center [1324, 289] width 19 height 19
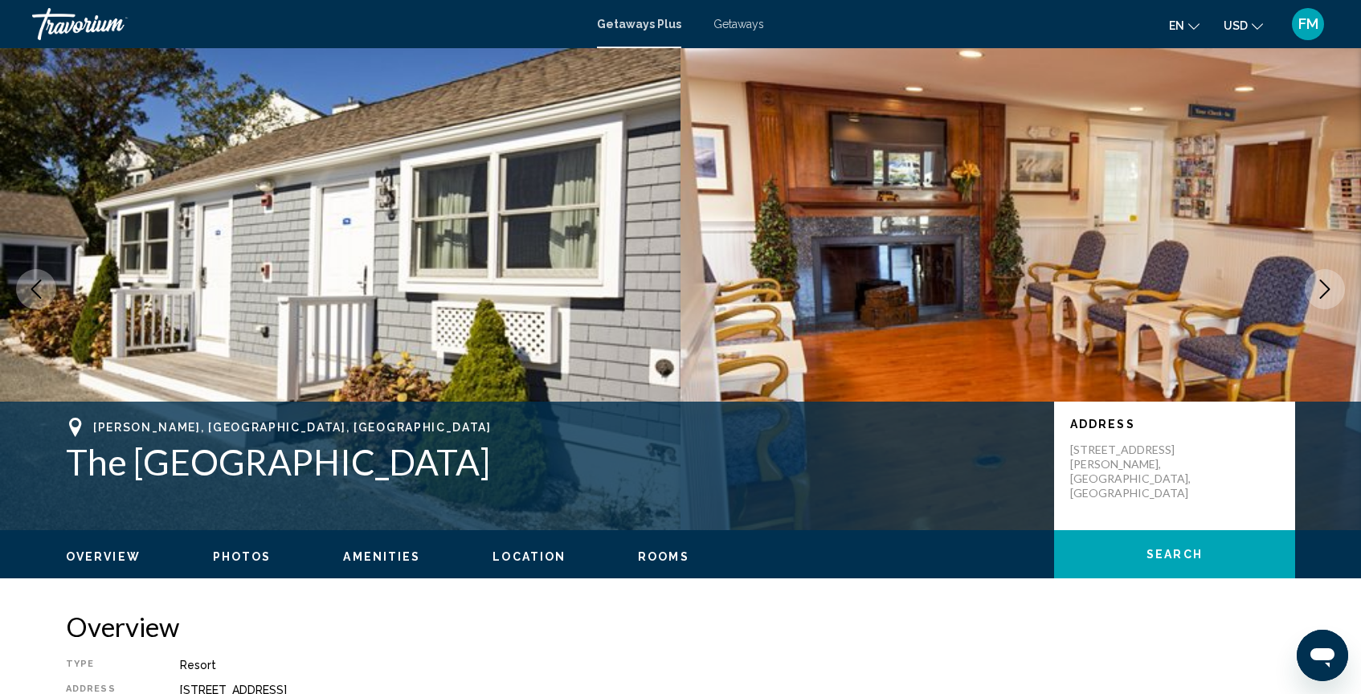
click at [1327, 294] on icon "Next image" at bounding box center [1324, 289] width 19 height 19
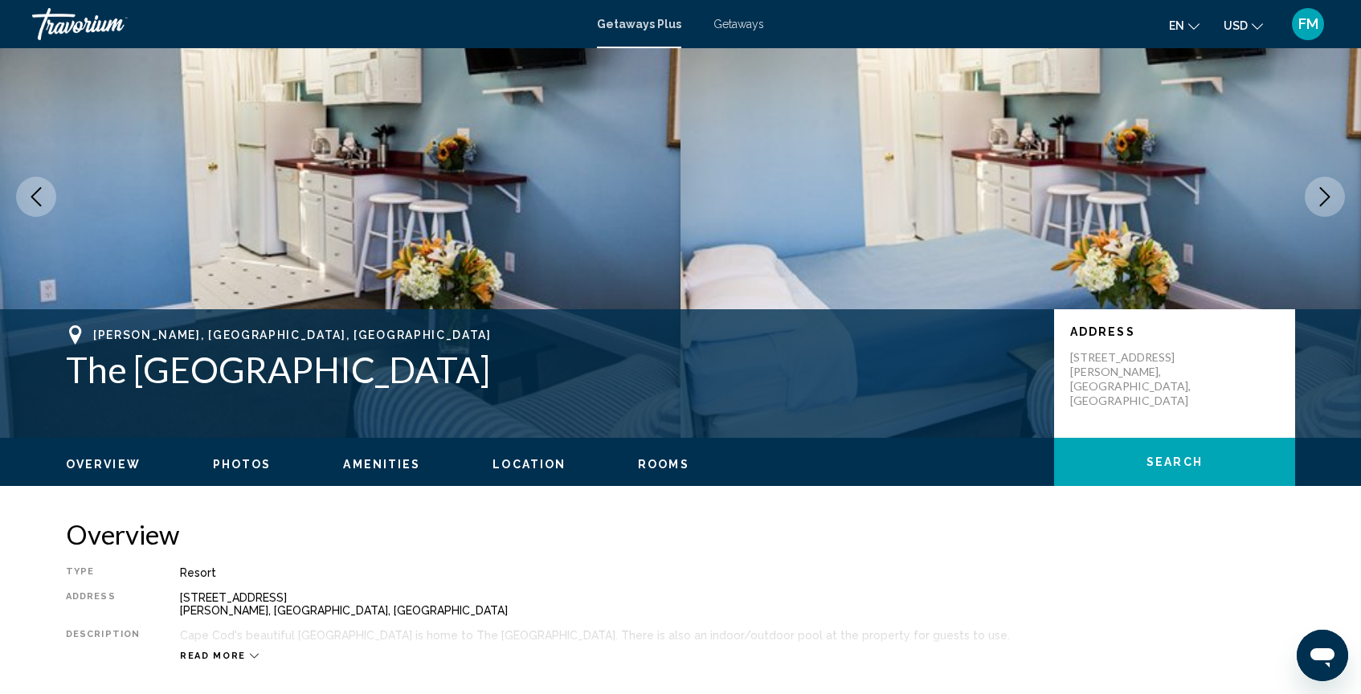
scroll to position [124, 0]
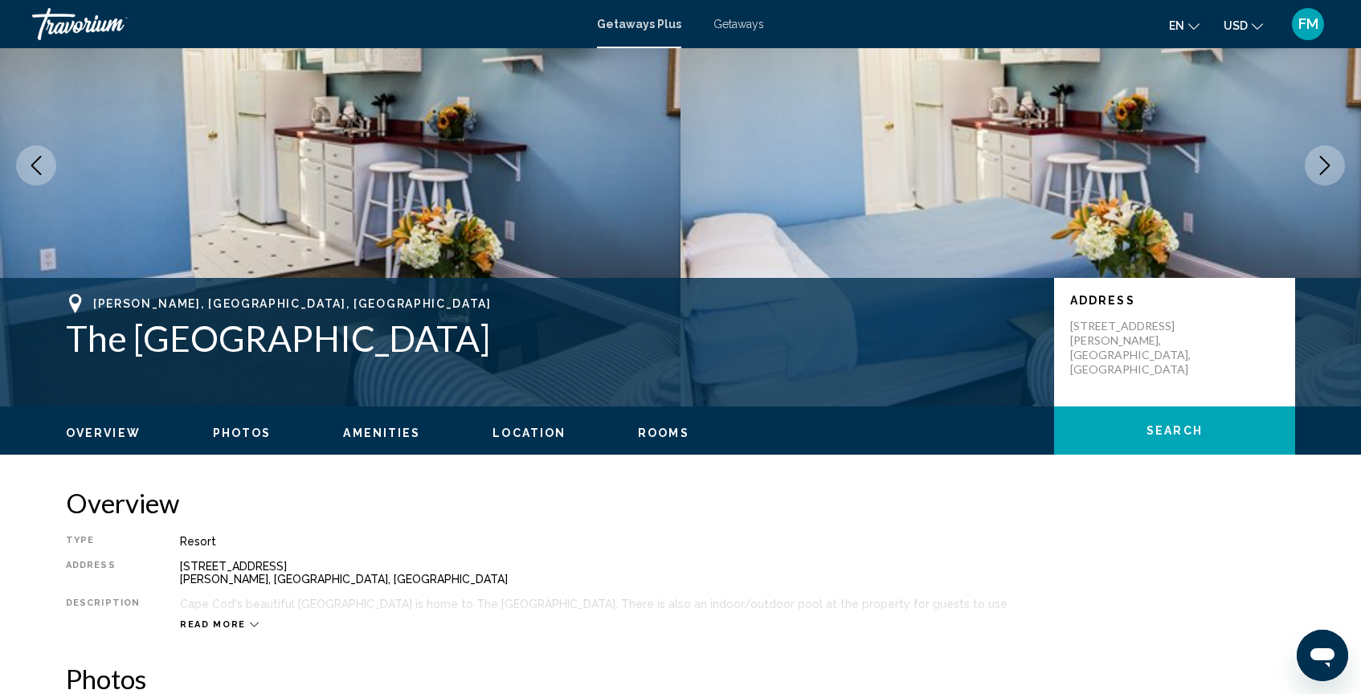
click at [351, 433] on span "Amenities" at bounding box center [381, 433] width 77 height 13
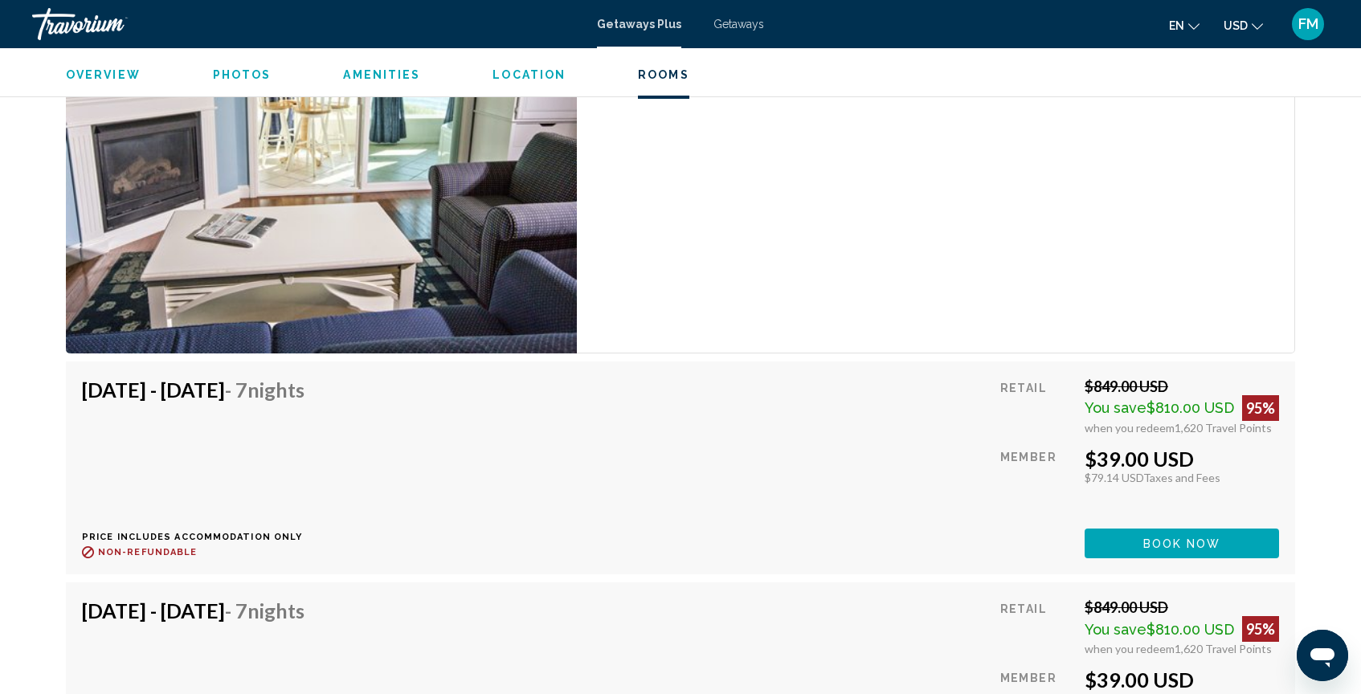
scroll to position [2849, 0]
click at [301, 383] on h4 "Jan 3, 2026 - Jan 10, 2026 - 7 Nights" at bounding box center [193, 389] width 223 height 24
drag, startPoint x: 301, startPoint y: 383, endPoint x: 276, endPoint y: 383, distance: 24.9
click at [276, 383] on h4 "Jan 3, 2026 - Jan 10, 2026 - 7 Nights" at bounding box center [193, 389] width 223 height 24
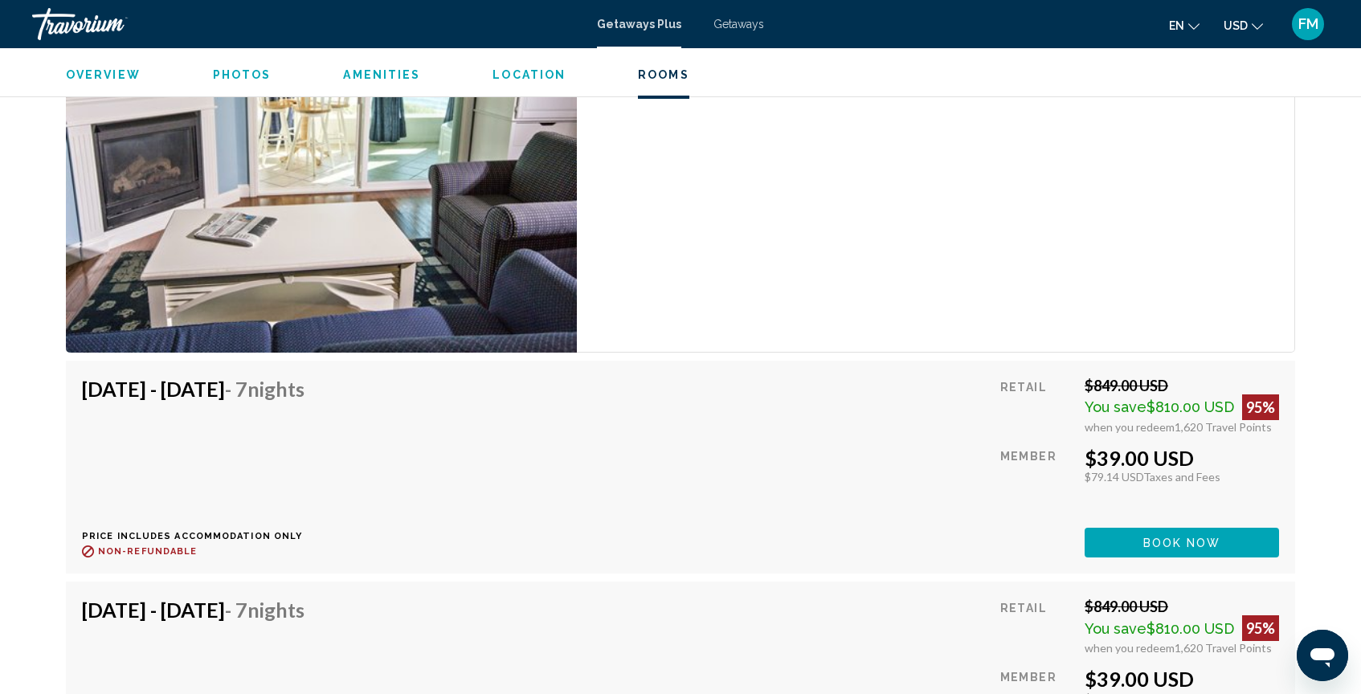
click at [276, 383] on h4 "Jan 3, 2026 - Jan 10, 2026 - 7 Nights" at bounding box center [193, 389] width 223 height 24
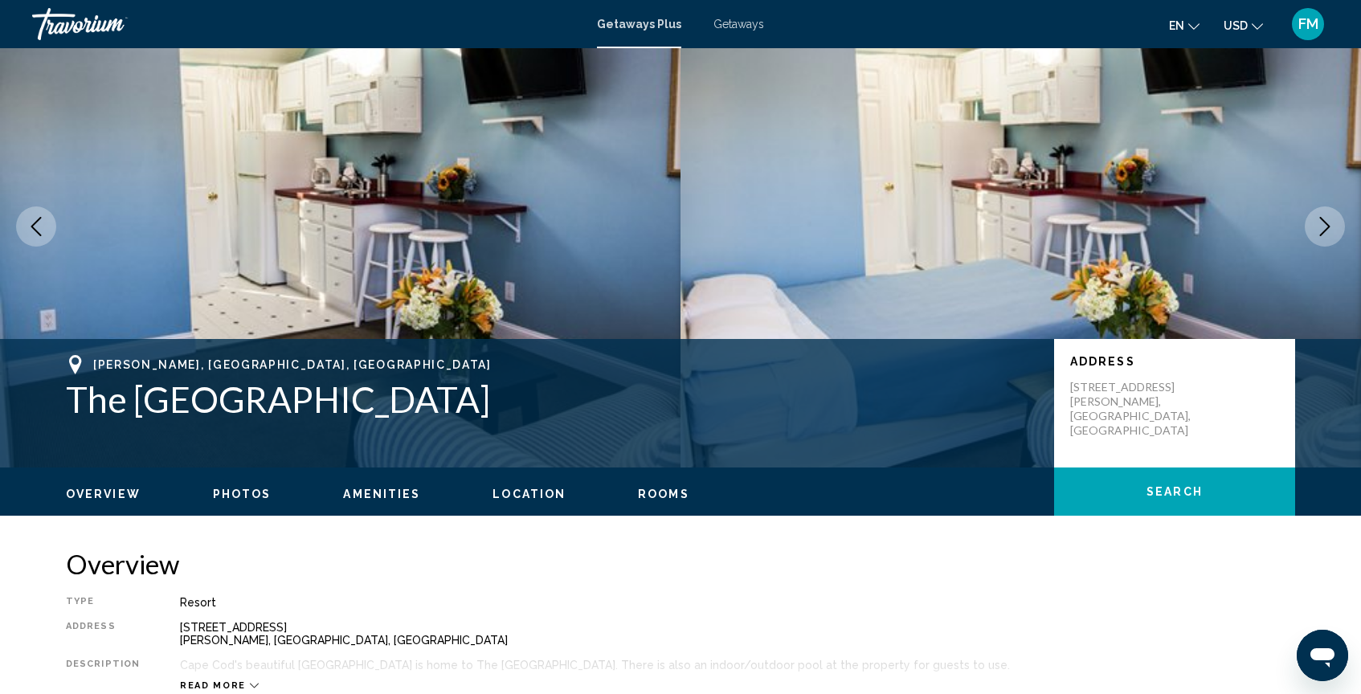
scroll to position [72, 0]
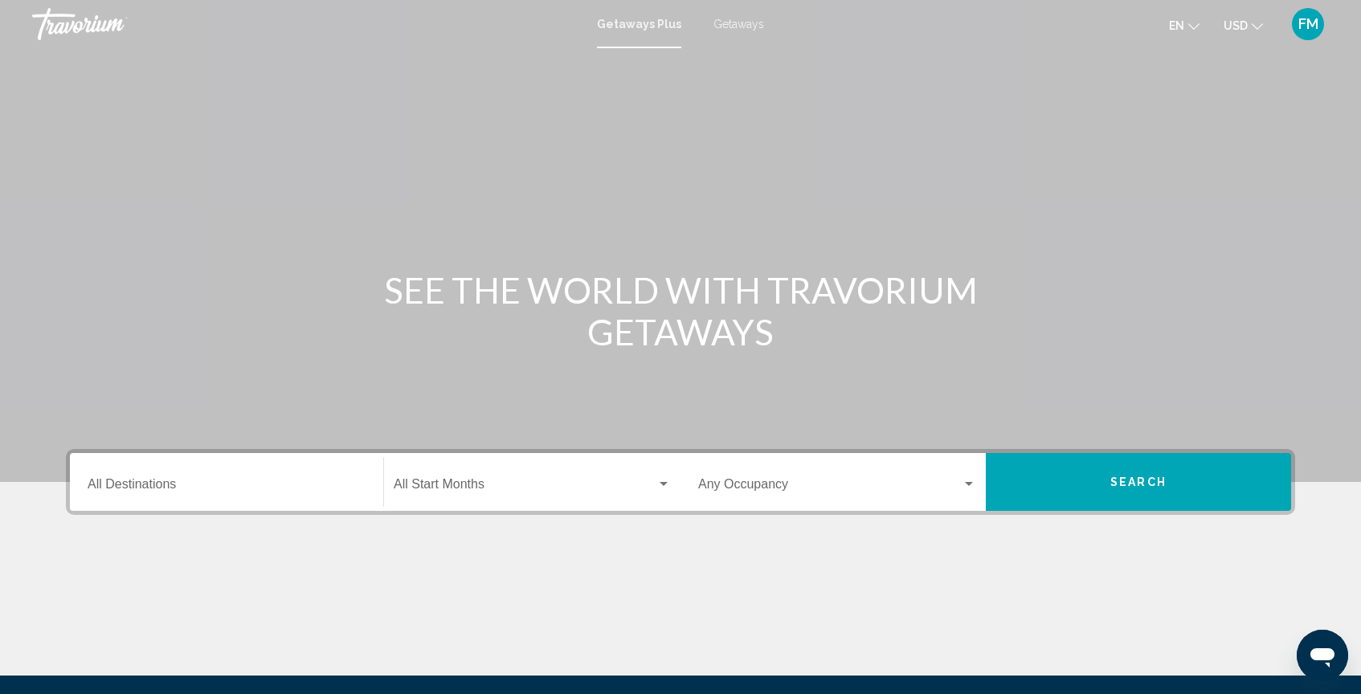
click at [279, 502] on div "Destination All Destinations" at bounding box center [227, 482] width 278 height 51
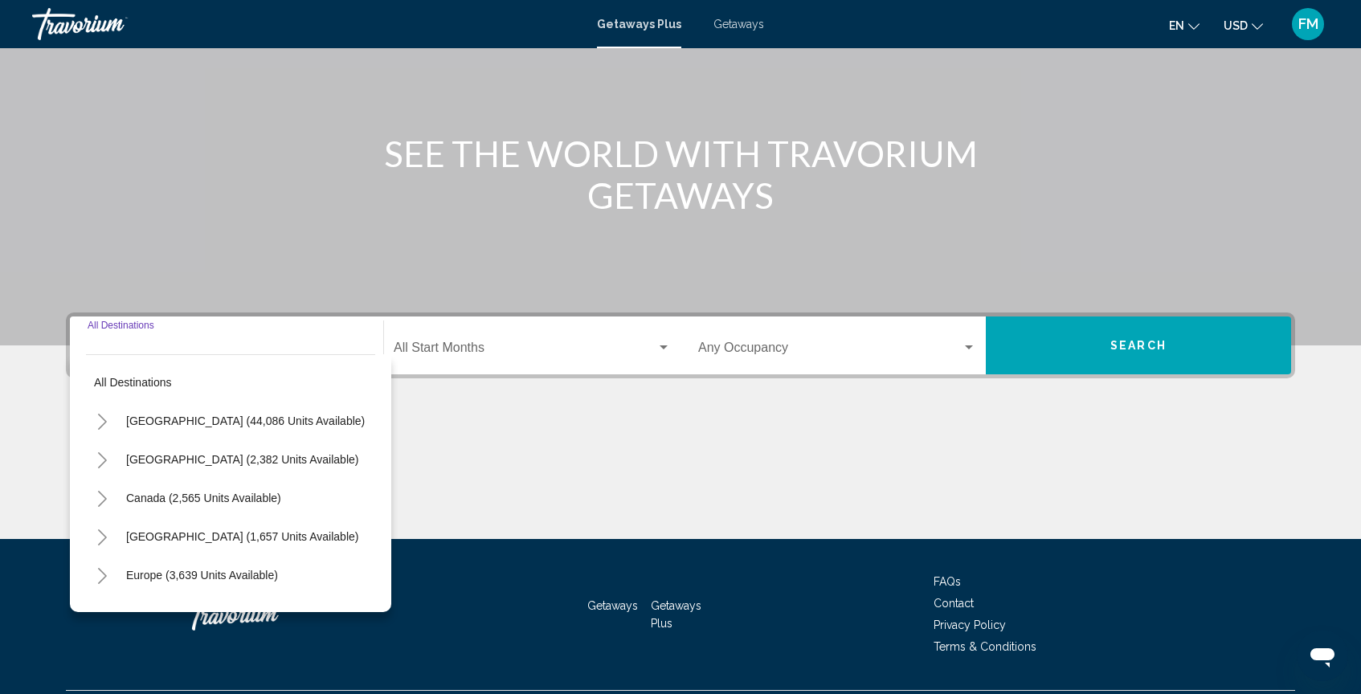
scroll to position [178, 0]
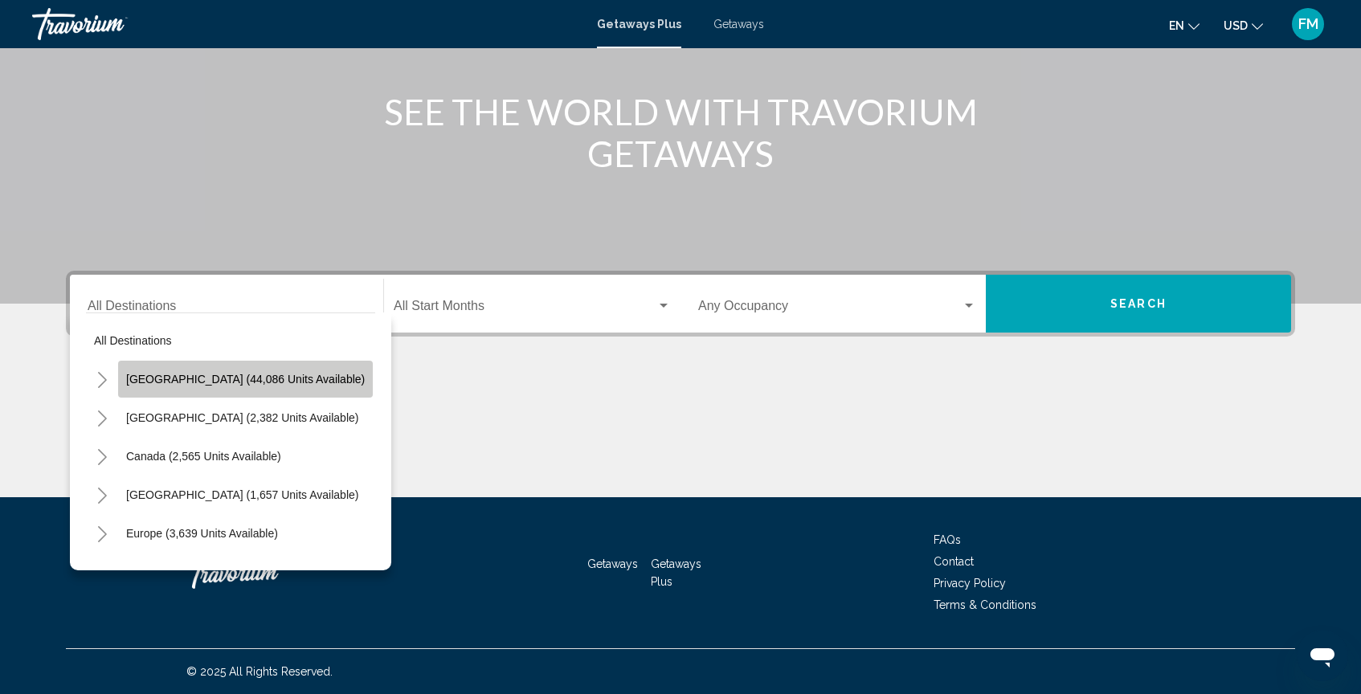
click at [278, 382] on span "[GEOGRAPHIC_DATA] (44,086 units available)" at bounding box center [245, 379] width 239 height 13
type input "**********"
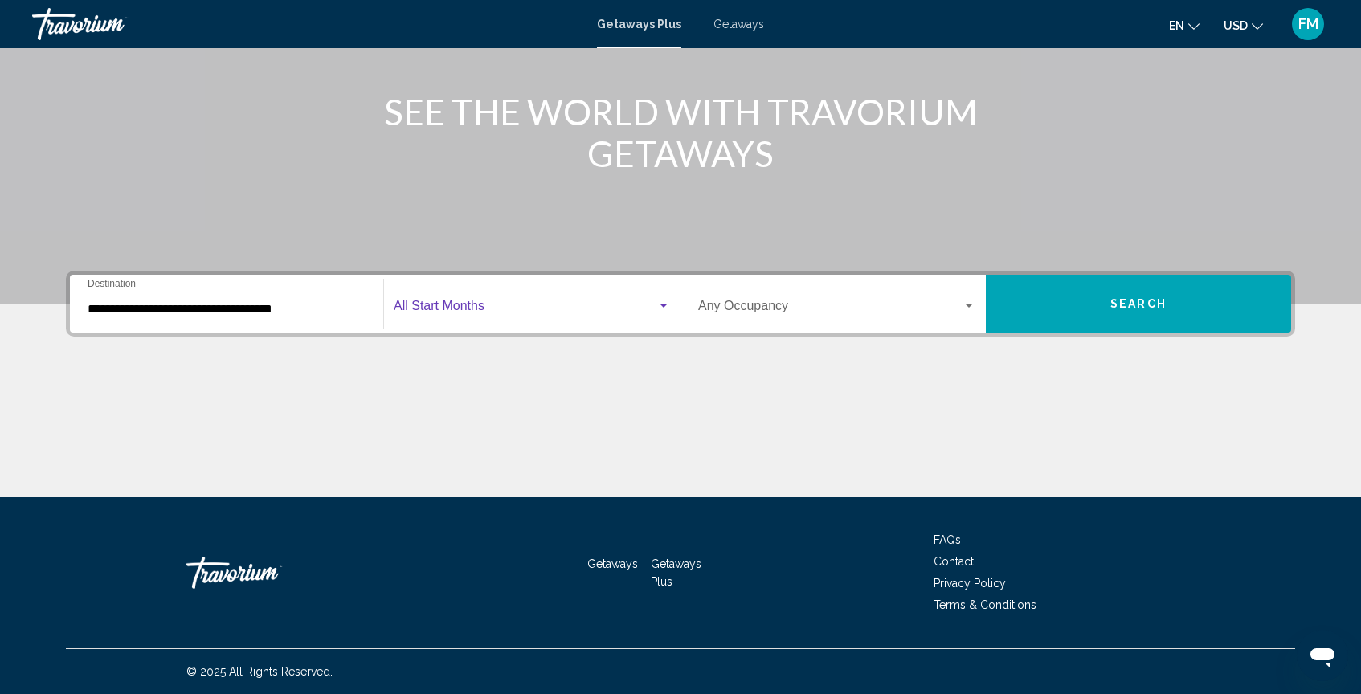
click at [487, 314] on span "Search widget" at bounding box center [525, 309] width 263 height 14
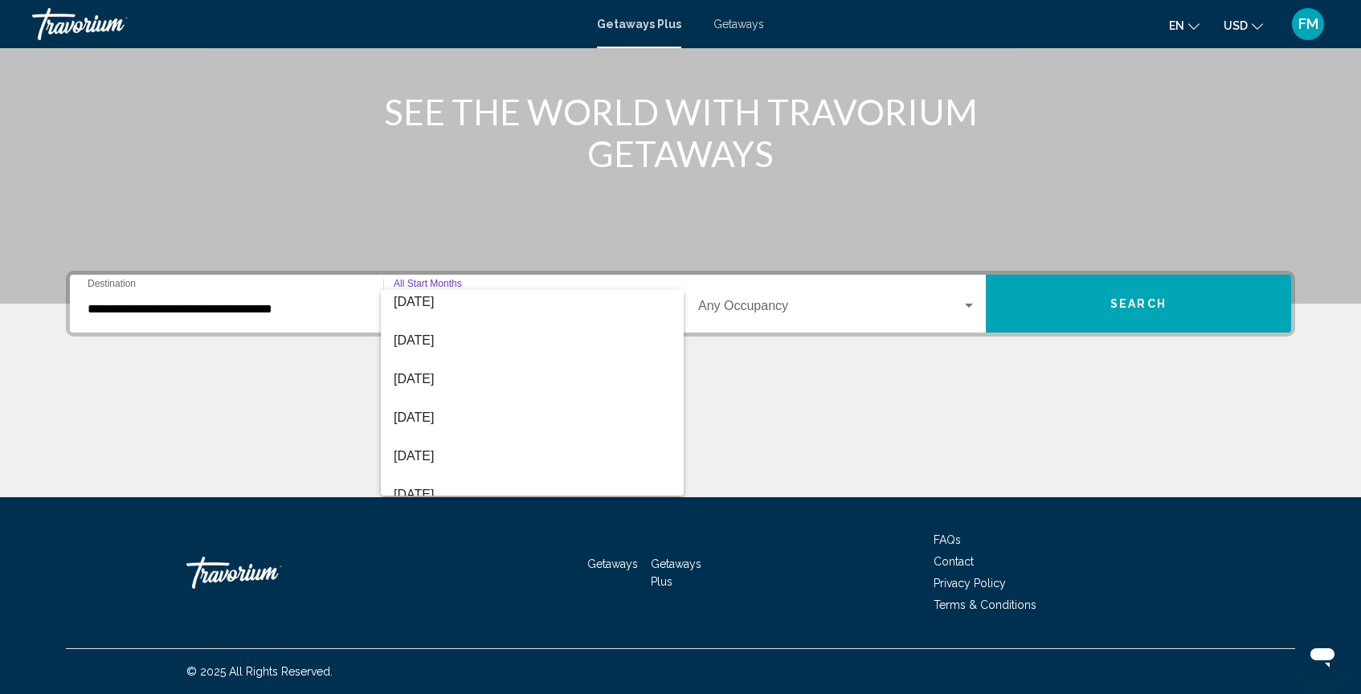
scroll to position [334, 0]
click at [441, 359] on span "[DATE]" at bounding box center [532, 361] width 277 height 39
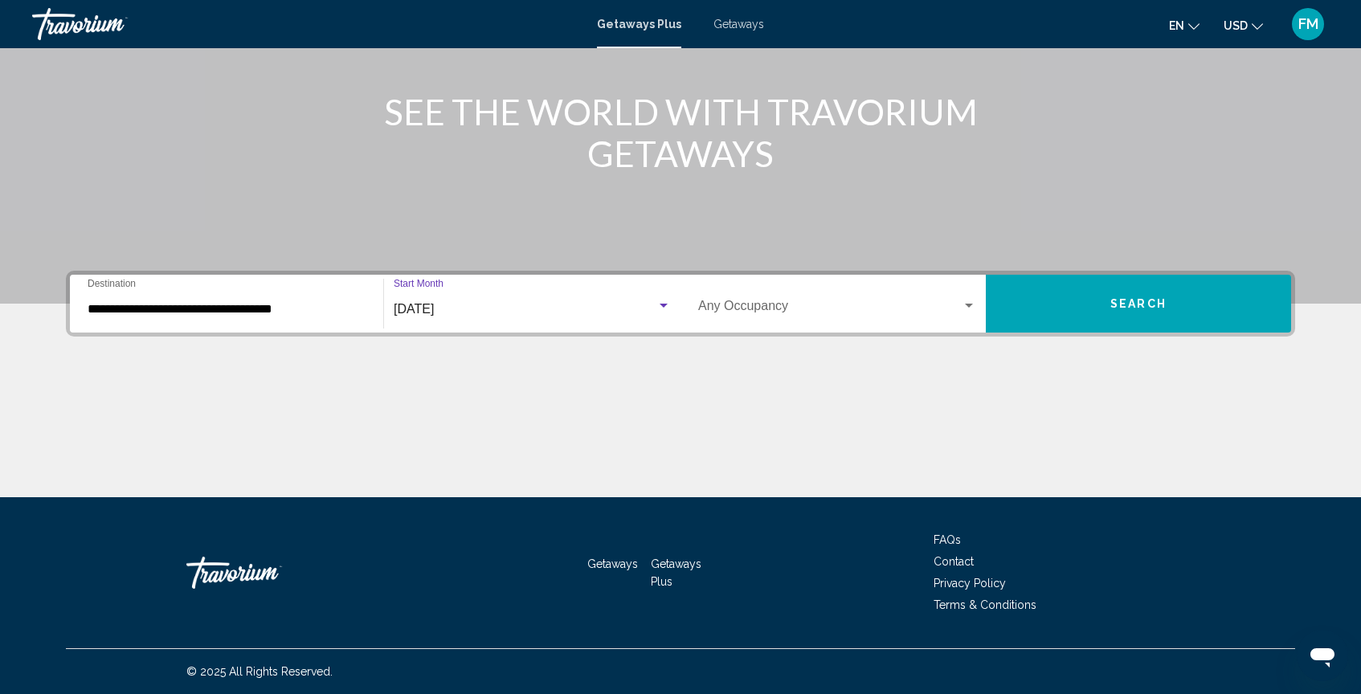
click at [1074, 326] on button "Search" at bounding box center [1138, 304] width 305 height 58
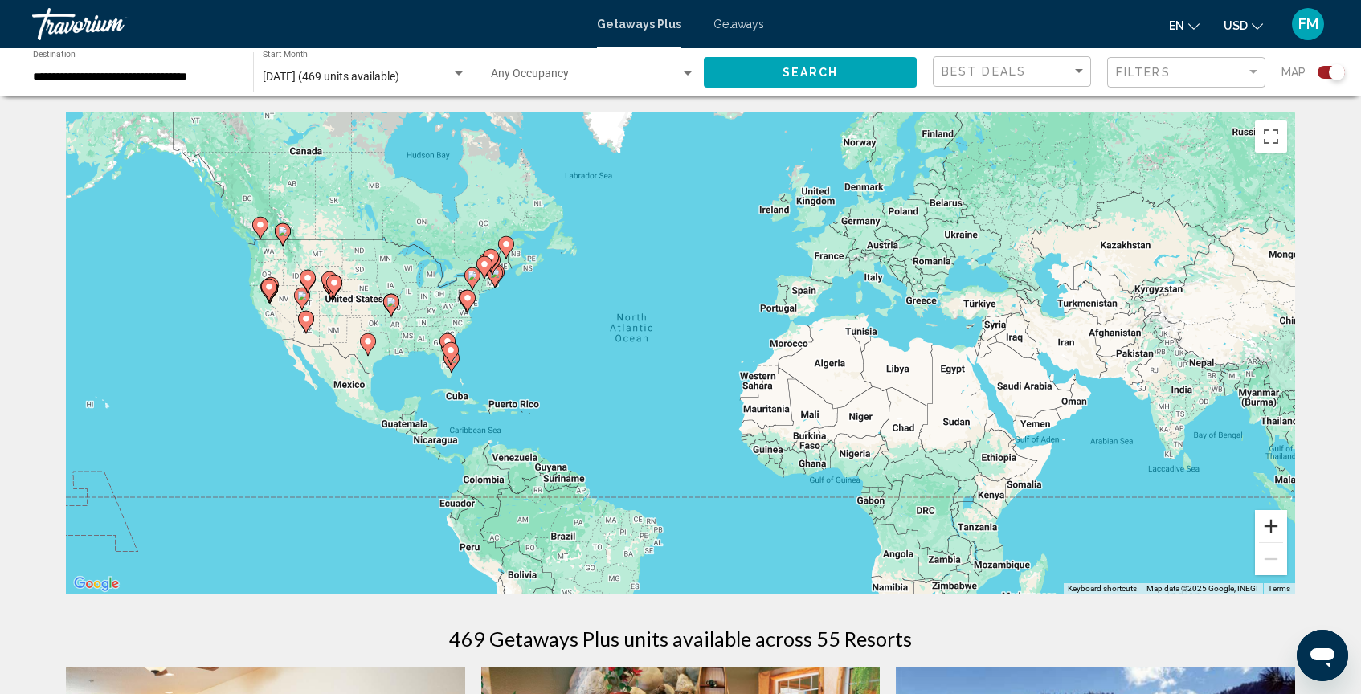
click at [1271, 523] on button "Zoom in" at bounding box center [1271, 526] width 32 height 32
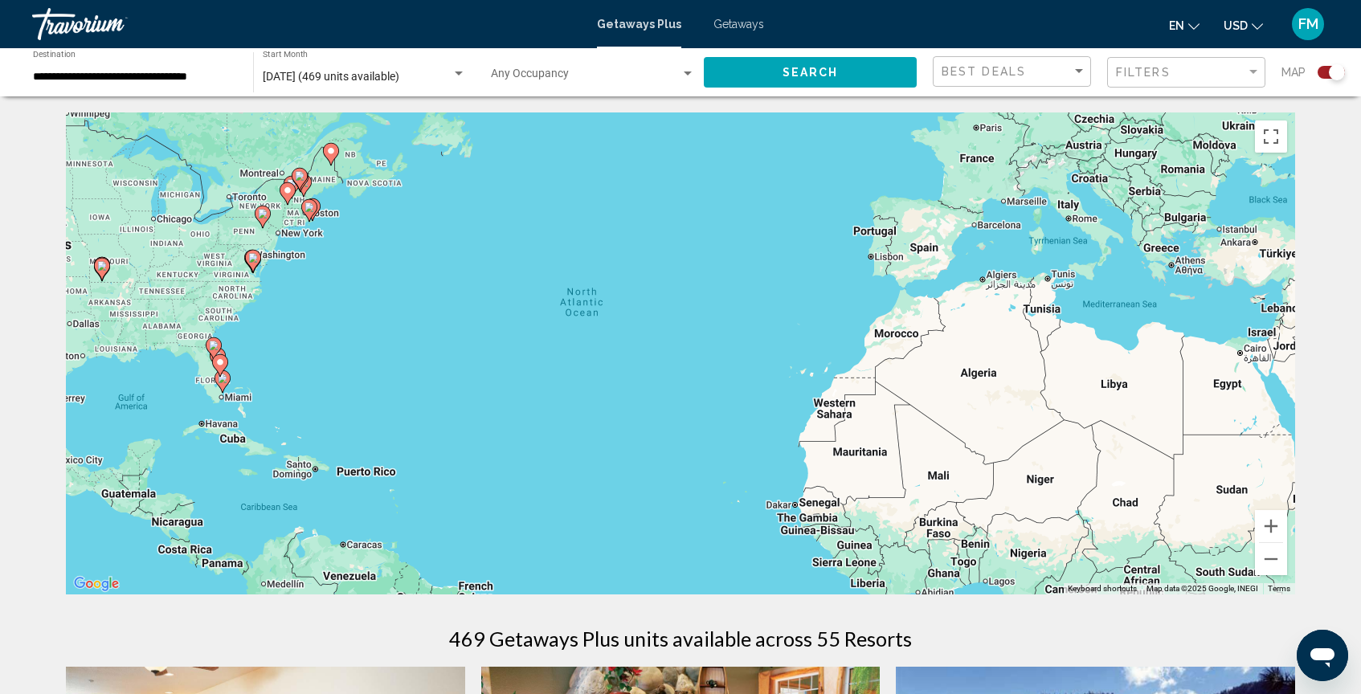
click at [542, 421] on div "To activate drag with keyboard, press Alt + Enter. Once in keyboard drag state,…" at bounding box center [680, 353] width 1229 height 482
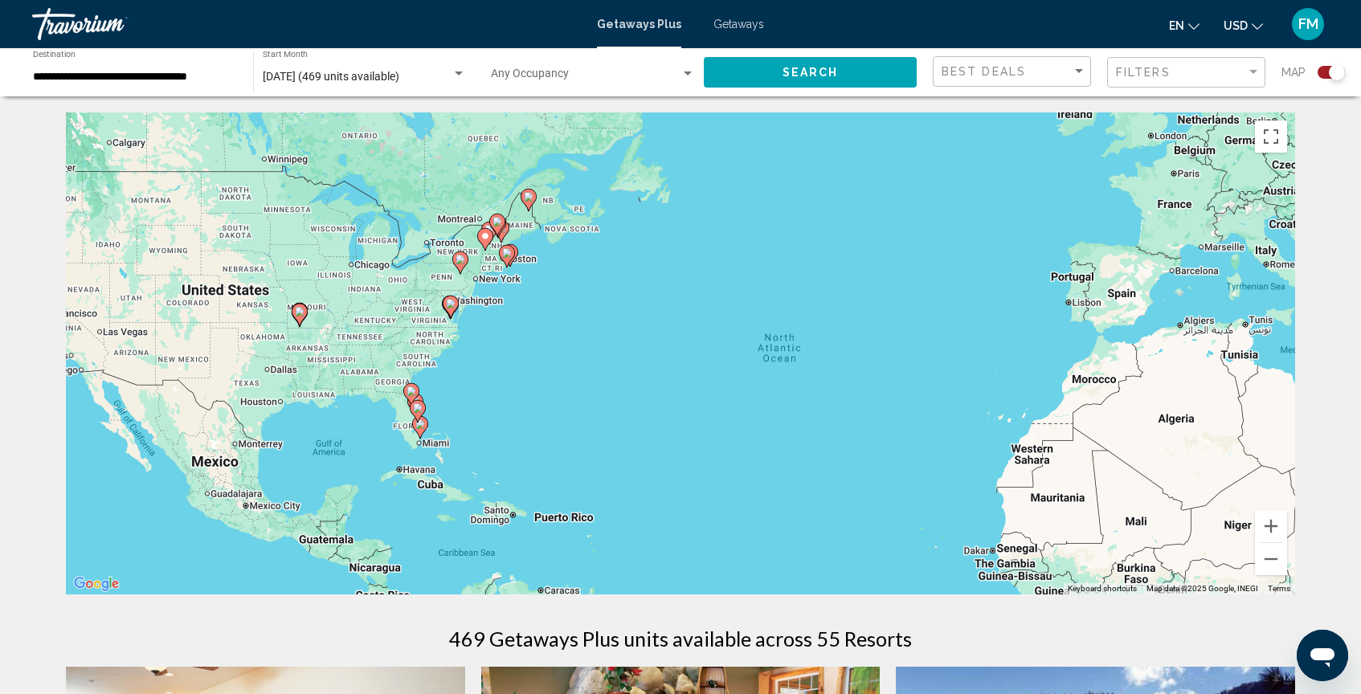
drag, startPoint x: 542, startPoint y: 420, endPoint x: 828, endPoint y: 531, distance: 306.8
click at [828, 531] on div "To activate drag with keyboard, press Alt + Enter. Once in keyboard drag state,…" at bounding box center [680, 353] width 1229 height 482
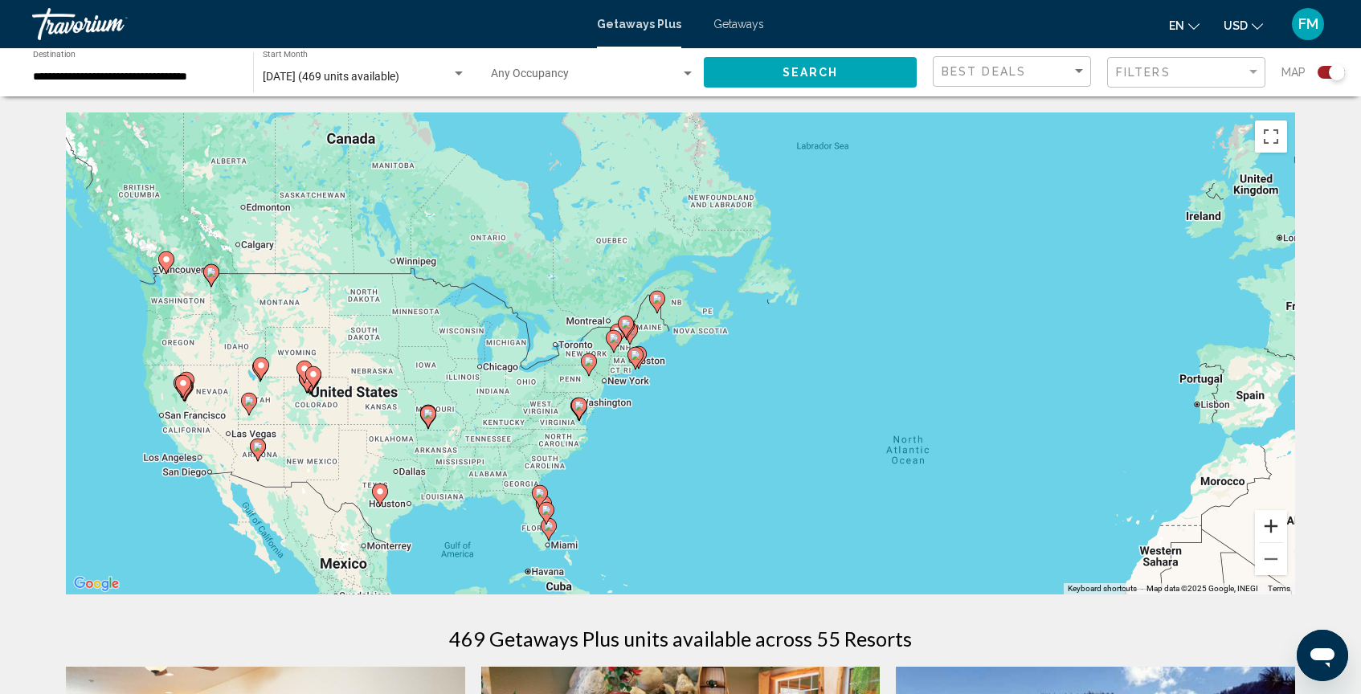
click at [1264, 534] on button "Zoom in" at bounding box center [1271, 526] width 32 height 32
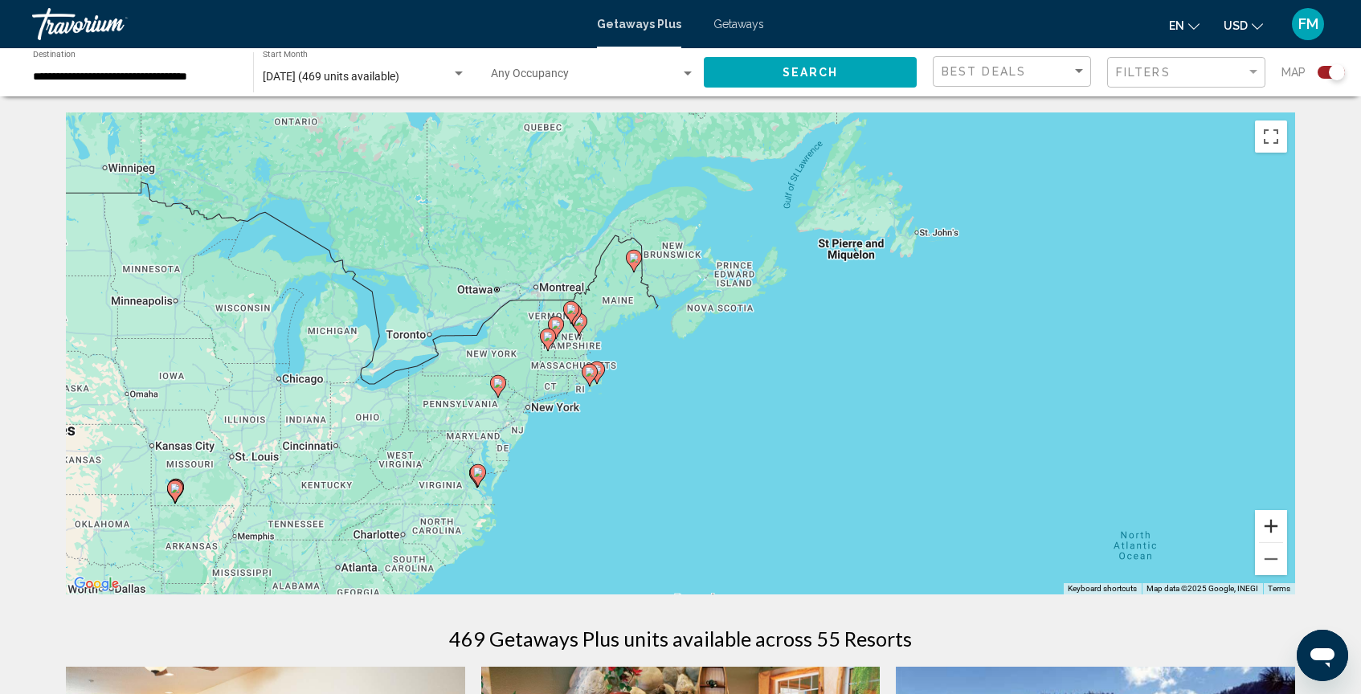
click at [1264, 534] on button "Zoom in" at bounding box center [1271, 526] width 32 height 32
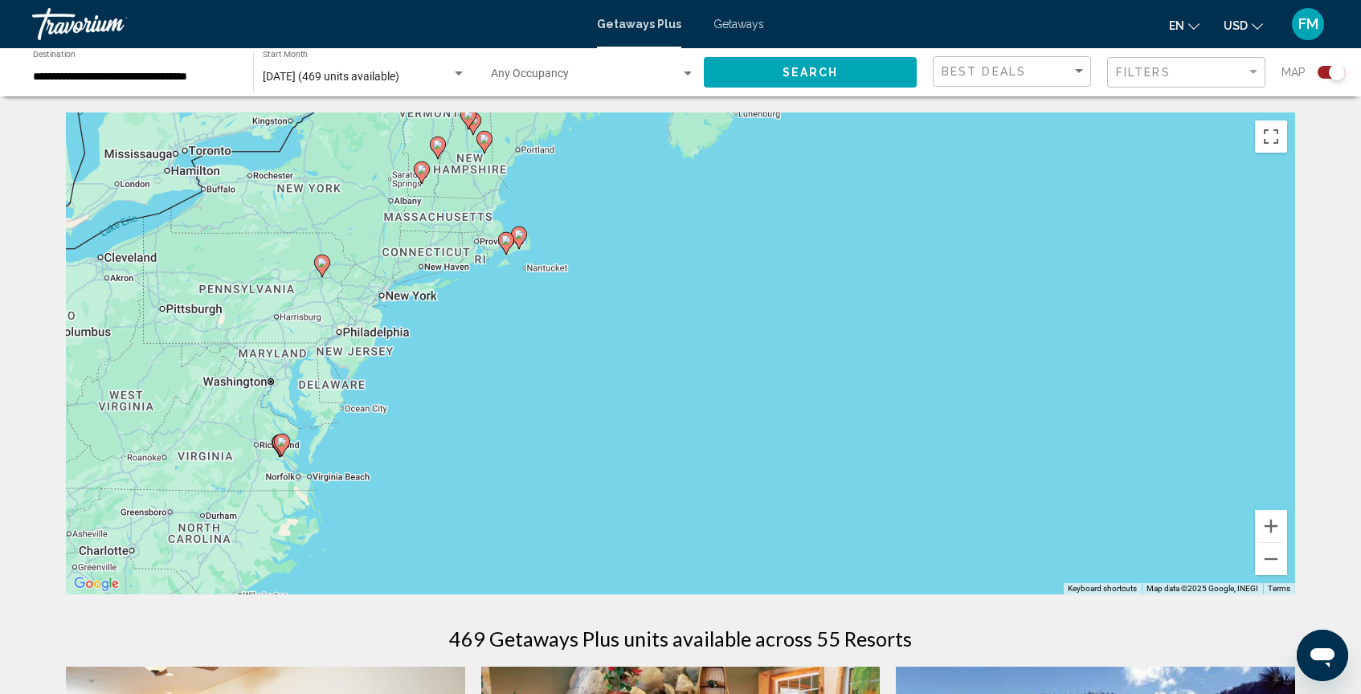
drag, startPoint x: 1086, startPoint y: 468, endPoint x: 1097, endPoint y: 290, distance: 178.7
click at [1096, 290] on div "To activate drag with keyboard, press Alt + Enter. Once in keyboard drag state,…" at bounding box center [680, 353] width 1229 height 482
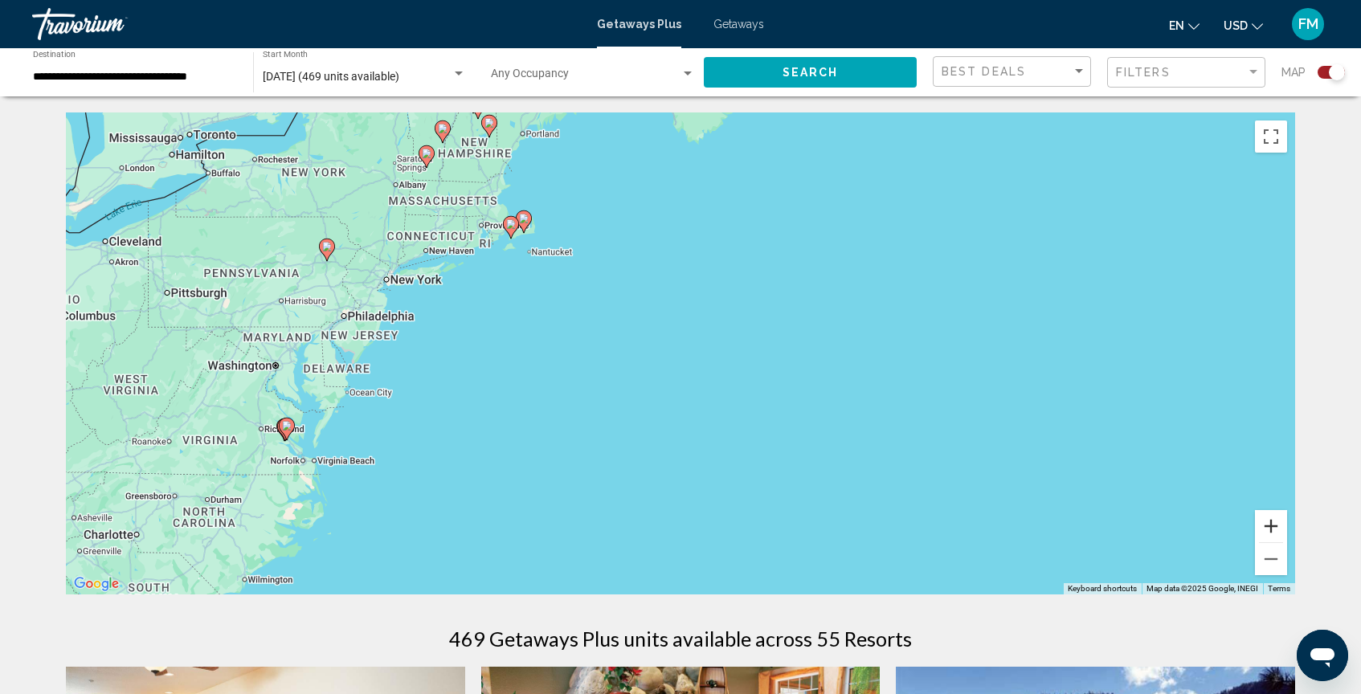
click at [1275, 530] on button "Zoom in" at bounding box center [1271, 526] width 32 height 32
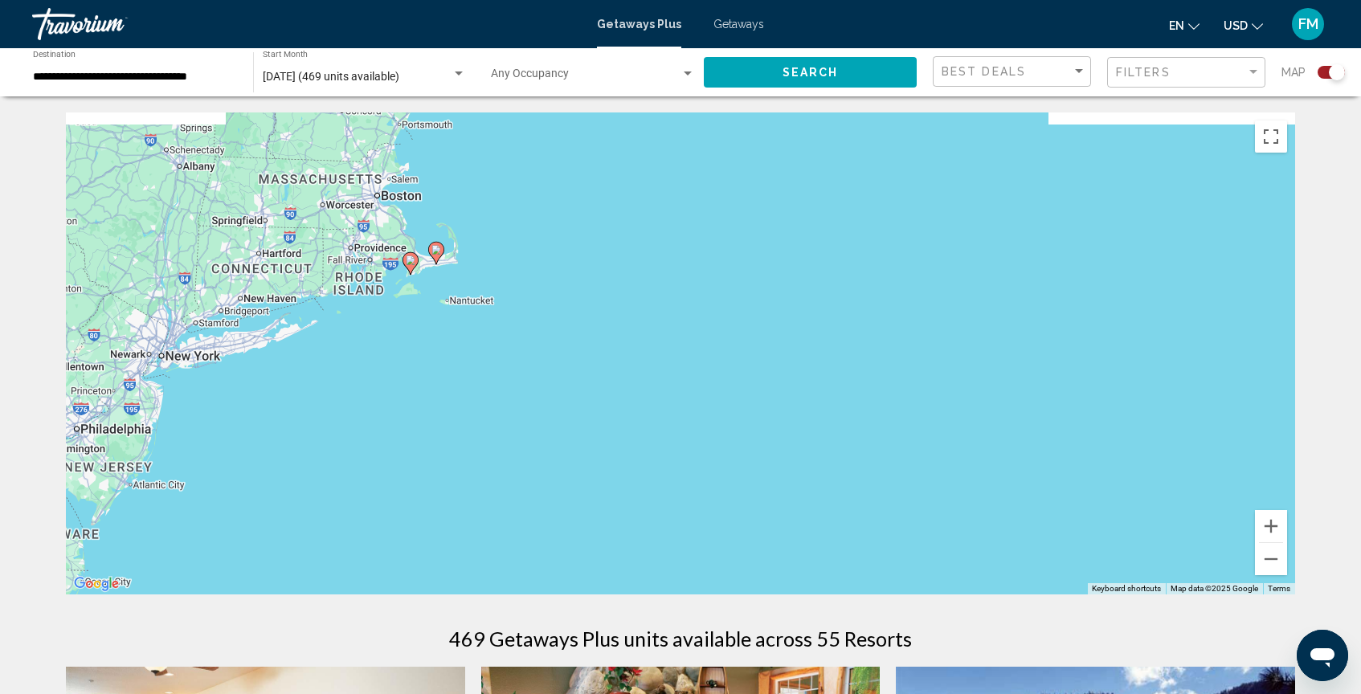
drag, startPoint x: 724, startPoint y: 323, endPoint x: 796, endPoint y: 511, distance: 201.5
click at [796, 511] on div "To activate drag with keyboard, press Alt + Enter. Once in keyboard drag state,…" at bounding box center [680, 353] width 1229 height 482
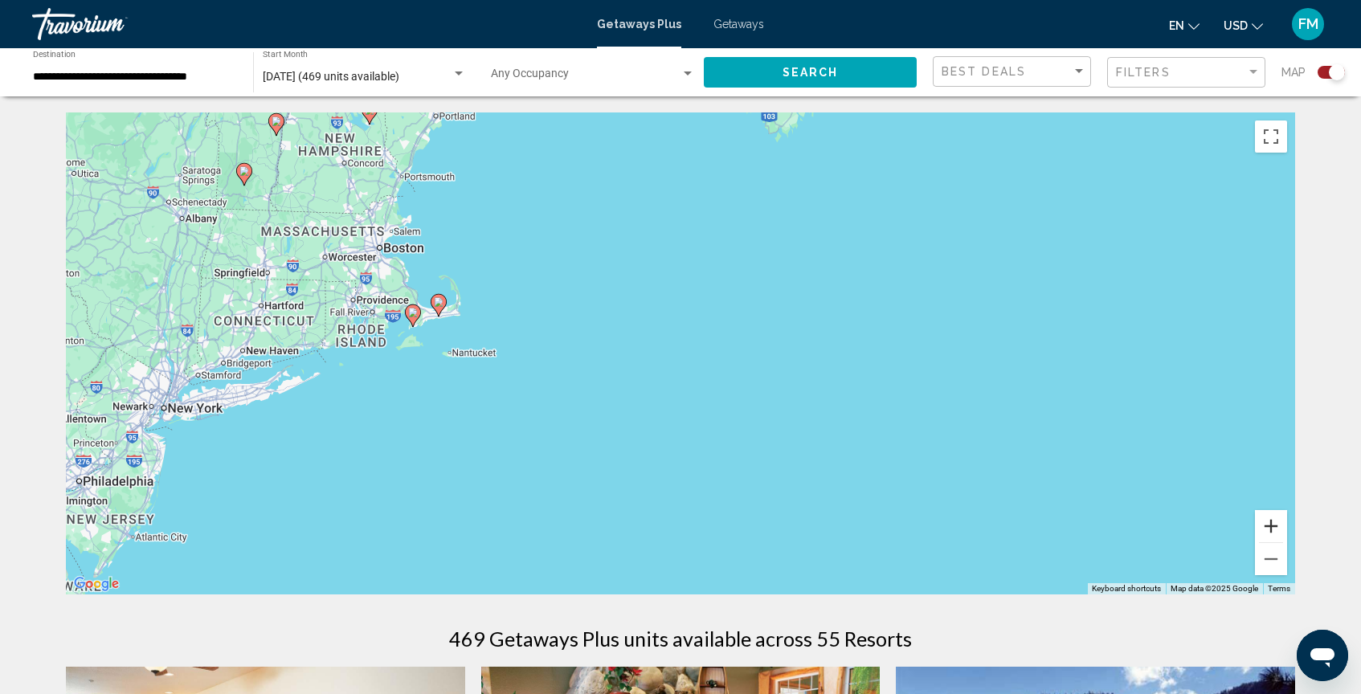
click at [1263, 526] on button "Zoom in" at bounding box center [1271, 526] width 32 height 32
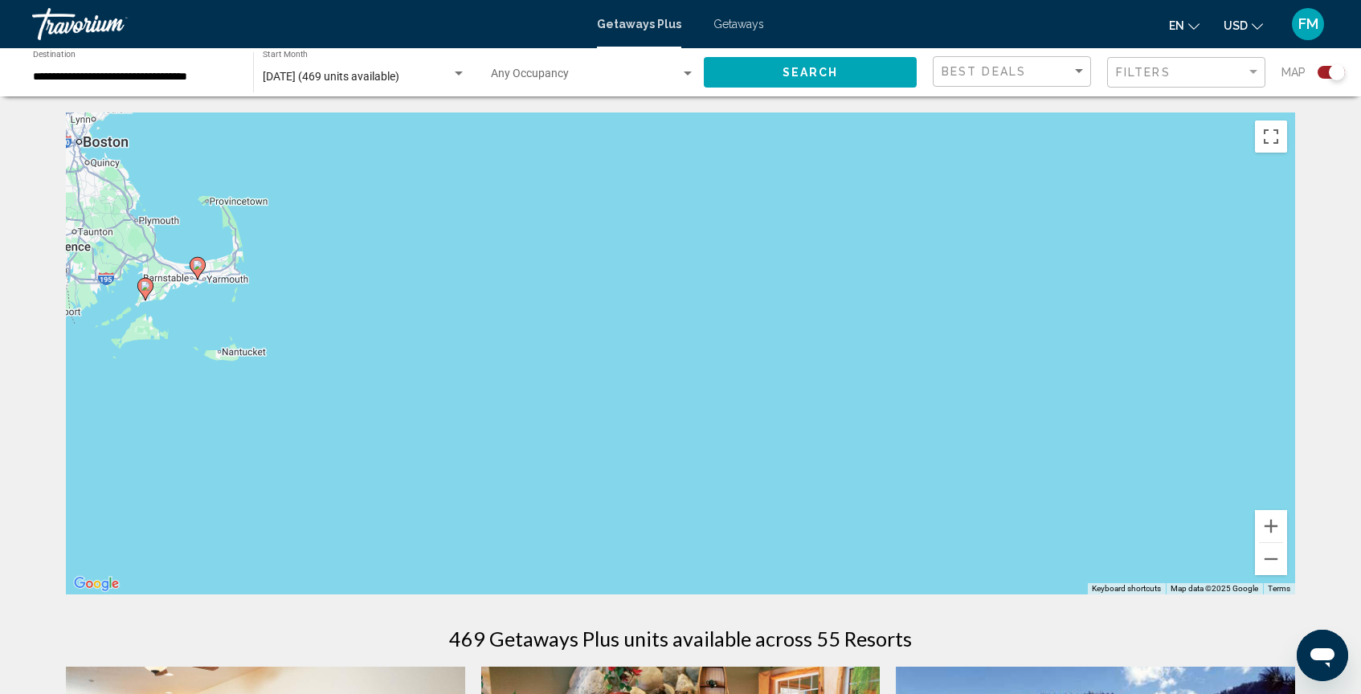
click at [554, 435] on div "To activate drag with keyboard, press Alt + Enter. Once in keyboard drag state,…" at bounding box center [680, 353] width 1229 height 482
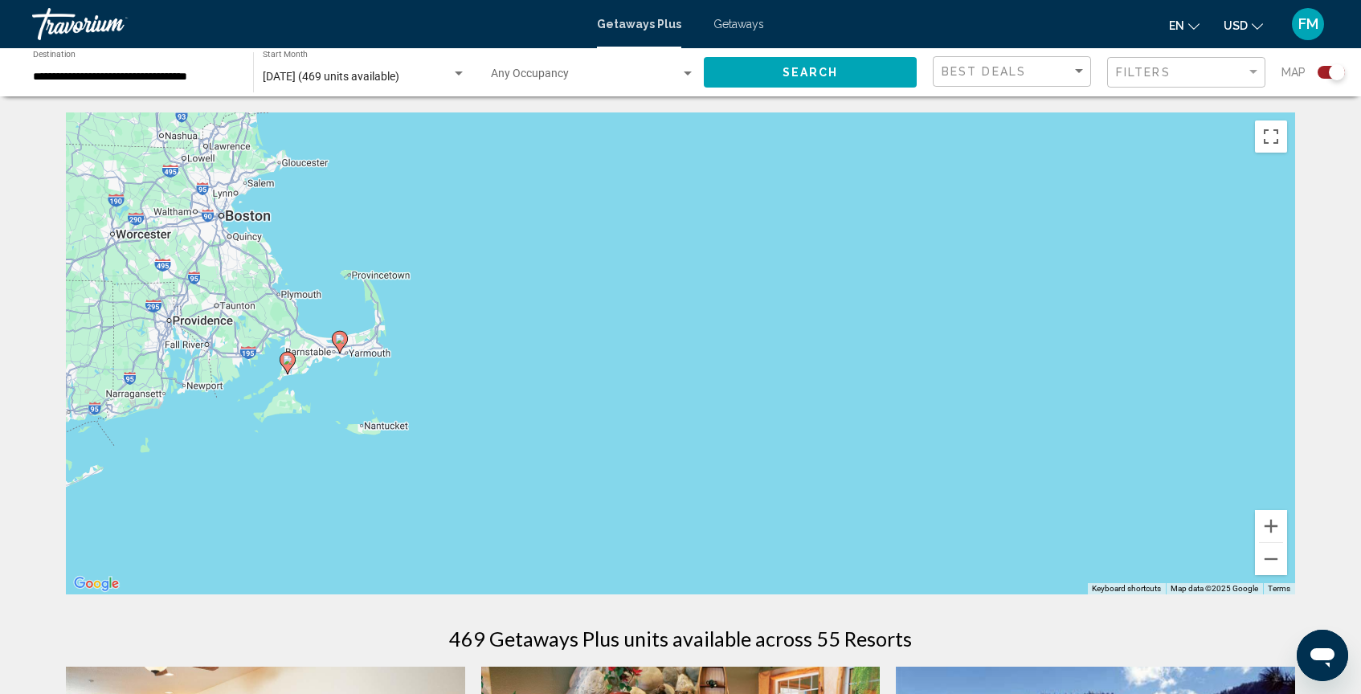
drag, startPoint x: 554, startPoint y: 435, endPoint x: 699, endPoint y: 512, distance: 164.6
click at [699, 512] on div "To activate drag with keyboard, press Alt + Enter. Once in keyboard drag state,…" at bounding box center [680, 353] width 1229 height 482
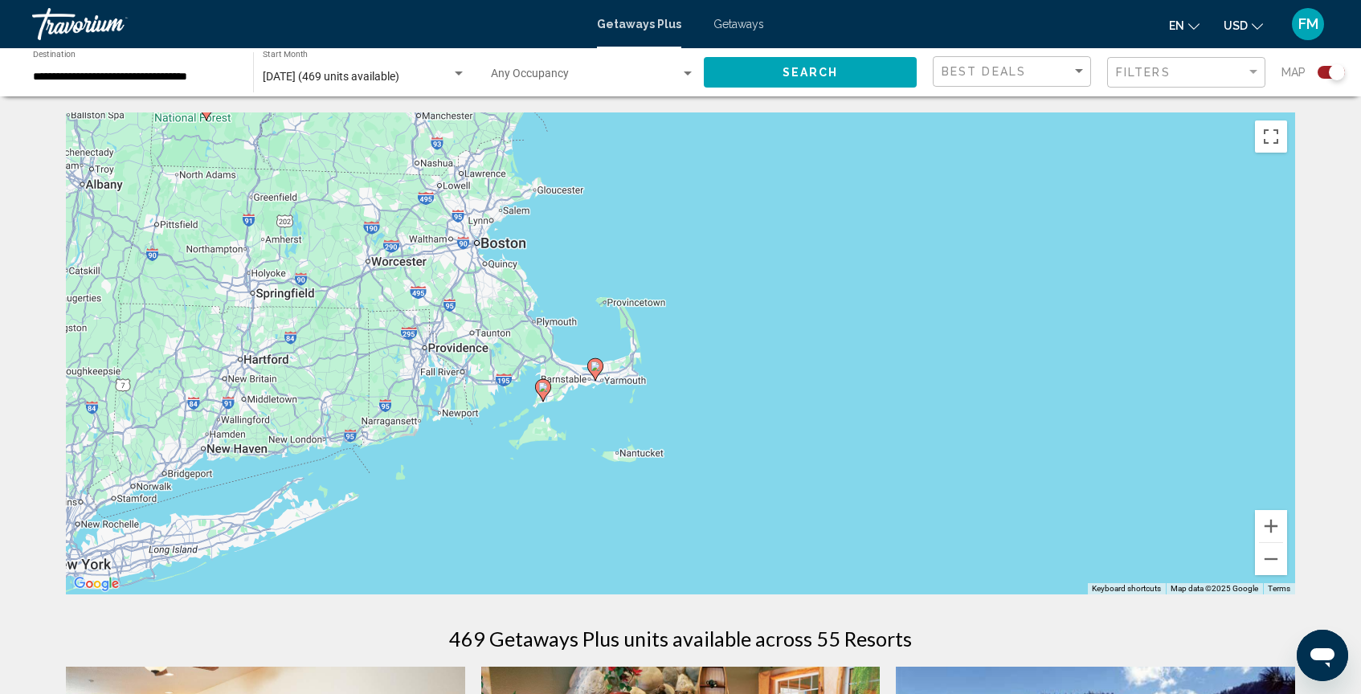
drag, startPoint x: 387, startPoint y: 503, endPoint x: 636, endPoint y: 513, distance: 249.3
click at [636, 513] on div "To activate drag with keyboard, press Alt + Enter. Once in keyboard drag state,…" at bounding box center [680, 353] width 1229 height 482
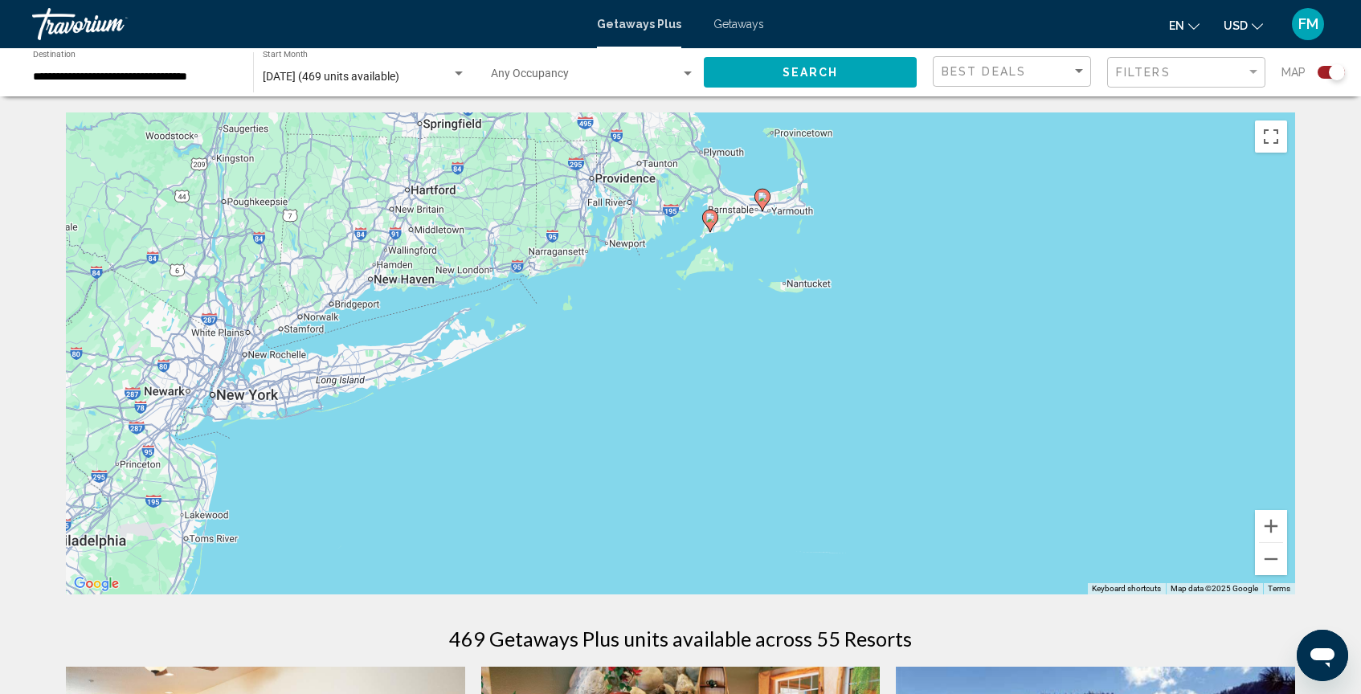
drag, startPoint x: 1083, startPoint y: 497, endPoint x: 1216, endPoint y: 318, distance: 222.9
click at [1216, 318] on div "To activate drag with keyboard, press Alt + Enter. Once in keyboard drag state,…" at bounding box center [680, 353] width 1229 height 482
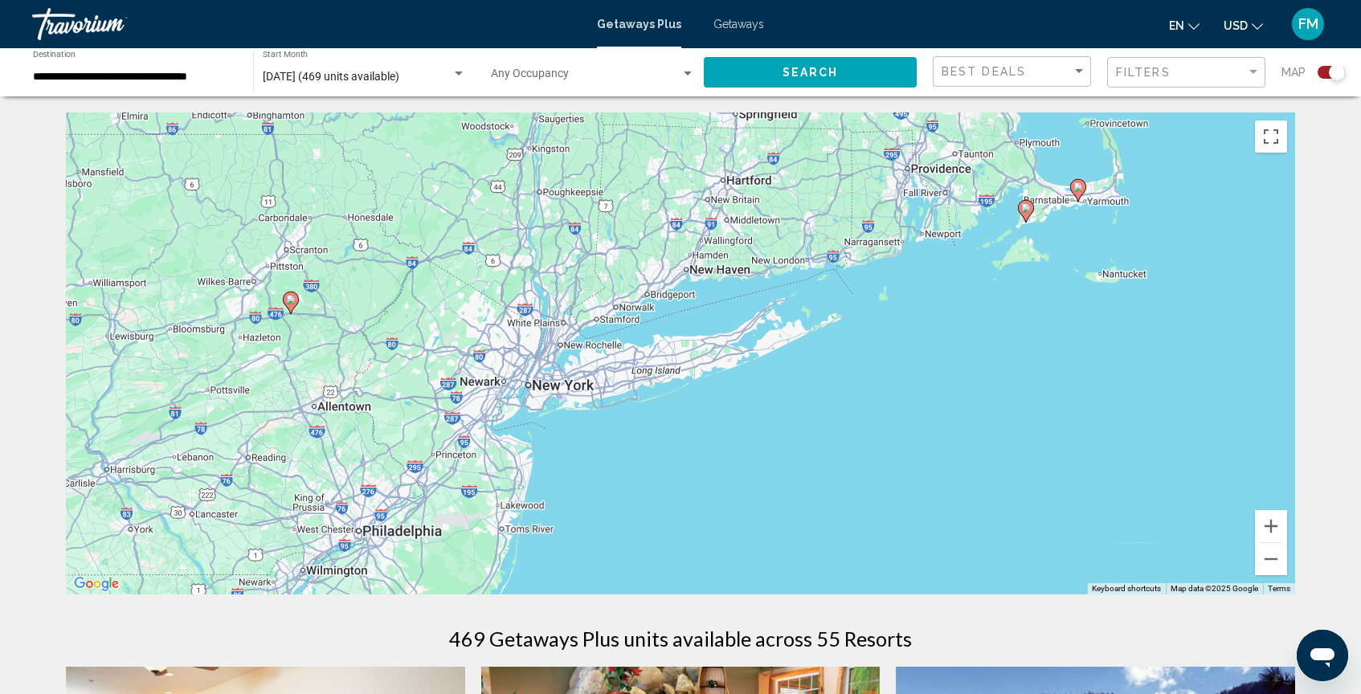
drag, startPoint x: 935, startPoint y: 395, endPoint x: 1222, endPoint y: 399, distance: 286.9
click at [1222, 399] on div "To activate drag with keyboard, press Alt + Enter. Once in keyboard drag state,…" at bounding box center [680, 353] width 1229 height 482
click at [1278, 555] on button "Zoom out" at bounding box center [1271, 559] width 32 height 32
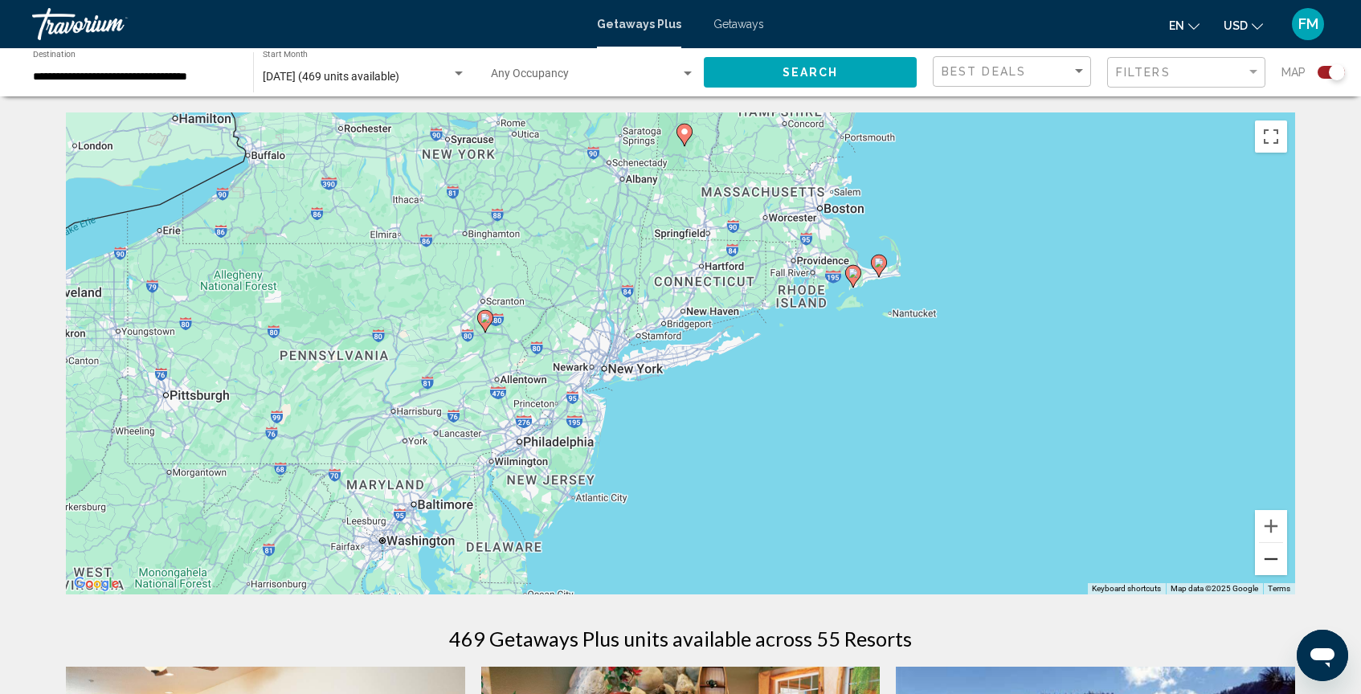
click at [1278, 555] on button "Zoom out" at bounding box center [1271, 559] width 32 height 32
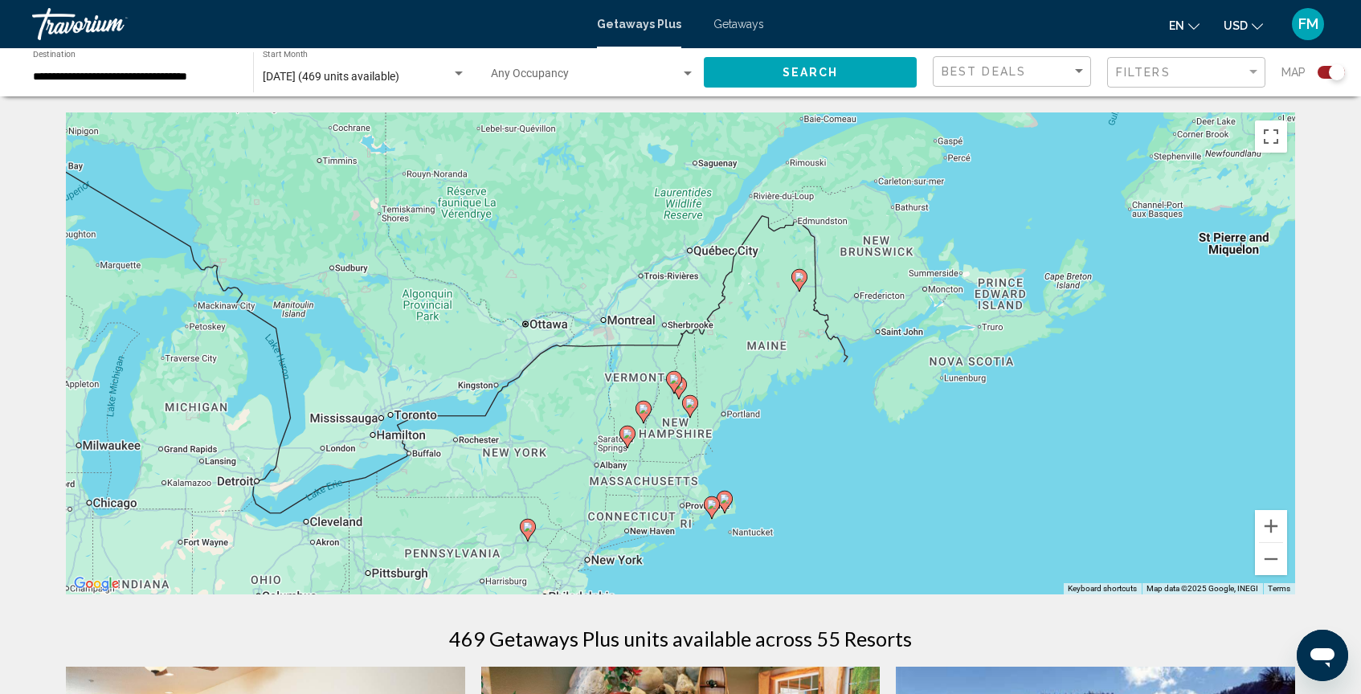
drag, startPoint x: 834, startPoint y: 286, endPoint x: 776, endPoint y: 489, distance: 210.6
click at [776, 489] on div "To activate drag with keyboard, press Alt + Enter. Once in keyboard drag state,…" at bounding box center [680, 353] width 1229 height 482
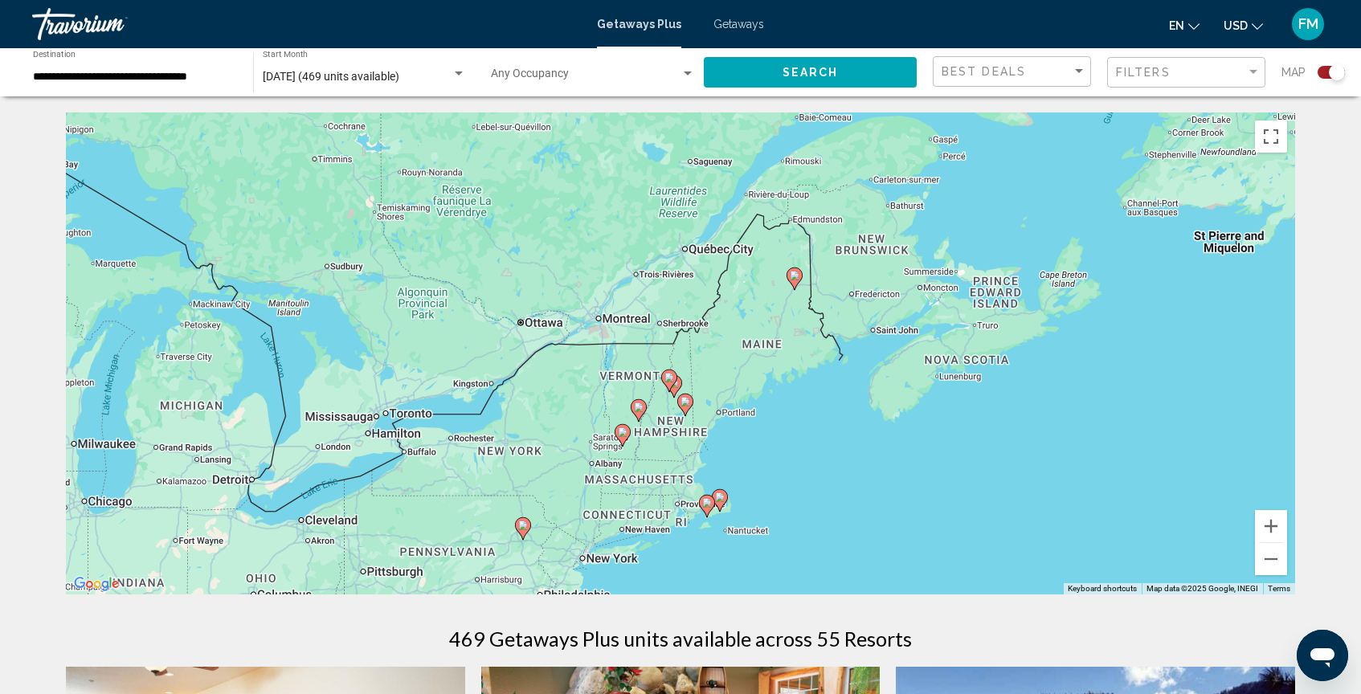
click at [793, 279] on image "Main content" at bounding box center [795, 276] width 10 height 10
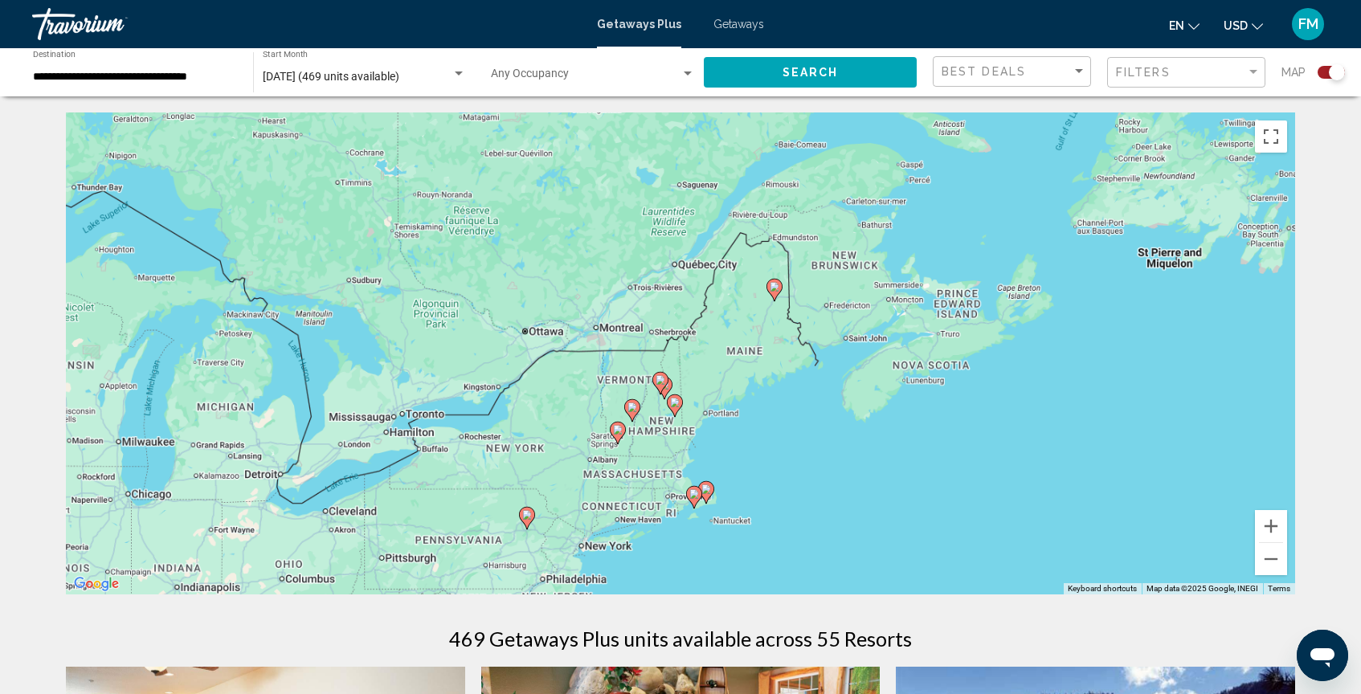
click at [793, 279] on div "To activate drag with keyboard, press Alt + Enter. Once in keyboard drag state,…" at bounding box center [680, 353] width 1229 height 482
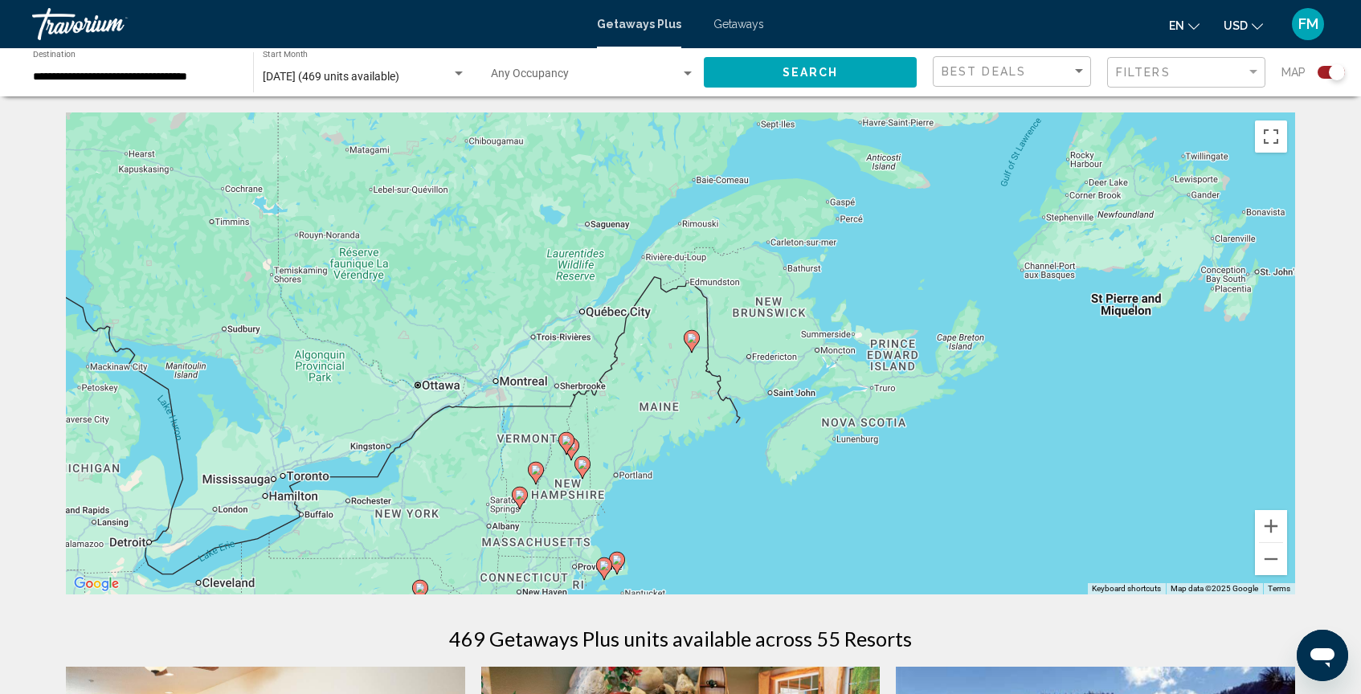
click at [687, 348] on gmp-advanced-marker "Main content" at bounding box center [692, 341] width 16 height 24
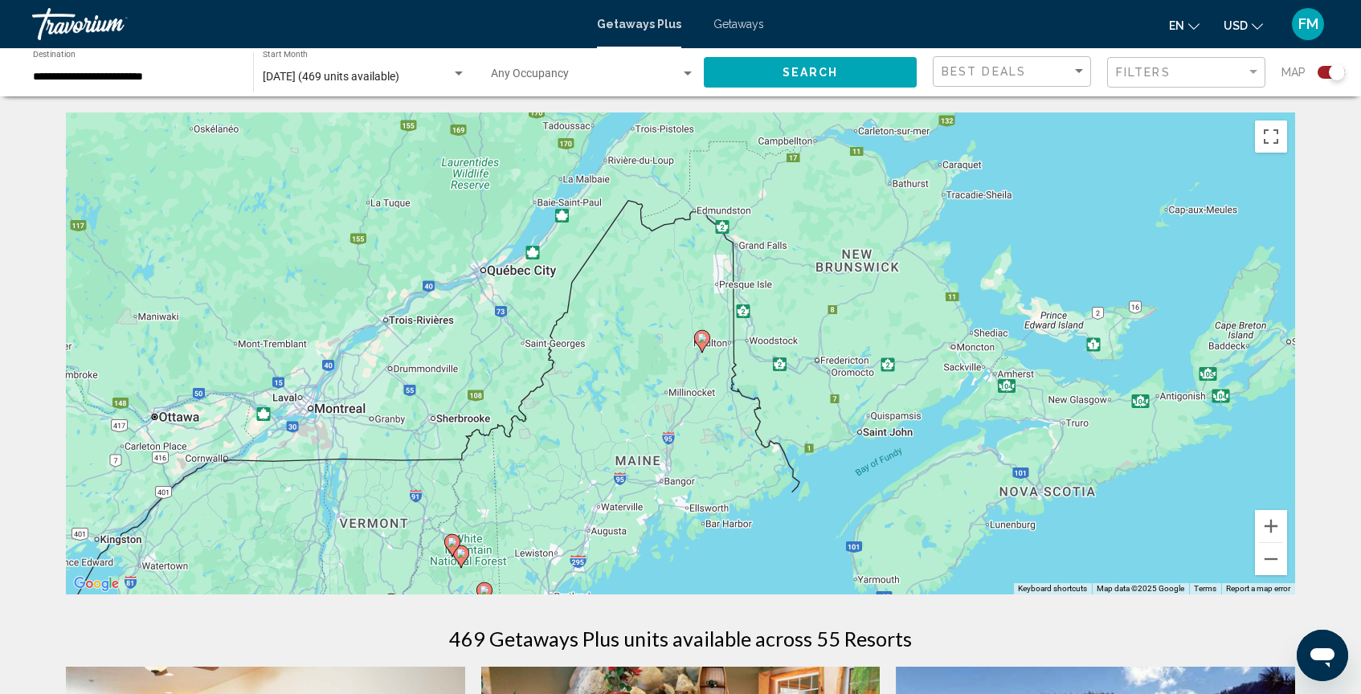
click at [701, 346] on icon "Main content" at bounding box center [702, 341] width 14 height 21
type input "**********"
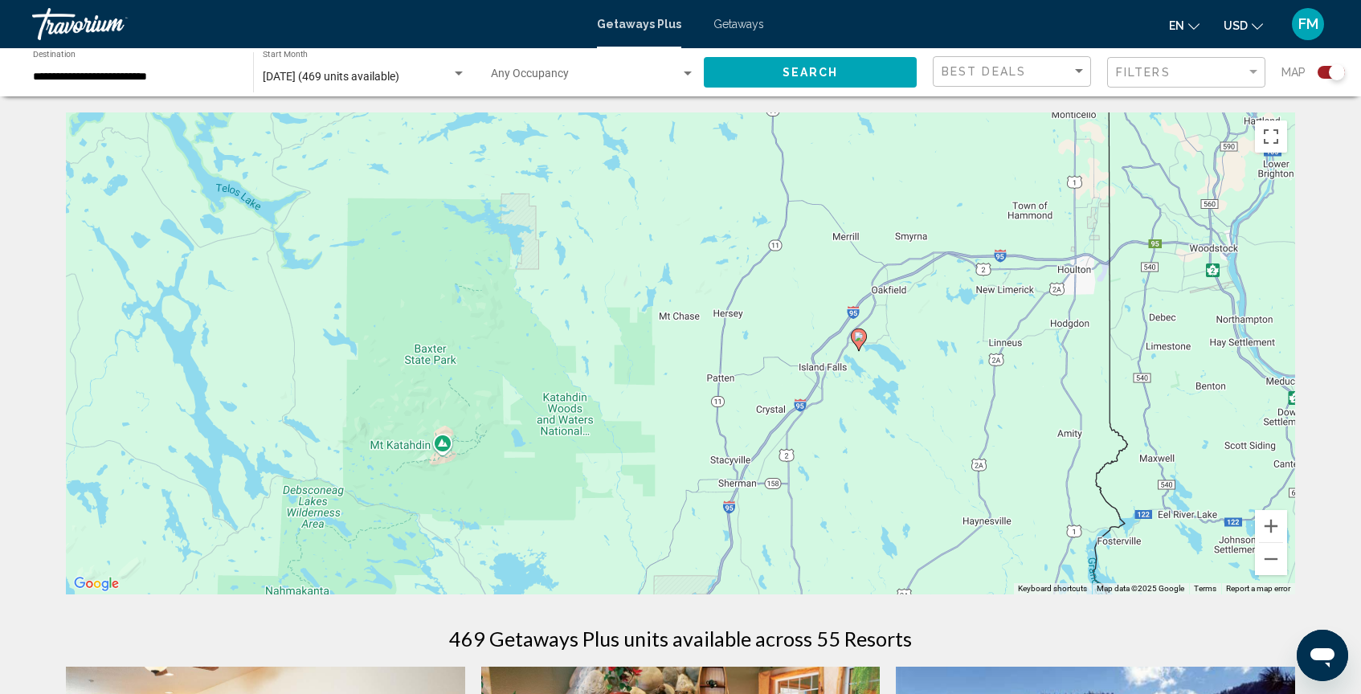
click at [857, 338] on image "Main content" at bounding box center [859, 337] width 10 height 10
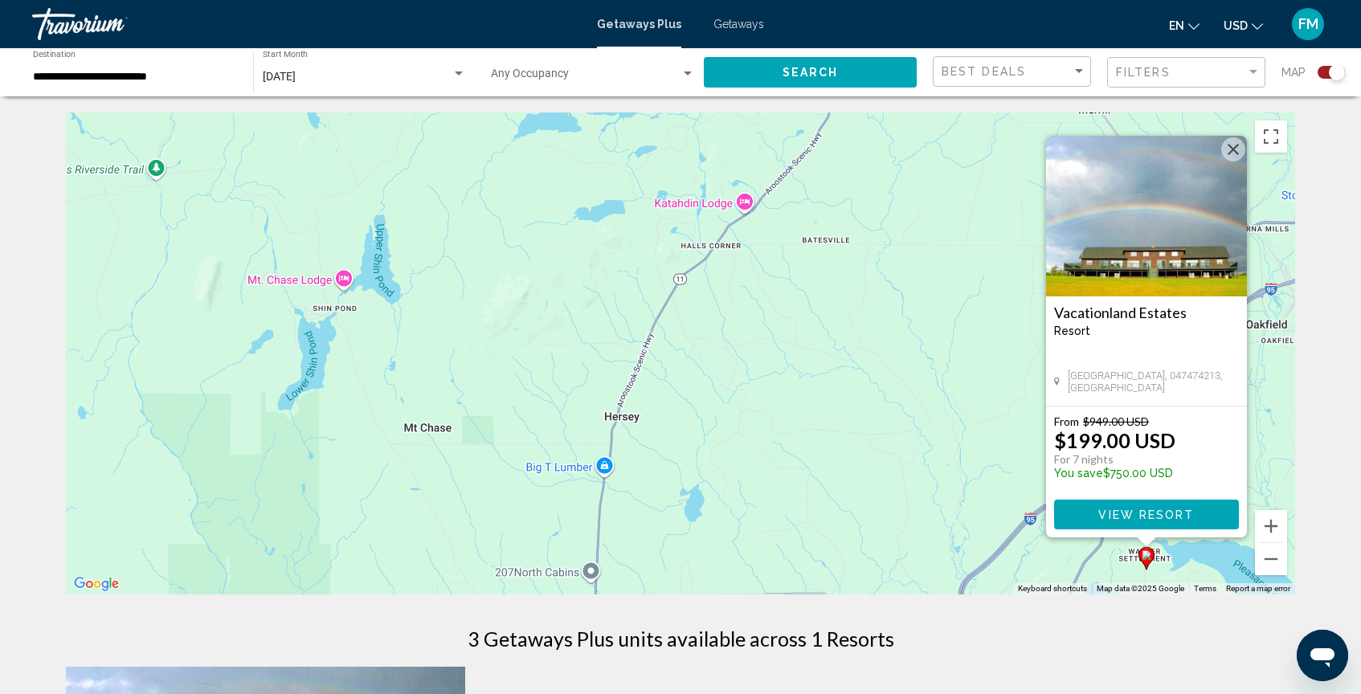
click at [1229, 148] on button "Close" at bounding box center [1233, 149] width 24 height 24
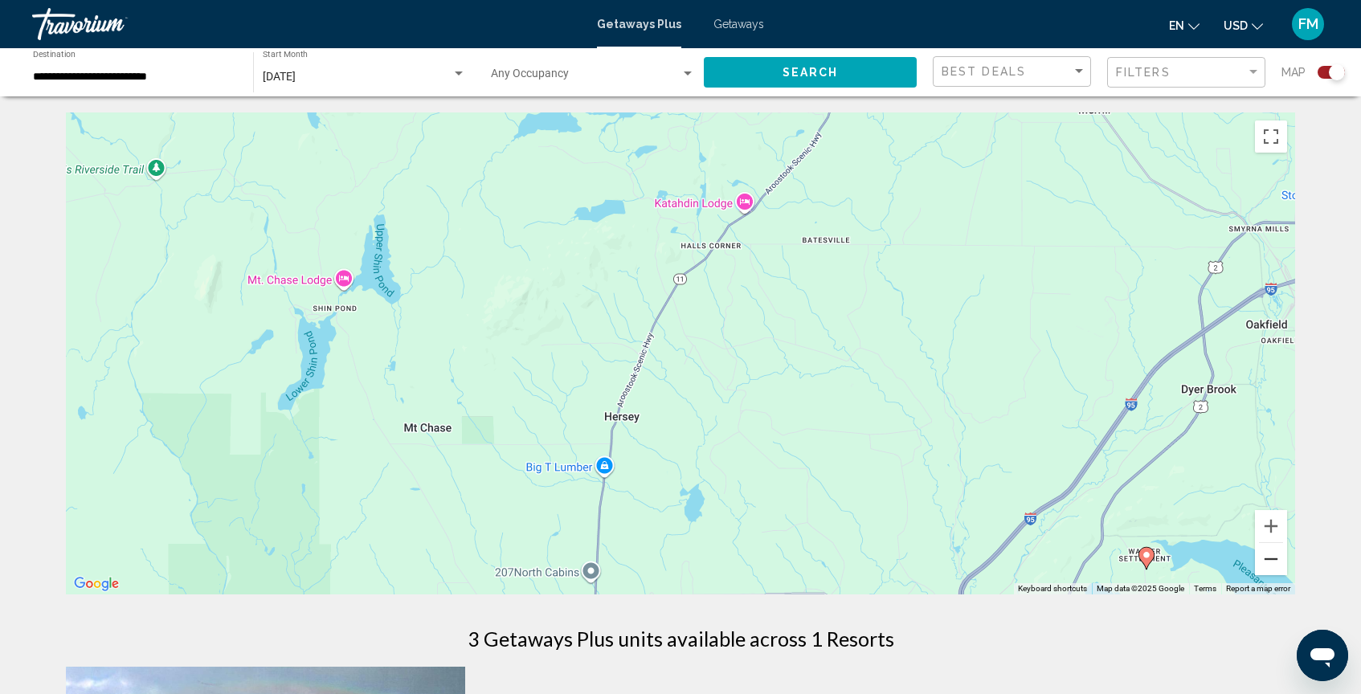
click at [1273, 560] on button "Zoom out" at bounding box center [1271, 559] width 32 height 32
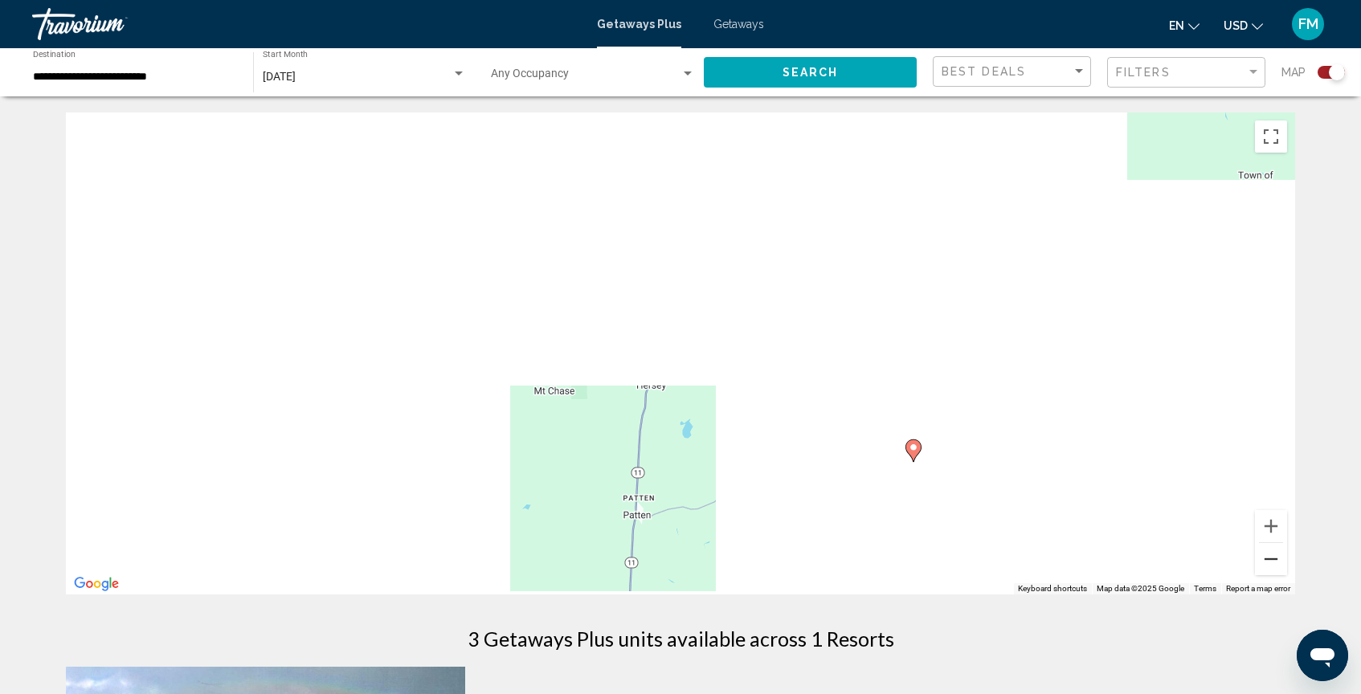
click at [1273, 560] on button "Zoom out" at bounding box center [1271, 559] width 32 height 32
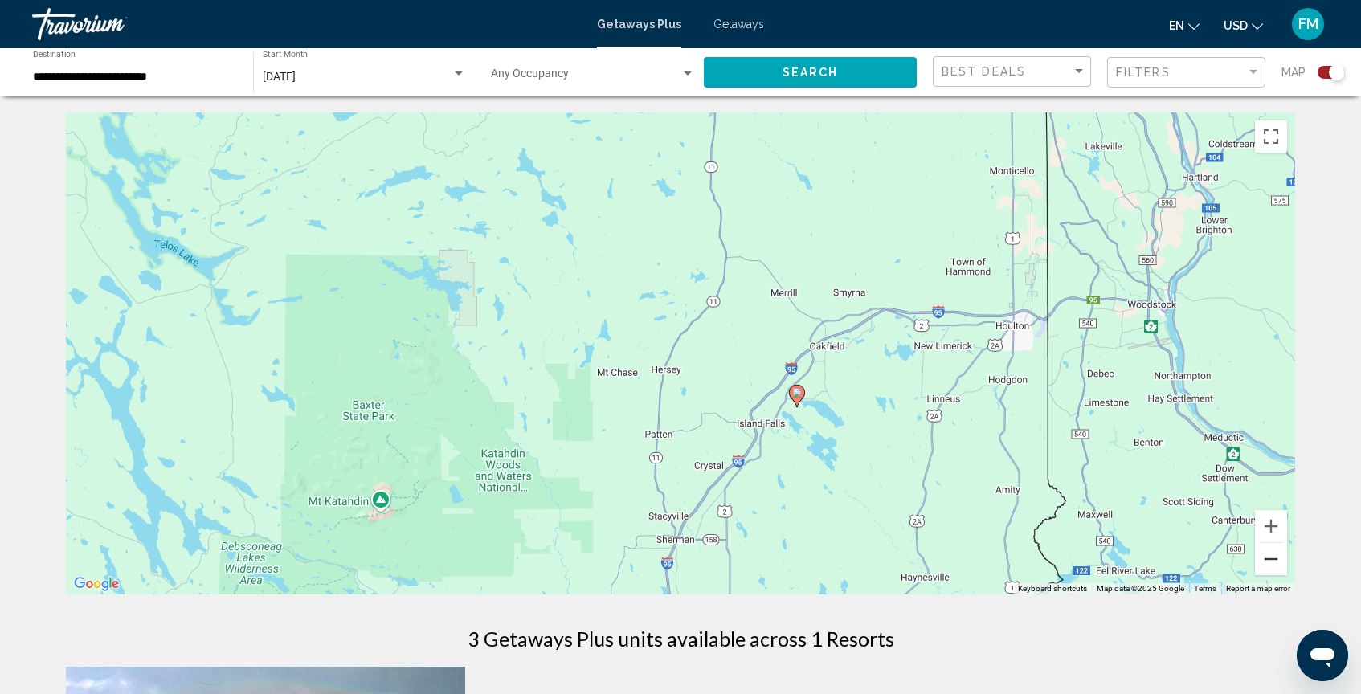
click at [1273, 560] on button "Zoom out" at bounding box center [1271, 559] width 32 height 32
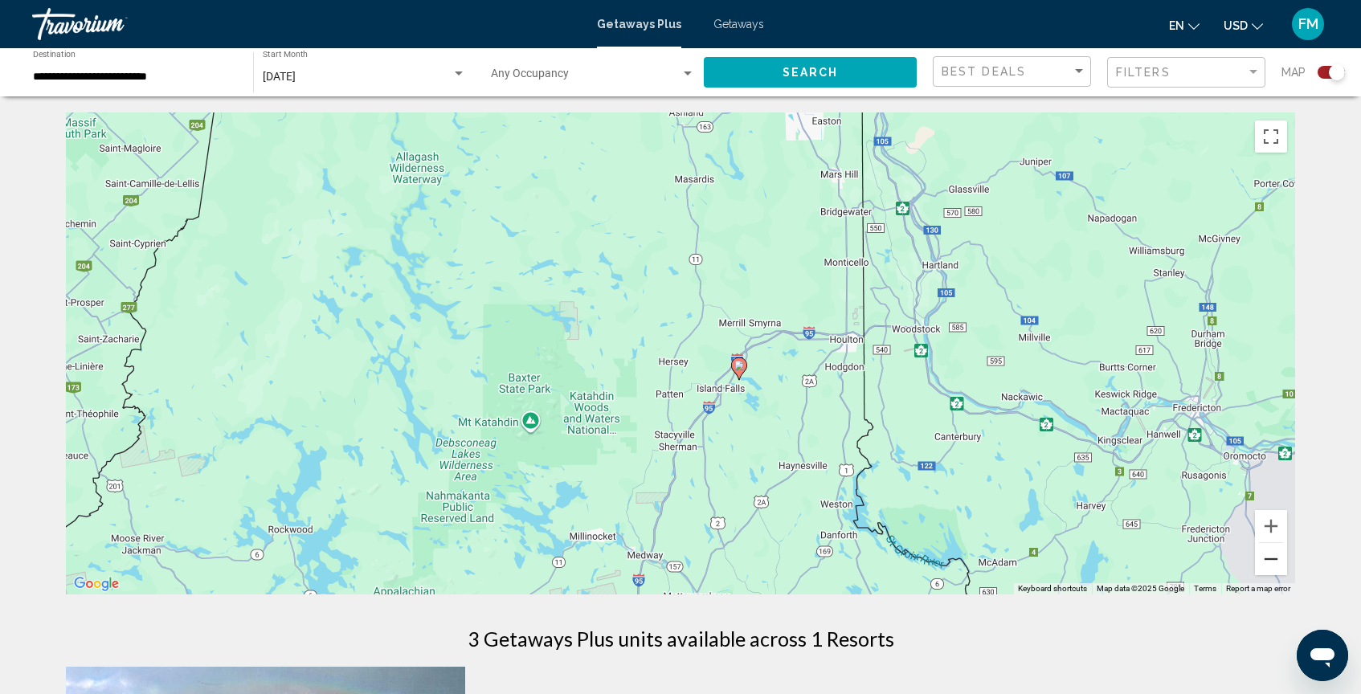
click at [1273, 560] on button "Zoom out" at bounding box center [1271, 559] width 32 height 32
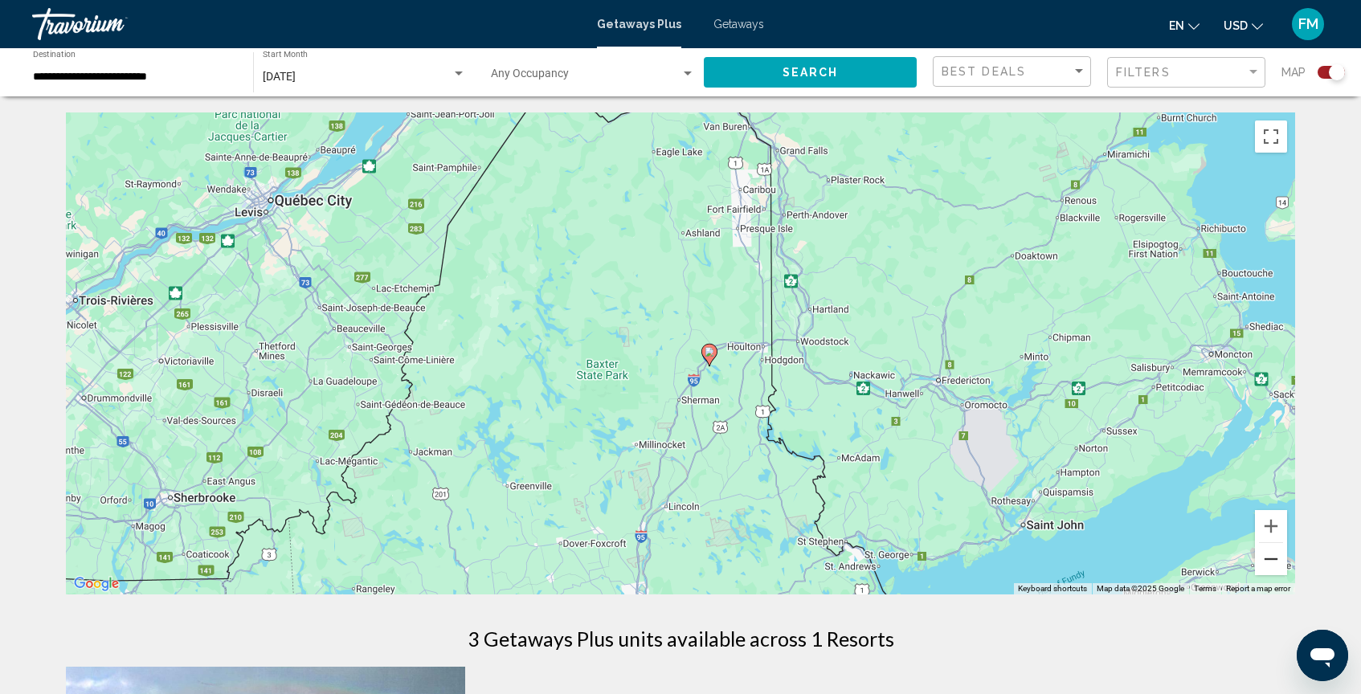
click at [1273, 560] on button "Zoom out" at bounding box center [1271, 559] width 32 height 32
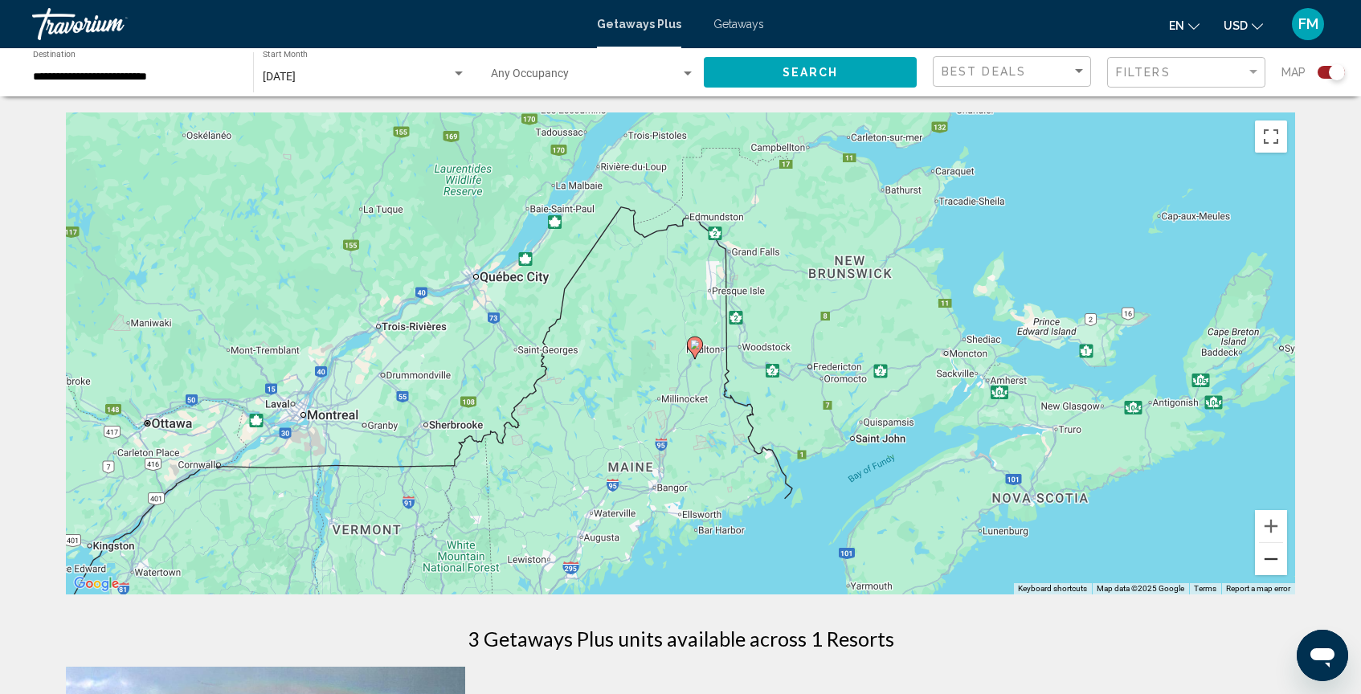
click at [1273, 560] on button "Zoom out" at bounding box center [1271, 559] width 32 height 32
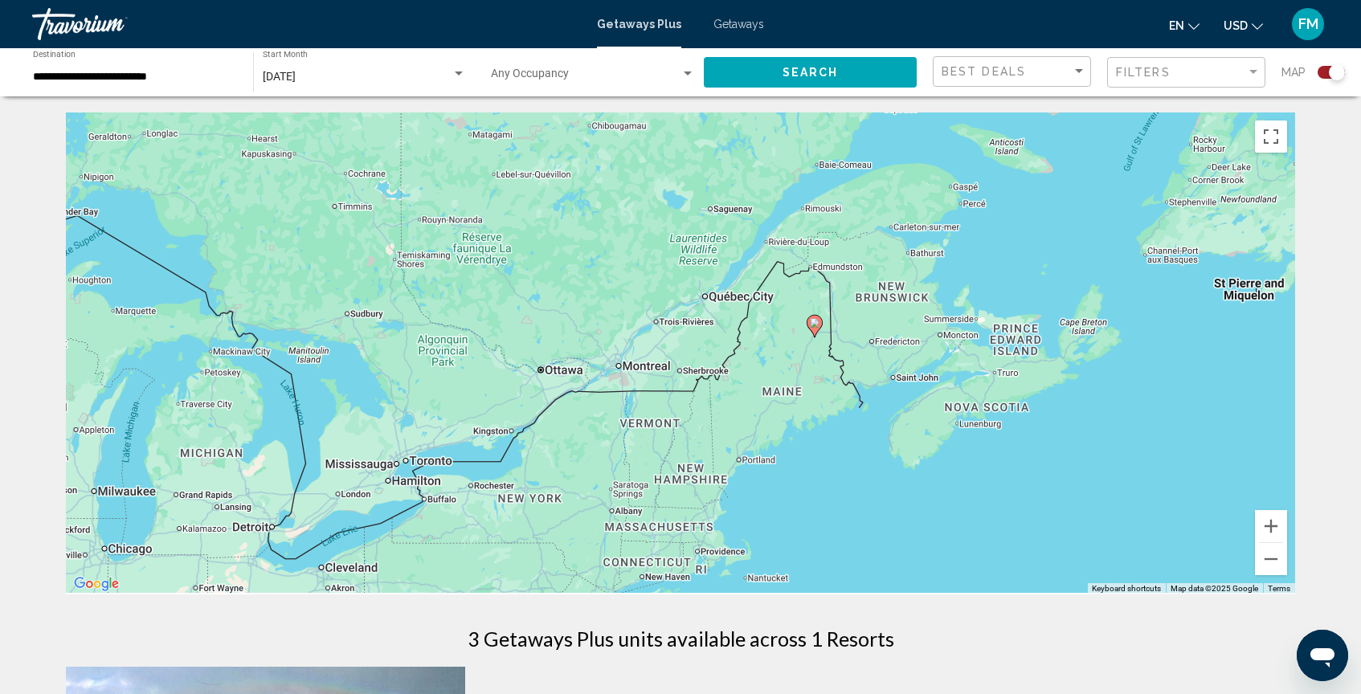
drag, startPoint x: 972, startPoint y: 475, endPoint x: 1229, endPoint y: 351, distance: 285.4
click at [1229, 352] on div "To activate drag with keyboard, press Alt + Enter. Once in keyboard drag state,…" at bounding box center [680, 353] width 1229 height 482
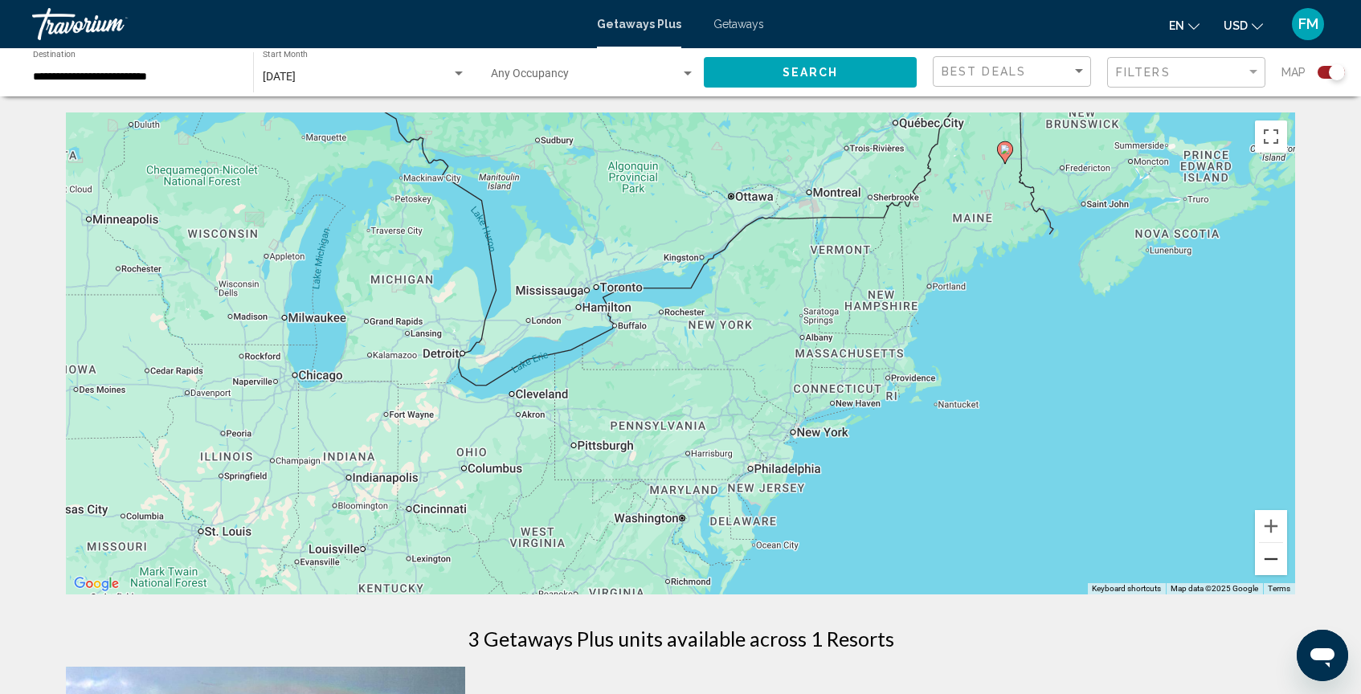
click at [1275, 564] on button "Zoom out" at bounding box center [1271, 559] width 32 height 32
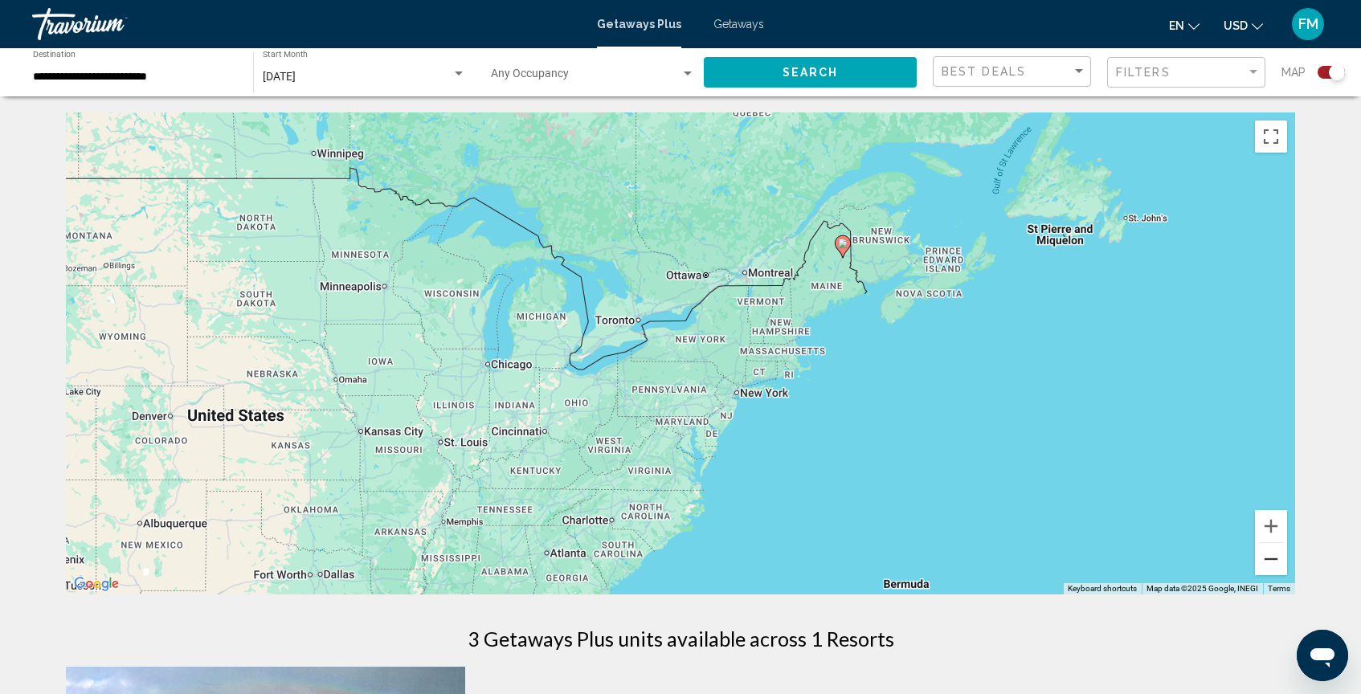
click at [1275, 564] on button "Zoom out" at bounding box center [1271, 559] width 32 height 32
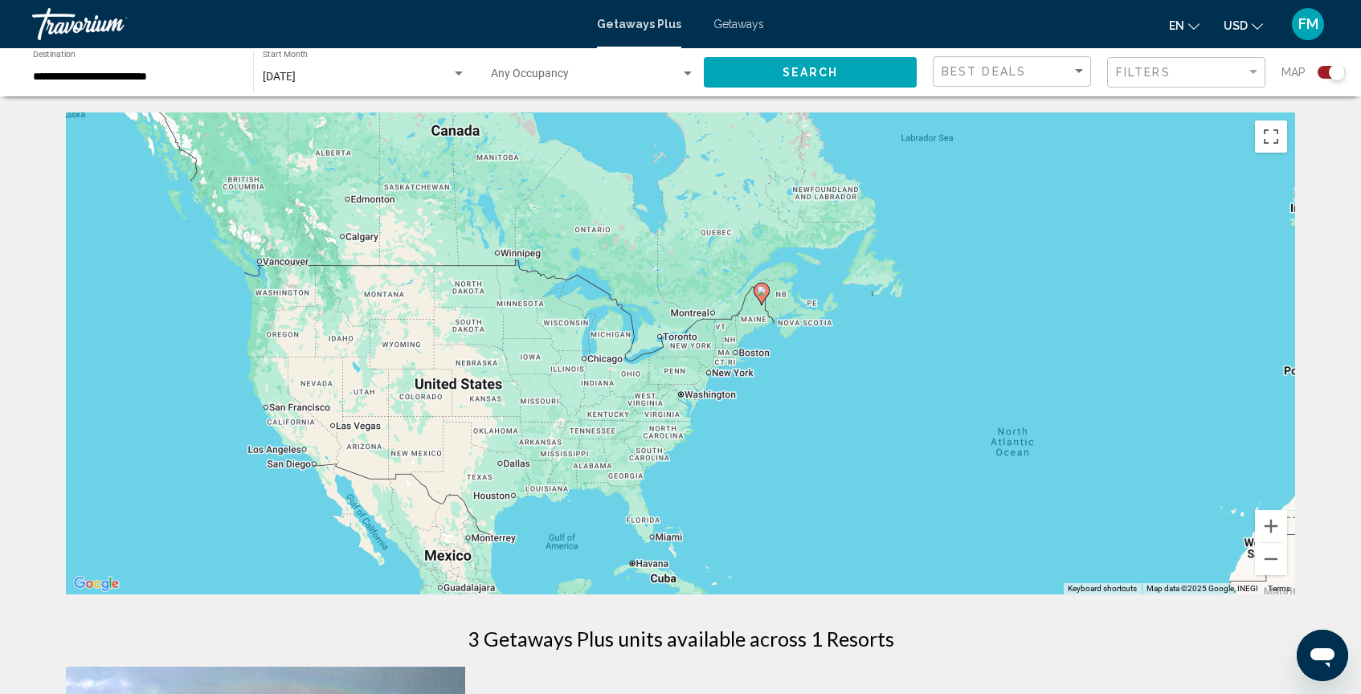
click at [977, 395] on div "To activate drag with keyboard, press Alt + Enter. Once in keyboard drag state,…" at bounding box center [680, 353] width 1229 height 482
click at [786, 67] on span "Search" at bounding box center [811, 73] width 56 height 13
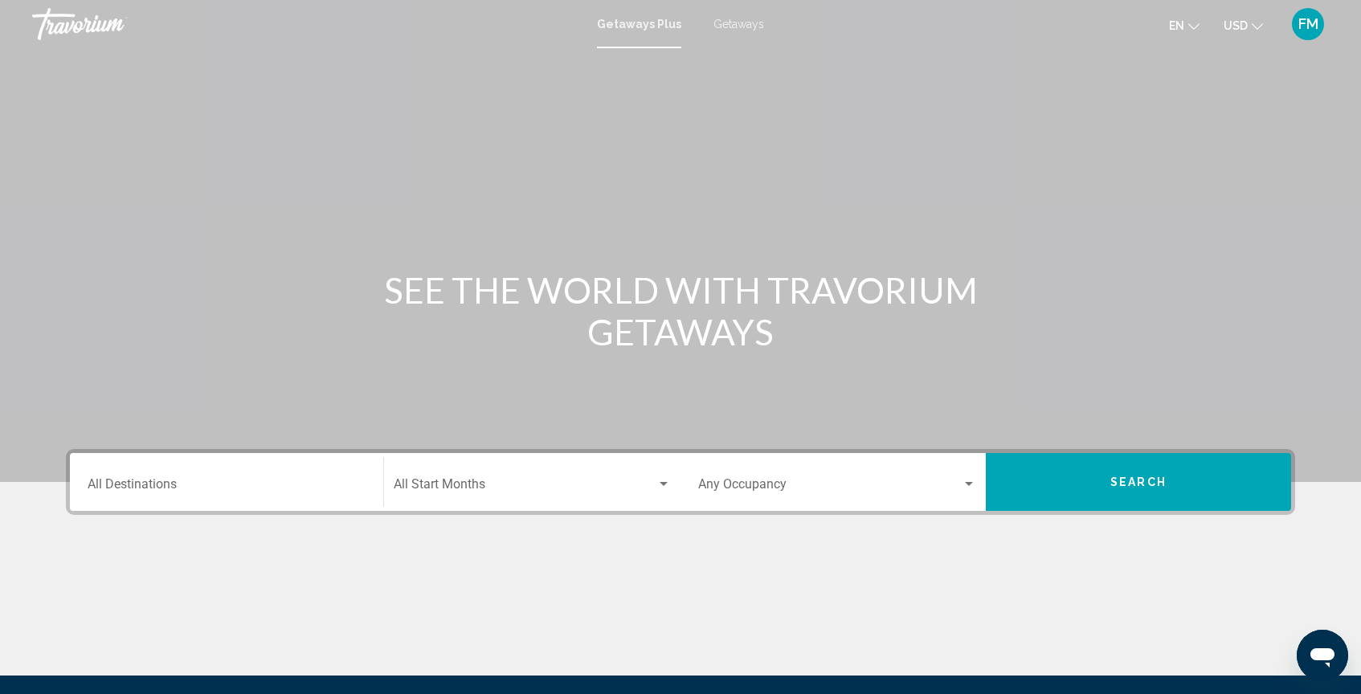
click at [119, 489] on input "Destination All Destinations" at bounding box center [227, 488] width 278 height 14
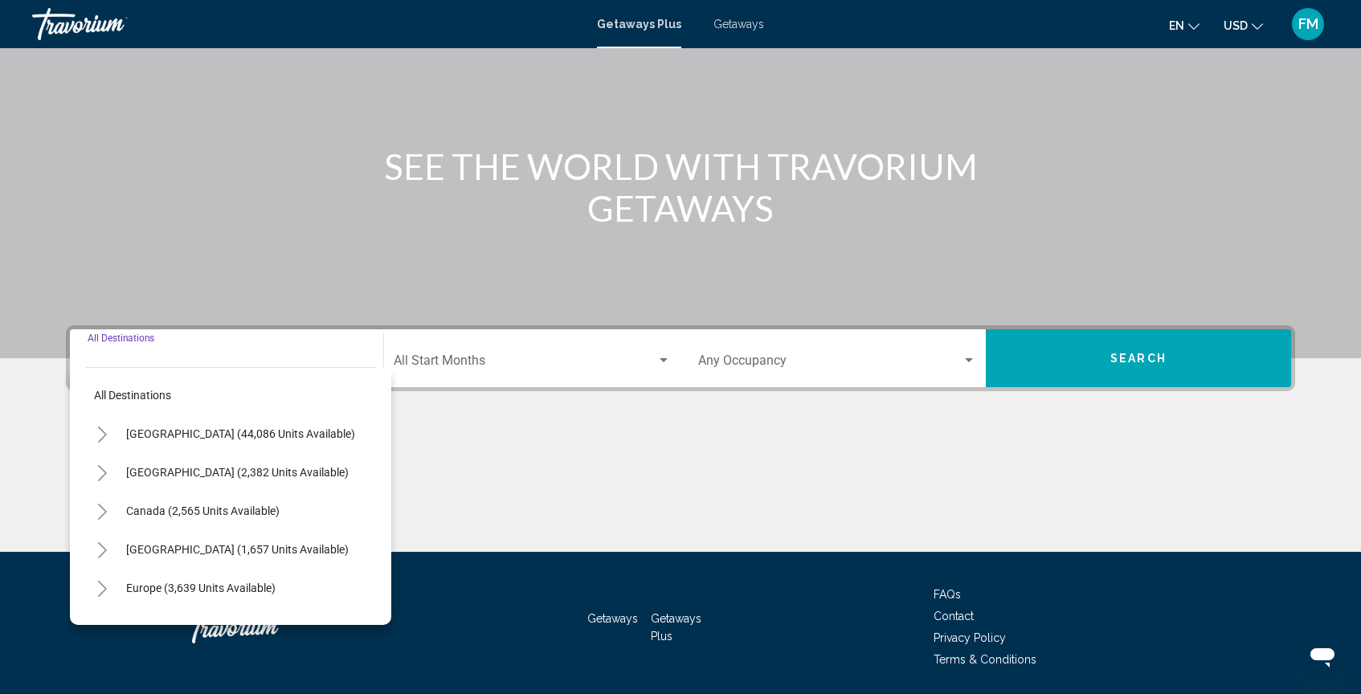
scroll to position [178, 0]
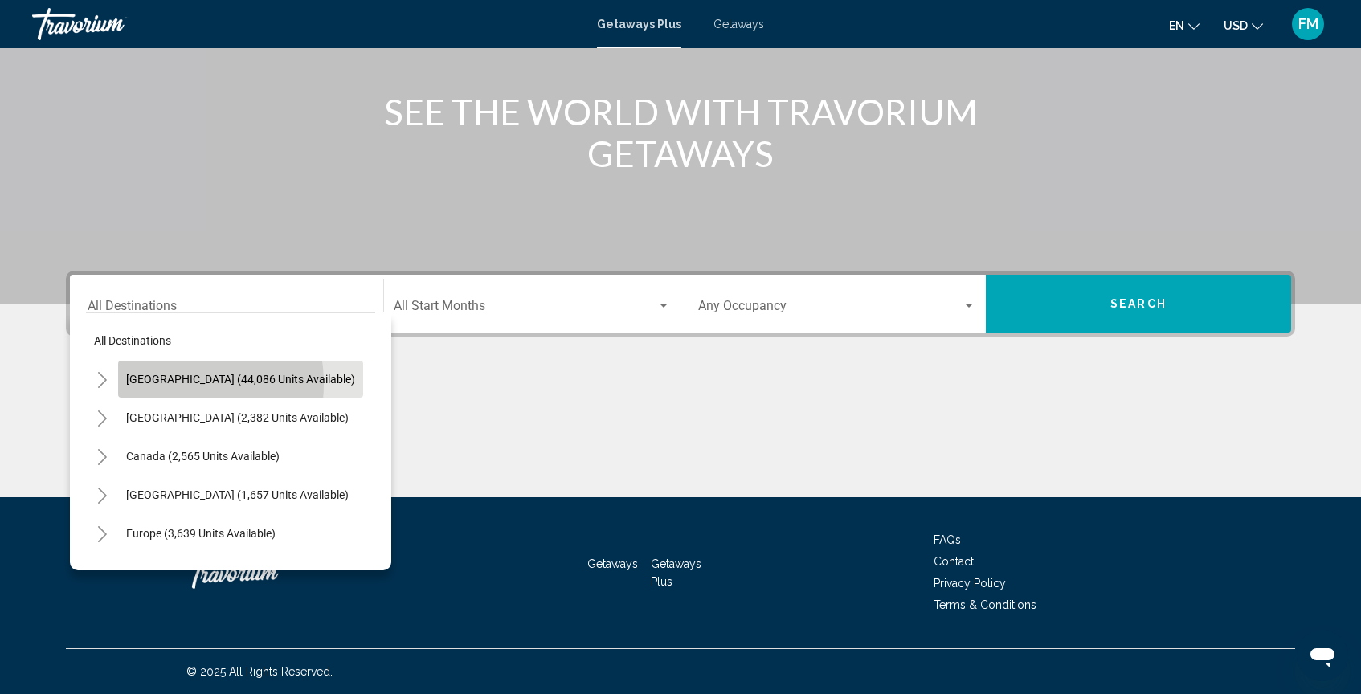
click at [158, 384] on span "[GEOGRAPHIC_DATA] (44,086 units available)" at bounding box center [240, 379] width 229 height 13
type input "**********"
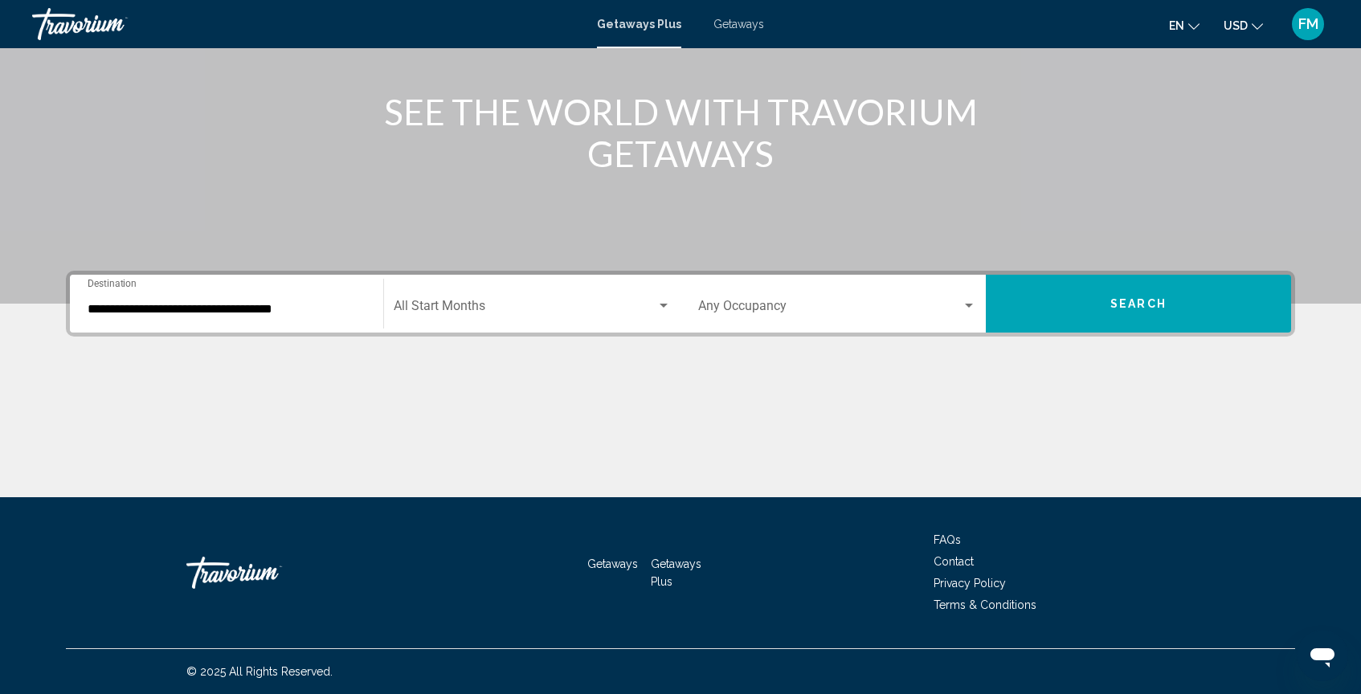
drag, startPoint x: 158, startPoint y: 384, endPoint x: 582, endPoint y: 371, distance: 423.7
click at [579, 371] on div "**********" at bounding box center [681, 384] width 1294 height 227
click at [615, 310] on span "Search widget" at bounding box center [525, 309] width 263 height 14
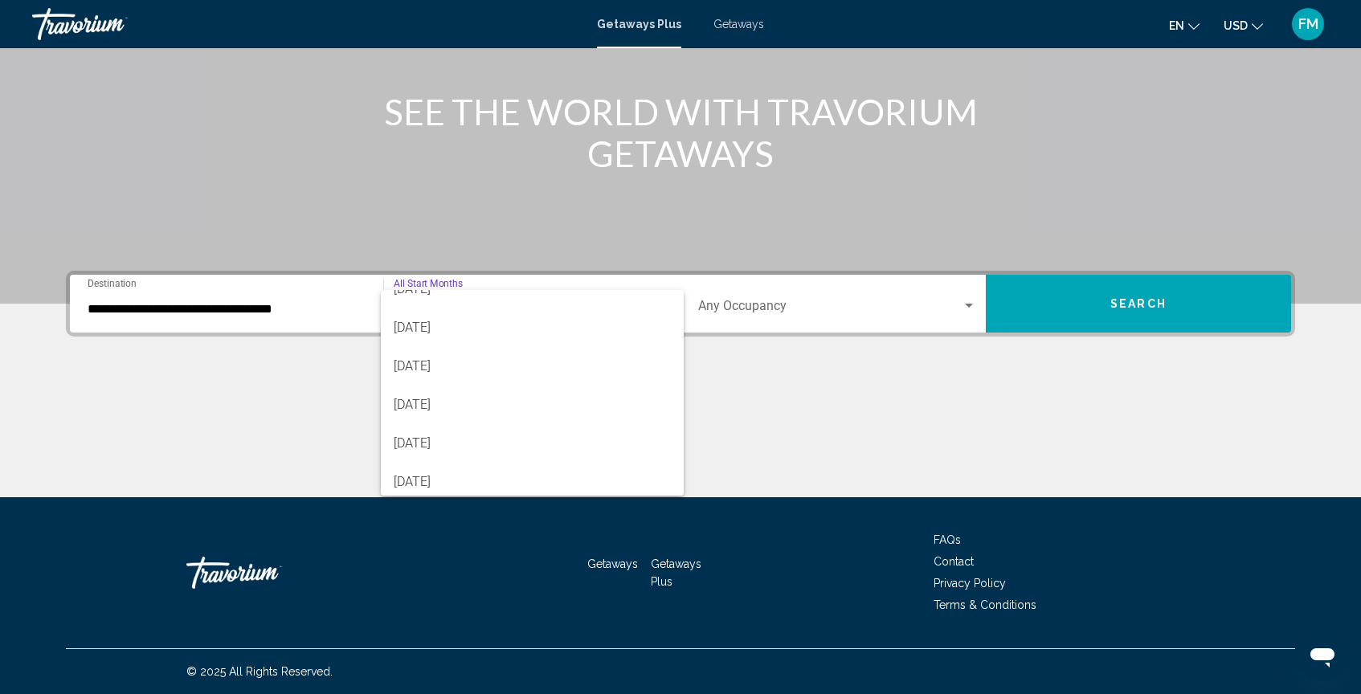
scroll to position [329, 0]
click at [533, 328] on span "[DATE]" at bounding box center [532, 327] width 277 height 39
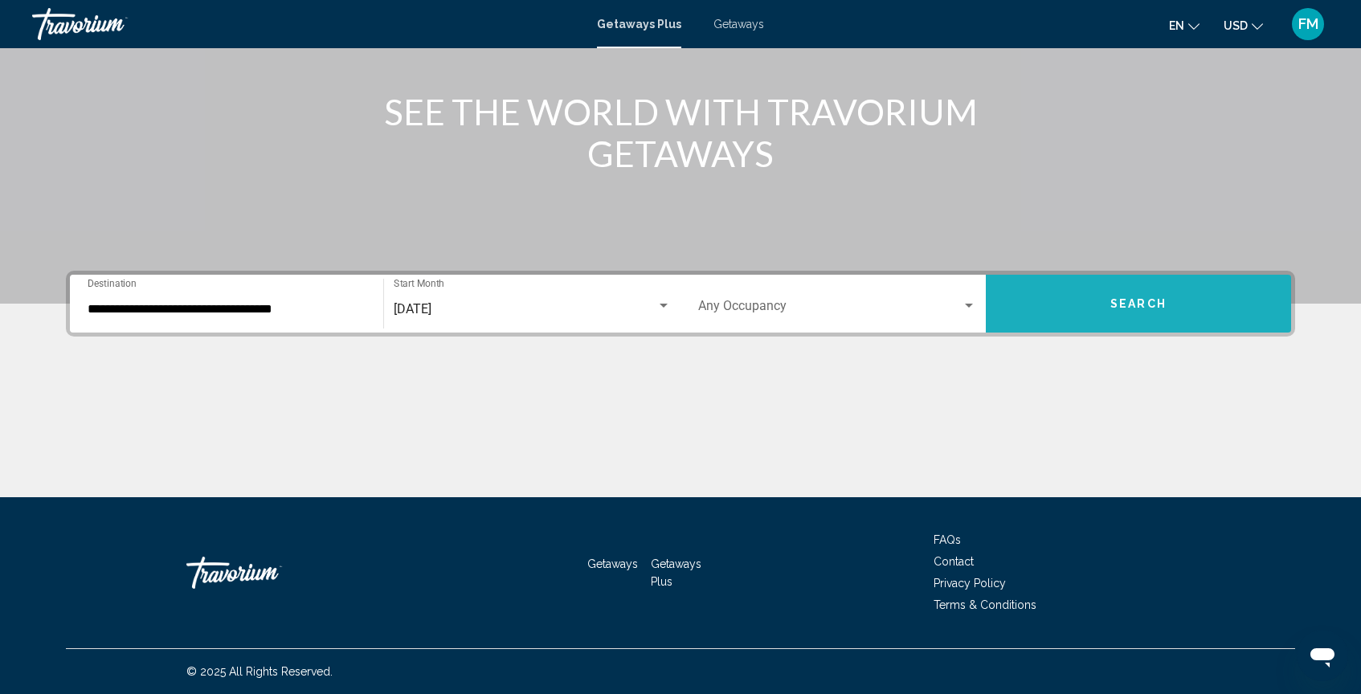
click at [1057, 308] on button "Search" at bounding box center [1138, 304] width 305 height 58
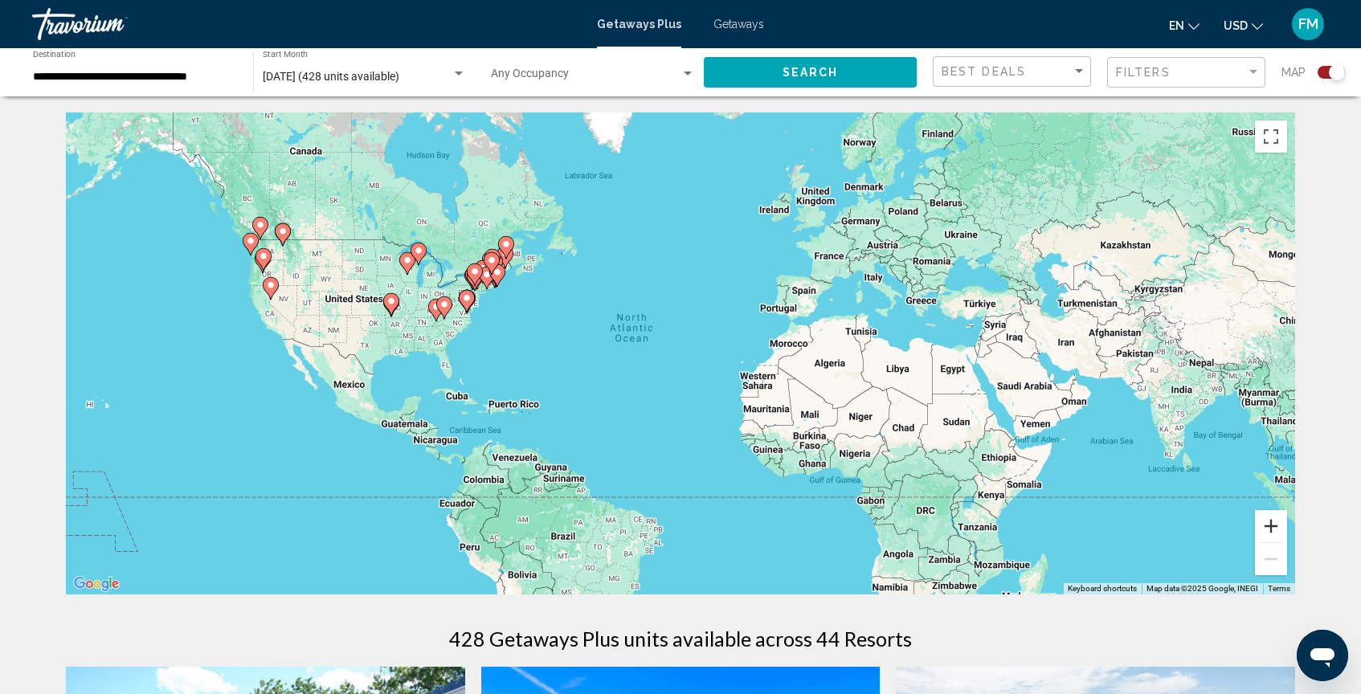
click at [1282, 526] on button "Zoom in" at bounding box center [1271, 526] width 32 height 32
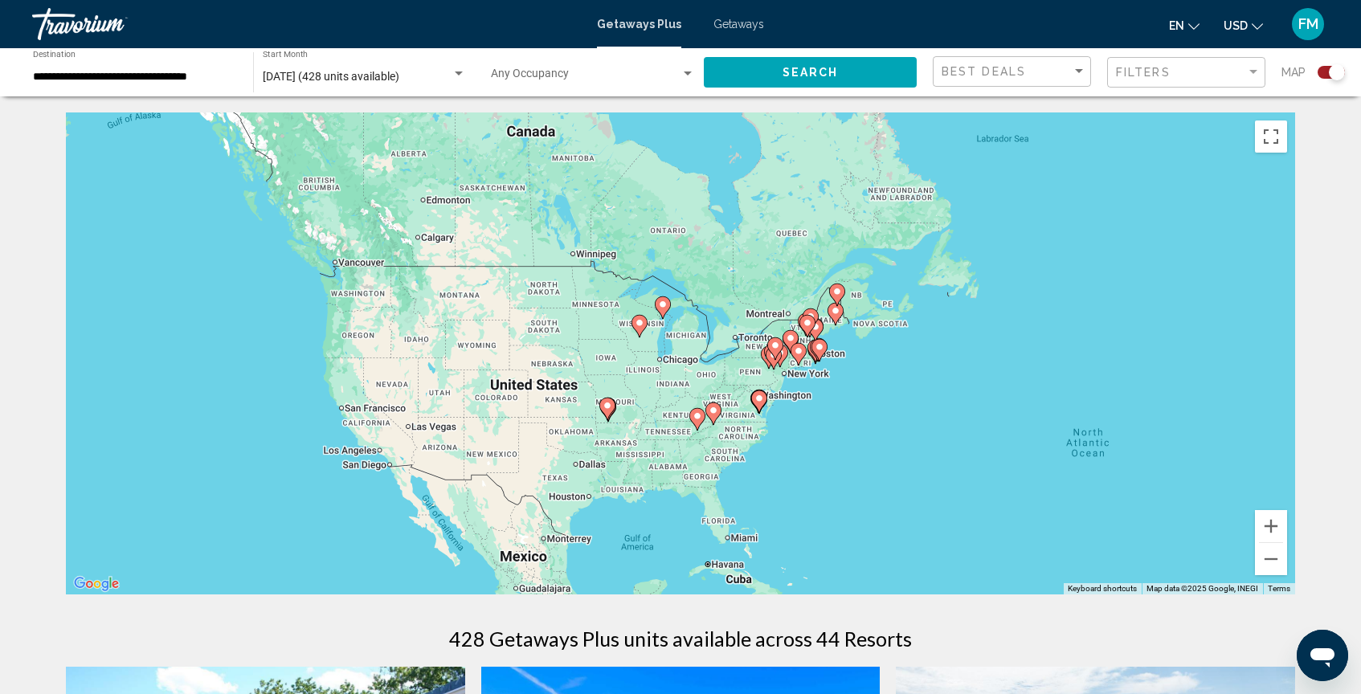
drag, startPoint x: 625, startPoint y: 427, endPoint x: 1142, endPoint y: 571, distance: 536.6
click at [1141, 571] on div "To activate drag with keyboard, press Alt + Enter. Once in keyboard drag state,…" at bounding box center [680, 353] width 1229 height 482
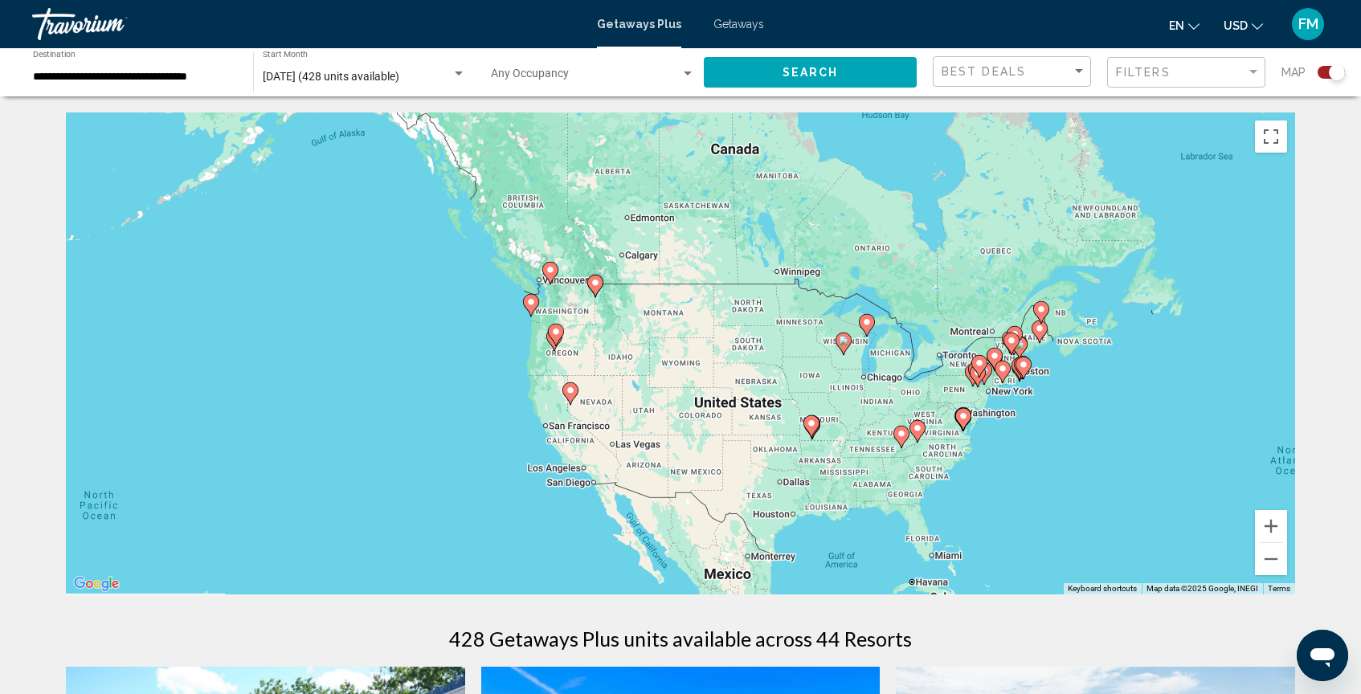
drag, startPoint x: 1111, startPoint y: 493, endPoint x: 1062, endPoint y: 417, distance: 90.0
click at [1062, 417] on div "To activate drag with keyboard, press Alt + Enter. Once in keyboard drag state,…" at bounding box center [680, 353] width 1229 height 482
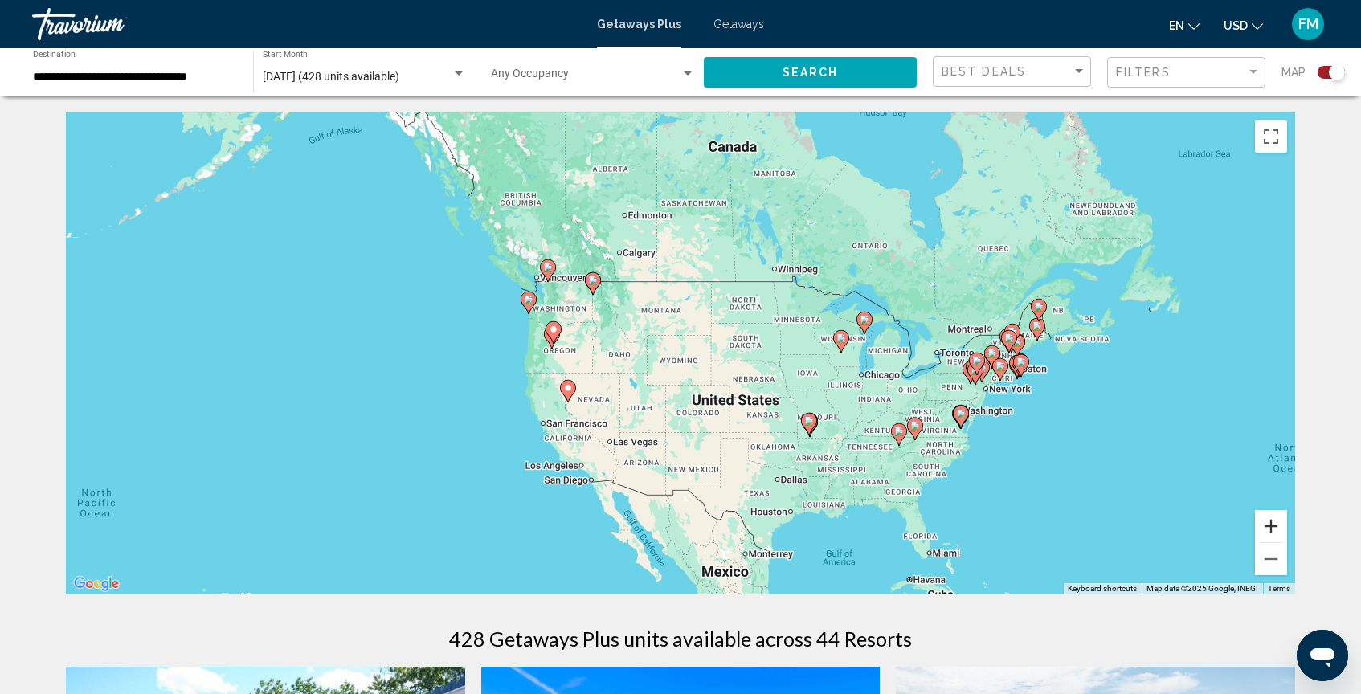
click at [1273, 527] on button "Zoom in" at bounding box center [1271, 526] width 32 height 32
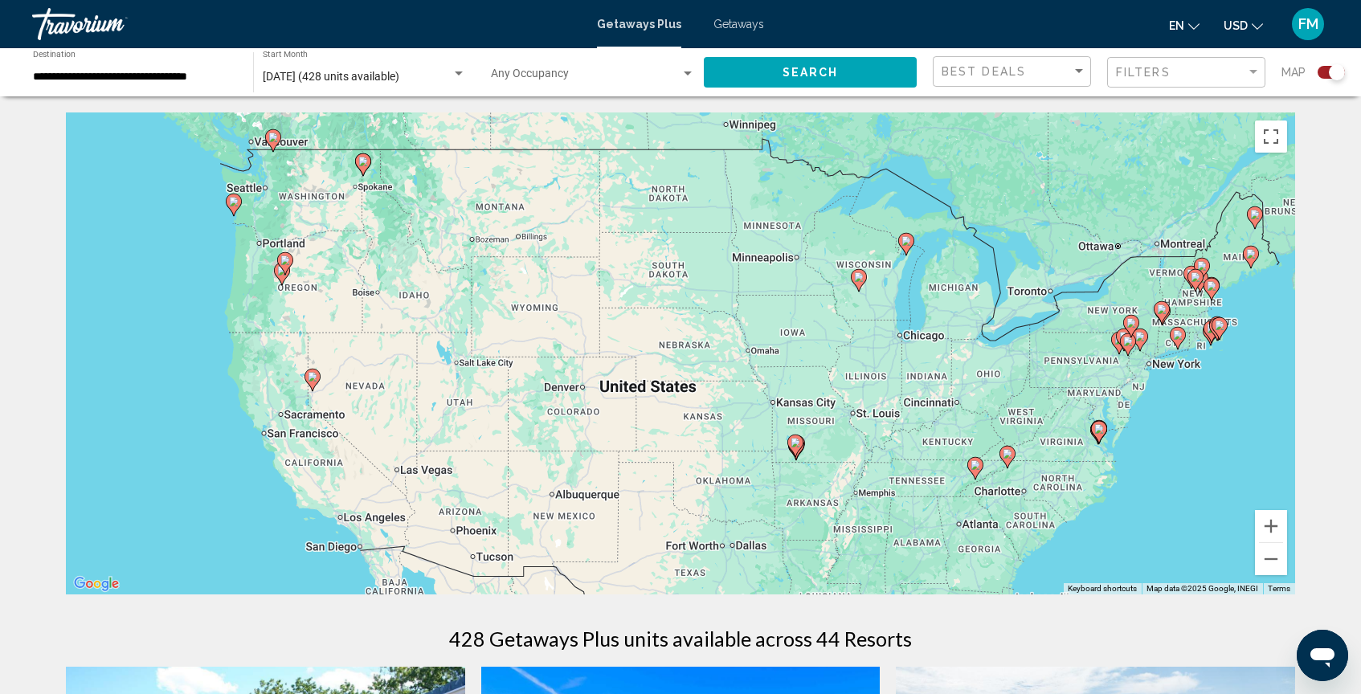
drag, startPoint x: 1144, startPoint y: 451, endPoint x: 918, endPoint y: 383, distance: 236.4
click at [918, 383] on div "To activate drag with keyboard, press Alt + Enter. Once in keyboard drag state,…" at bounding box center [680, 353] width 1229 height 482
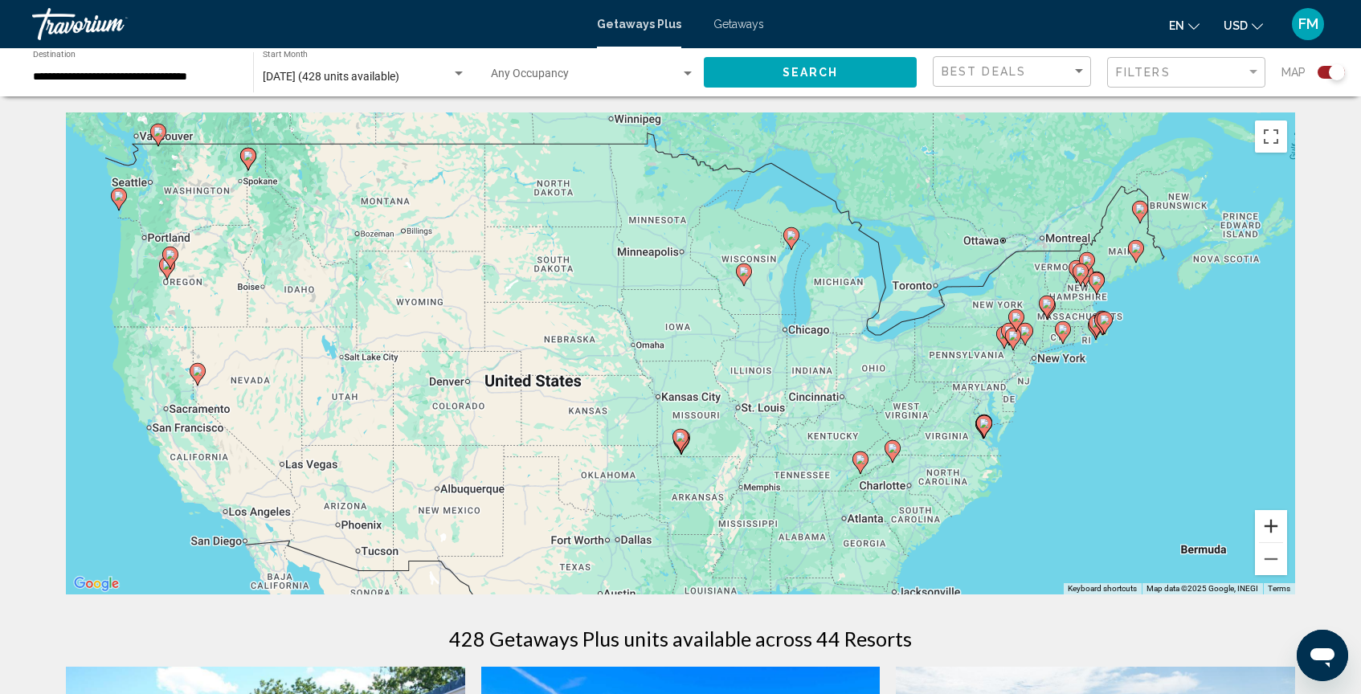
click at [1277, 528] on button "Zoom in" at bounding box center [1271, 526] width 32 height 32
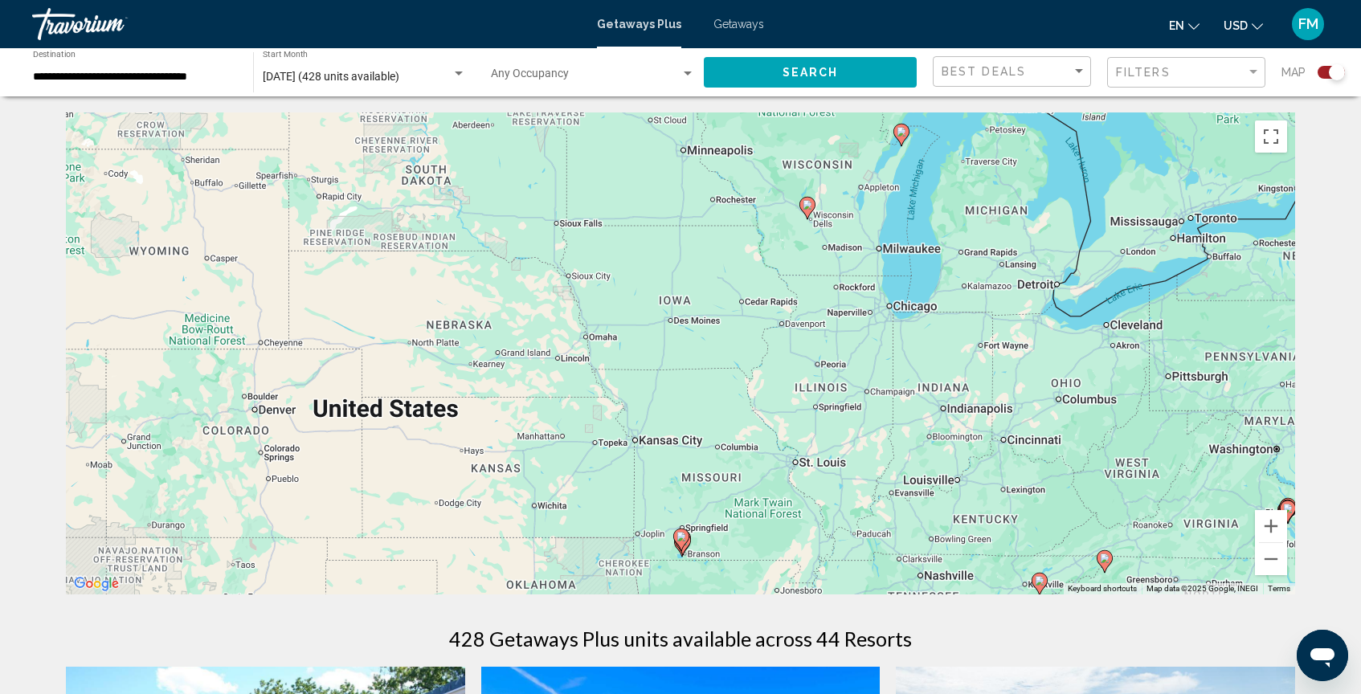
click at [1195, 457] on div "To activate drag with keyboard, press Alt + Enter. Once in keyboard drag state,…" at bounding box center [680, 353] width 1229 height 482
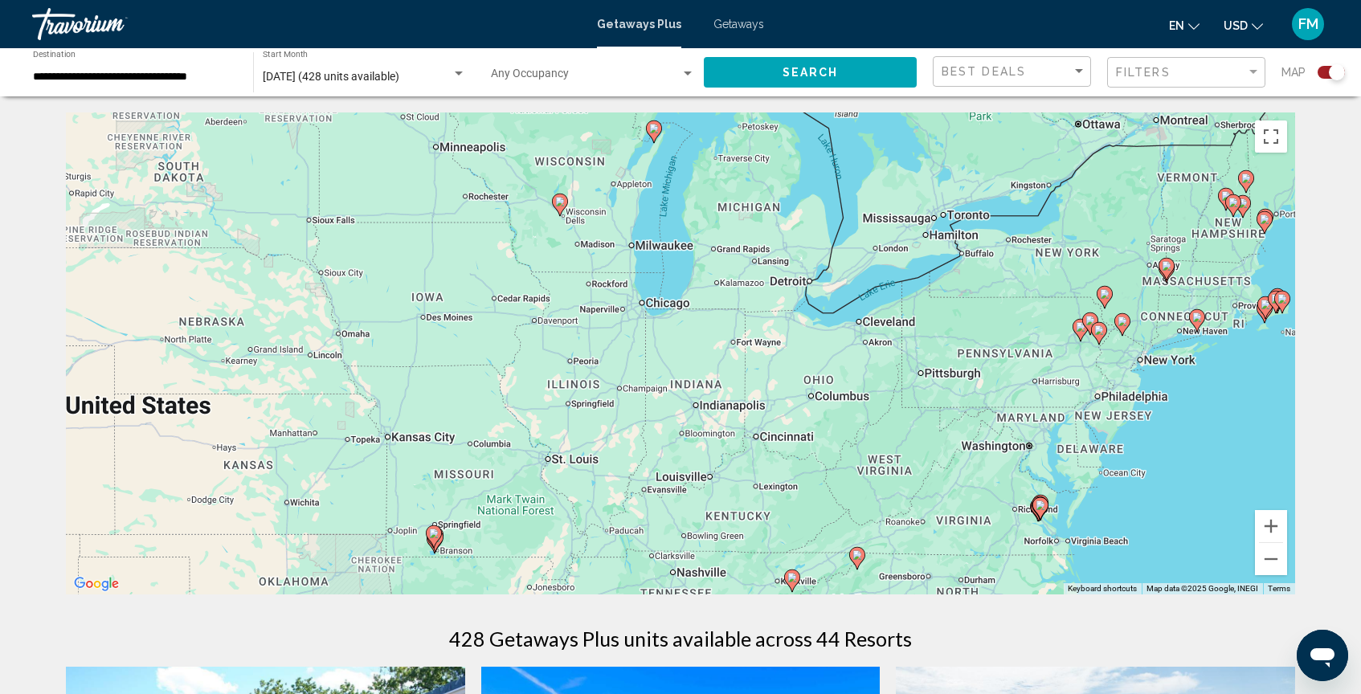
drag, startPoint x: 1195, startPoint y: 457, endPoint x: 944, endPoint y: 453, distance: 250.7
click at [944, 454] on div "To activate drag with keyboard, press Alt + Enter. Once in keyboard drag state,…" at bounding box center [680, 353] width 1229 height 482
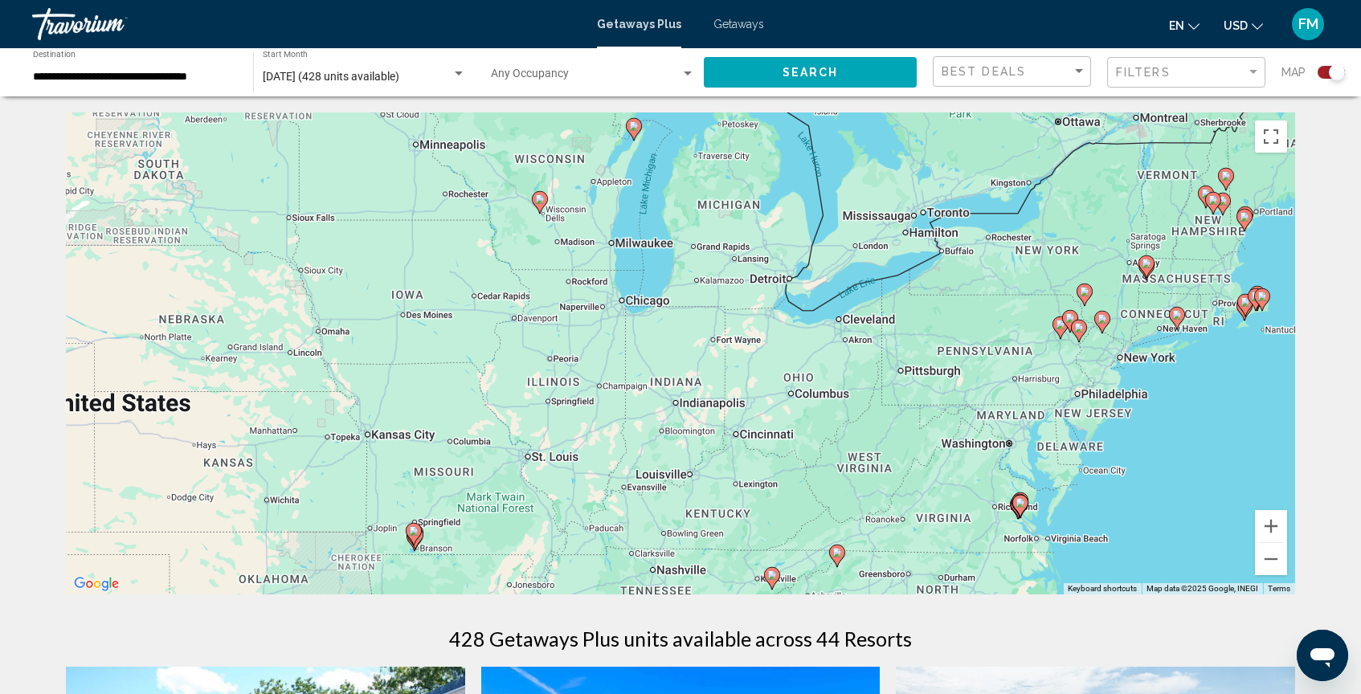
click at [846, 430] on div "To activate drag with keyboard, press Alt + Enter. Once in keyboard drag state,…" at bounding box center [680, 353] width 1229 height 482
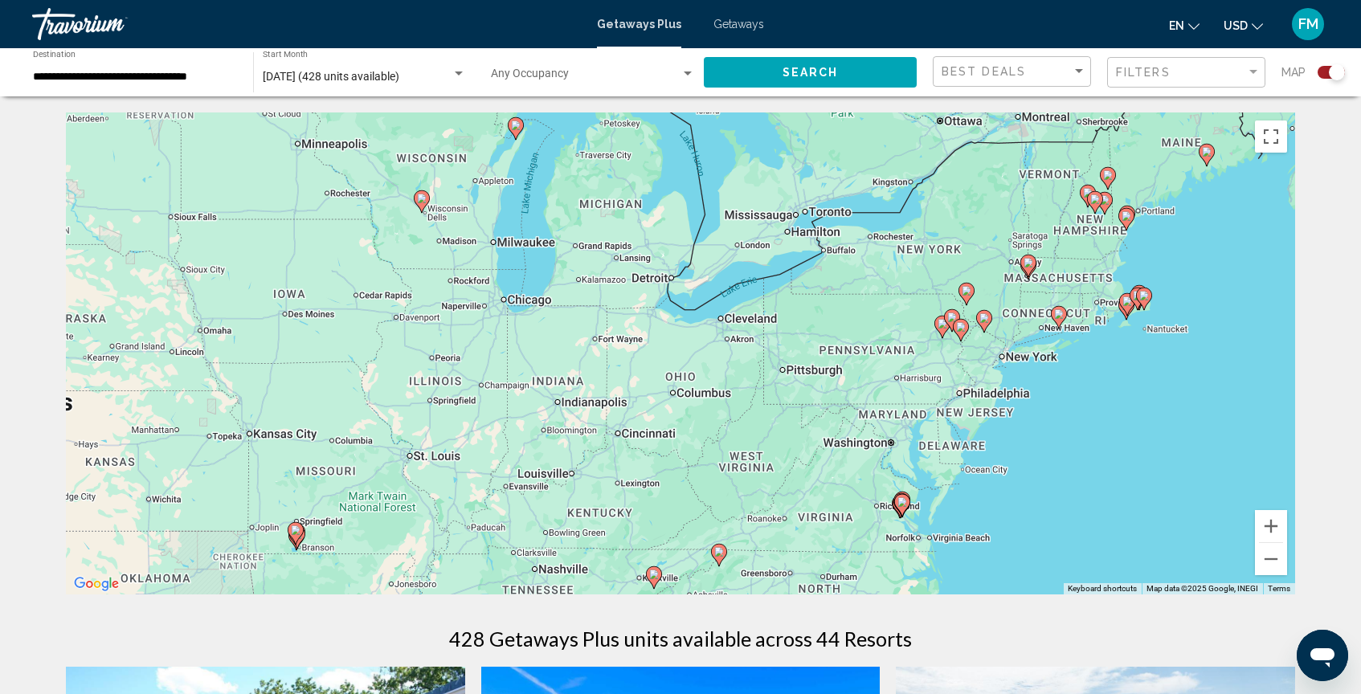
drag, startPoint x: 846, startPoint y: 427, endPoint x: 726, endPoint y: 423, distance: 120.6
click at [726, 425] on div "To activate drag with keyboard, press Alt + Enter. Once in keyboard drag state,…" at bounding box center [680, 353] width 1229 height 482
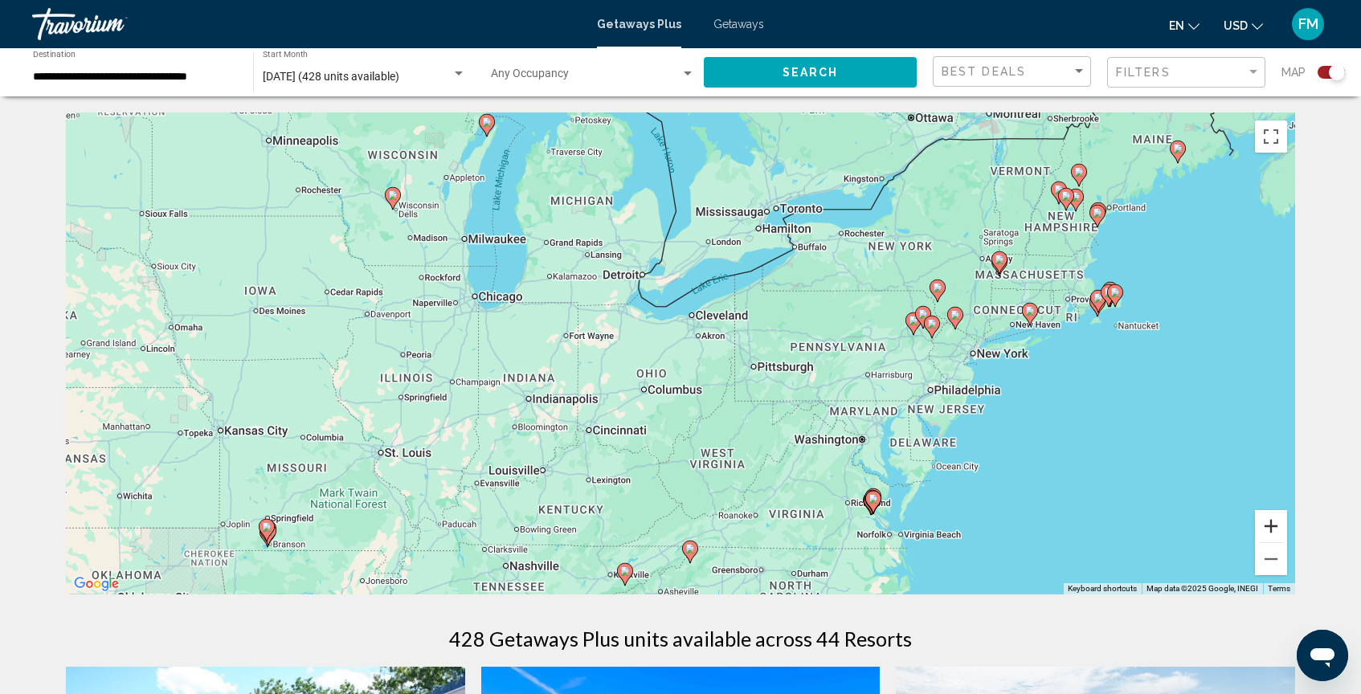
click at [1272, 533] on button "Zoom in" at bounding box center [1271, 526] width 32 height 32
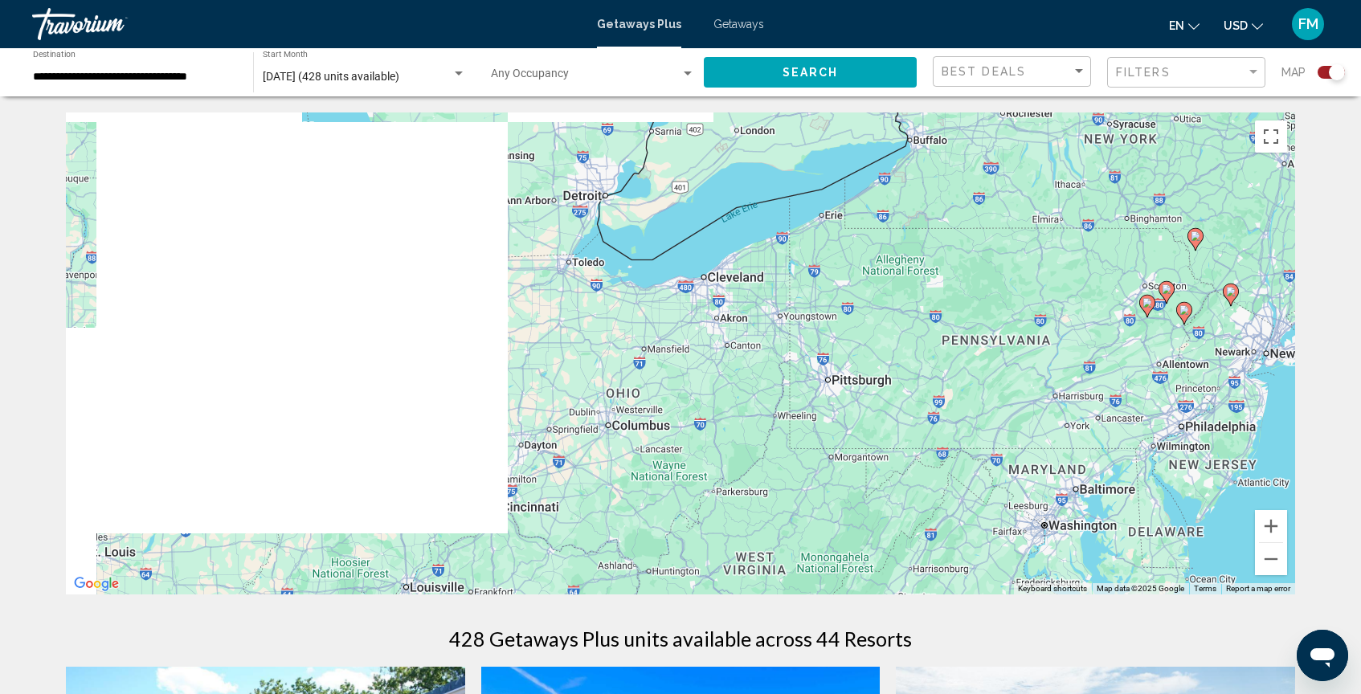
click at [1152, 440] on div "To activate drag with keyboard, press Alt + Enter. Once in keyboard drag state,…" at bounding box center [680, 353] width 1229 height 482
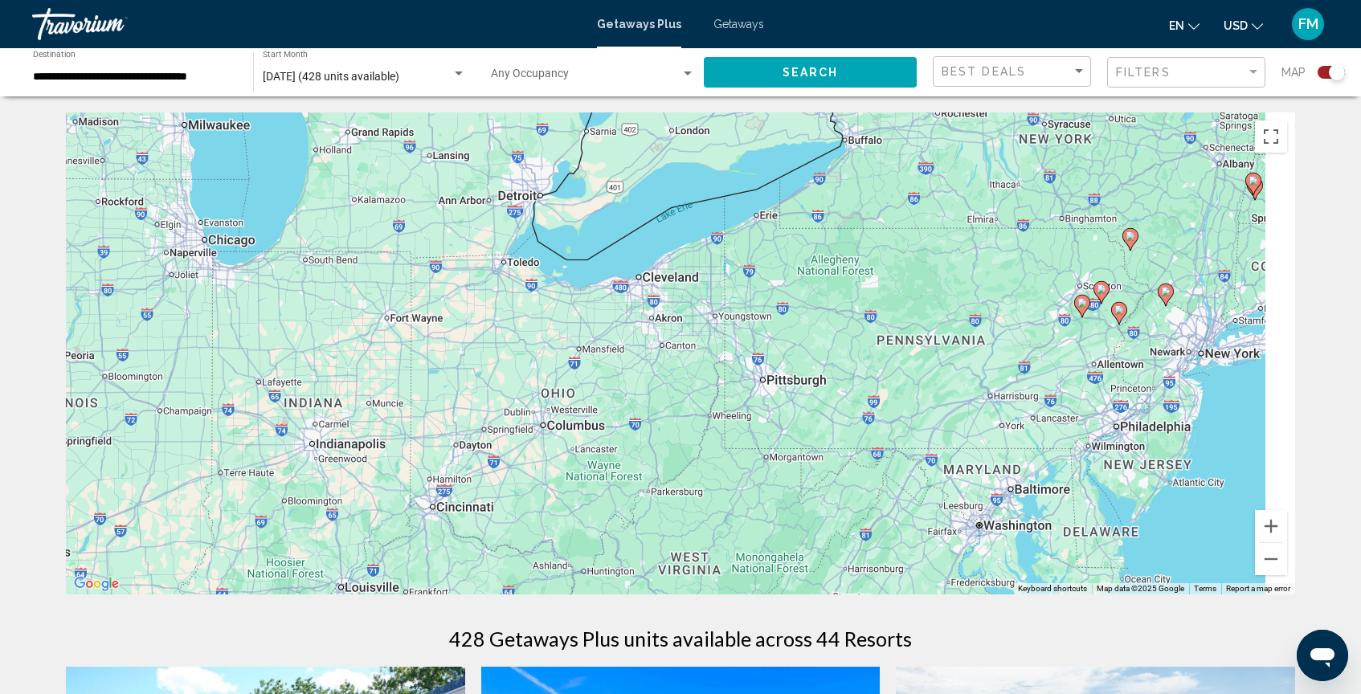
drag, startPoint x: 1152, startPoint y: 440, endPoint x: 879, endPoint y: 465, distance: 274.3
click at [879, 465] on div "To activate drag with keyboard, press Alt + Enter. Once in keyboard drag state,…" at bounding box center [680, 353] width 1229 height 482
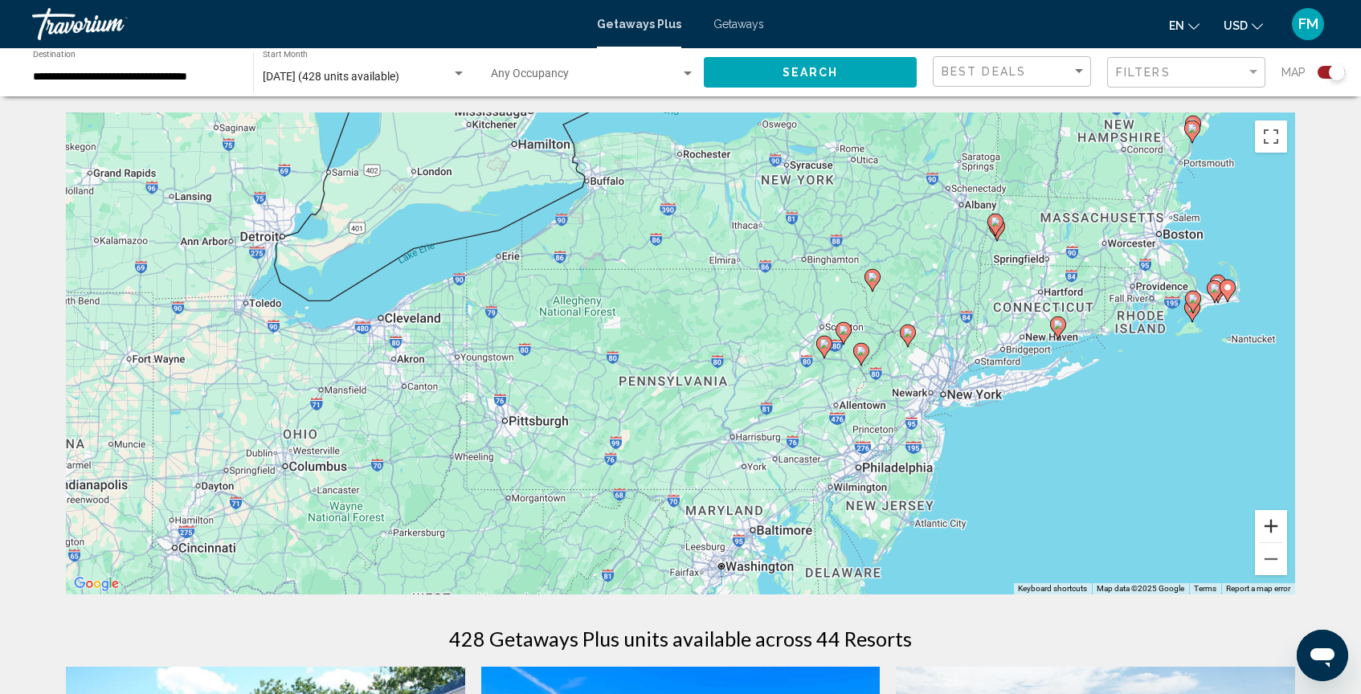
click at [1278, 533] on button "Zoom in" at bounding box center [1271, 526] width 32 height 32
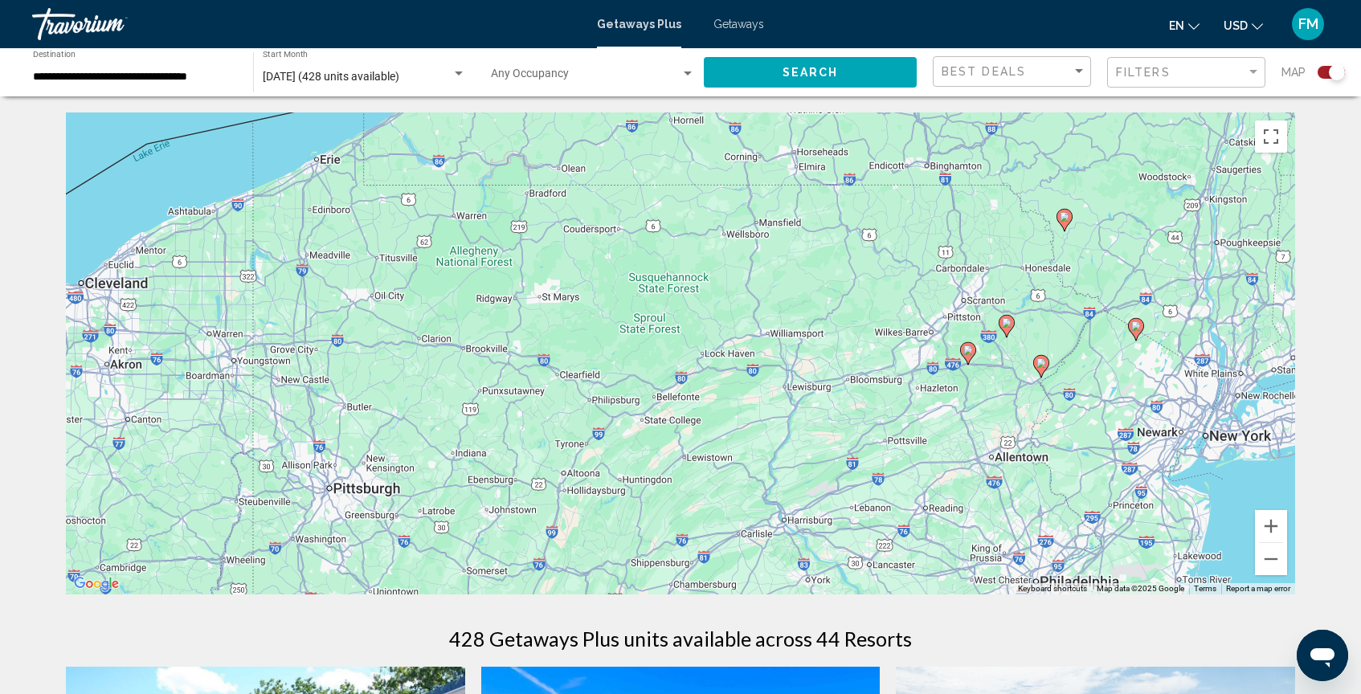
click at [1040, 363] on image "Main content" at bounding box center [1042, 363] width 10 height 10
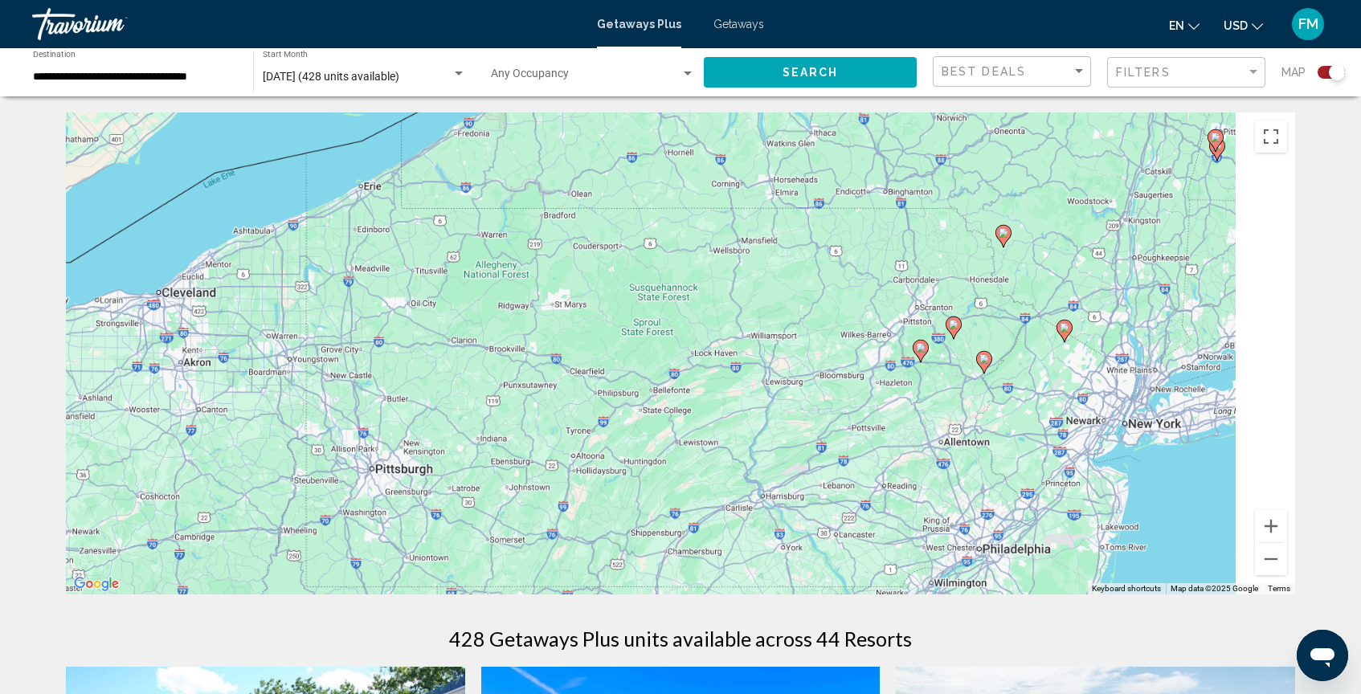
click at [1040, 363] on div "To activate drag with keyboard, press Alt + Enter. Once in keyboard drag state,…" at bounding box center [680, 353] width 1229 height 482
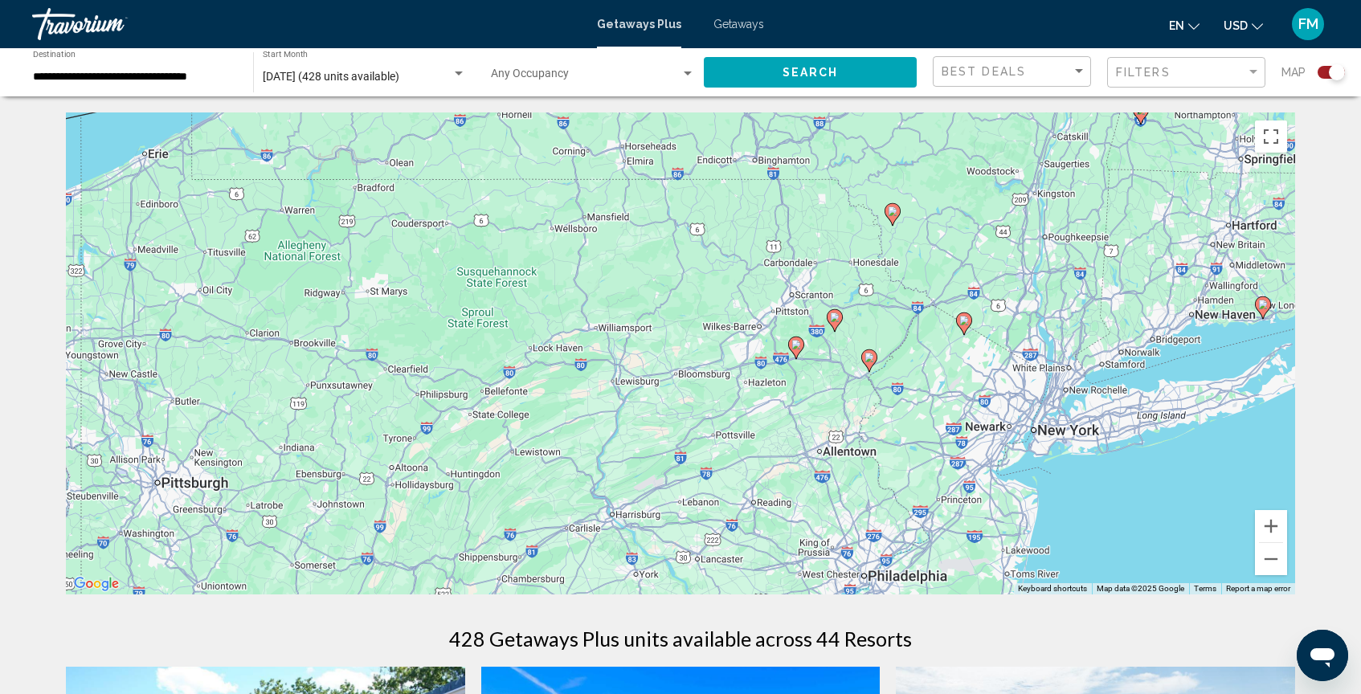
click at [869, 363] on icon "Main content" at bounding box center [869, 360] width 14 height 21
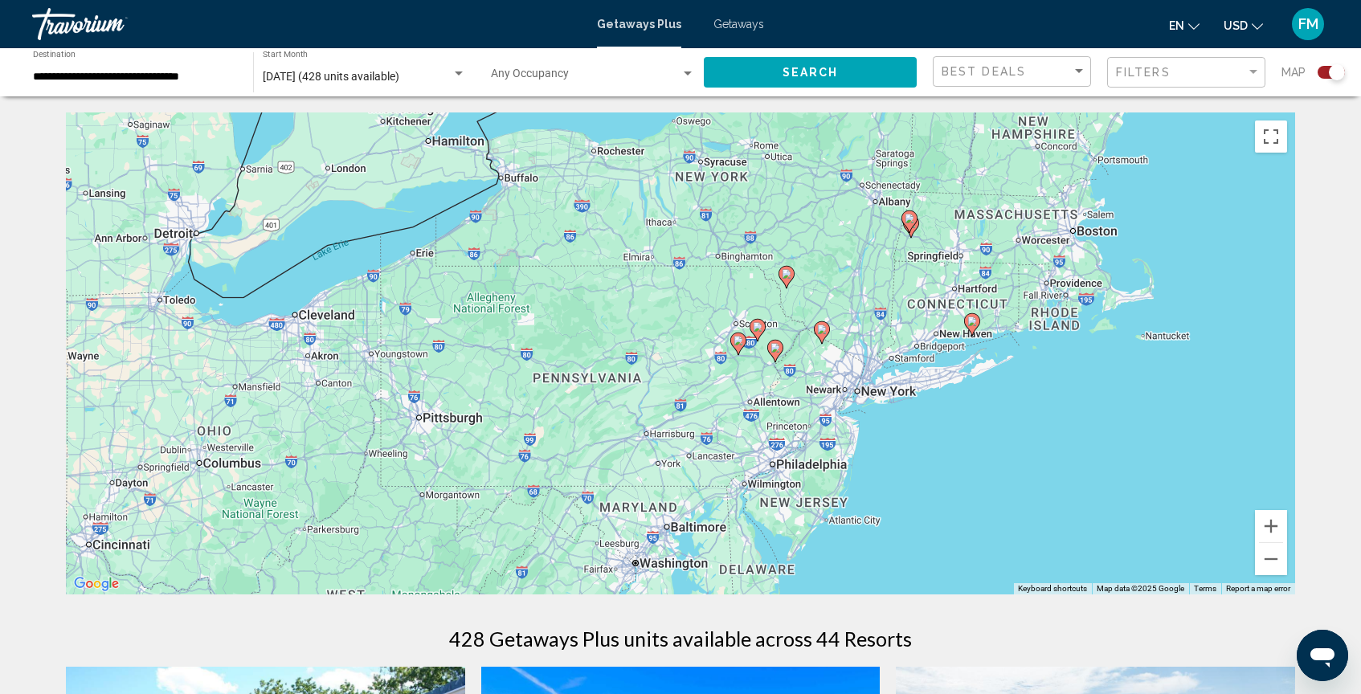
click at [776, 353] on icon "Main content" at bounding box center [775, 351] width 14 height 21
type input "**********"
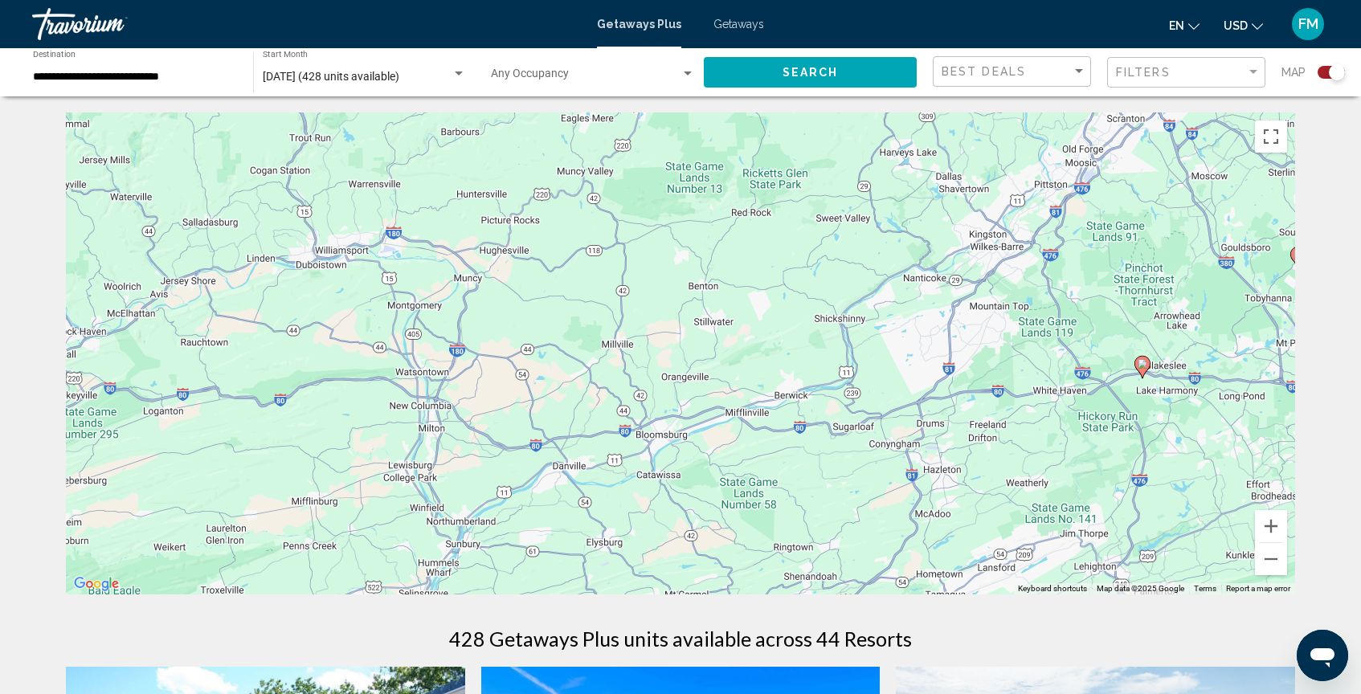
click at [1143, 370] on icon "Main content" at bounding box center [1142, 367] width 14 height 21
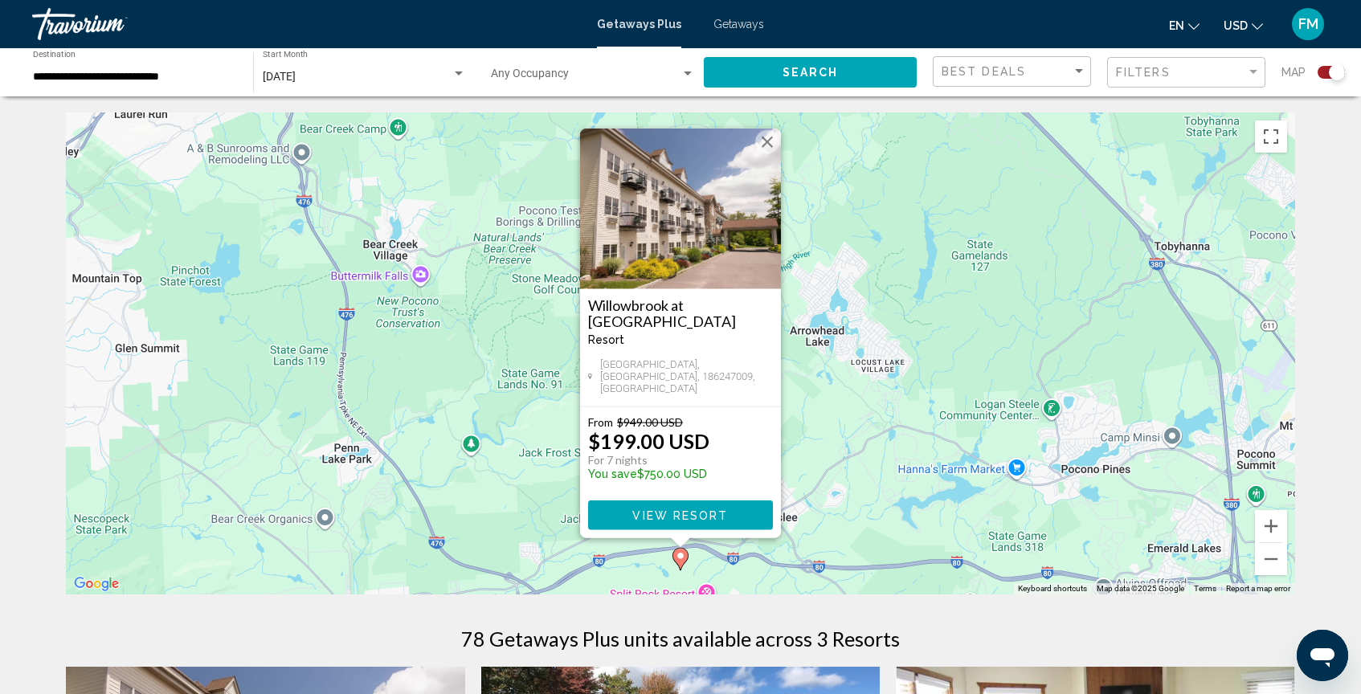
click at [759, 148] on button "Close" at bounding box center [767, 142] width 24 height 24
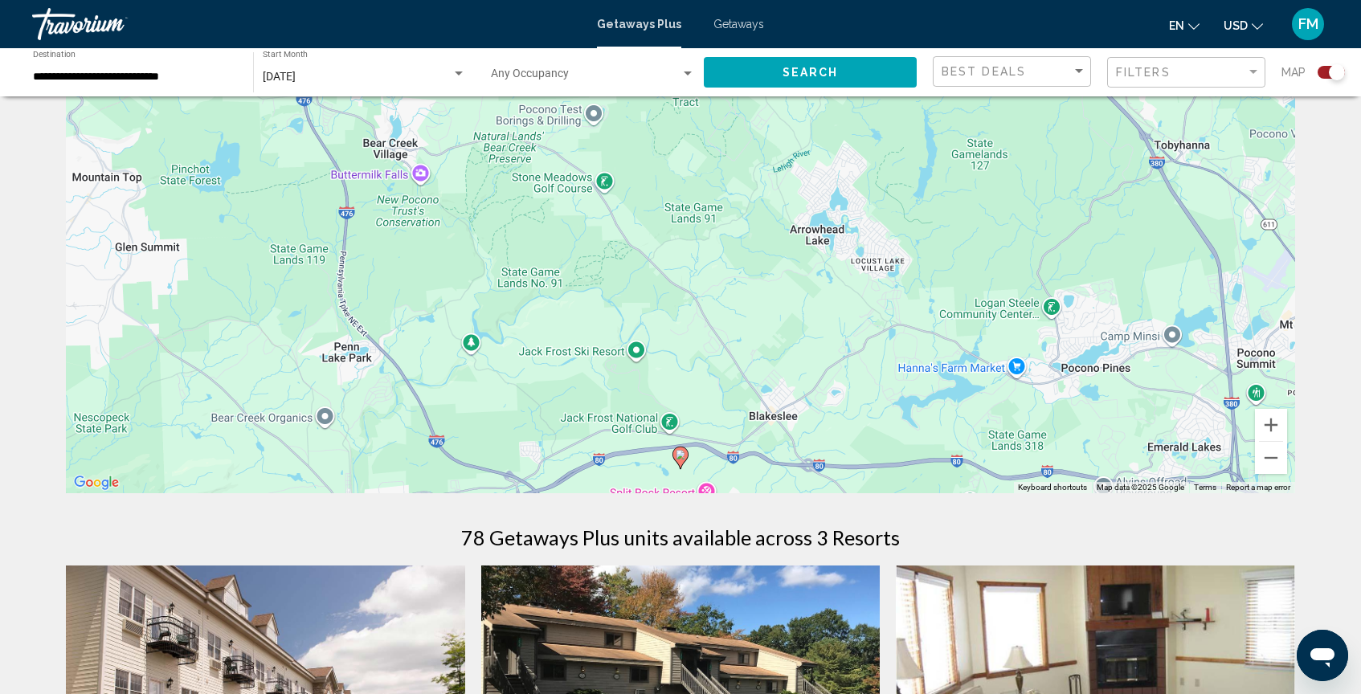
scroll to position [104, 0]
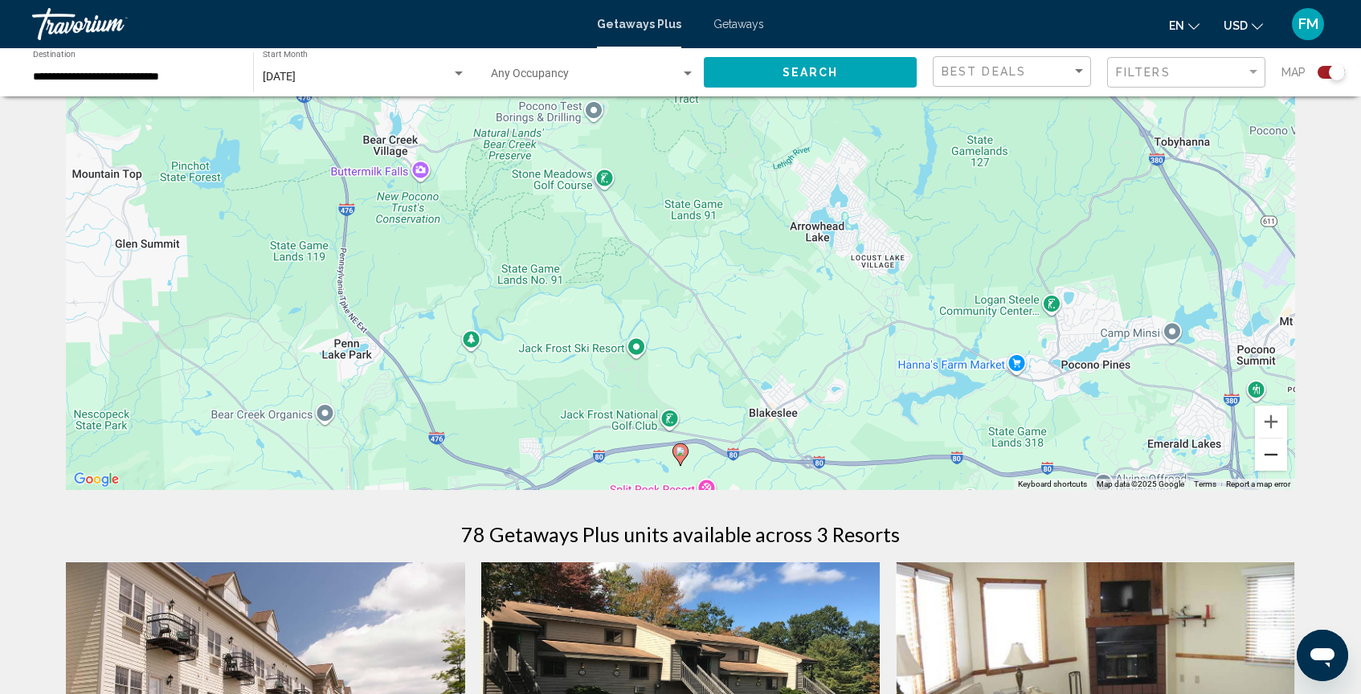
click at [1268, 461] on button "Zoom out" at bounding box center [1271, 455] width 32 height 32
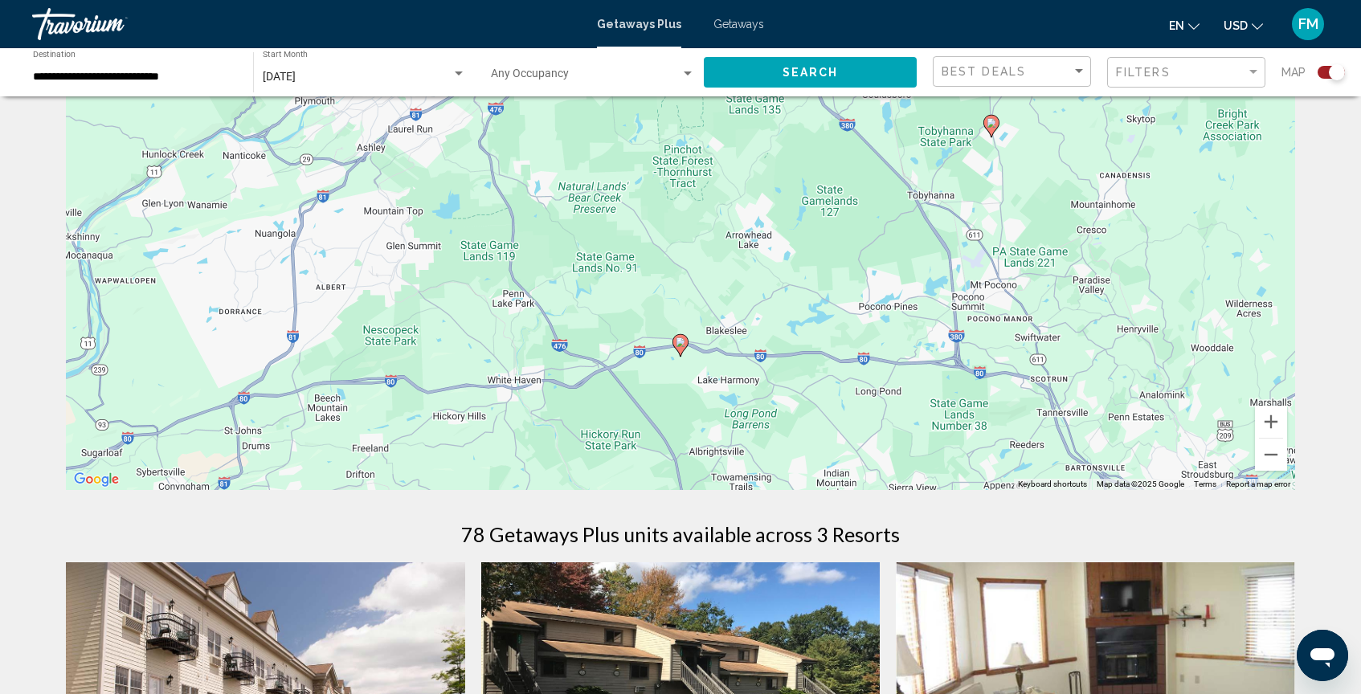
click at [989, 127] on image "Main content" at bounding box center [992, 123] width 10 height 10
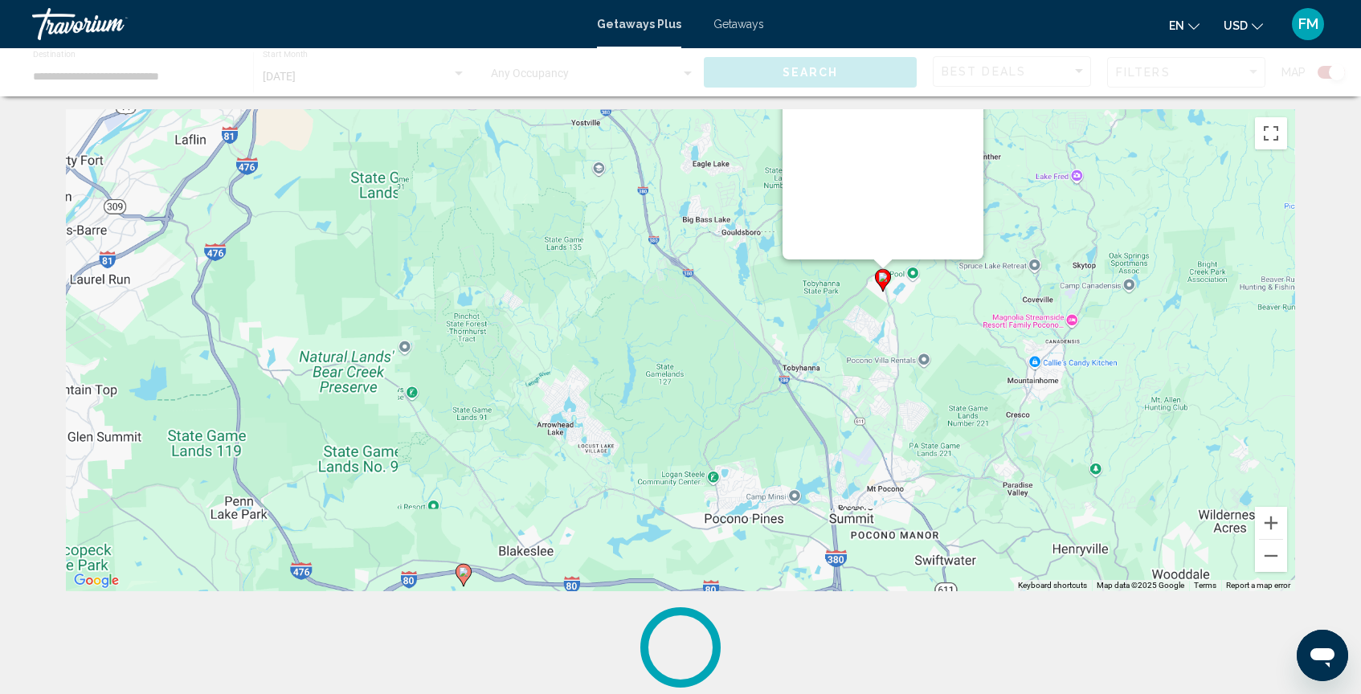
scroll to position [0, 0]
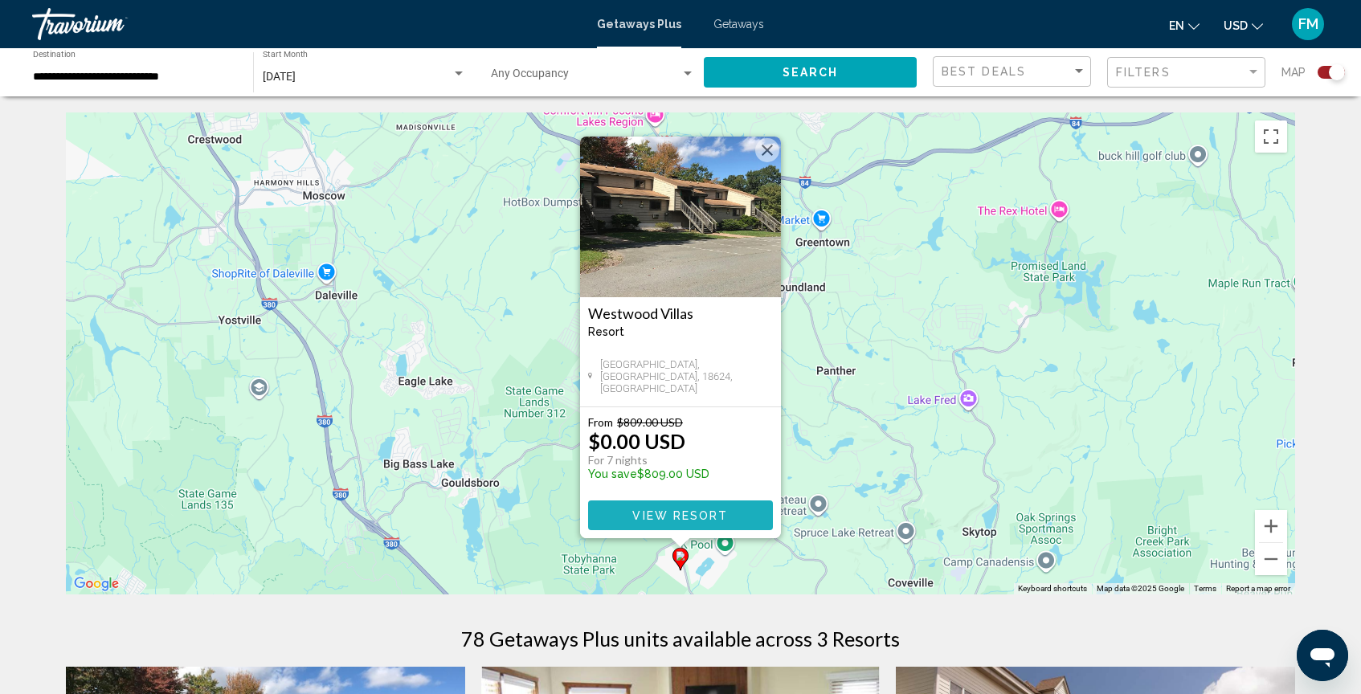
click at [682, 514] on span "View Resort" at bounding box center [680, 515] width 96 height 13
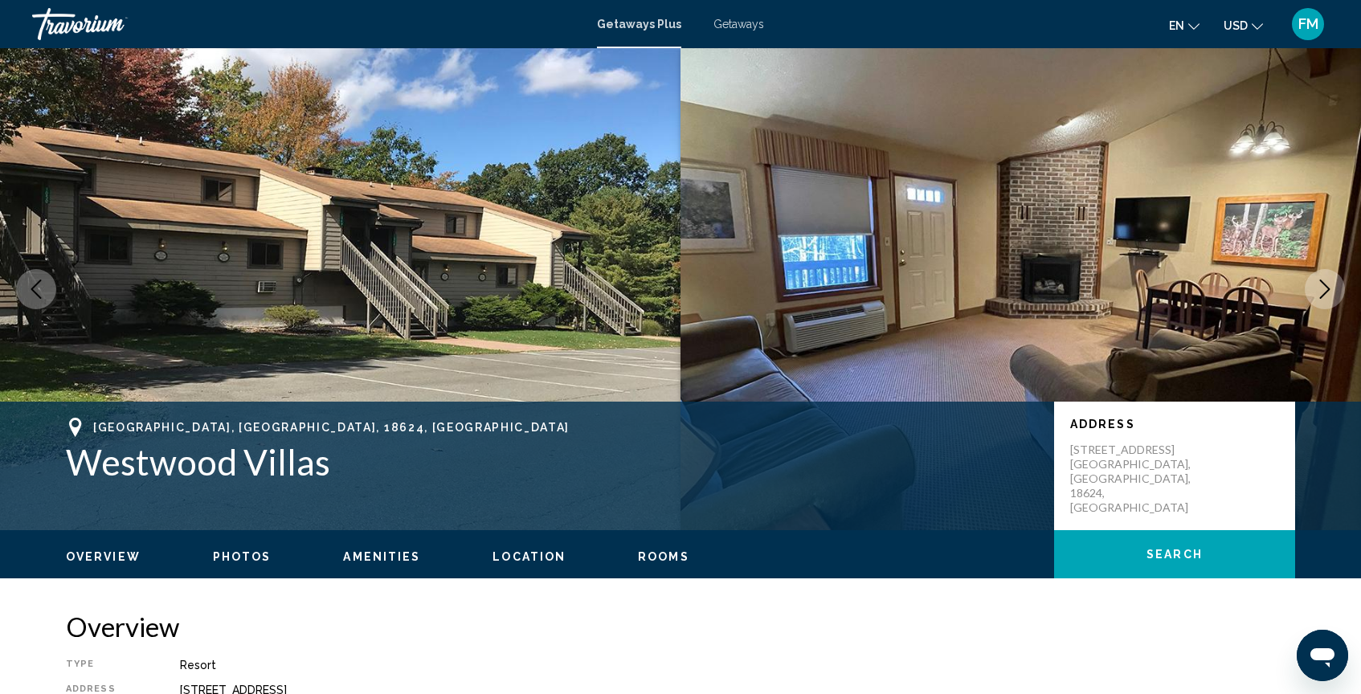
click at [682, 514] on div "Lake Harmony, PA, 18624, USA Westwood Villas Address 1010A Westwoods Drive Lake…" at bounding box center [680, 466] width 1361 height 129
click at [1318, 280] on icon "Next image" at bounding box center [1324, 289] width 19 height 19
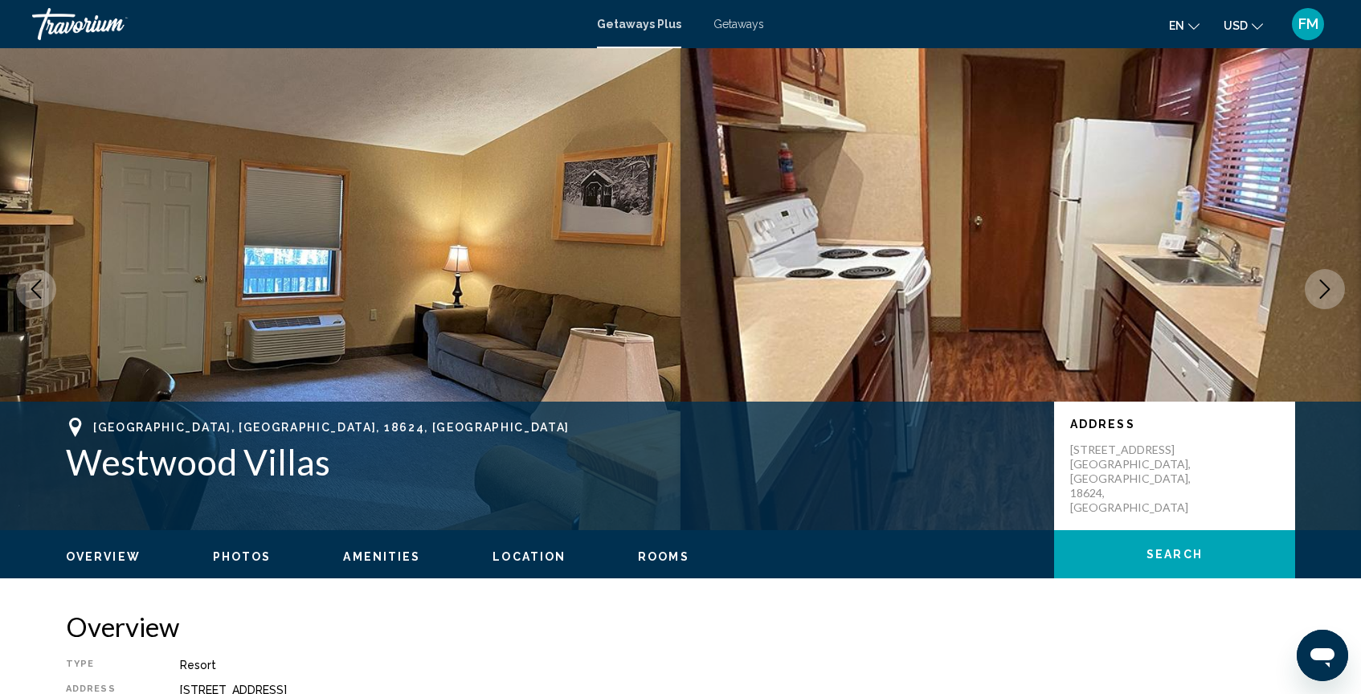
click at [1318, 280] on icon "Next image" at bounding box center [1324, 289] width 19 height 19
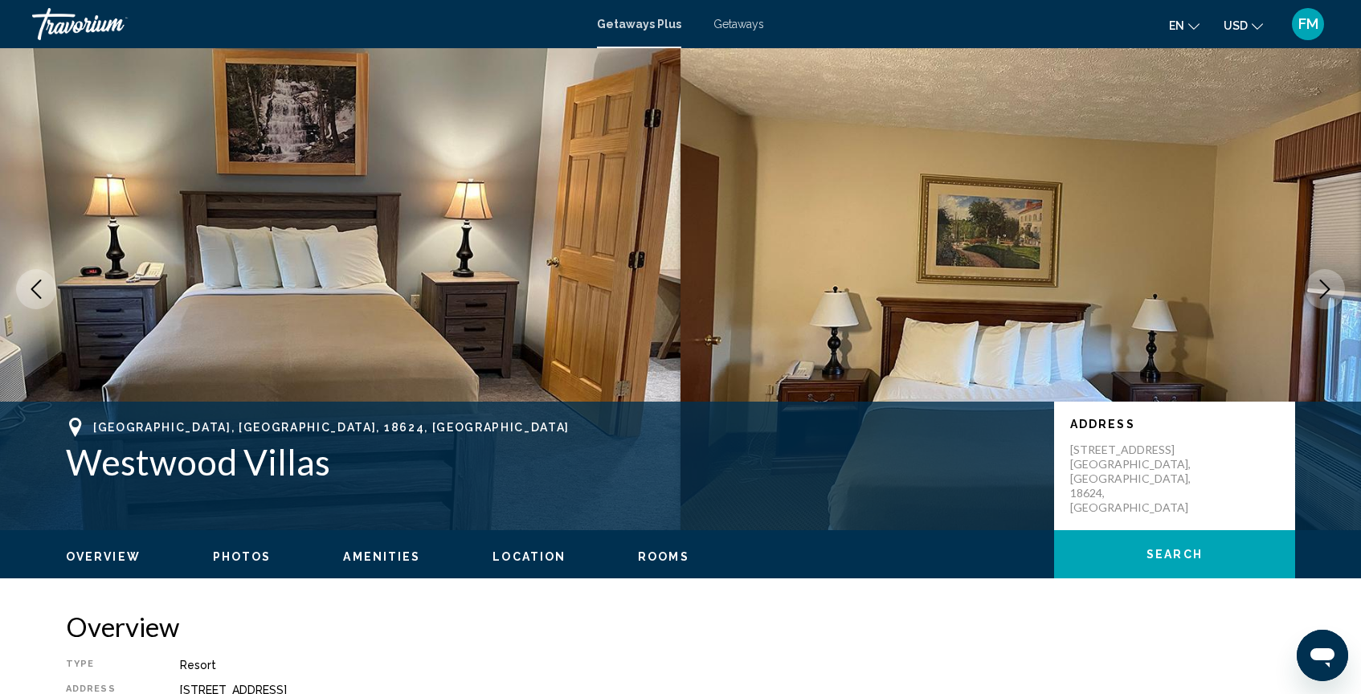
click at [1318, 280] on icon "Next image" at bounding box center [1324, 289] width 19 height 19
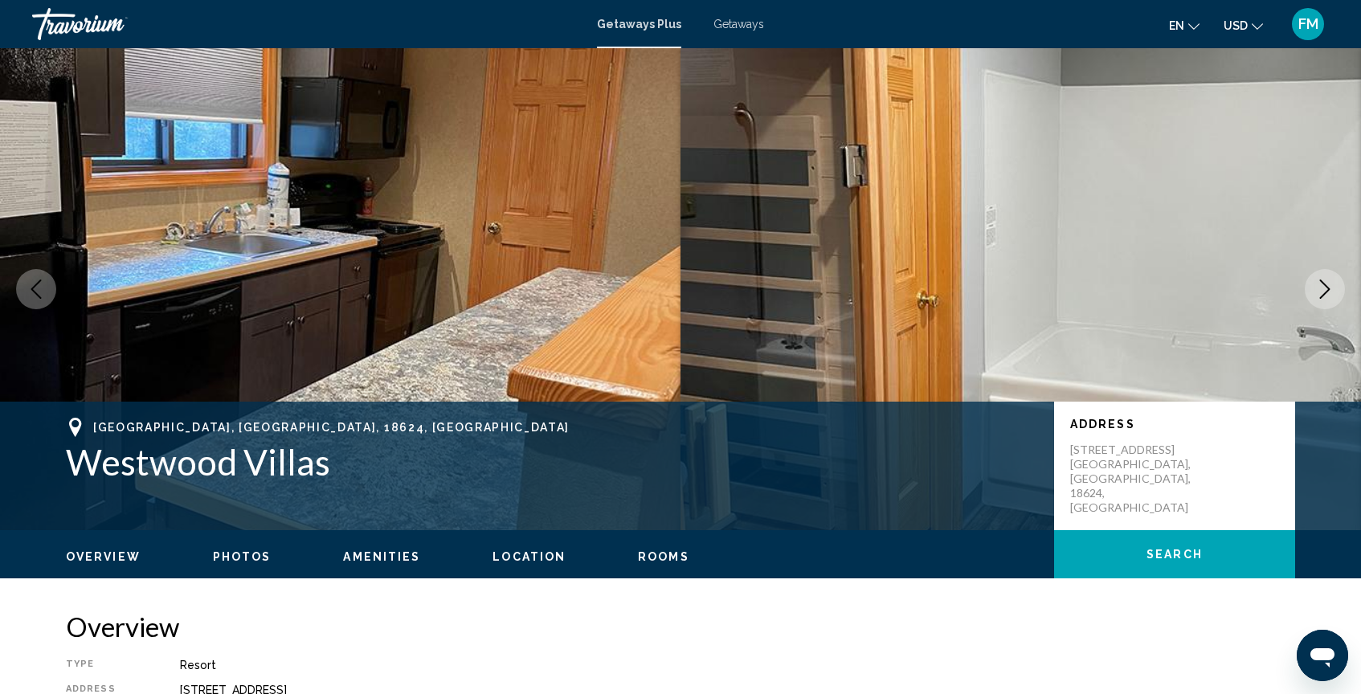
click at [1316, 284] on icon "Next image" at bounding box center [1324, 289] width 19 height 19
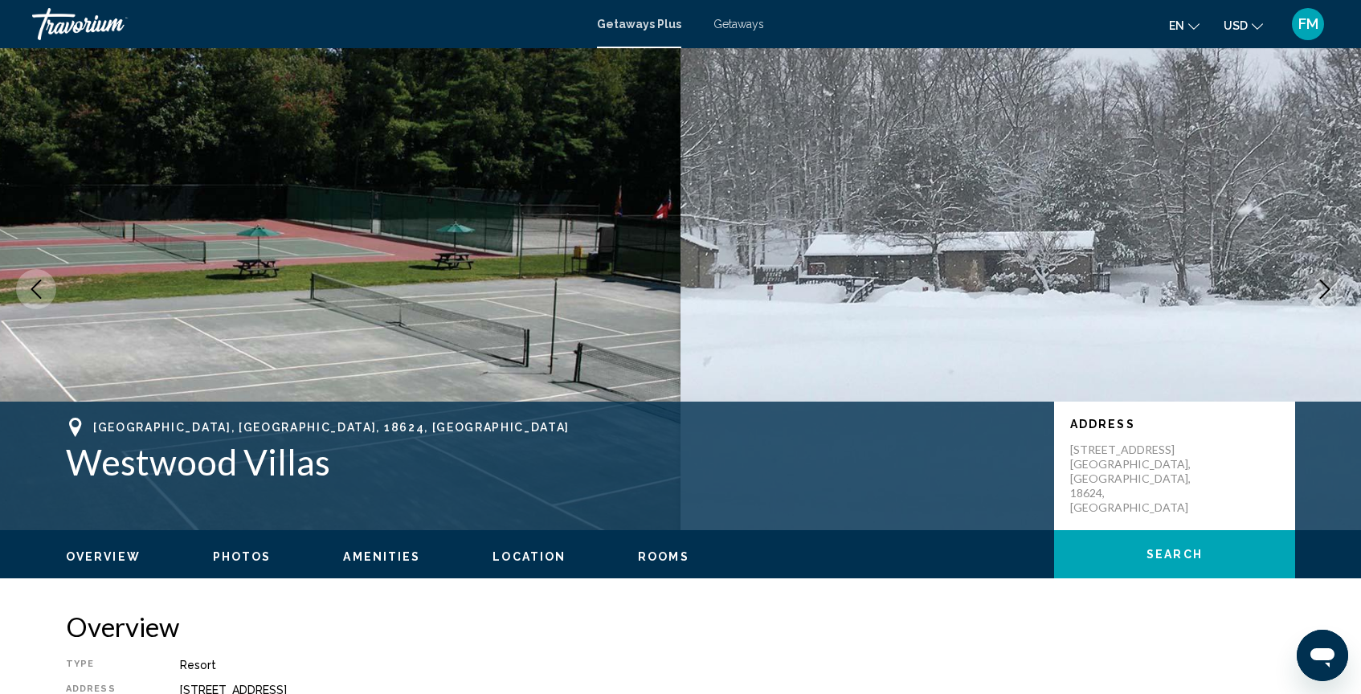
drag, startPoint x: 1316, startPoint y: 284, endPoint x: 796, endPoint y: 4, distance: 591.0
click at [801, 5] on div "Skip to main content Getaways Plus Getaways en English Español Français Italian…" at bounding box center [680, 347] width 1361 height 694
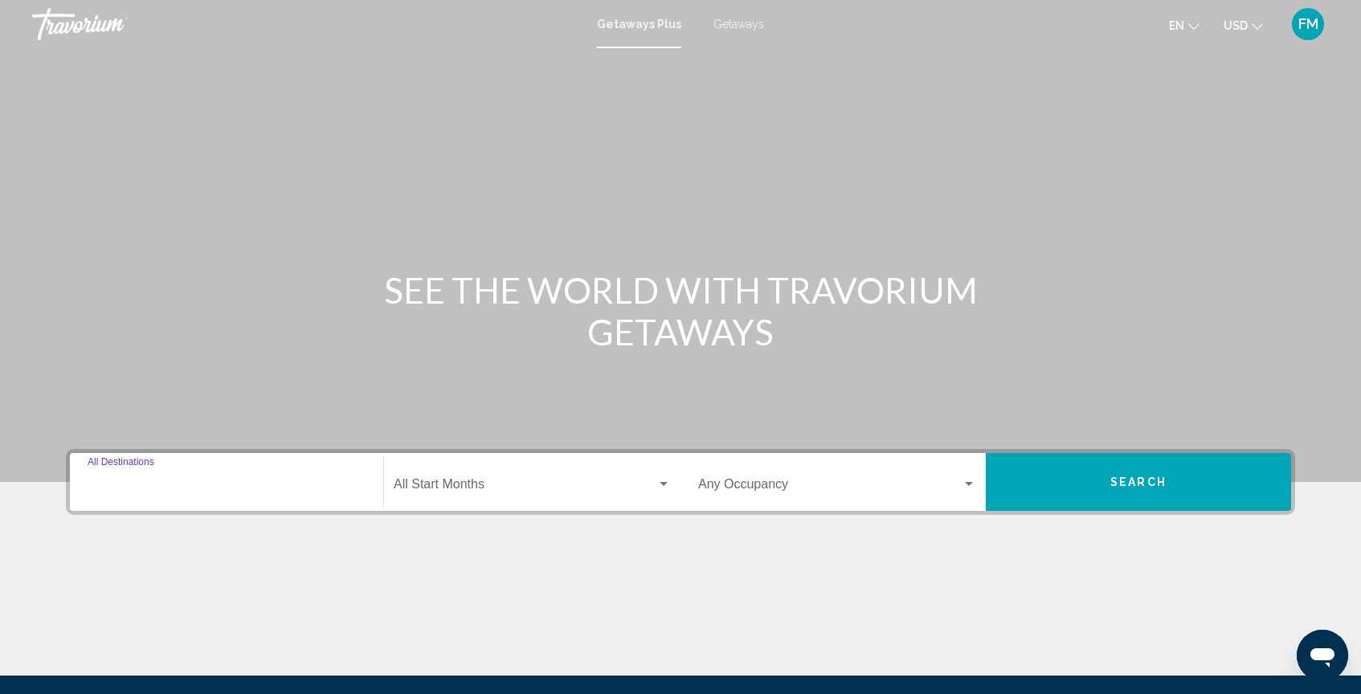
click at [134, 485] on input "Destination All Destinations" at bounding box center [227, 488] width 278 height 14
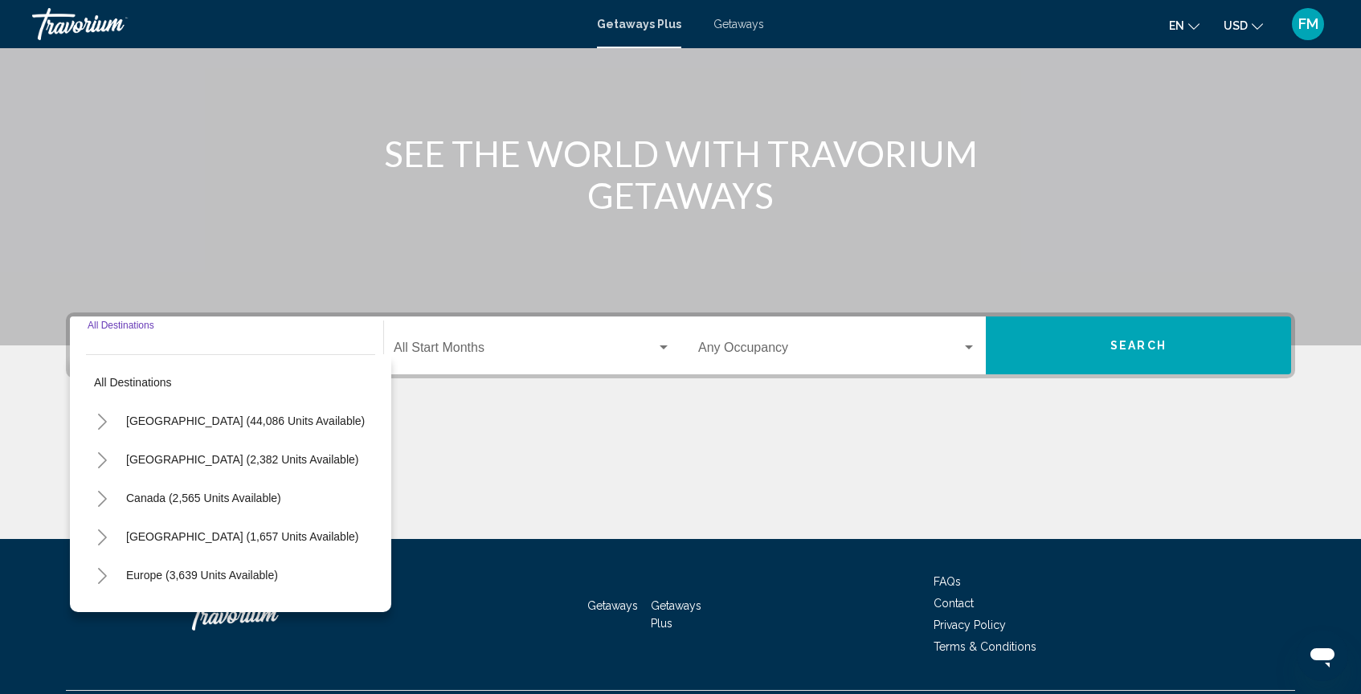
scroll to position [178, 0]
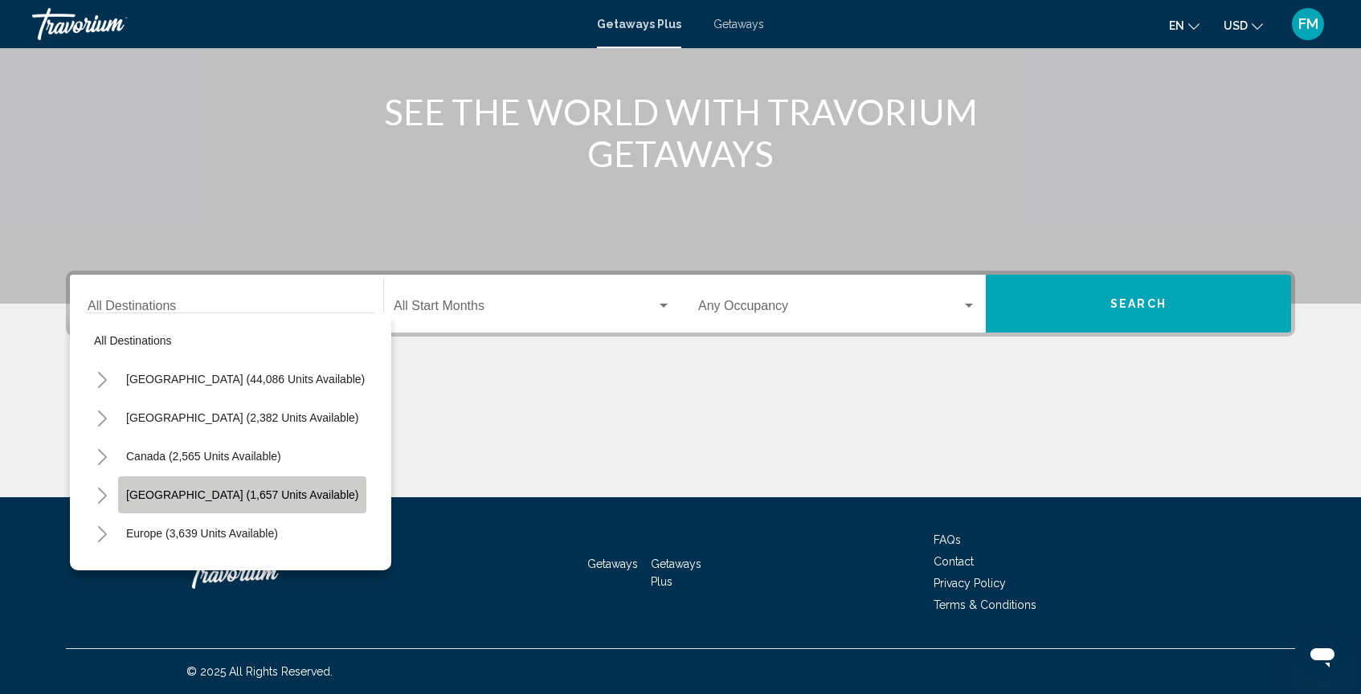
click at [174, 494] on span "[GEOGRAPHIC_DATA] (1,657 units available)" at bounding box center [242, 495] width 232 height 13
type input "**********"
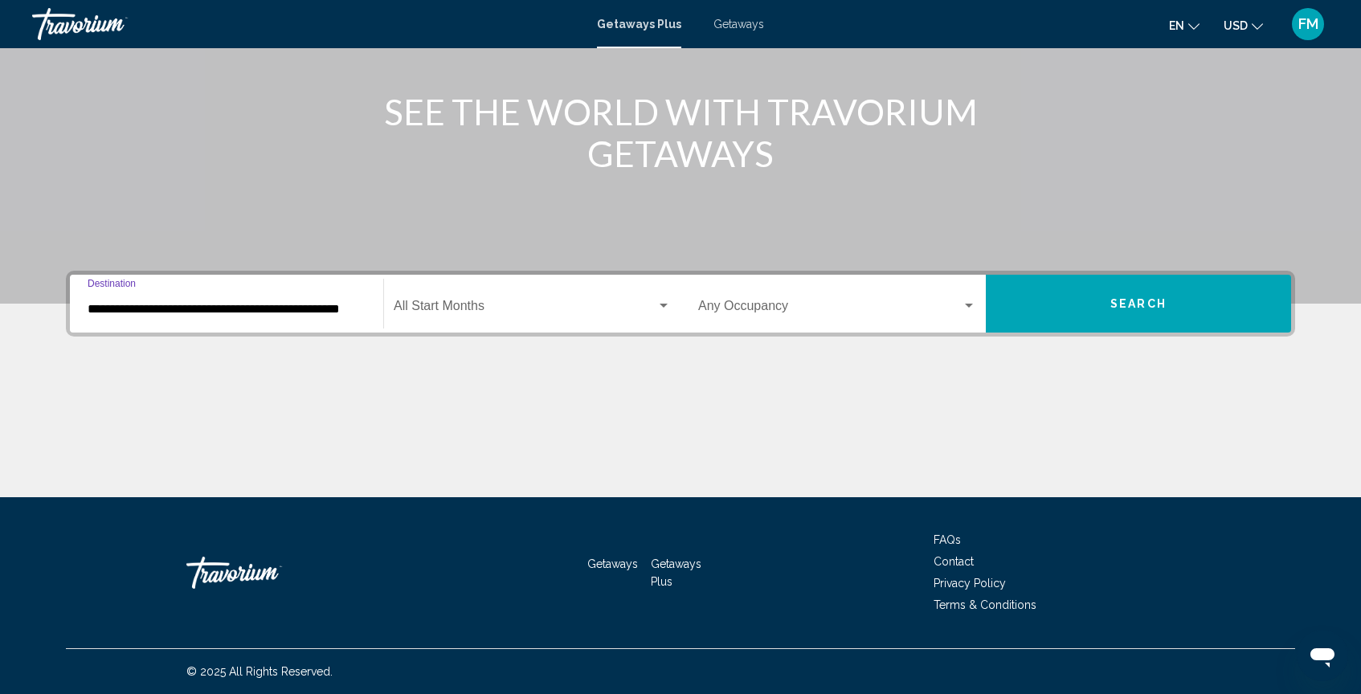
click at [465, 300] on div "Start Month All Start Months" at bounding box center [532, 304] width 277 height 51
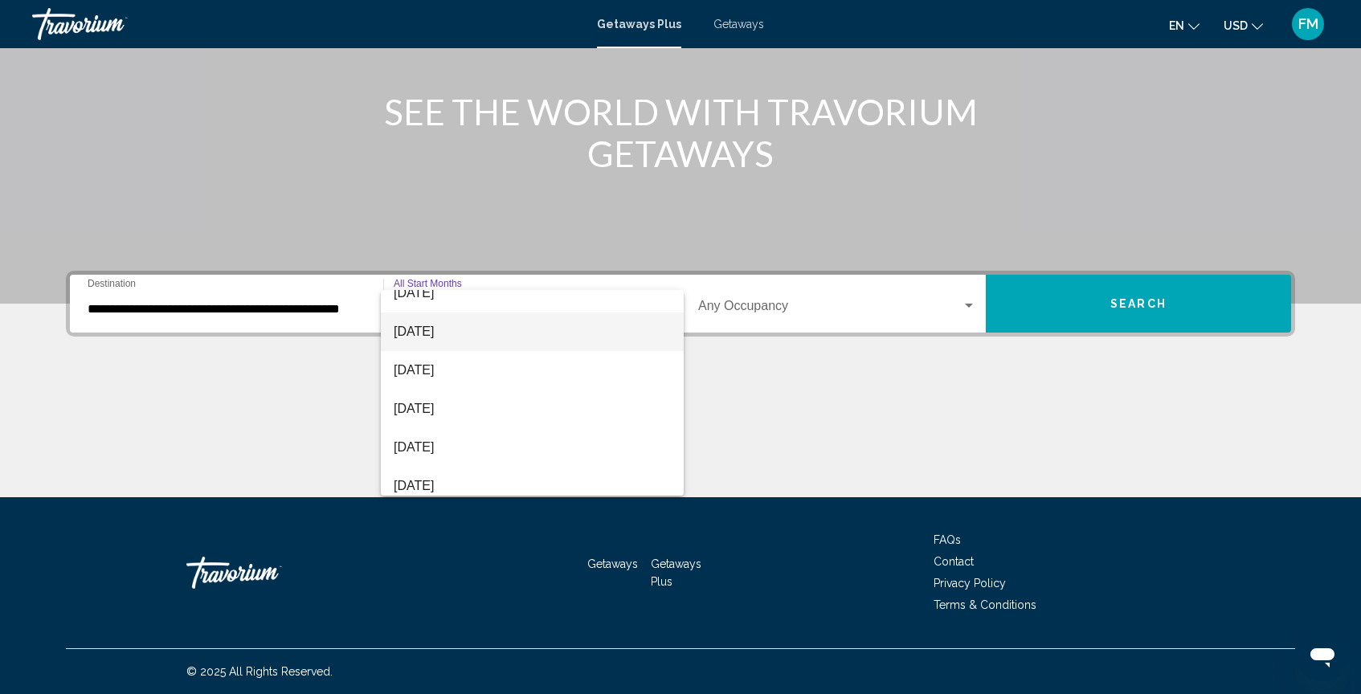
scroll to position [94, 0]
click at [467, 449] on span "[DATE]" at bounding box center [532, 446] width 277 height 39
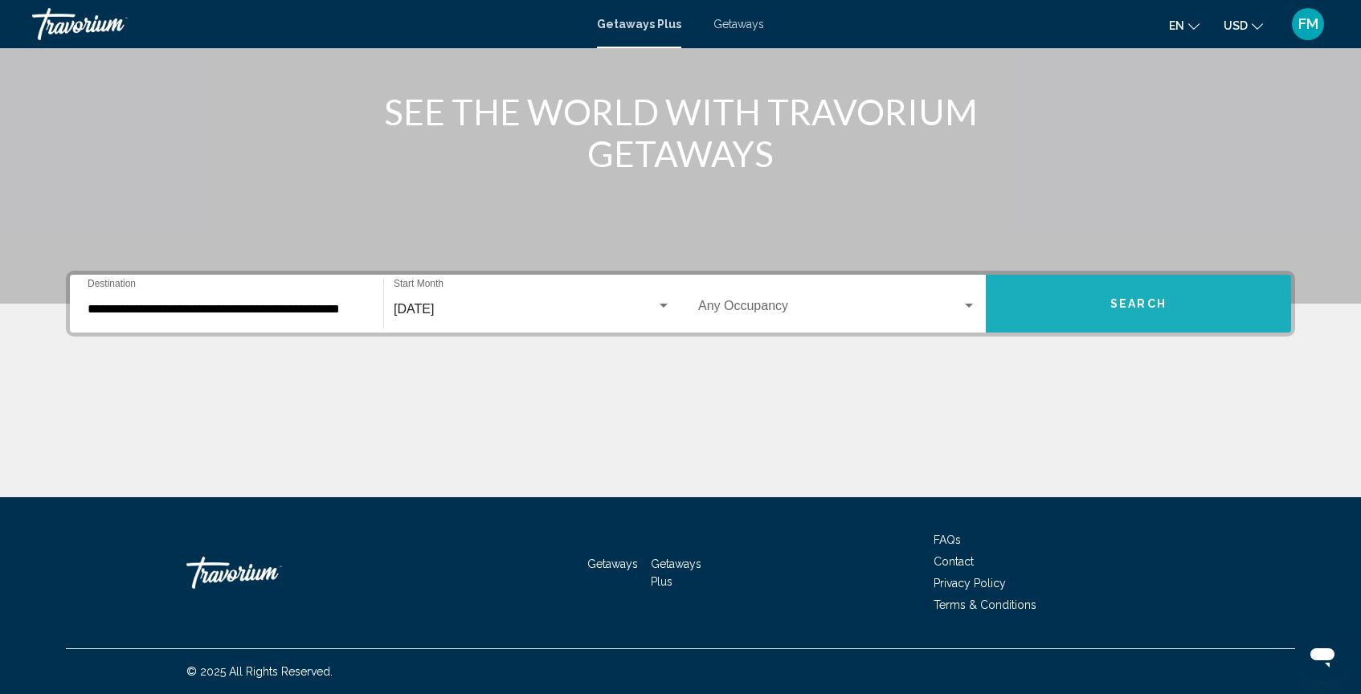
click at [1091, 309] on button "Search" at bounding box center [1138, 304] width 305 height 58
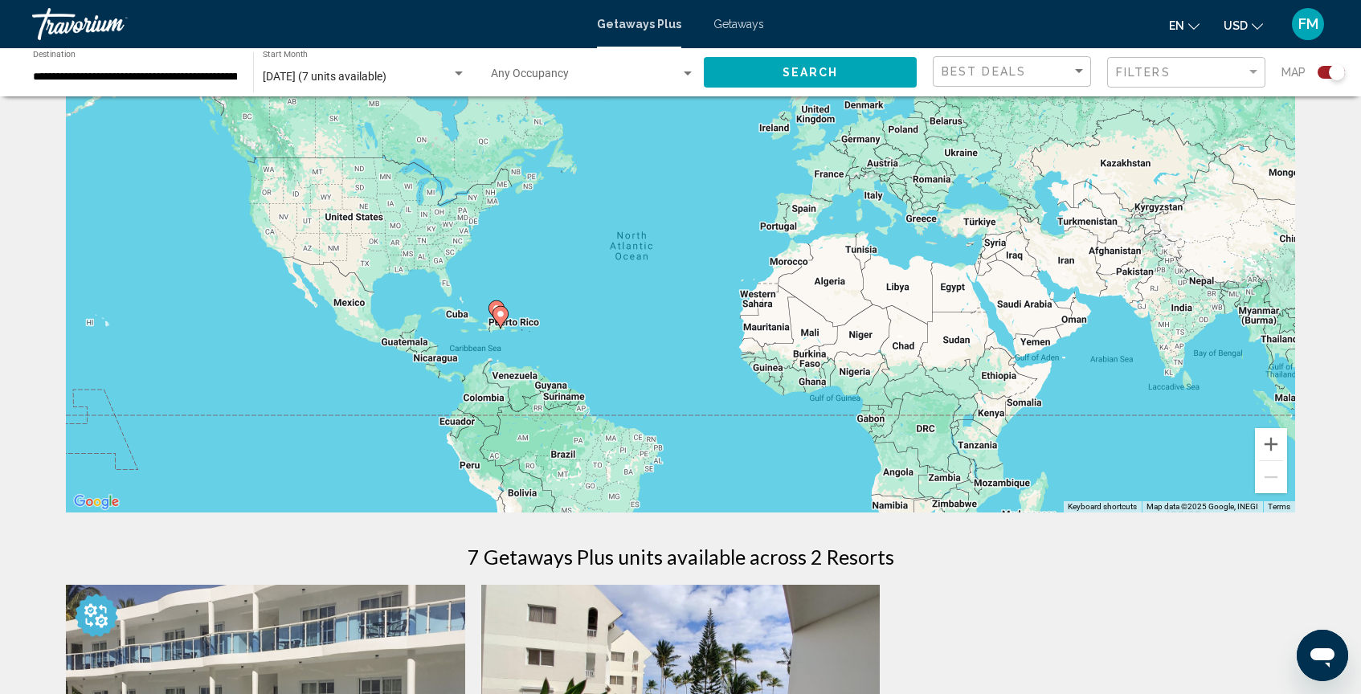
scroll to position [73, 0]
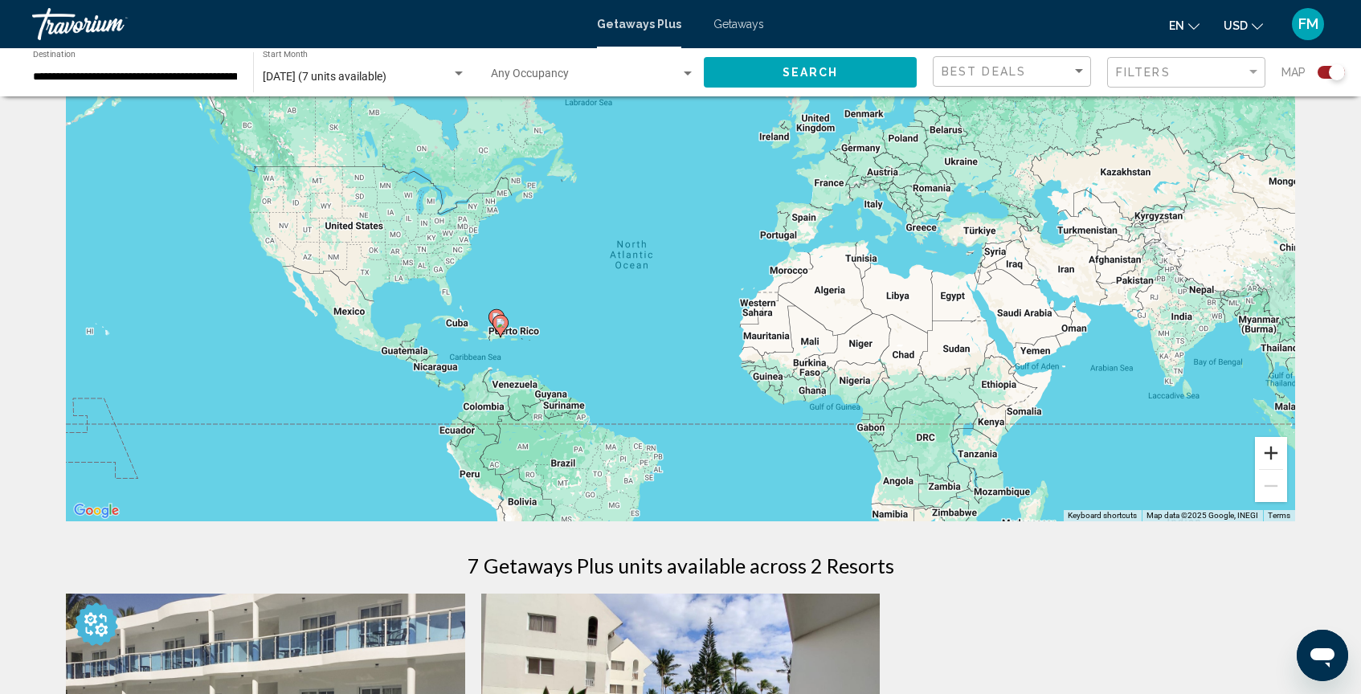
click at [1274, 452] on button "Zoom in" at bounding box center [1271, 453] width 32 height 32
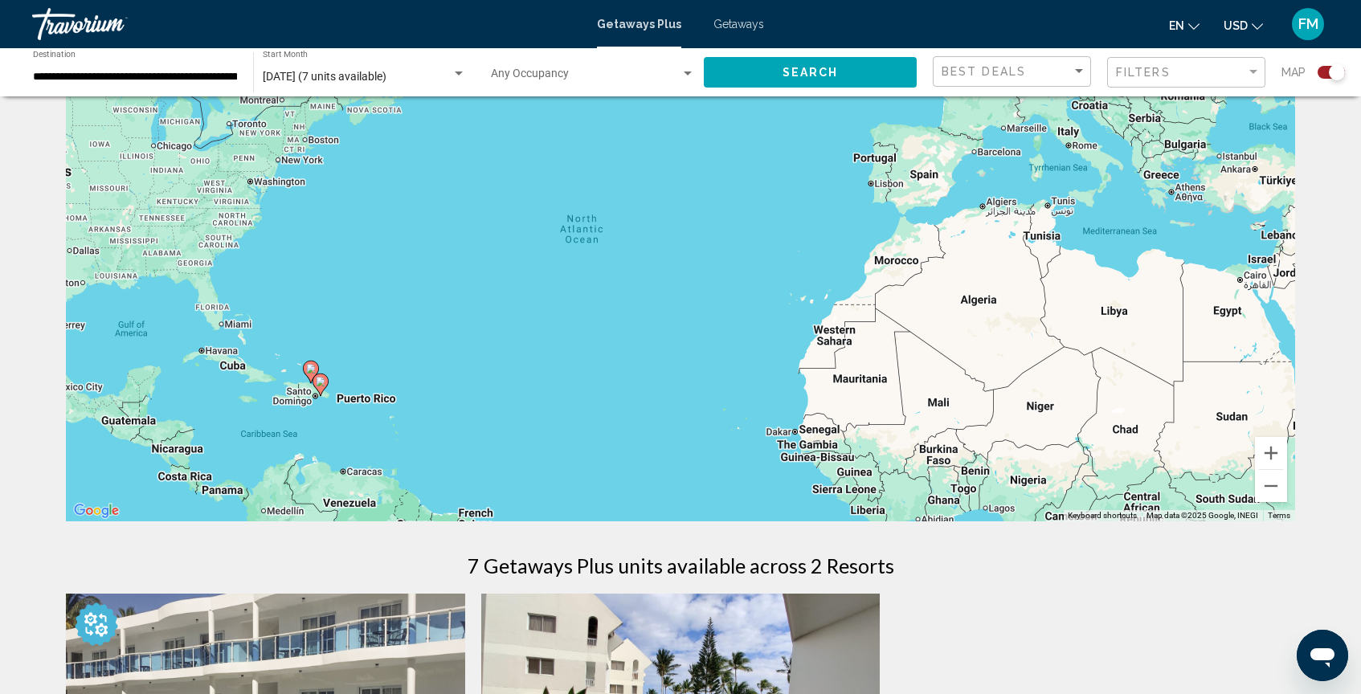
click at [459, 73] on div "Search widget" at bounding box center [459, 74] width 8 height 4
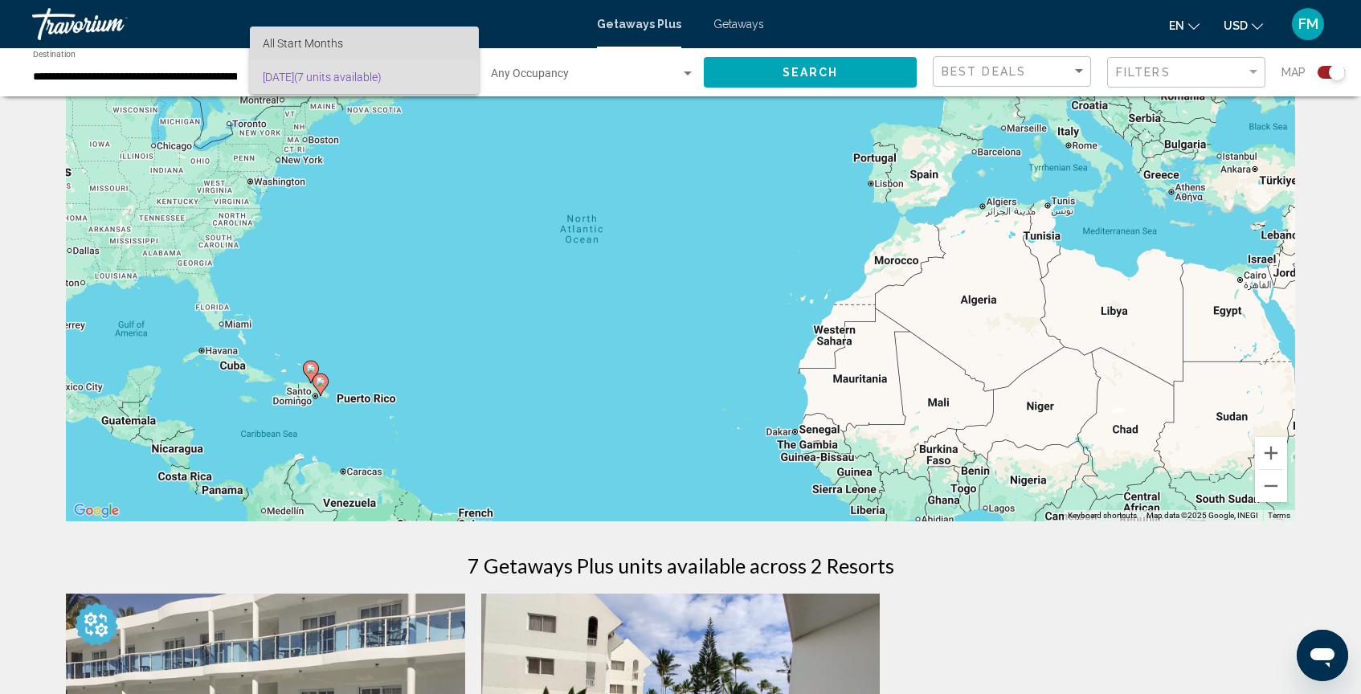
click at [411, 46] on span "All Start Months" at bounding box center [364, 44] width 203 height 34
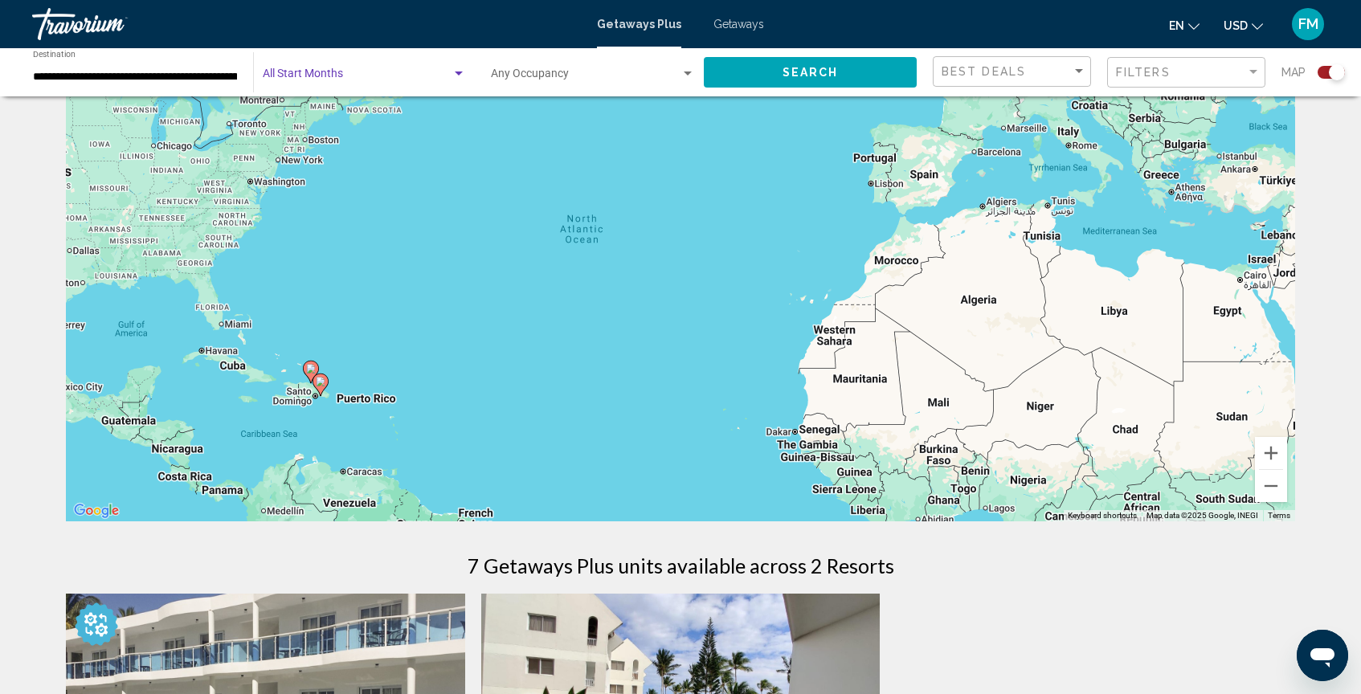
click at [839, 70] on button "Search" at bounding box center [810, 72] width 213 height 30
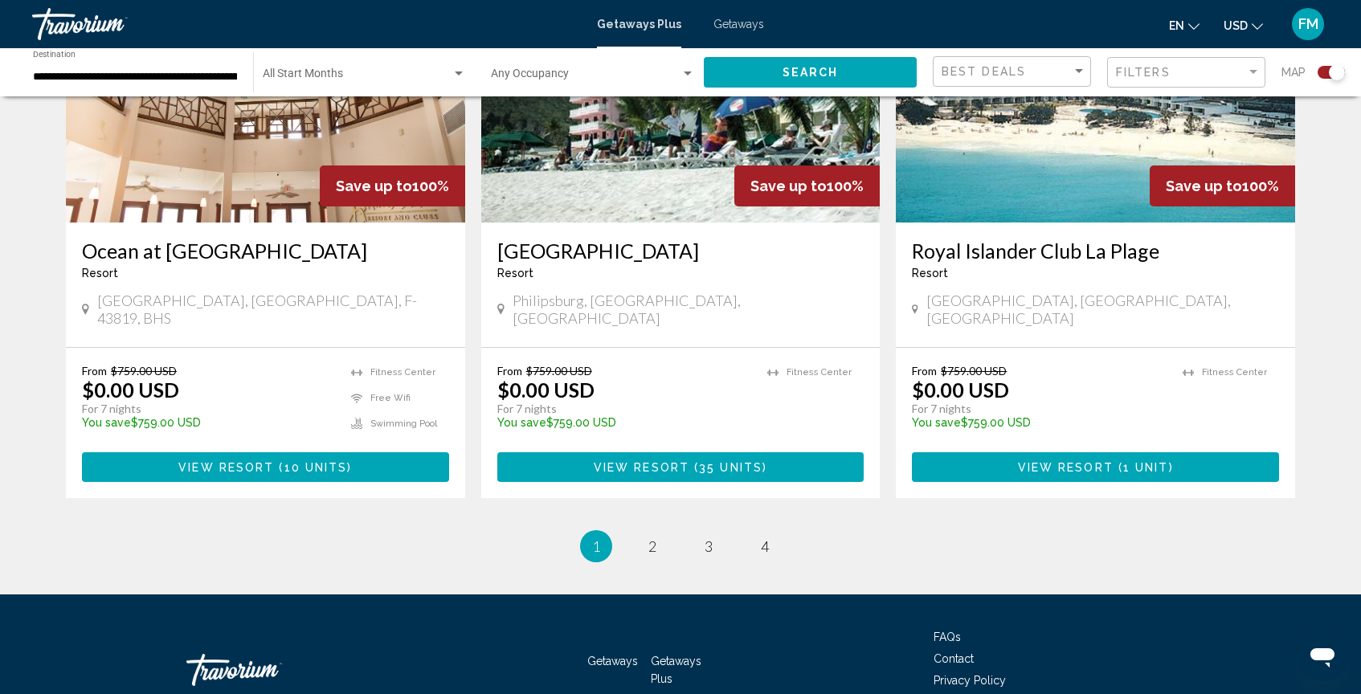
scroll to position [2446, 0]
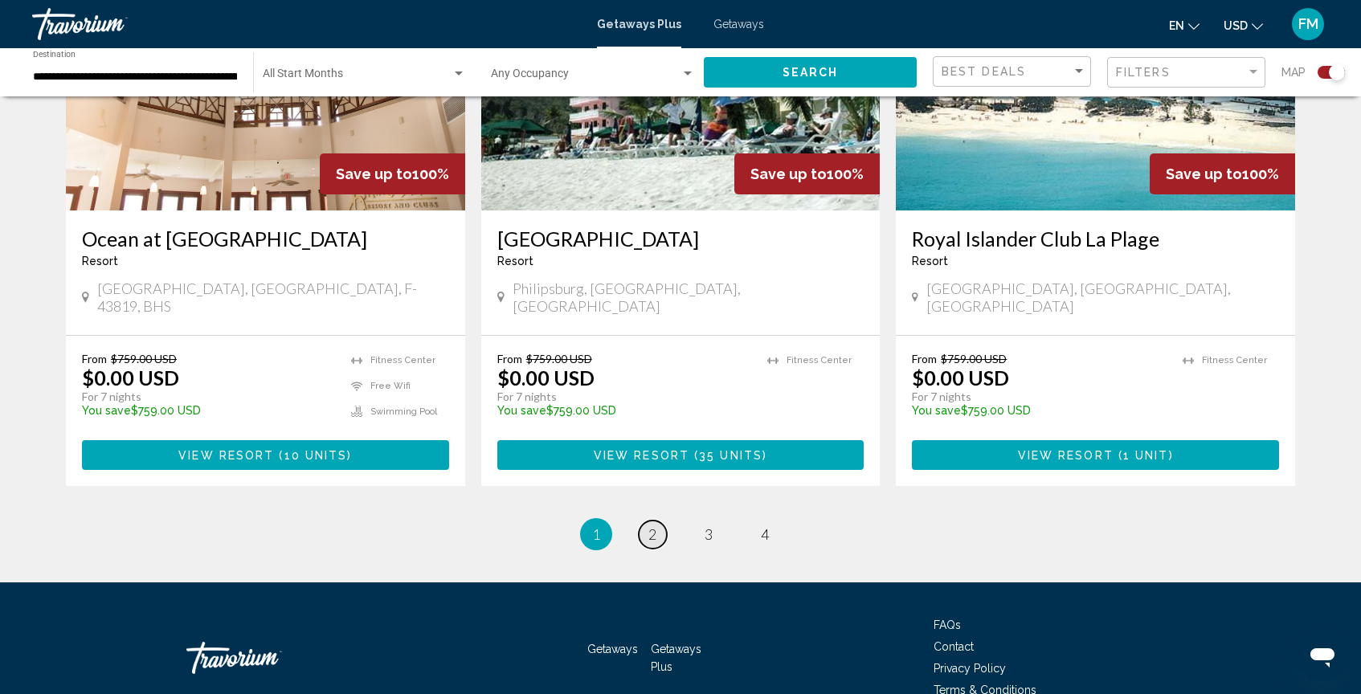
click at [653, 526] on span "2" at bounding box center [652, 535] width 8 height 18
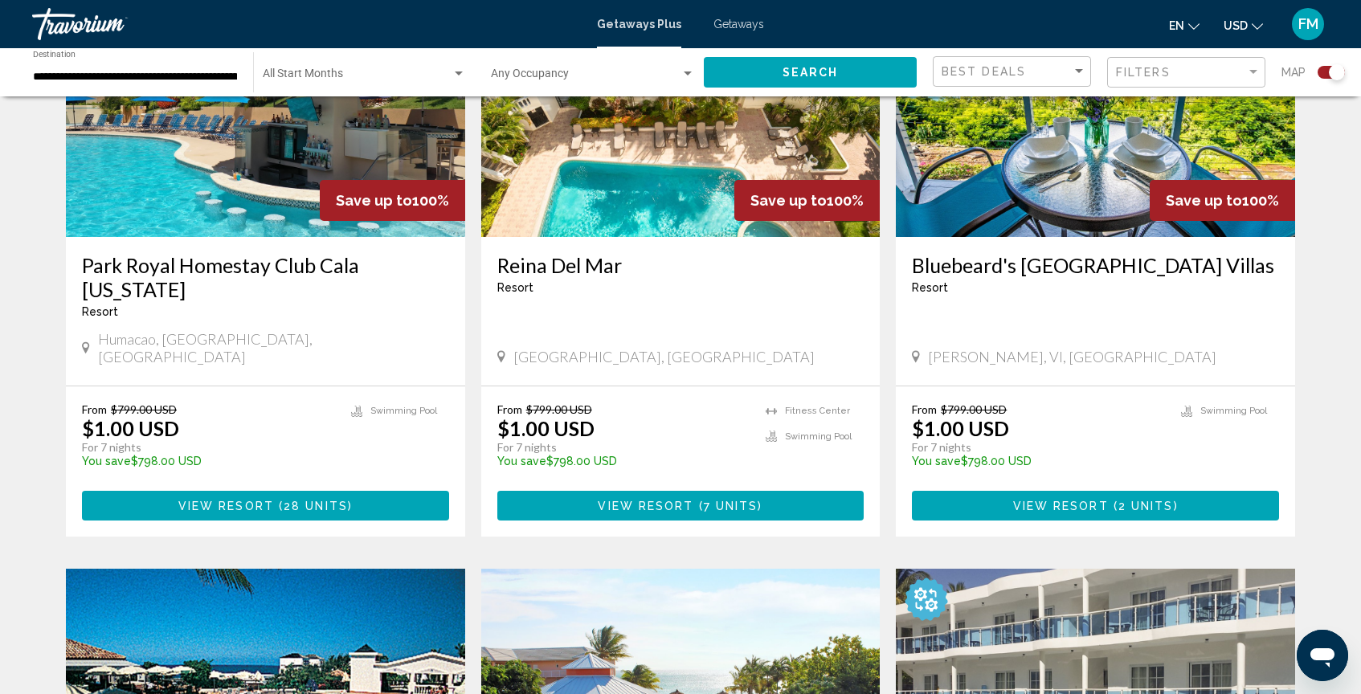
scroll to position [1846, 0]
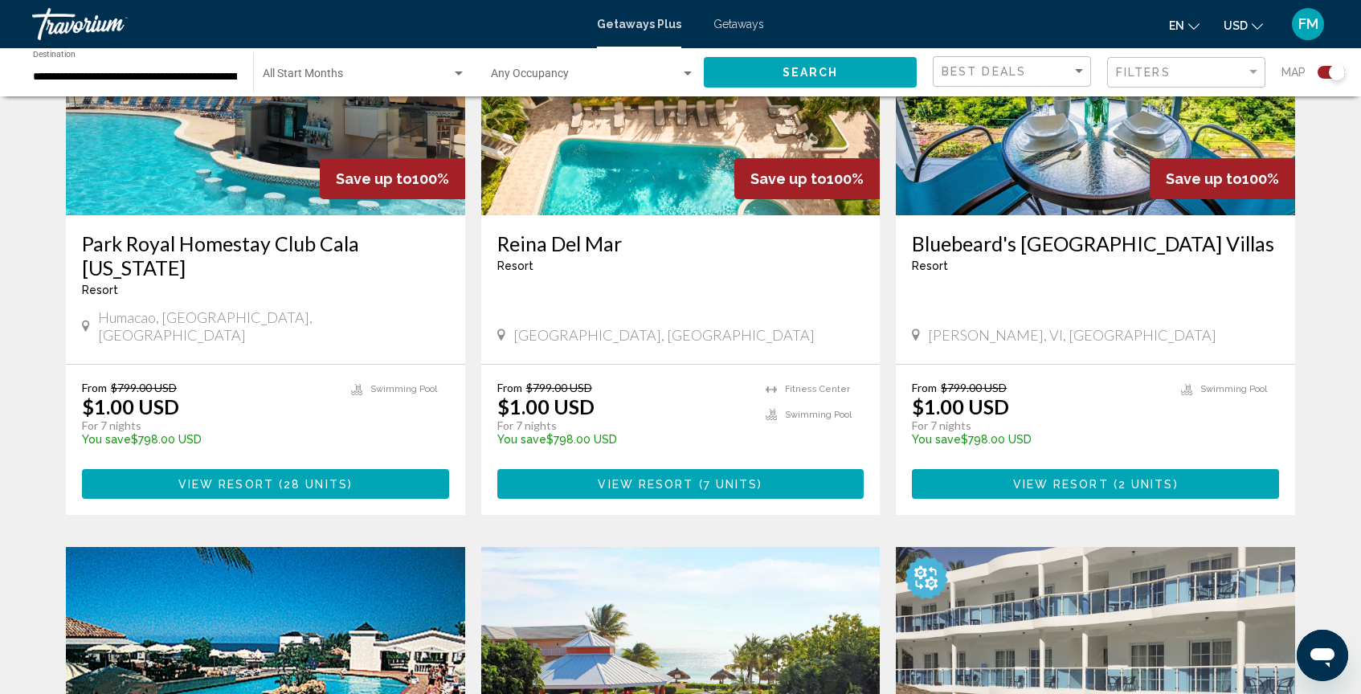
click at [247, 478] on span "View Resort" at bounding box center [226, 484] width 96 height 13
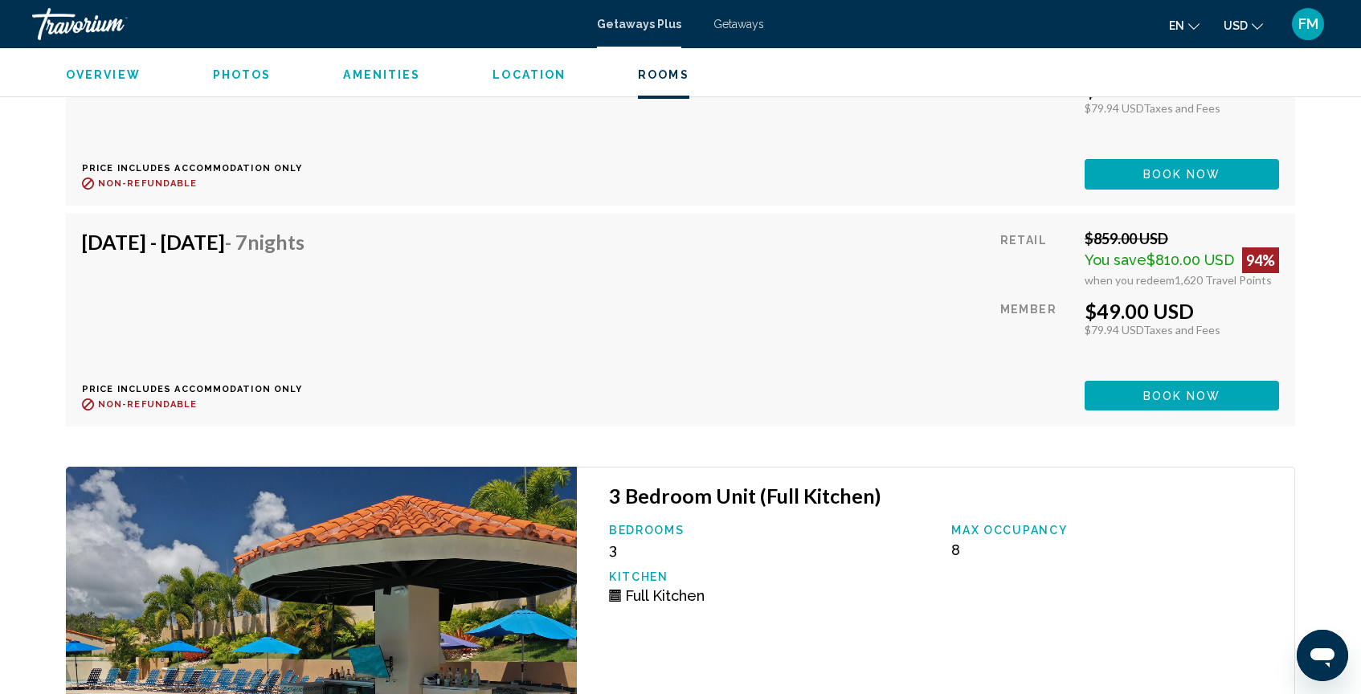
scroll to position [4476, 0]
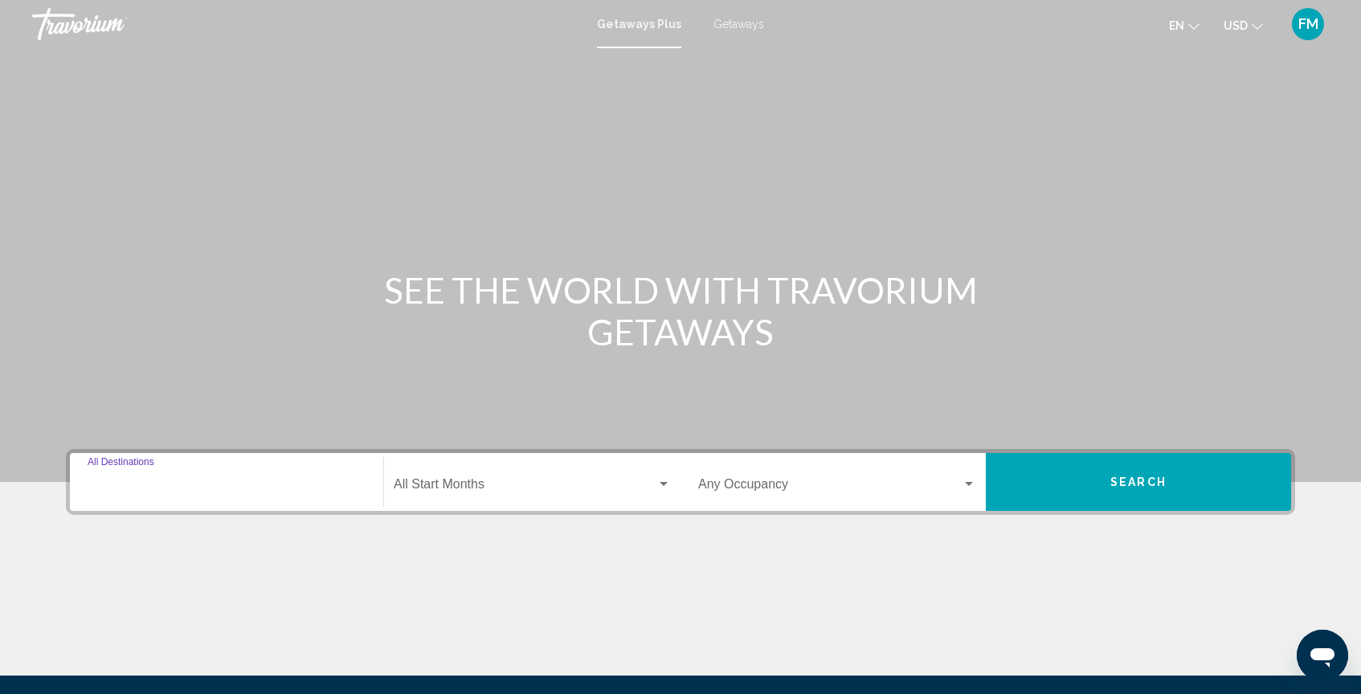
click at [120, 485] on input "Destination All Destinations" at bounding box center [227, 488] width 278 height 14
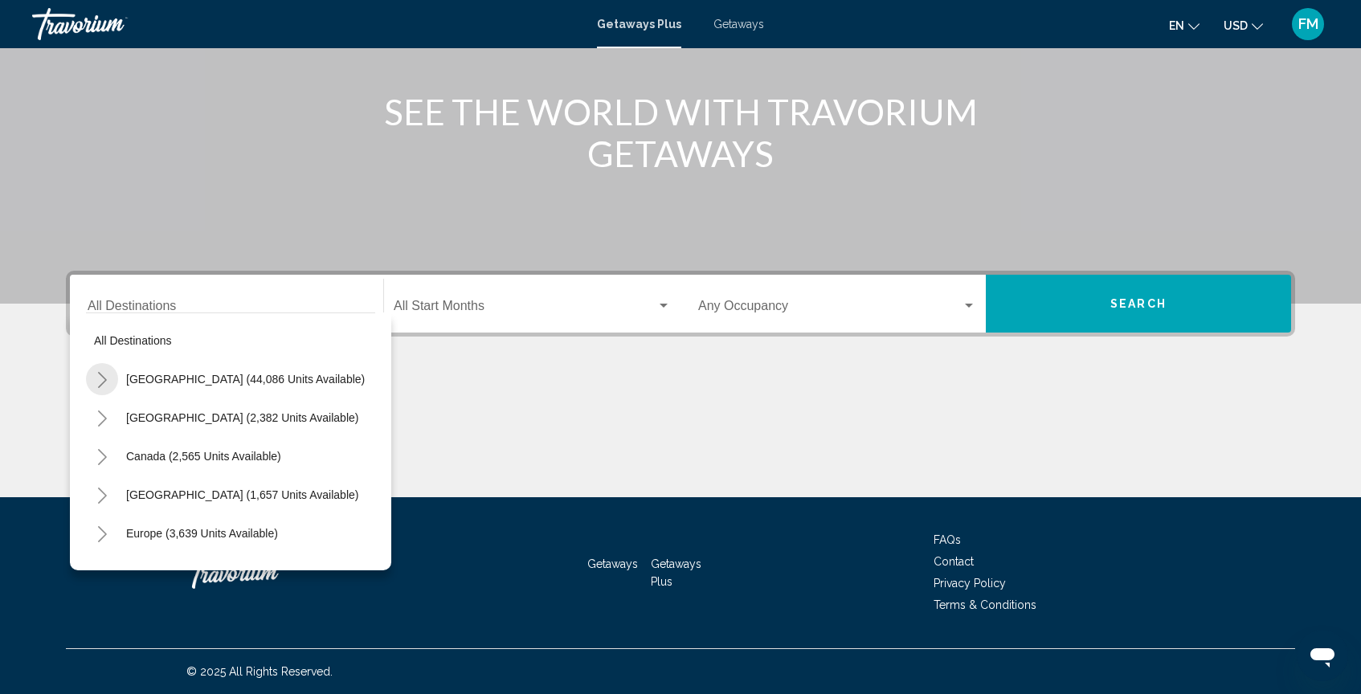
click at [103, 381] on icon "Toggle United States (44,086 units available)" at bounding box center [102, 380] width 12 height 16
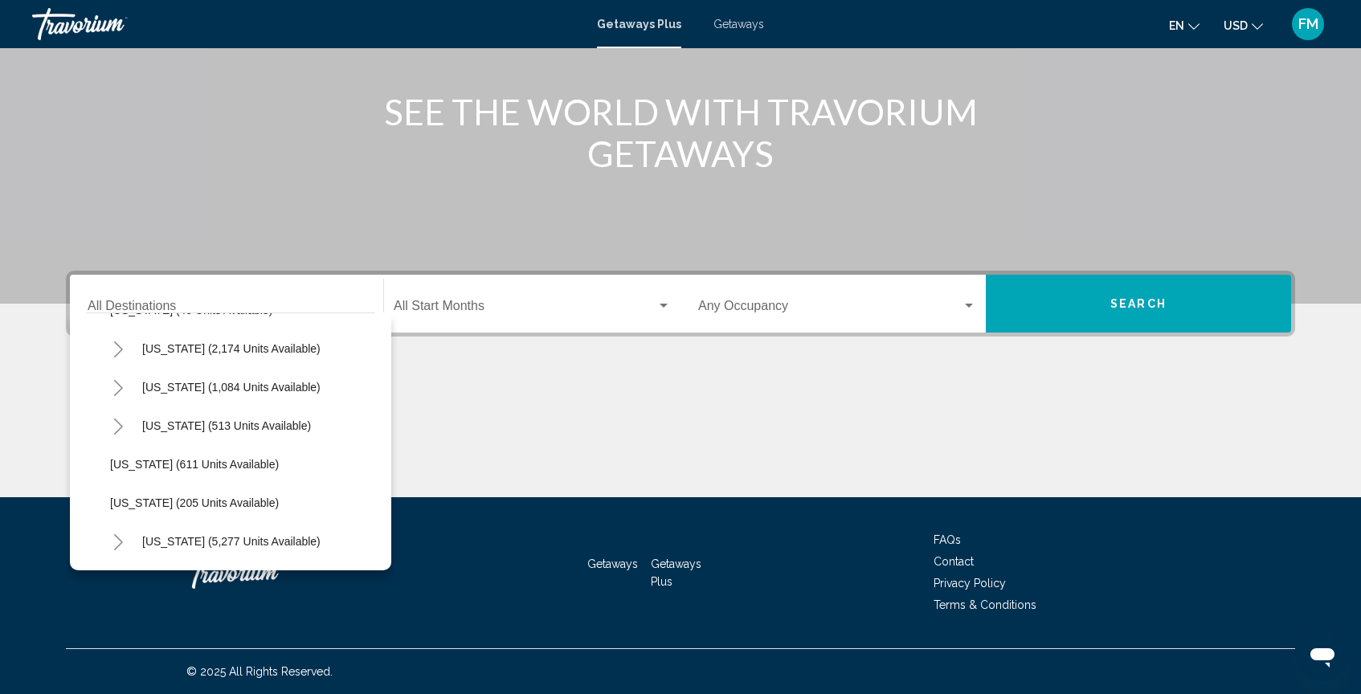
scroll to position [1268, 0]
click at [132, 501] on span "[US_STATE] (205 units available)" at bounding box center [194, 499] width 169 height 13
type input "**********"
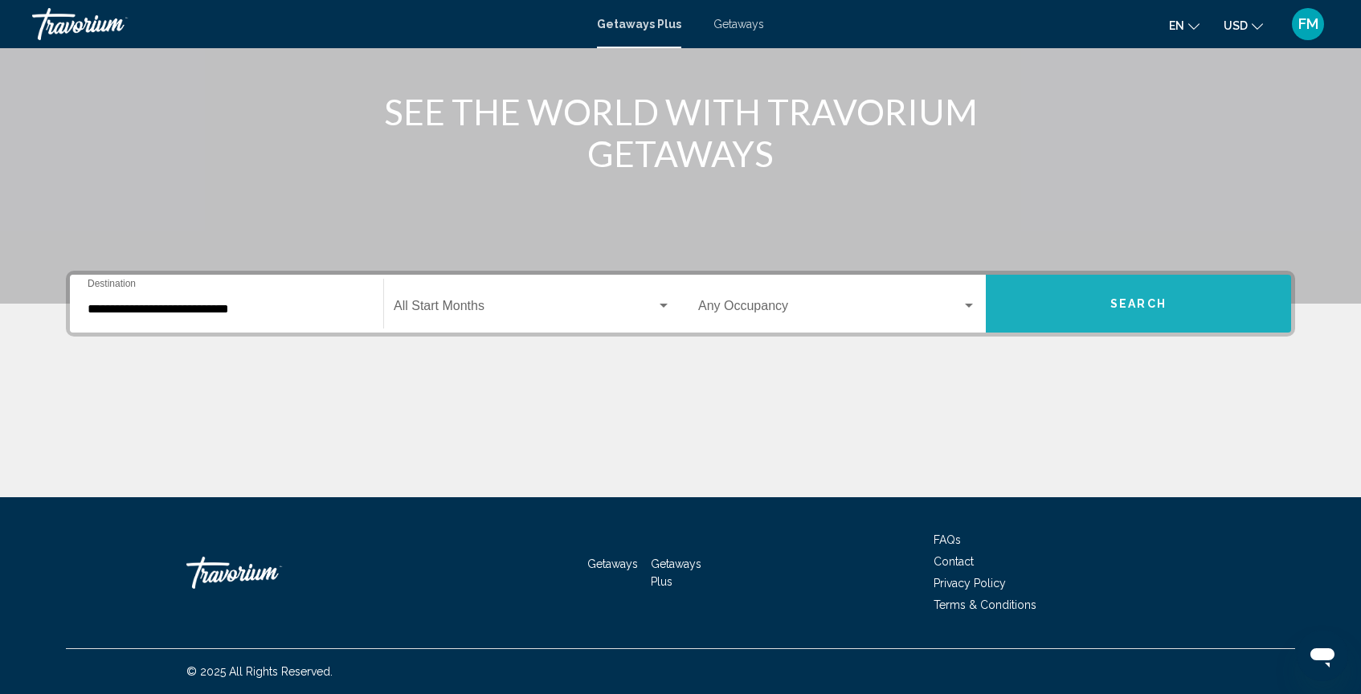
click at [1125, 304] on span "Search" at bounding box center [1139, 304] width 56 height 13
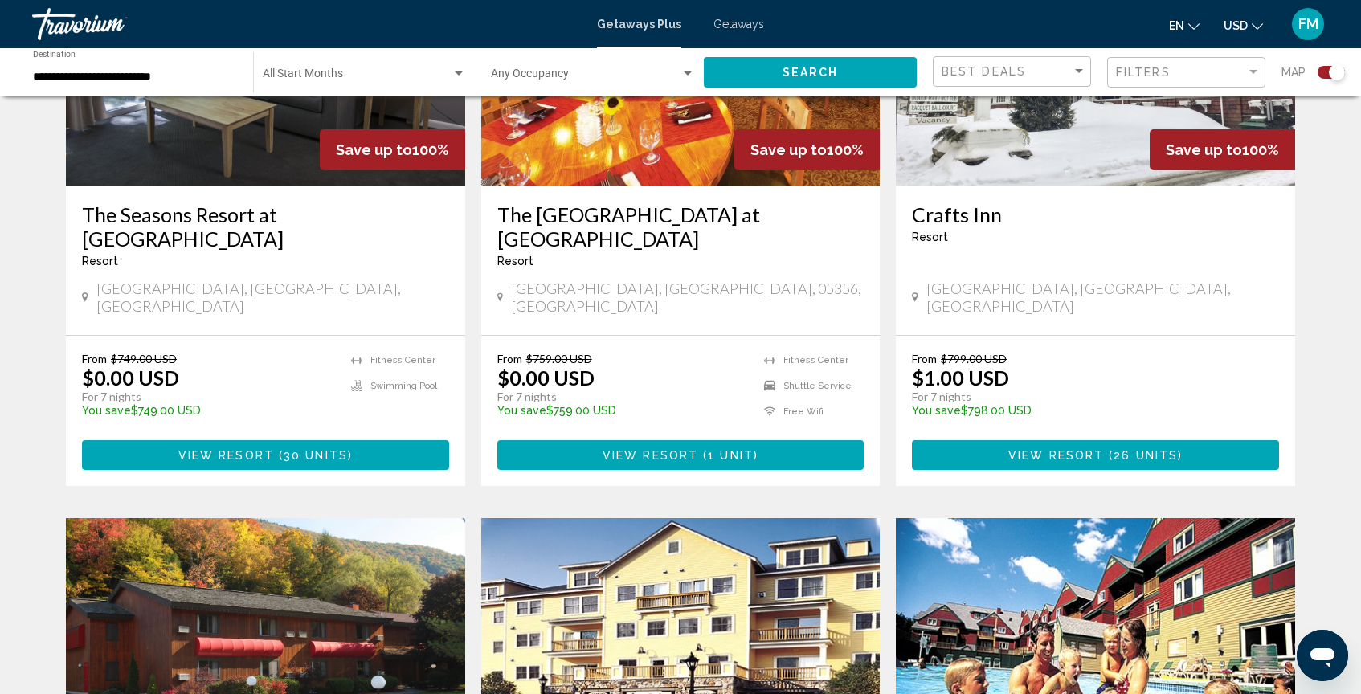
scroll to position [740, 0]
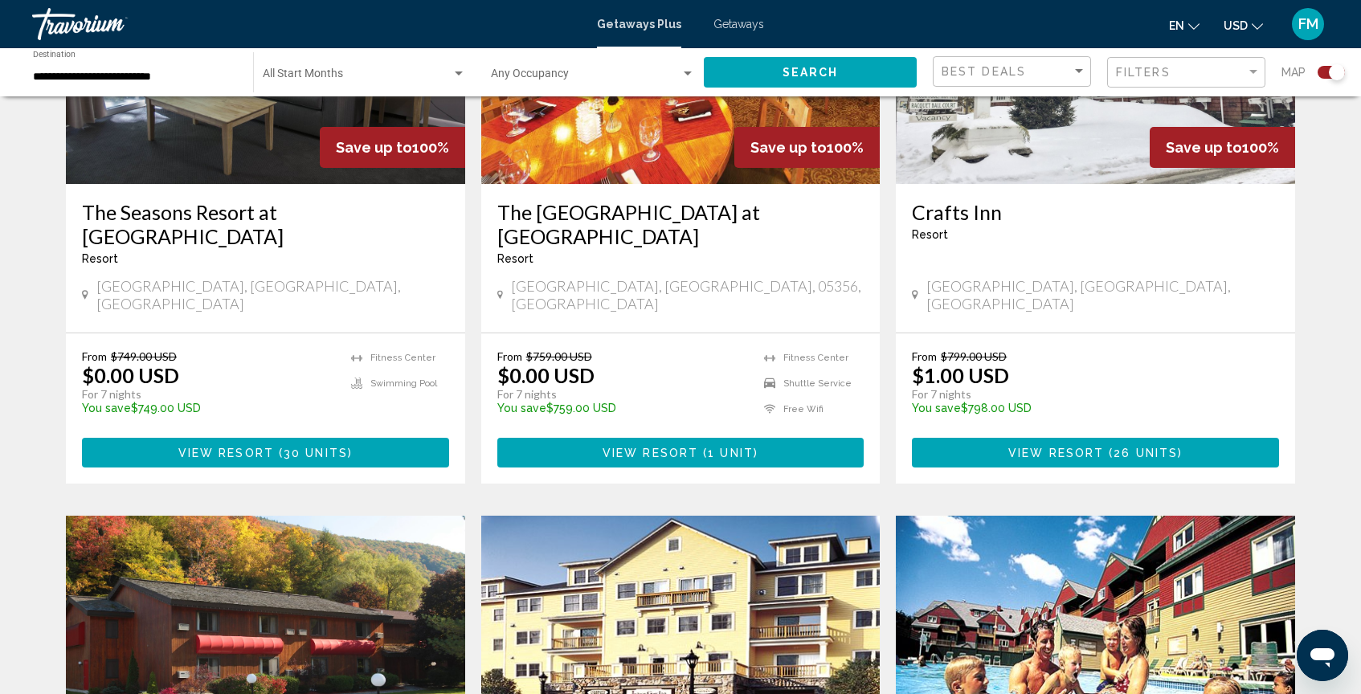
click at [305, 447] on span "30 units" at bounding box center [316, 453] width 64 height 13
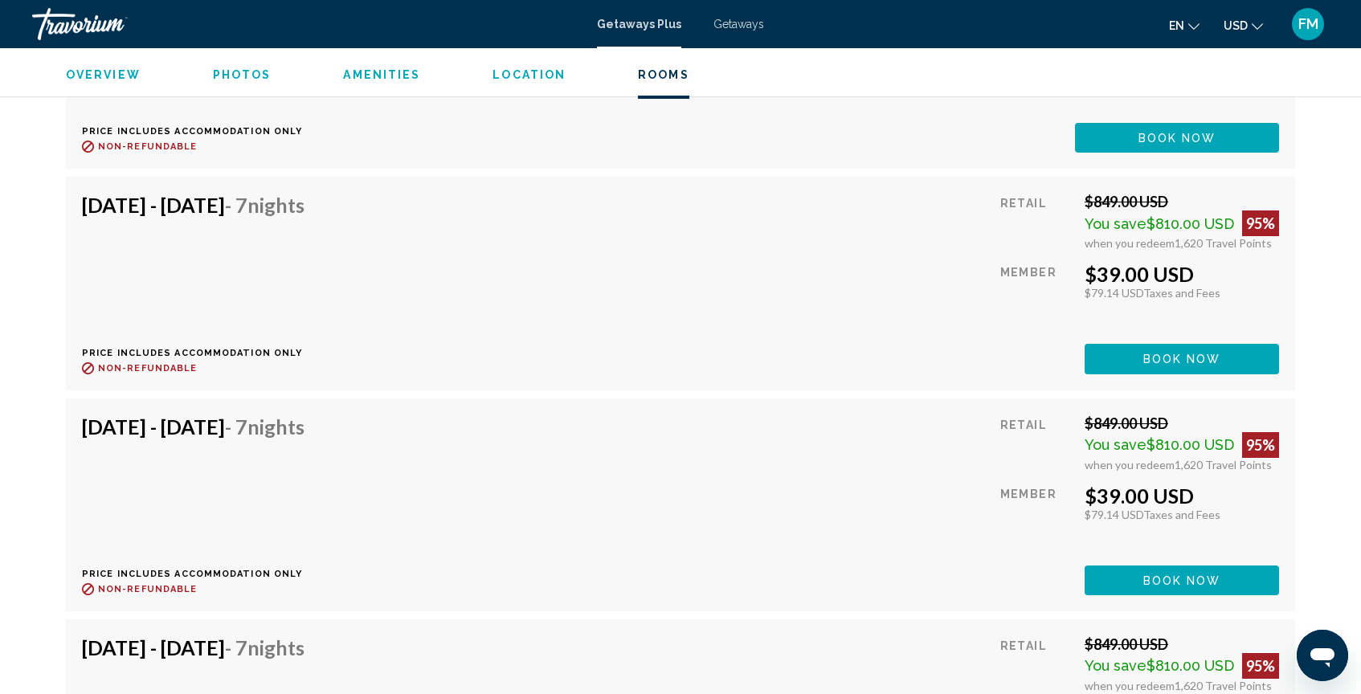
scroll to position [4355, 0]
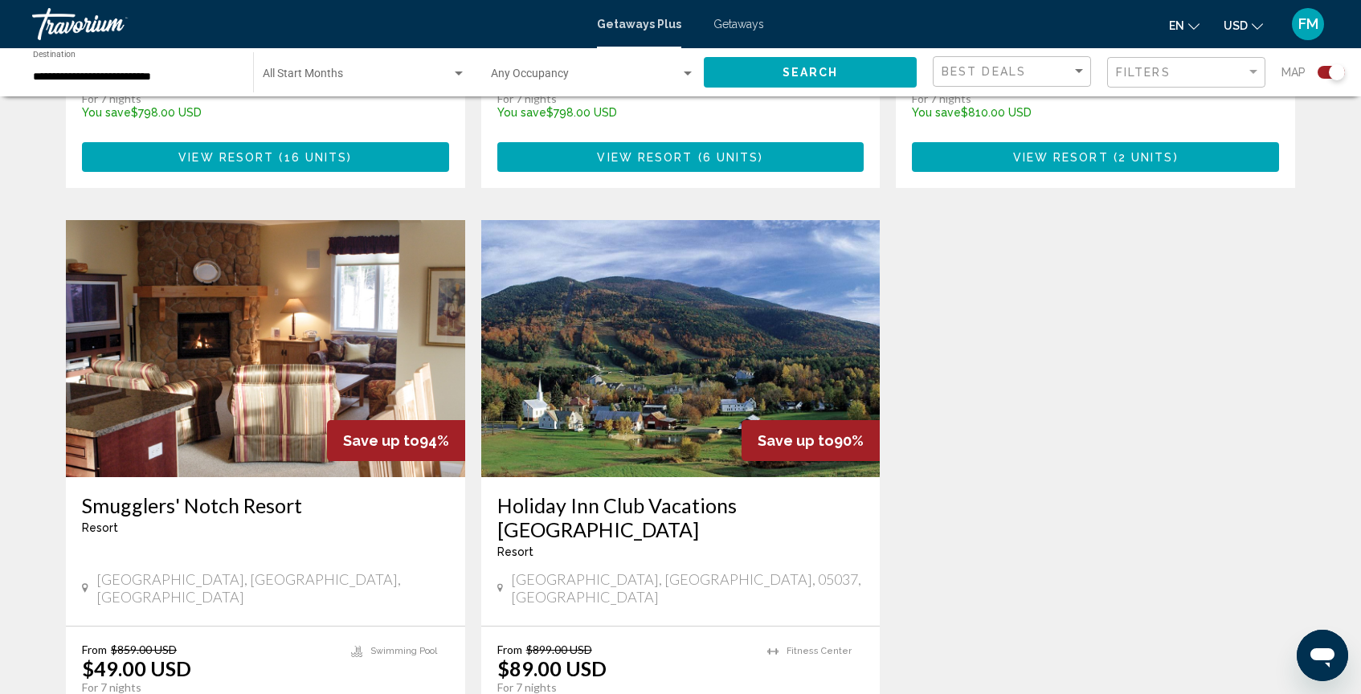
scroll to position [2217, 0]
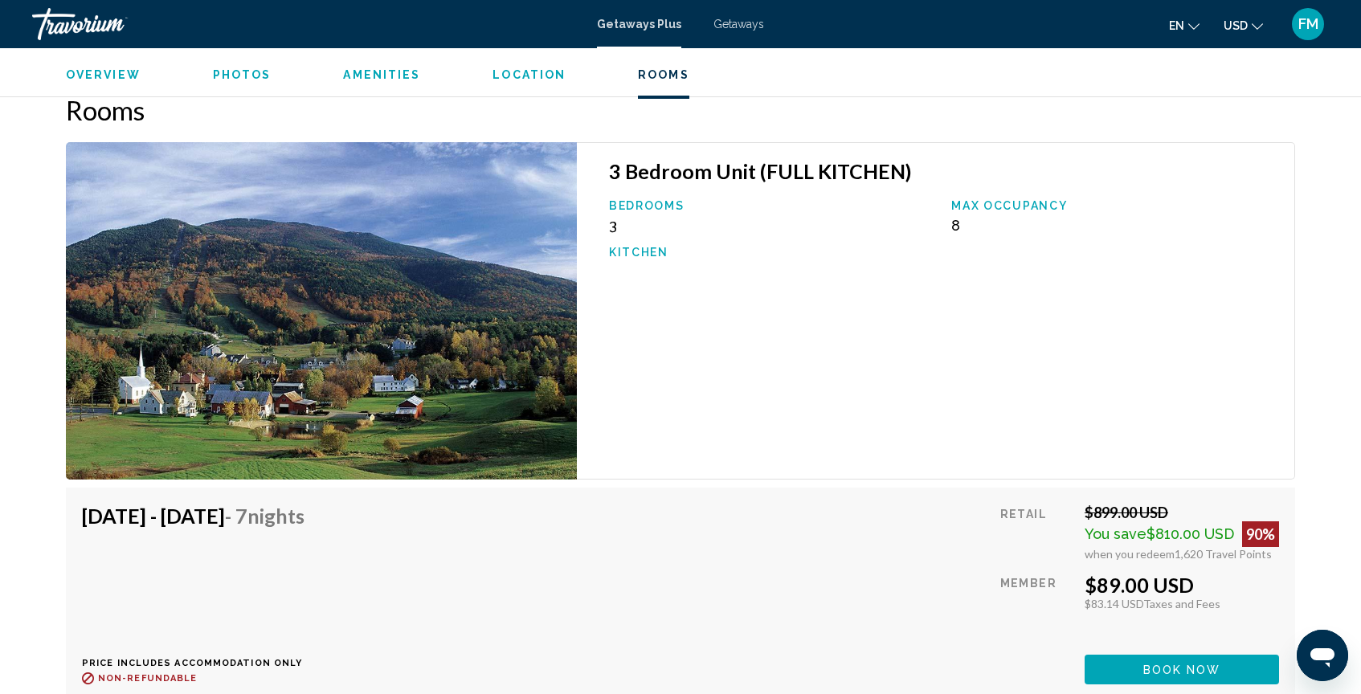
scroll to position [2574, 0]
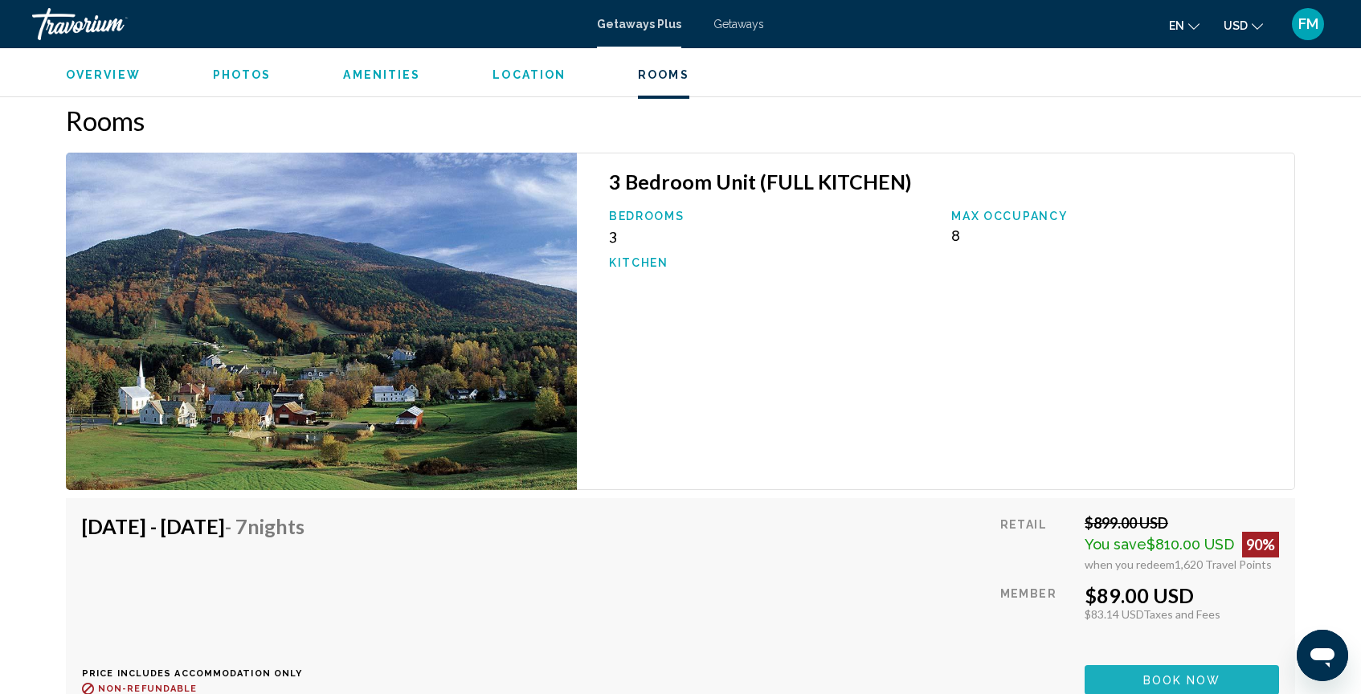
click at [1174, 674] on span "Book now" at bounding box center [1182, 680] width 78 height 13
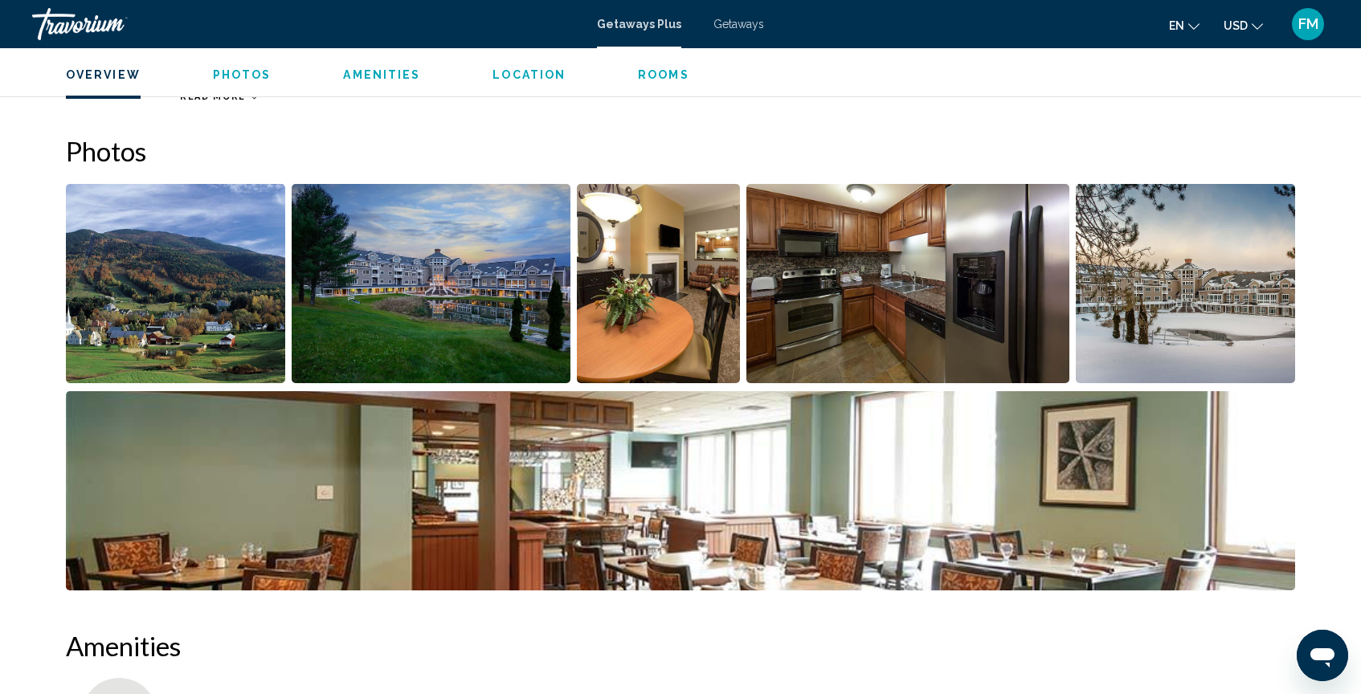
scroll to position [705, 0]
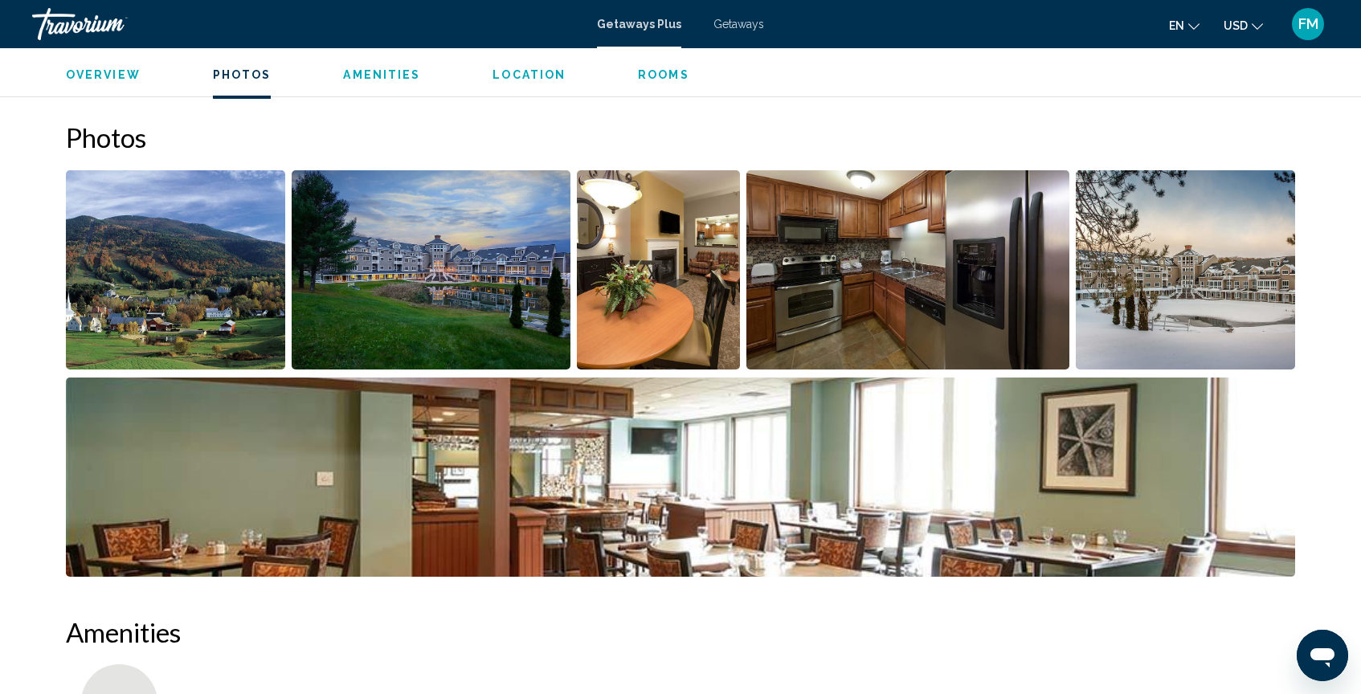
click at [392, 227] on img "Open full-screen image slider" at bounding box center [432, 269] width 280 height 199
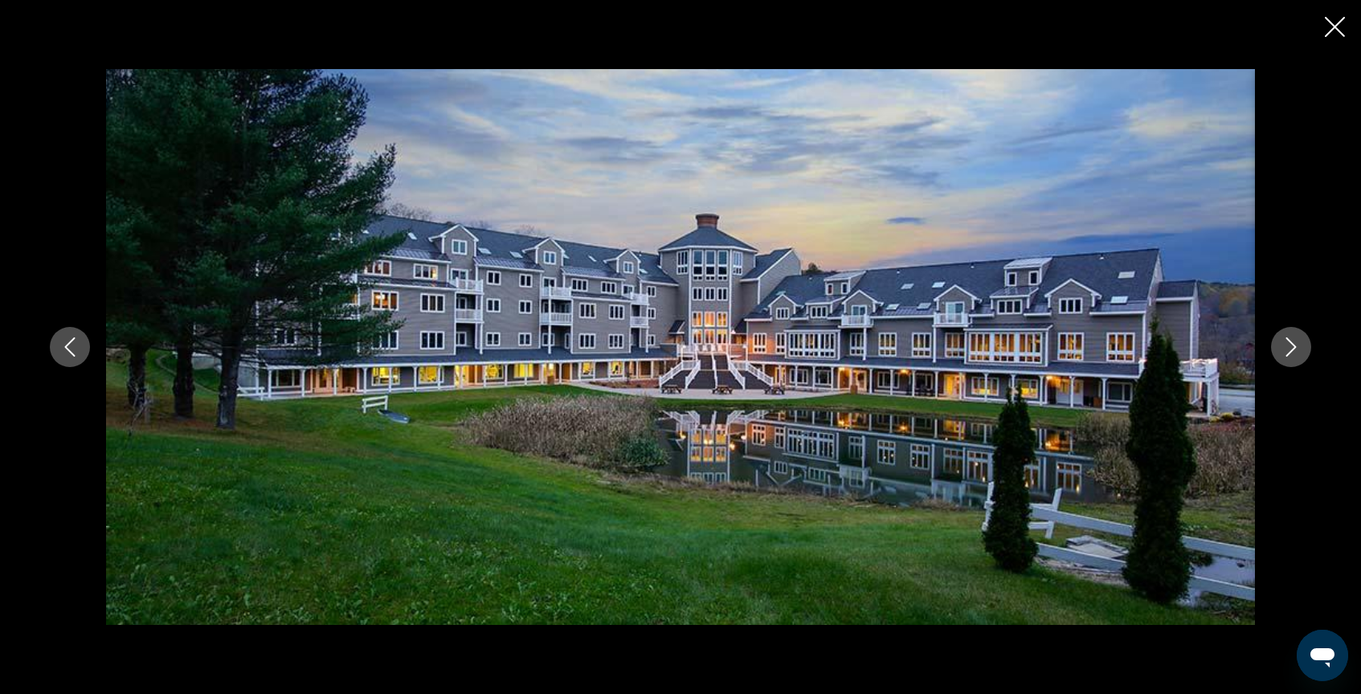
click at [1286, 348] on icon "Next image" at bounding box center [1291, 346] width 19 height 19
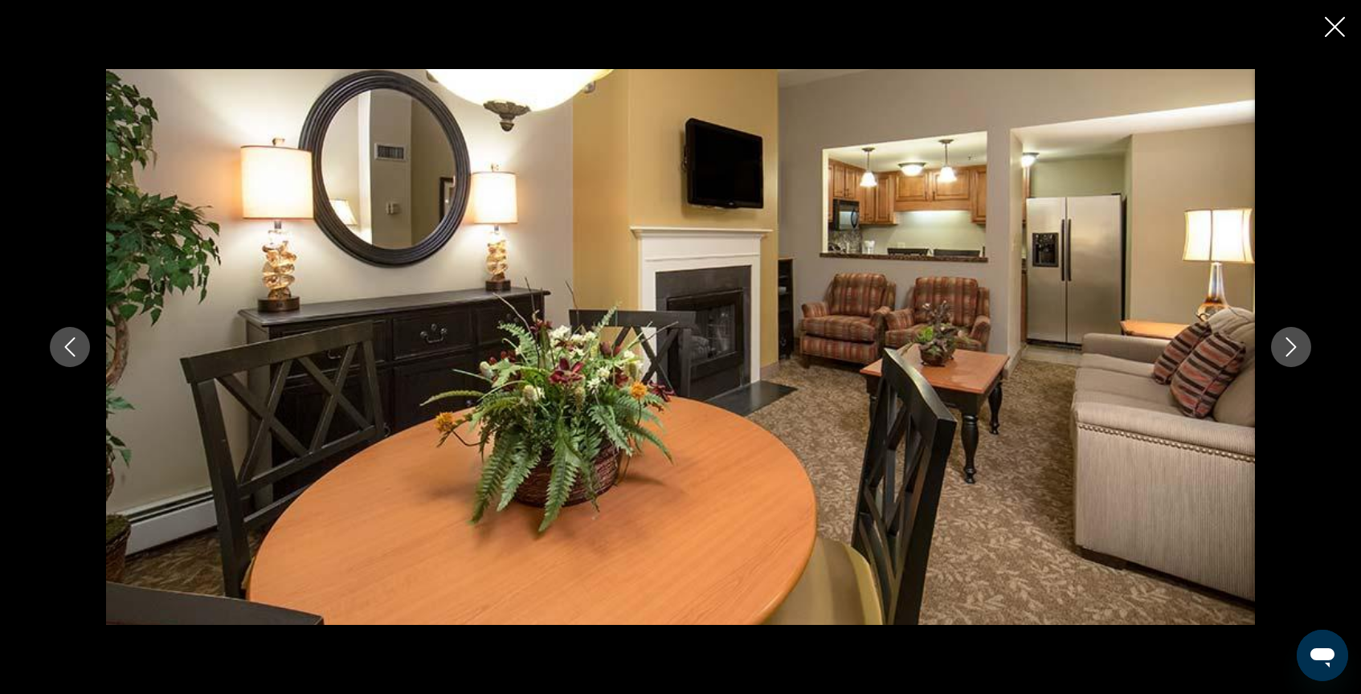
click at [1286, 349] on icon "Next image" at bounding box center [1291, 346] width 19 height 19
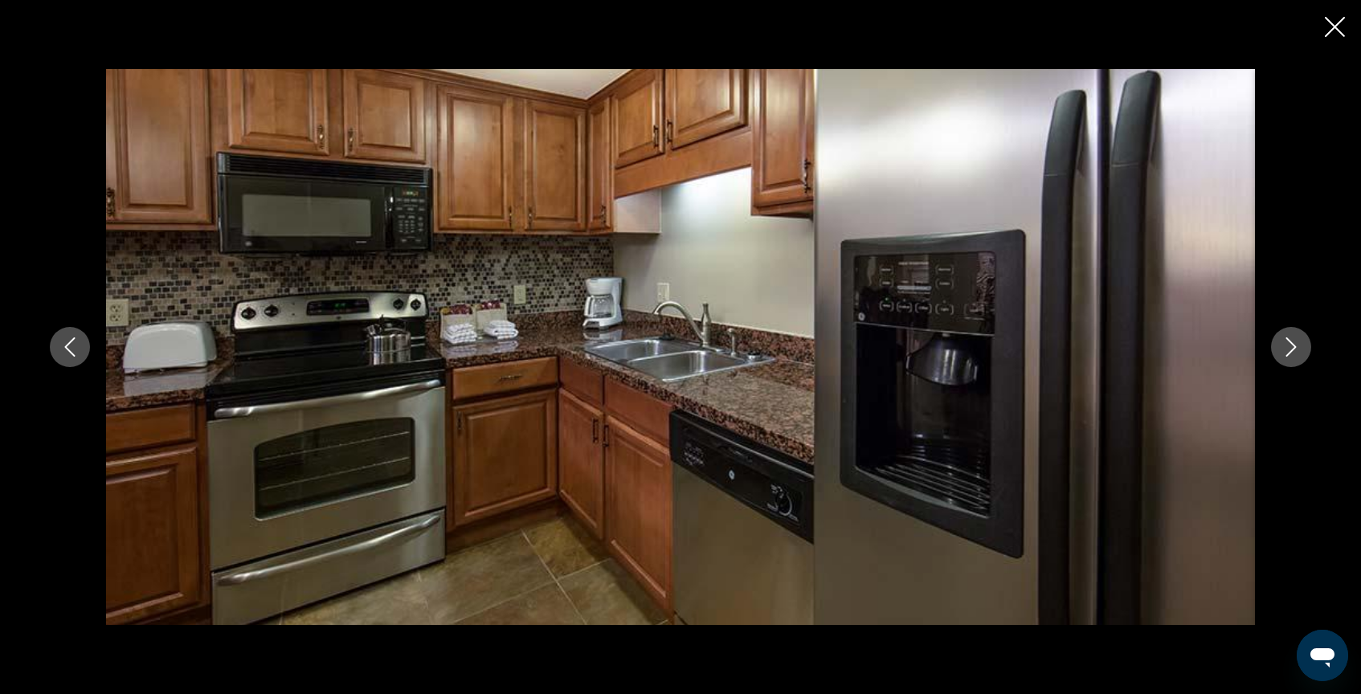
click at [1286, 349] on icon "Next image" at bounding box center [1291, 346] width 19 height 19
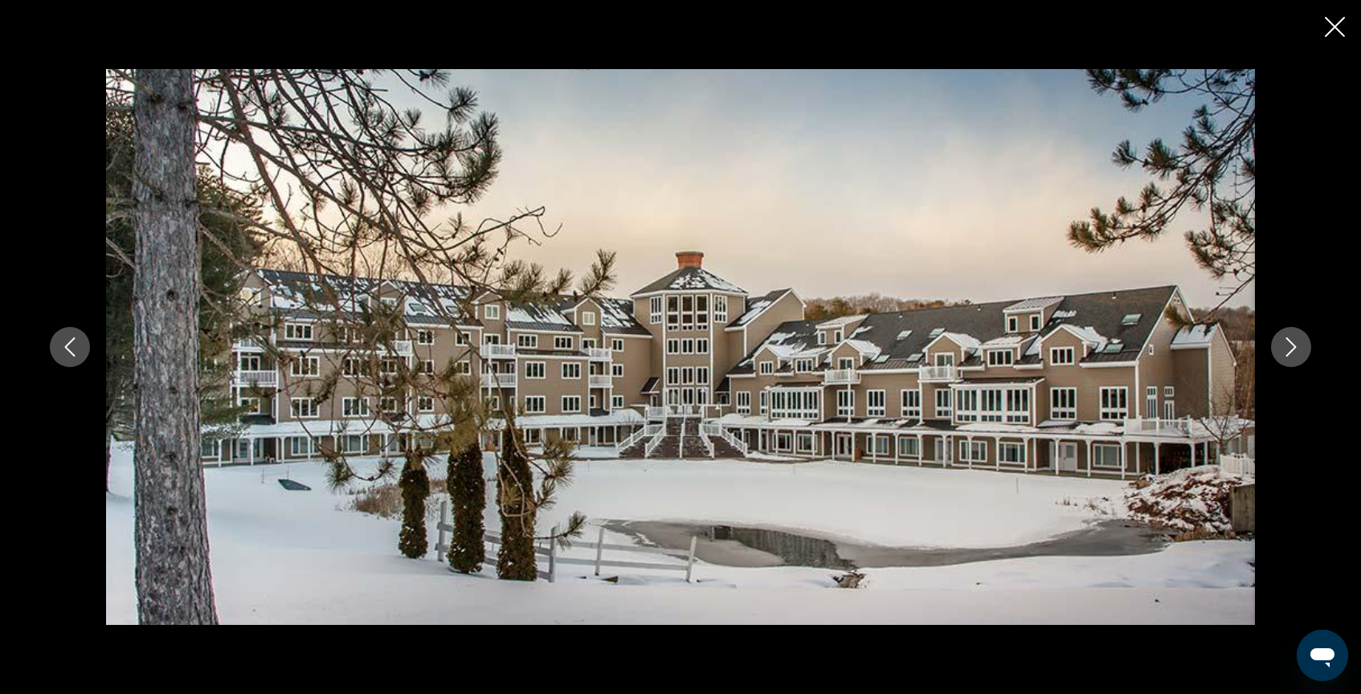
click at [1286, 348] on icon "Next image" at bounding box center [1291, 346] width 19 height 19
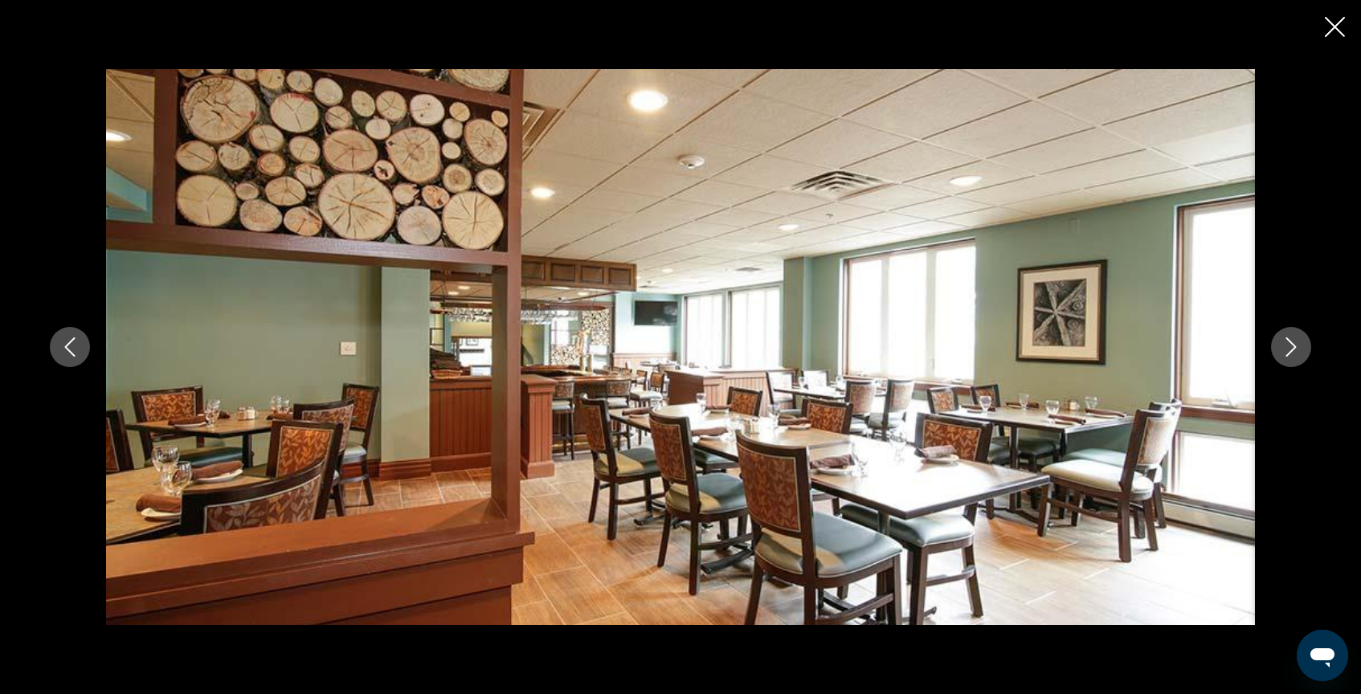
click at [1286, 348] on icon "Next image" at bounding box center [1291, 346] width 19 height 19
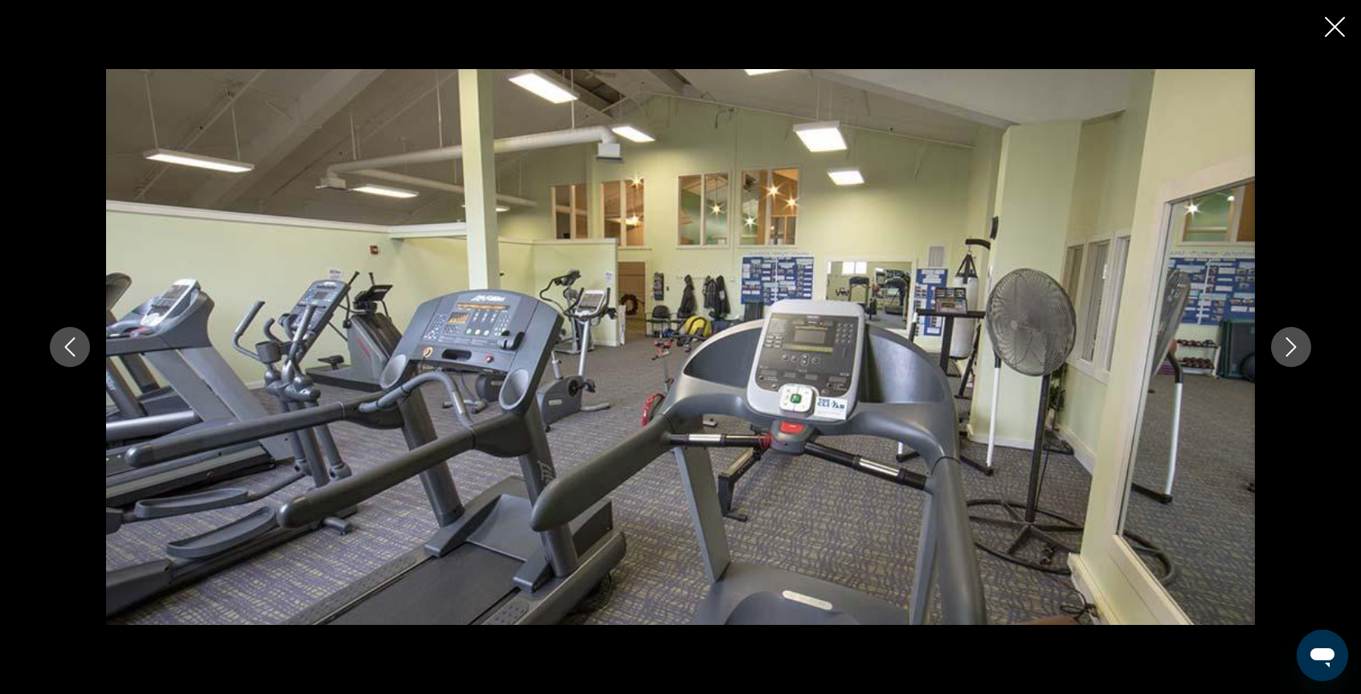
click at [1286, 349] on icon "Next image" at bounding box center [1291, 346] width 19 height 19
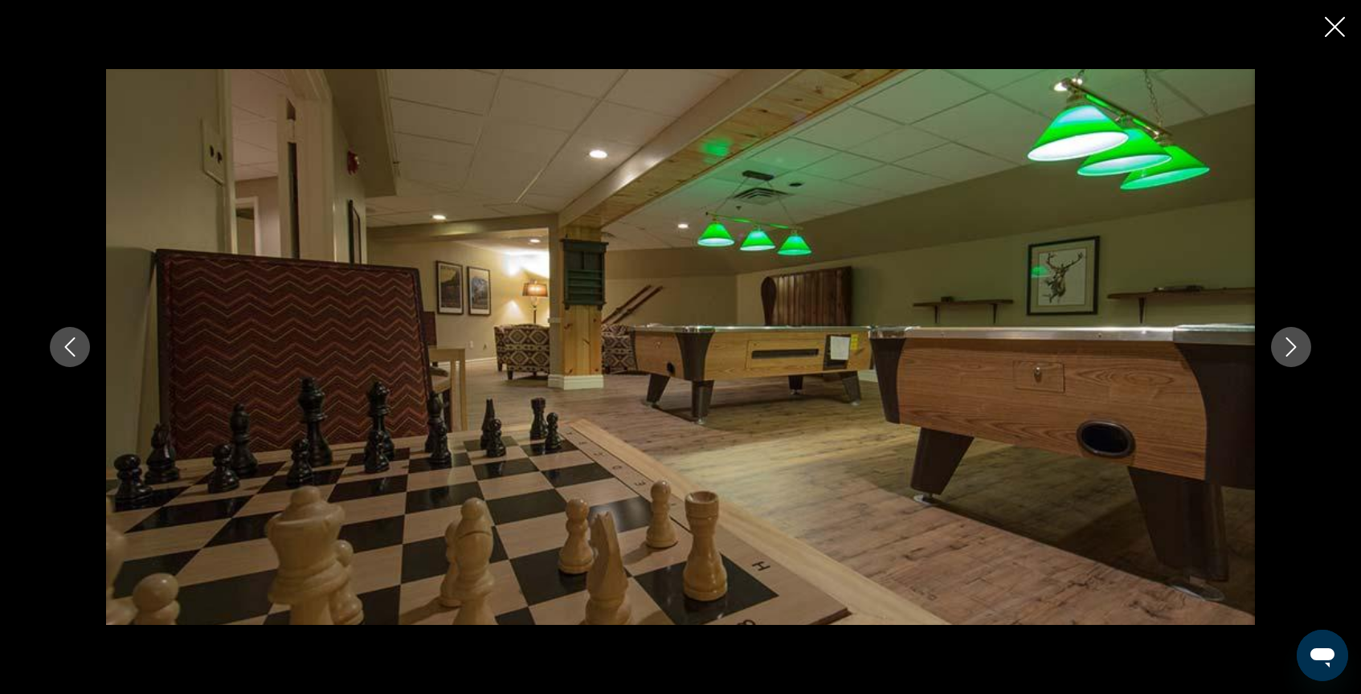
click at [1286, 349] on icon "Next image" at bounding box center [1291, 346] width 19 height 19
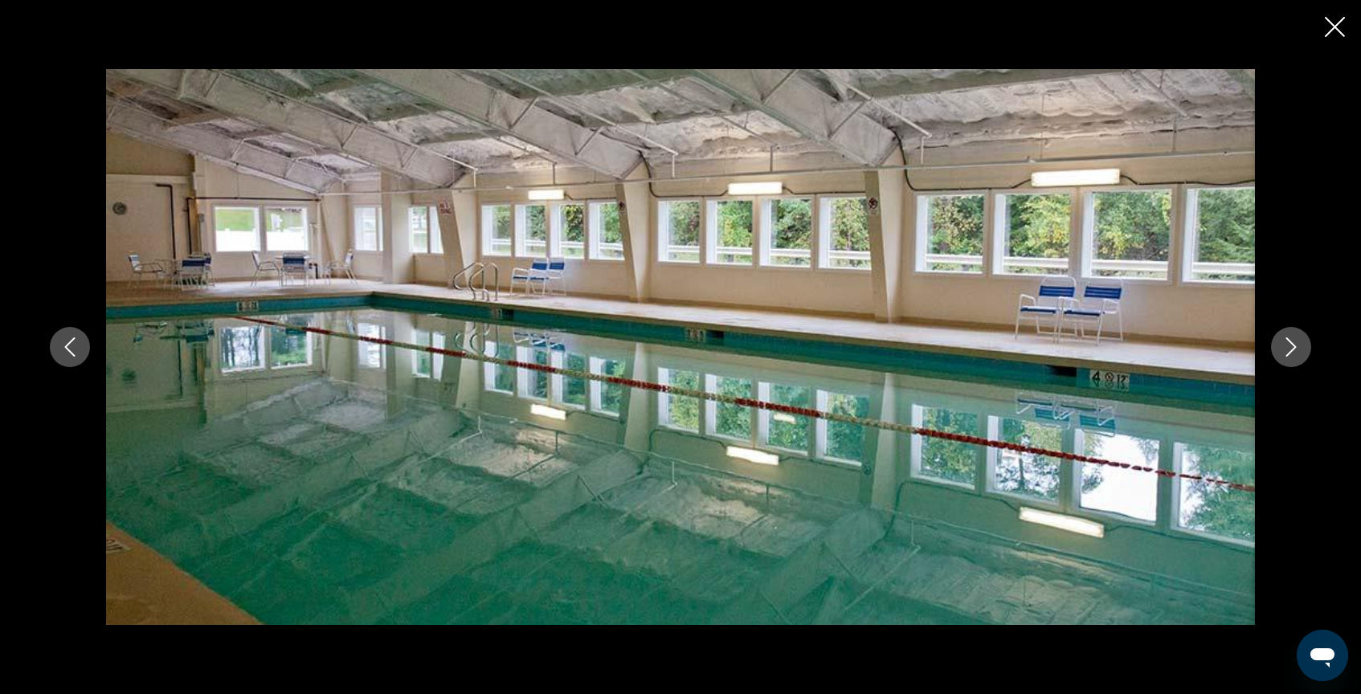
click at [1286, 349] on icon "Next image" at bounding box center [1291, 346] width 19 height 19
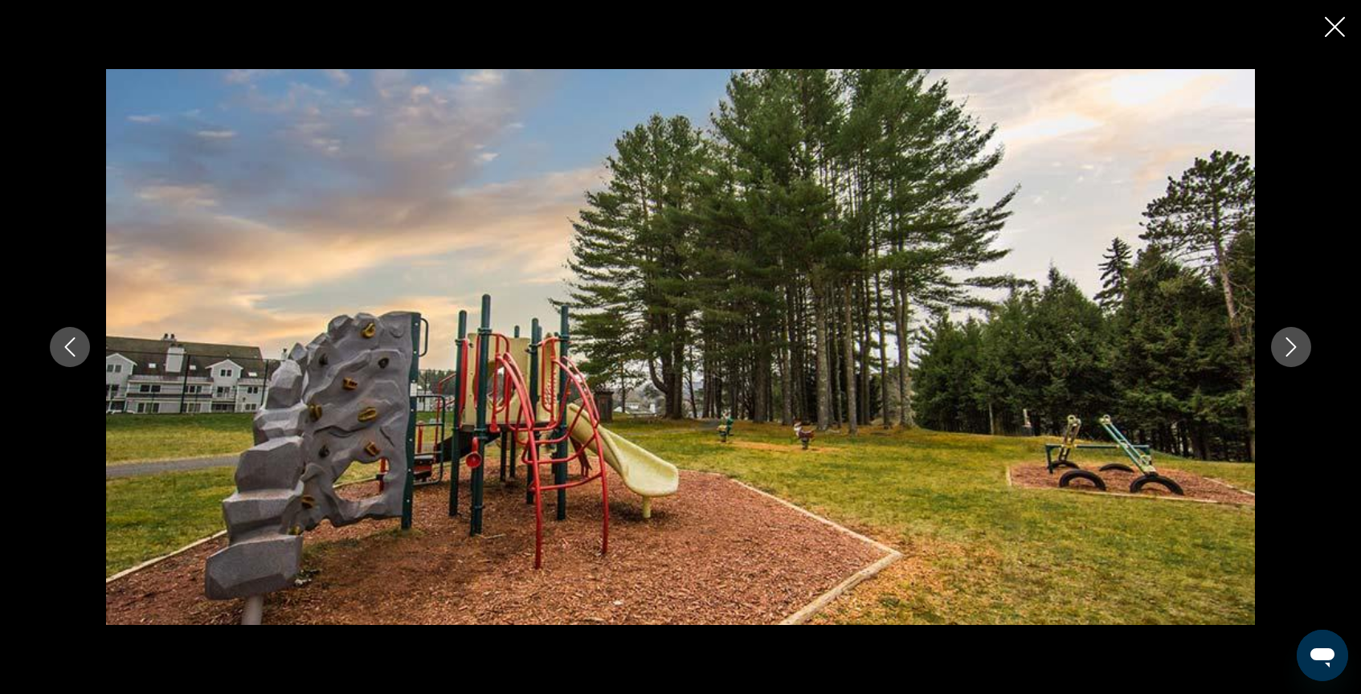
click at [1286, 349] on icon "Next image" at bounding box center [1291, 346] width 19 height 19
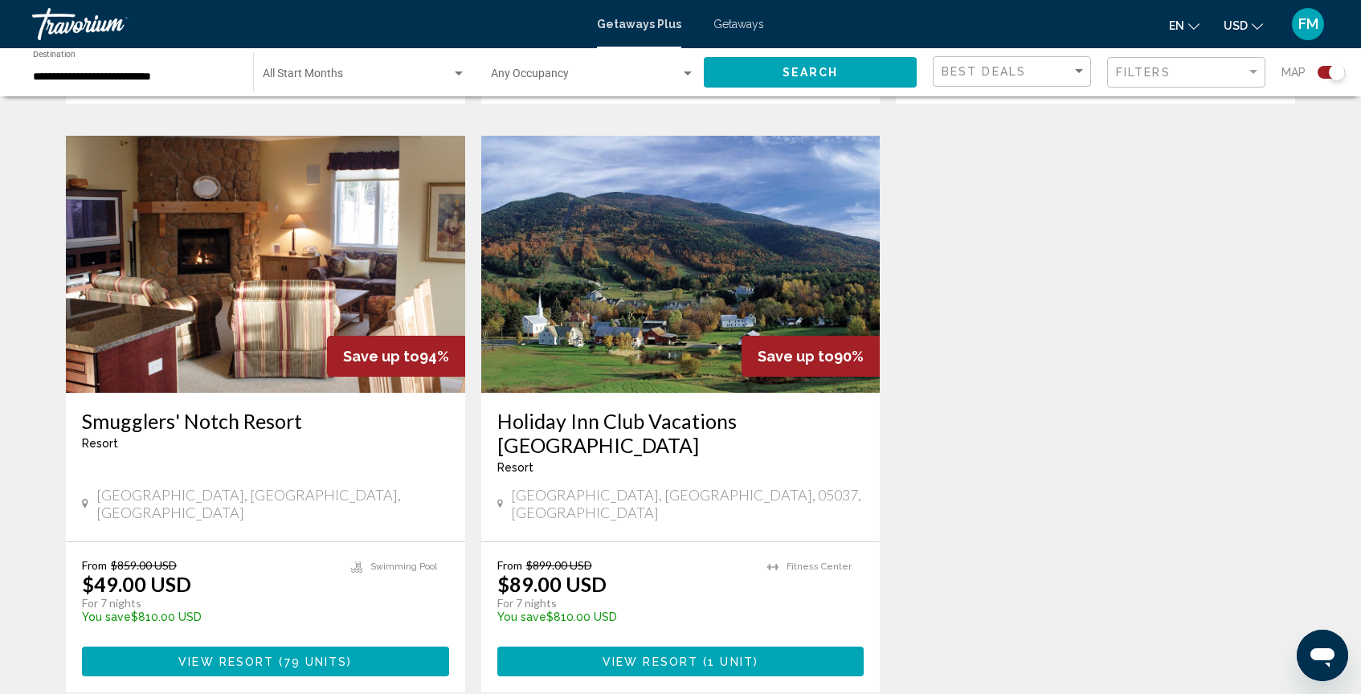
scroll to position [2312, 0]
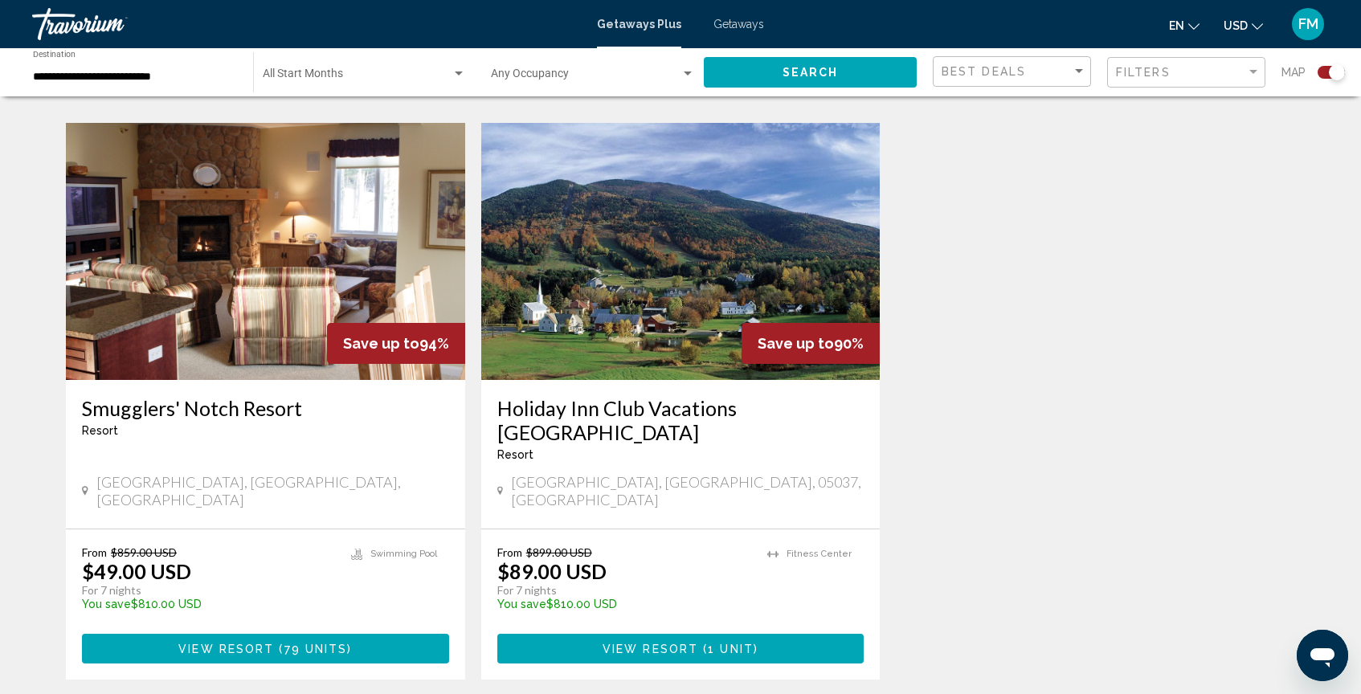
click at [250, 643] on span "View Resort" at bounding box center [226, 649] width 96 height 13
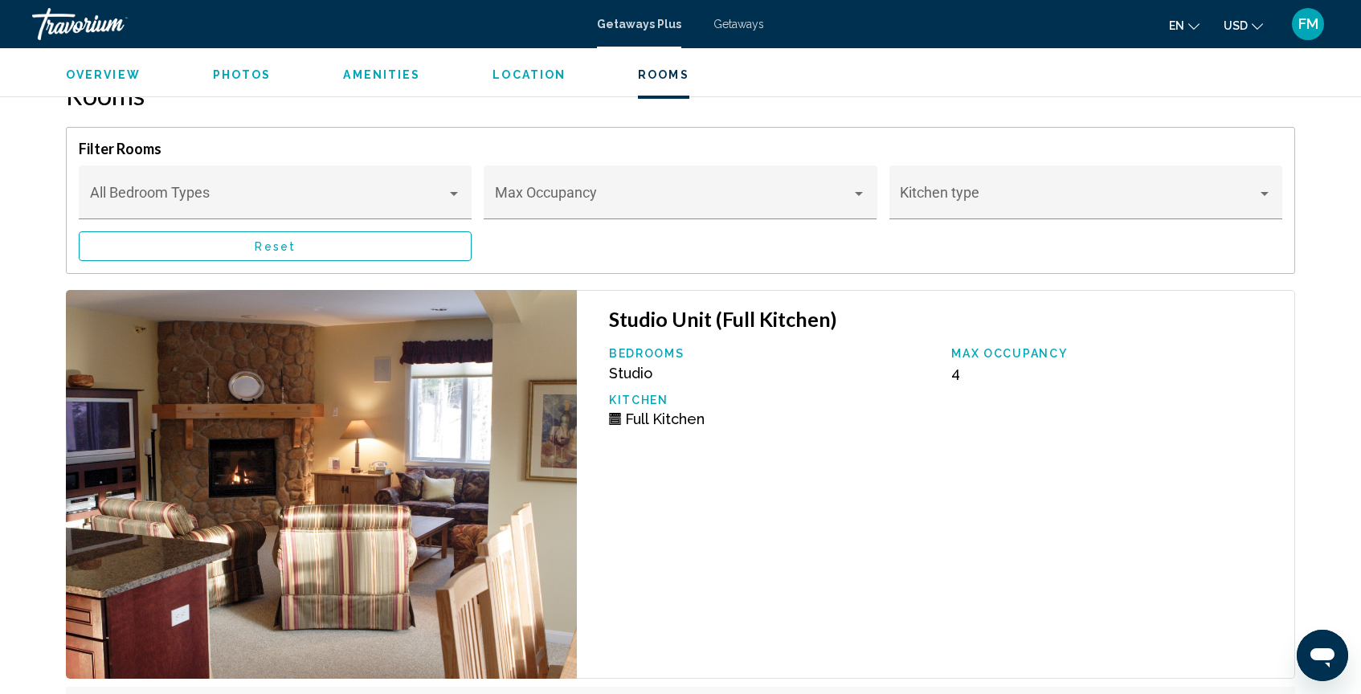
scroll to position [3429, 0]
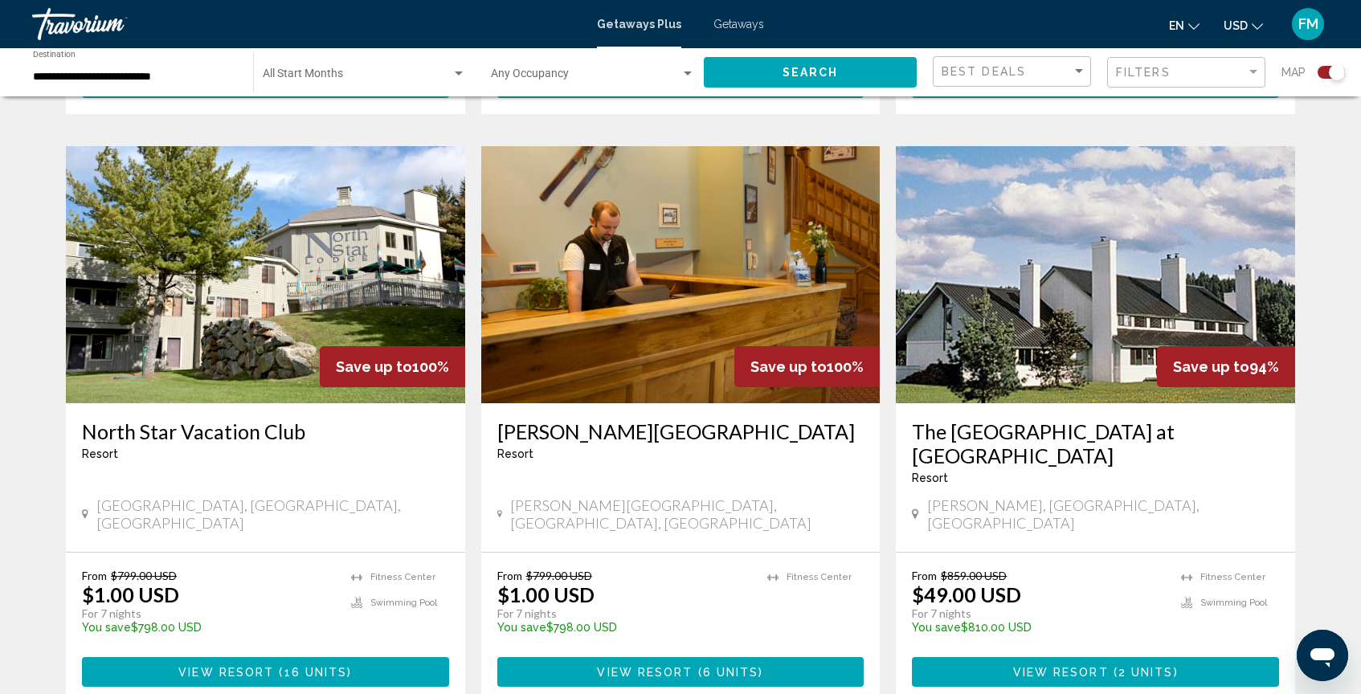
scroll to position [1705, 0]
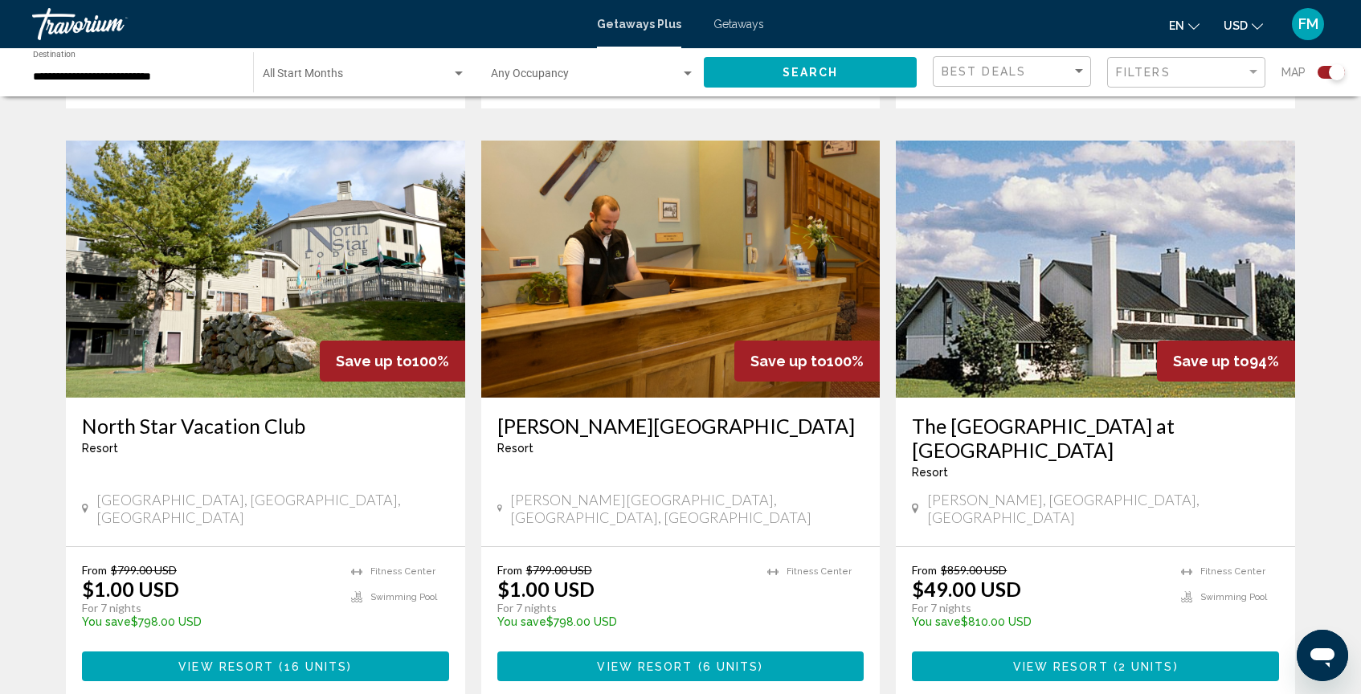
click at [1115, 661] on span "( 2 units )" at bounding box center [1144, 667] width 70 height 13
